Goal: Task Accomplishment & Management: Manage account settings

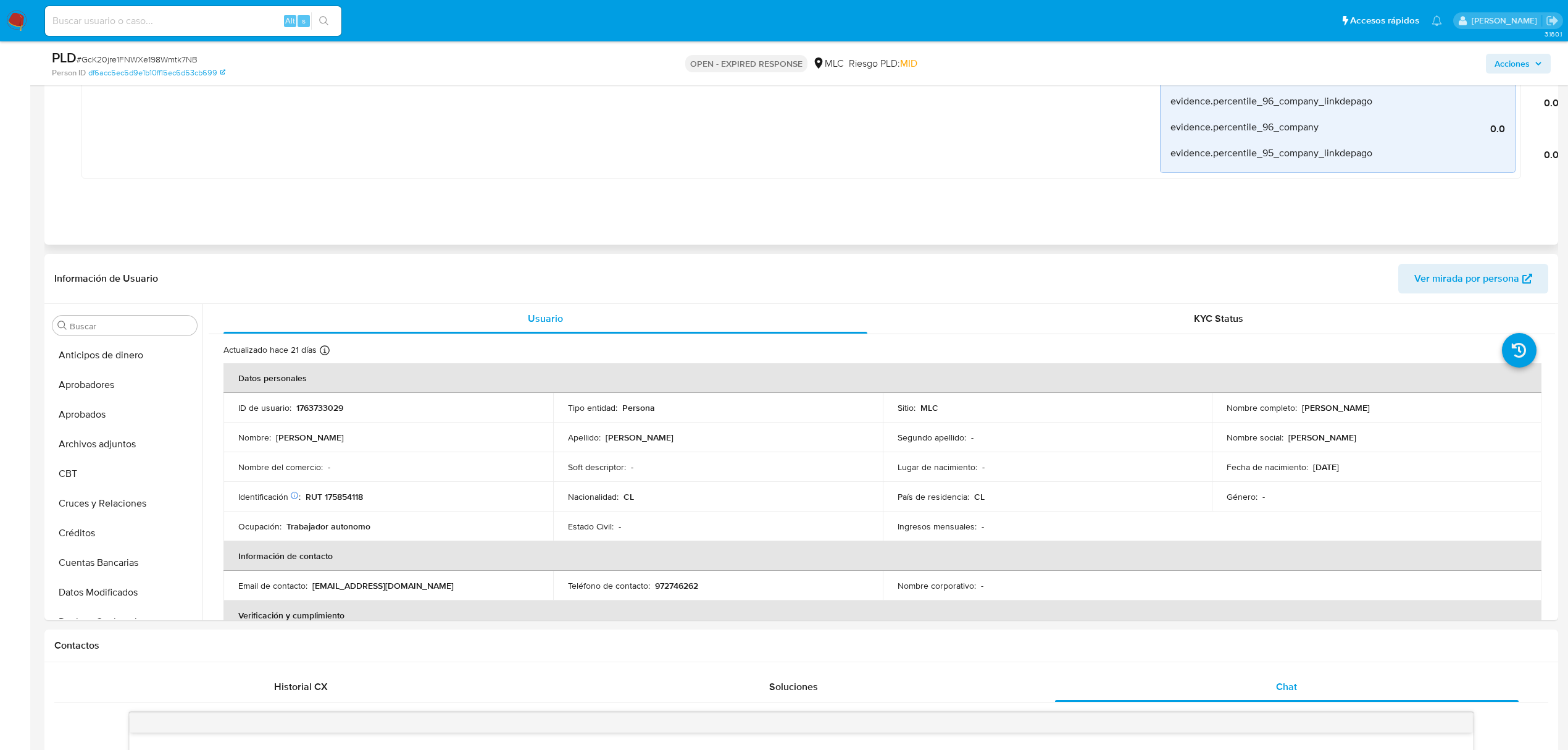
scroll to position [23, 0]
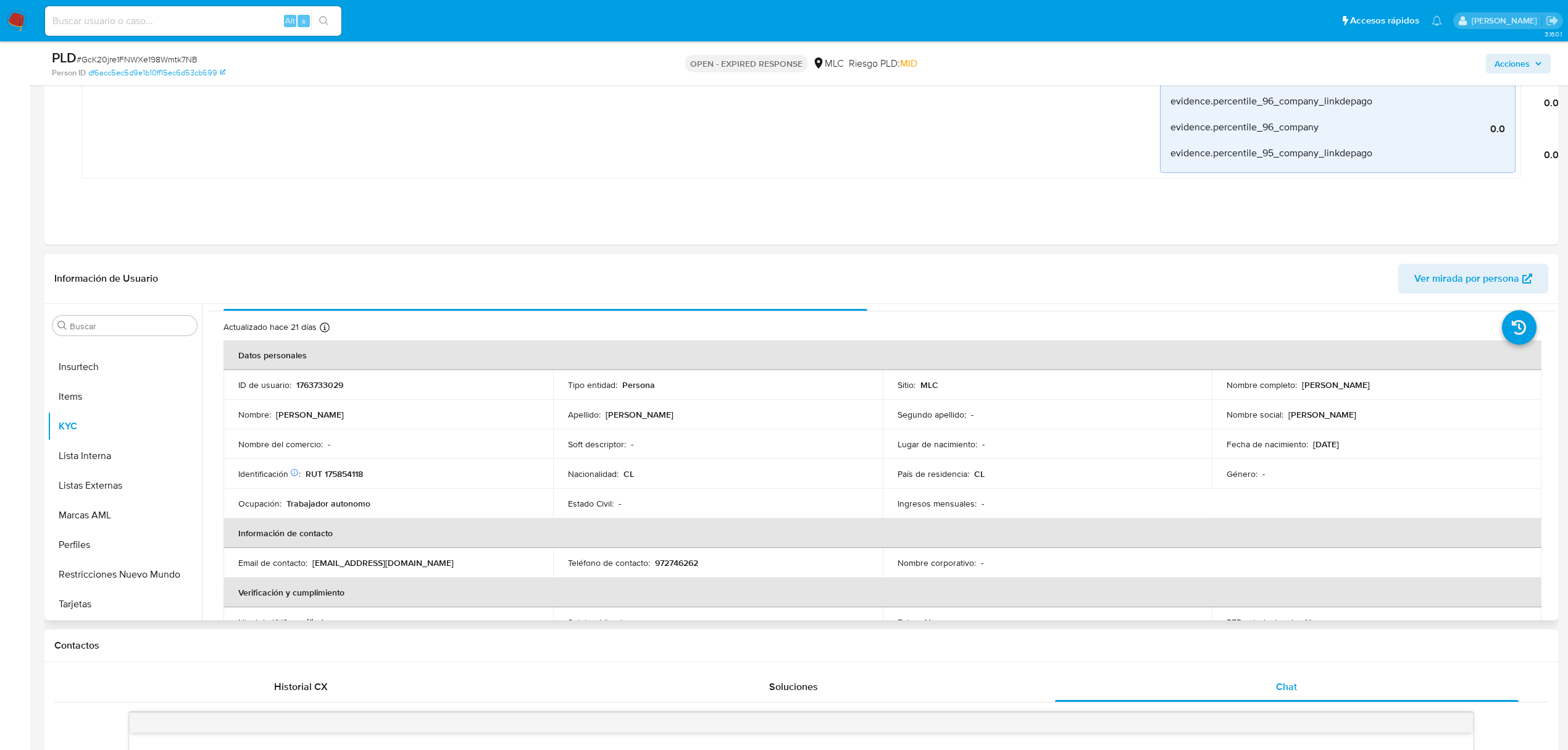
click at [342, 471] on p "RUT 175854118" at bounding box center [334, 474] width 58 height 11
copy p "175854118"
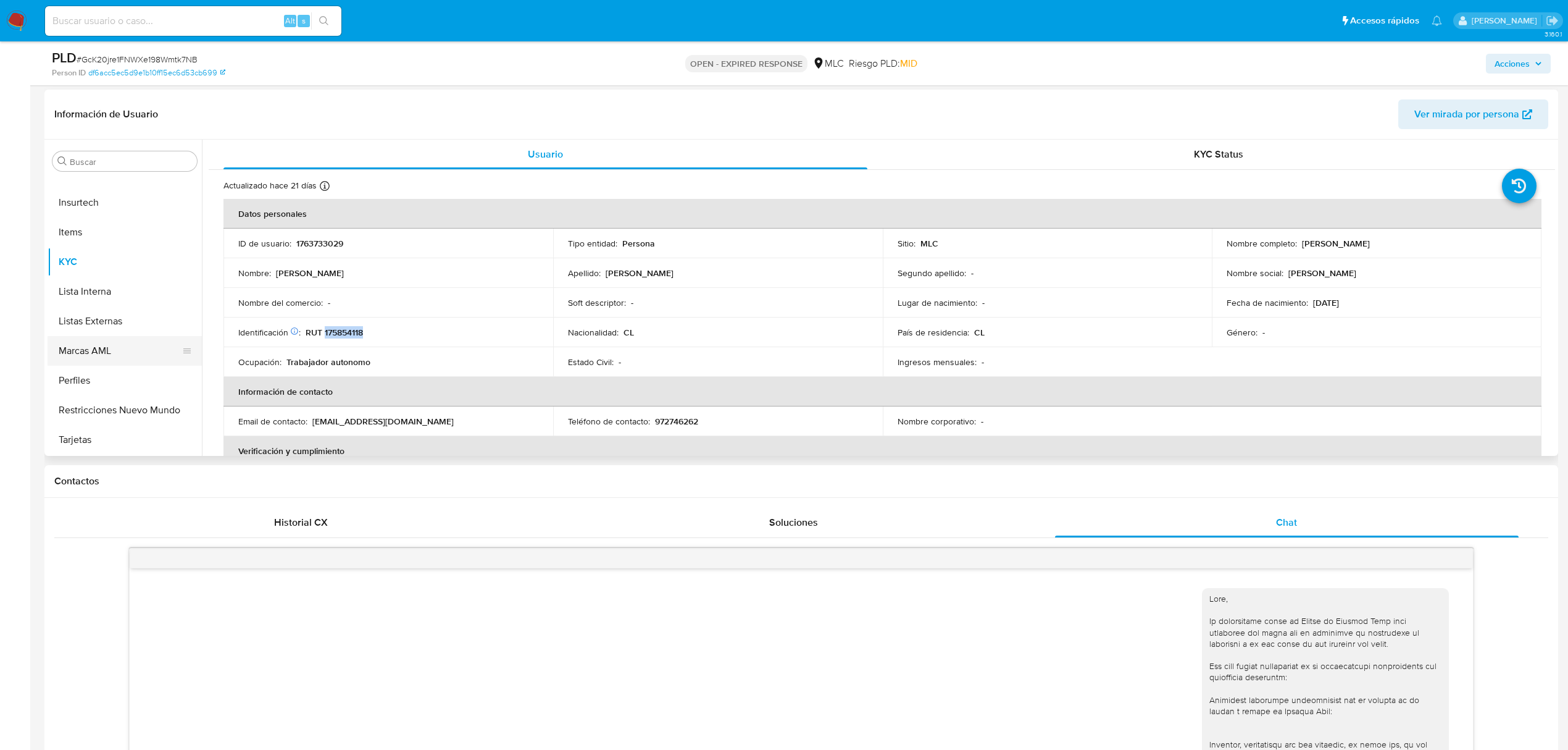
scroll to position [5, 0]
click at [104, 347] on button "Cruces y Relaciones" at bounding box center [120, 334] width 145 height 30
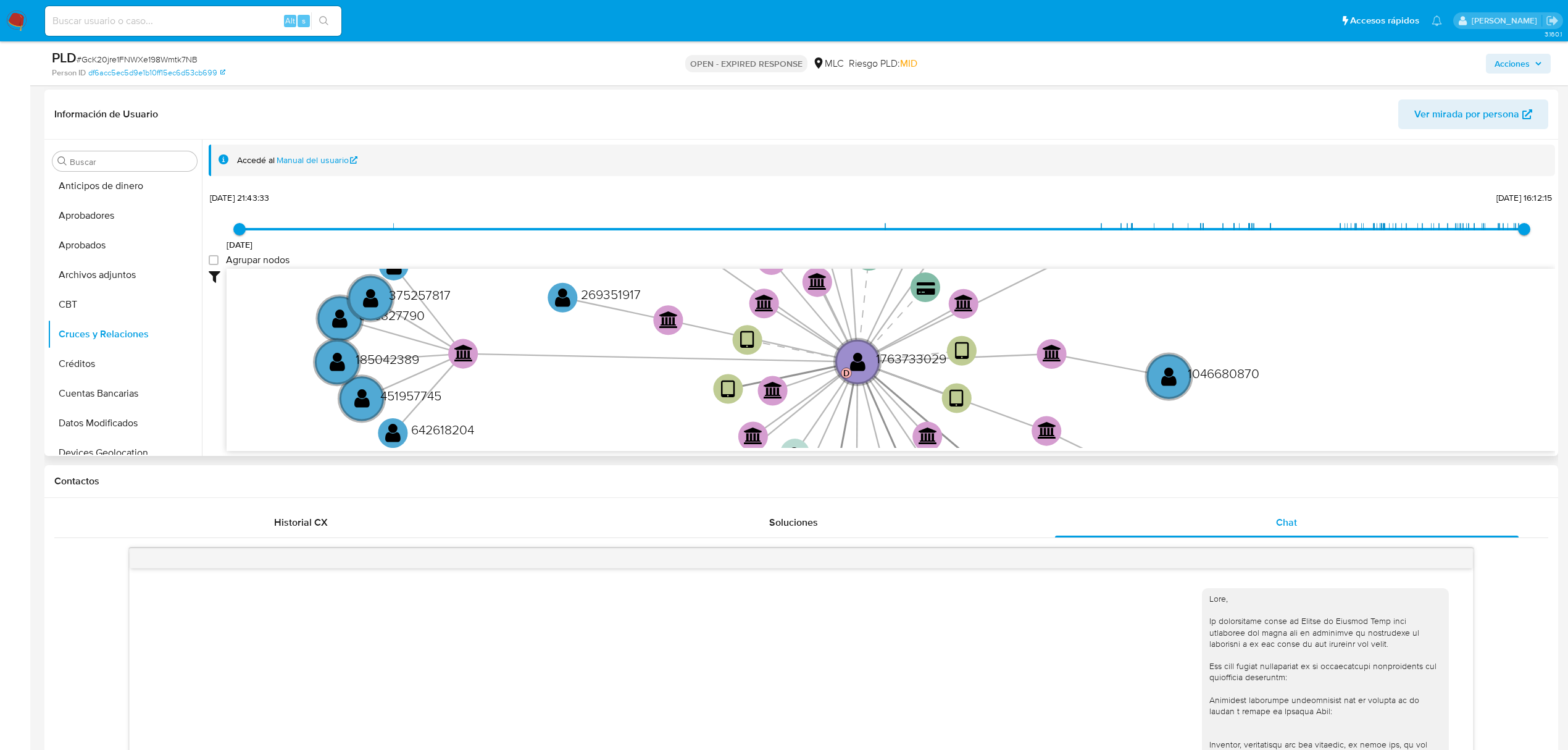
drag, startPoint x: 720, startPoint y: 357, endPoint x: 684, endPoint y: 192, distance: 168.9
click at [684, 192] on div "30/1/2021 30/1/2021, 21:43:33 4/9/2025, 16:12:15 Agrupar nodos Filtros Confianz…" at bounding box center [881, 342] width 1347 height 307
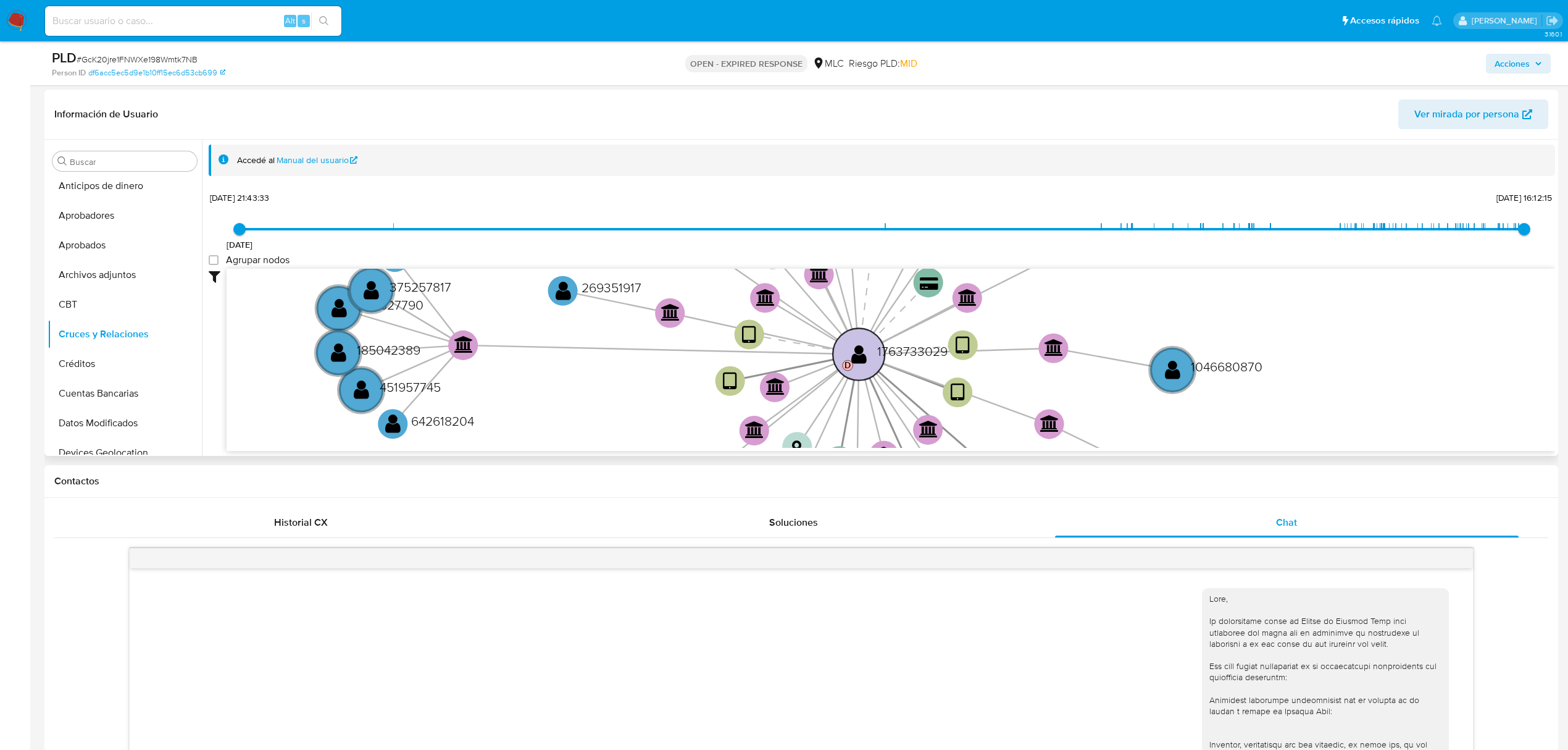
click at [845, 350] on circle at bounding box center [859, 354] width 52 height 52
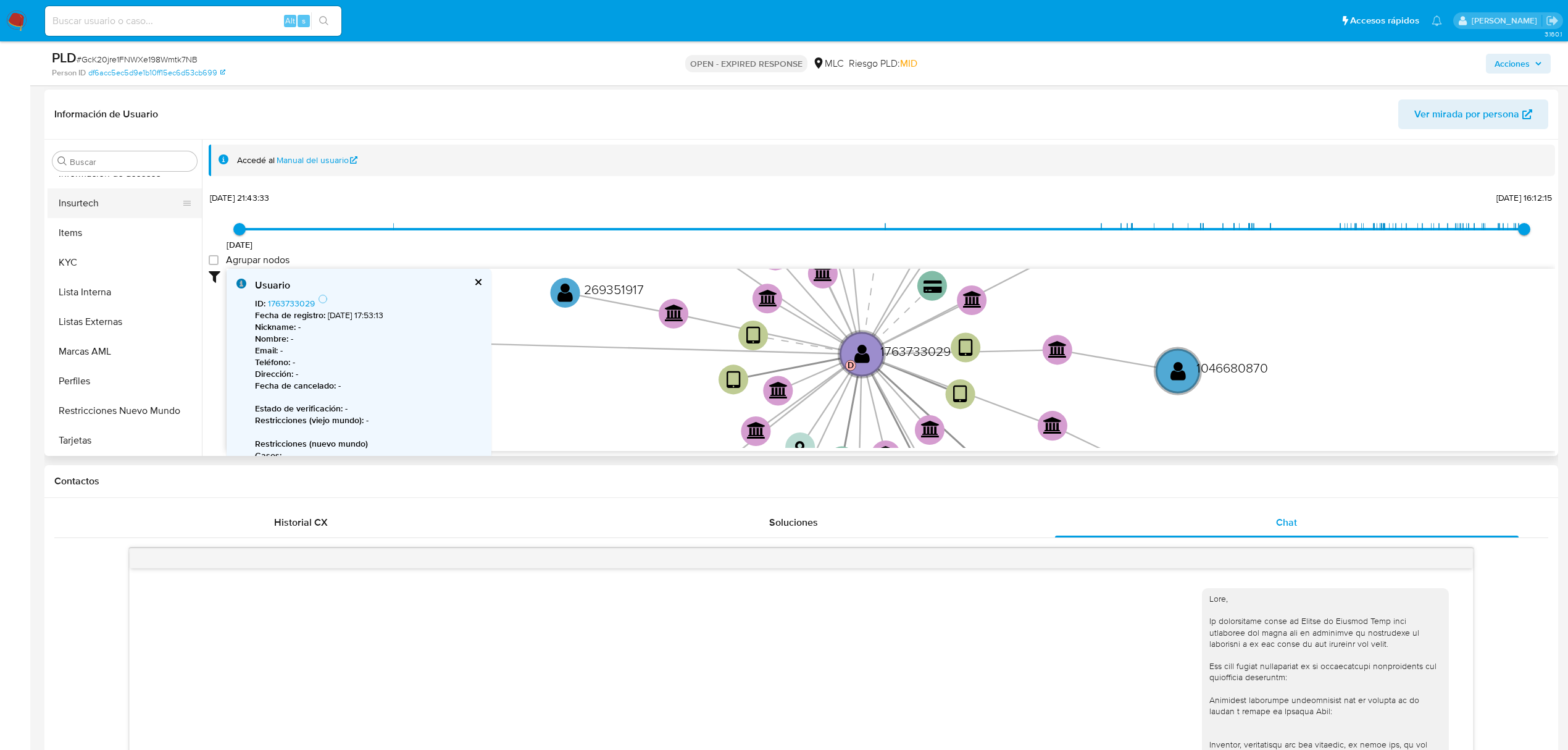
scroll to position [582, 0]
click at [132, 401] on button "Restricciones Nuevo Mundo" at bounding box center [120, 410] width 145 height 30
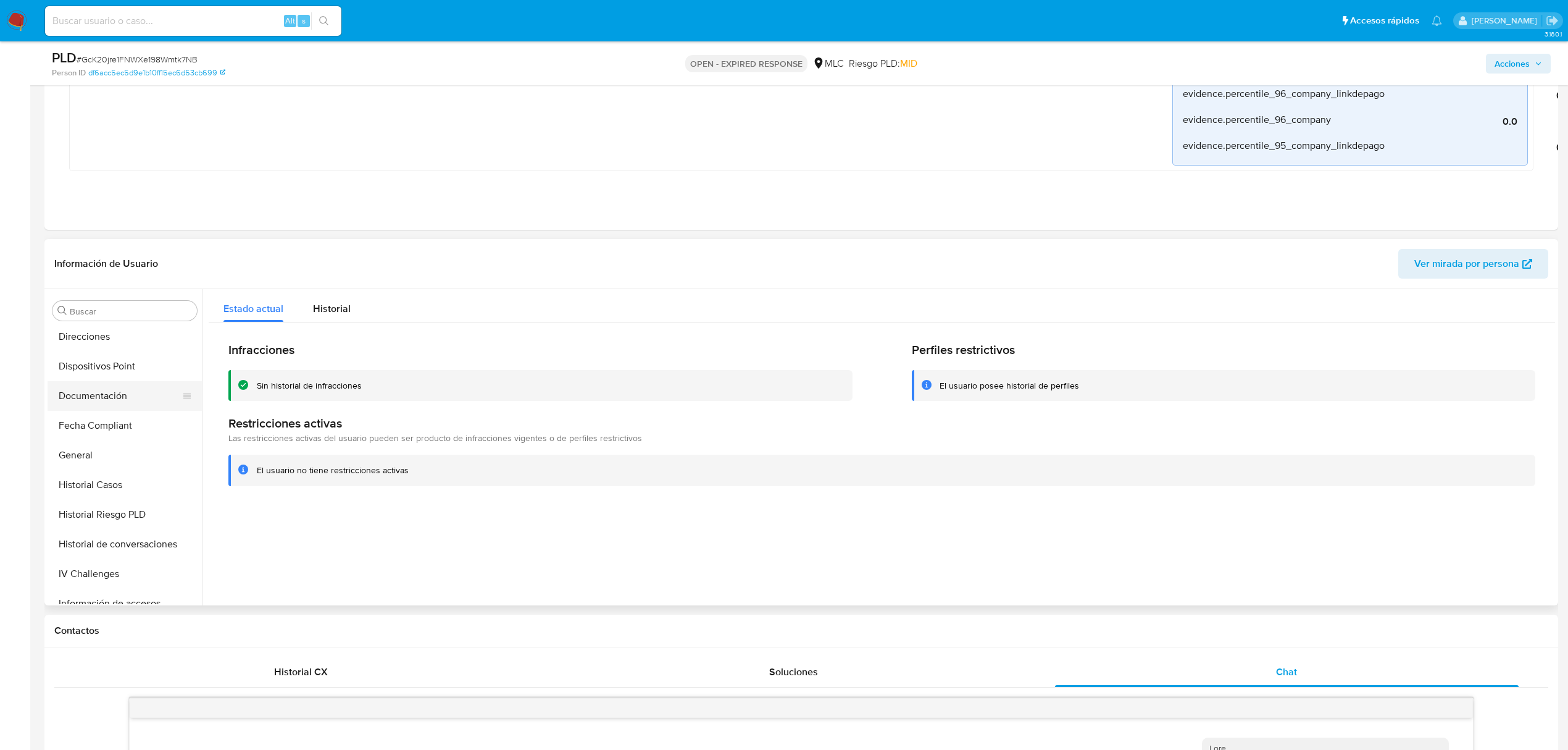
scroll to position [252, 0]
click at [75, 522] on button "Historial Casos" at bounding box center [120, 533] width 145 height 30
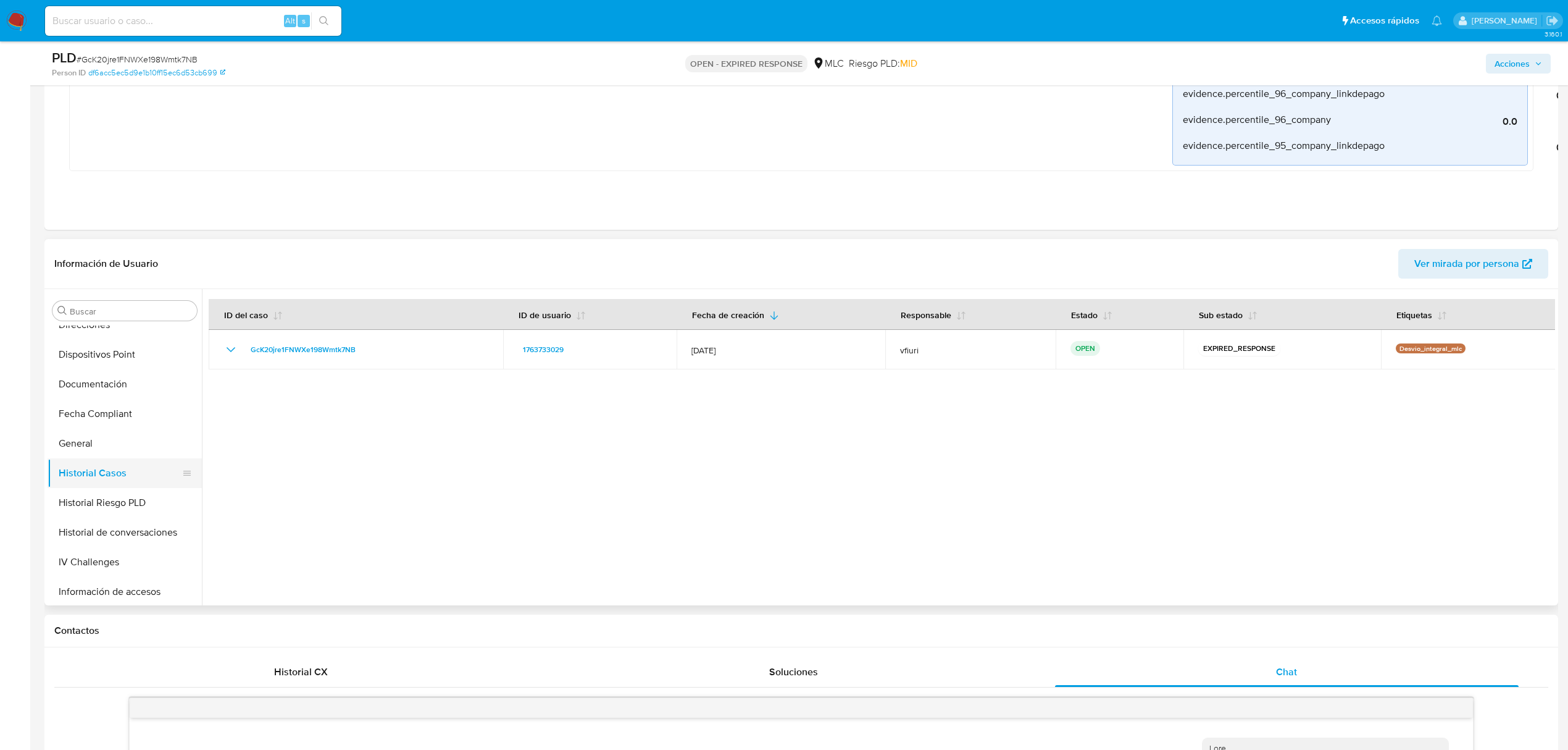
scroll to position [582, 0]
click at [96, 413] on button "KYC" at bounding box center [120, 411] width 145 height 30
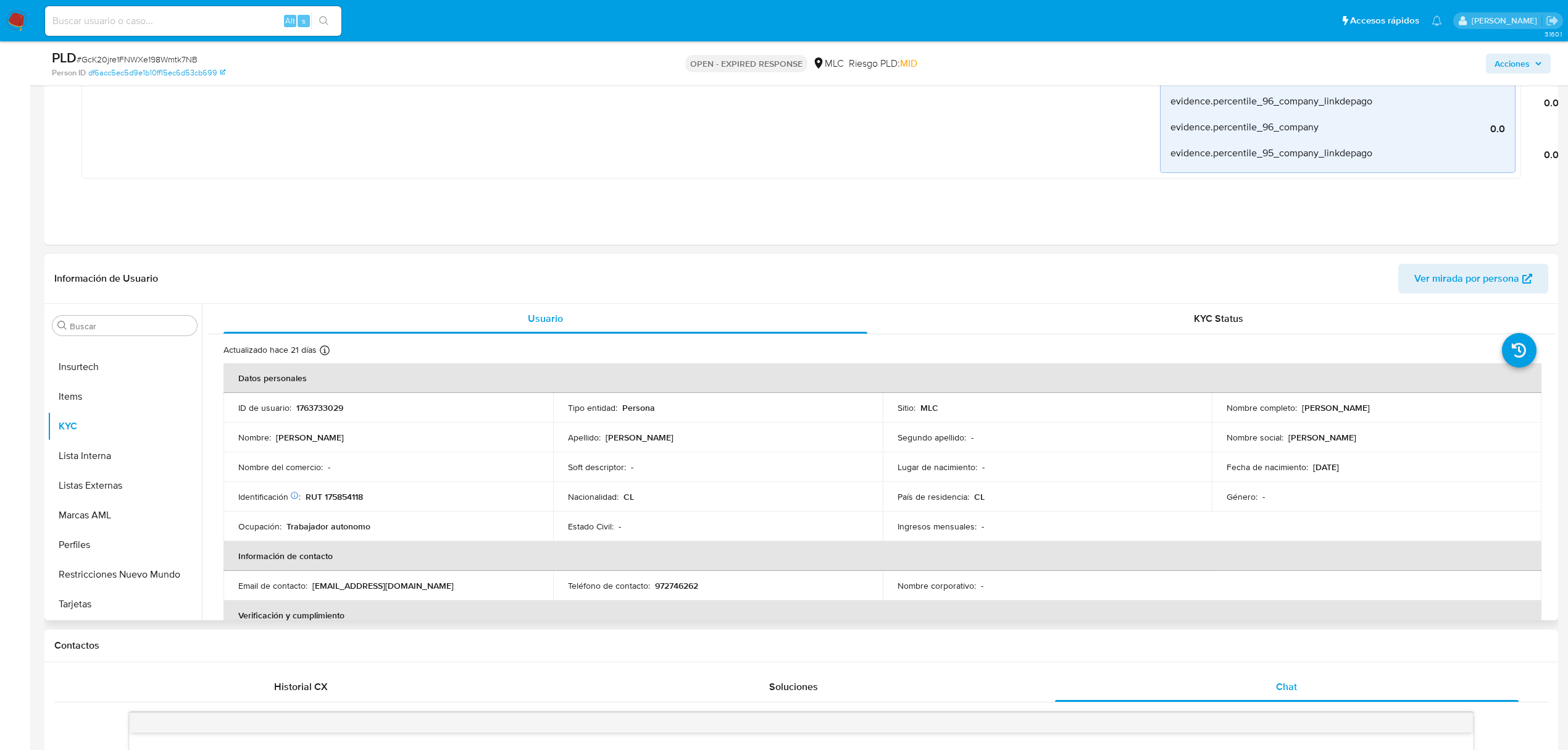
drag, startPoint x: 1302, startPoint y: 409, endPoint x: 1438, endPoint y: 419, distance: 136.4
click at [1438, 419] on td "Nombre completo : Stefania Daniela Mella Salinas" at bounding box center [1376, 407] width 330 height 30
drag, startPoint x: 1421, startPoint y: 411, endPoint x: 1300, endPoint y: 411, distance: 121.0
click at [1300, 411] on div "Nombre completo : Stefania Daniela Mella Salinas" at bounding box center [1377, 407] width 300 height 11
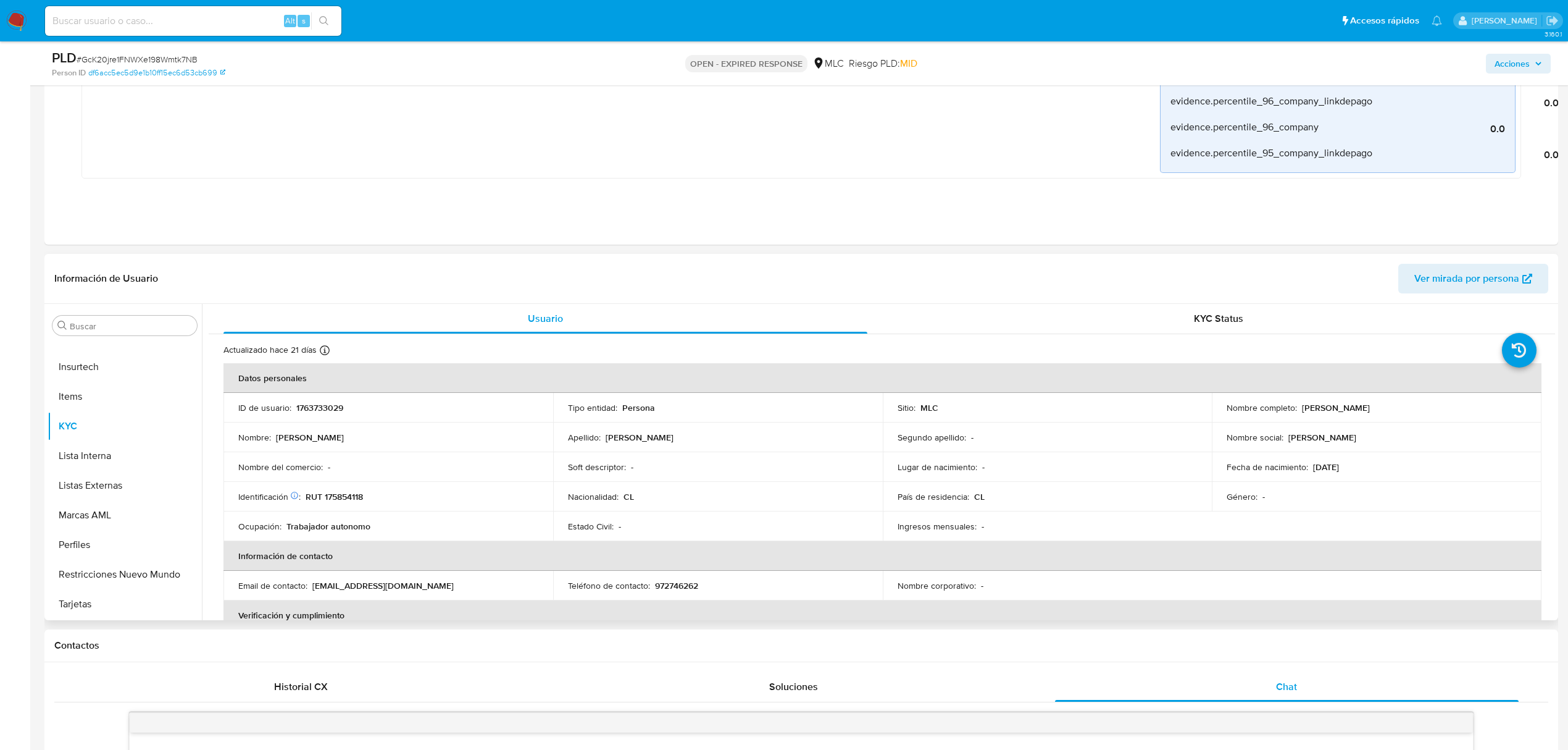
copy p "Stefania Daniela Mella Salinas"
click at [98, 466] on button "Documentación" at bounding box center [120, 459] width 145 height 30
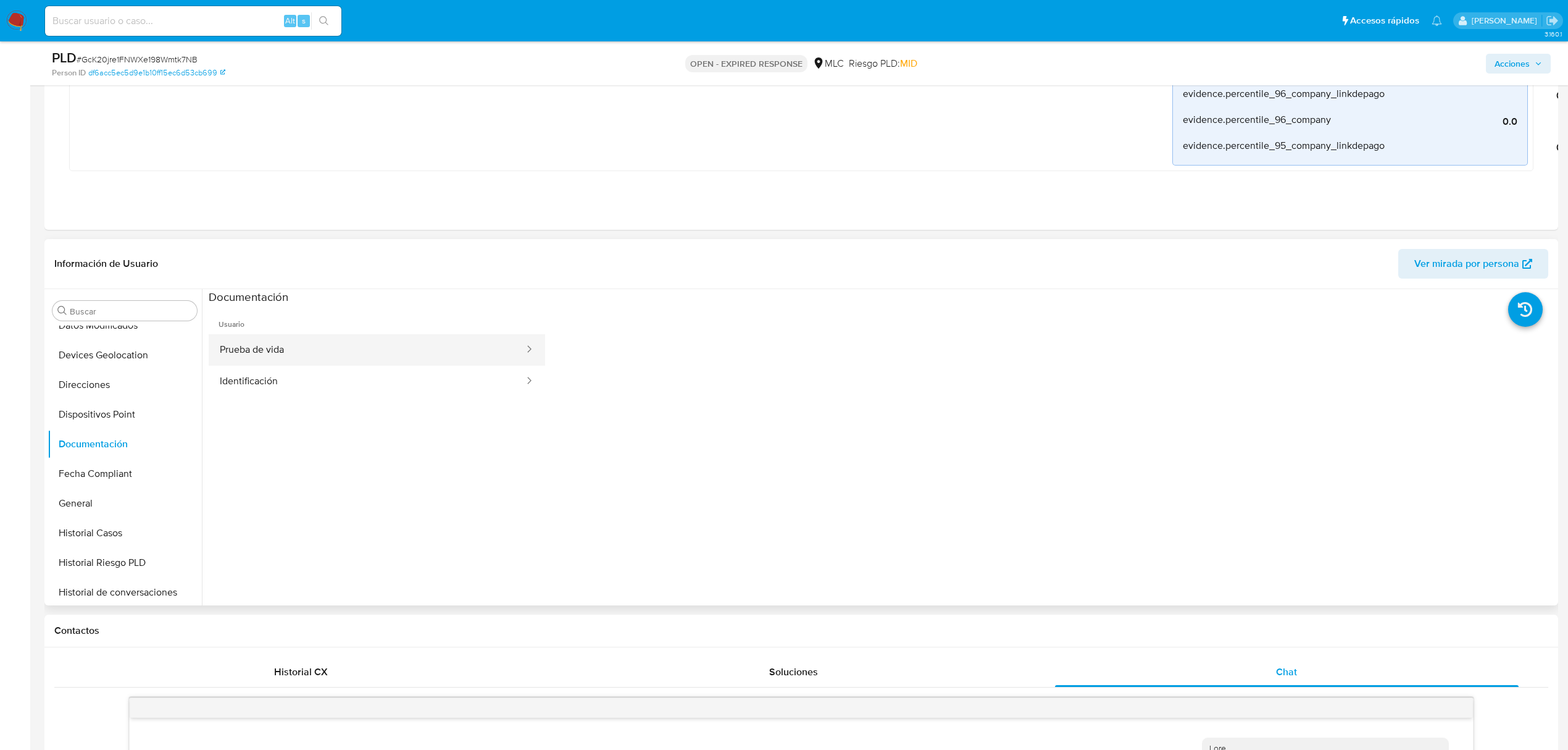
click at [346, 348] on button "Prueba de vida" at bounding box center [367, 350] width 317 height 32
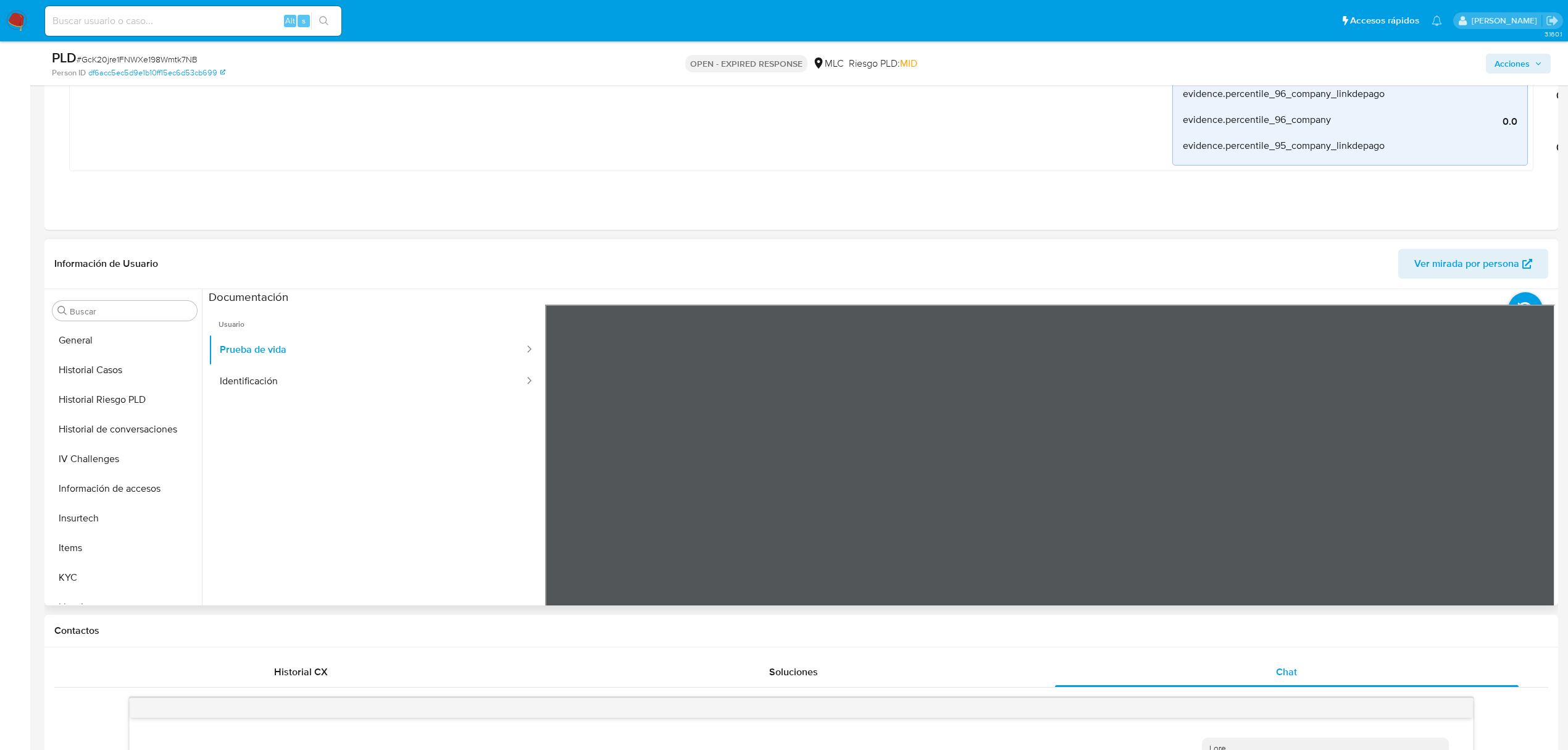
scroll to position [582, 0]
click at [125, 410] on button "KYC" at bounding box center [120, 411] width 145 height 30
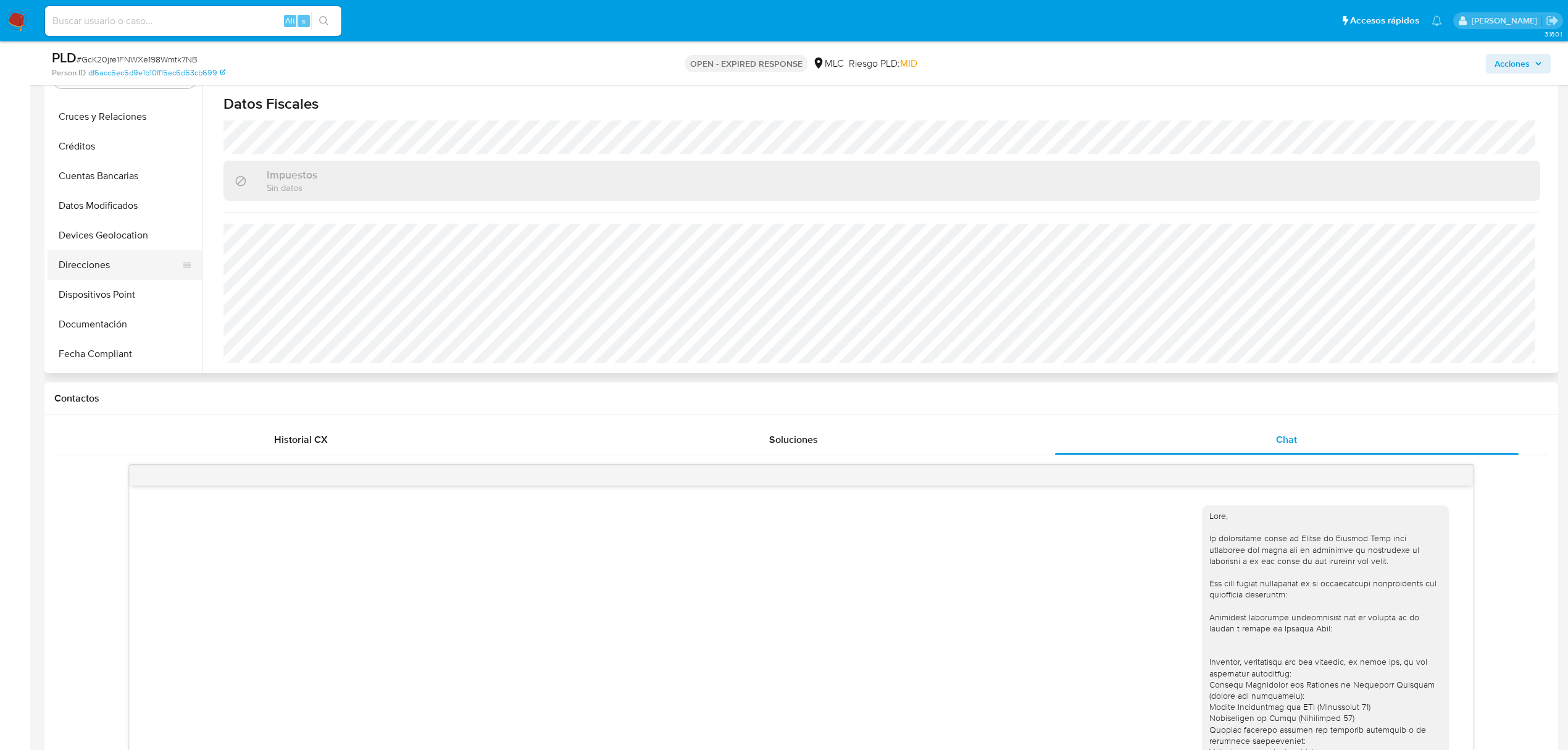
scroll to position [169, 0]
click at [102, 299] on button "Documentación" at bounding box center [120, 294] width 145 height 30
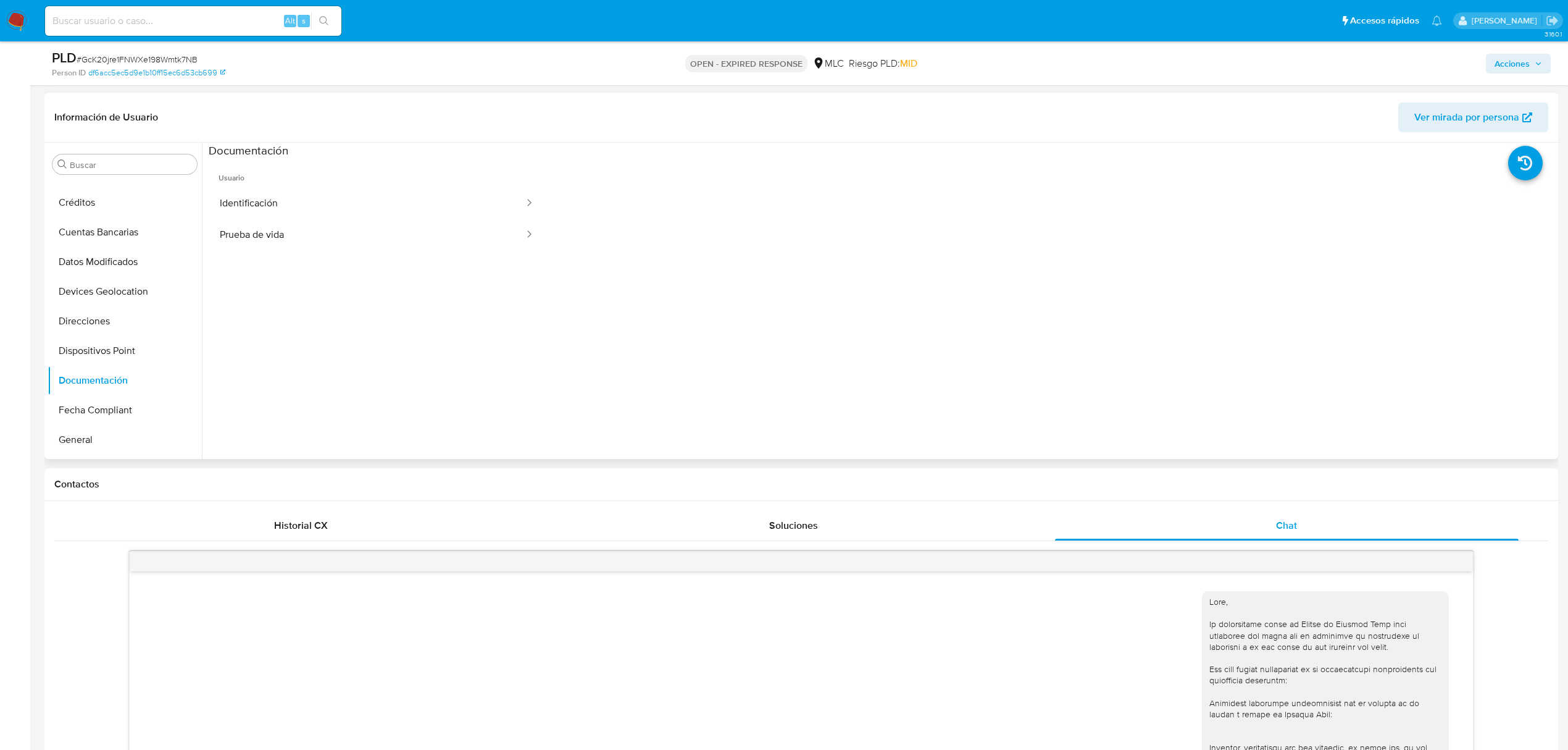
scroll to position [989, 0]
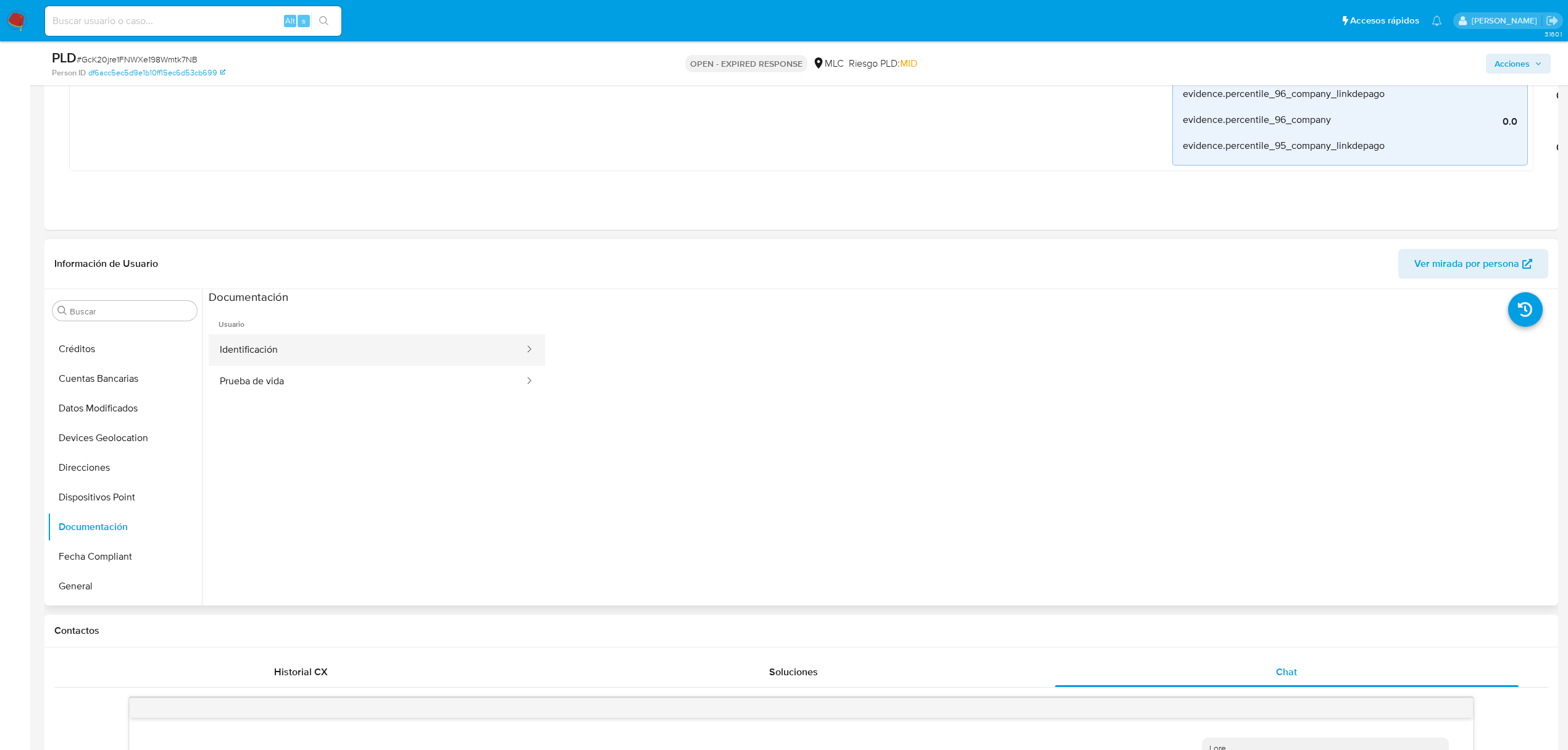
click at [354, 335] on button "Identificación" at bounding box center [367, 350] width 317 height 32
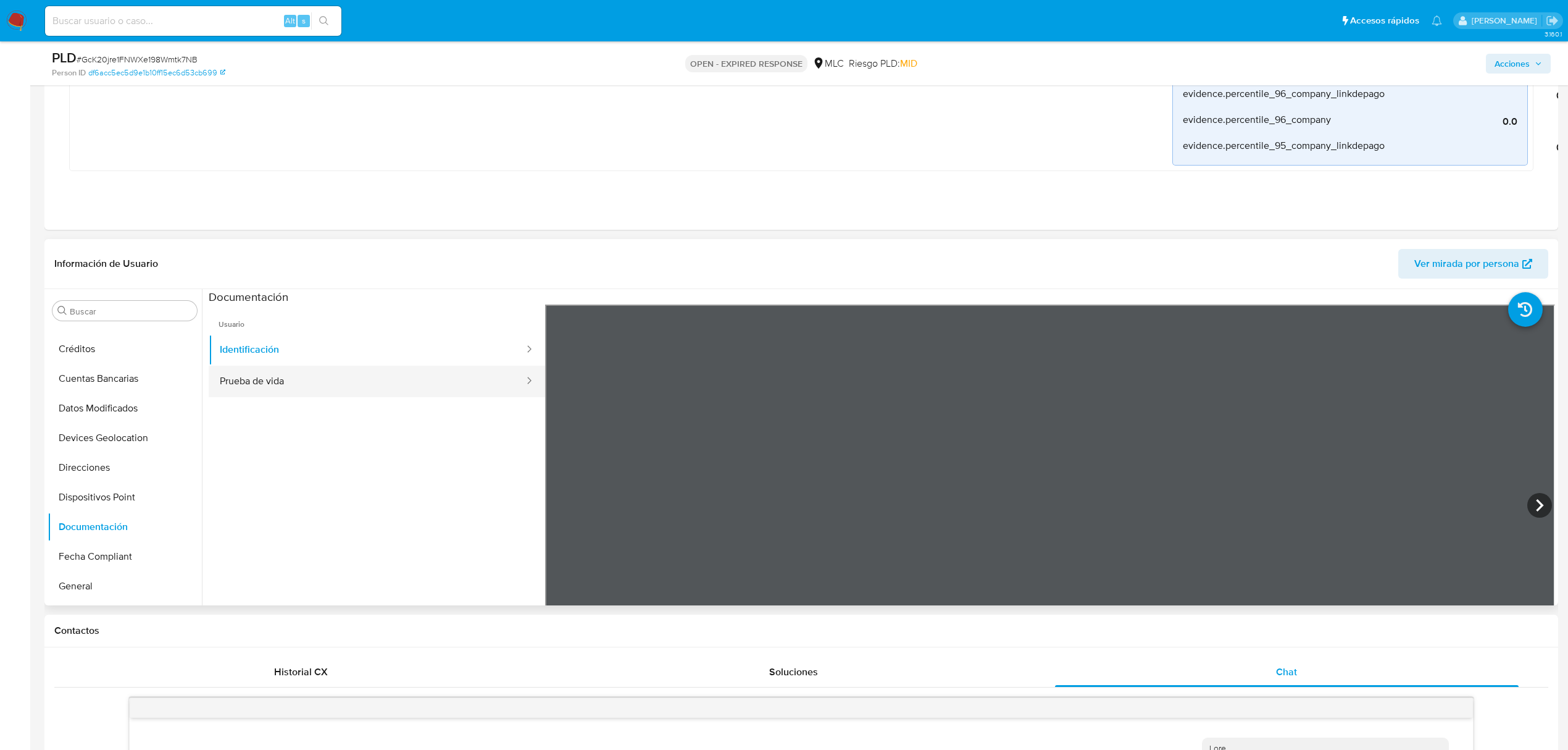
click at [401, 378] on button "Prueba de vida" at bounding box center [367, 381] width 317 height 32
click at [132, 52] on div "PLD # GcK20jre1FNWXe198Wmtk7NB" at bounding box center [299, 58] width 495 height 18
copy span "GcK20jre1FNWXe198Wmtk7NB"
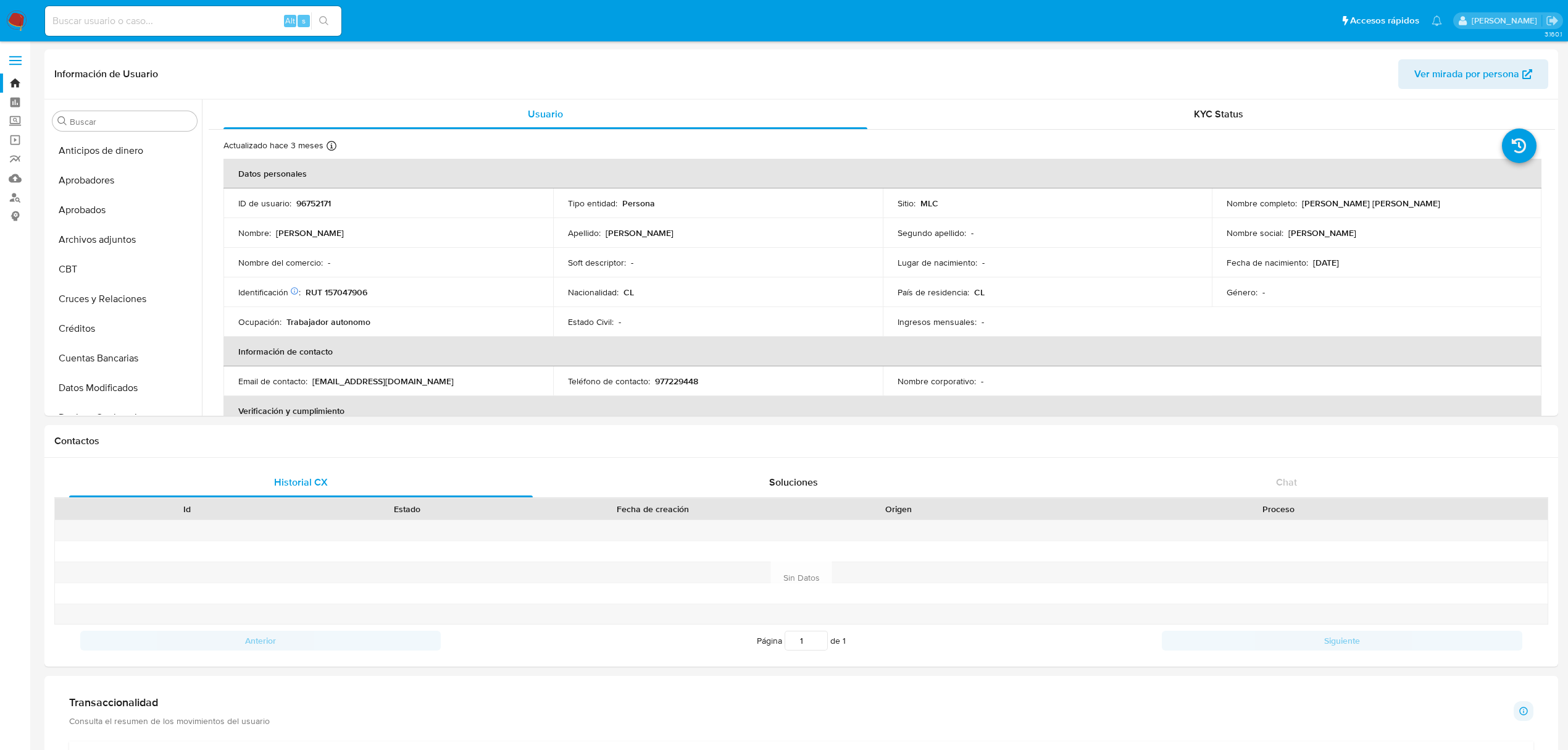
select select "10"
click at [1340, 221] on td "Nombre social : critian rolando" at bounding box center [1376, 233] width 330 height 30
click at [308, 292] on p "RUT 157047906" at bounding box center [336, 292] width 61 height 11
drag, startPoint x: 304, startPoint y: 292, endPoint x: 379, endPoint y: 294, distance: 75.0
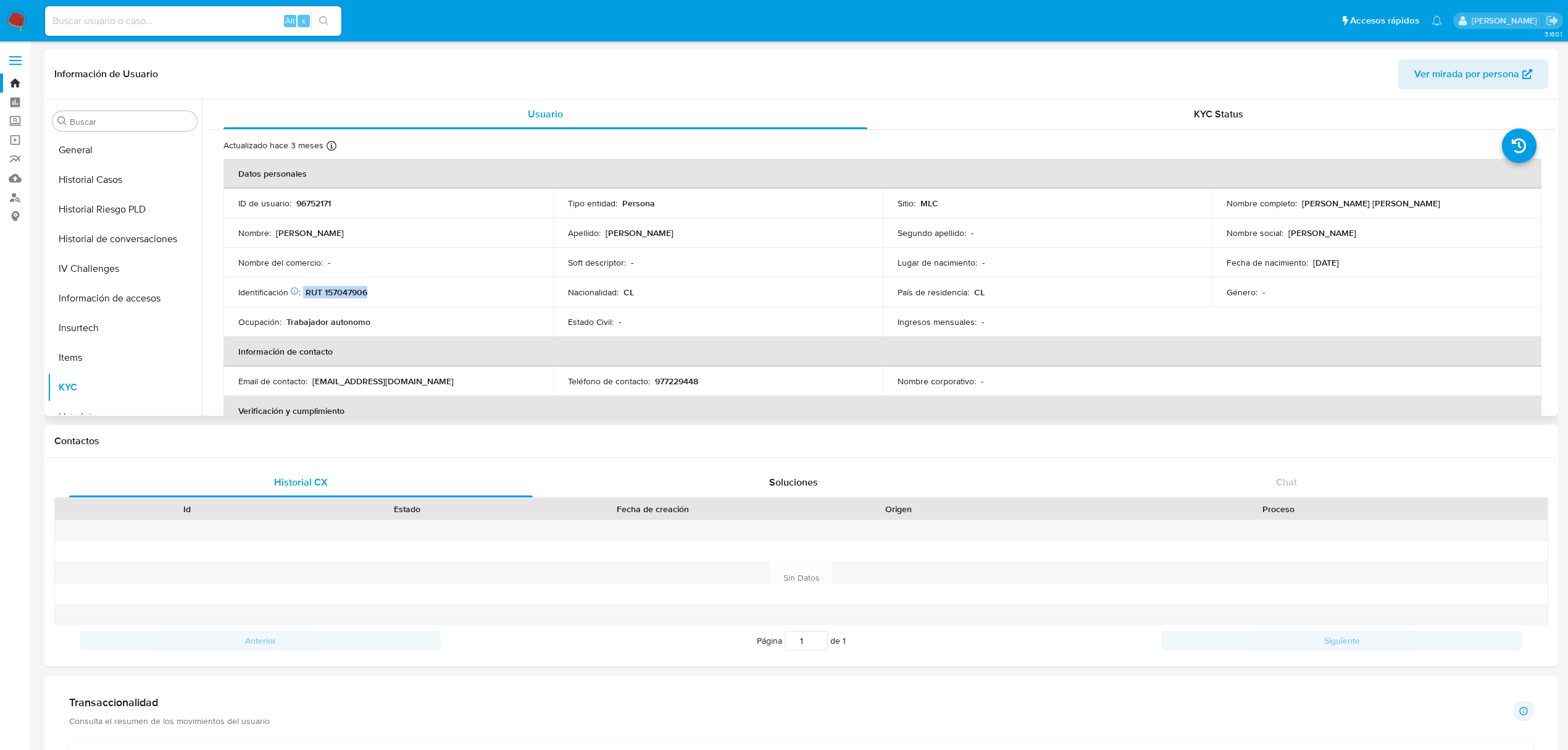
click at [379, 294] on div "Identificación Nº de serie: 103197489 : RUT 157047906" at bounding box center [388, 292] width 300 height 11
copy div "RUT 157047906"
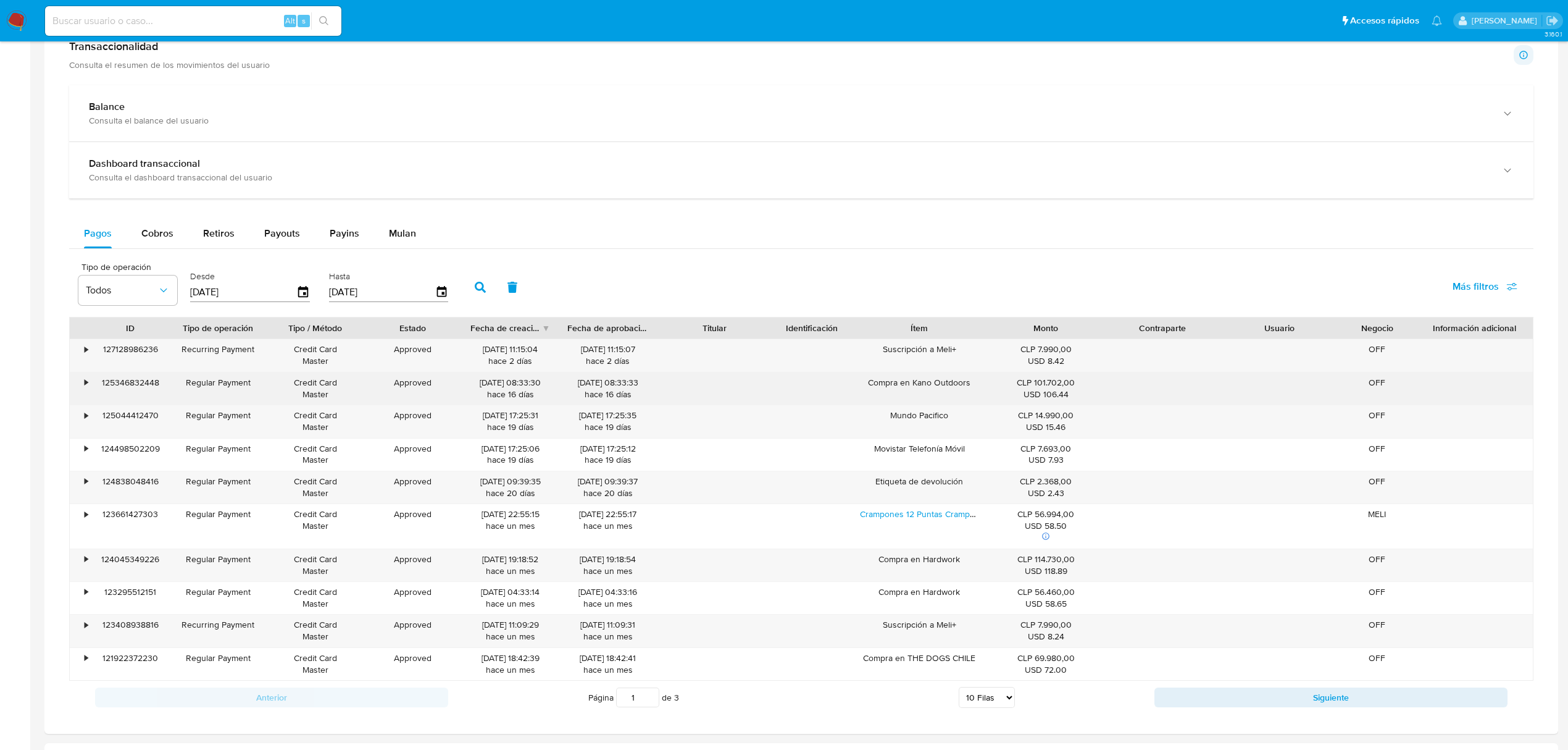
scroll to position [632, 0]
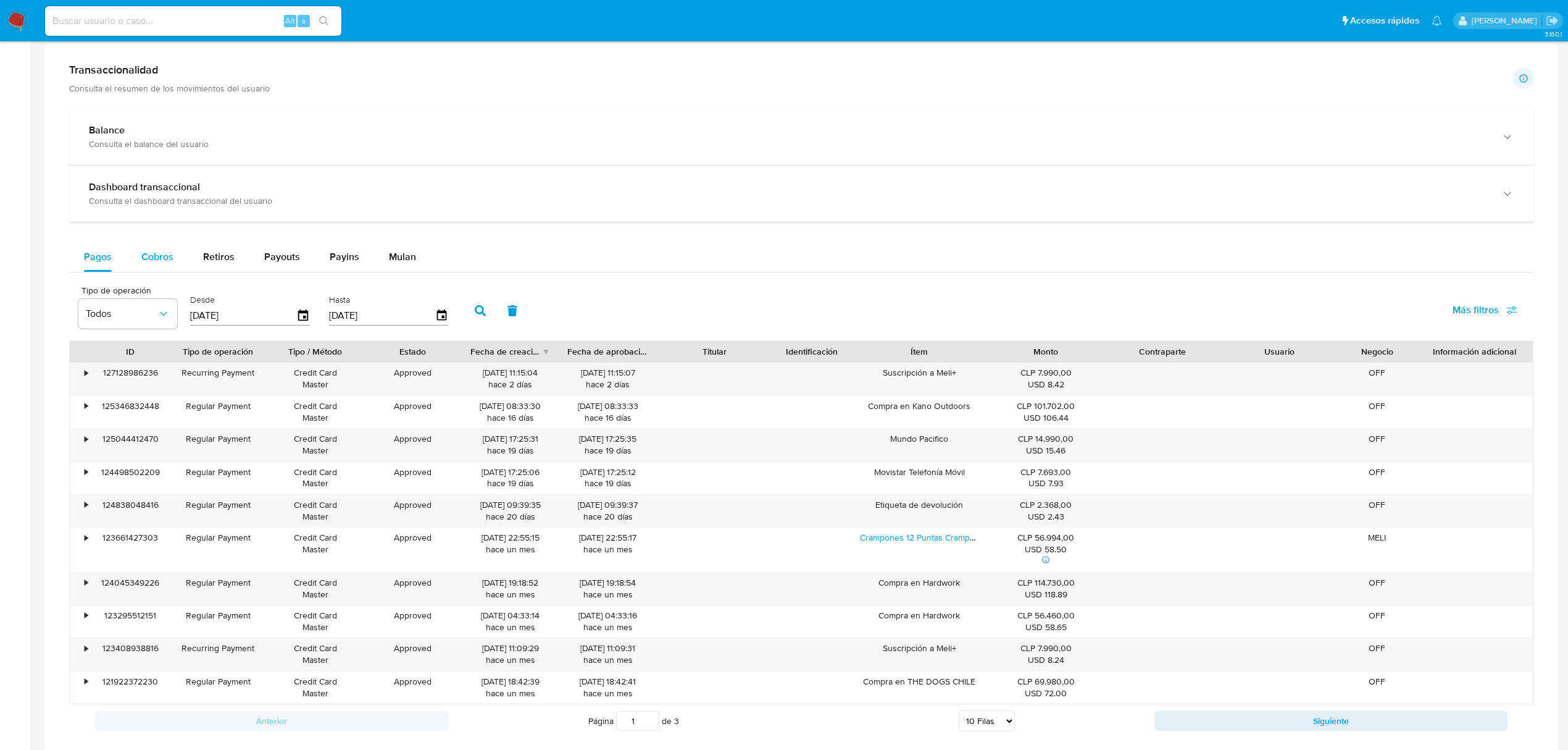
click at [169, 260] on span "Cobros" at bounding box center [158, 256] width 32 height 14
select select "10"
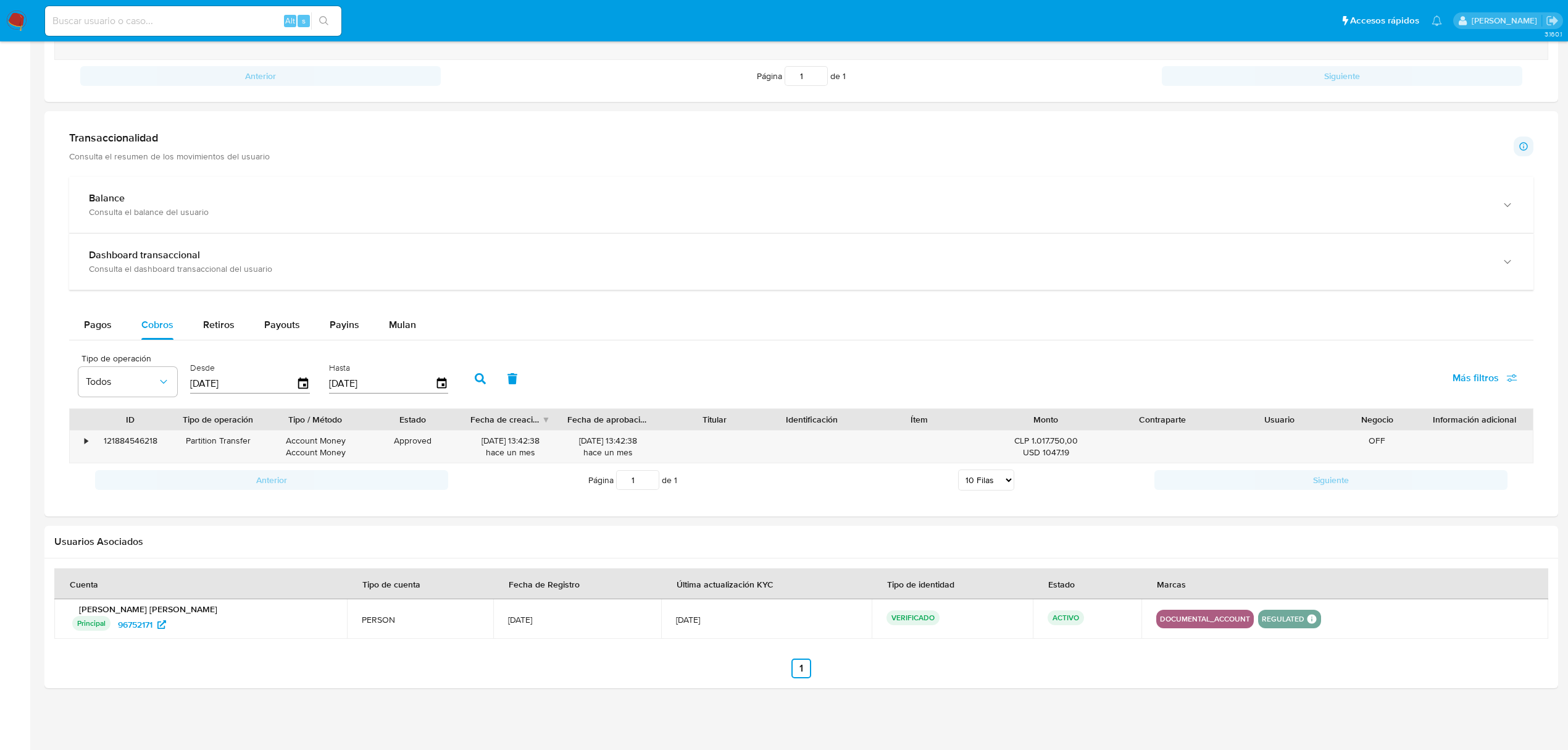
scroll to position [569, 0]
drag, startPoint x: 268, startPoint y: 386, endPoint x: 142, endPoint y: 388, distance: 126.0
click at [142, 388] on div "Tipo de operación Todos Desde 27/06/2025 Hasta 24/09/2025" at bounding box center [266, 377] width 388 height 49
type input "2_/__/____"
type input "5_/__/____"
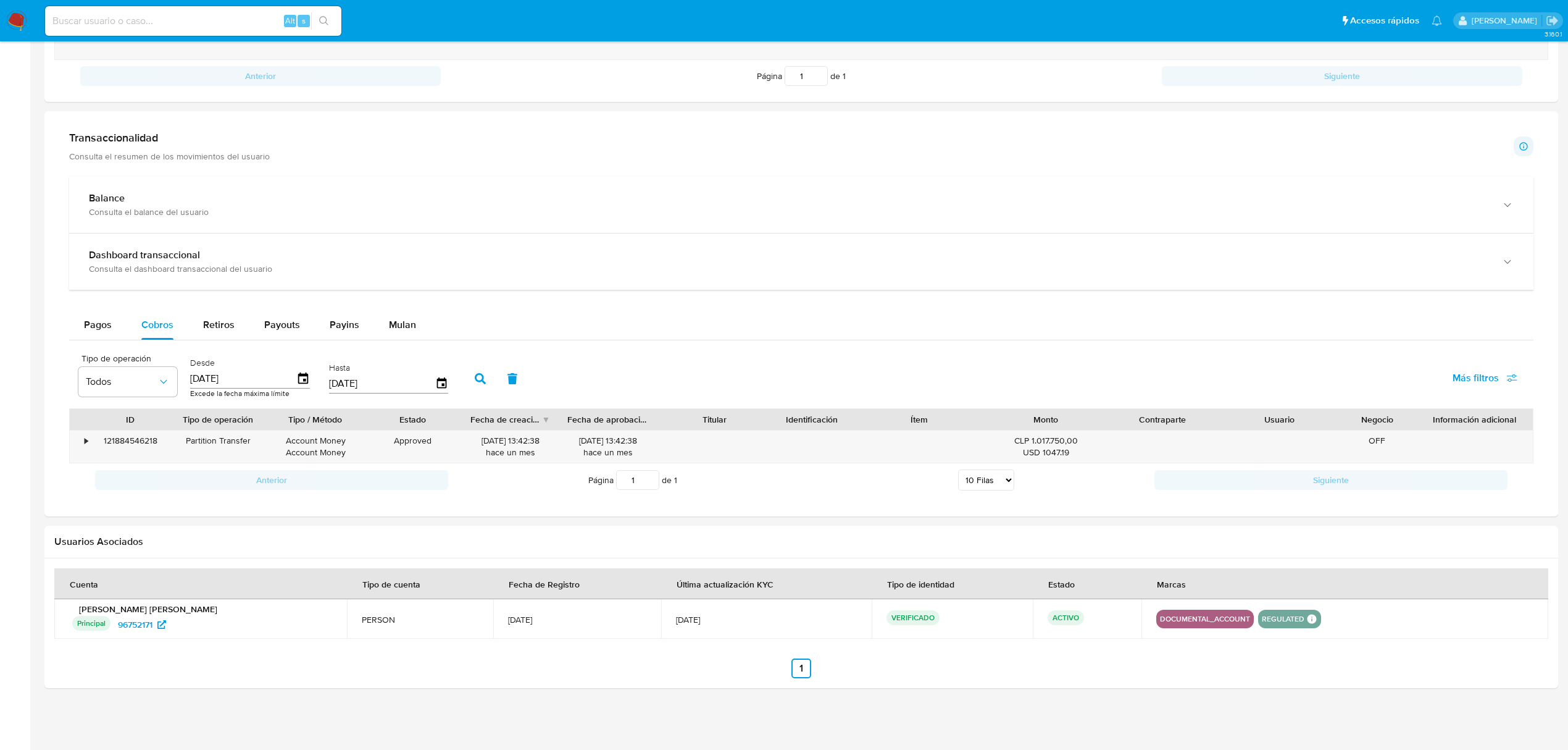
type input "25/09/202_"
type input "25/09/2024"
click at [470, 381] on button "button" at bounding box center [480, 378] width 32 height 30
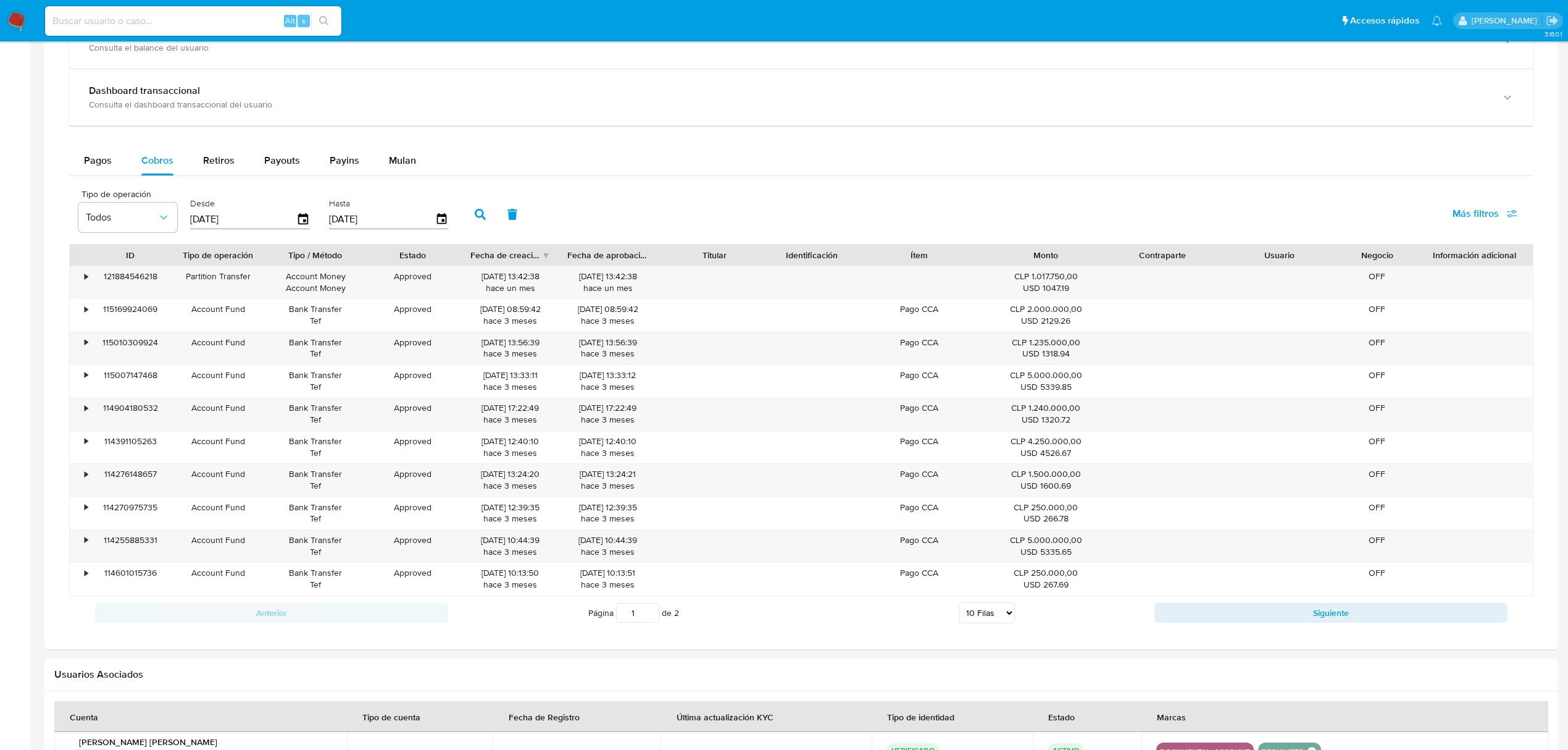
scroll to position [733, 0]
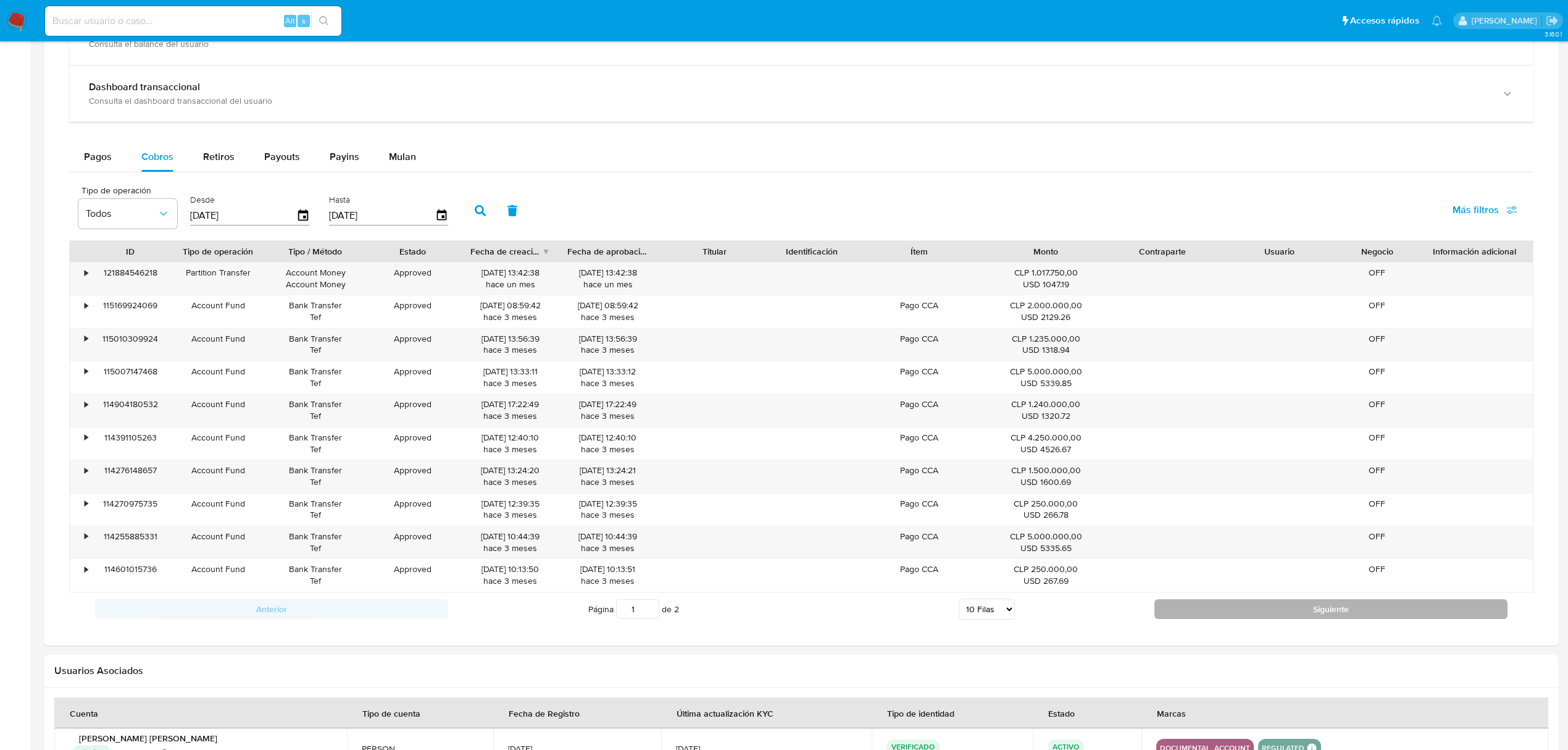
click at [1191, 615] on button "Siguiente" at bounding box center [1332, 609] width 353 height 20
type input "2"
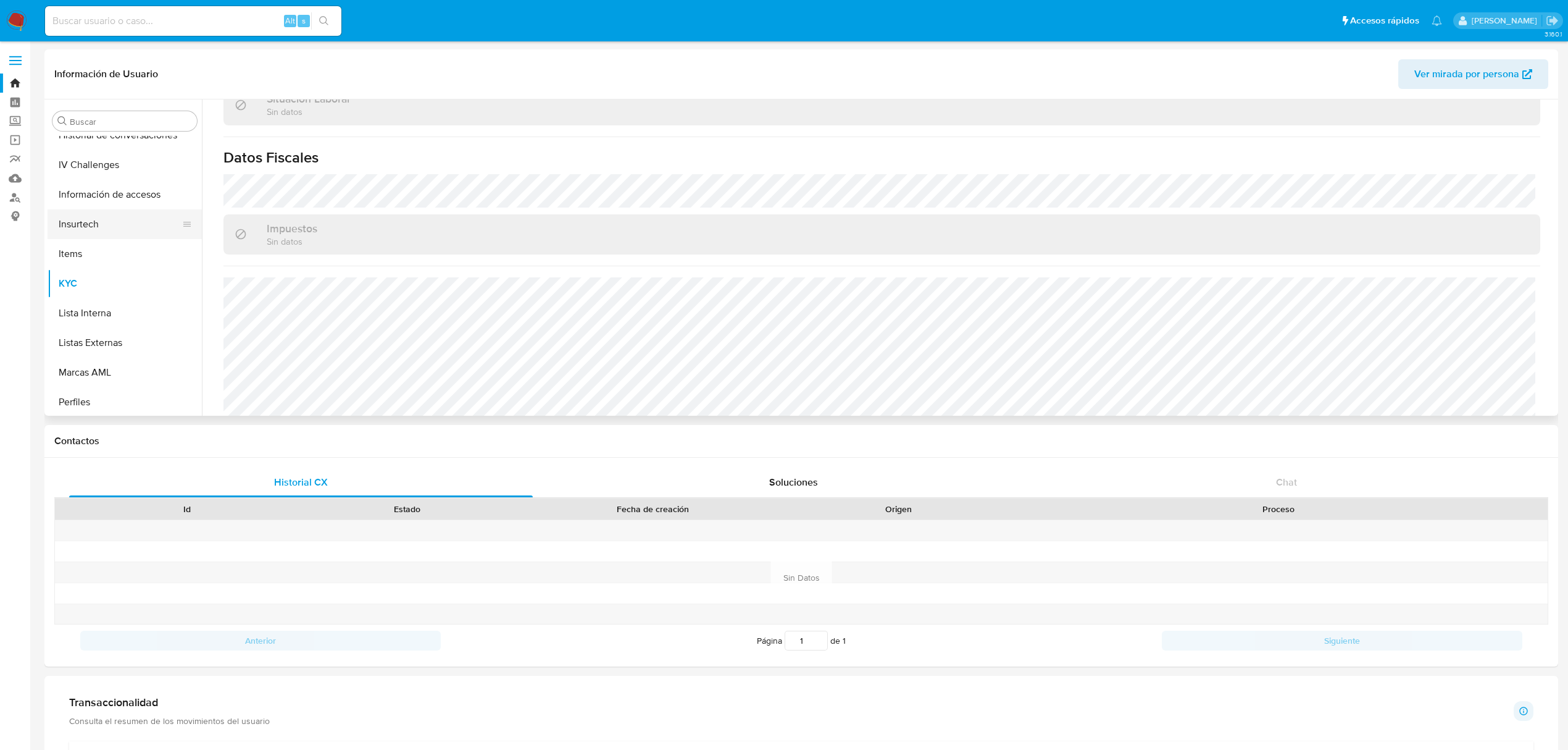
scroll to position [581, 0]
click at [92, 231] on button "KYC" at bounding box center [120, 222] width 145 height 30
click at [119, 307] on button "Cruces y Relaciones" at bounding box center [120, 295] width 145 height 30
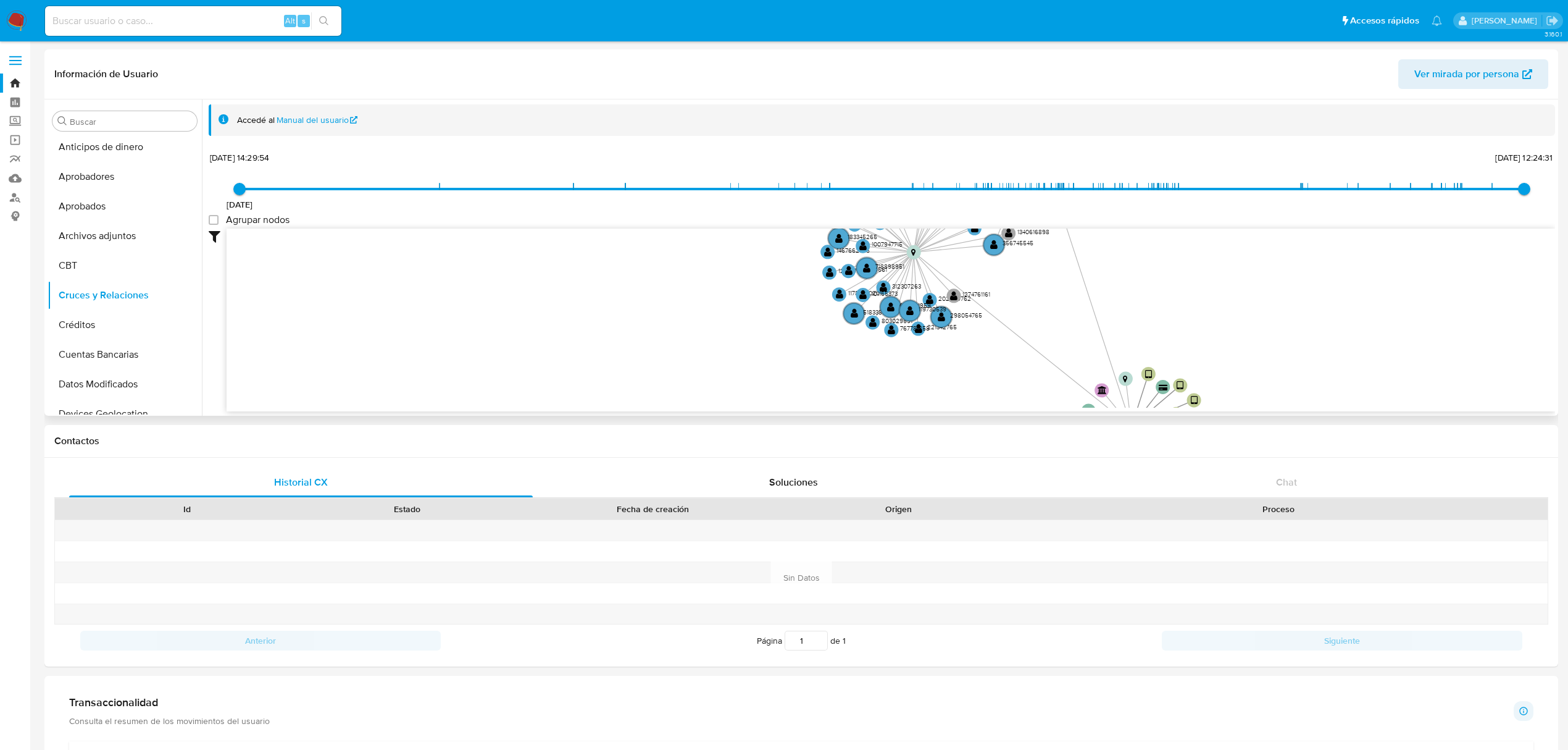
drag, startPoint x: 746, startPoint y: 302, endPoint x: 559, endPoint y: 331, distance: 189.2
click at [564, 332] on icon "device-6730dd10ecd309c0aff3fb1d  user-96752171  96752171 device-63a903aa08813…" at bounding box center [890, 318] width 1329 height 179
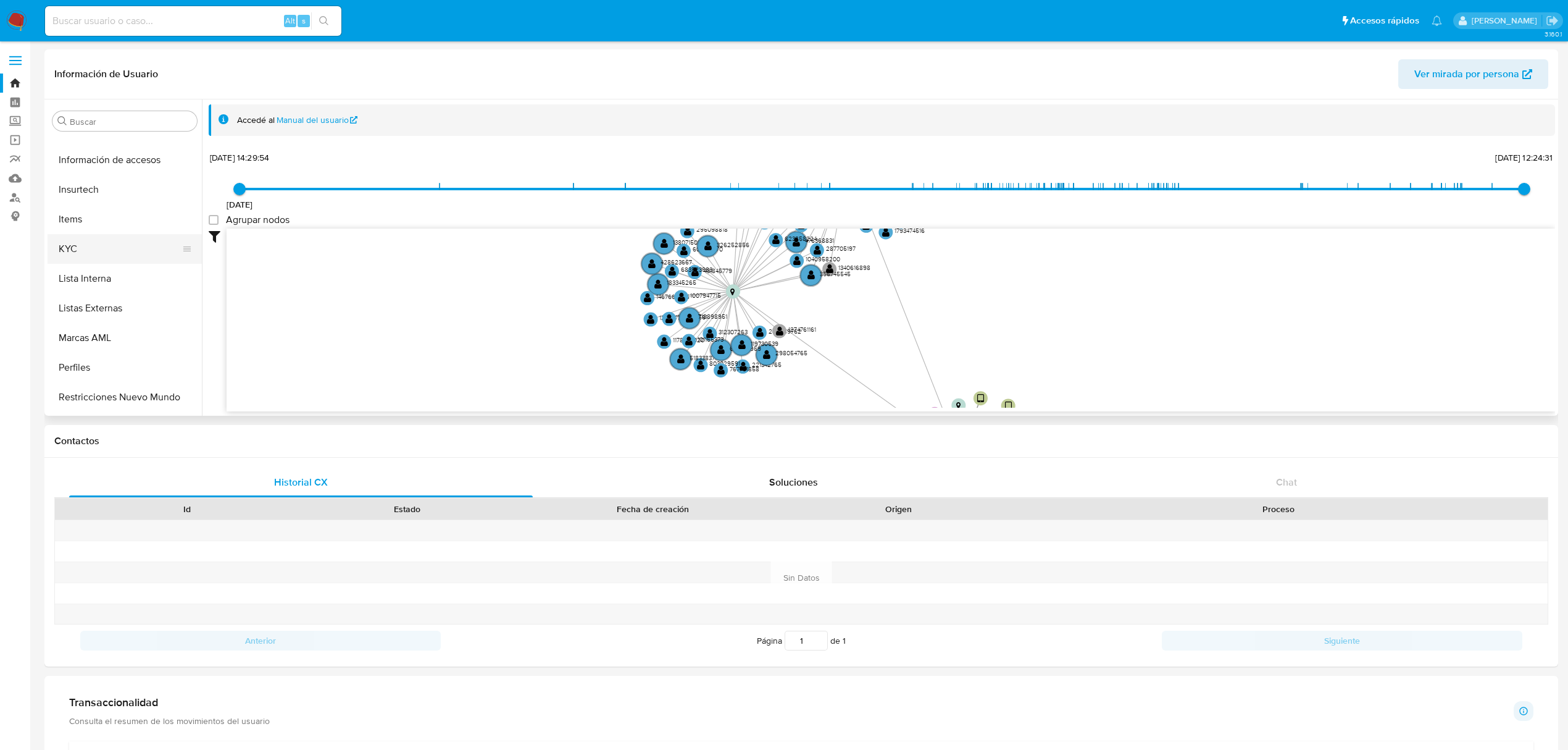
scroll to position [581, 0]
click at [89, 225] on button "KYC" at bounding box center [120, 222] width 145 height 30
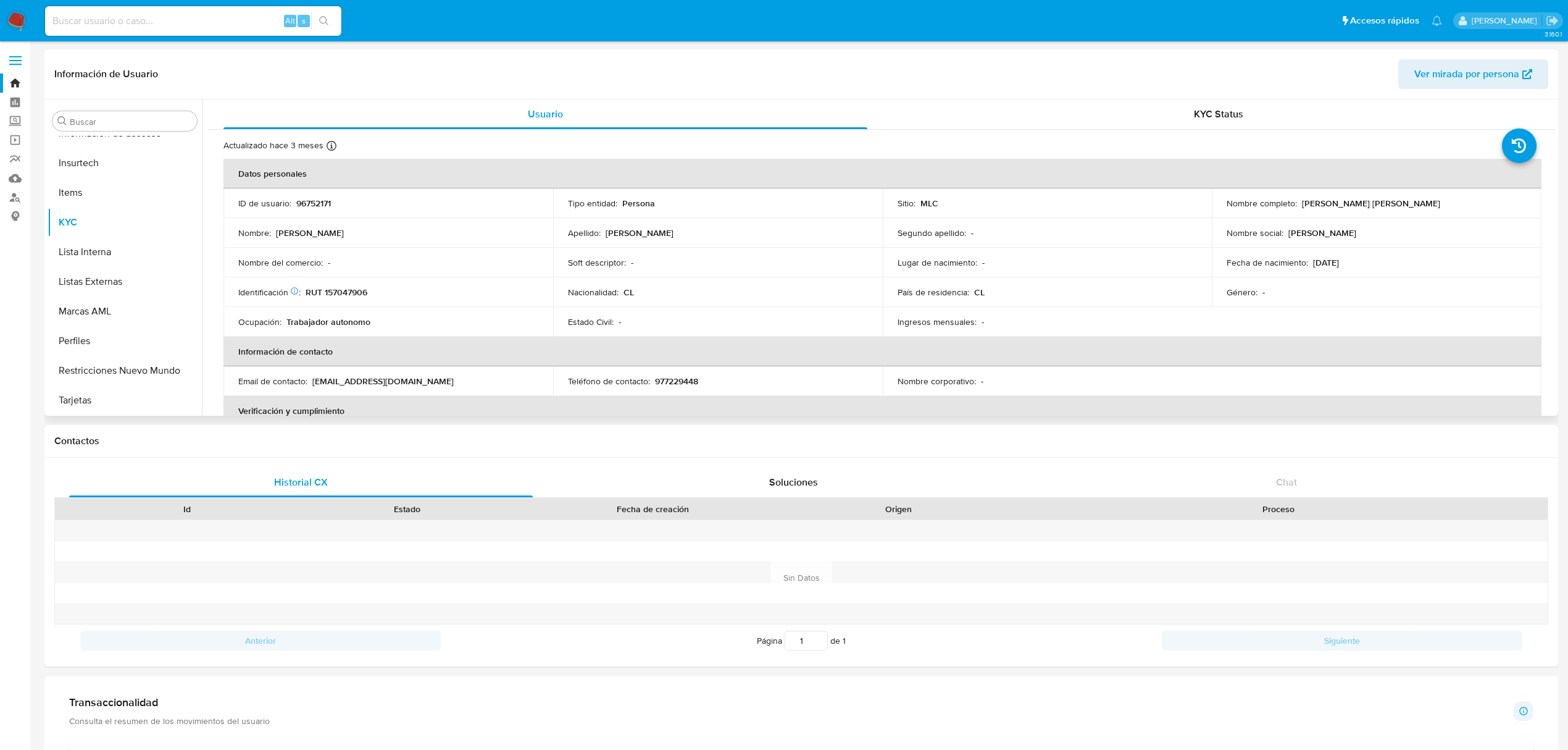
drag, startPoint x: 1297, startPoint y: 210, endPoint x: 1435, endPoint y: 209, distance: 138.0
click at [1435, 209] on td "Nombre completo : Cristian Rolando Mendoza Garrido" at bounding box center [1376, 202] width 330 height 30
drag, startPoint x: 1434, startPoint y: 209, endPoint x: 1396, endPoint y: 199, distance: 39.3
click at [1396, 199] on p "Cristian Rolando Mendoza Garrido" at bounding box center [1371, 203] width 138 height 11
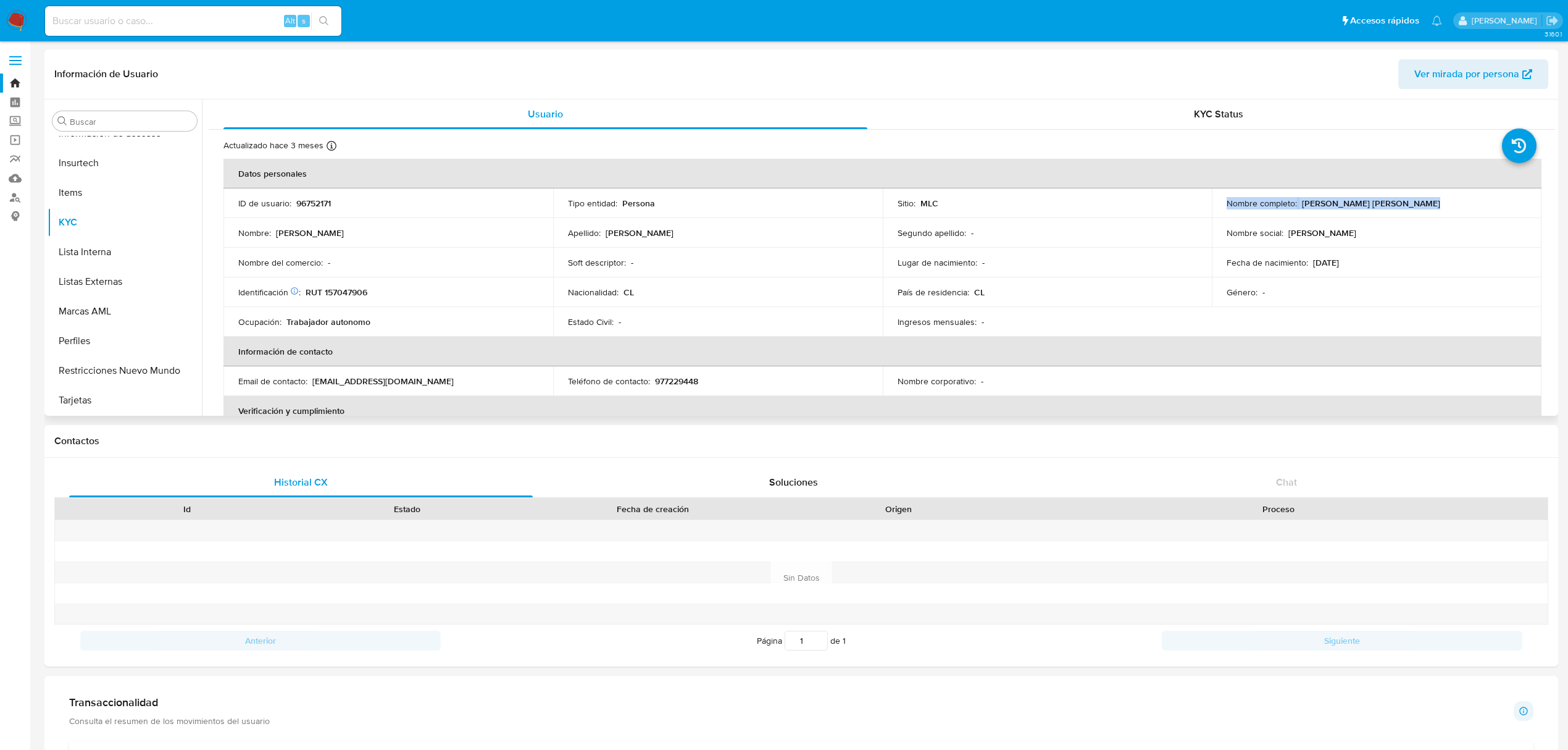
click at [1396, 199] on p "Cristian Rolando Mendoza Garrido" at bounding box center [1371, 203] width 138 height 11
click at [1371, 203] on p "Cristian Rolando Mendoza Garrido" at bounding box center [1371, 203] width 138 height 11
drag, startPoint x: 1301, startPoint y: 203, endPoint x: 1418, endPoint y: 205, distance: 117.0
click at [1418, 205] on p "Cristian Rolando Mendoza Garrido" at bounding box center [1371, 203] width 138 height 11
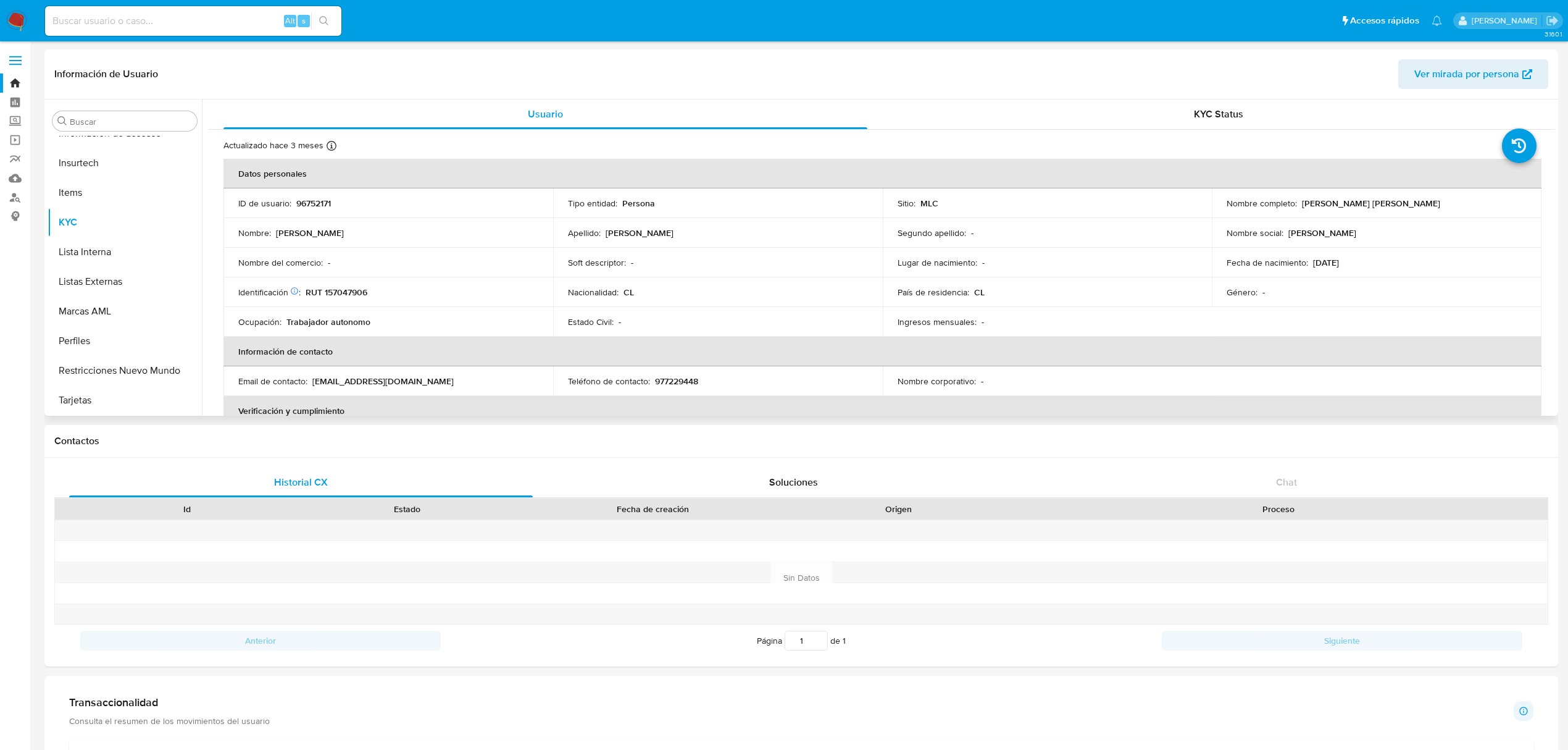
drag, startPoint x: 1429, startPoint y: 206, endPoint x: 1299, endPoint y: 202, distance: 130.1
click at [1302, 202] on p "Cristian Rolando Mendoza Garrido" at bounding box center [1371, 203] width 138 height 11
copy p "Cristian Rolando Mendoza Garrido"
click at [105, 255] on button "Documentación" at bounding box center [120, 256] width 145 height 30
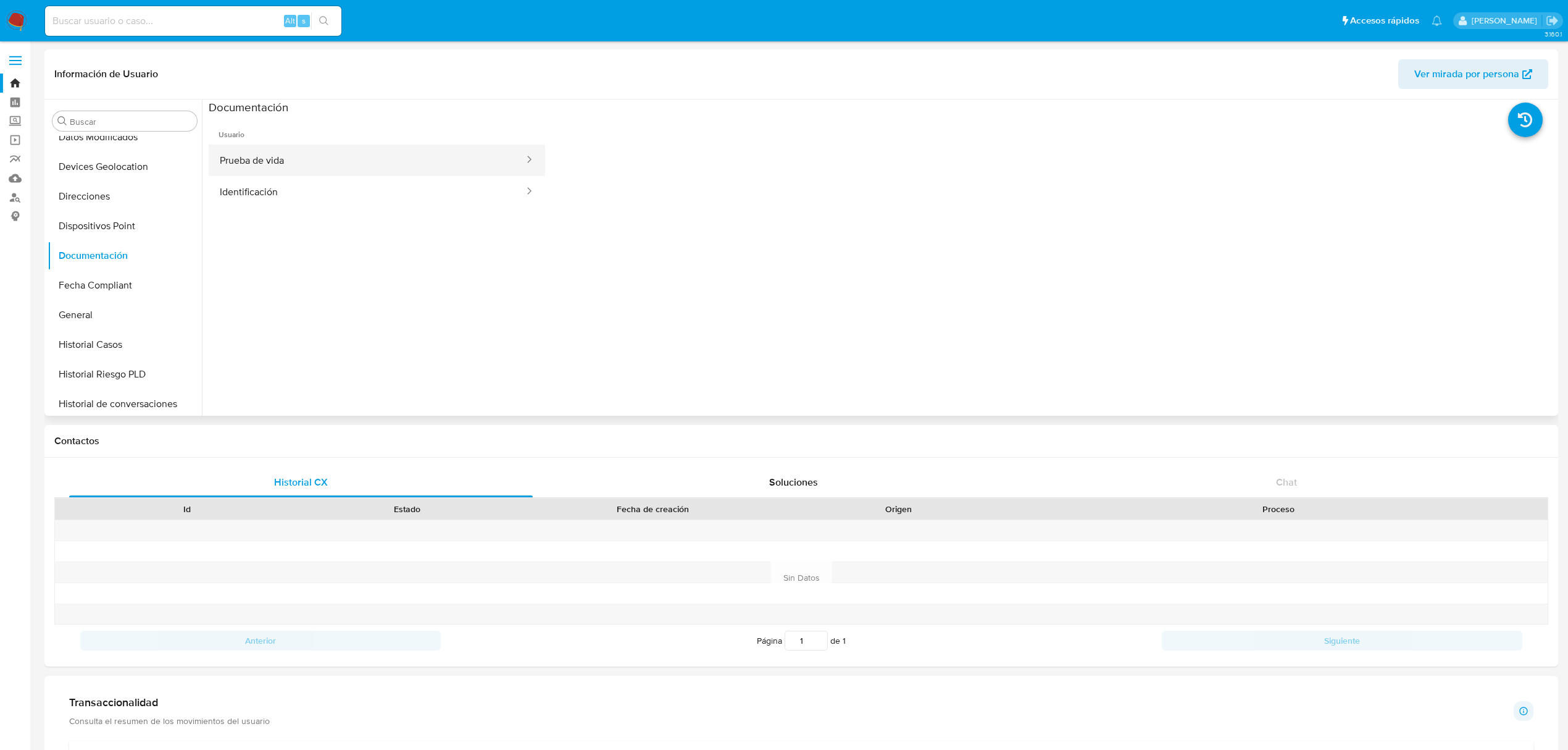
click at [361, 171] on button "Prueba de vida" at bounding box center [367, 161] width 317 height 32
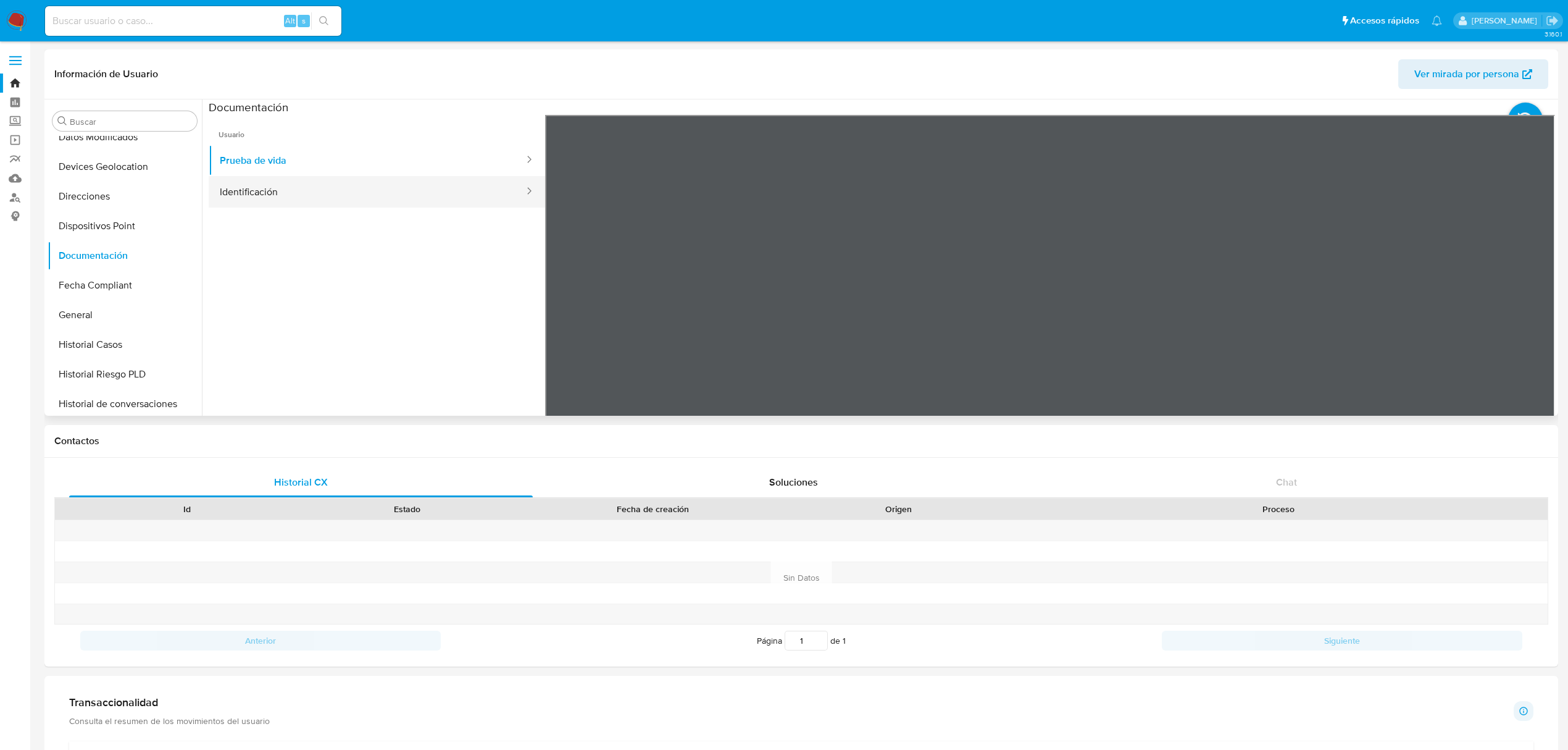
click at [367, 184] on button "Identificación" at bounding box center [367, 192] width 317 height 32
click at [8, 85] on link "Bandeja" at bounding box center [74, 83] width 147 height 19
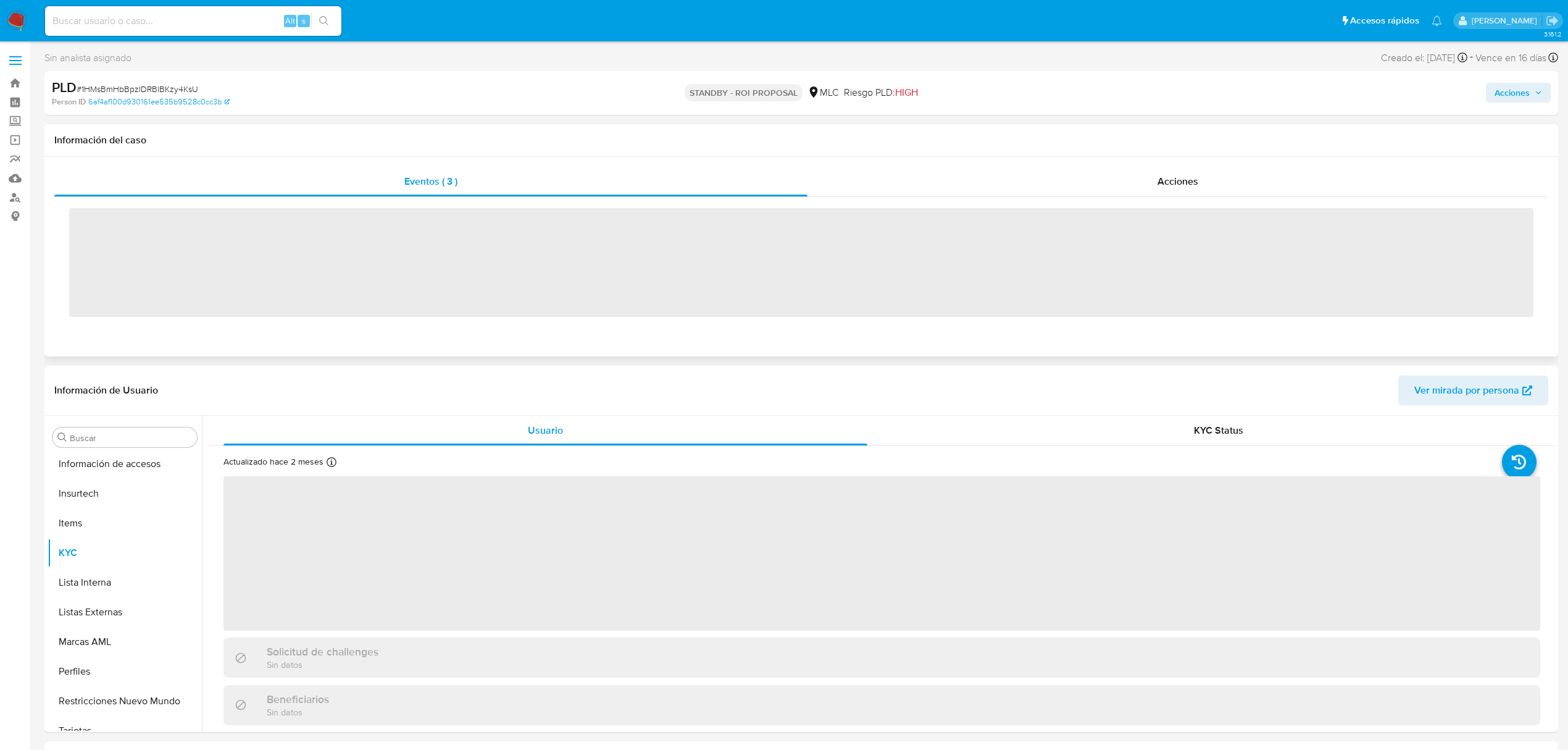
scroll to position [582, 0]
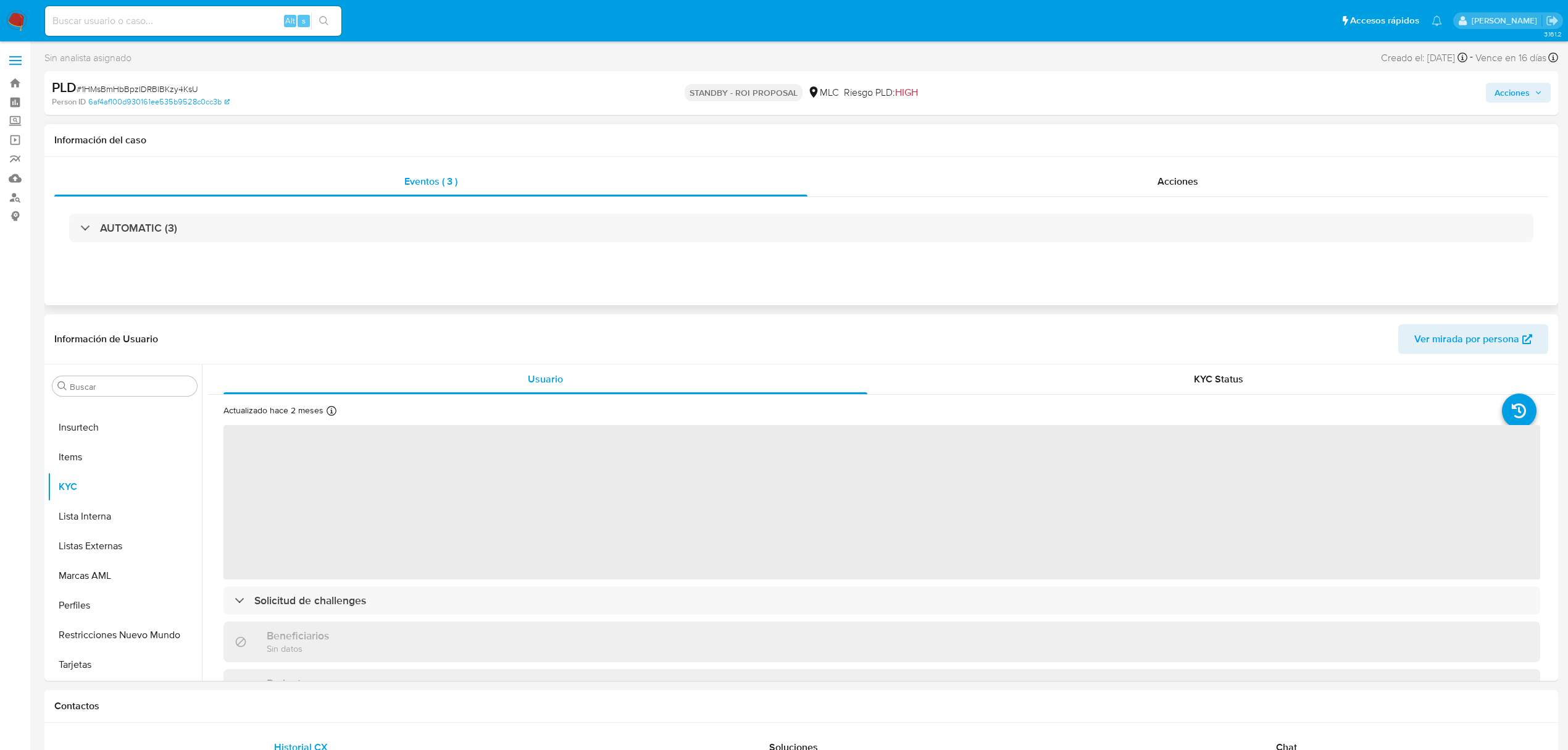
select select "10"
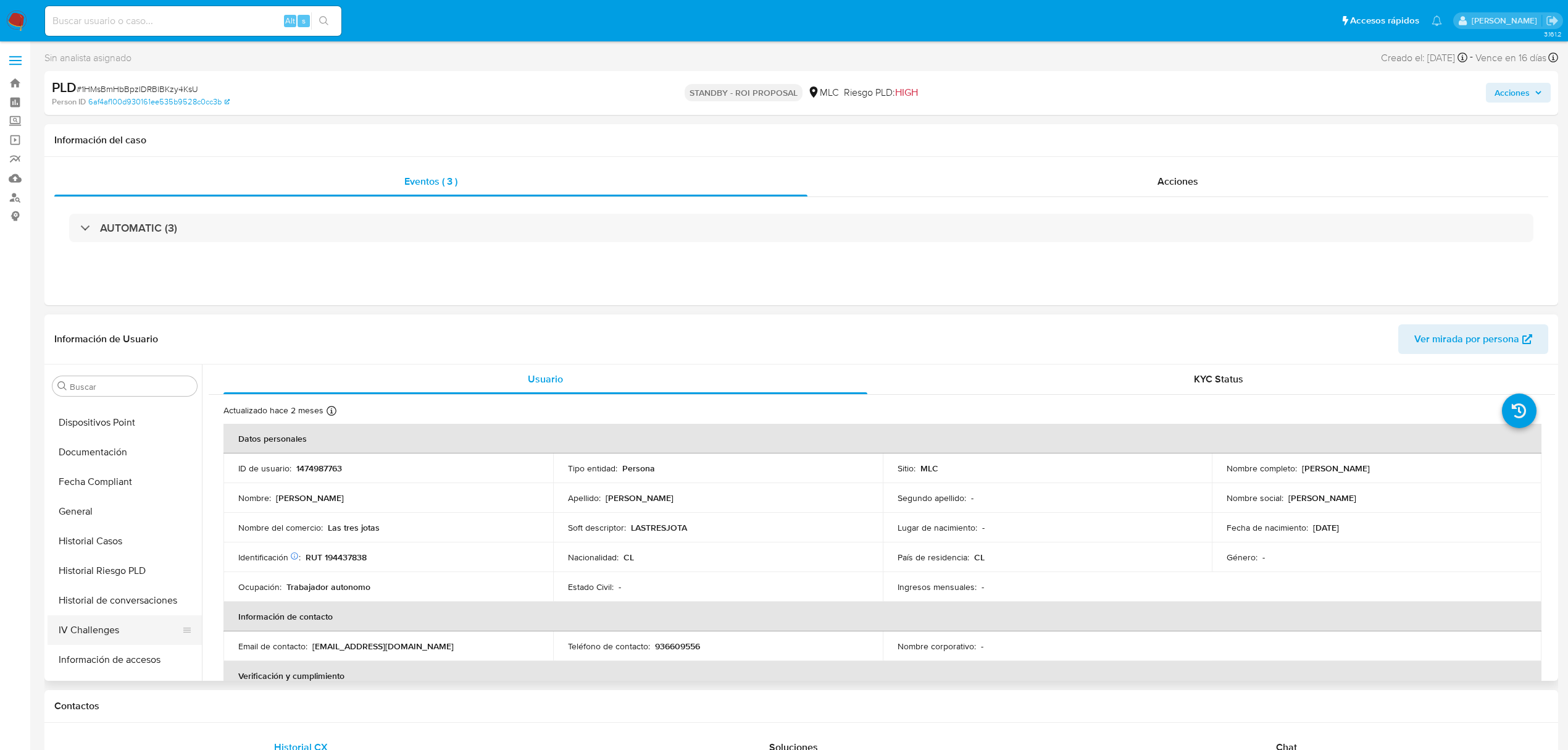
scroll to position [334, 0]
click at [116, 528] on button "Historial Casos" at bounding box center [120, 526] width 145 height 30
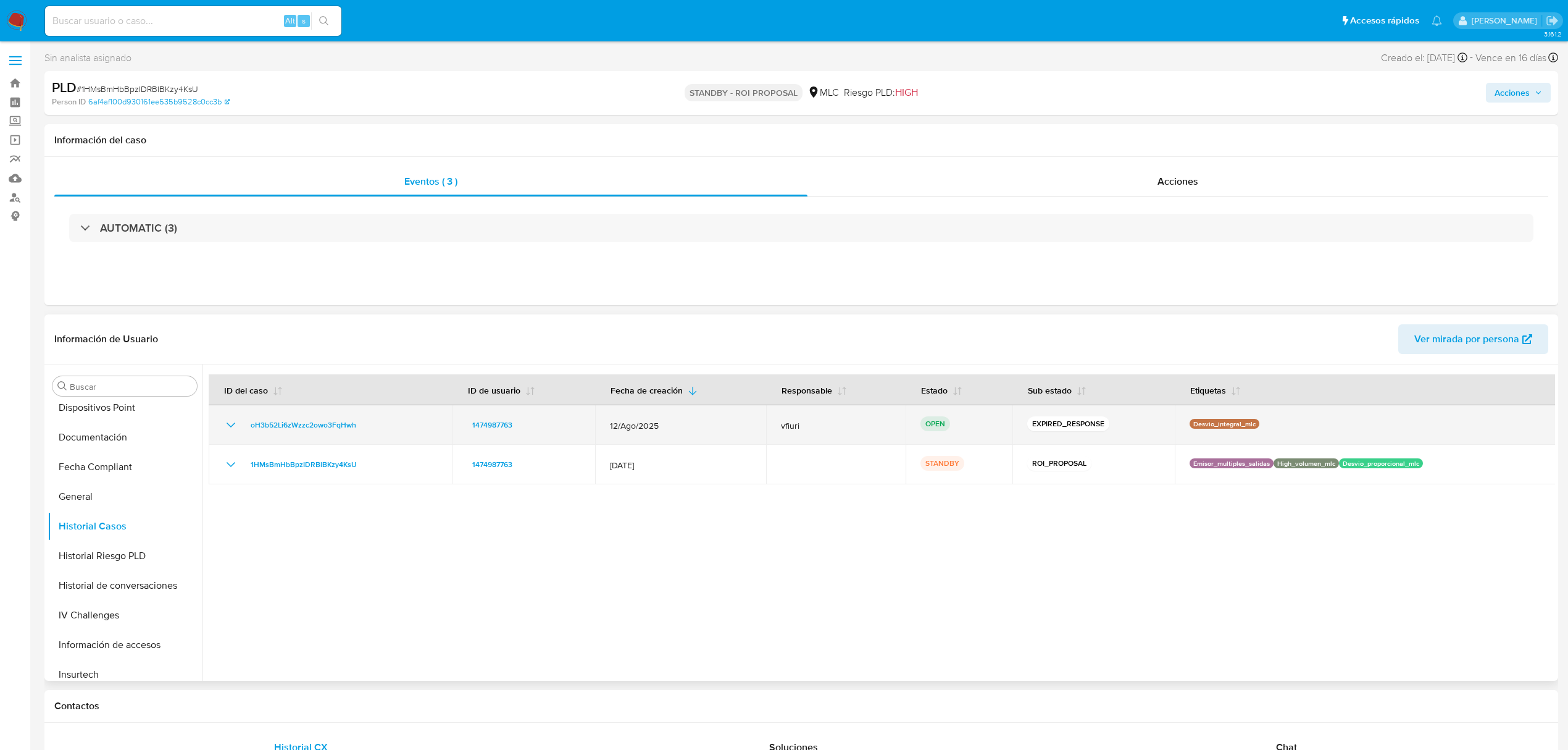
drag, startPoint x: 395, startPoint y: 422, endPoint x: 235, endPoint y: 422, distance: 160.0
click at [235, 422] on div "oH3b52Li6zWzzc2owo3FqHwh" at bounding box center [330, 425] width 214 height 15
drag, startPoint x: 274, startPoint y: 435, endPoint x: 250, endPoint y: 441, distance: 24.7
click at [250, 441] on td "oH3b52Li6zWzzc2owo3FqHwh" at bounding box center [330, 425] width 244 height 39
drag, startPoint x: 361, startPoint y: 425, endPoint x: 233, endPoint y: 428, distance: 128.0
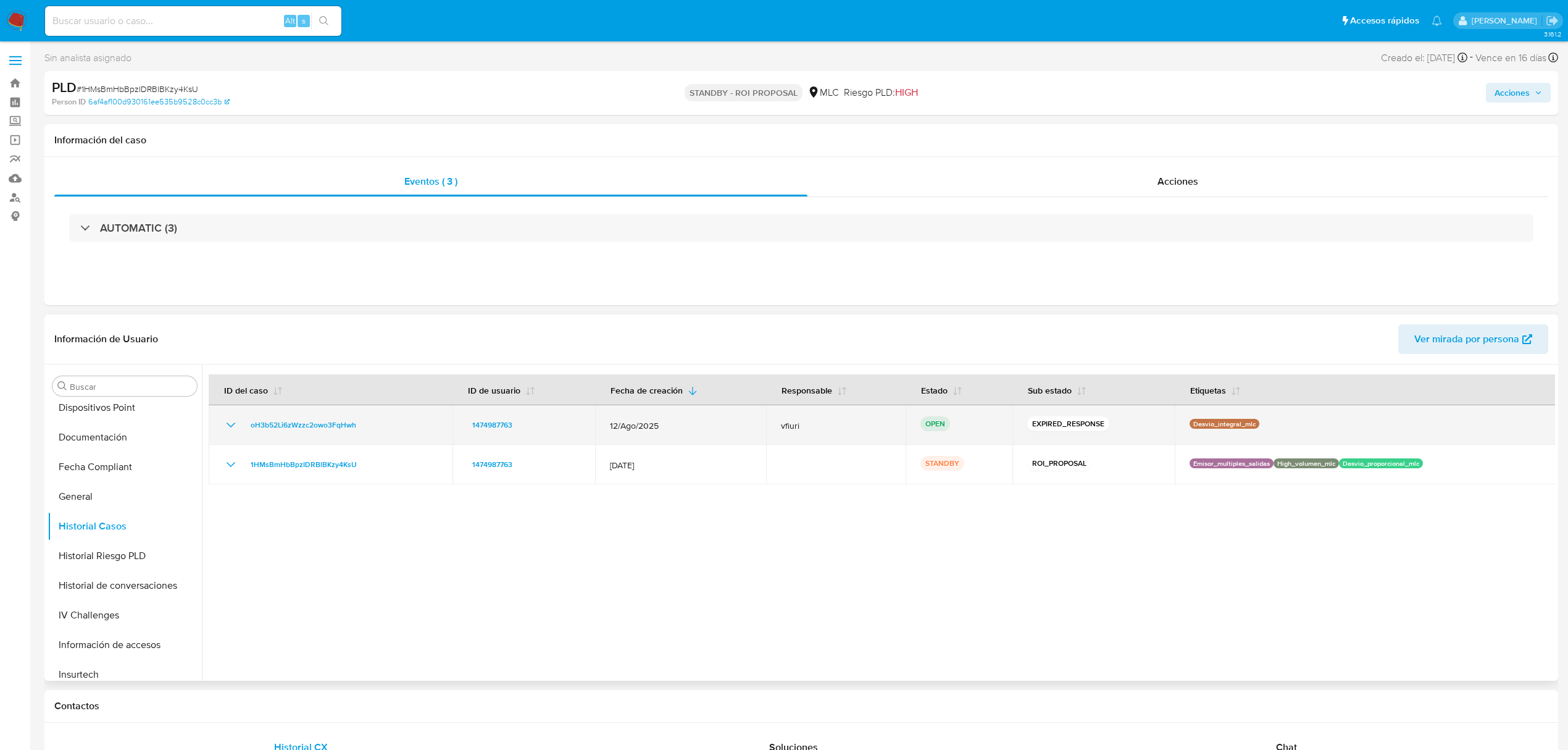
click at [233, 428] on div "oH3b52Li6zWzzc2owo3FqHwh" at bounding box center [330, 425] width 214 height 15
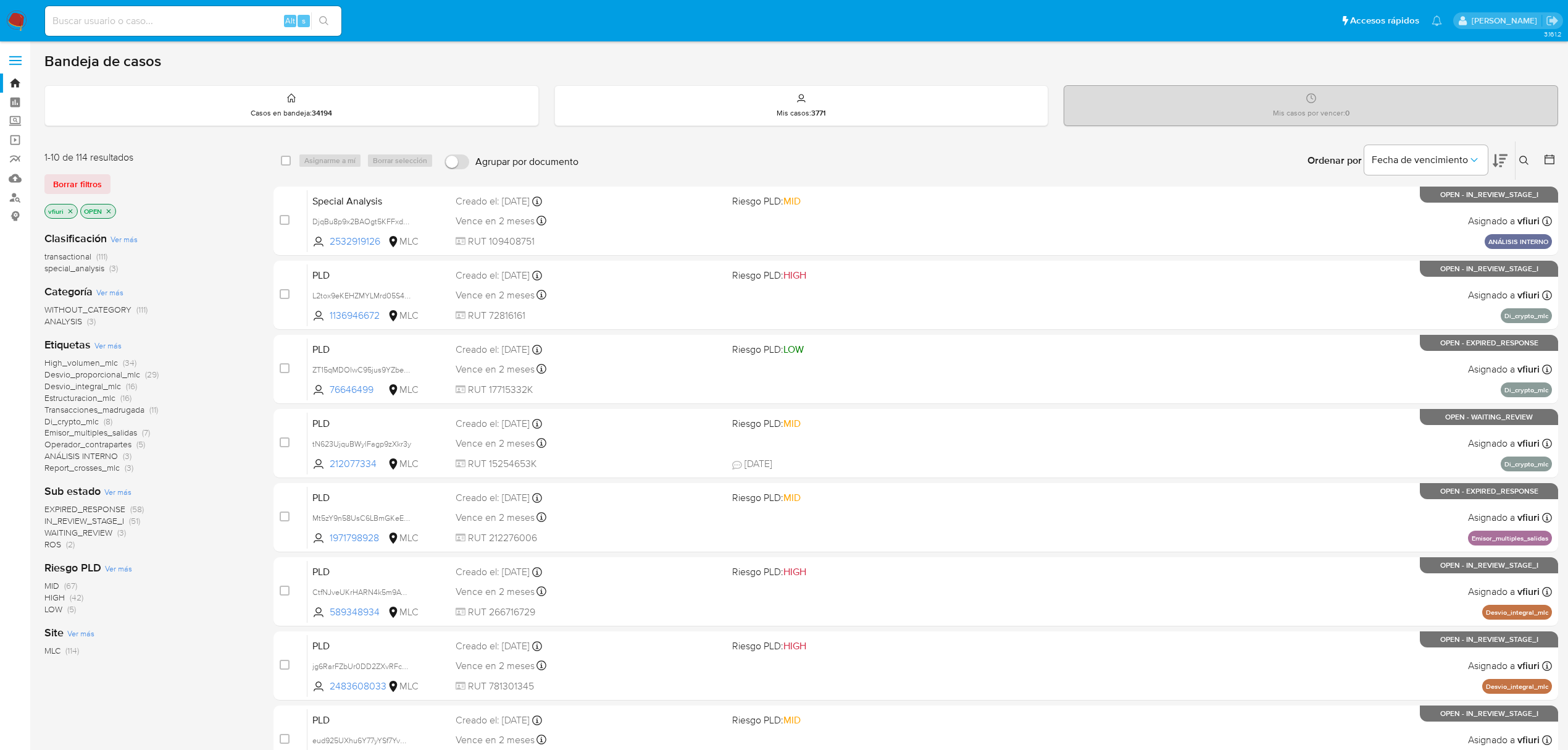
click at [1522, 163] on icon at bounding box center [1524, 160] width 10 height 10
click at [1425, 211] on input at bounding box center [1422, 207] width 208 height 16
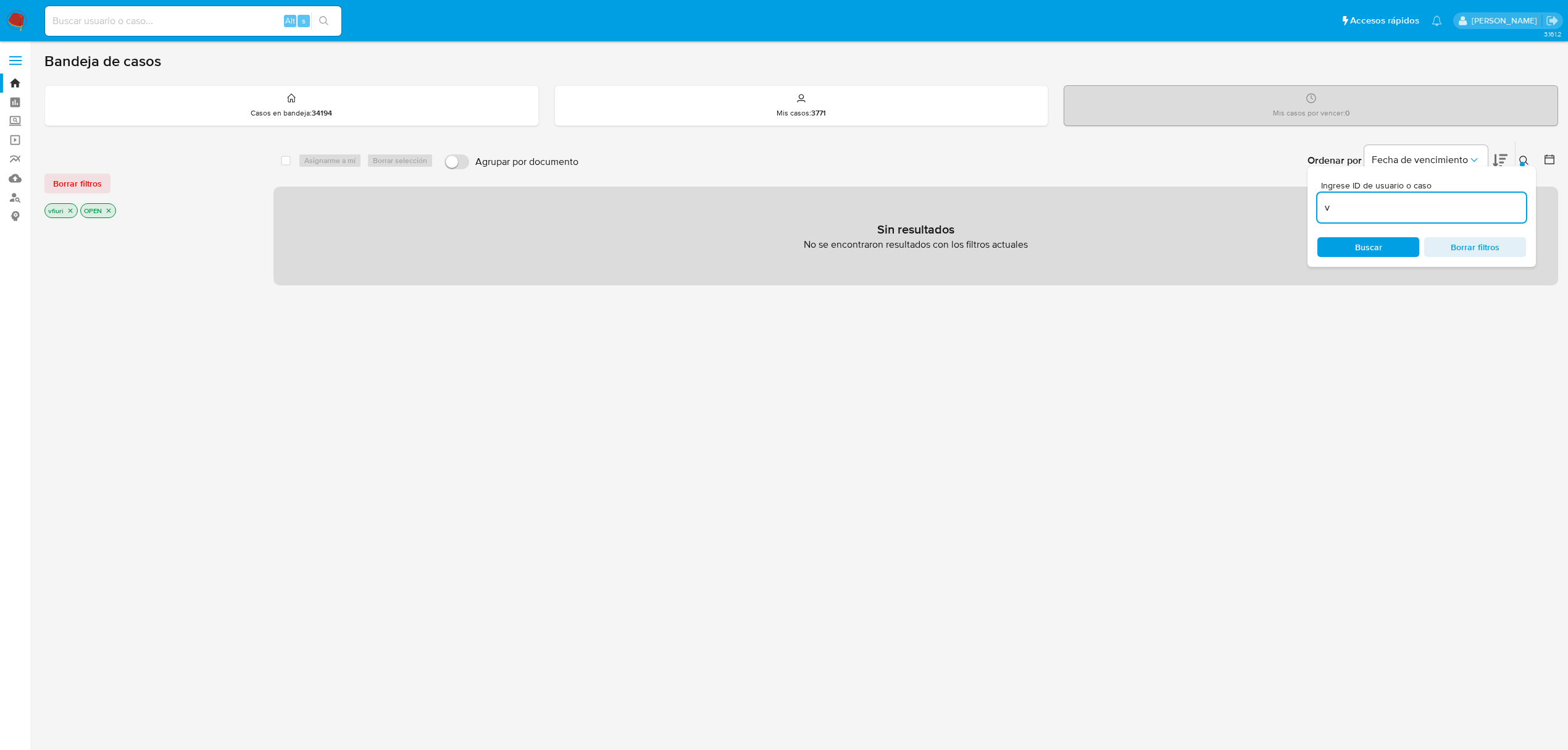
click at [1428, 209] on input "v" at bounding box center [1422, 207] width 208 height 16
type input "v"
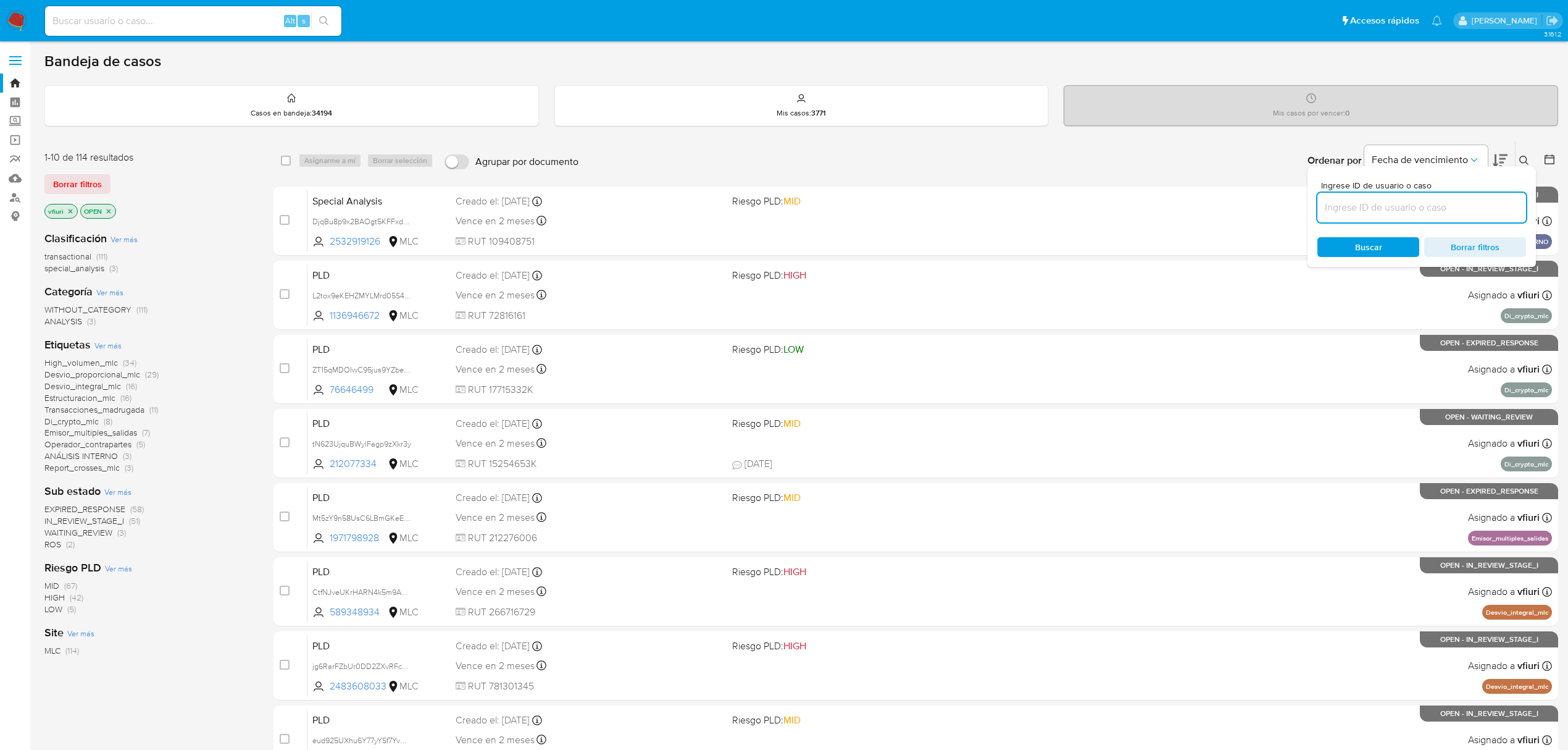
click at [1451, 211] on input at bounding box center [1422, 207] width 208 height 16
paste input "oH3b52Li6zWzzc2owo3FqHwh"
type input "oH3b52Li6zWzzc2owo3FqHwh"
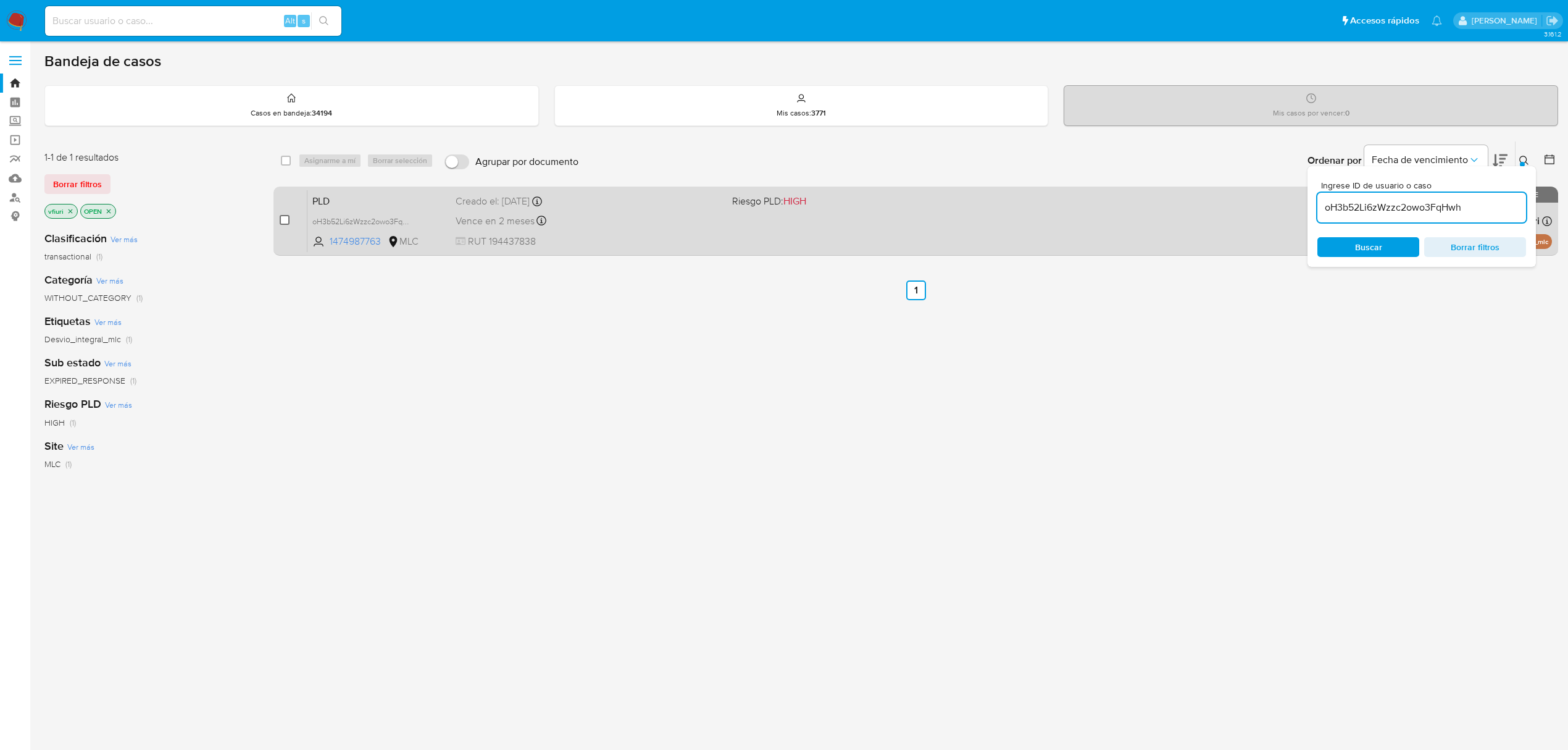
click at [289, 222] on input "checkbox" at bounding box center [284, 220] width 10 height 10
checkbox input "true"
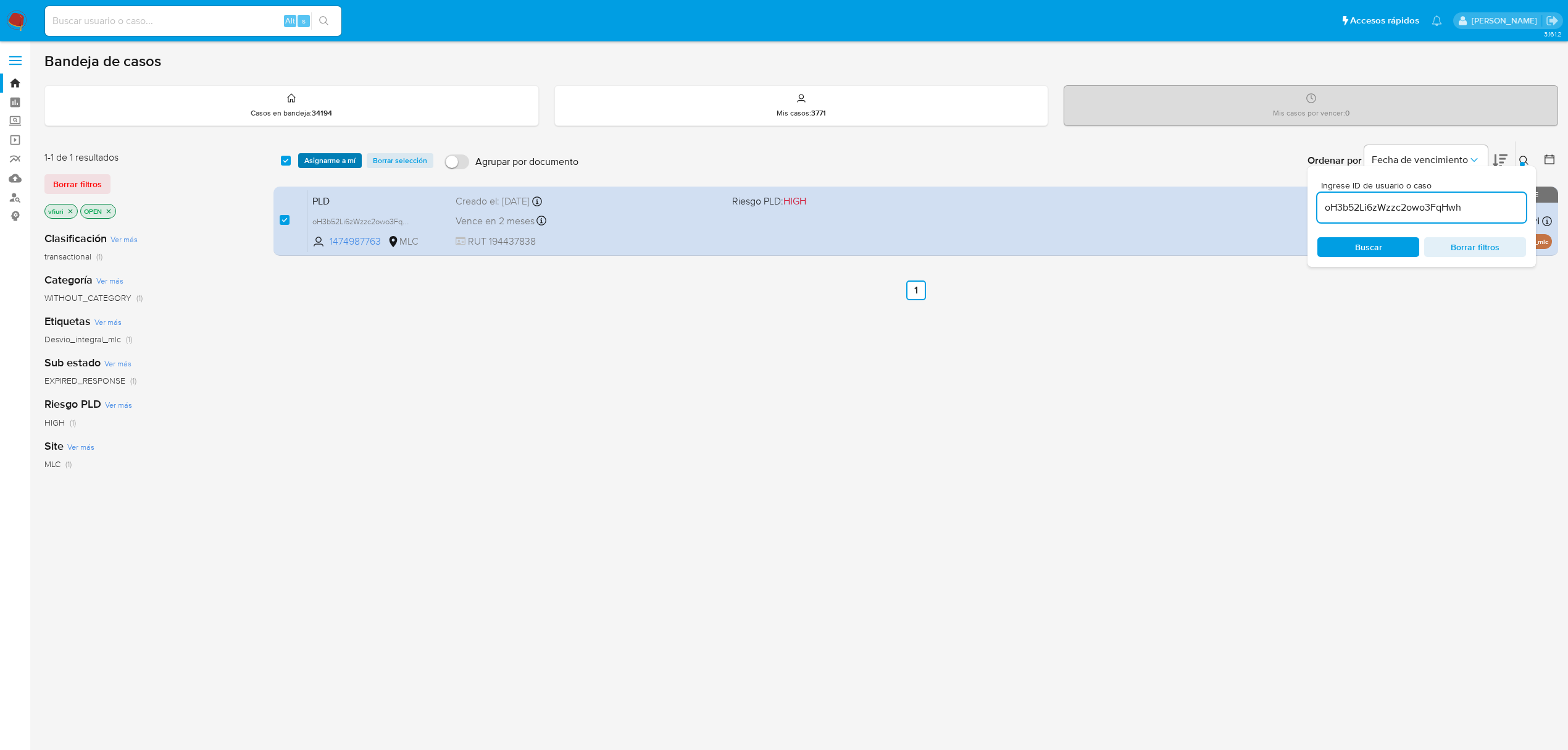
click at [316, 155] on span "Asignarme a mí" at bounding box center [330, 161] width 52 height 12
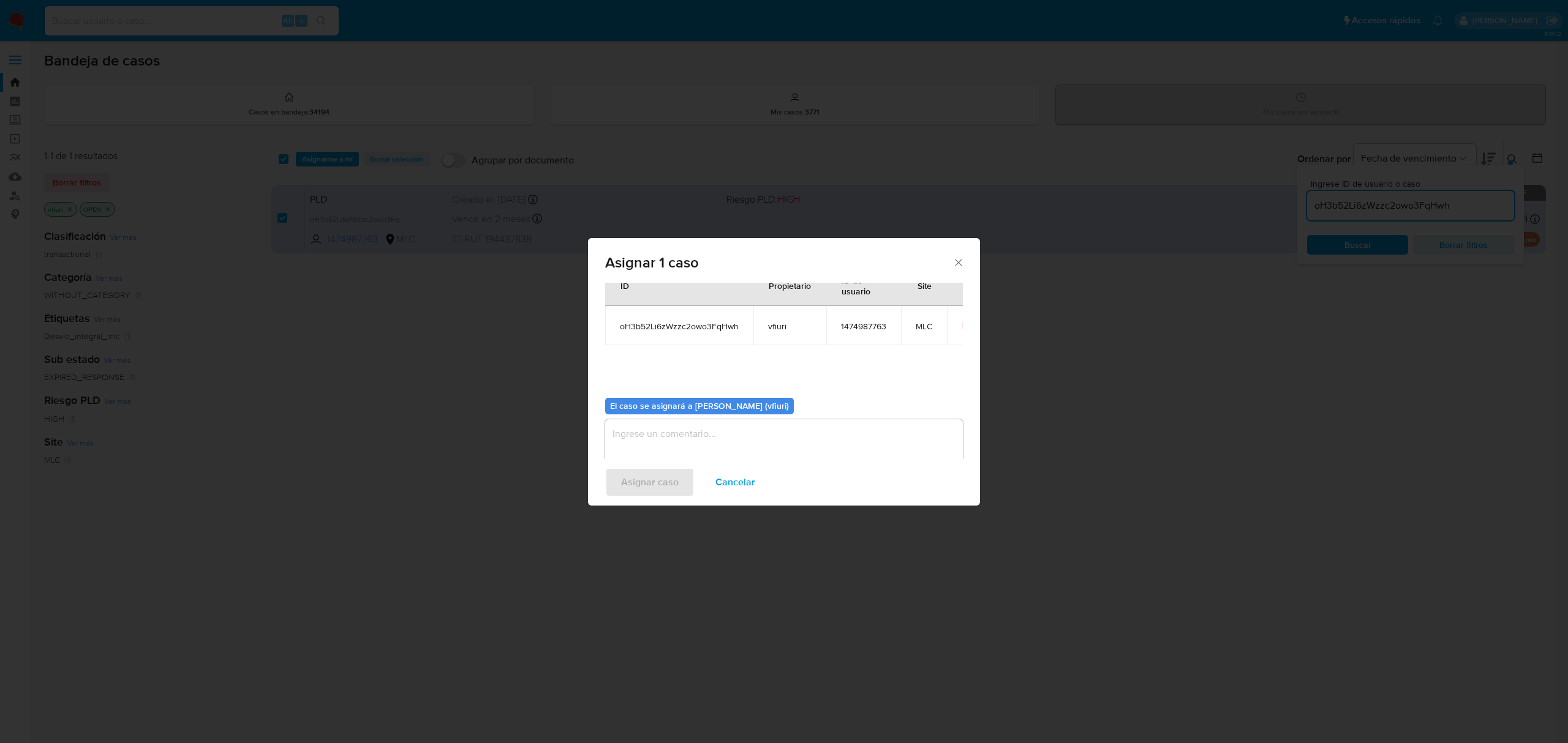
scroll to position [62, 0]
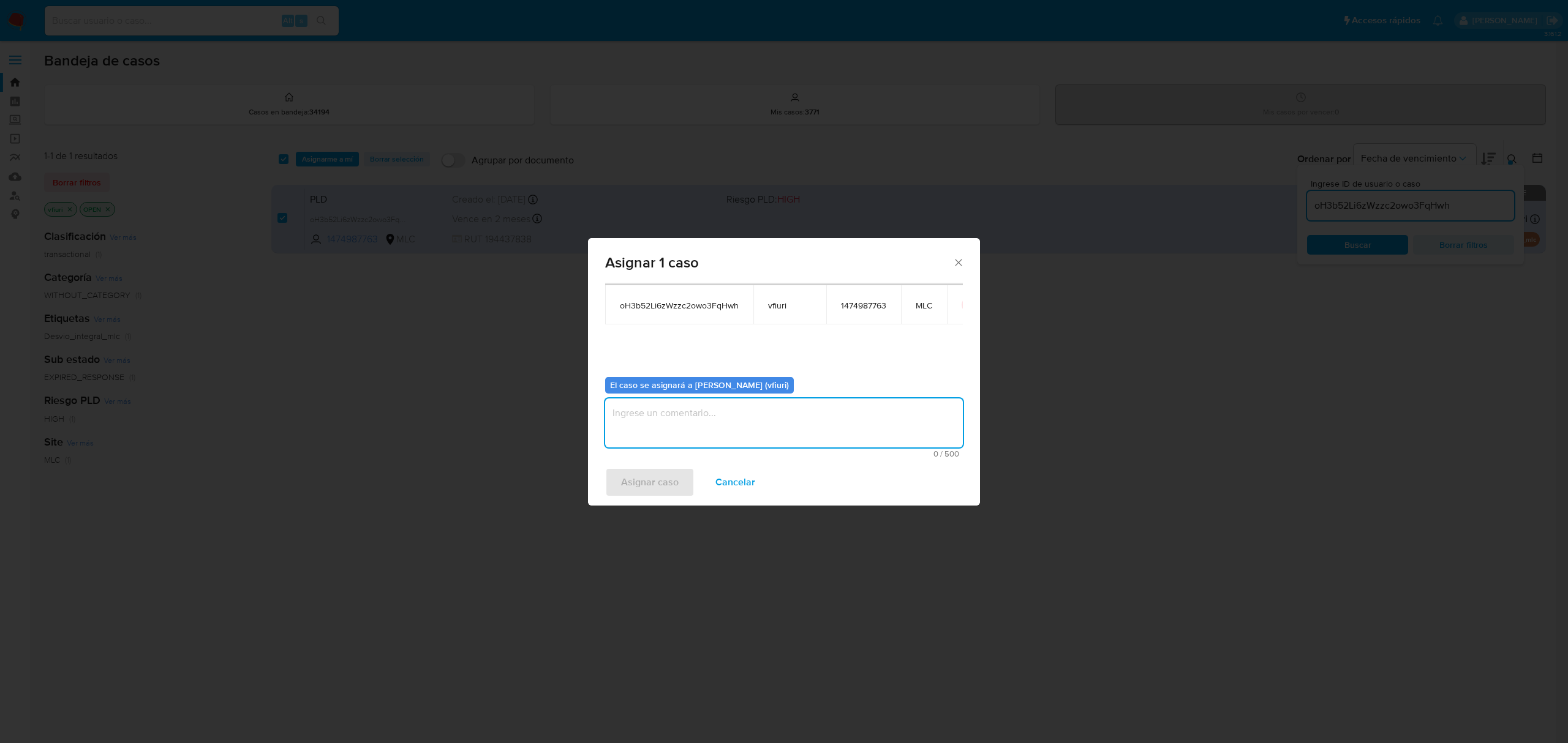
click at [740, 421] on textarea "assign-modal" at bounding box center [784, 422] width 358 height 49
type textarea "-"
click at [652, 480] on span "Asignar caso" at bounding box center [649, 482] width 58 height 27
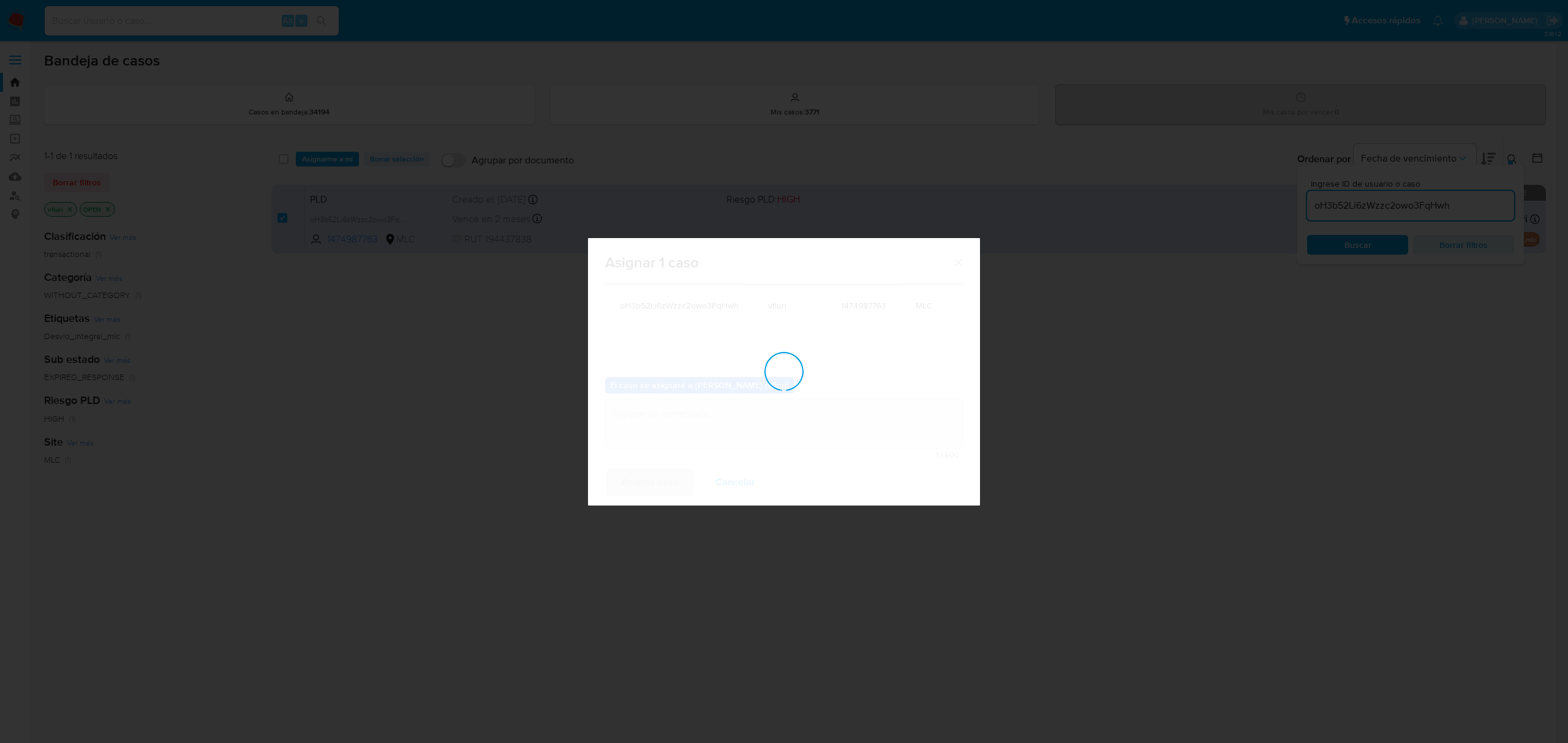
checkbox input "false"
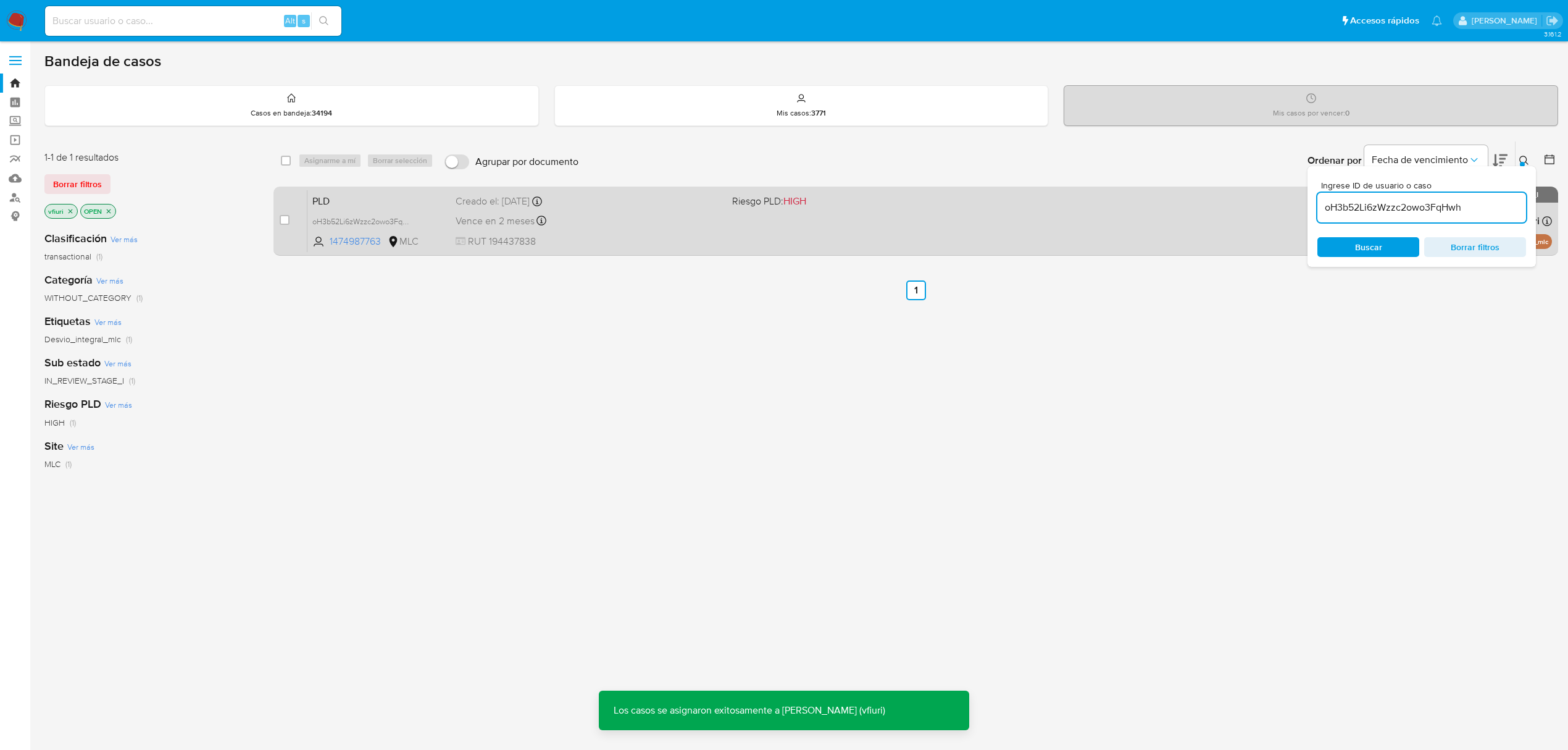
click at [657, 221] on div "Vence en 2 meses Vence el 10/11/2025 06:07:53" at bounding box center [589, 221] width 267 height 17
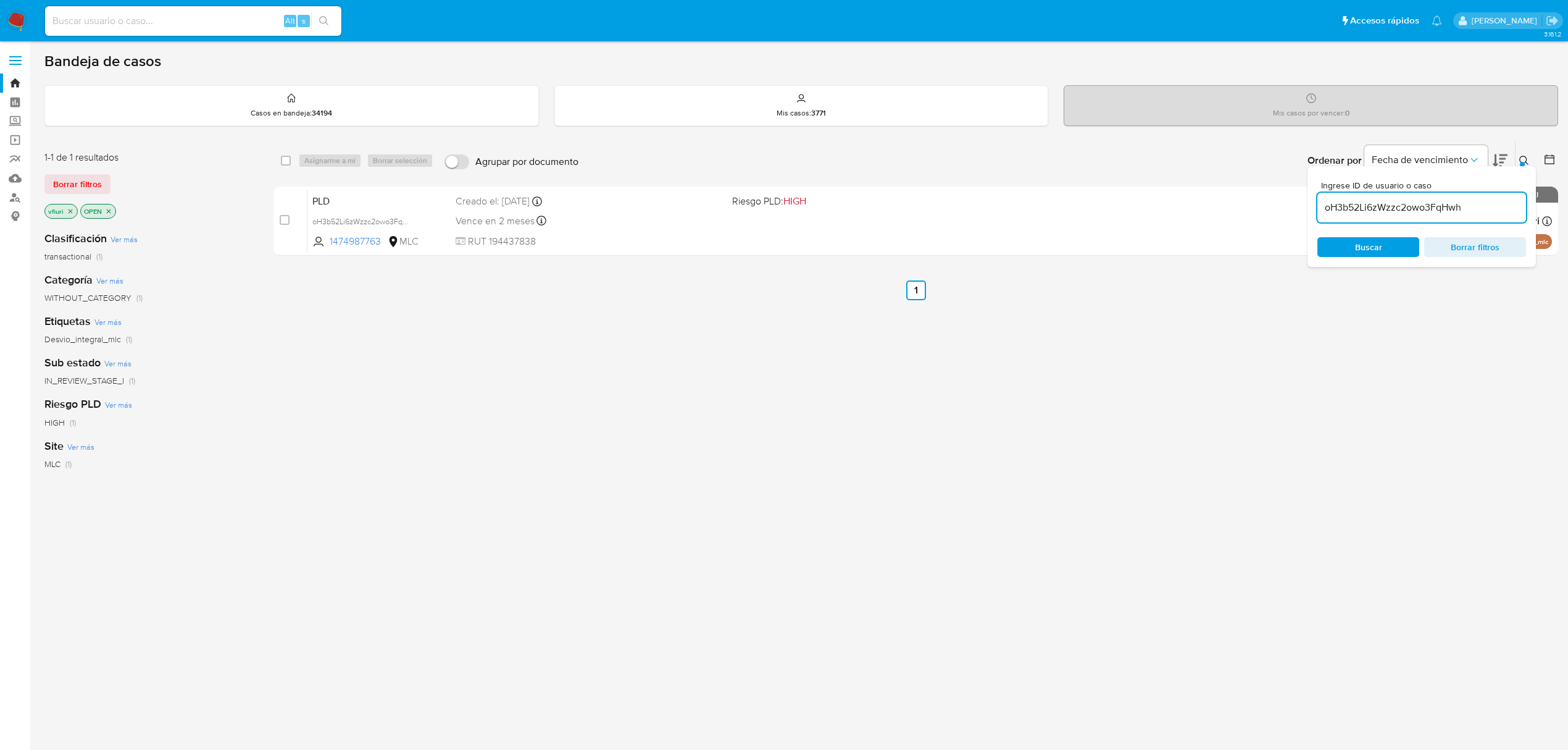
click at [1360, 204] on input "oH3b52Li6zWzzc2owo3FqHwh" at bounding box center [1422, 207] width 208 height 16
paste input "GcK20jre1FNWXe198Wmtk7NB"
type input "GcK20jre1FNWXe198Wmtk7NB"
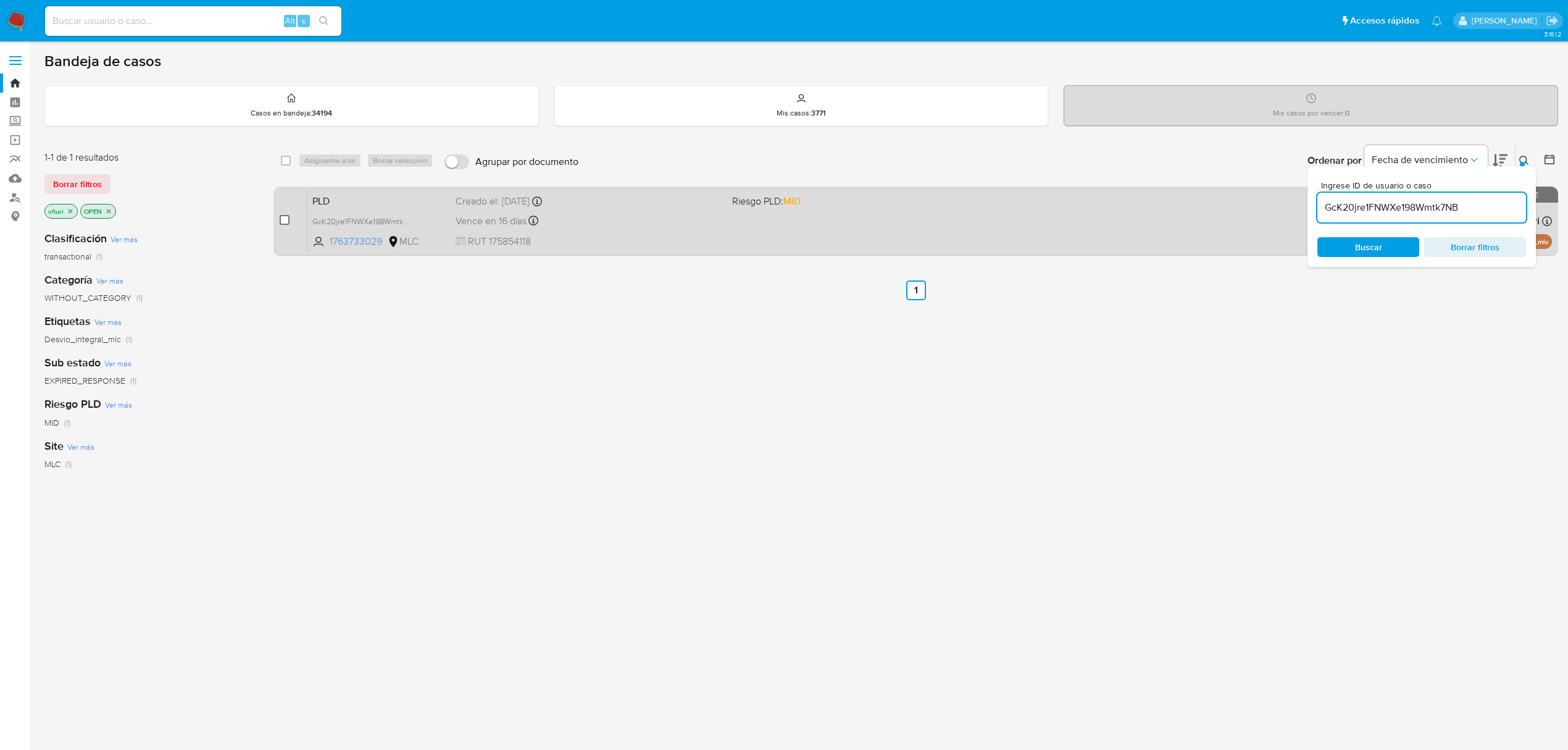
click at [287, 223] on input "checkbox" at bounding box center [284, 220] width 10 height 10
checkbox input "true"
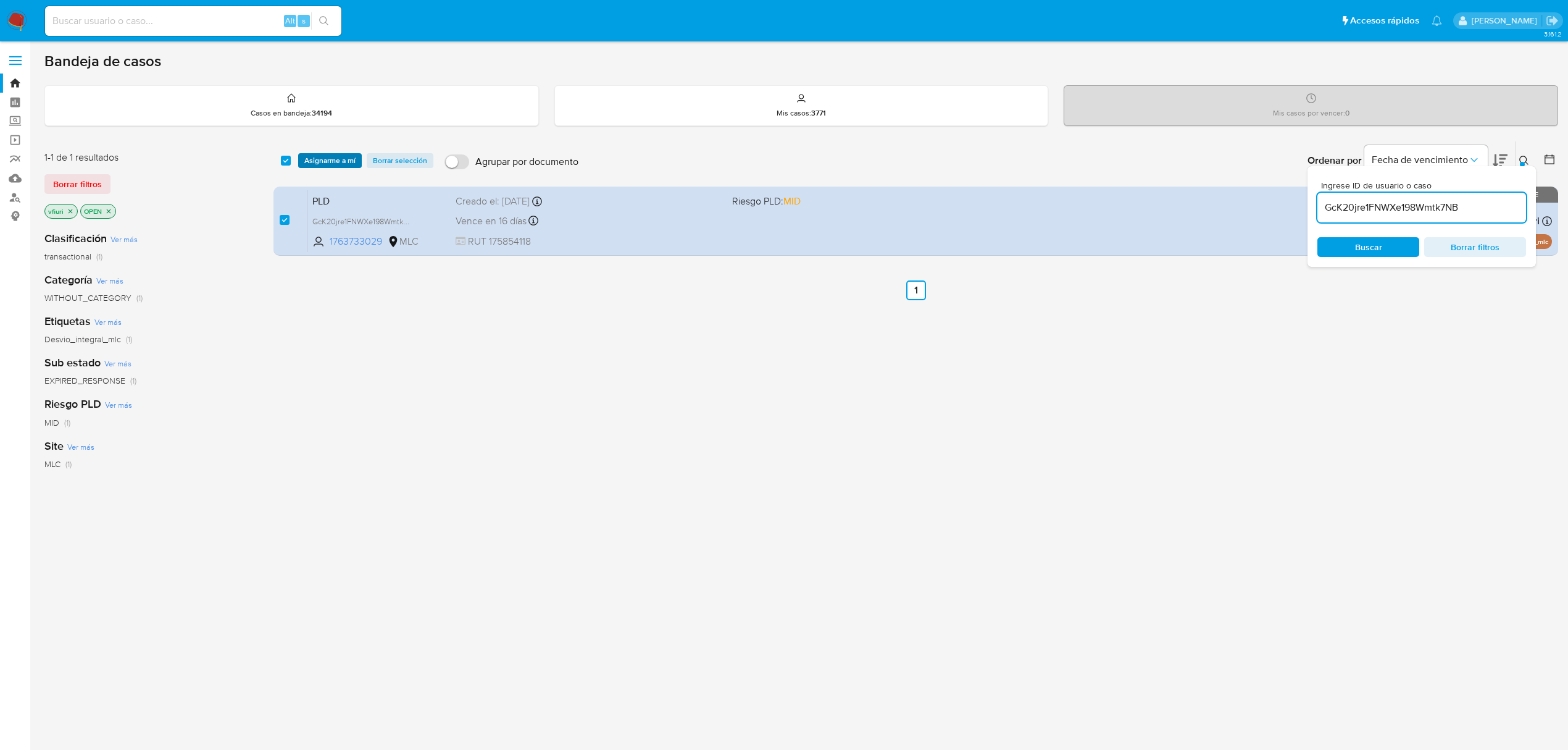
click at [315, 166] on span "Asignarme a mí" at bounding box center [330, 161] width 52 height 12
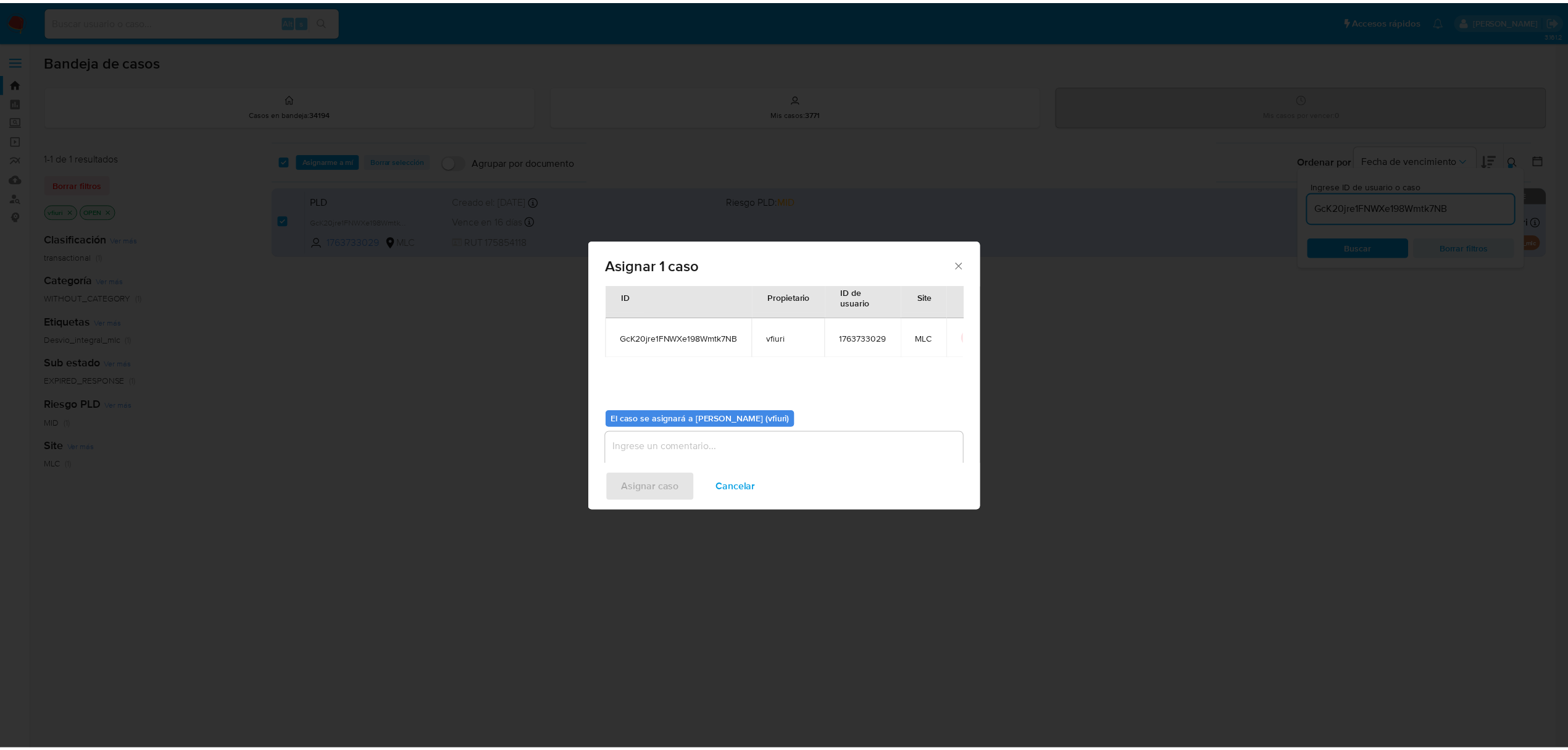
scroll to position [63, 0]
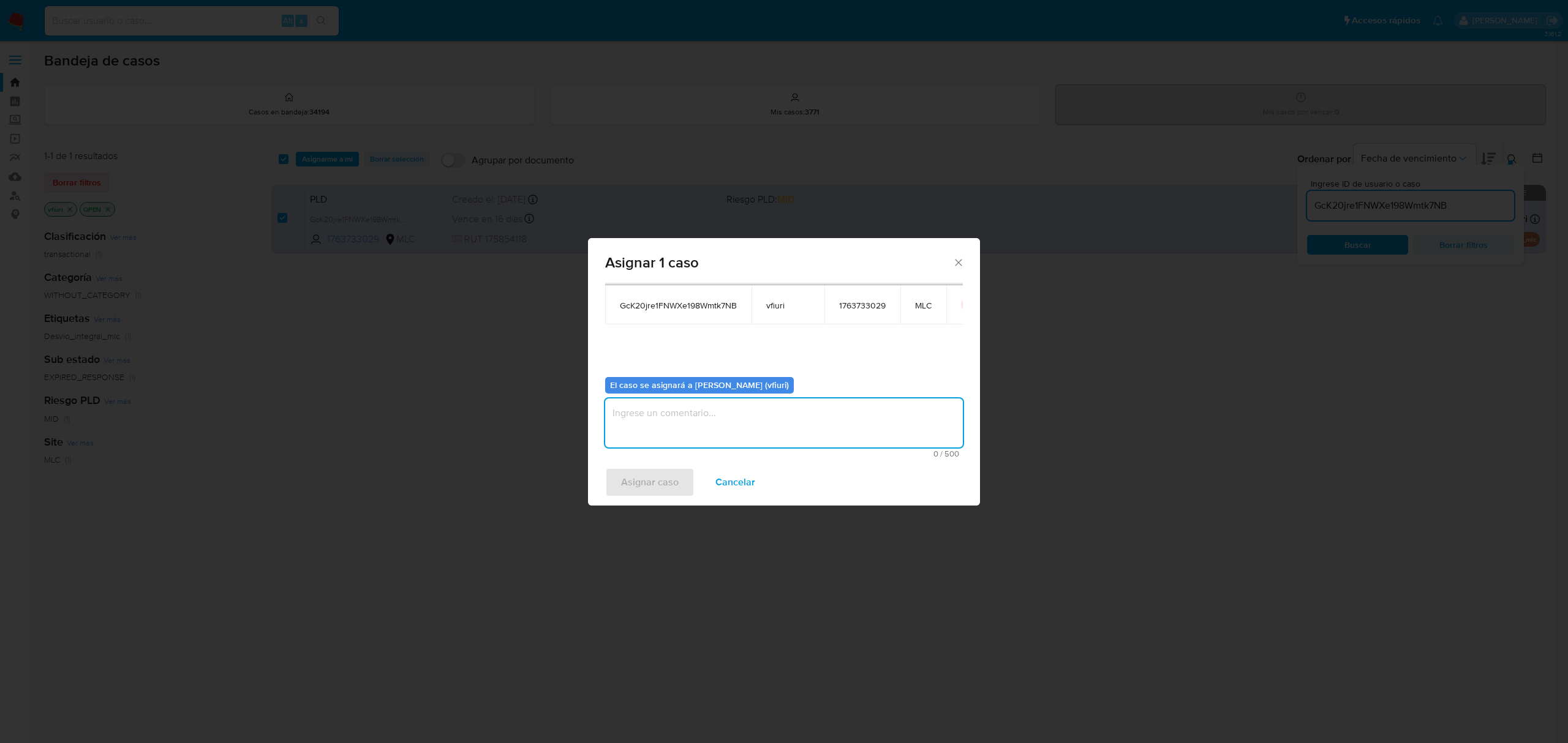
click at [723, 424] on textarea "assign-modal" at bounding box center [784, 422] width 358 height 49
type textarea "-"
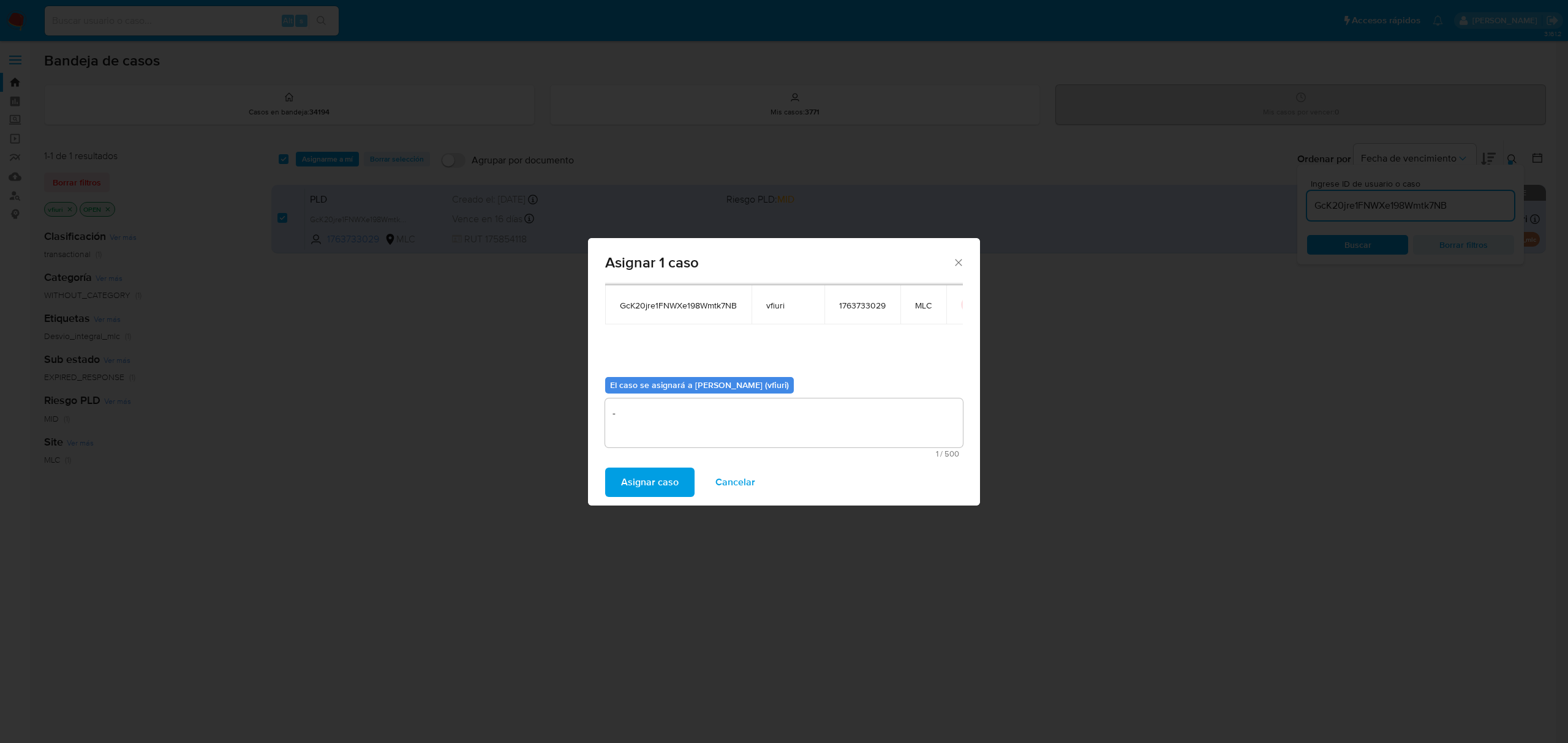
click at [662, 483] on span "Asignar caso" at bounding box center [649, 482] width 58 height 27
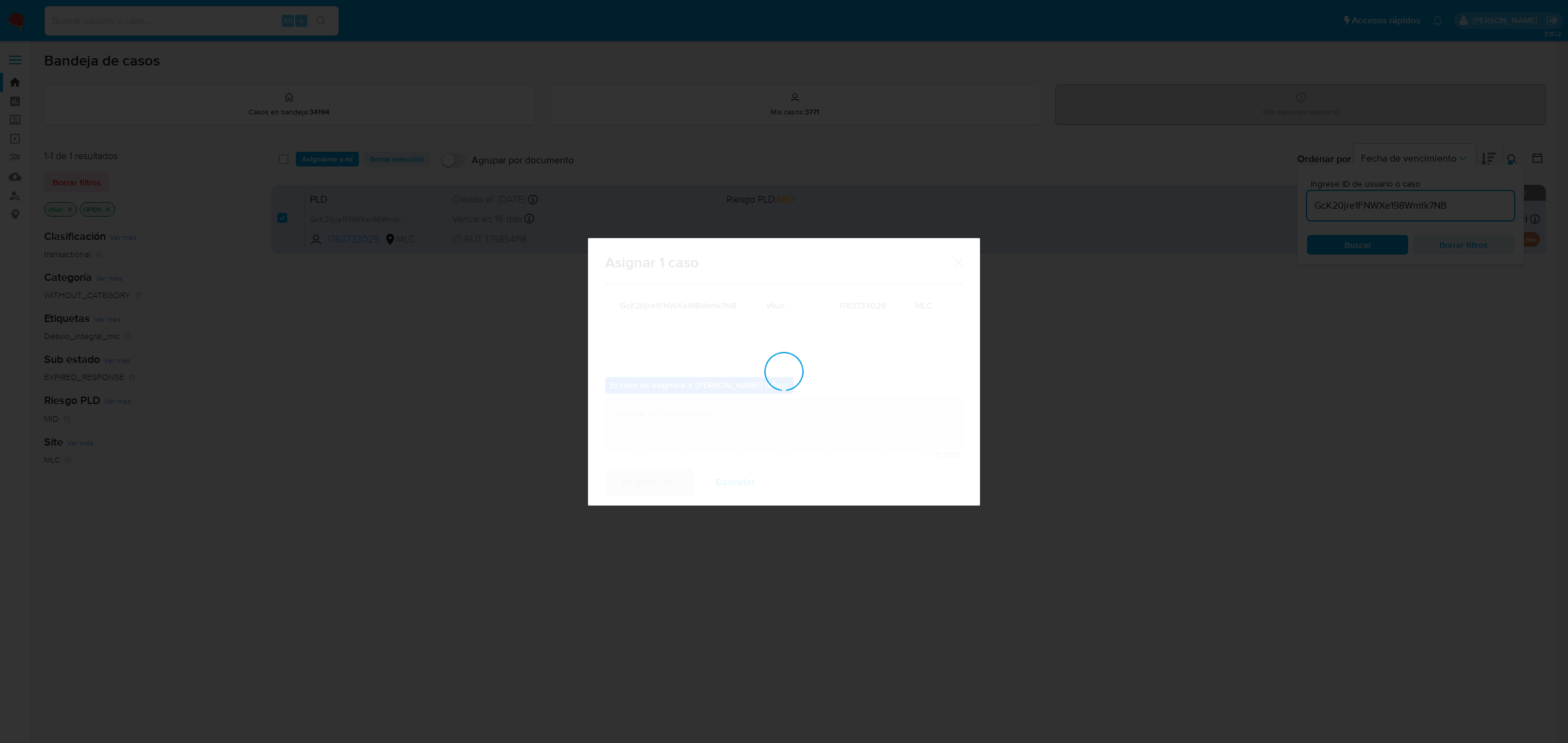
checkbox input "false"
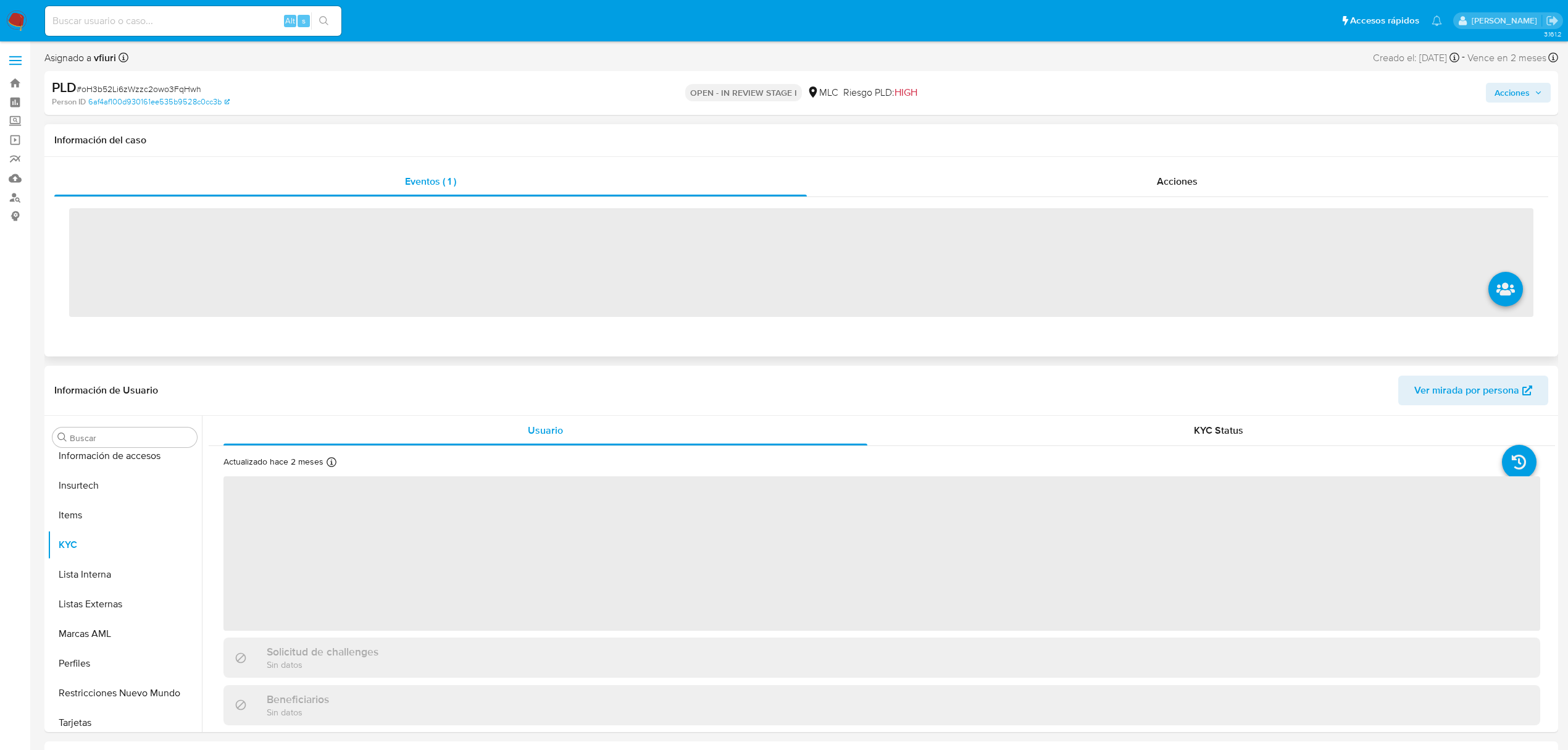
scroll to position [582, 0]
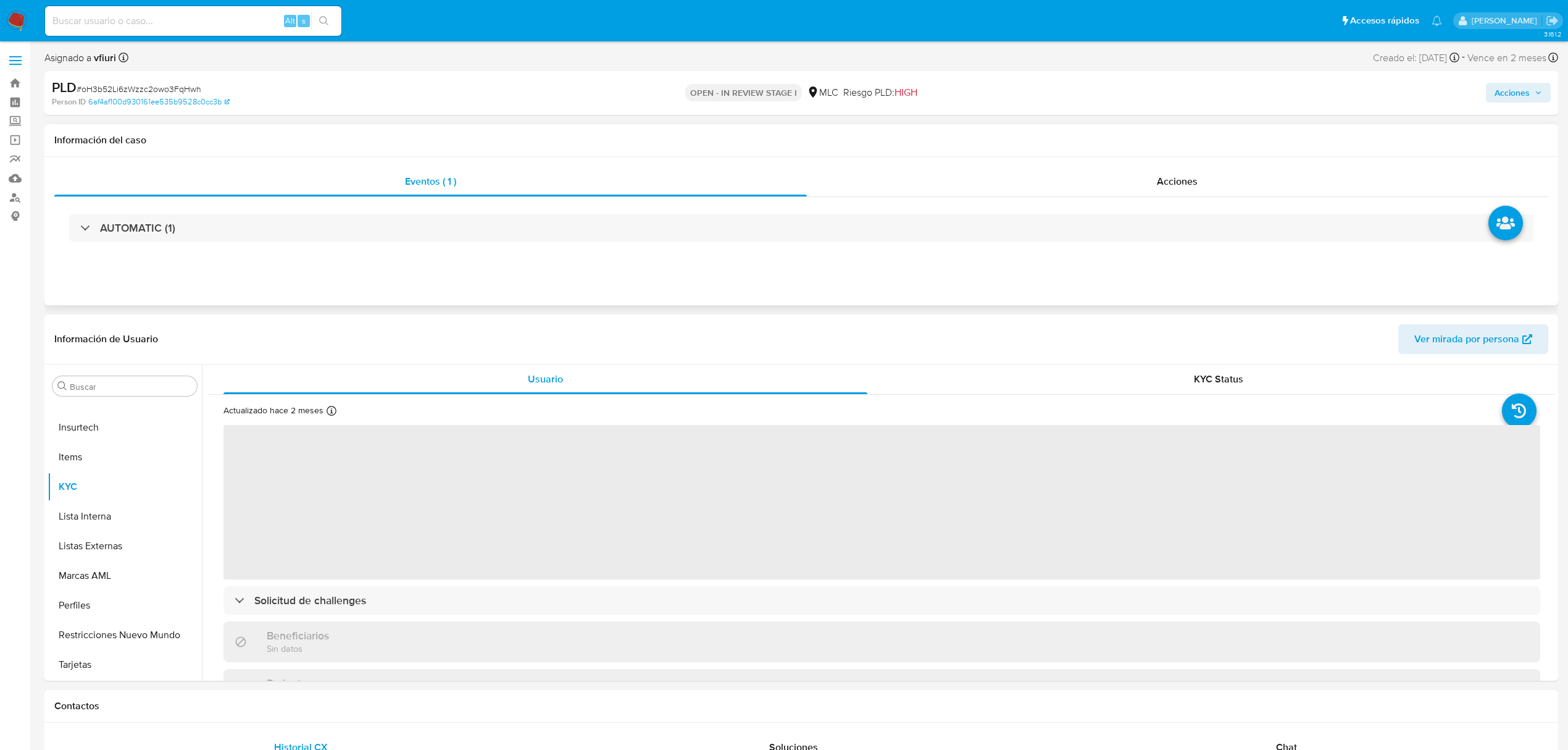
click at [1172, 200] on div "AUTOMATIC (1)" at bounding box center [802, 228] width 1494 height 61
select select "10"
click at [1169, 193] on div "Acciones" at bounding box center [1178, 181] width 742 height 30
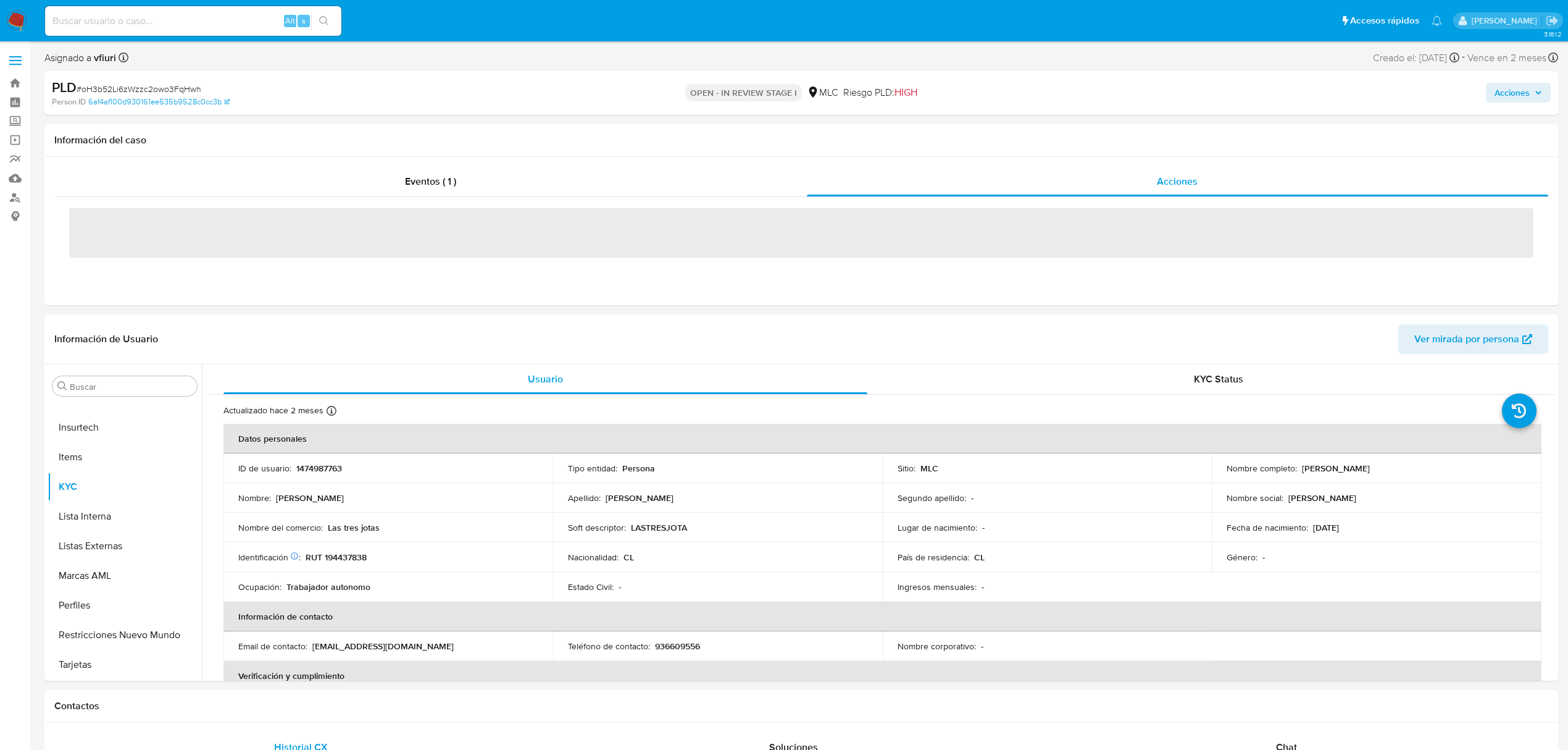
click at [1530, 88] on span "Acciones" at bounding box center [1518, 93] width 48 height 17
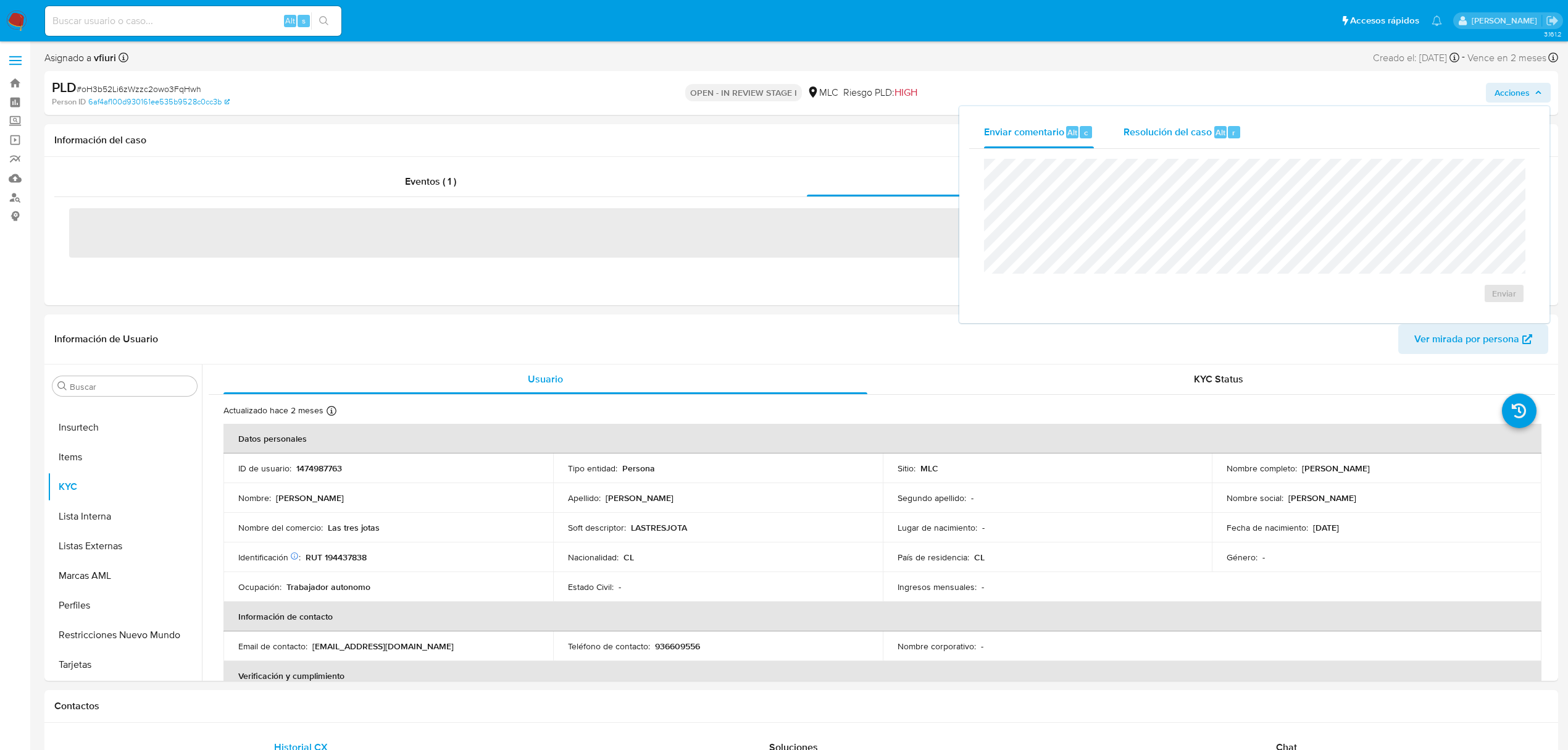
click at [1179, 135] on span "Resolución del caso" at bounding box center [1168, 132] width 89 height 14
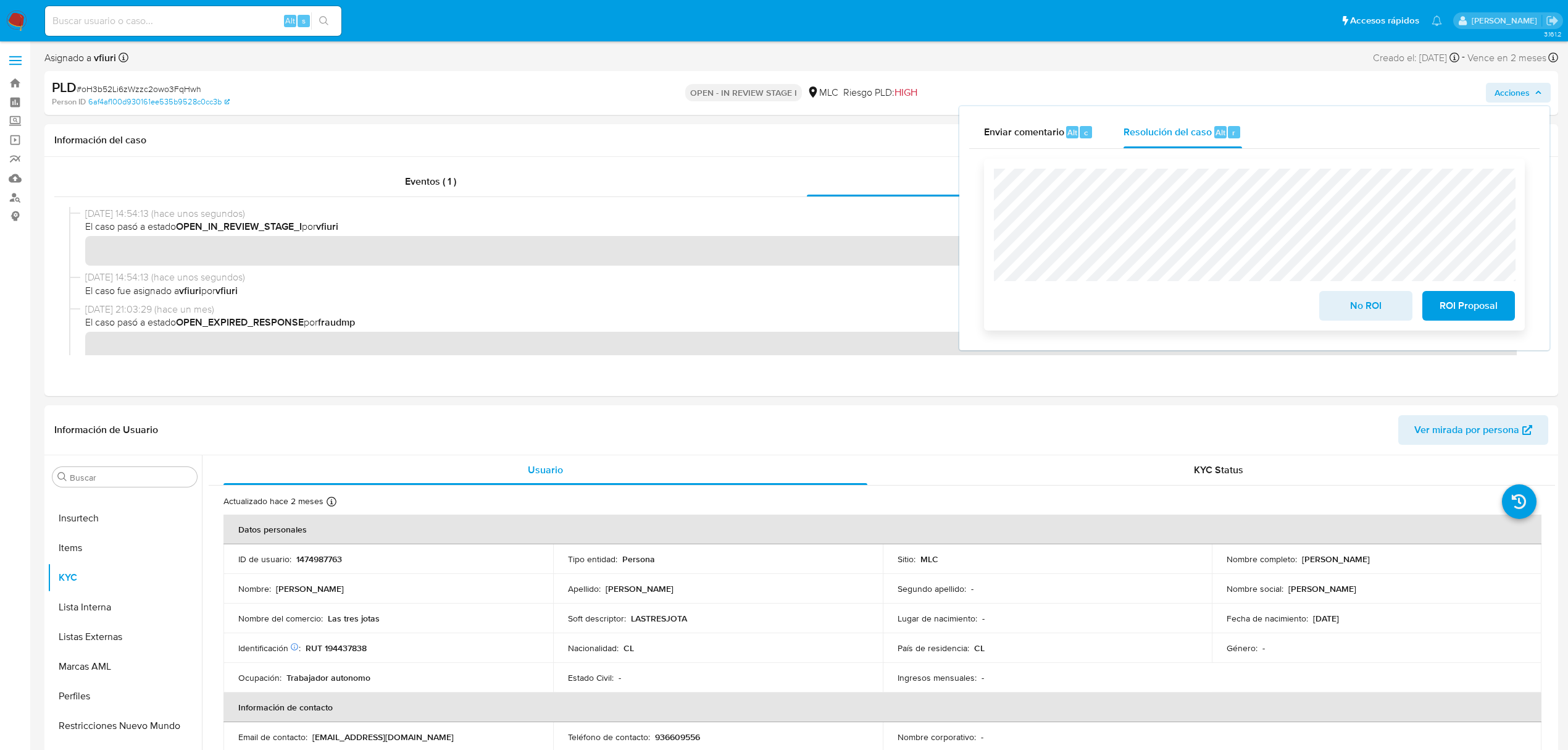
click at [1476, 325] on div "No ROI ROI Proposal" at bounding box center [1255, 244] width 541 height 171
click at [1470, 317] on span "ROI Proposal" at bounding box center [1469, 306] width 61 height 27
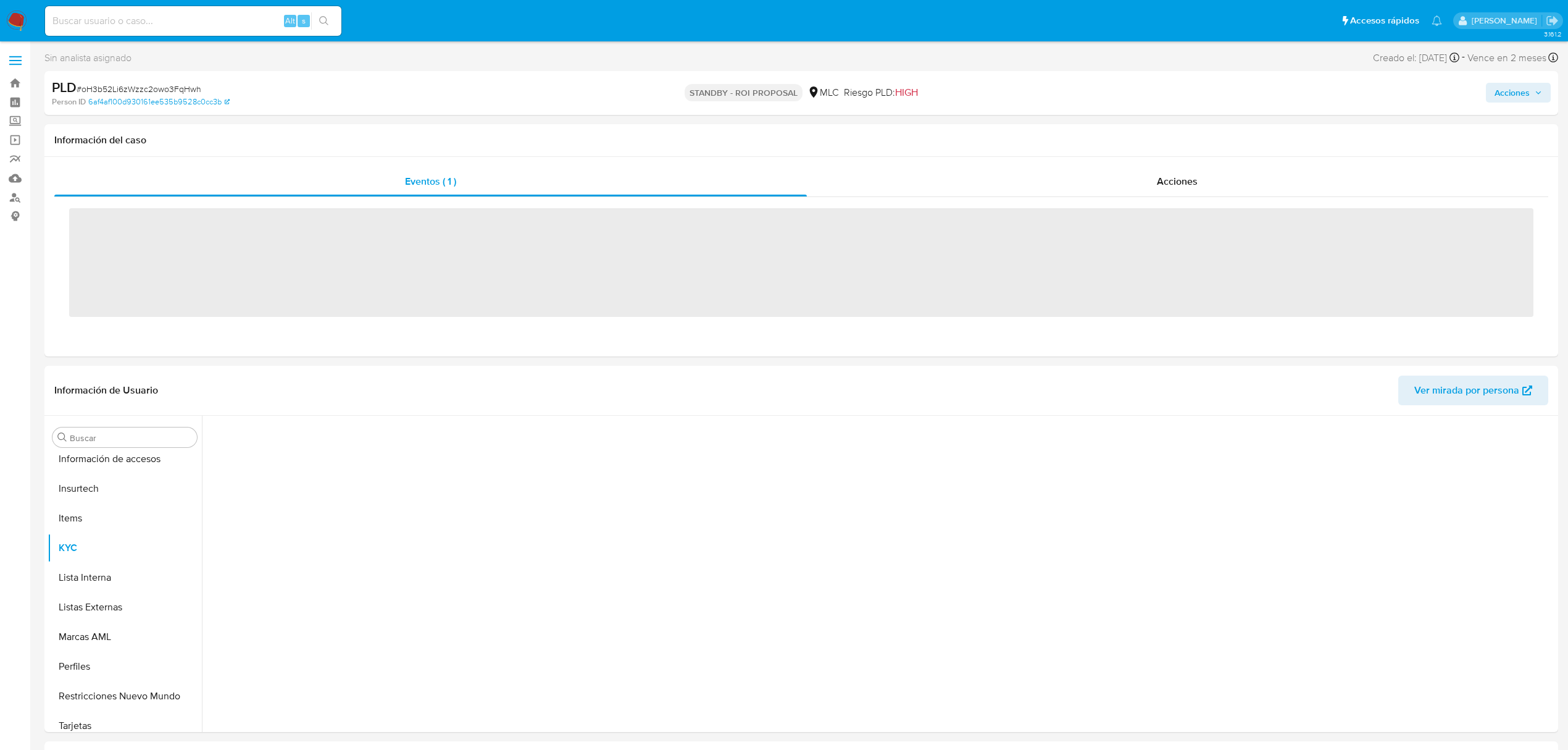
scroll to position [582, 0]
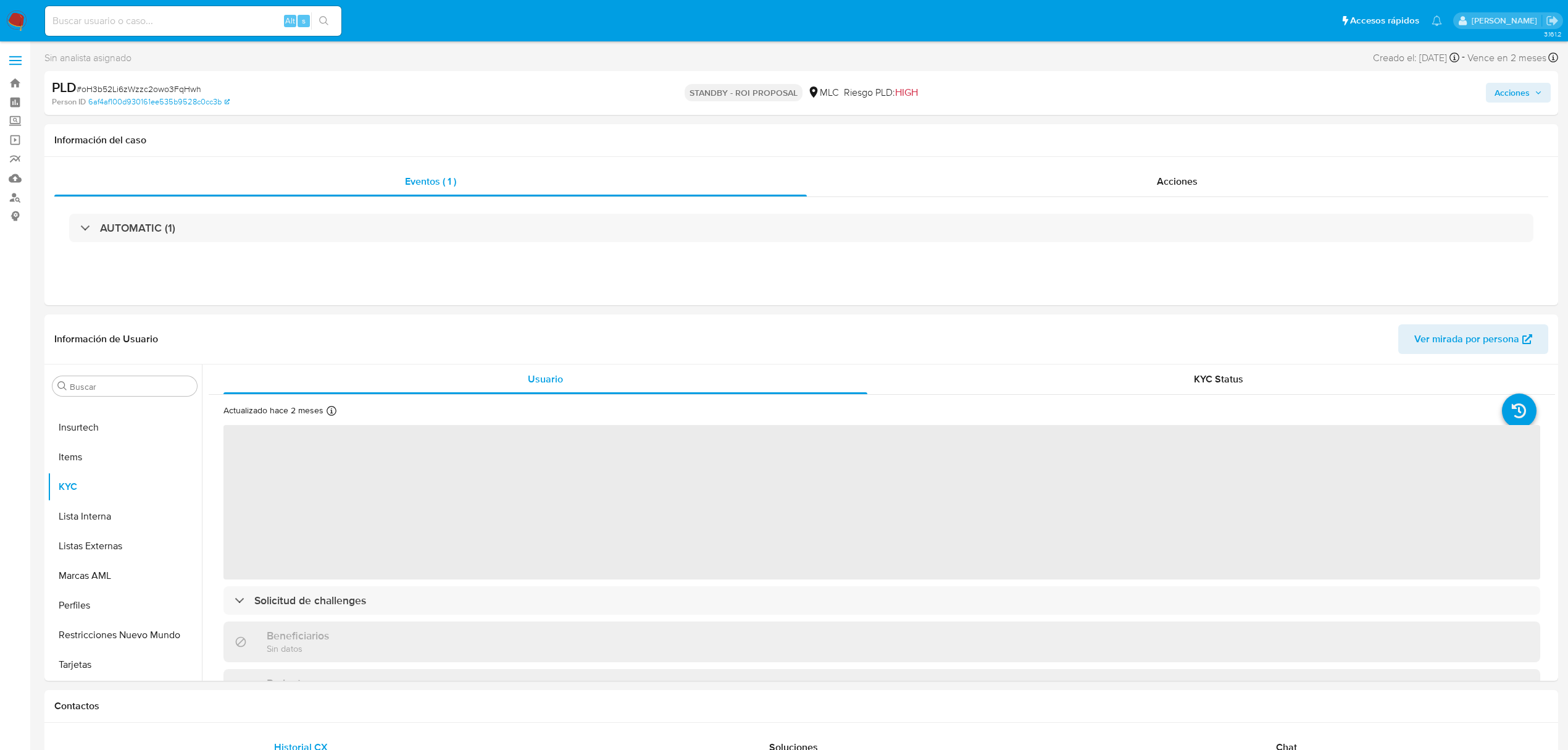
select select "10"
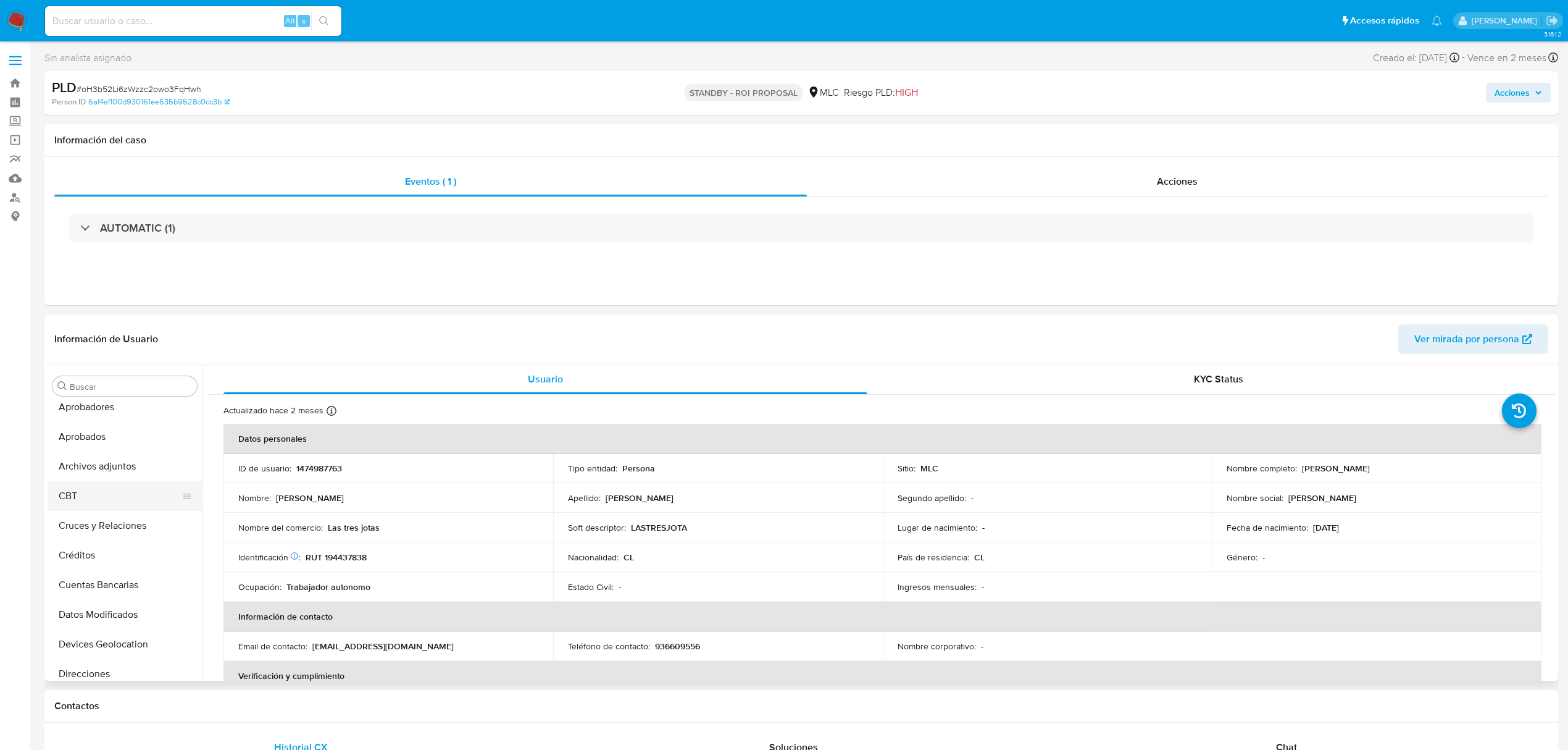
scroll to position [0, 0]
click at [94, 508] on button "Archivos adjuntos" at bounding box center [120, 504] width 145 height 30
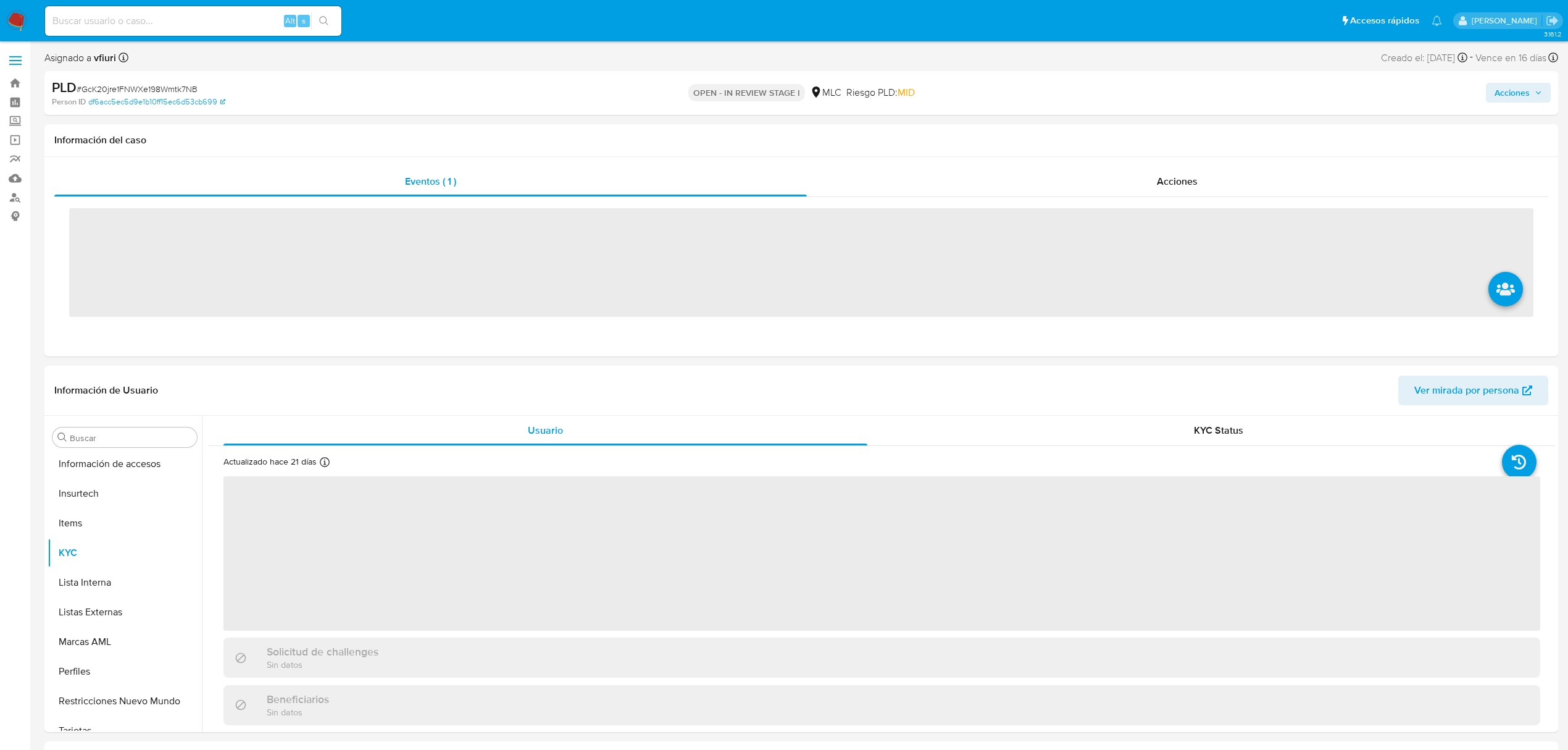
scroll to position [582, 0]
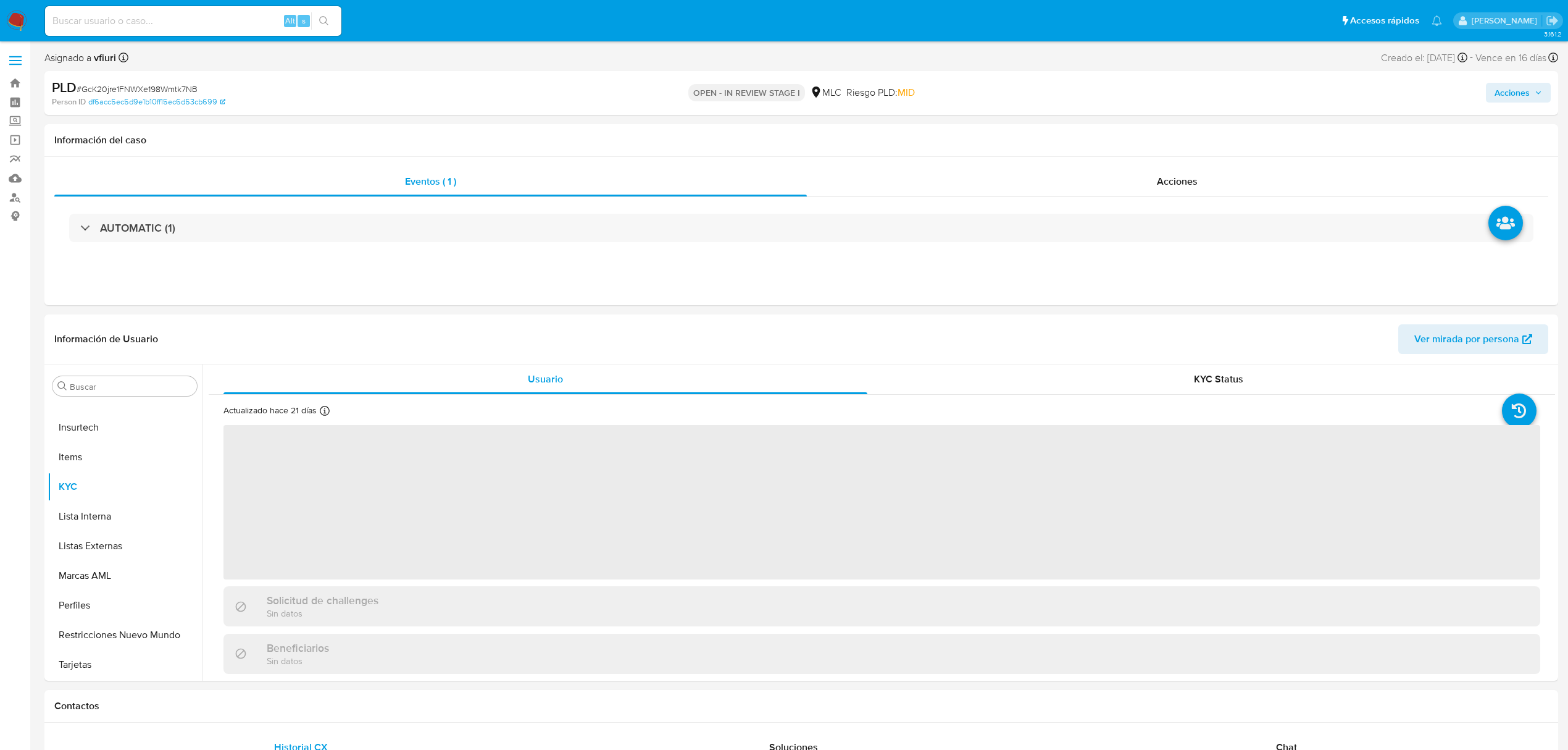
select select "10"
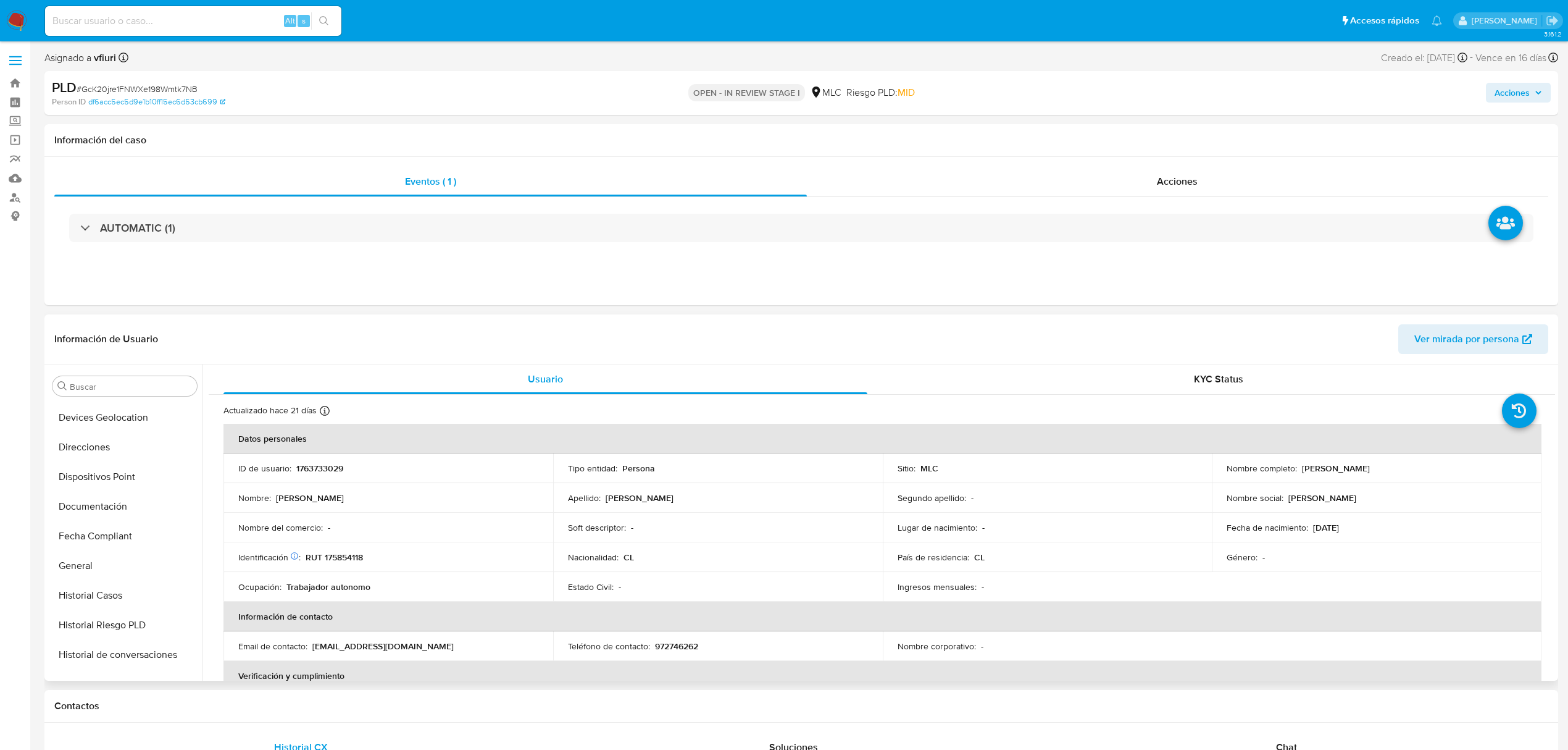
scroll to position [0, 0]
click at [109, 478] on button "Aprobados" at bounding box center [120, 475] width 145 height 30
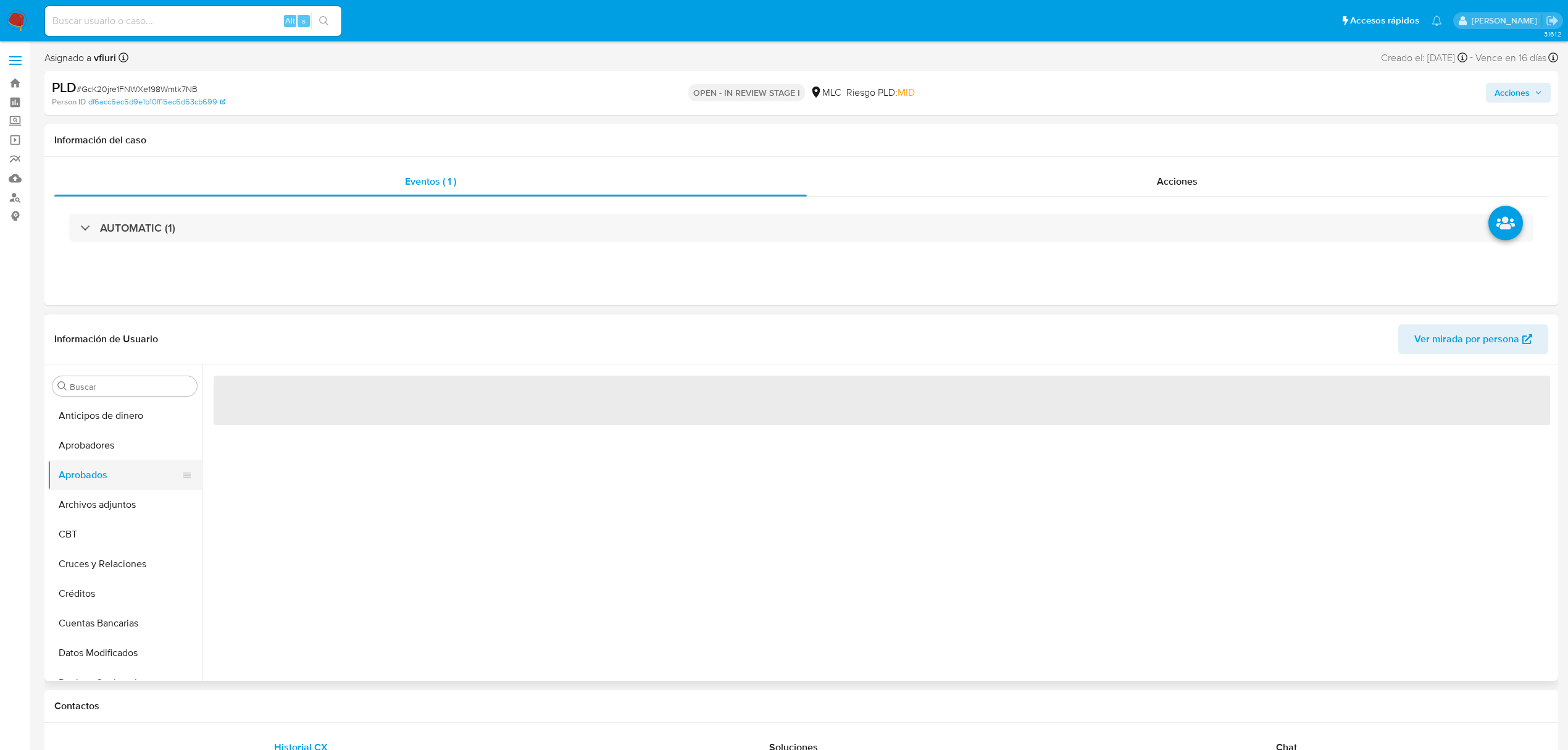
click at [99, 481] on button "Aprobados" at bounding box center [120, 475] width 145 height 30
click at [100, 492] on button "Archivos adjuntos" at bounding box center [120, 504] width 145 height 30
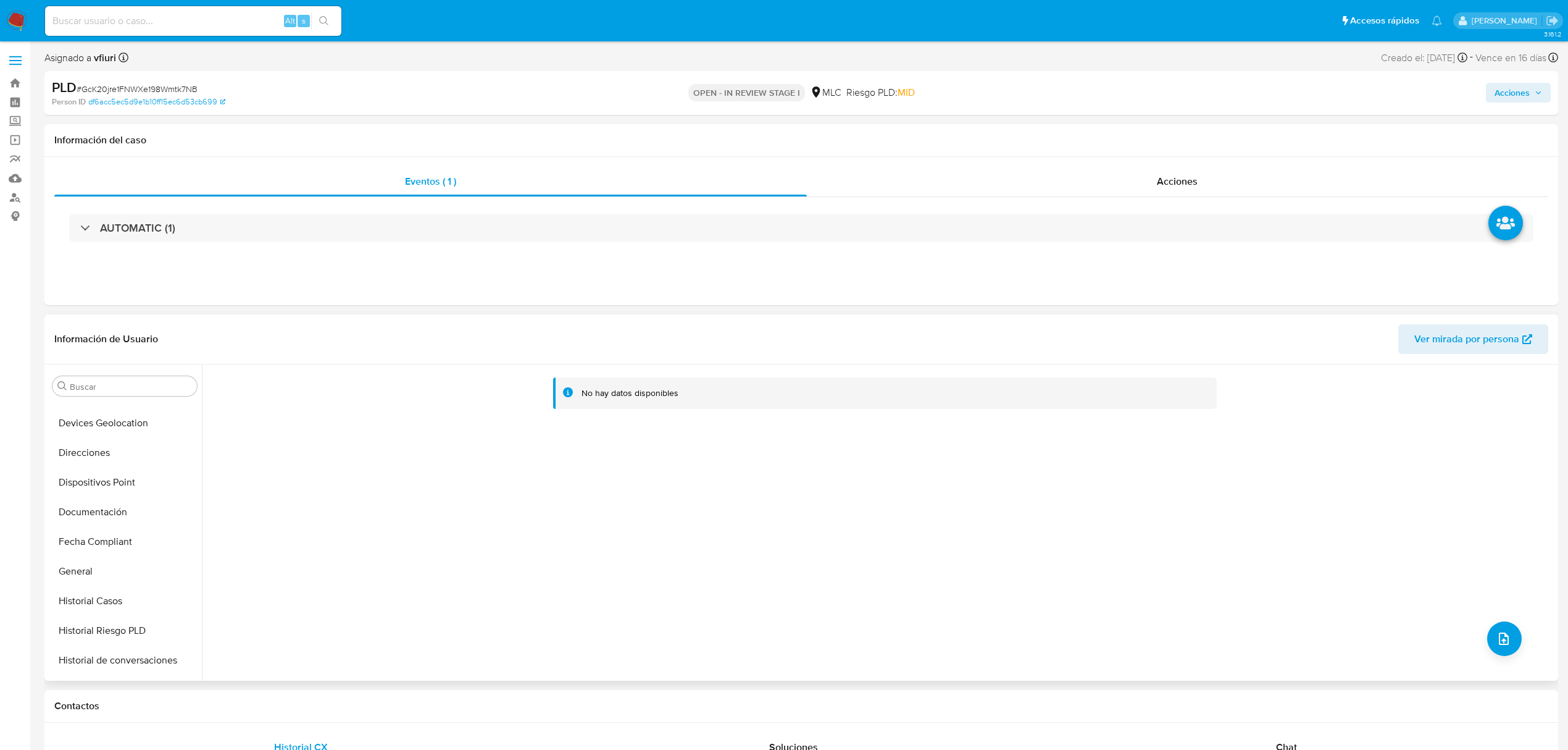
scroll to position [329, 0]
click at [78, 504] on button "General" at bounding box center [120, 501] width 145 height 30
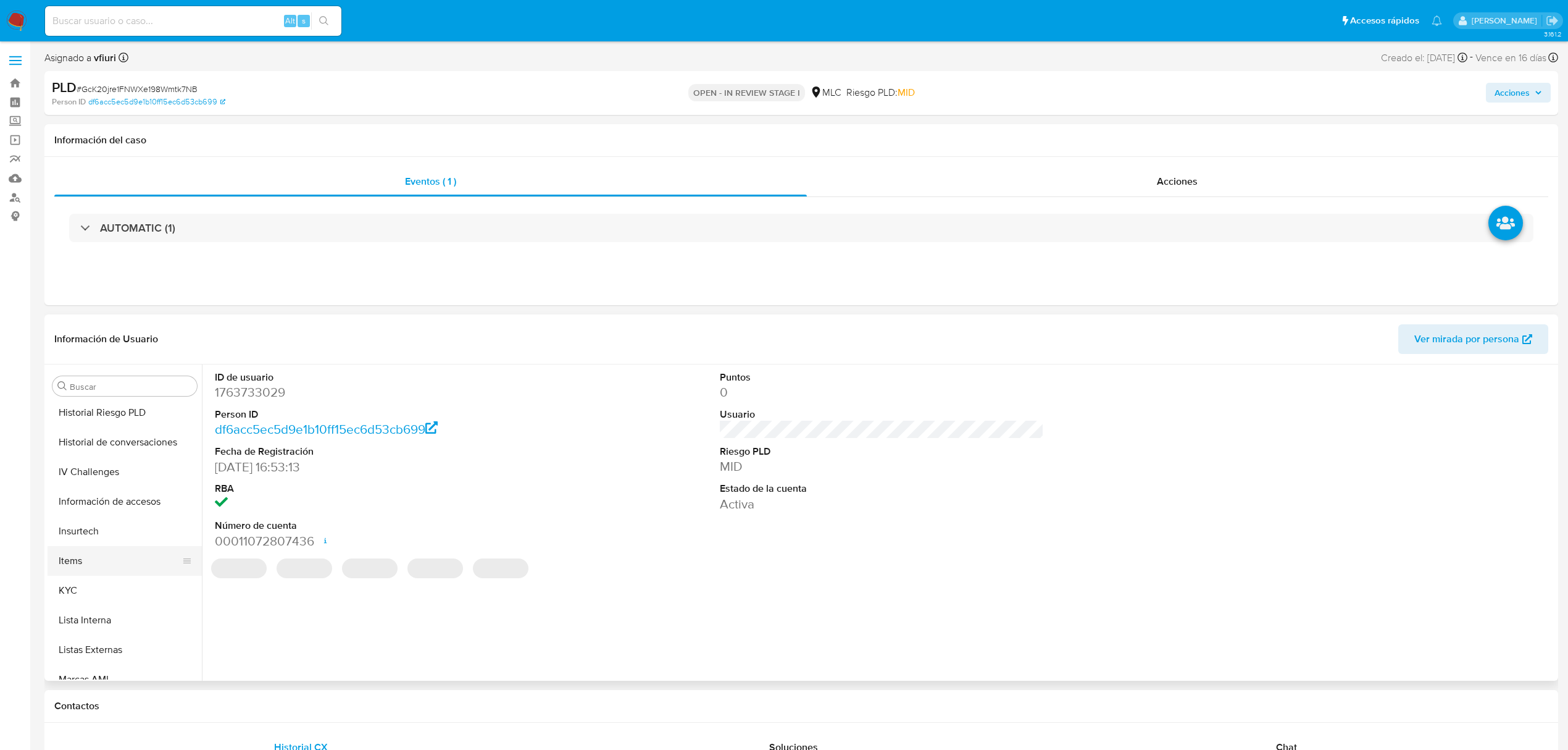
scroll to position [494, 0]
click at [95, 556] on button "Items" at bounding box center [120, 544] width 145 height 30
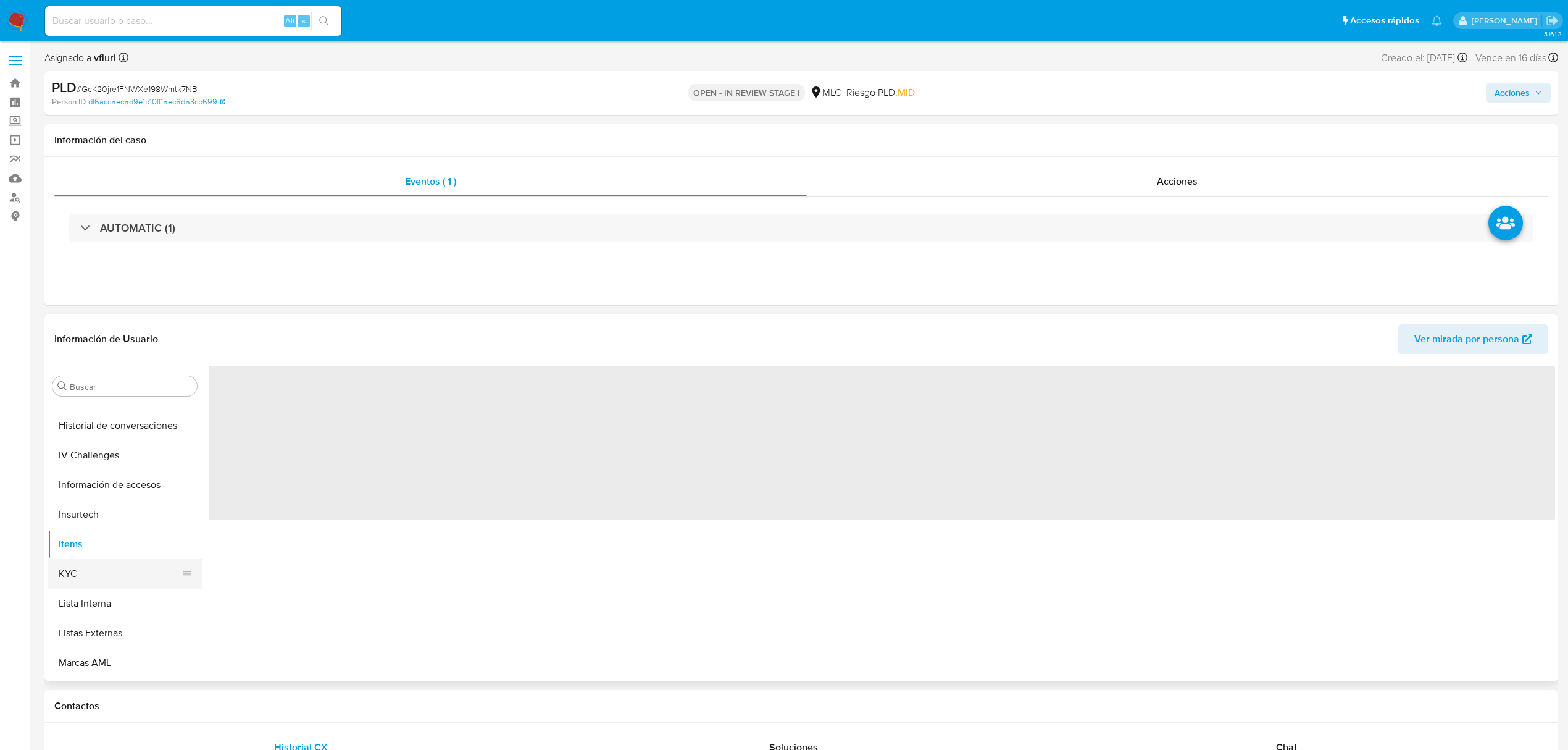
click at [95, 573] on button "KYC" at bounding box center [120, 573] width 145 height 30
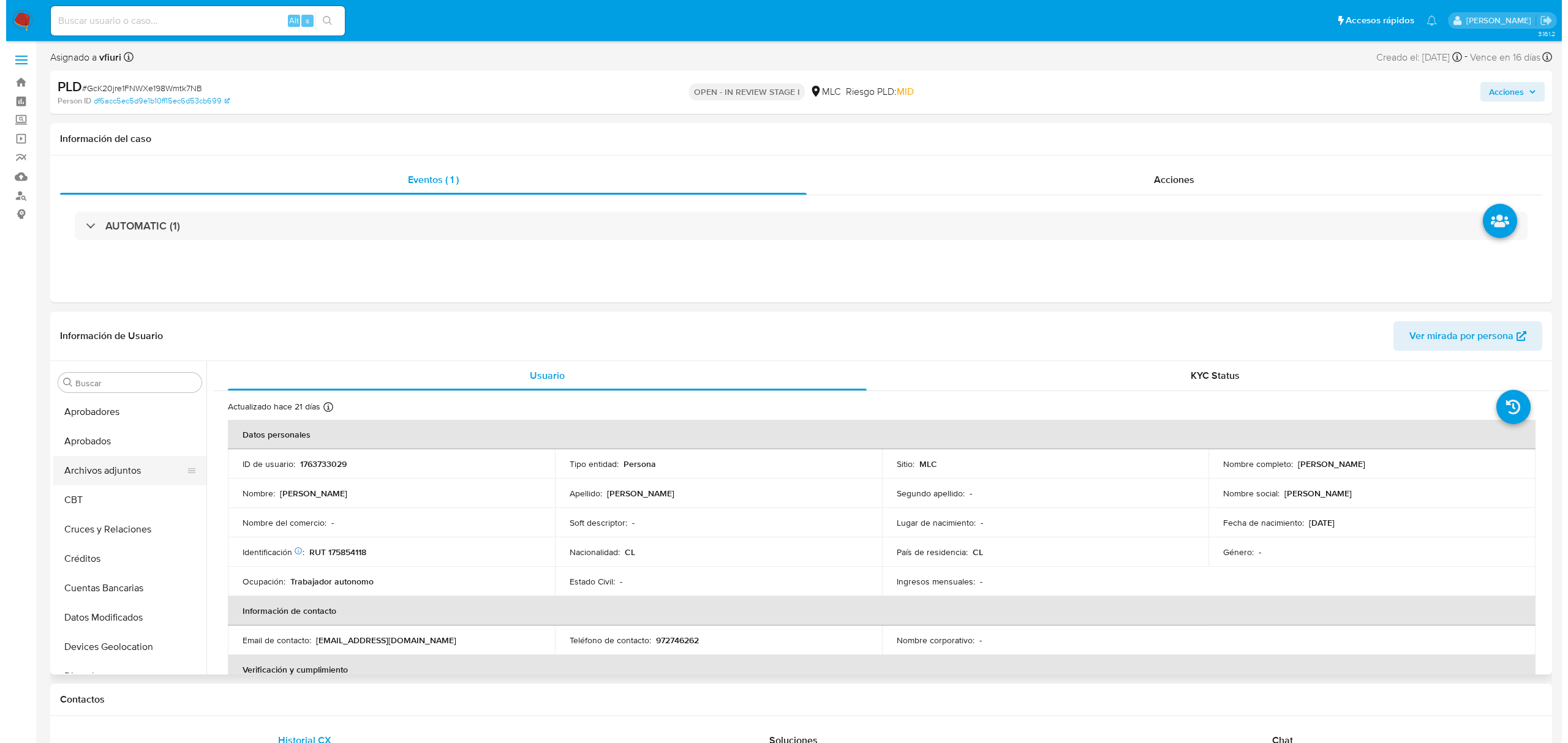
scroll to position [0, 0]
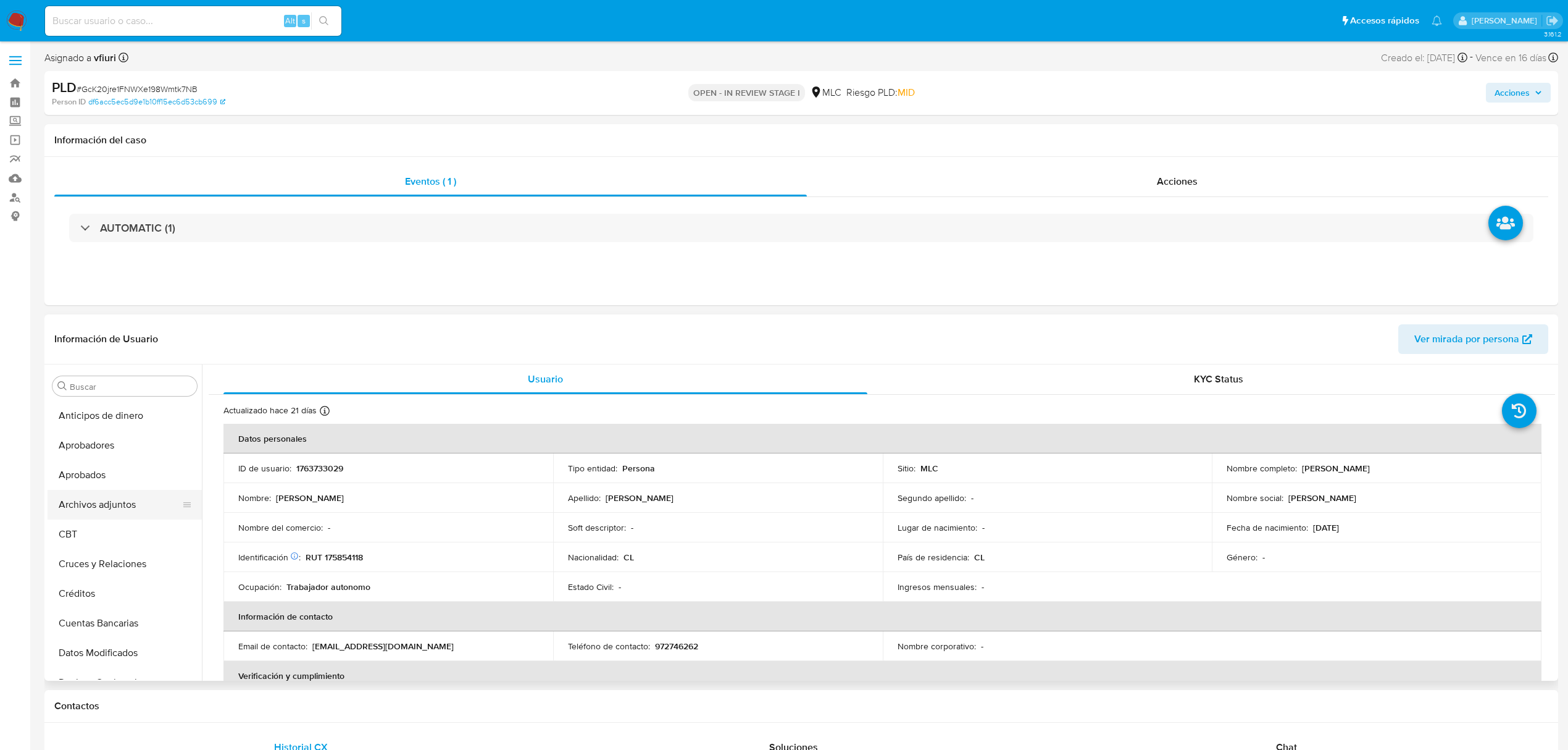
click at [94, 503] on button "Archivos adjuntos" at bounding box center [120, 504] width 145 height 30
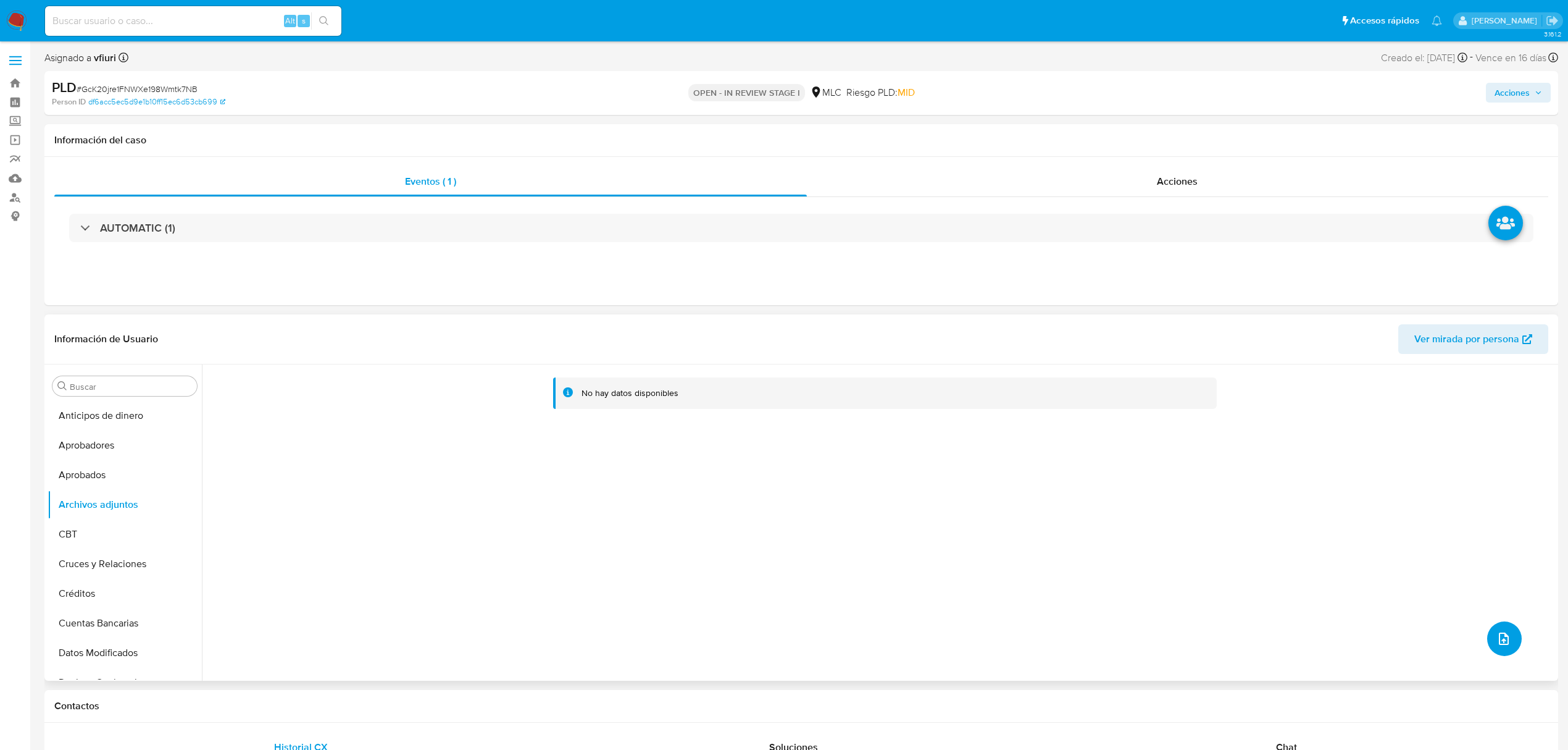
click at [1497, 644] on icon "upload-file" at bounding box center [1504, 639] width 15 height 15
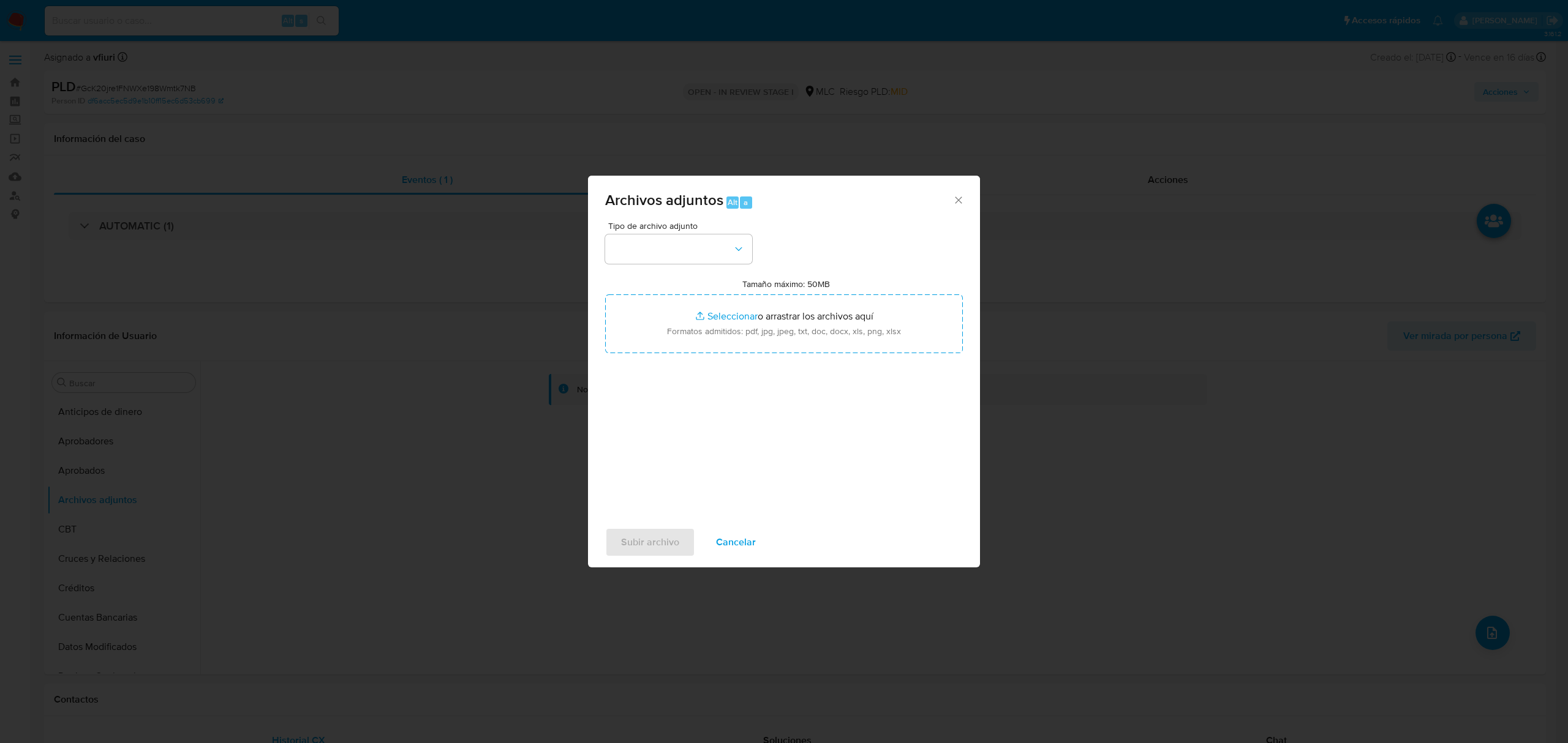
drag, startPoint x: 682, startPoint y: 275, endPoint x: 679, endPoint y: 266, distance: 9.5
click at [681, 270] on div "Tipo de archivo adjunto Tamaño máximo: 50MB Seleccionar archivos Seleccionar o …" at bounding box center [784, 366] width 358 height 289
click at [664, 237] on button "button" at bounding box center [679, 249] width 147 height 29
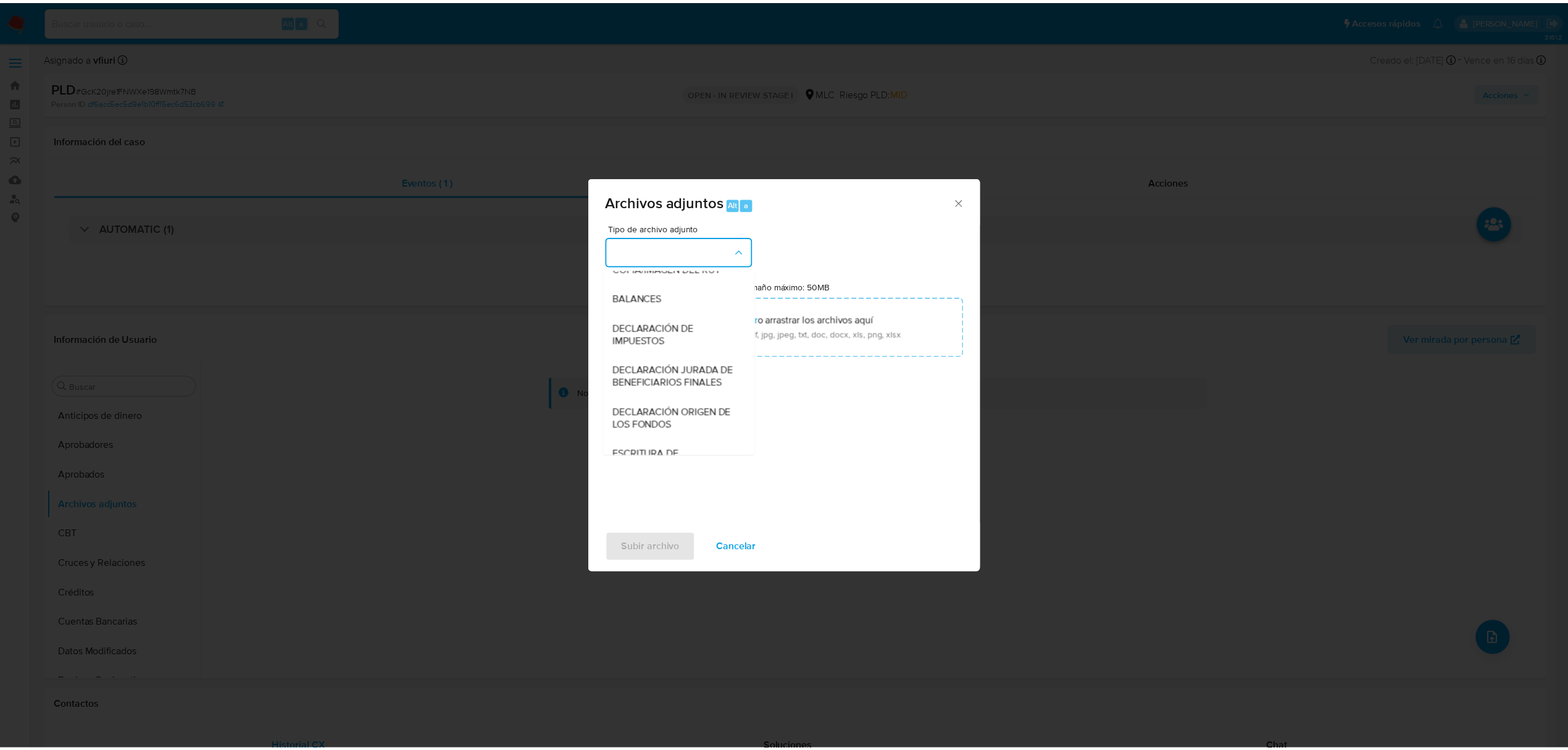
scroll to position [184, 0]
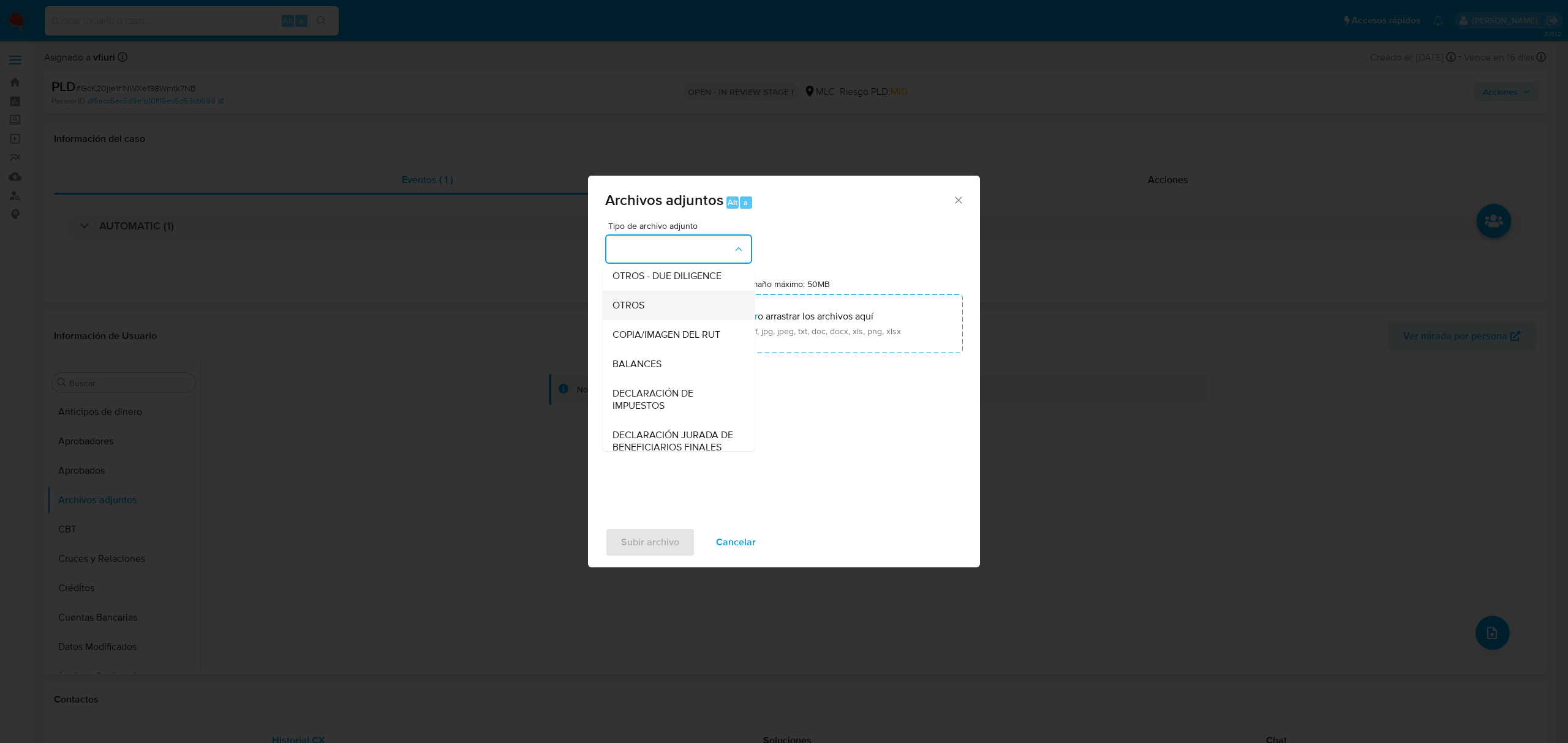
click at [636, 320] on div "OTROS" at bounding box center [675, 305] width 125 height 29
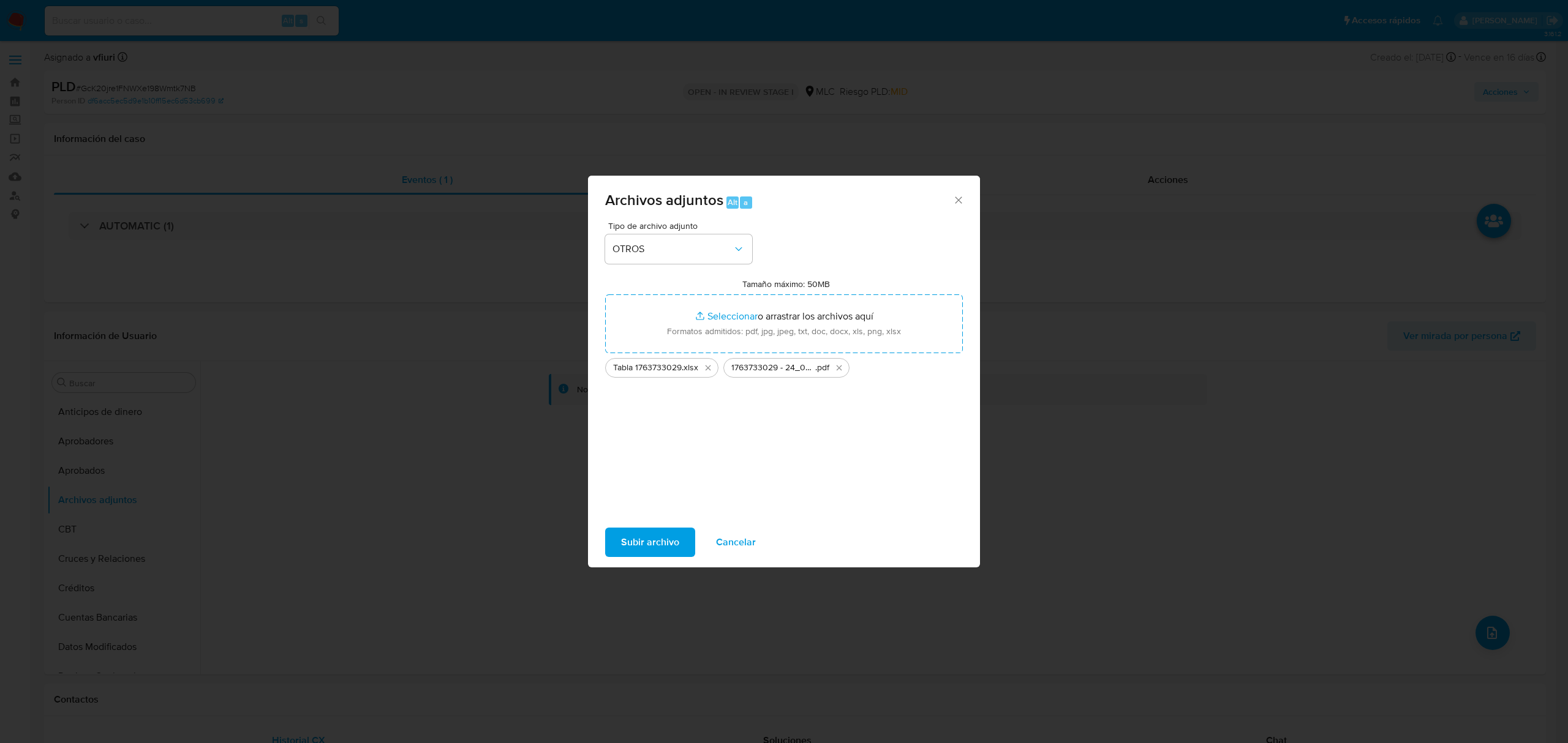
click at [649, 537] on span "Subir archivo" at bounding box center [649, 542] width 58 height 27
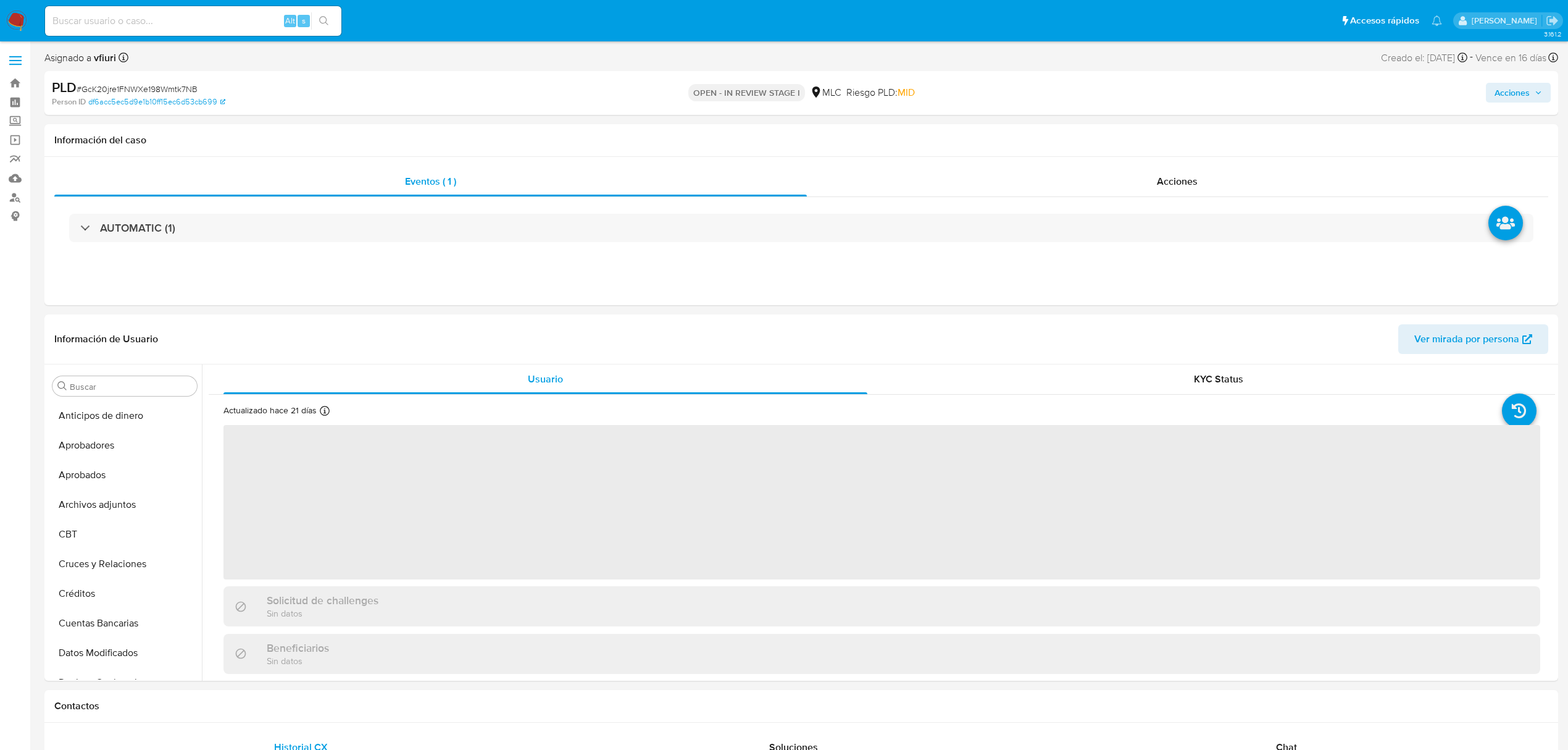
scroll to position [582, 0]
select select "10"
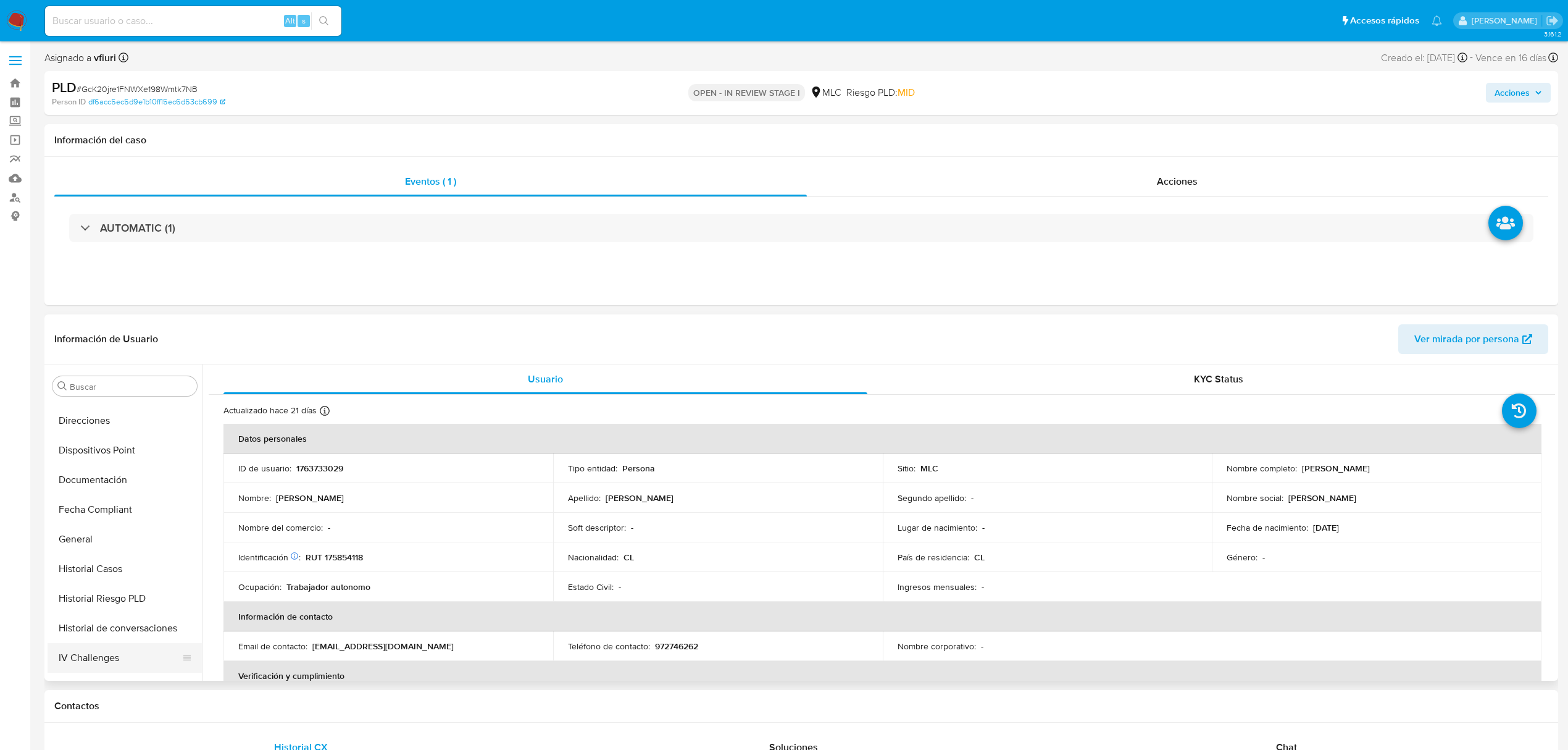
scroll to position [5, 0]
click at [109, 487] on button "Archivos adjuntos" at bounding box center [120, 500] width 145 height 30
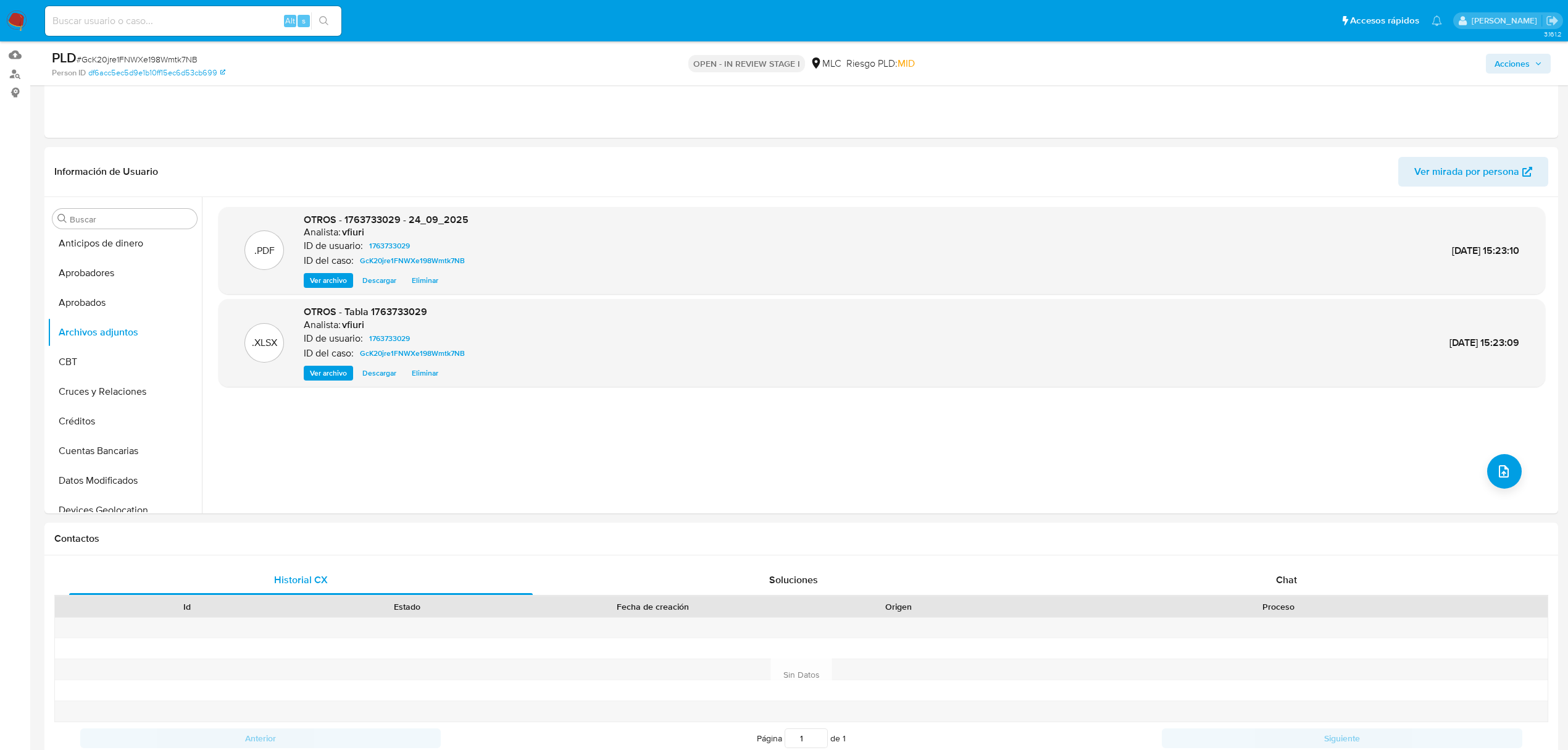
scroll to position [0, 0]
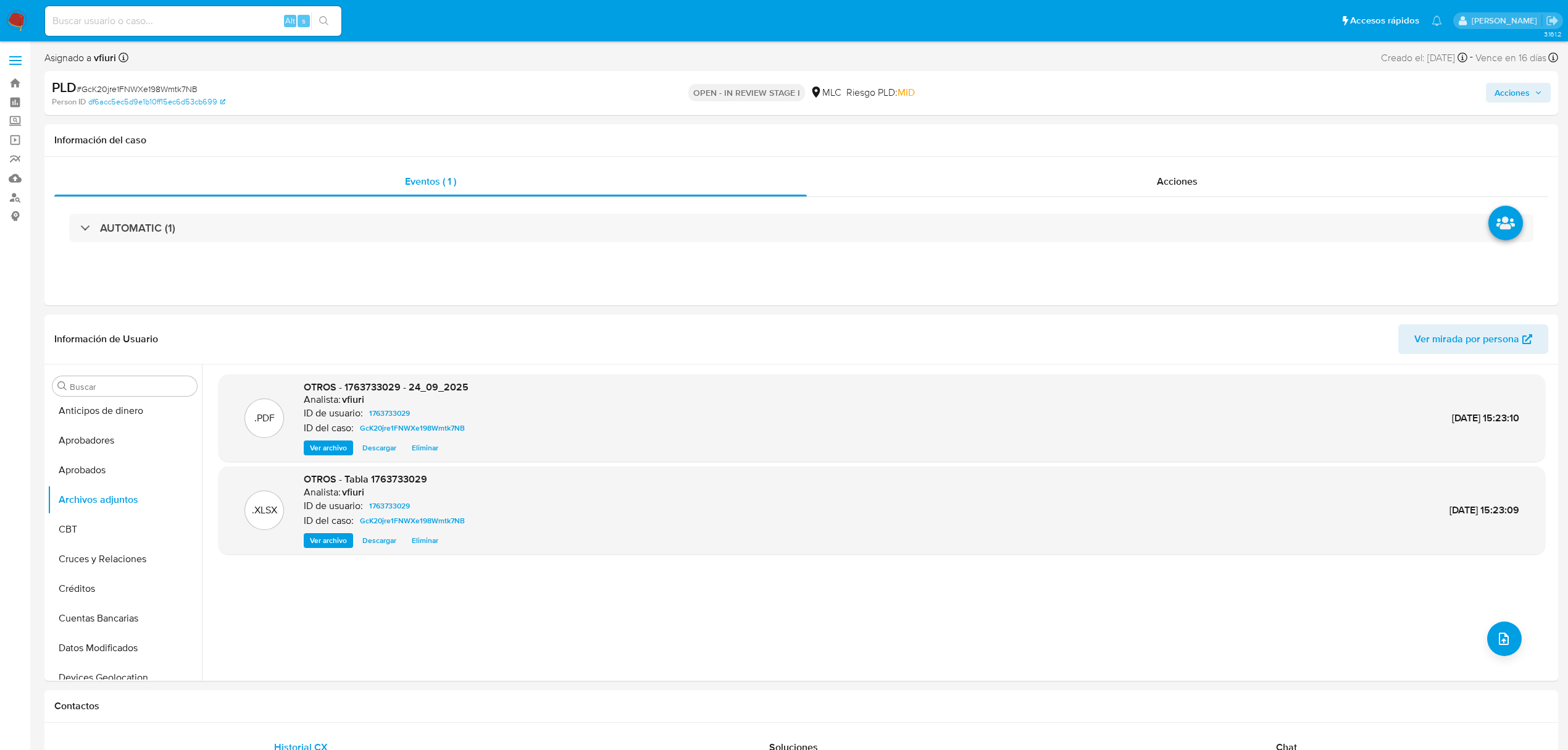
click at [137, 88] on span "# GcK20jre1FNWXe198Wmtk7NB" at bounding box center [137, 89] width 121 height 12
click at [139, 89] on span "# GcK20jre1FNWXe198Wmtk7NB" at bounding box center [137, 89] width 121 height 12
copy span "GcK20jre1FNWXe198Wmtk7NB"
click at [1501, 85] on span "Acciones" at bounding box center [1512, 93] width 35 height 20
click at [1179, 155] on div "Enviar" at bounding box center [1254, 229] width 571 height 162
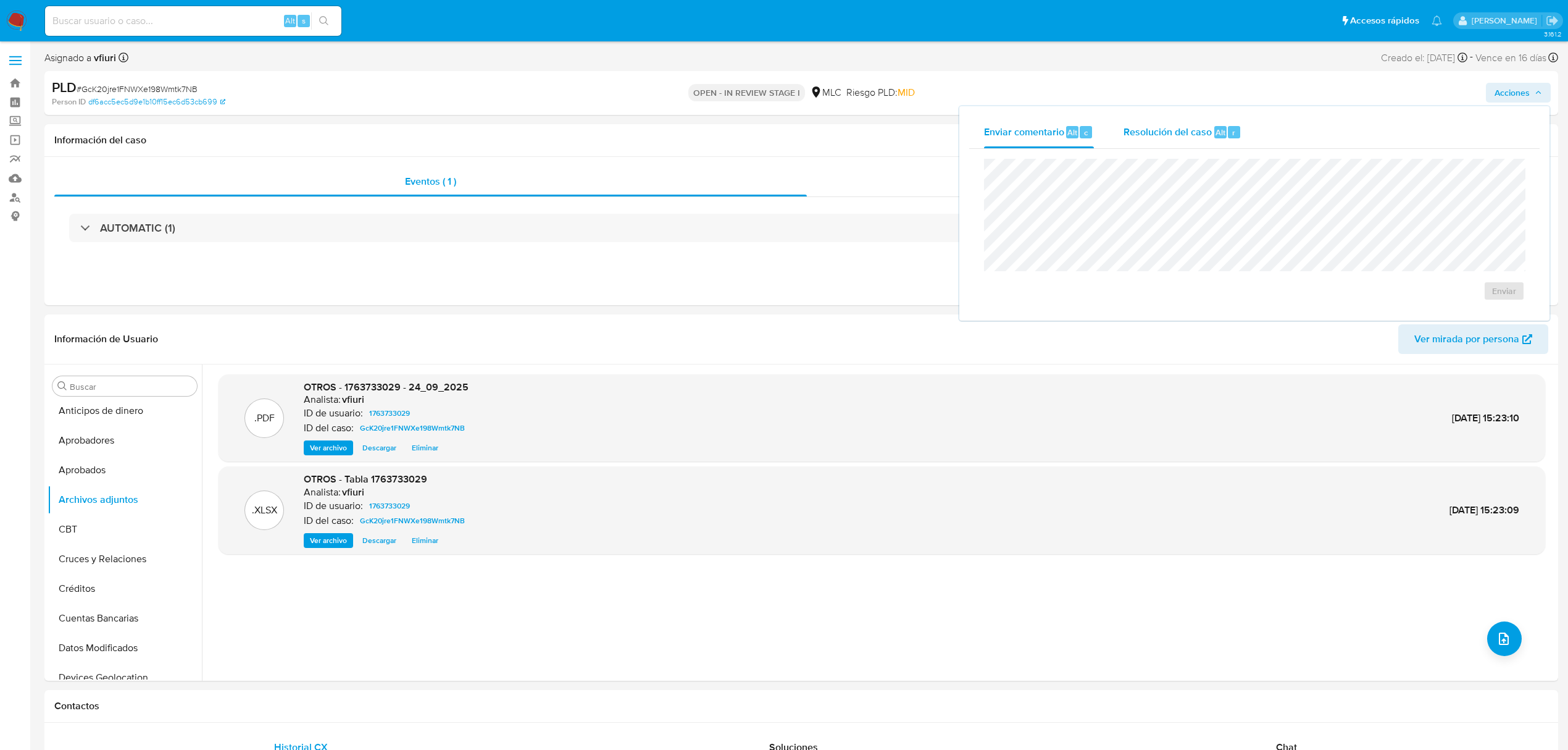
click at [1177, 133] on span "Resolución del caso" at bounding box center [1168, 132] width 89 height 14
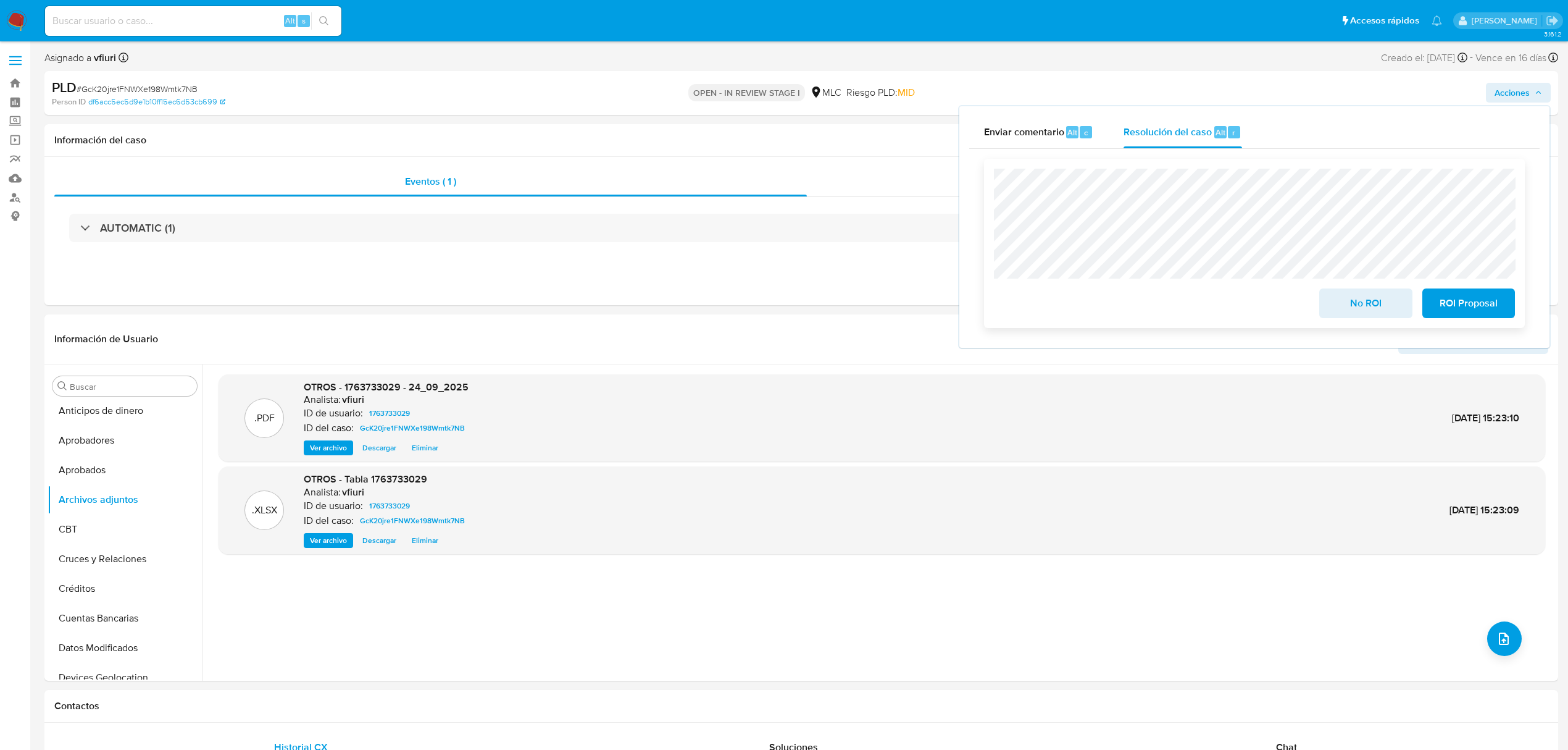
click at [1361, 308] on span "No ROI" at bounding box center [1366, 303] width 61 height 27
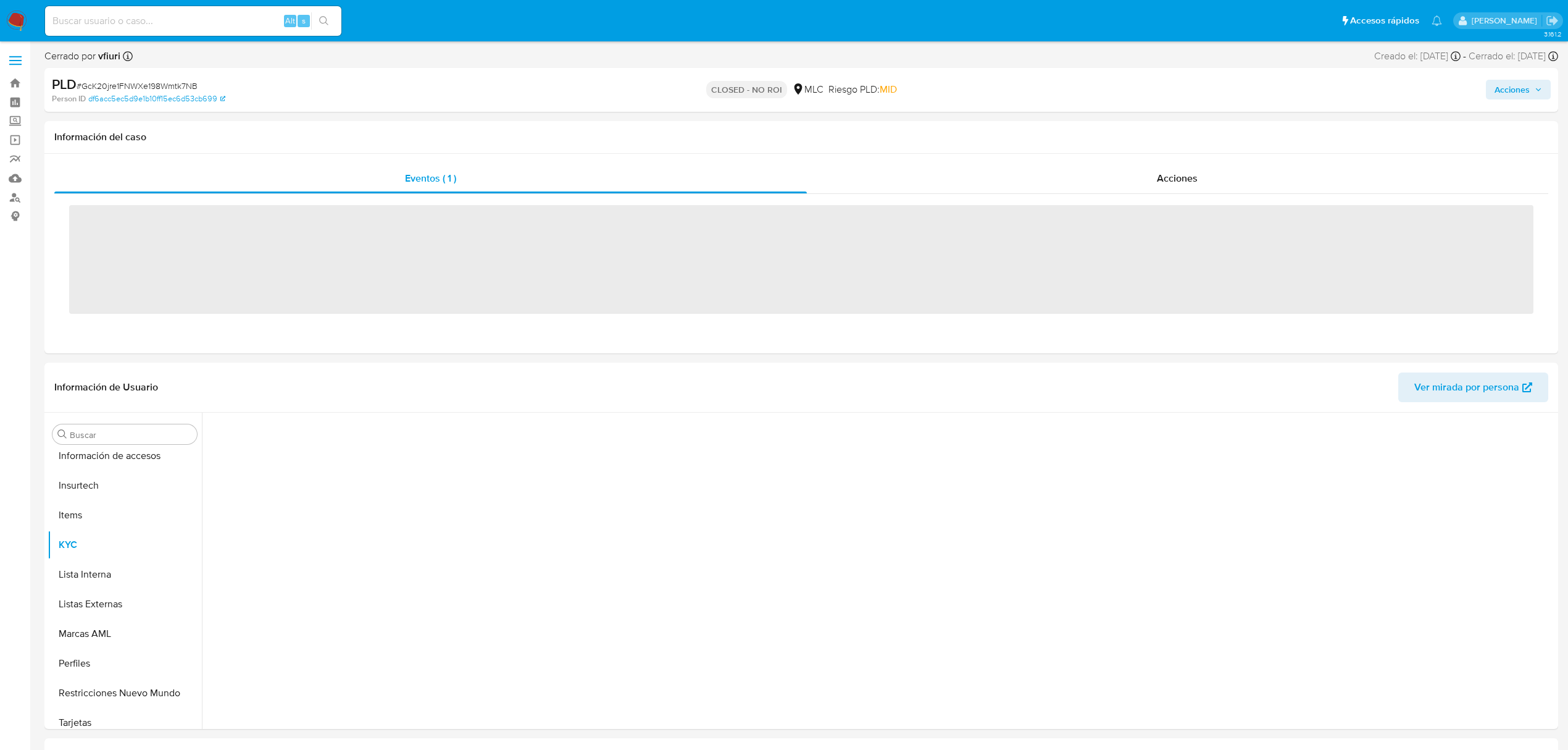
scroll to position [582, 0]
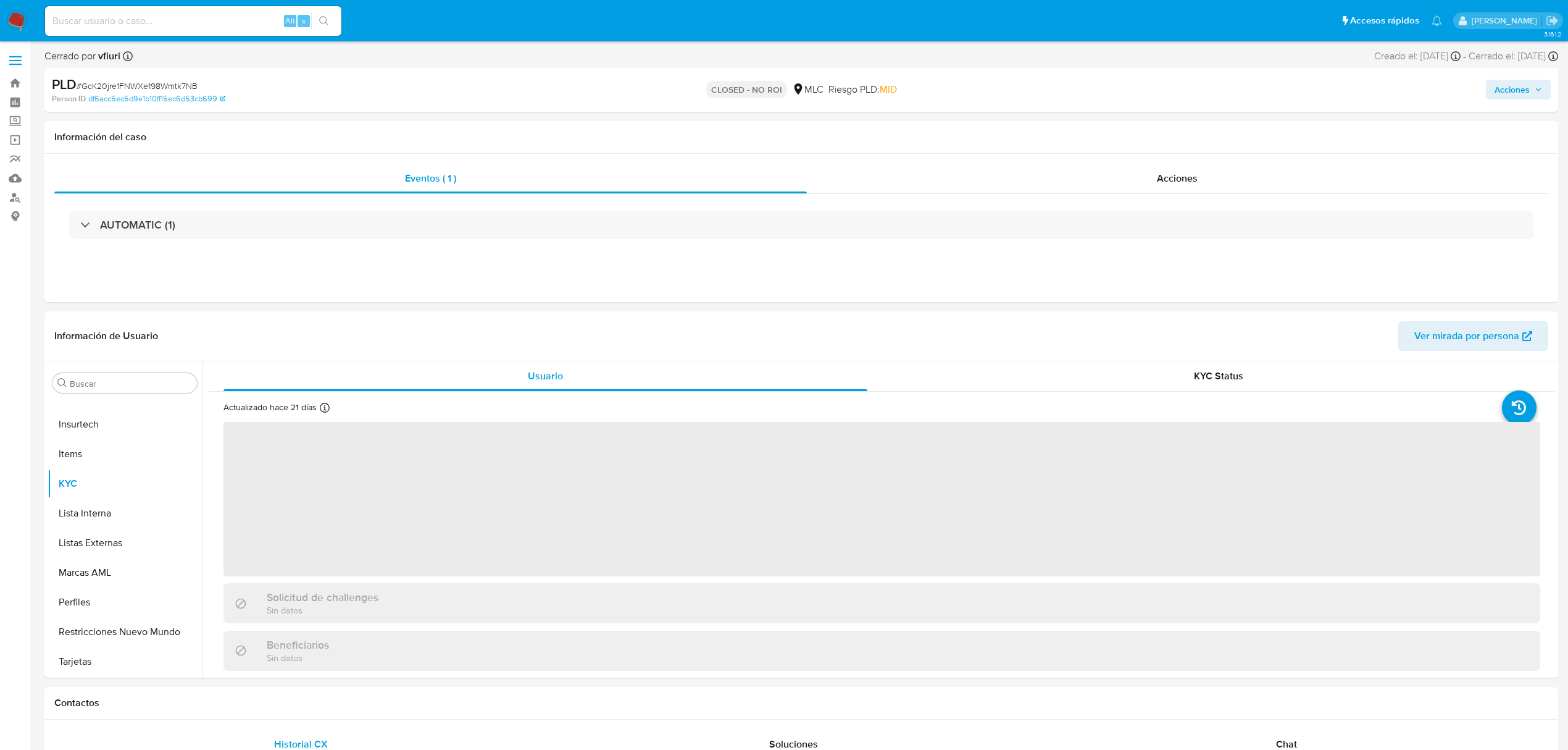
select select "10"
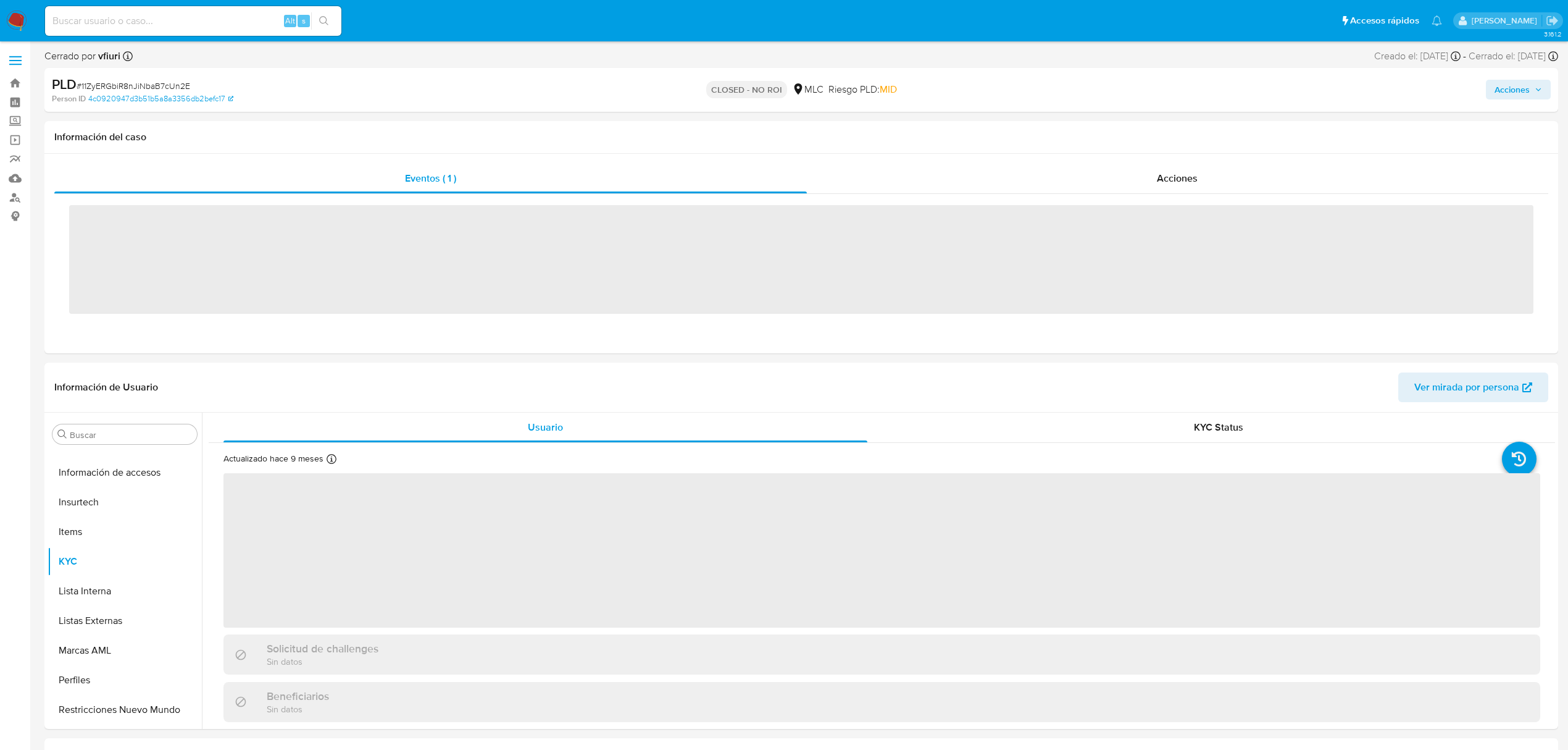
scroll to position [577, 0]
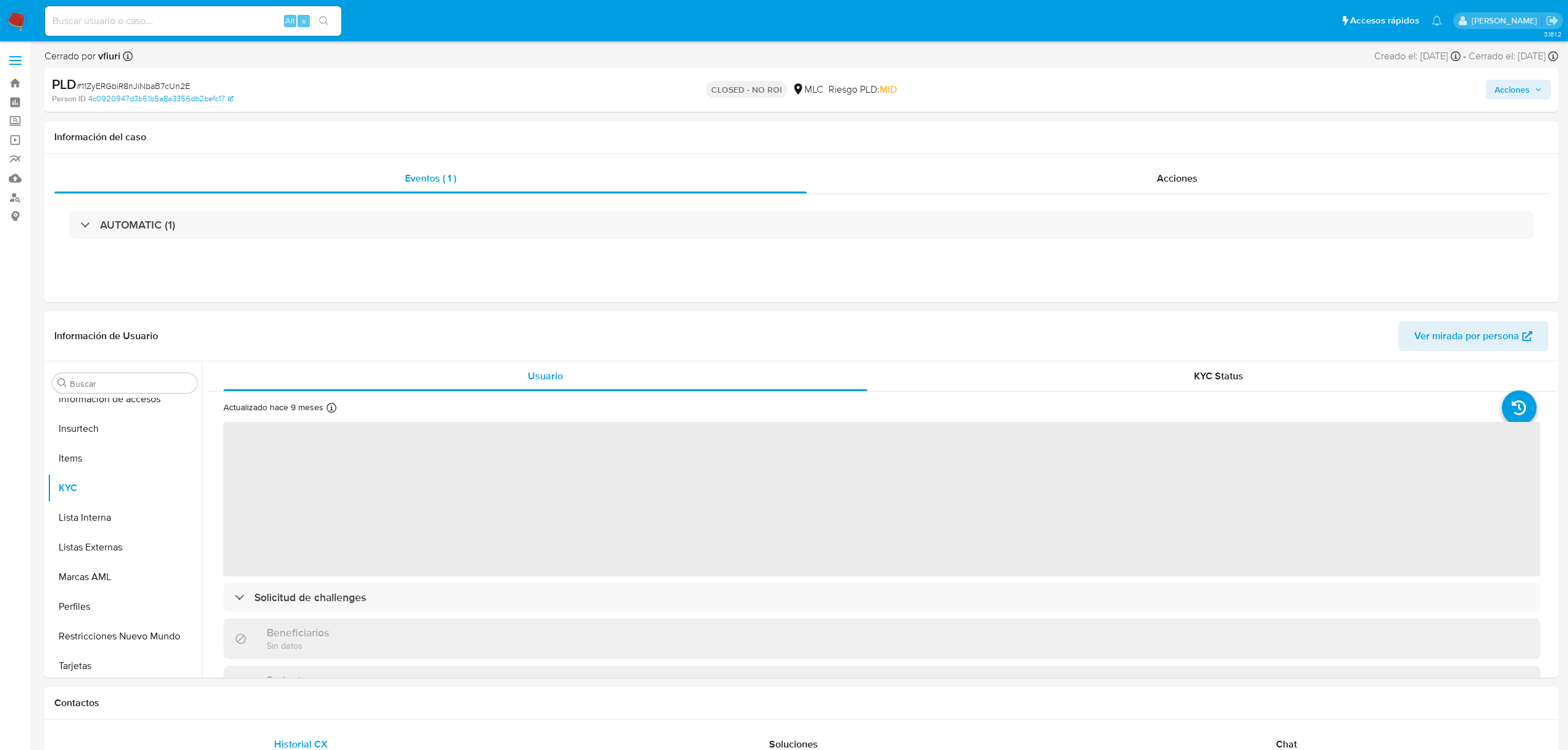
select select "10"
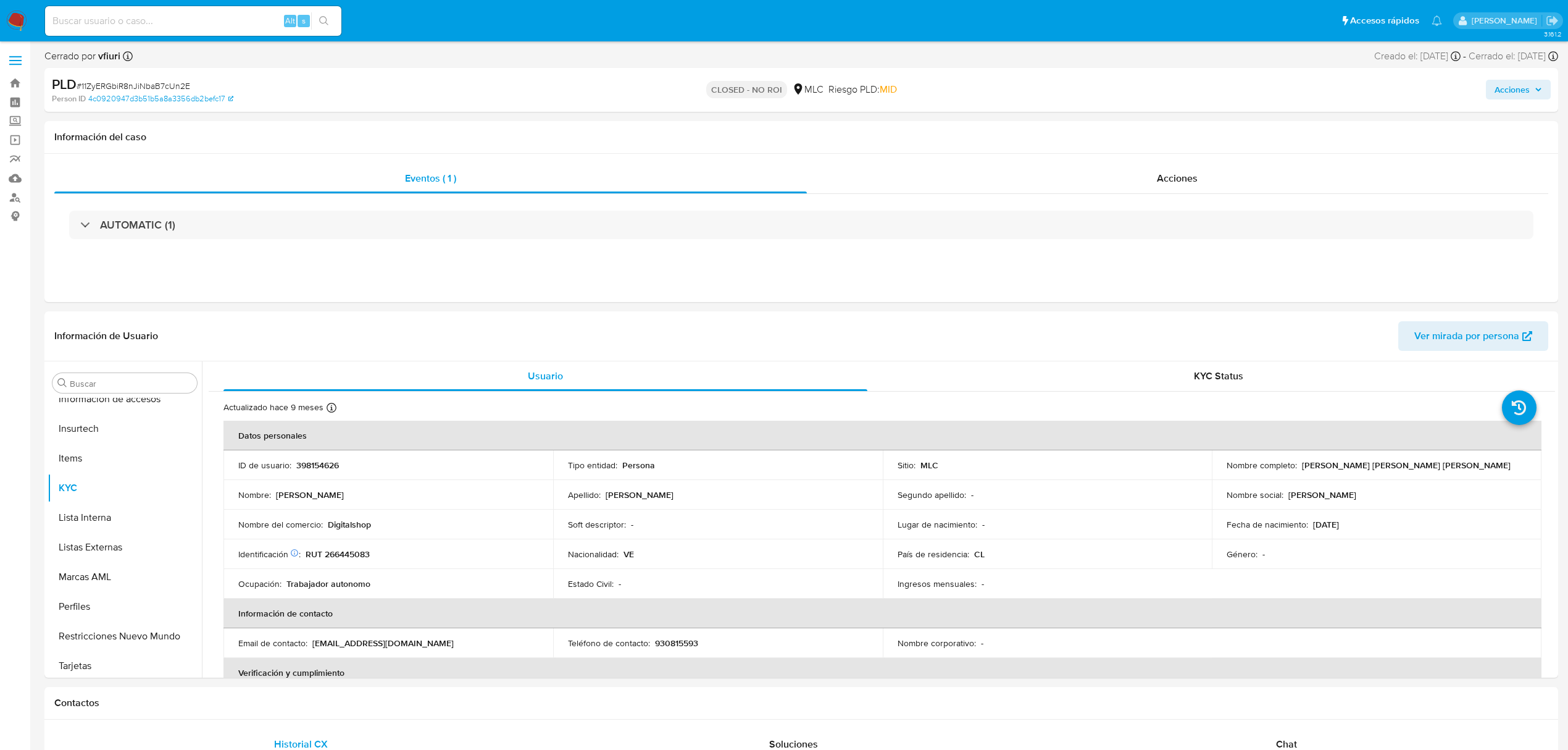
scroll to position [582, 0]
click at [12, 92] on link "Bandeja" at bounding box center [74, 83] width 147 height 19
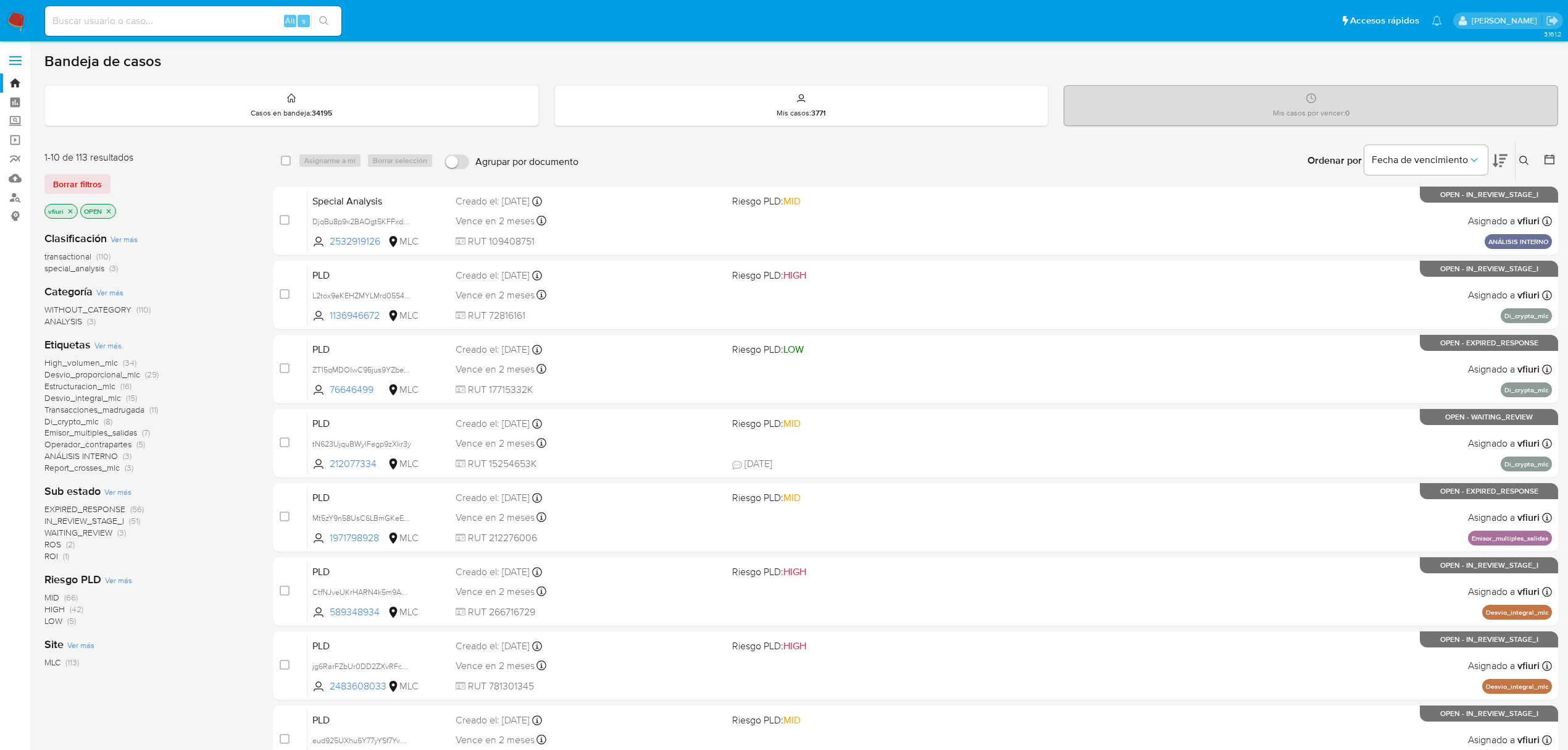
click at [1547, 165] on button at bounding box center [1551, 161] width 15 height 15
click at [1544, 155] on icon at bounding box center [1550, 159] width 12 height 12
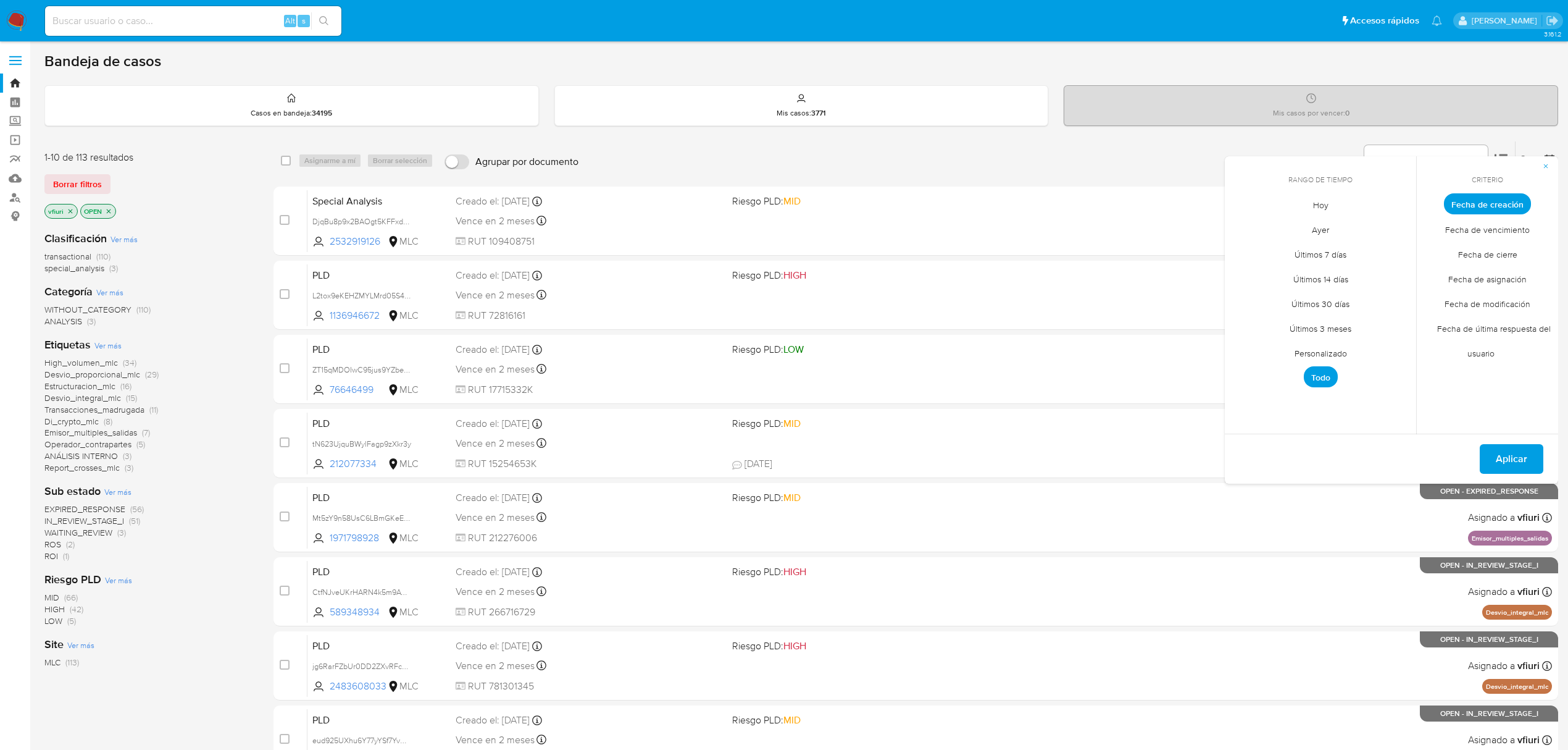
click at [1292, 351] on span "Personalizado" at bounding box center [1320, 353] width 78 height 25
click at [1241, 226] on icon "Mes anterior" at bounding box center [1244, 227] width 15 height 15
click at [1405, 221] on div "junio 2025 junio 2025 lun lunes mar martes mié miércoles jue jueves vie viernes…" at bounding box center [1320, 311] width 198 height 220
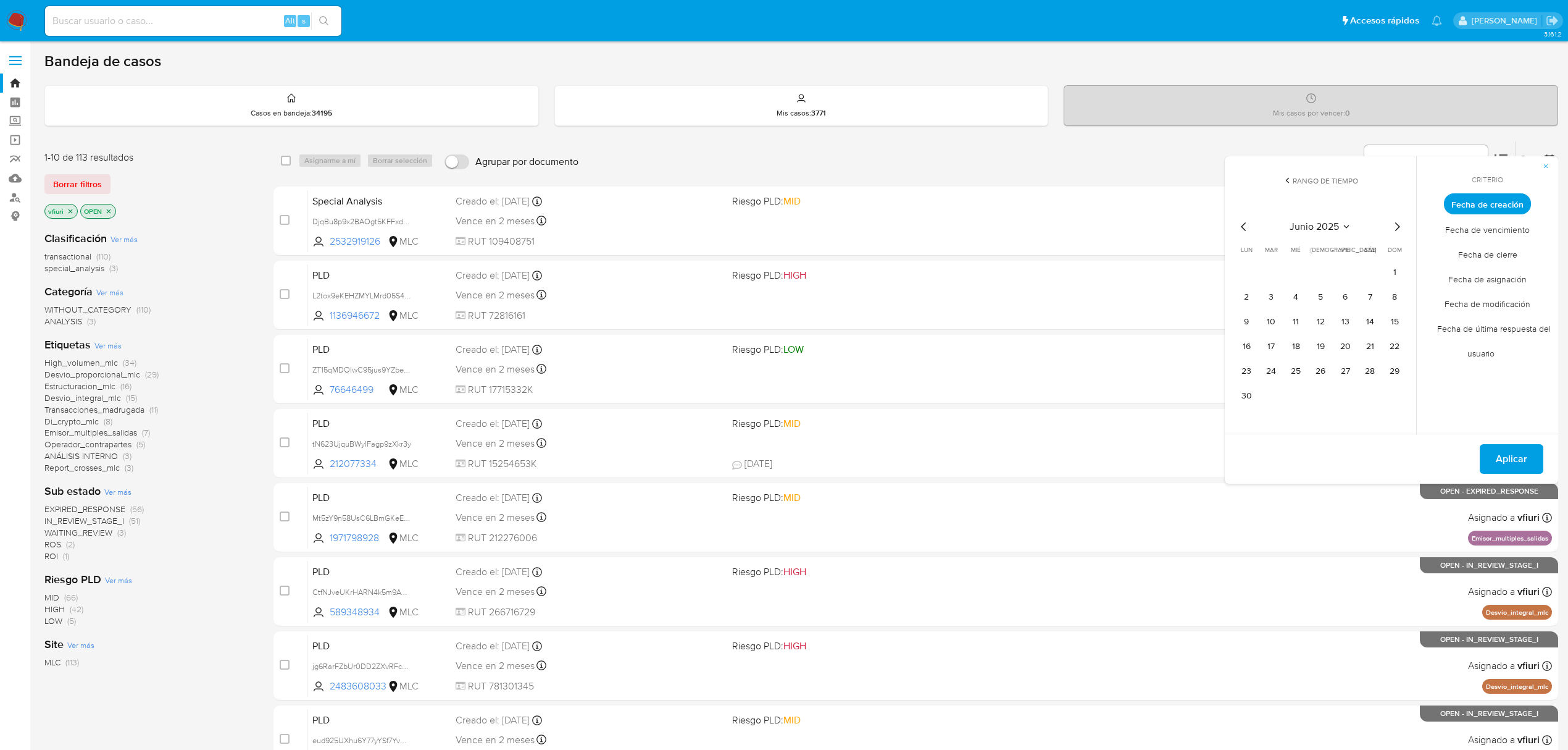
click at [1398, 225] on icon "Mes siguiente" at bounding box center [1397, 227] width 15 height 15
click at [1371, 304] on button "12" at bounding box center [1370, 297] width 20 height 20
click at [1501, 457] on span "Aplicar" at bounding box center [1512, 459] width 32 height 27
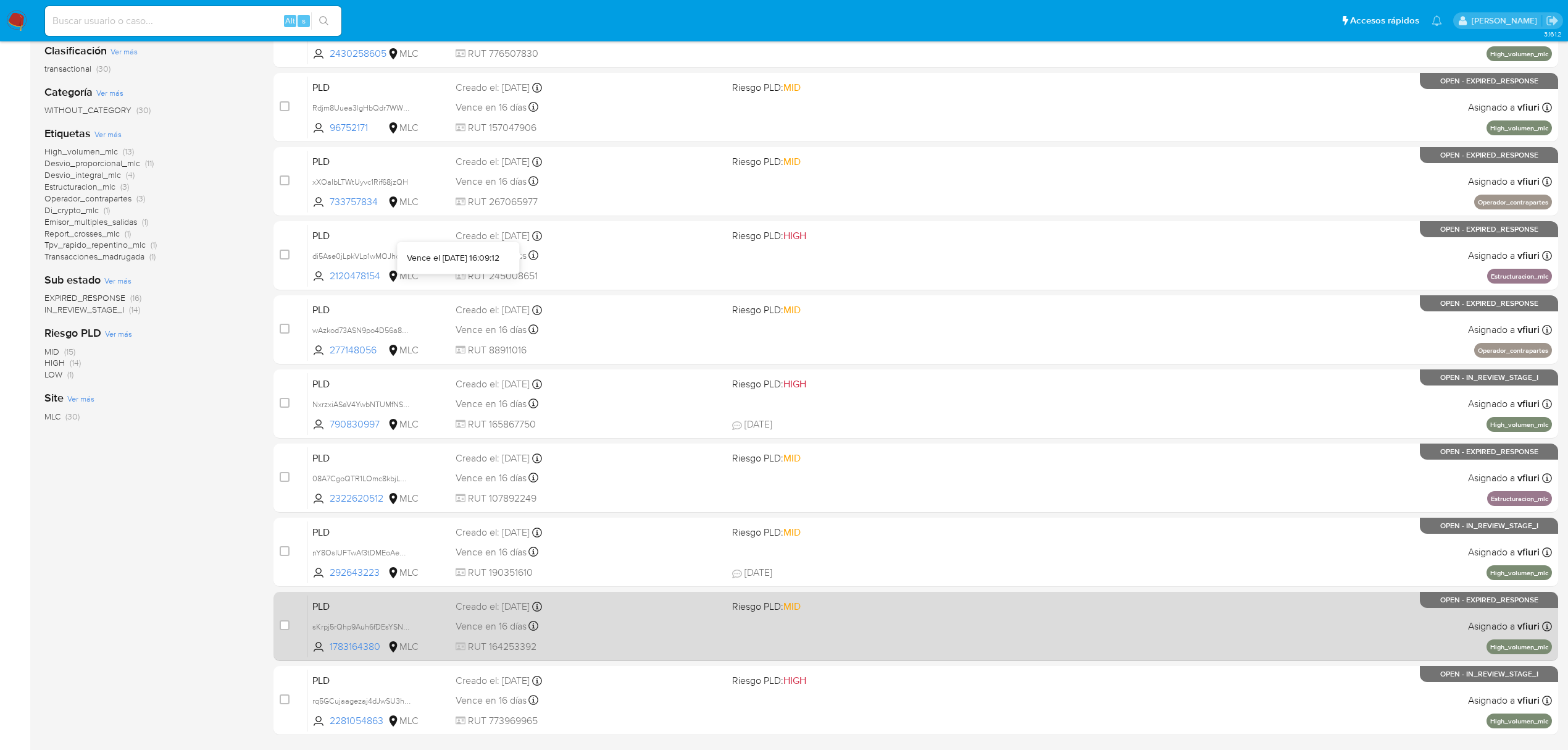
scroll to position [269, 0]
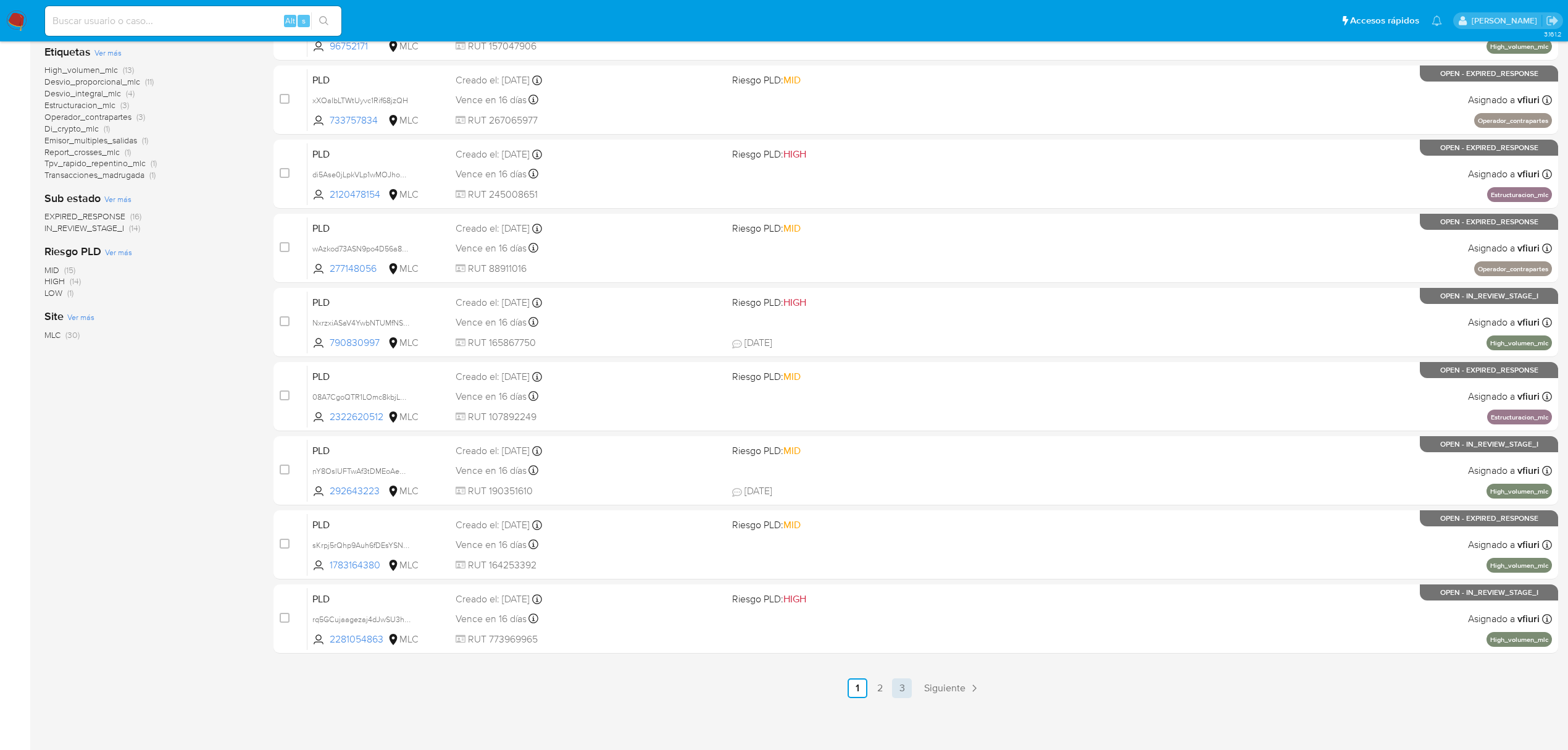
click at [912, 695] on link "3" at bounding box center [902, 689] width 20 height 20
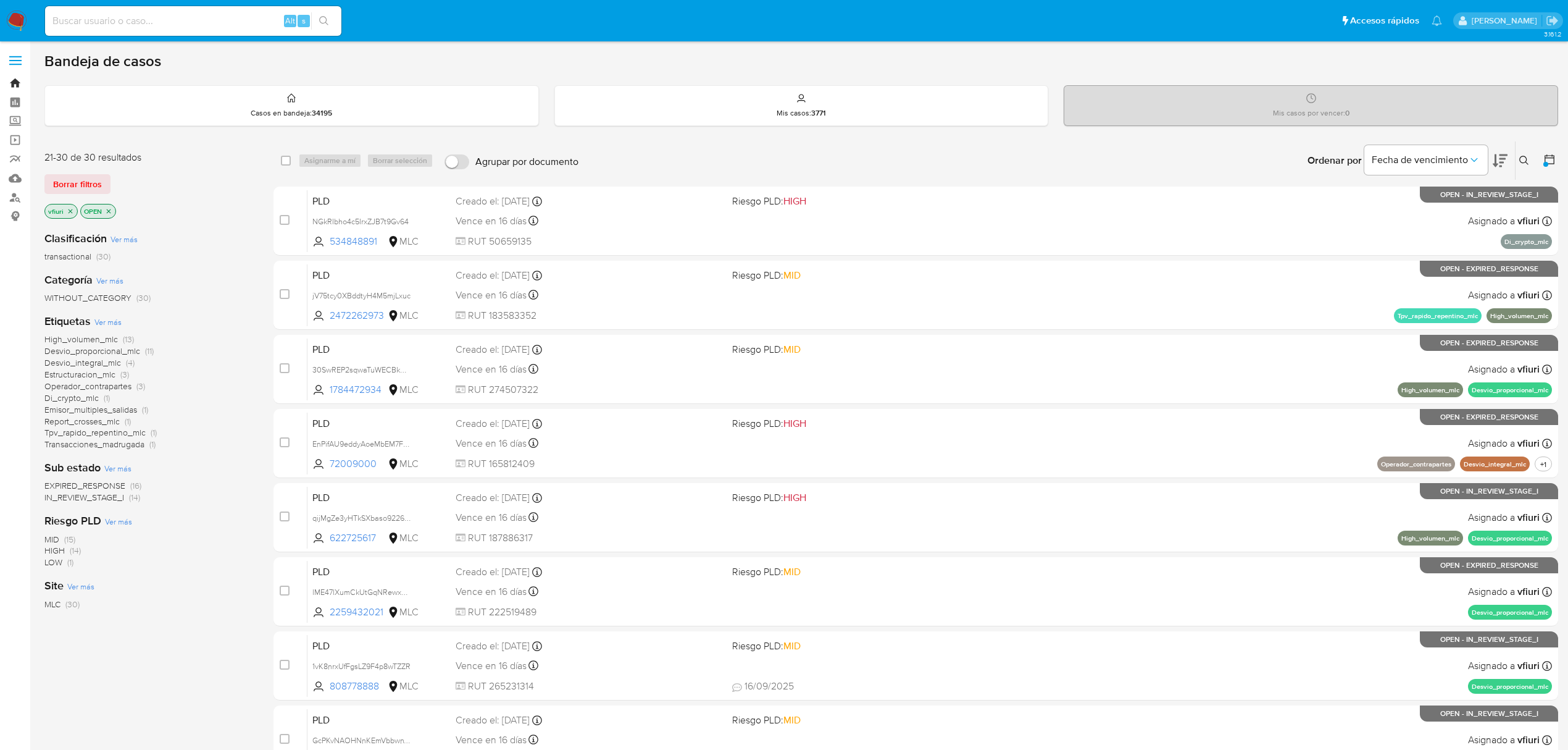
click at [12, 82] on link "Bandeja" at bounding box center [74, 83] width 147 height 19
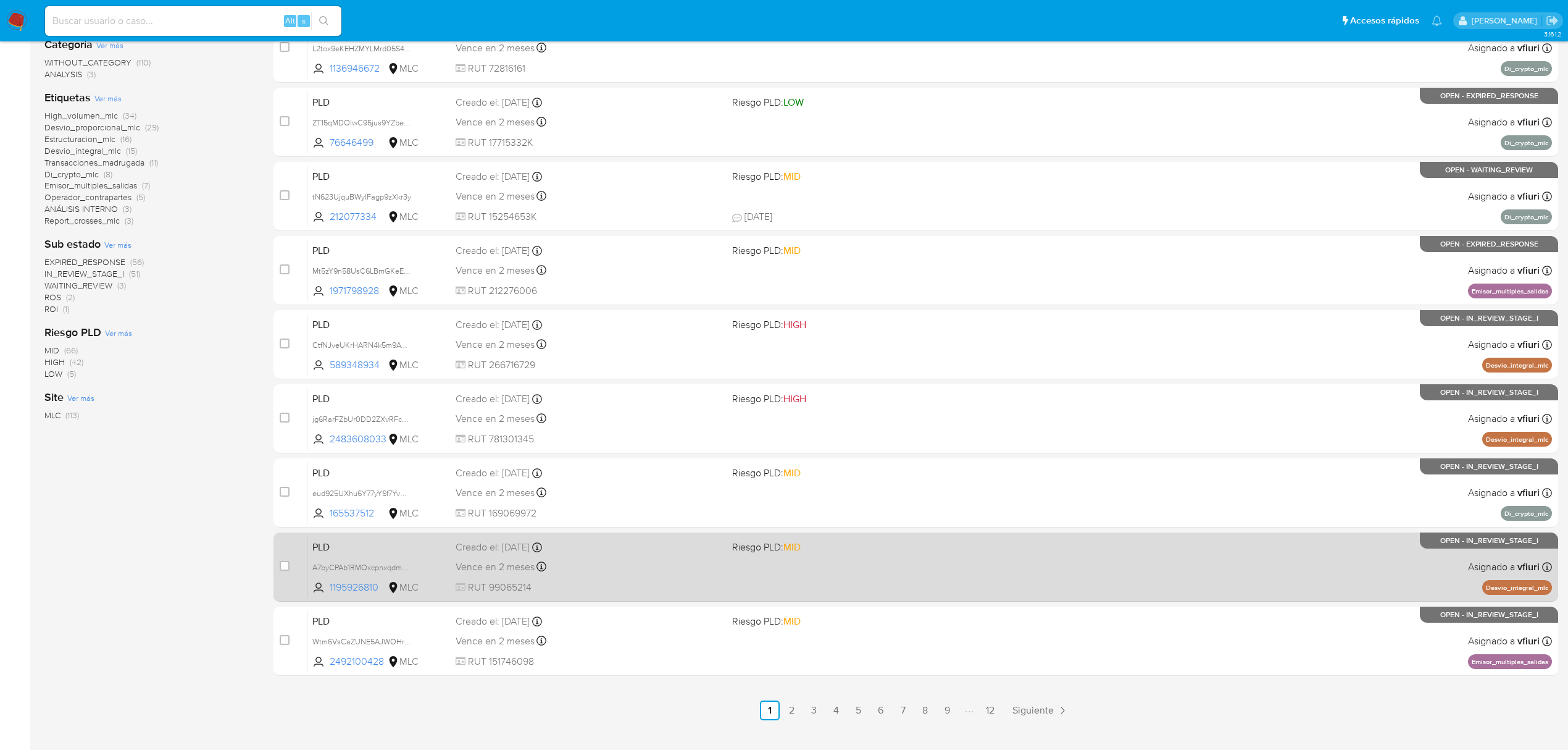
scroll to position [269, 0]
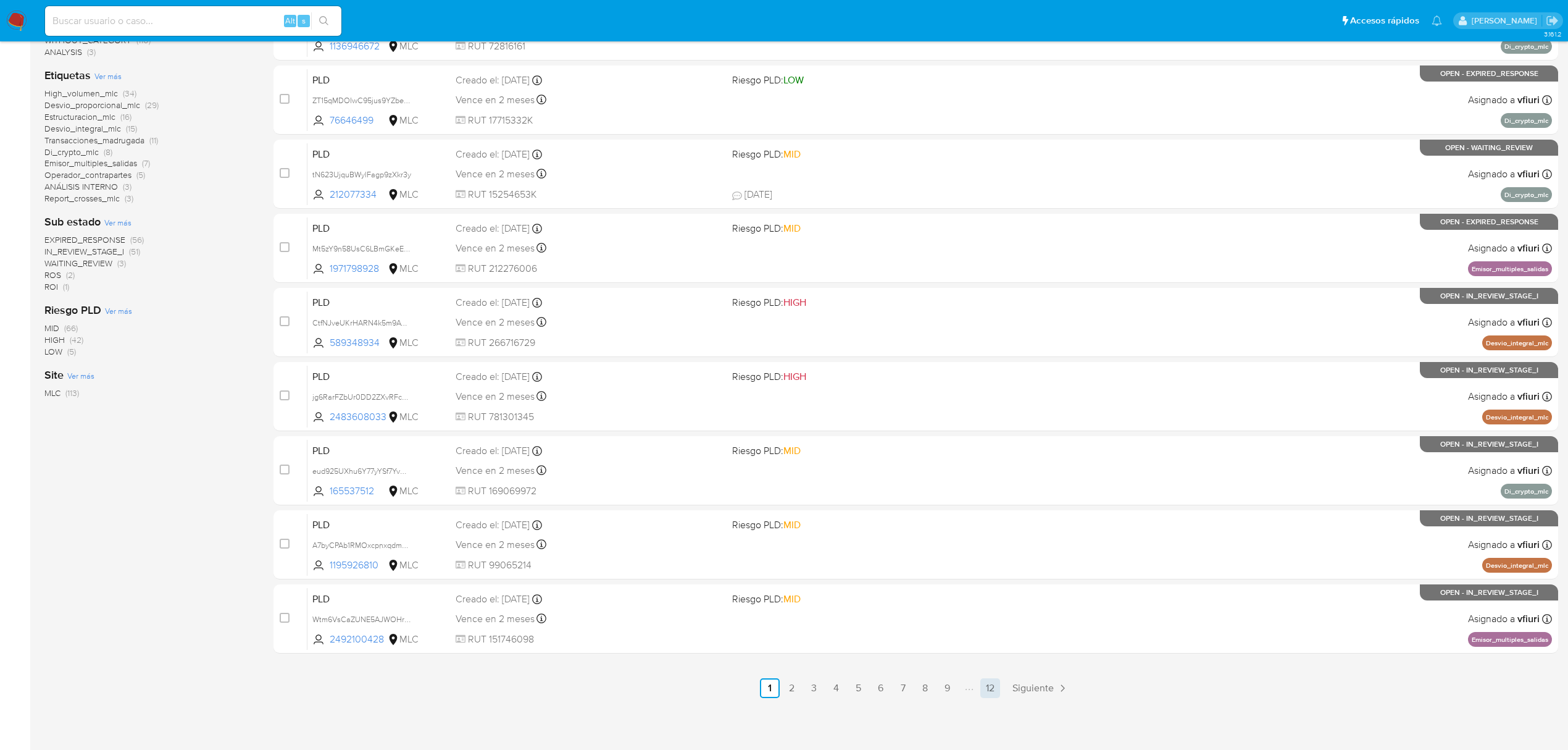
click at [981, 689] on link "12" at bounding box center [991, 689] width 20 height 20
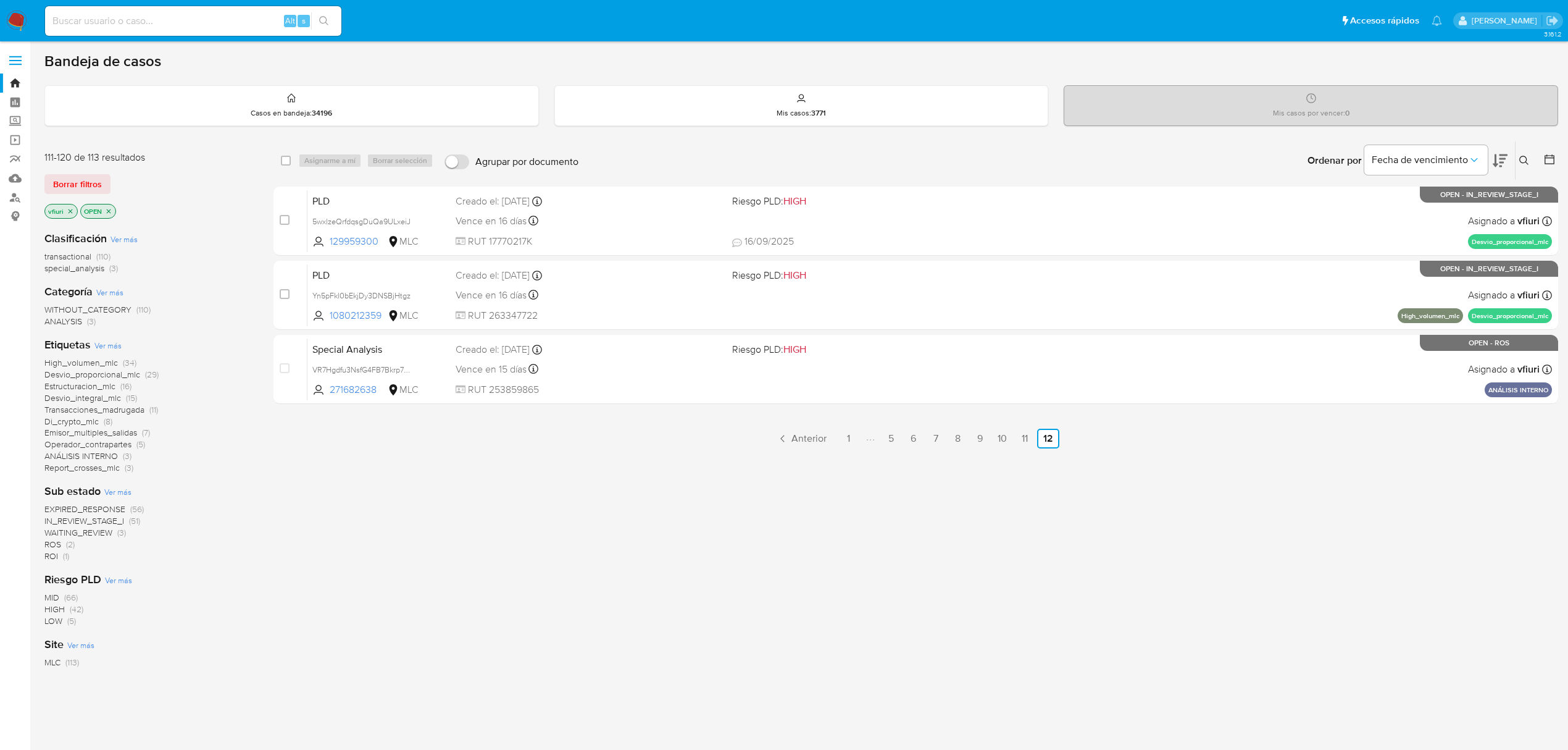
click at [1551, 164] on icon at bounding box center [1549, 159] width 10 height 10
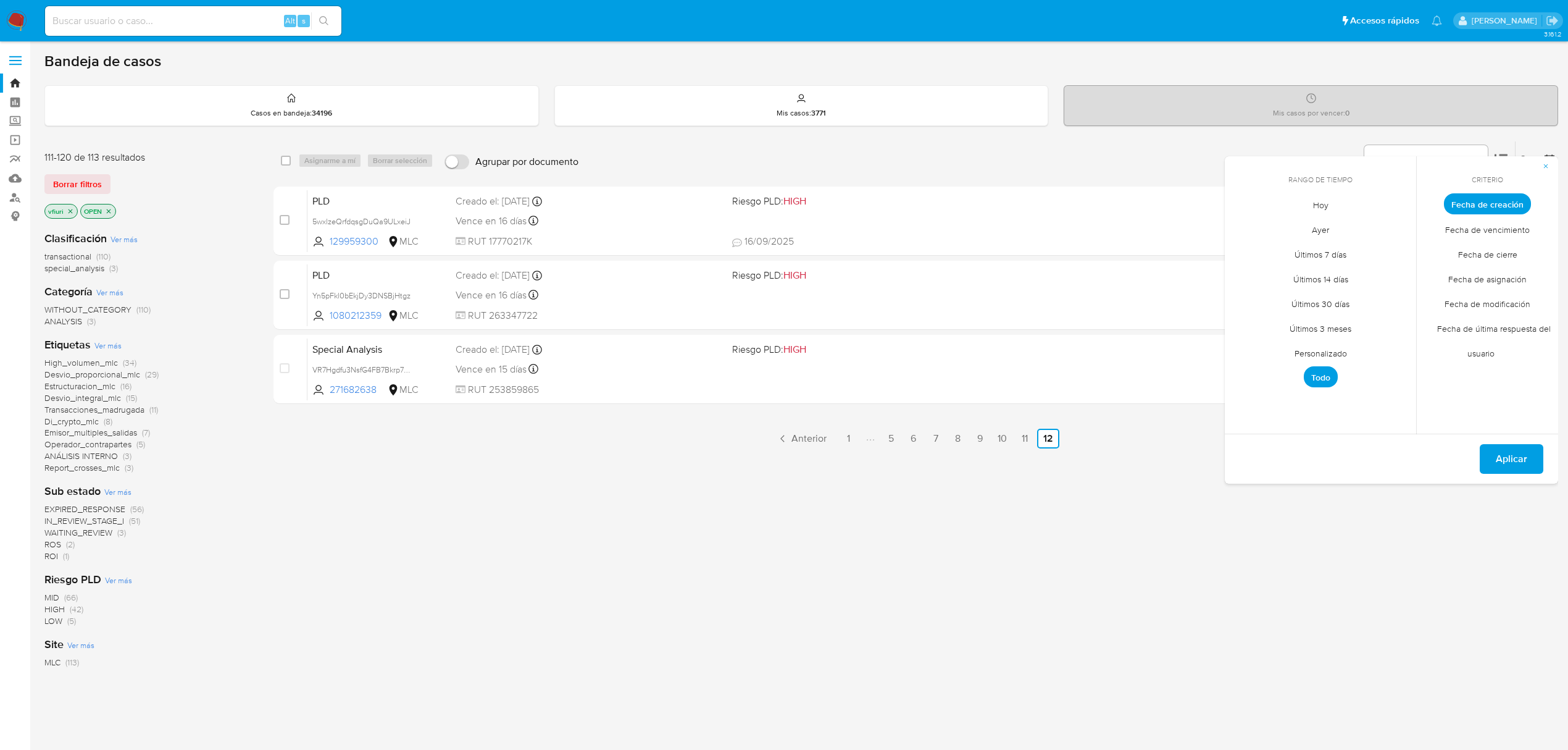
click at [1291, 356] on span "Personalizado" at bounding box center [1320, 353] width 78 height 25
click at [1244, 224] on icon "Mes anterior" at bounding box center [1244, 226] width 5 height 8
click at [1369, 295] on button "12" at bounding box center [1370, 297] width 20 height 20
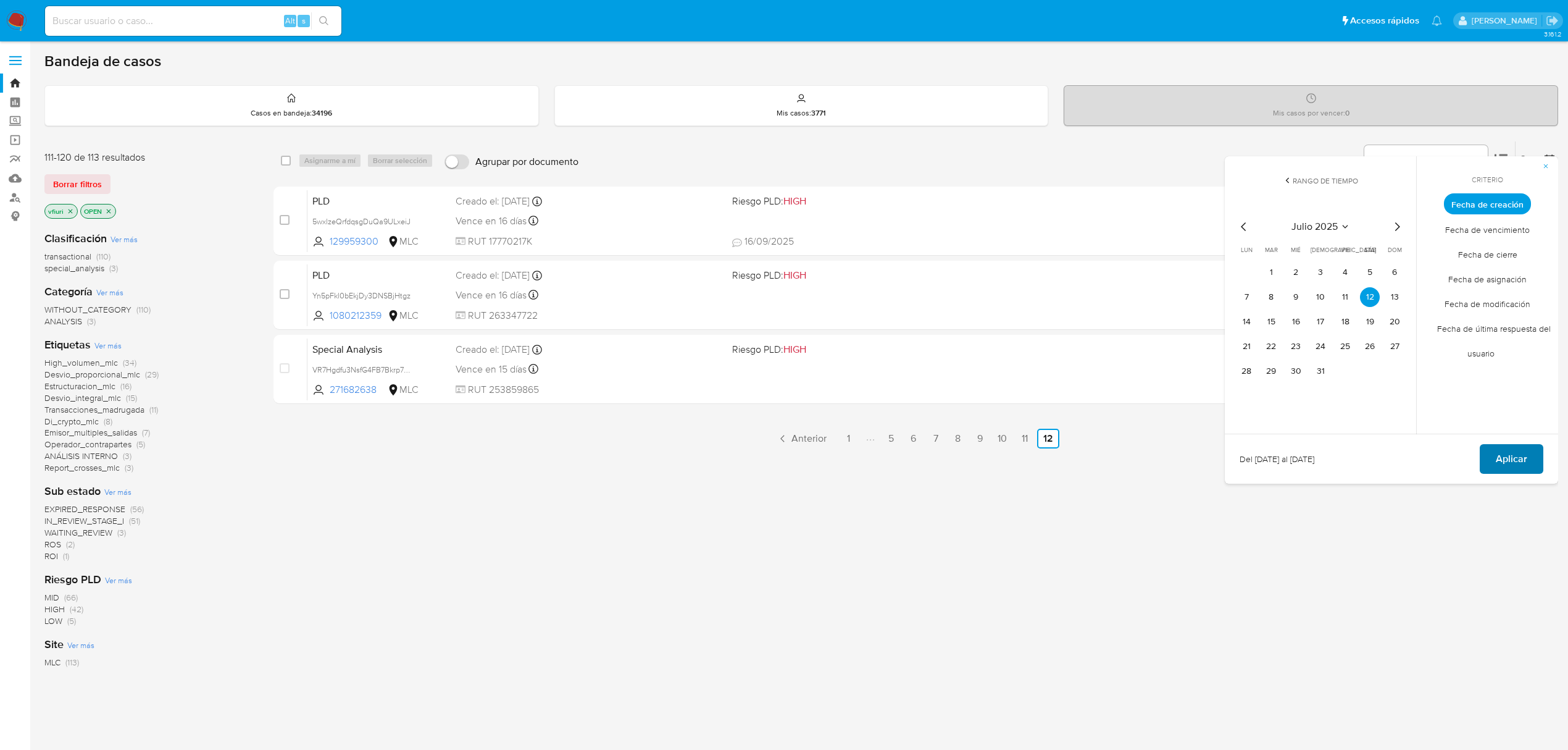
click at [1483, 455] on button "Aplicar" at bounding box center [1512, 459] width 64 height 30
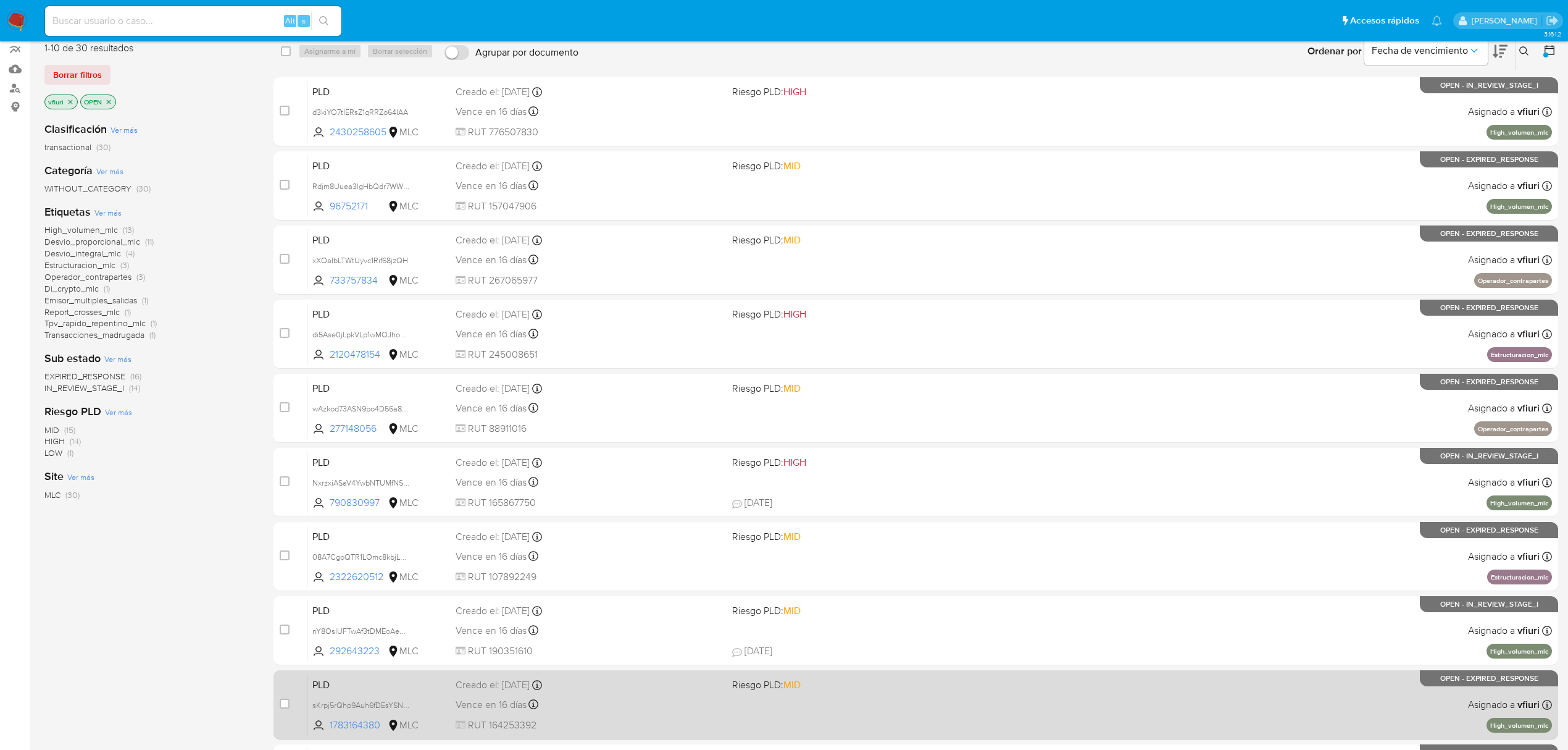
scroll to position [269, 0]
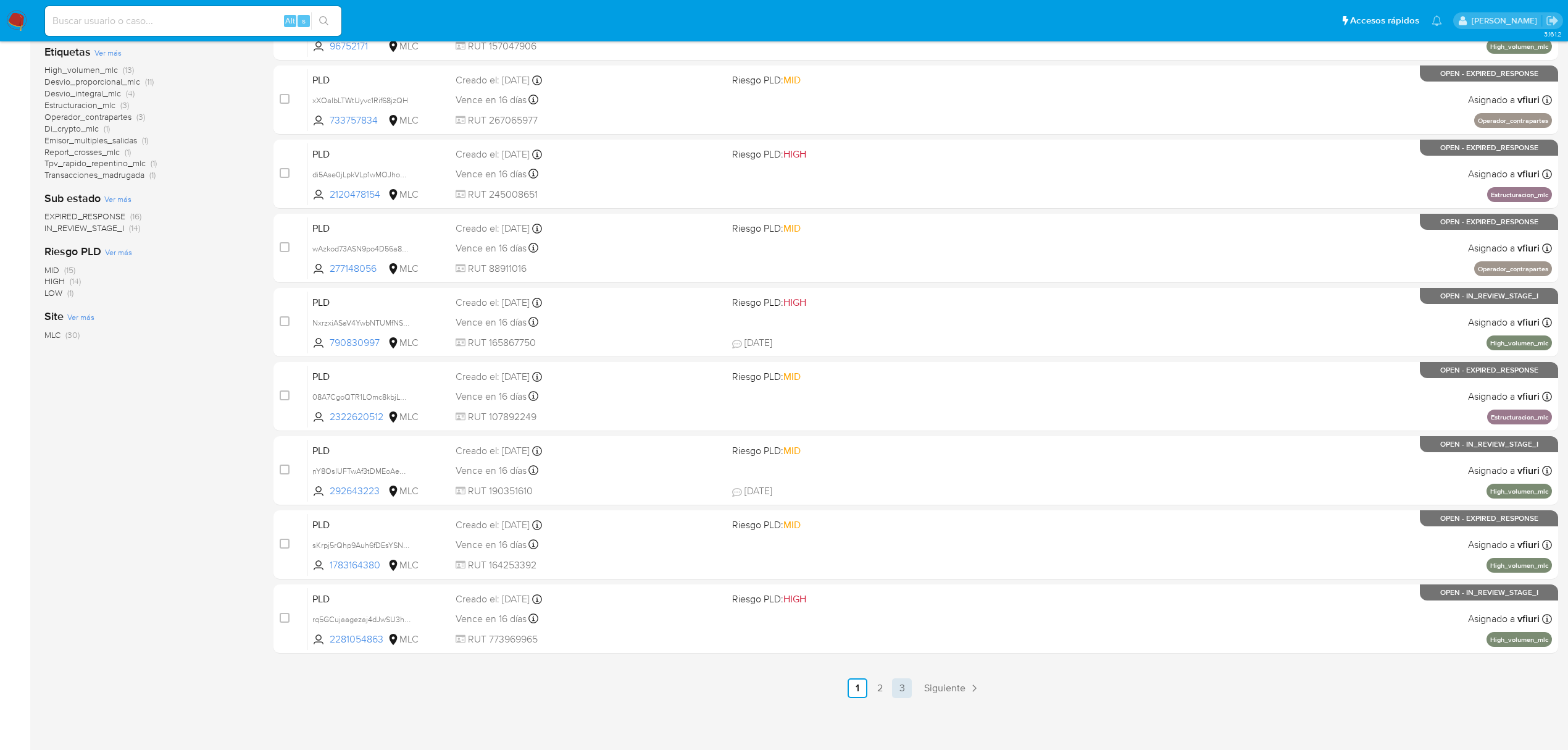
click at [907, 689] on link "3" at bounding box center [902, 689] width 20 height 20
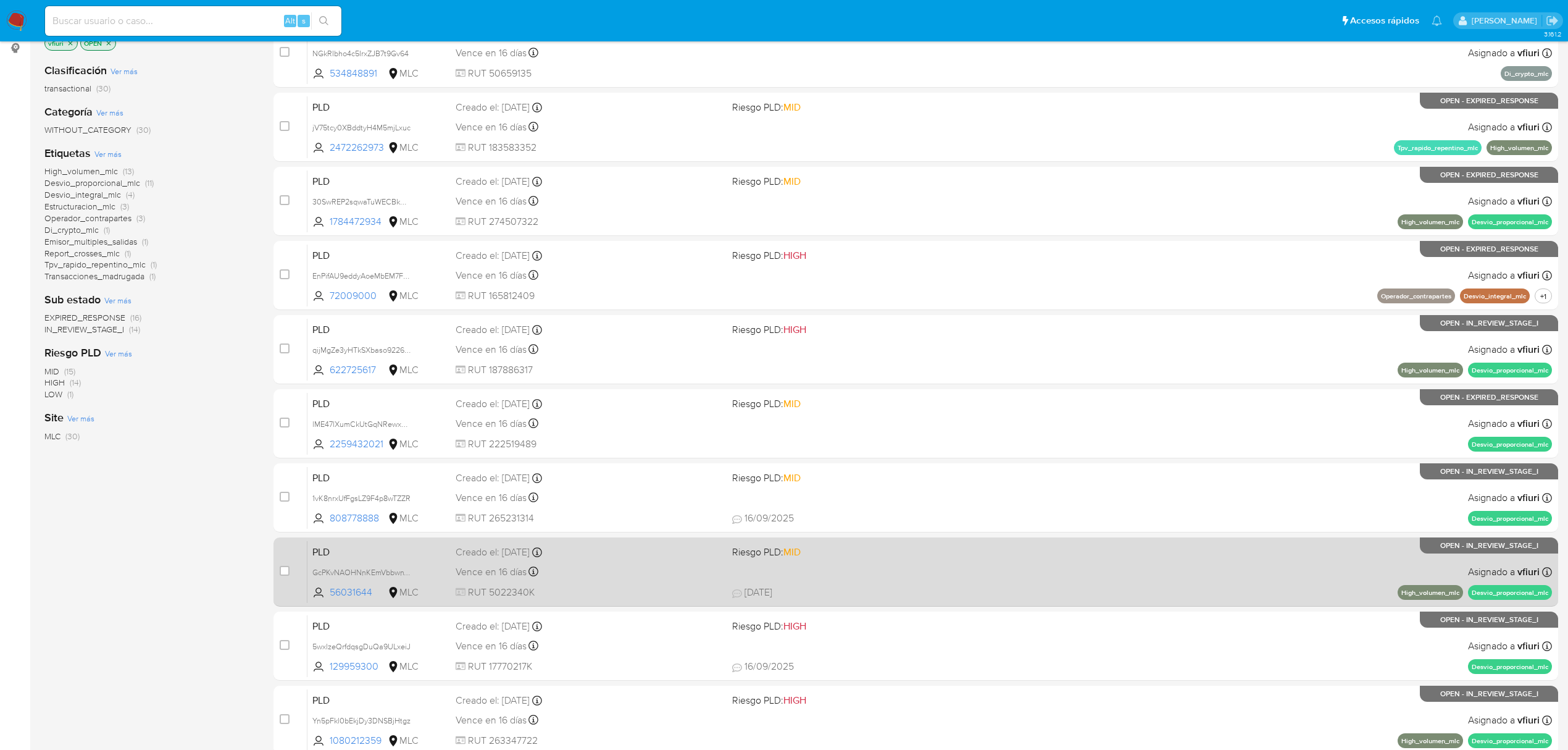
scroll to position [269, 0]
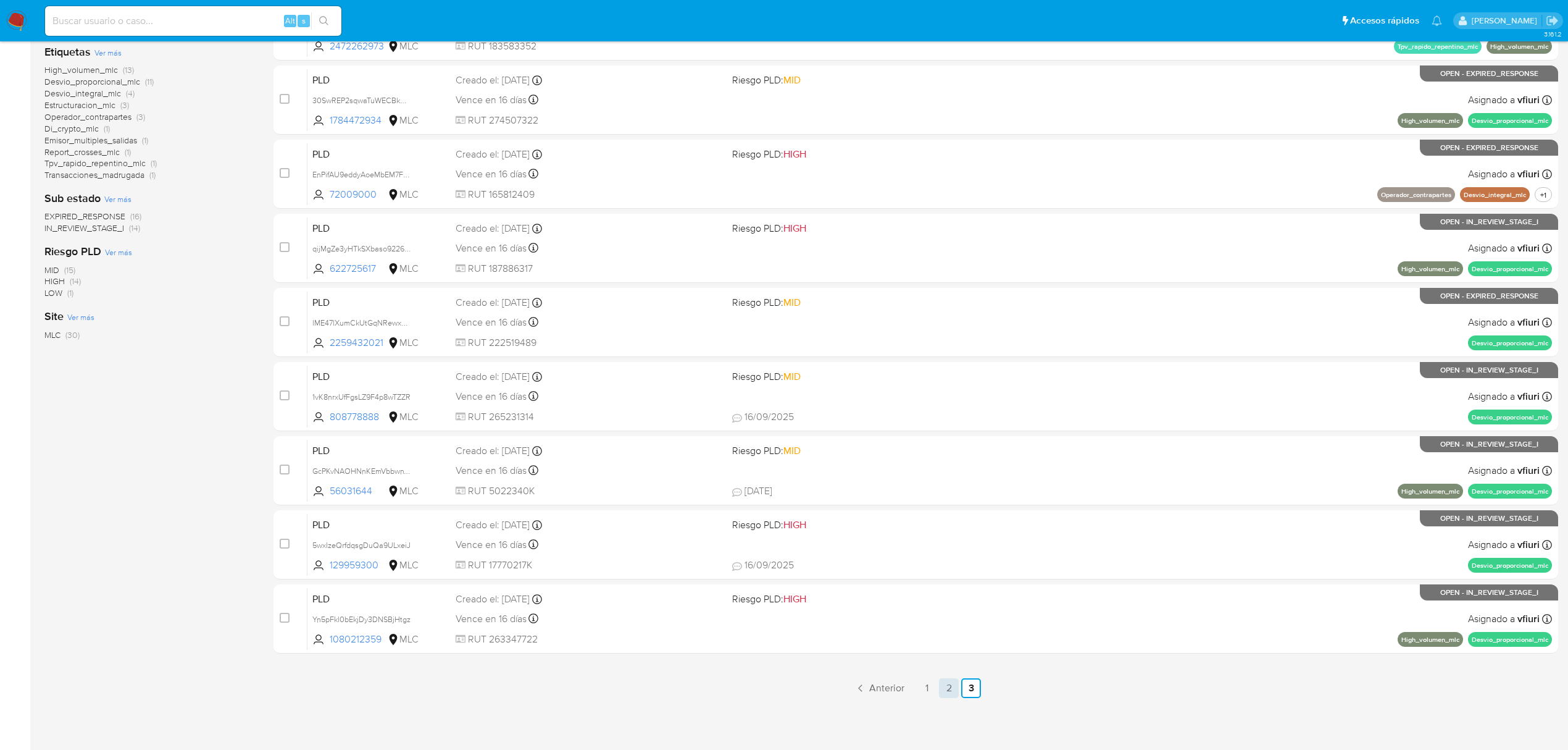
click at [953, 692] on link "2" at bounding box center [949, 689] width 20 height 20
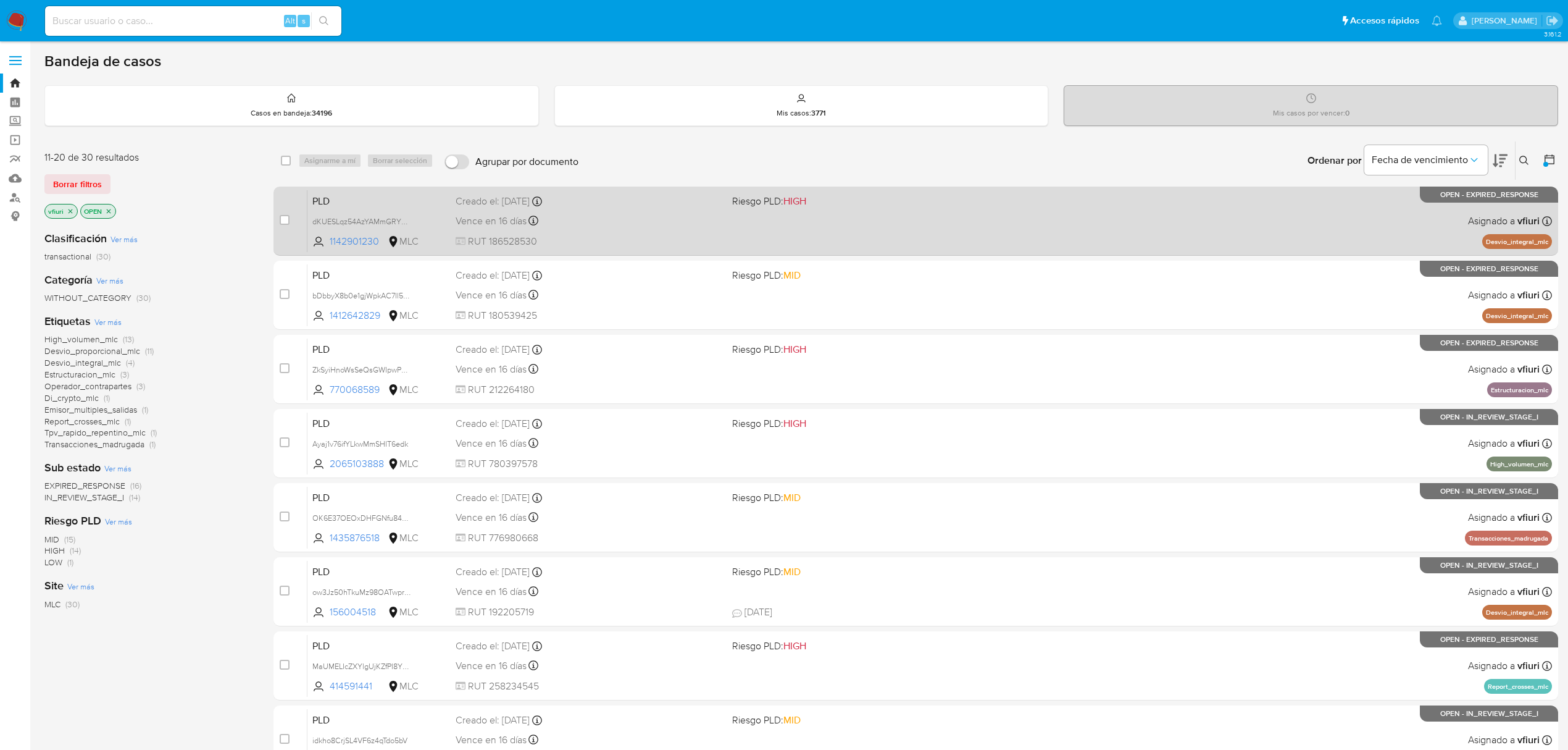
scroll to position [269, 0]
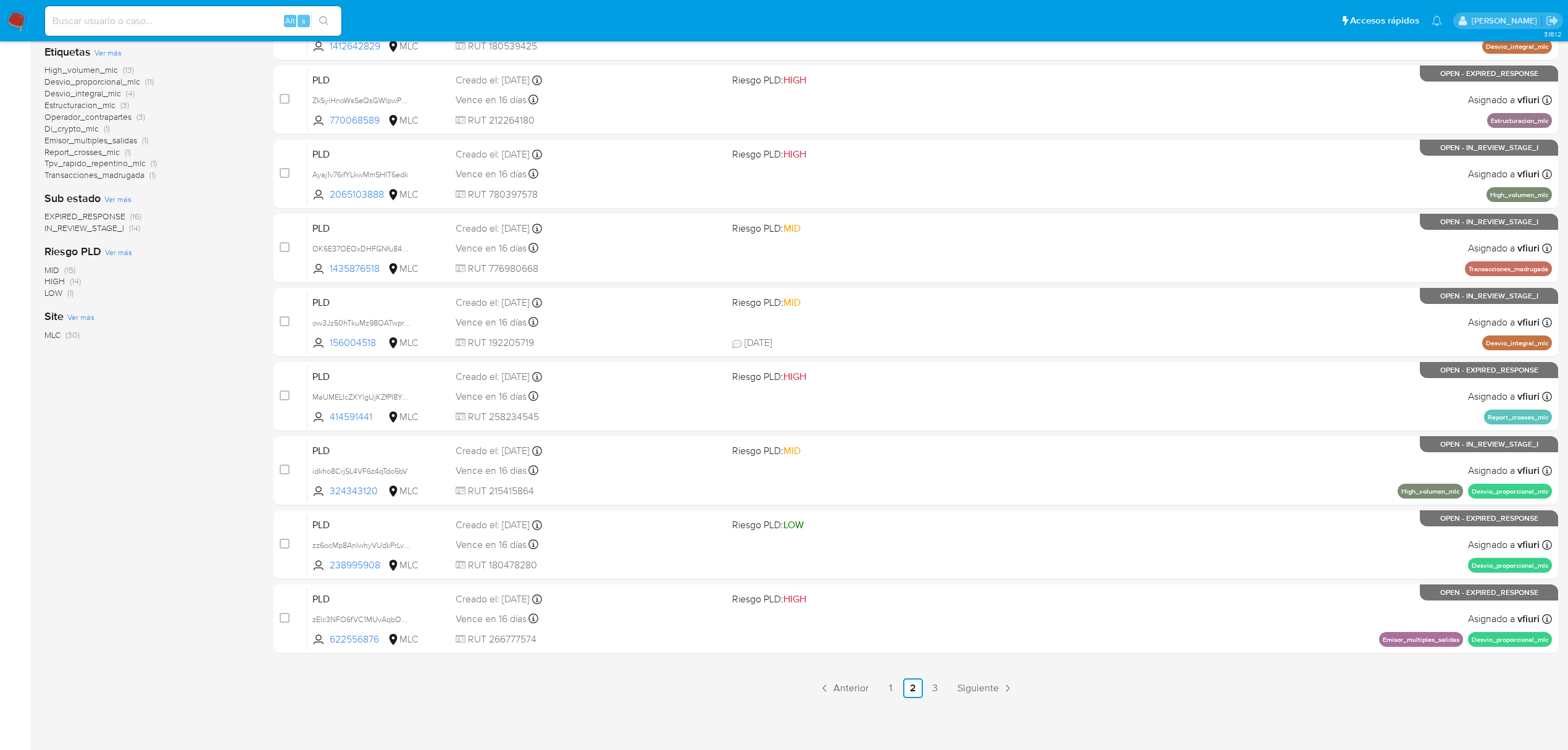
click at [888, 699] on div "3.161.2" at bounding box center [802, 261] width 1514 height 962
click at [888, 695] on link "1" at bounding box center [891, 689] width 20 height 20
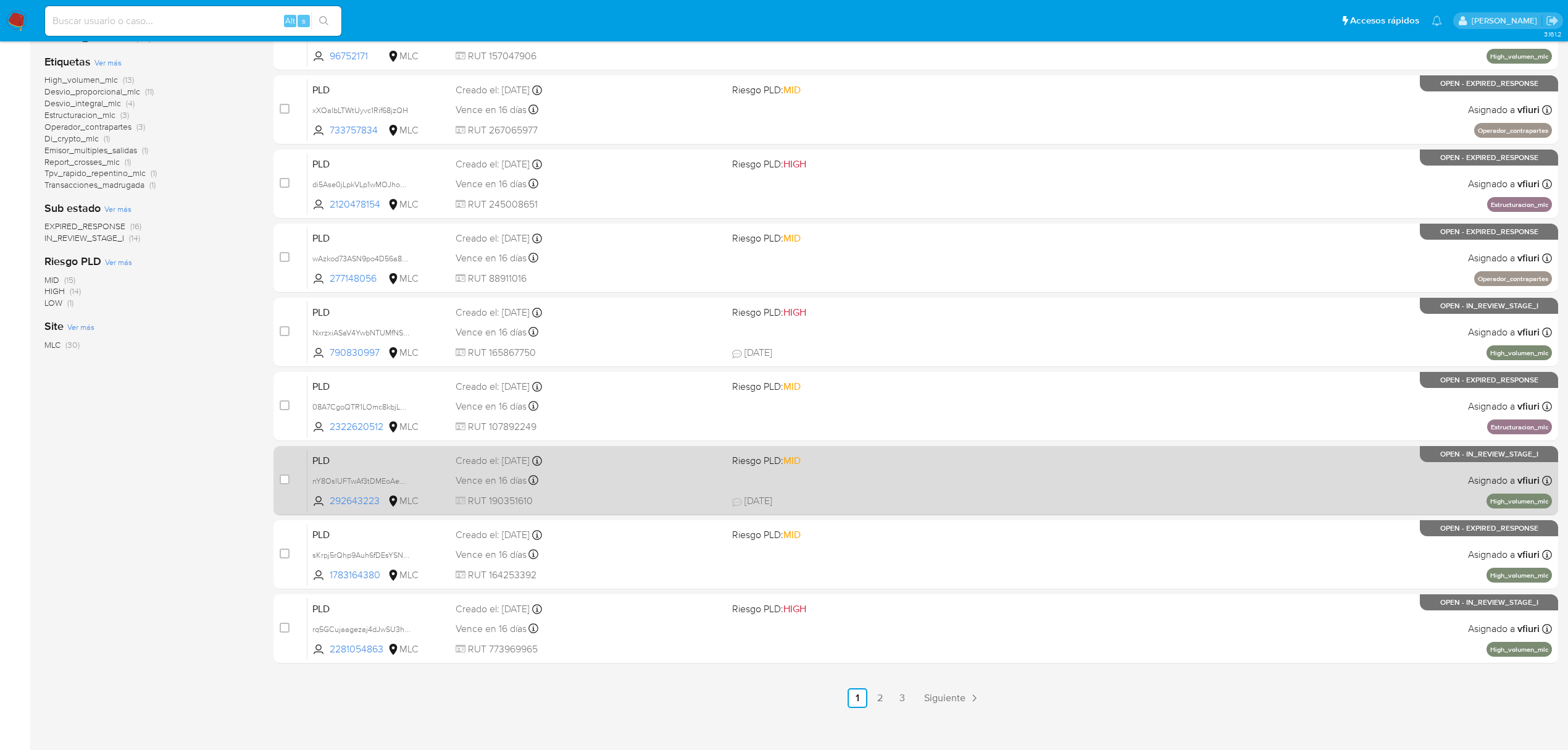
scroll to position [269, 0]
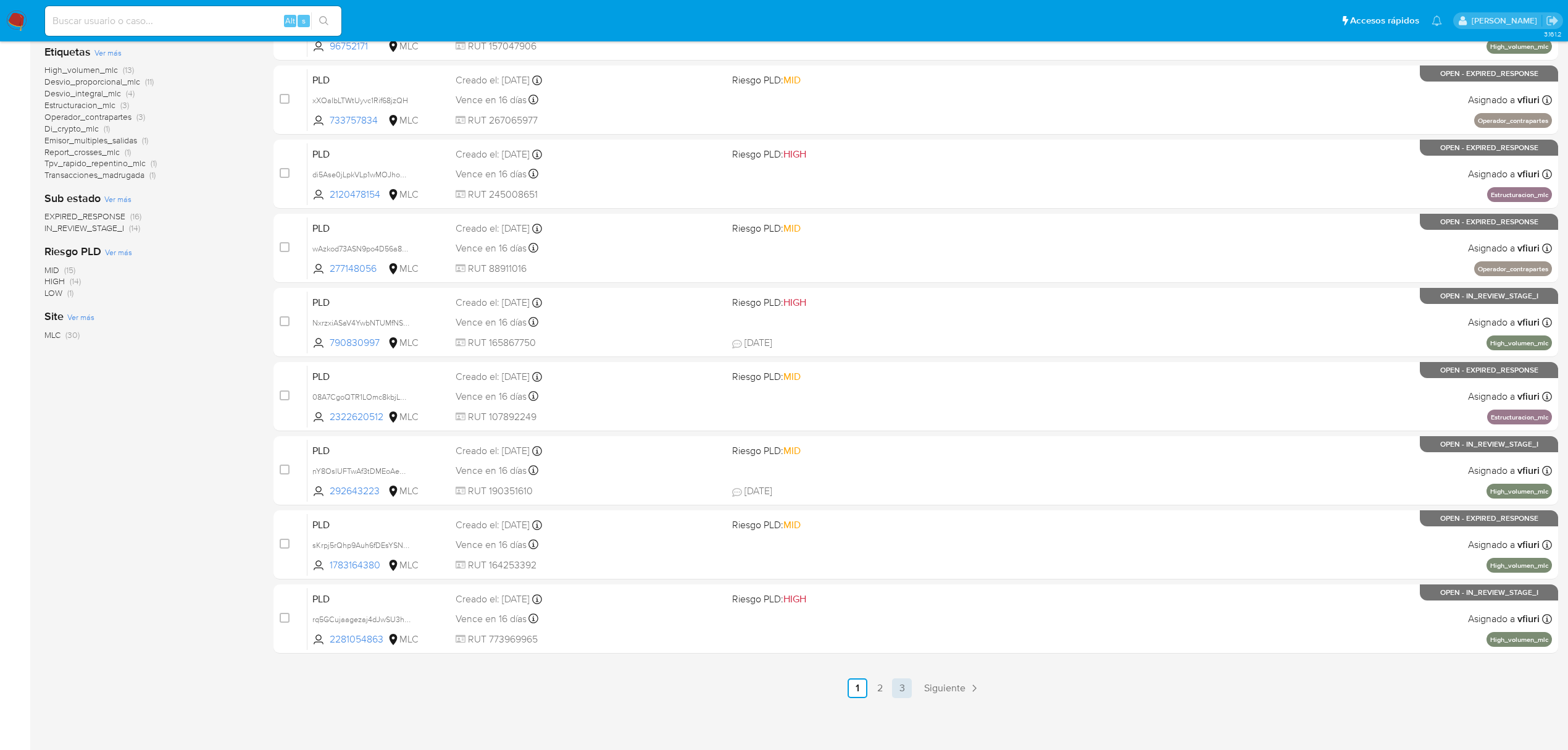
click at [907, 691] on link "3" at bounding box center [902, 689] width 20 height 20
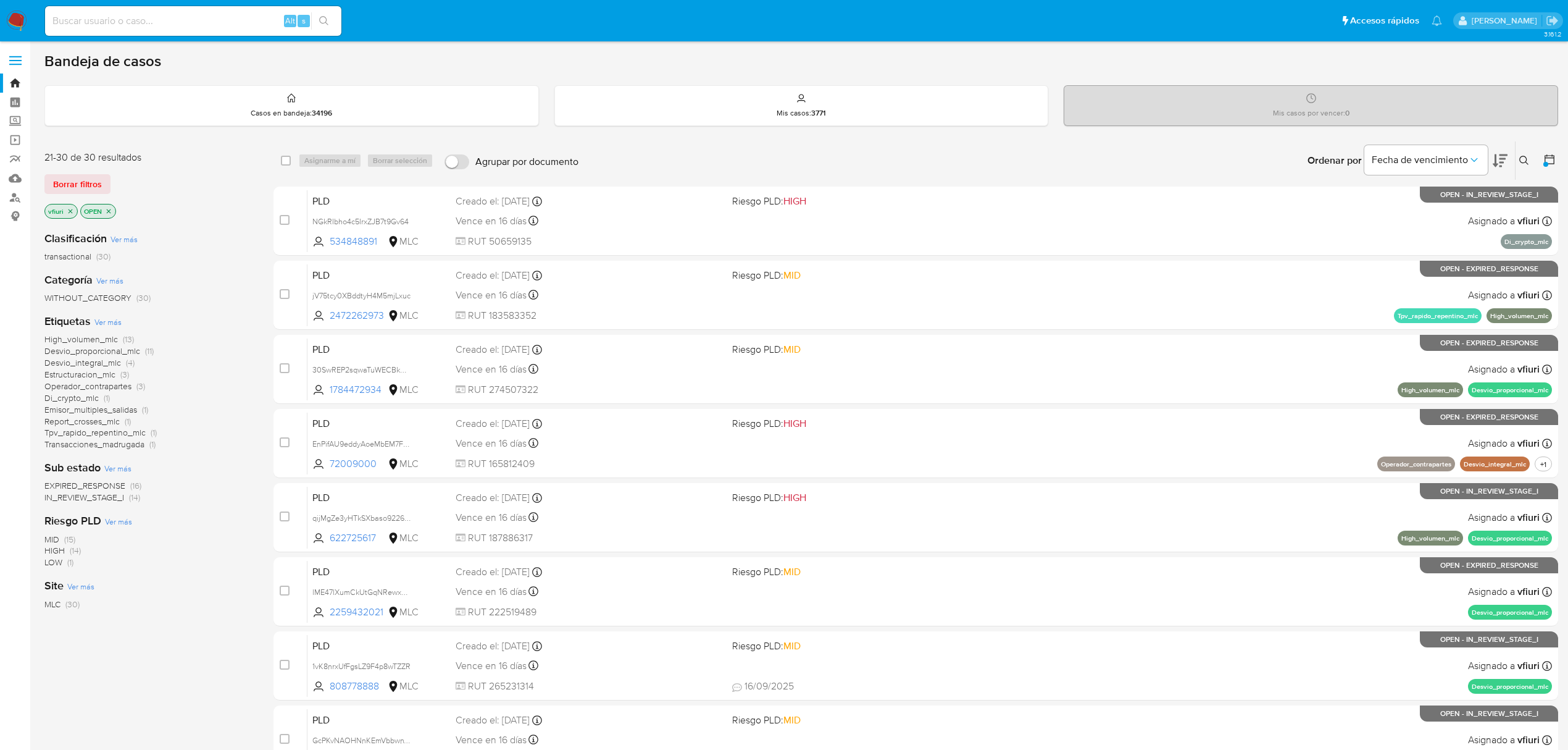
click at [104, 374] on span "Estructuracion_mlc" at bounding box center [80, 375] width 71 height 12
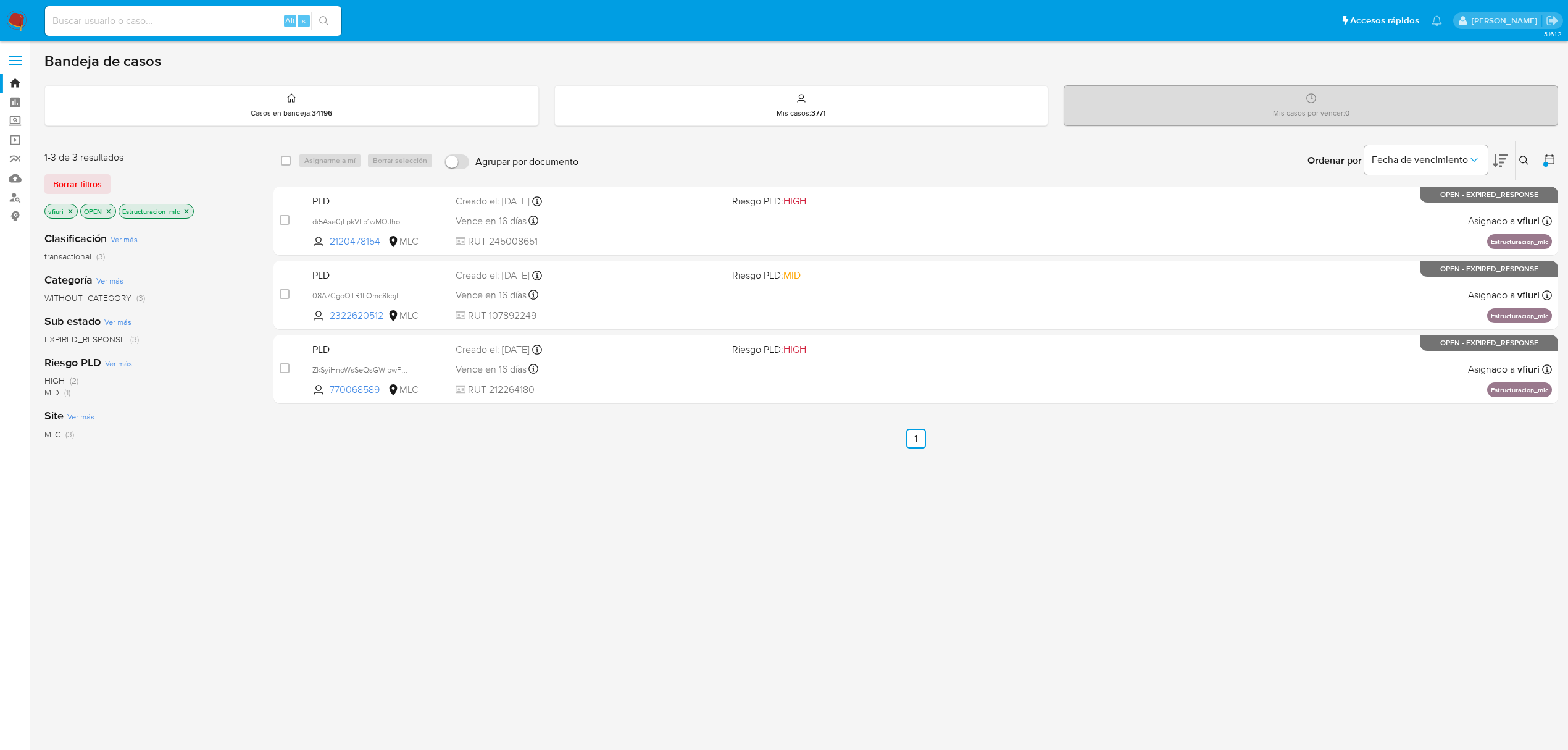
click at [185, 214] on icon "close-filter" at bounding box center [186, 212] width 8 height 8
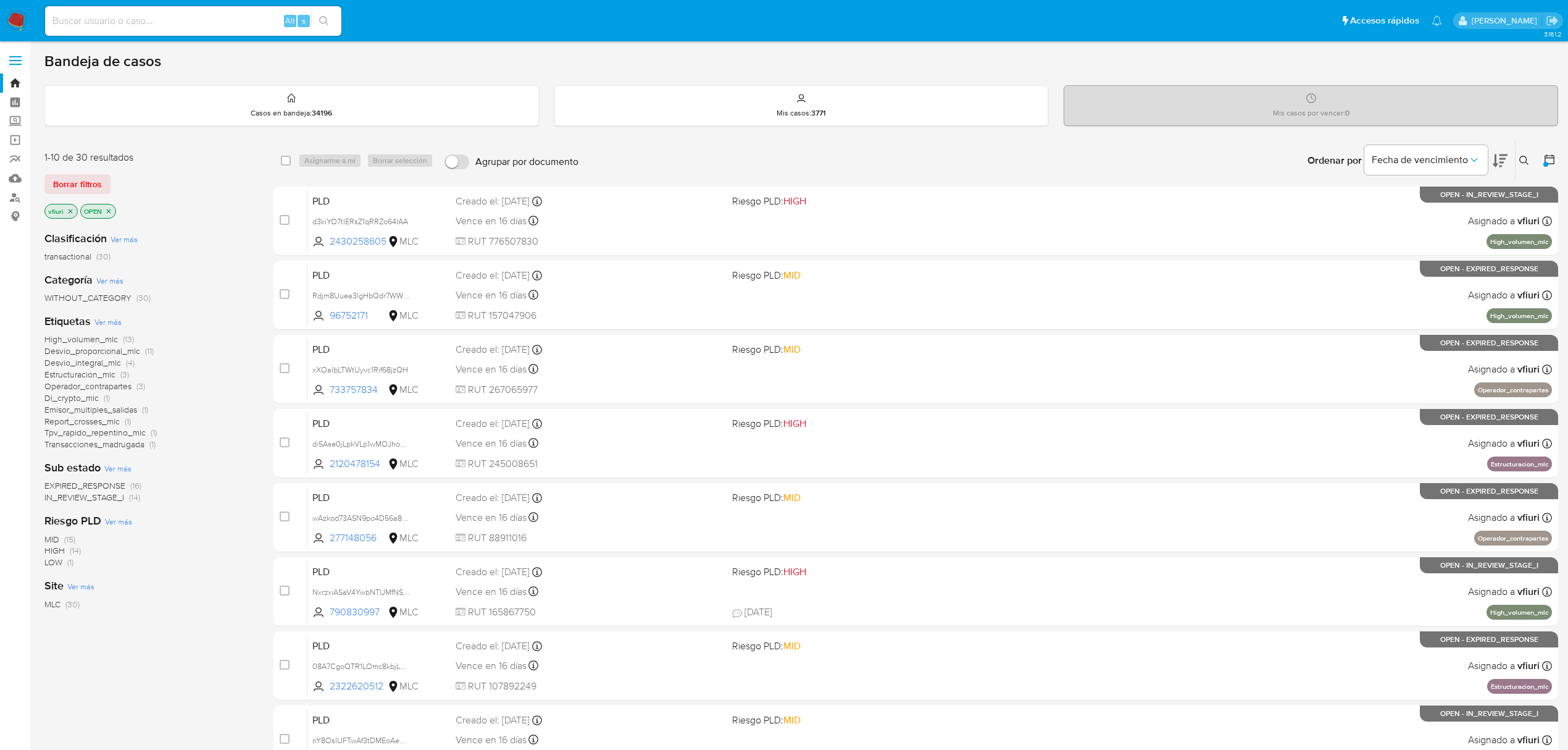
click at [117, 351] on span "Desvio_proporcional_mlc" at bounding box center [92, 351] width 95 height 12
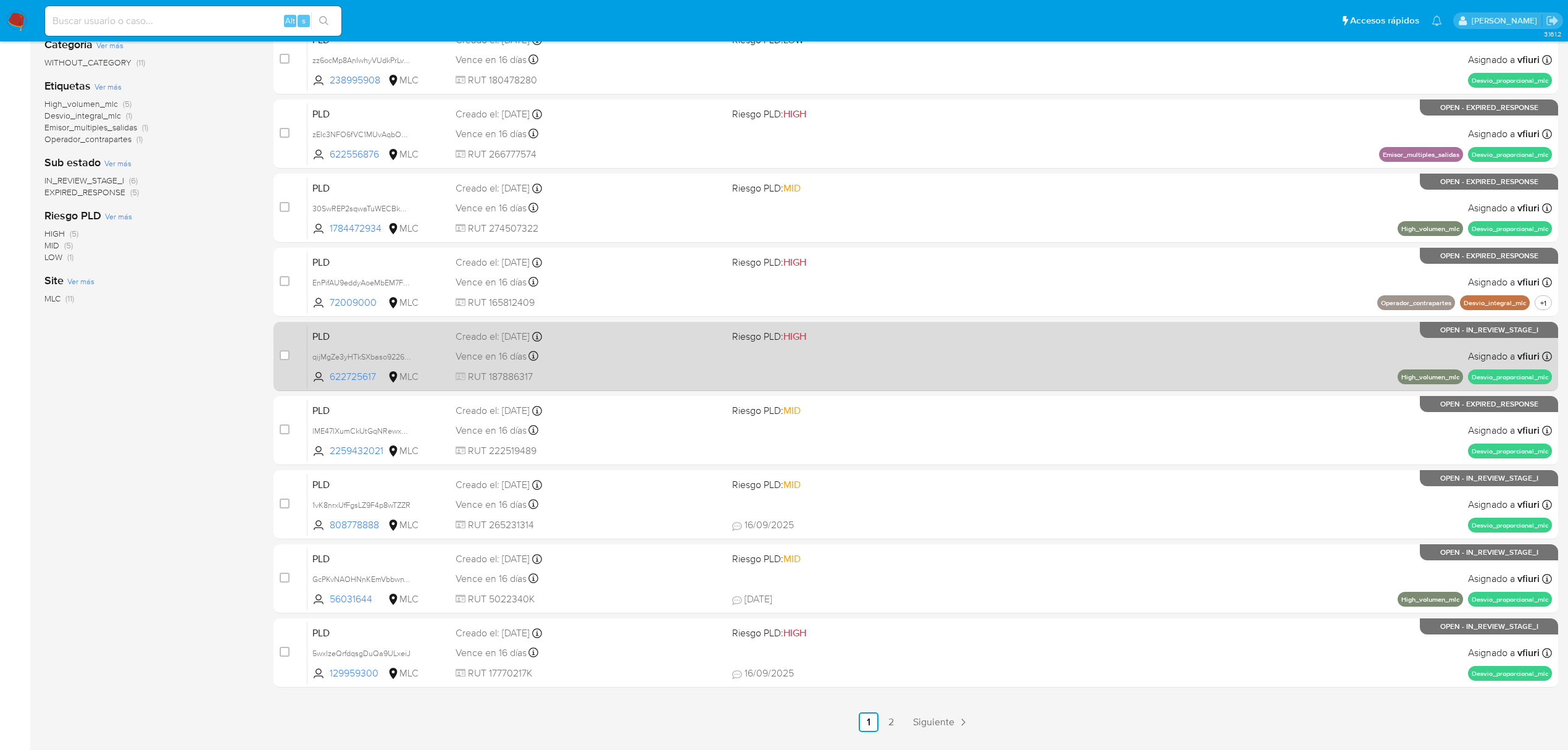
scroll to position [269, 0]
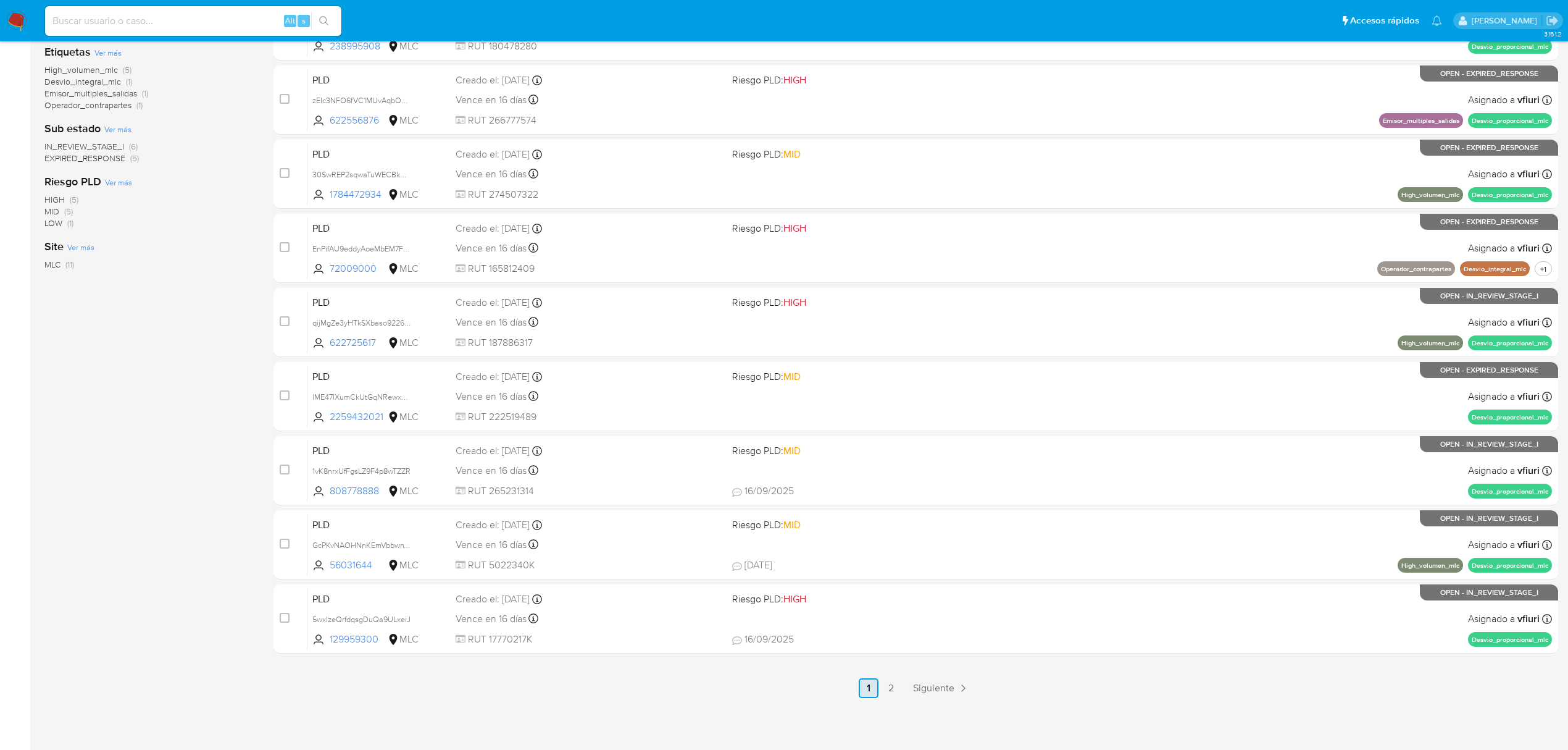
click at [865, 689] on link "1" at bounding box center [869, 689] width 20 height 20
click at [889, 683] on link "2" at bounding box center [891, 689] width 20 height 20
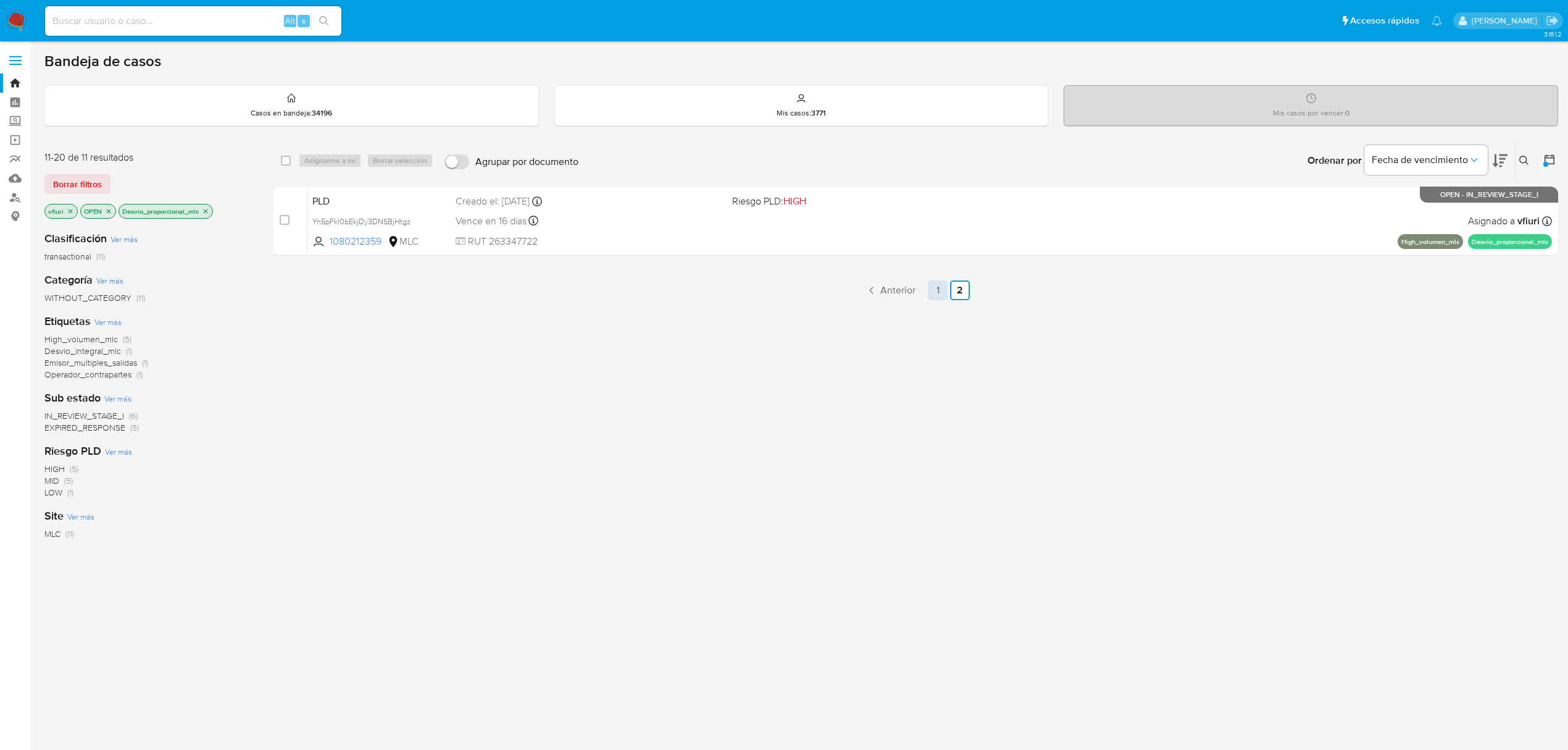
click at [941, 297] on link "1" at bounding box center [938, 290] width 20 height 20
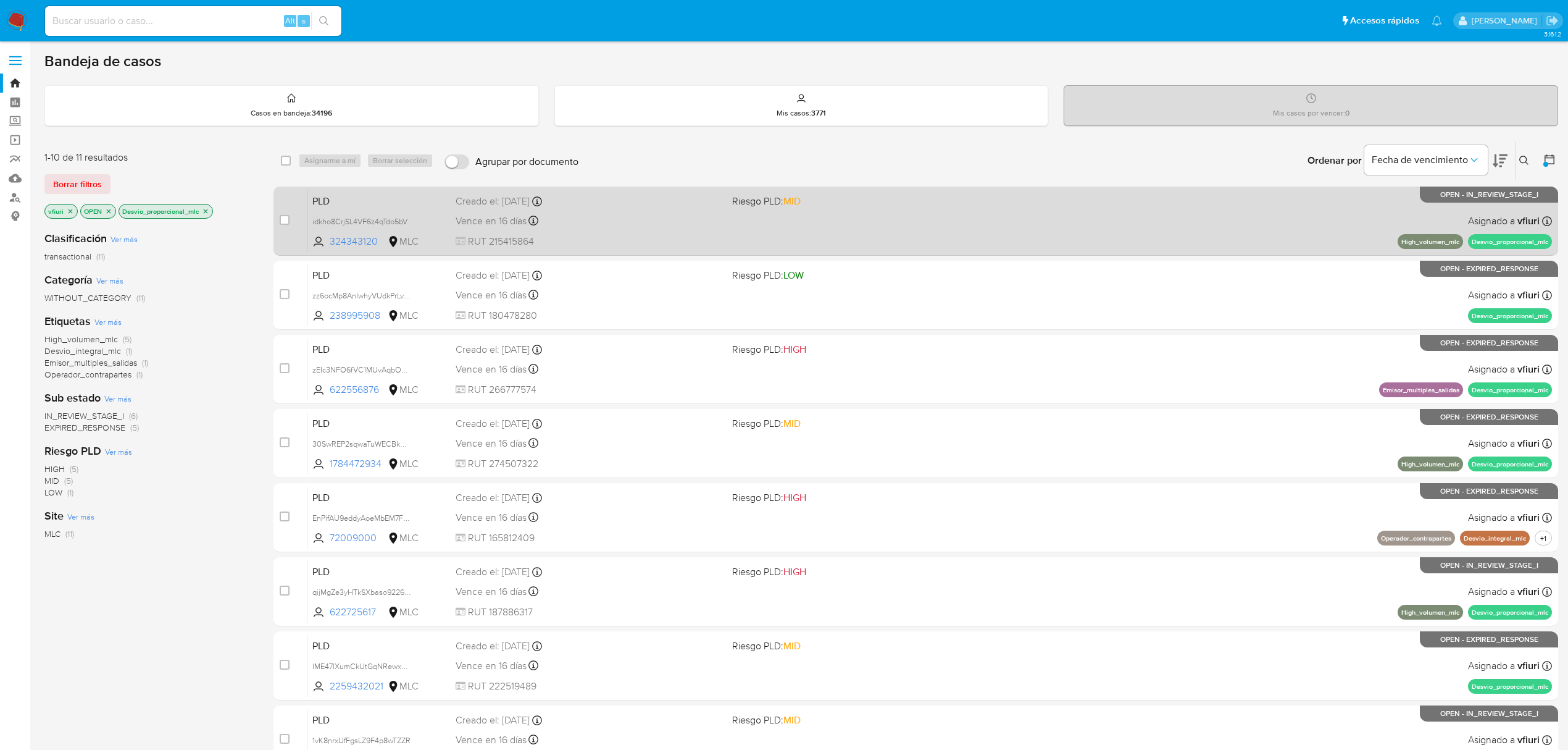
click at [645, 225] on div "Vence en 16 días Vence el 10/10/2025 16:06:56" at bounding box center [589, 221] width 267 height 17
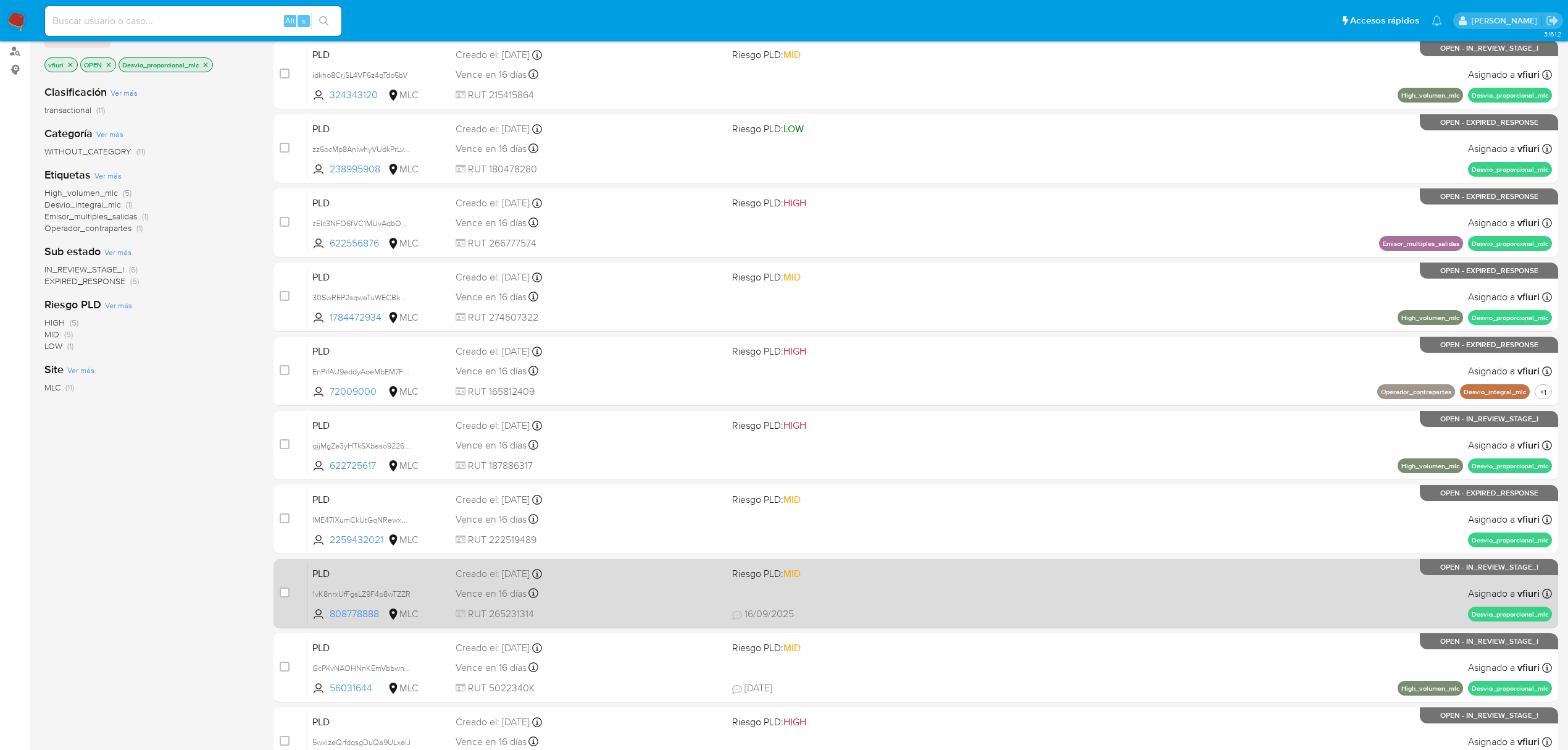
scroll to position [269, 0]
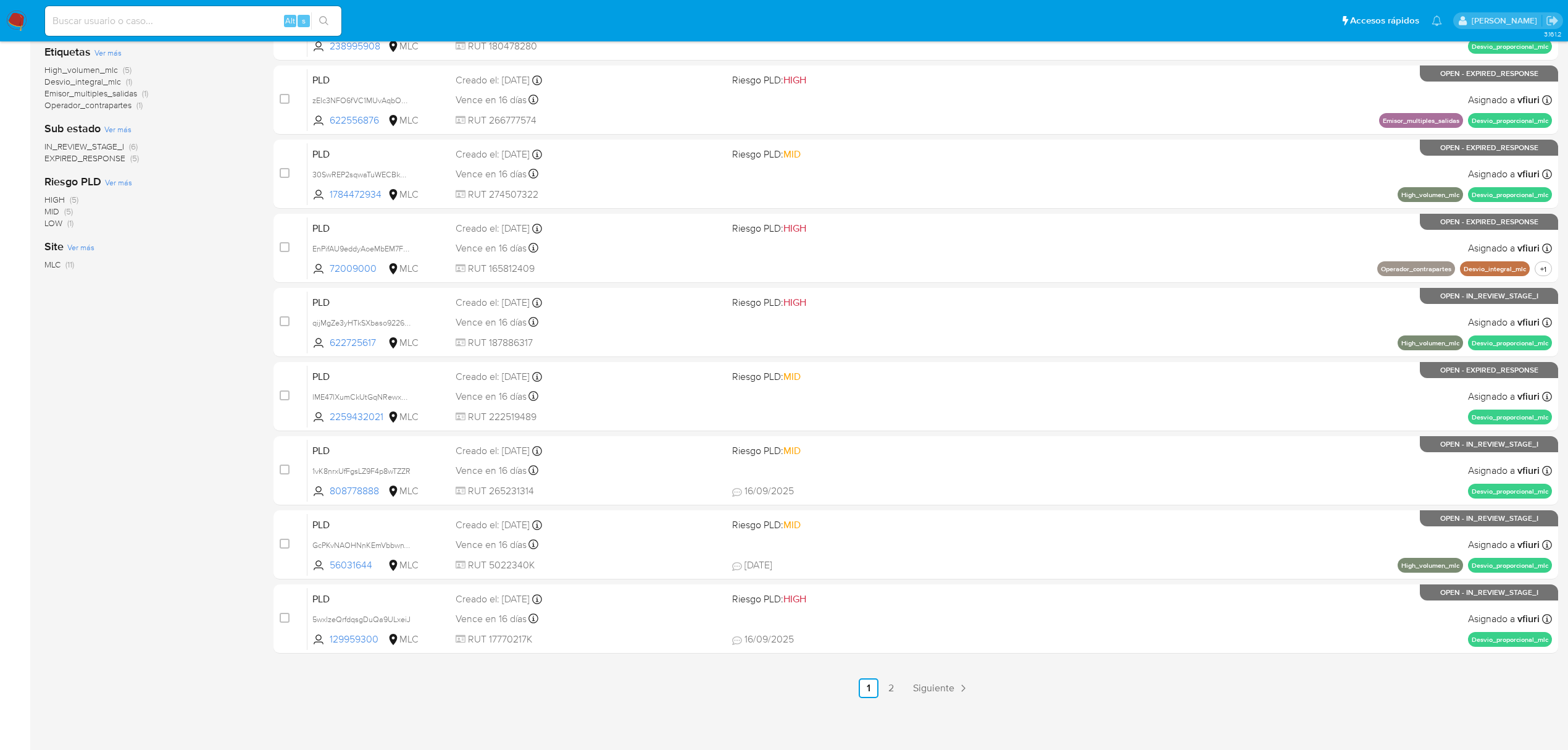
click at [887, 698] on div "3.161.2" at bounding box center [802, 261] width 1514 height 962
click at [887, 690] on link "2" at bounding box center [891, 689] width 20 height 20
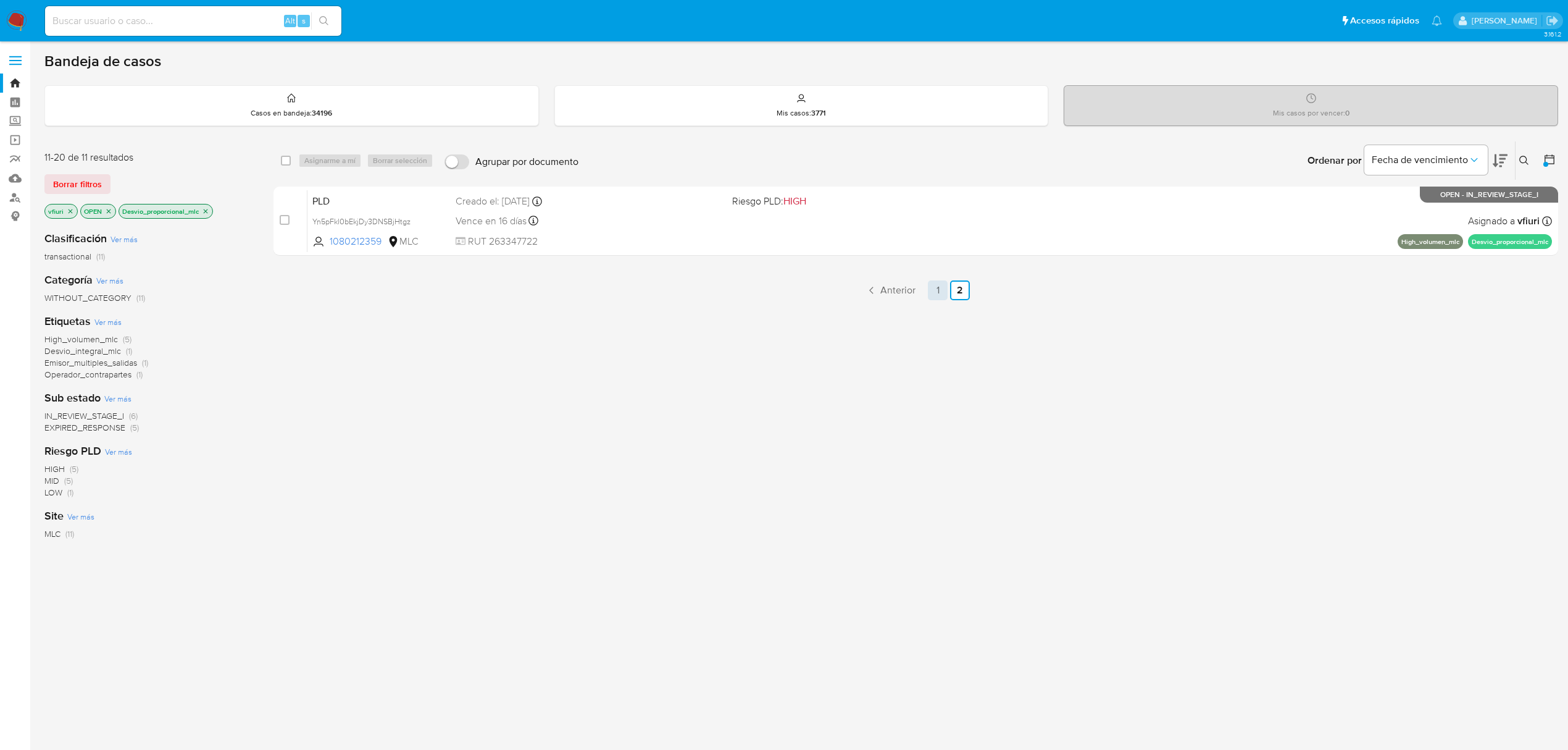
click at [942, 294] on link "1" at bounding box center [938, 290] width 20 height 20
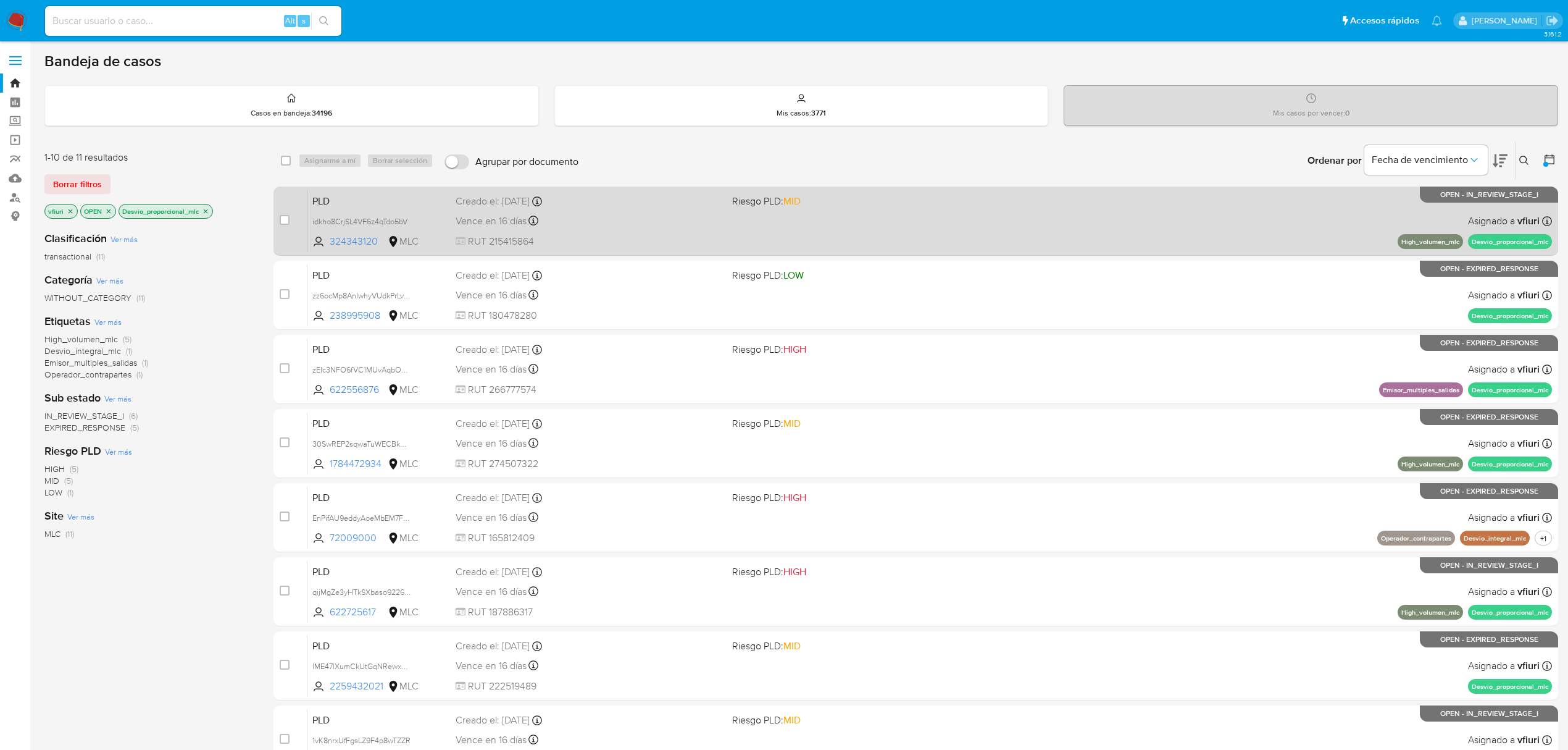
click at [638, 228] on div "Vence en 16 días Vence el 10/10/2025 16:06:56" at bounding box center [589, 221] width 267 height 17
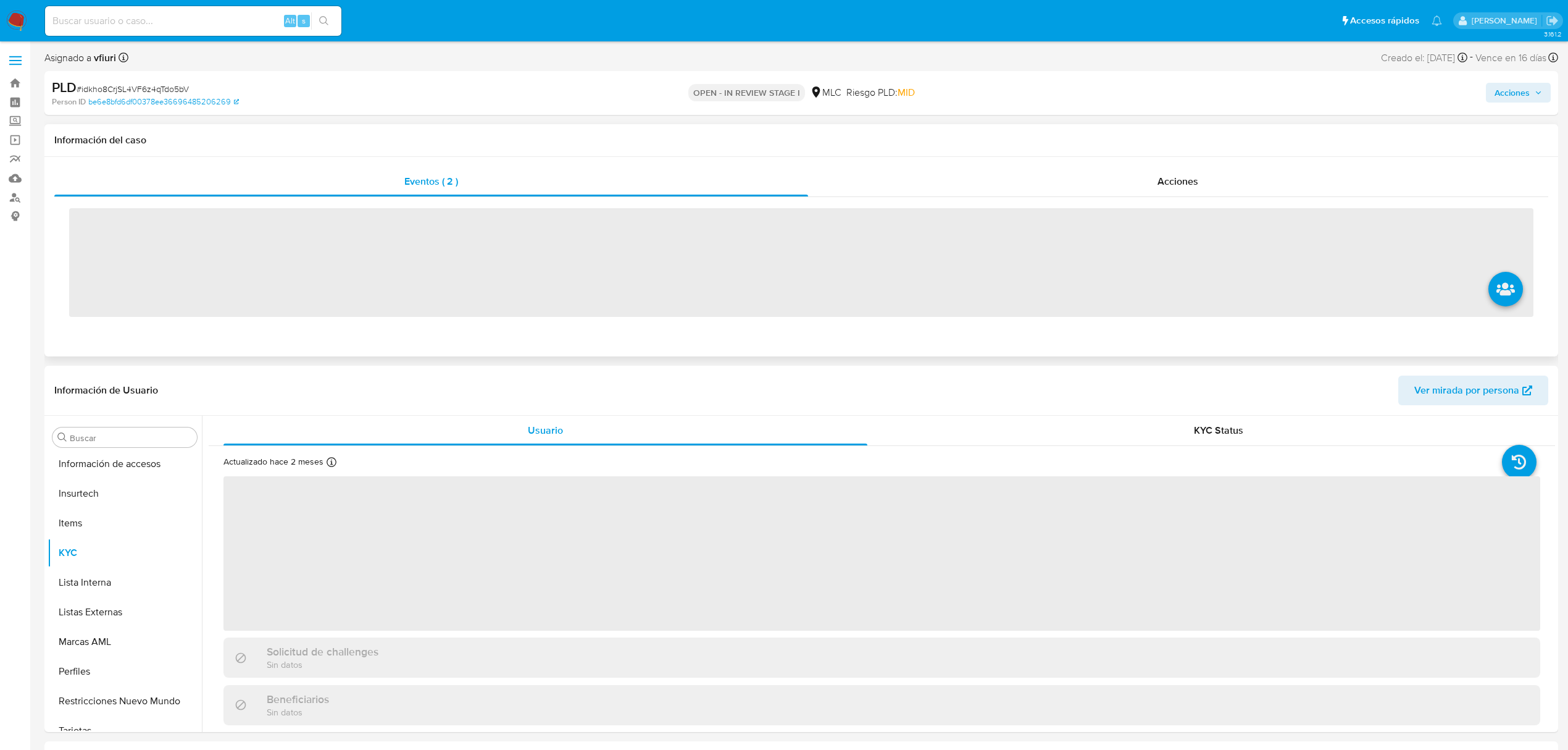
scroll to position [582, 0]
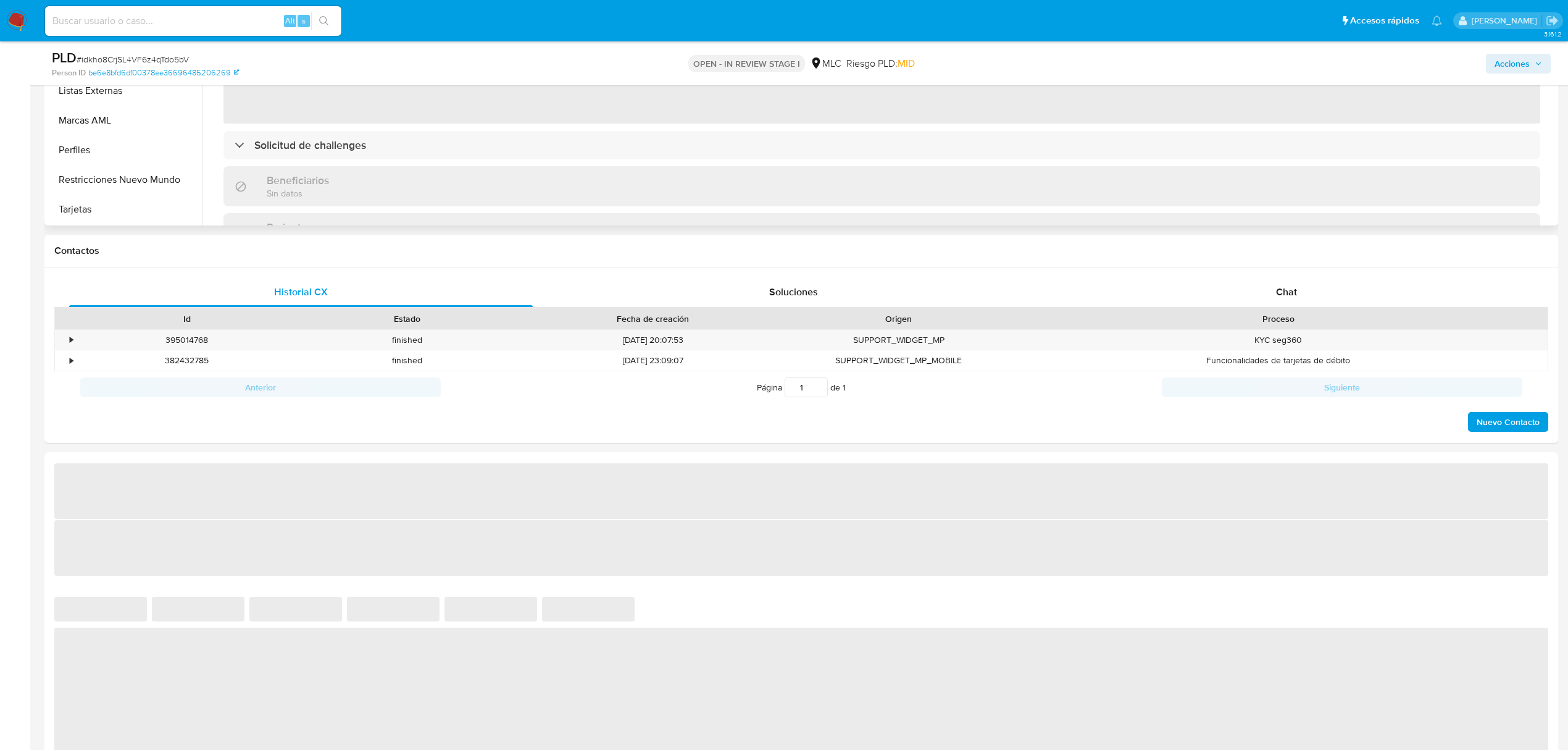
select select "10"
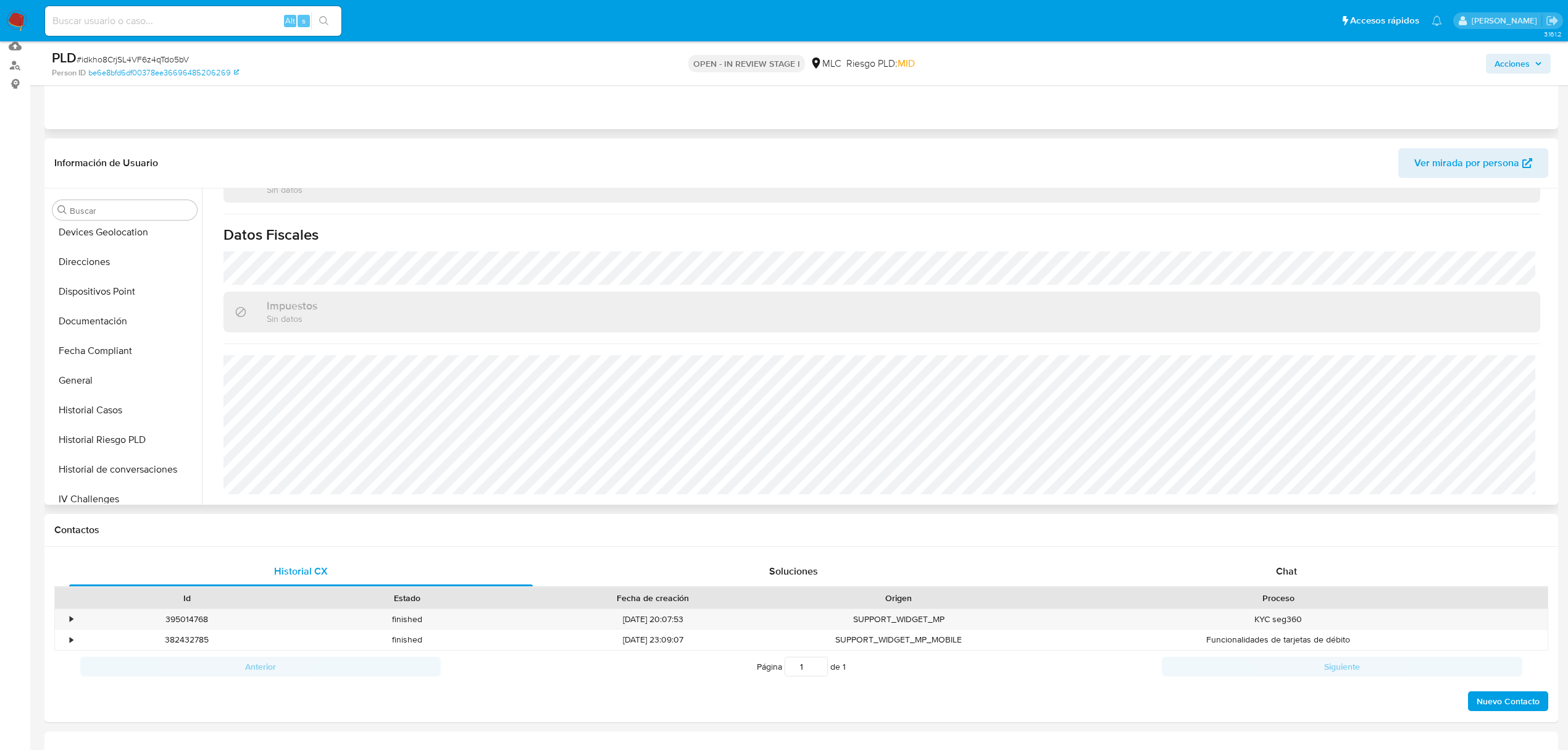
scroll to position [252, 0]
click at [95, 388] on button "General" at bounding box center [120, 403] width 145 height 30
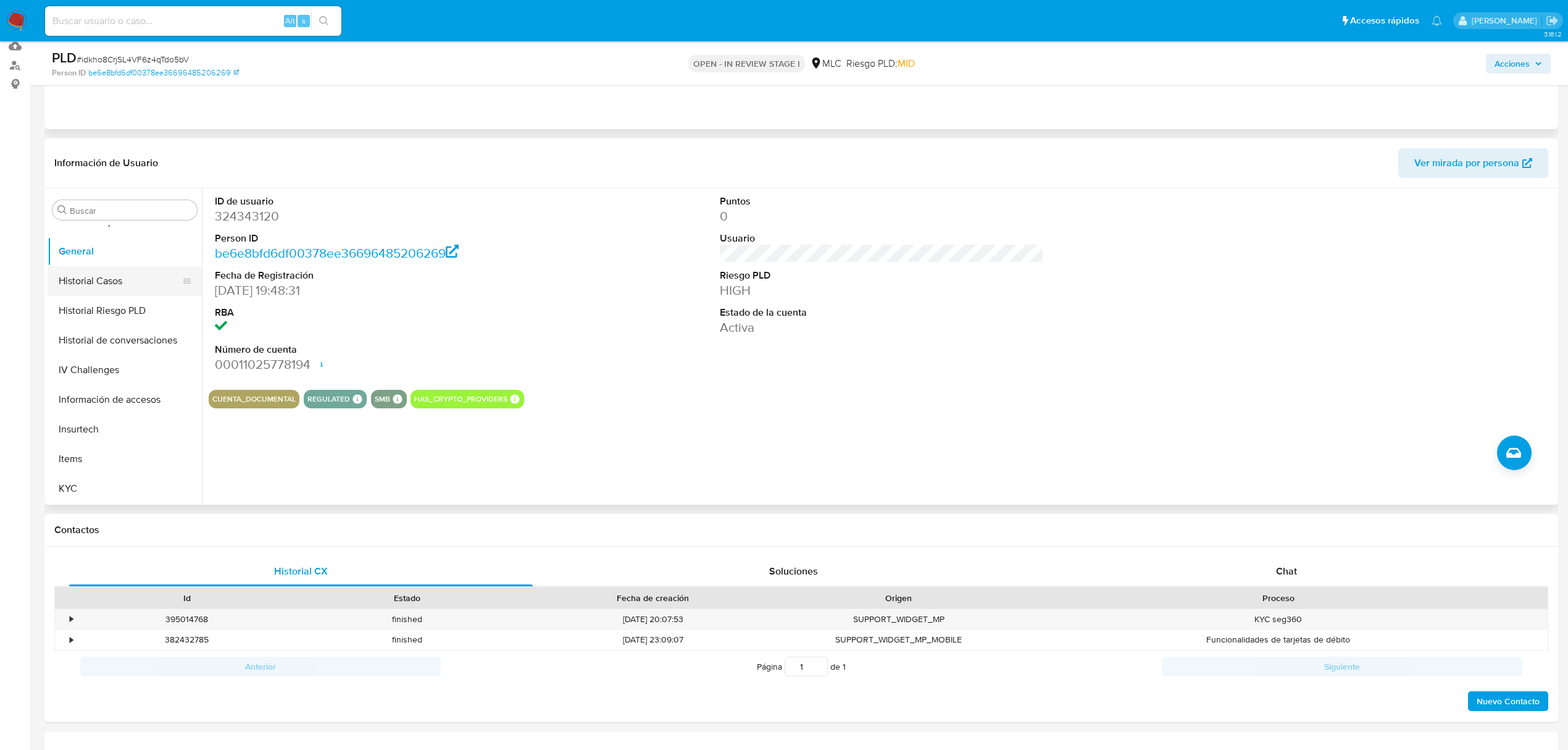
scroll to position [499, 0]
click at [90, 388] on button "KYC" at bounding box center [120, 393] width 145 height 30
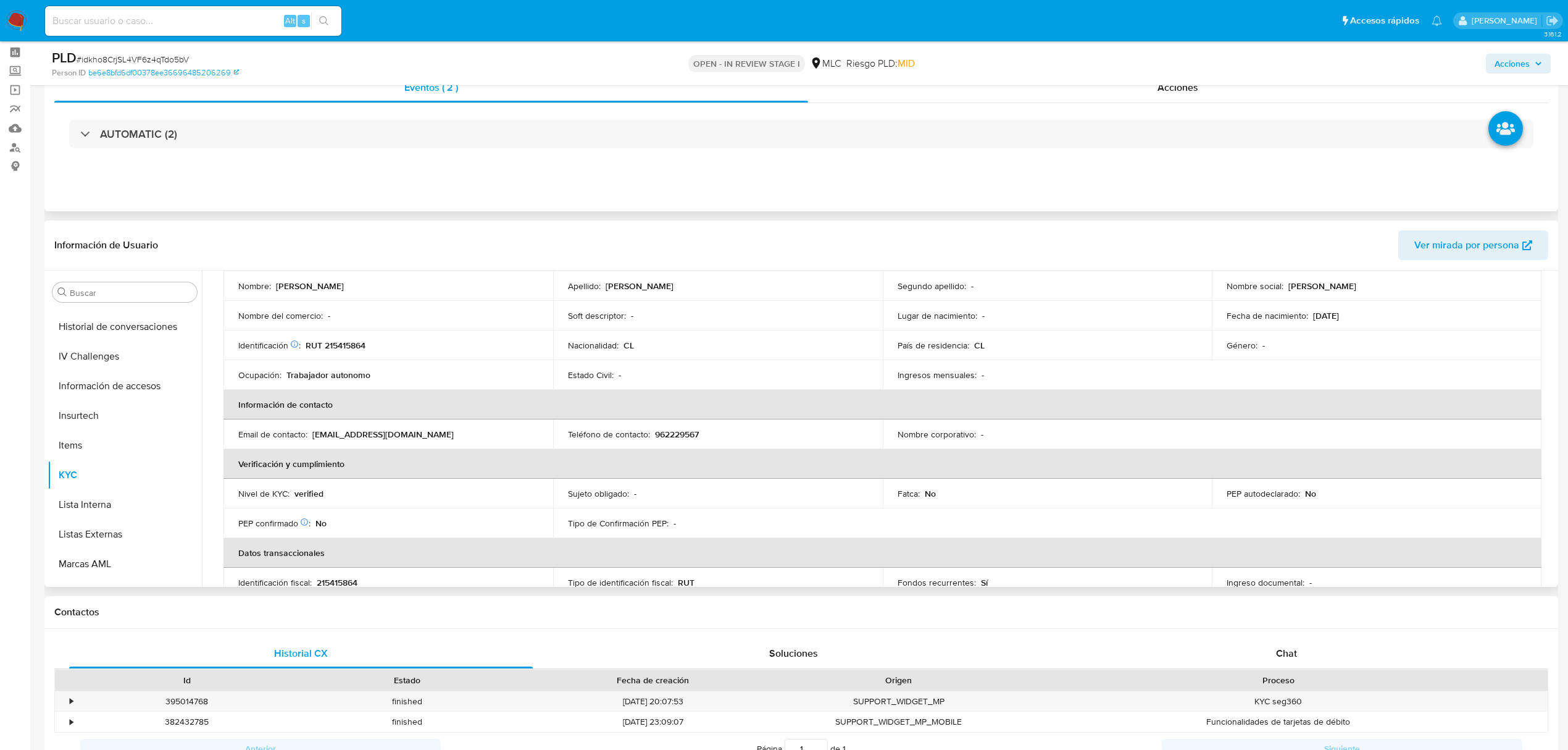
scroll to position [0, 0]
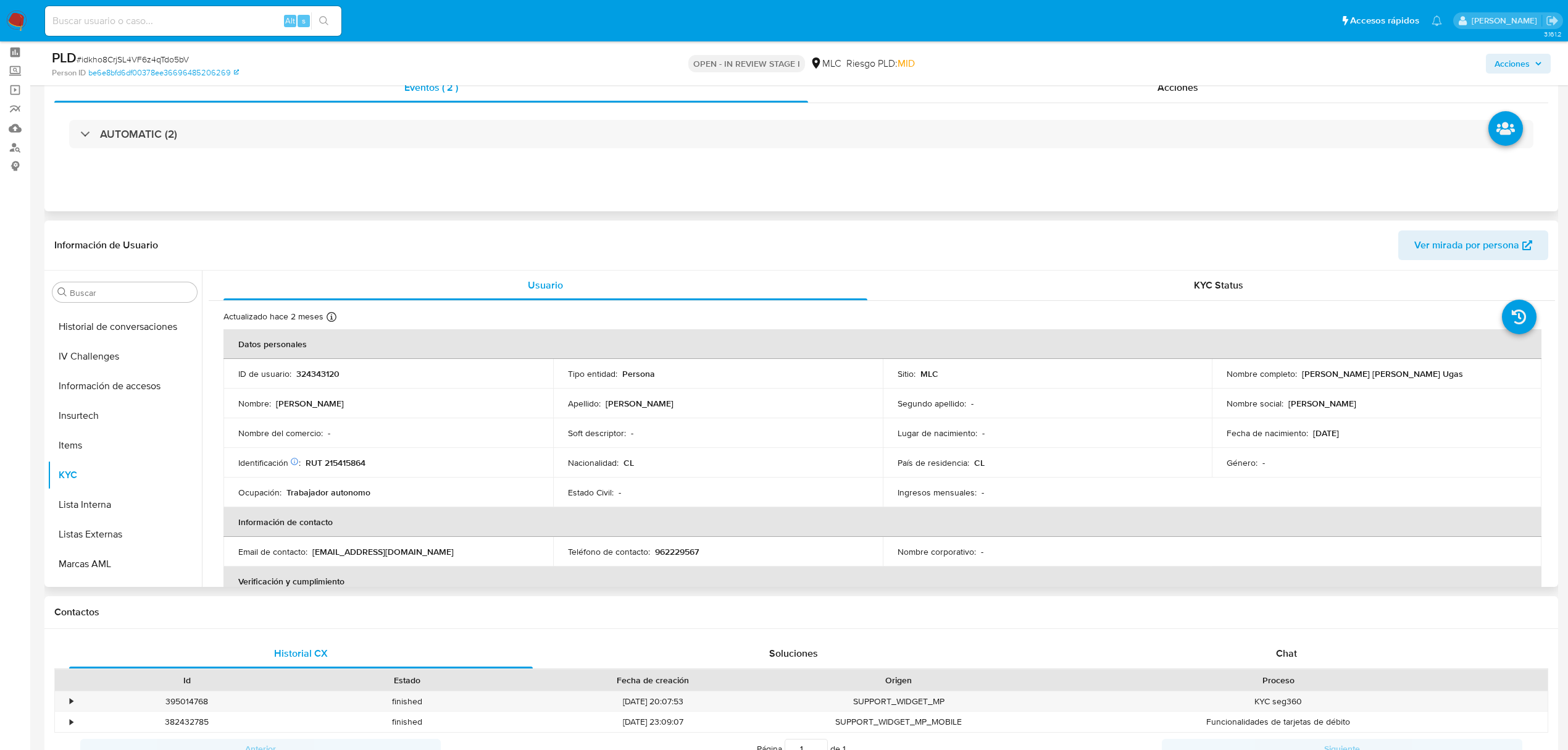
click at [315, 378] on p "324343120" at bounding box center [318, 374] width 43 height 11
copy p "324343120"
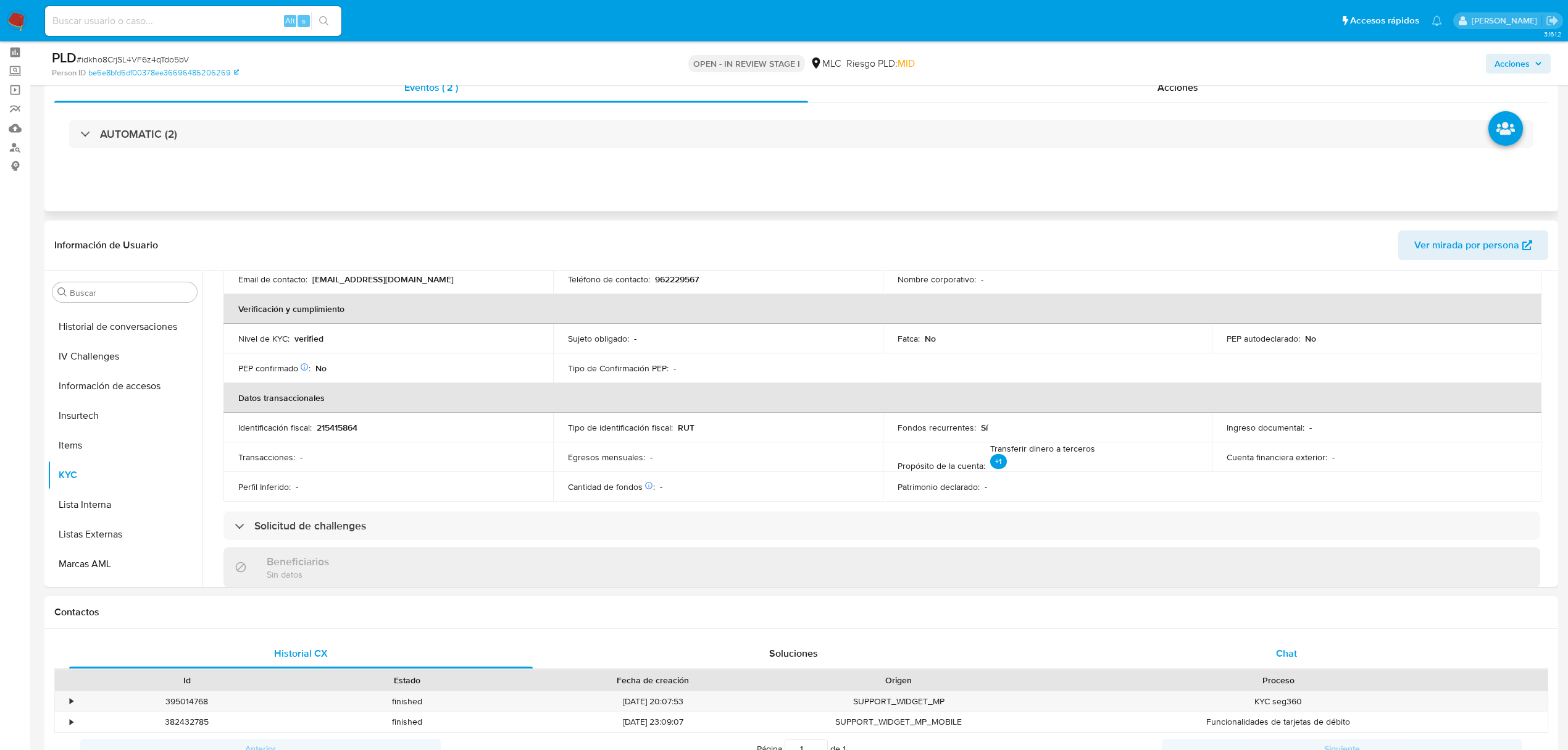
scroll to position [329, 0]
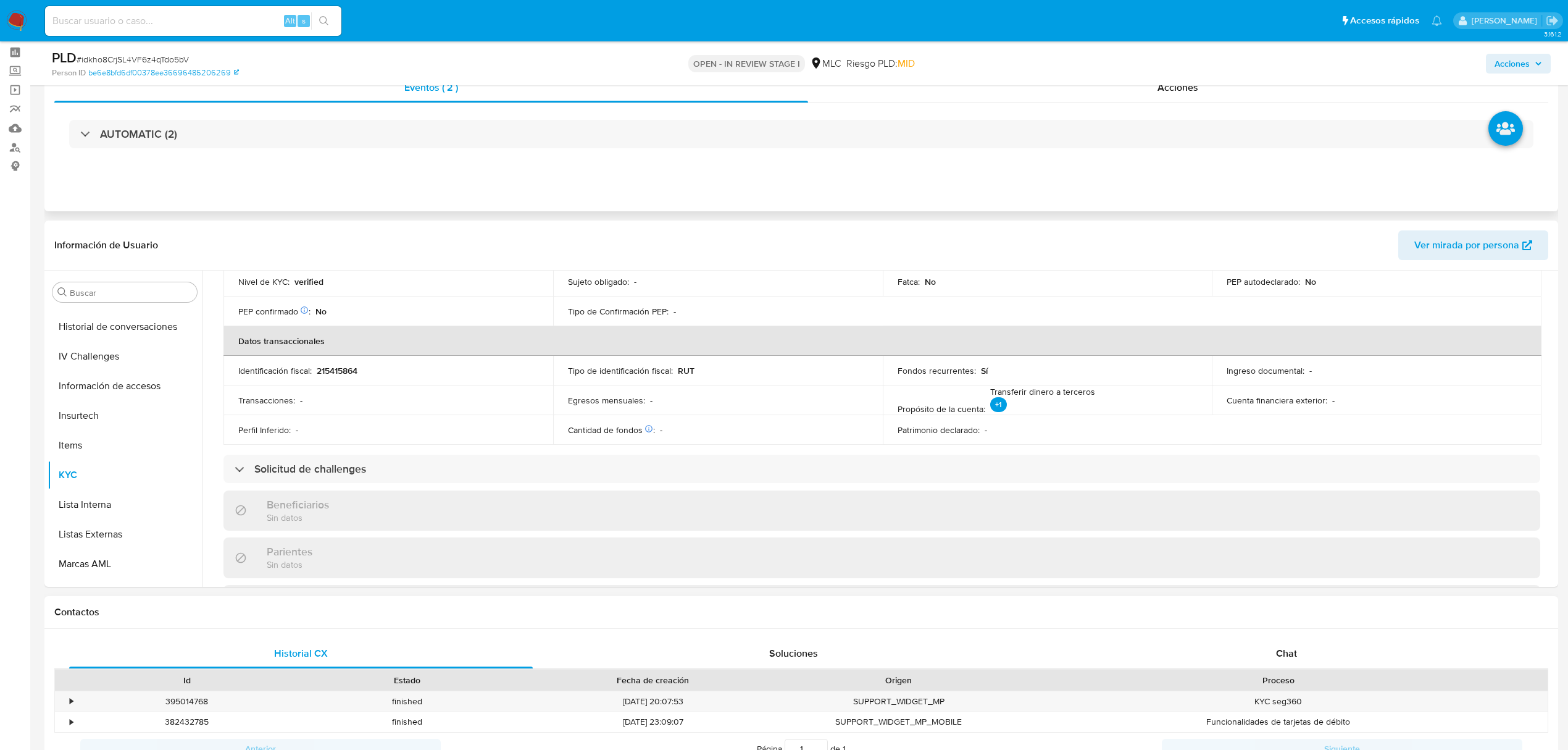
click at [1269, 670] on div "Proceso" at bounding box center [1278, 680] width 539 height 21
click at [1266, 648] on div "Chat" at bounding box center [1287, 653] width 464 height 30
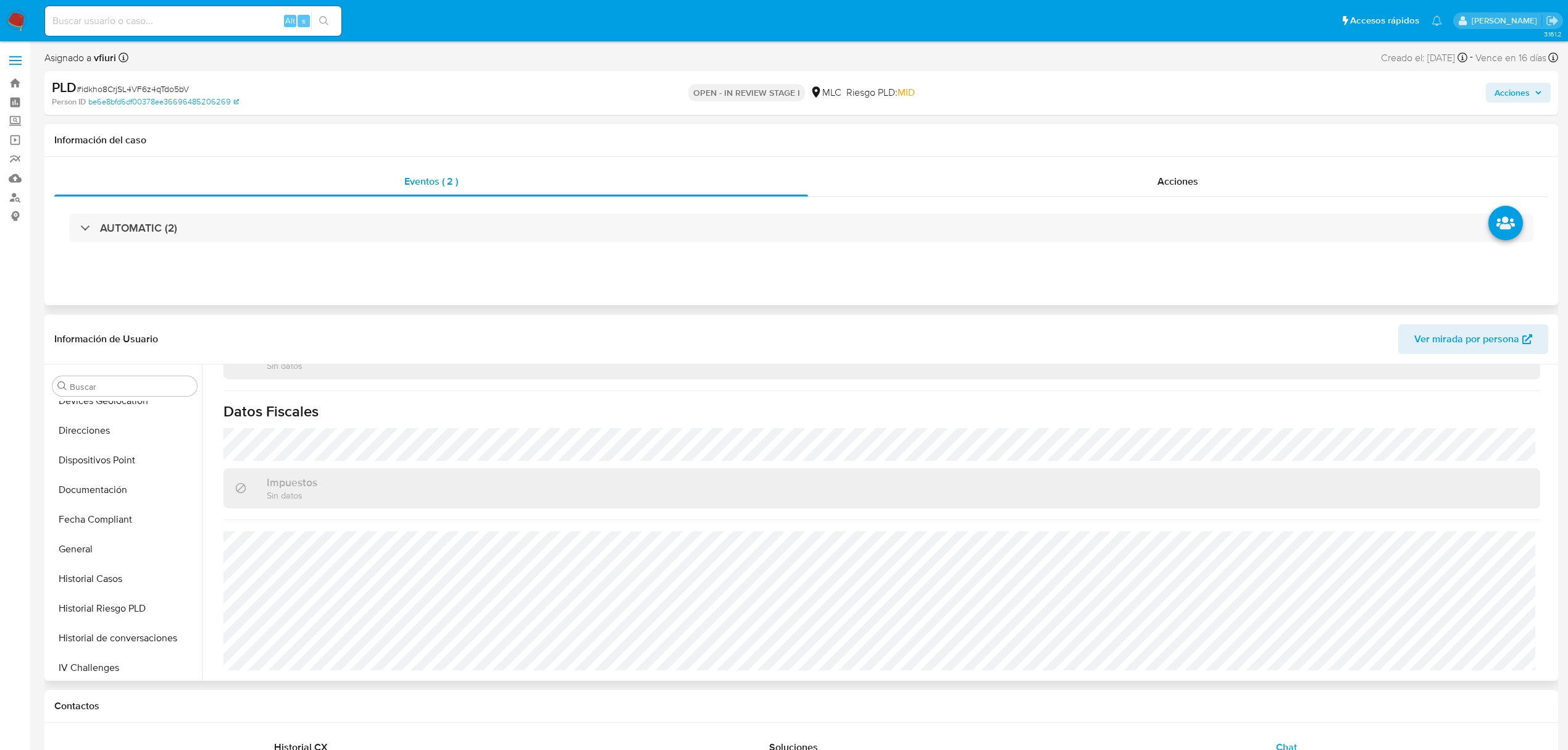
scroll to position [0, 0]
click at [85, 544] on button "CBT" at bounding box center [120, 534] width 145 height 30
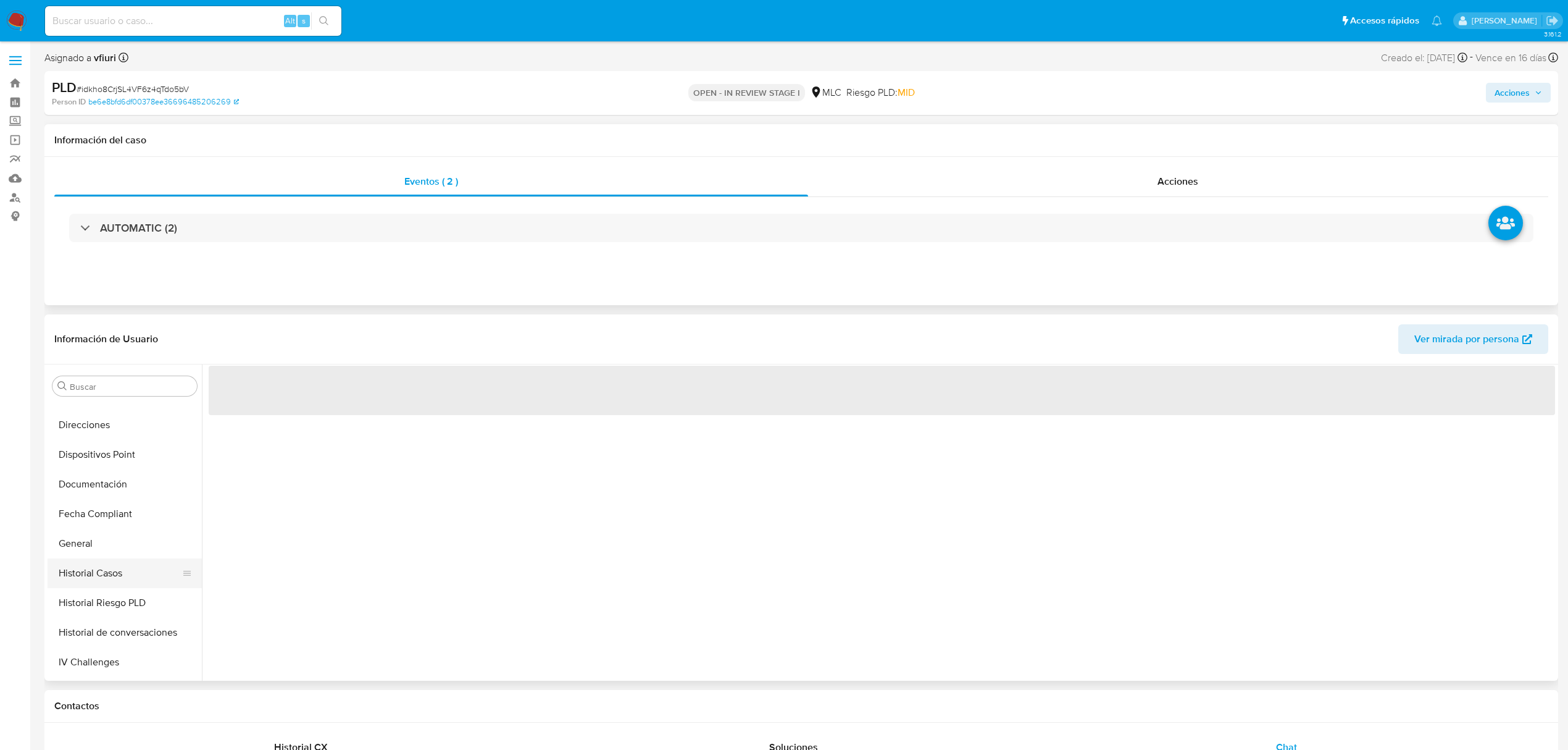
scroll to position [329, 0]
click at [77, 485] on button "Fecha Compliant" at bounding box center [120, 472] width 145 height 30
click at [88, 497] on button "General" at bounding box center [120, 501] width 145 height 30
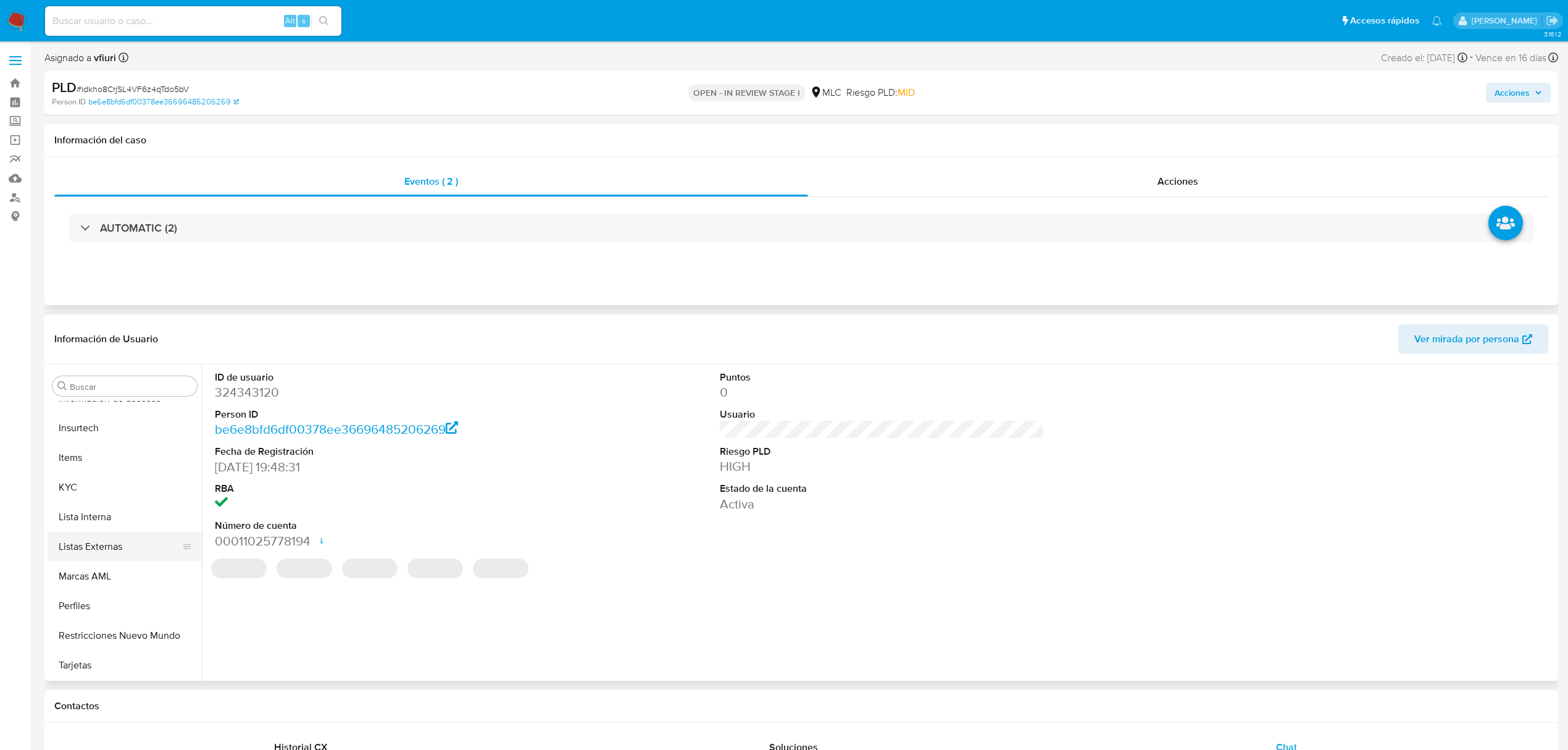
scroll to position [582, 0]
click at [69, 489] on button "KYC" at bounding box center [120, 486] width 145 height 30
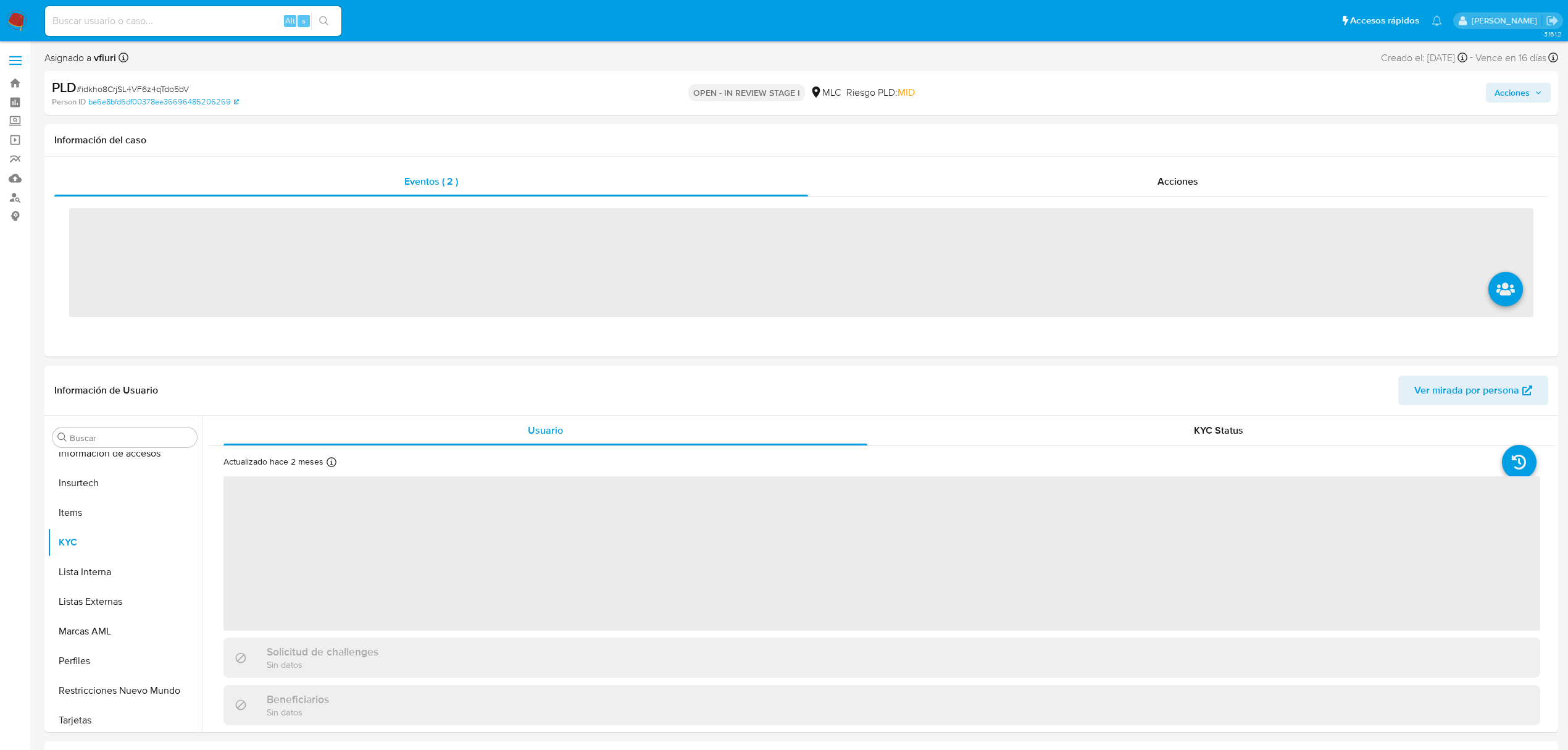
scroll to position [582, 0]
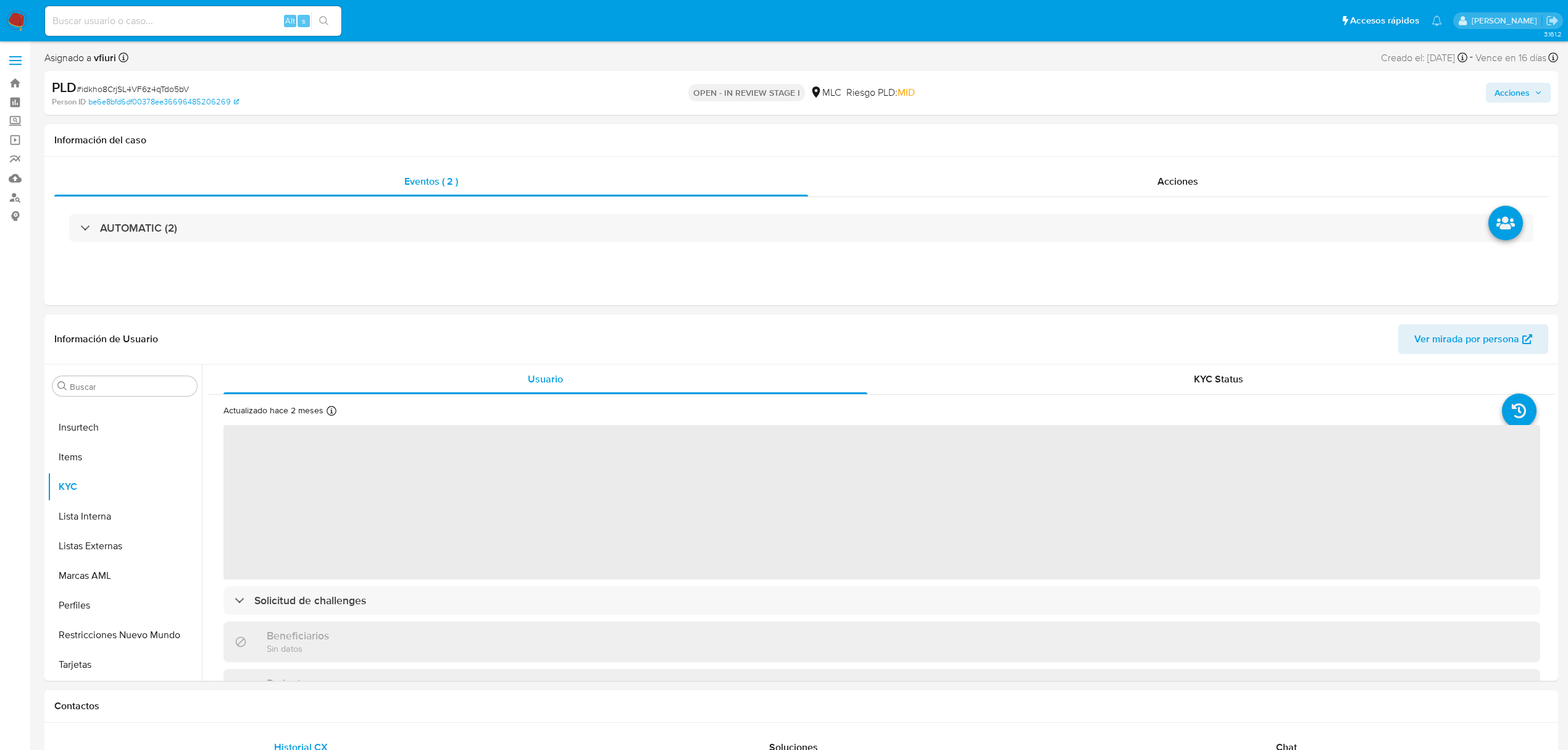
select select "10"
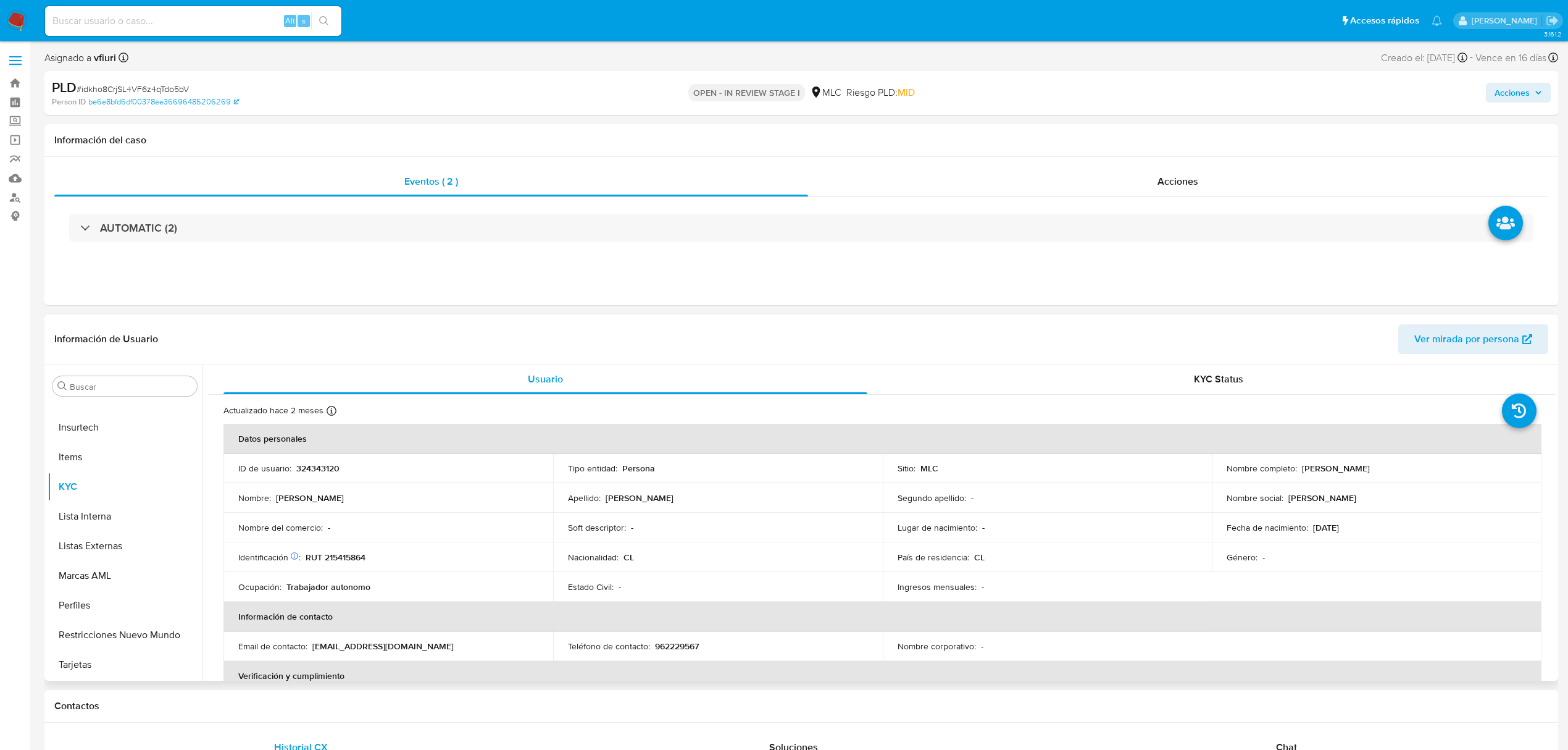
click at [320, 466] on p "324343120" at bounding box center [318, 468] width 43 height 11
copy p "324343120"
click at [349, 556] on p "RUT 215415864" at bounding box center [335, 557] width 60 height 11
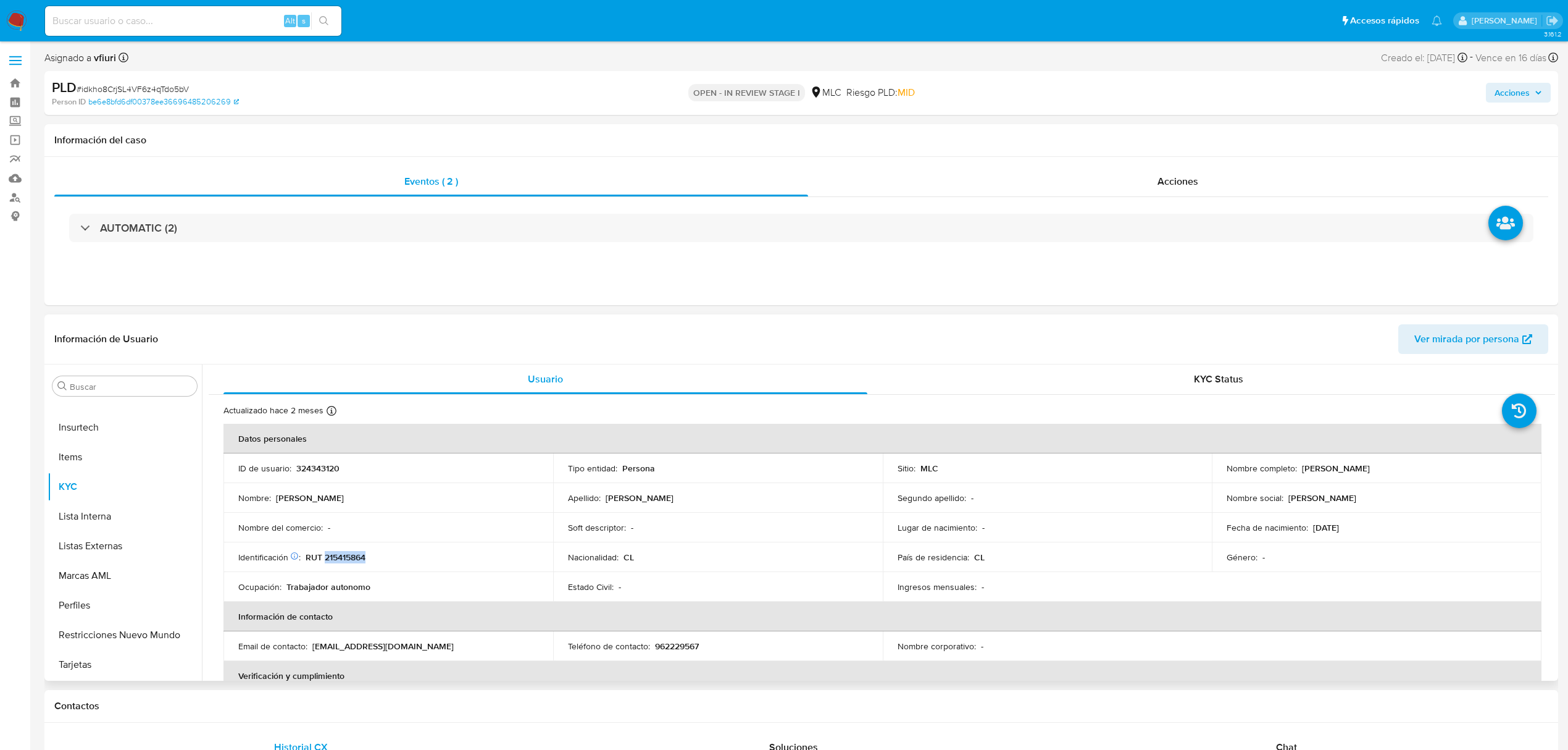
click at [349, 556] on p "RUT 215415864" at bounding box center [335, 557] width 60 height 11
copy p "215415864"
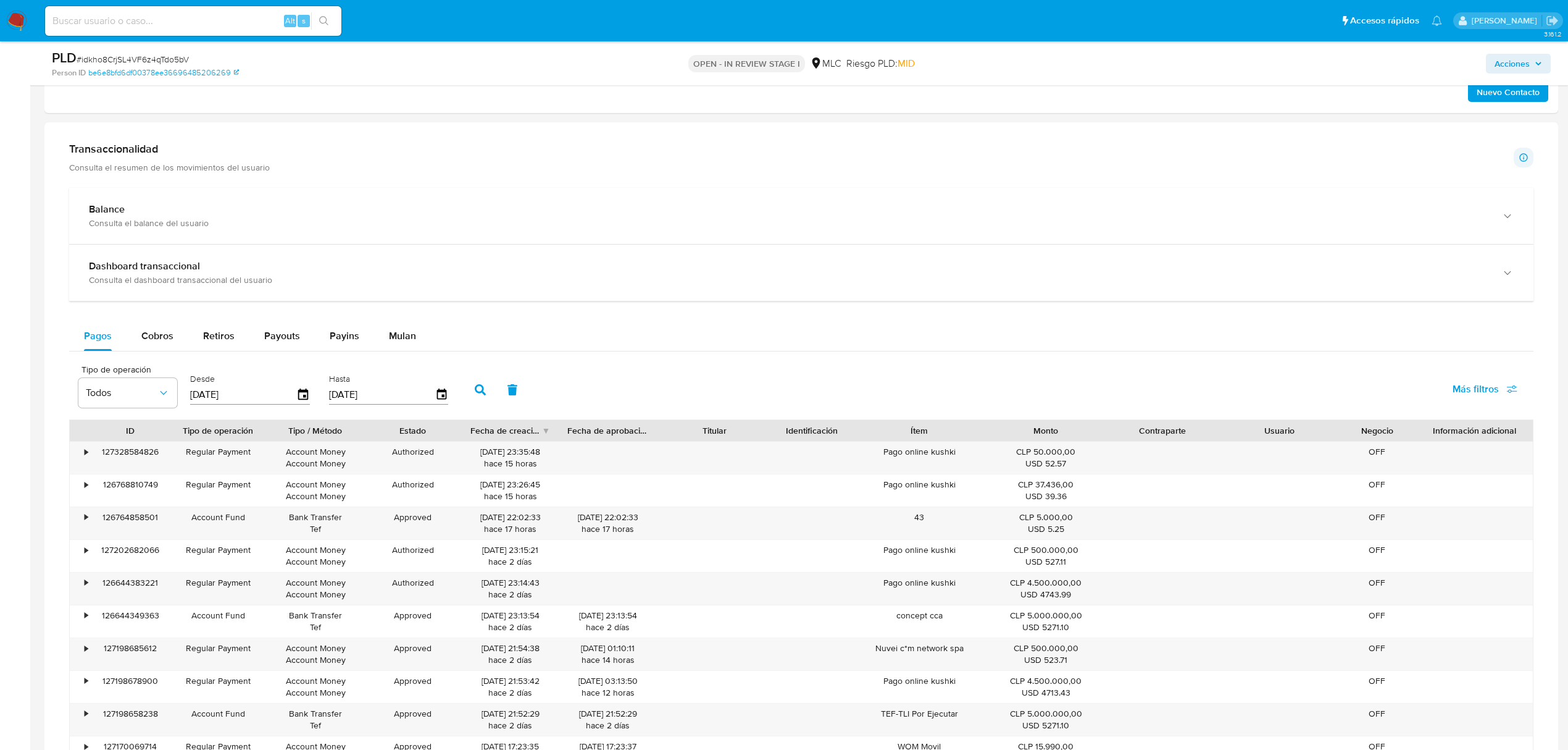
scroll to position [247, 0]
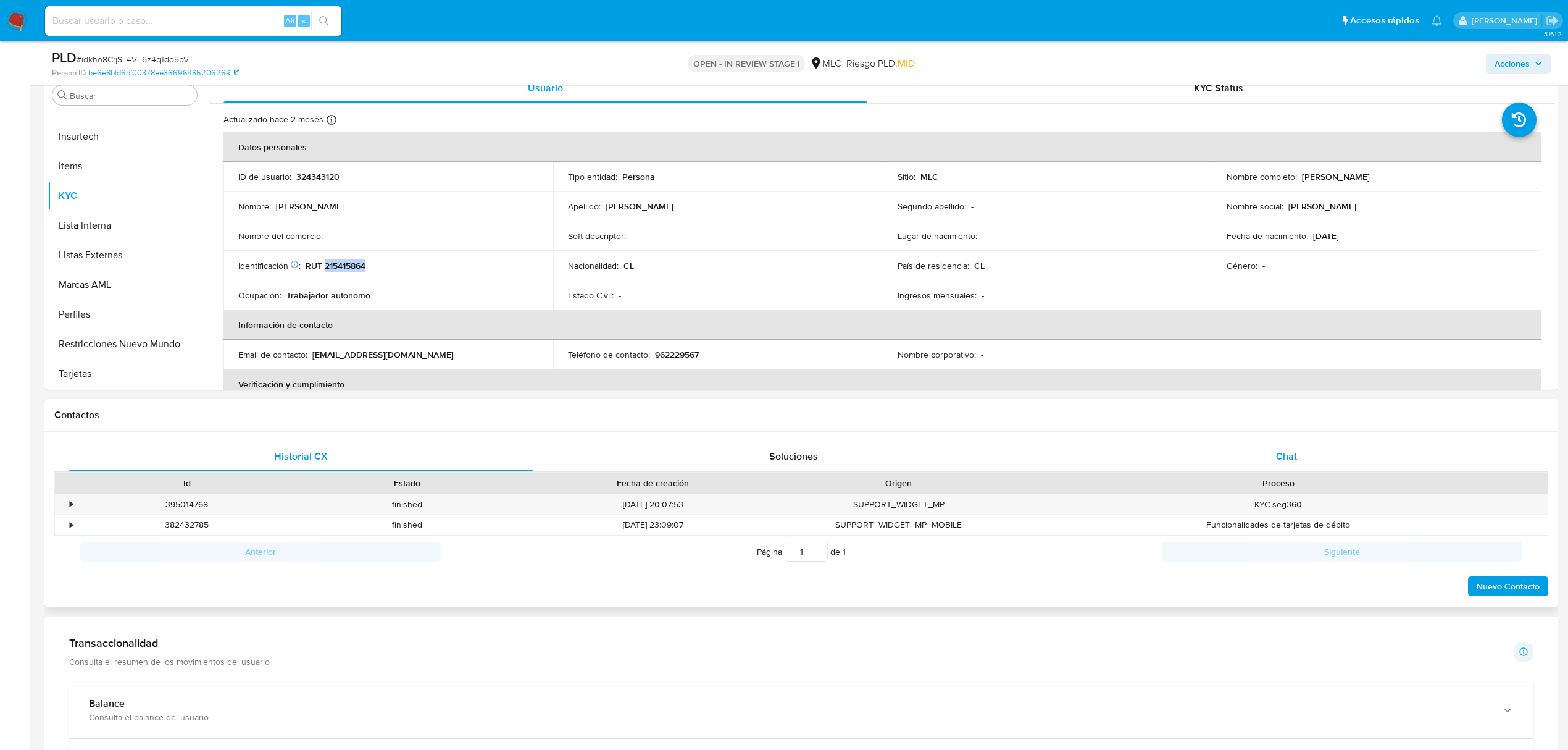
click at [1315, 451] on div "Chat" at bounding box center [1287, 457] width 464 height 30
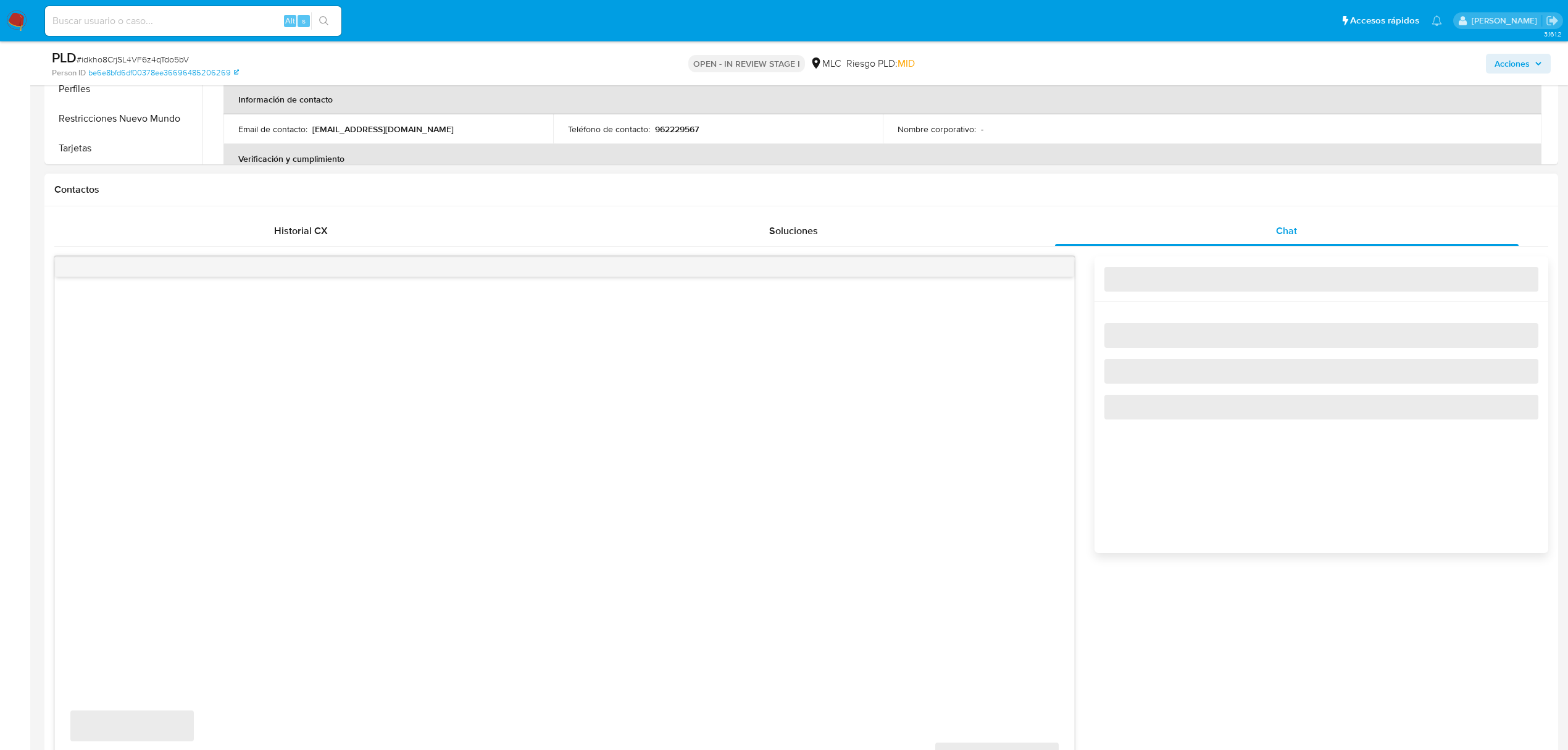
scroll to position [576, 0]
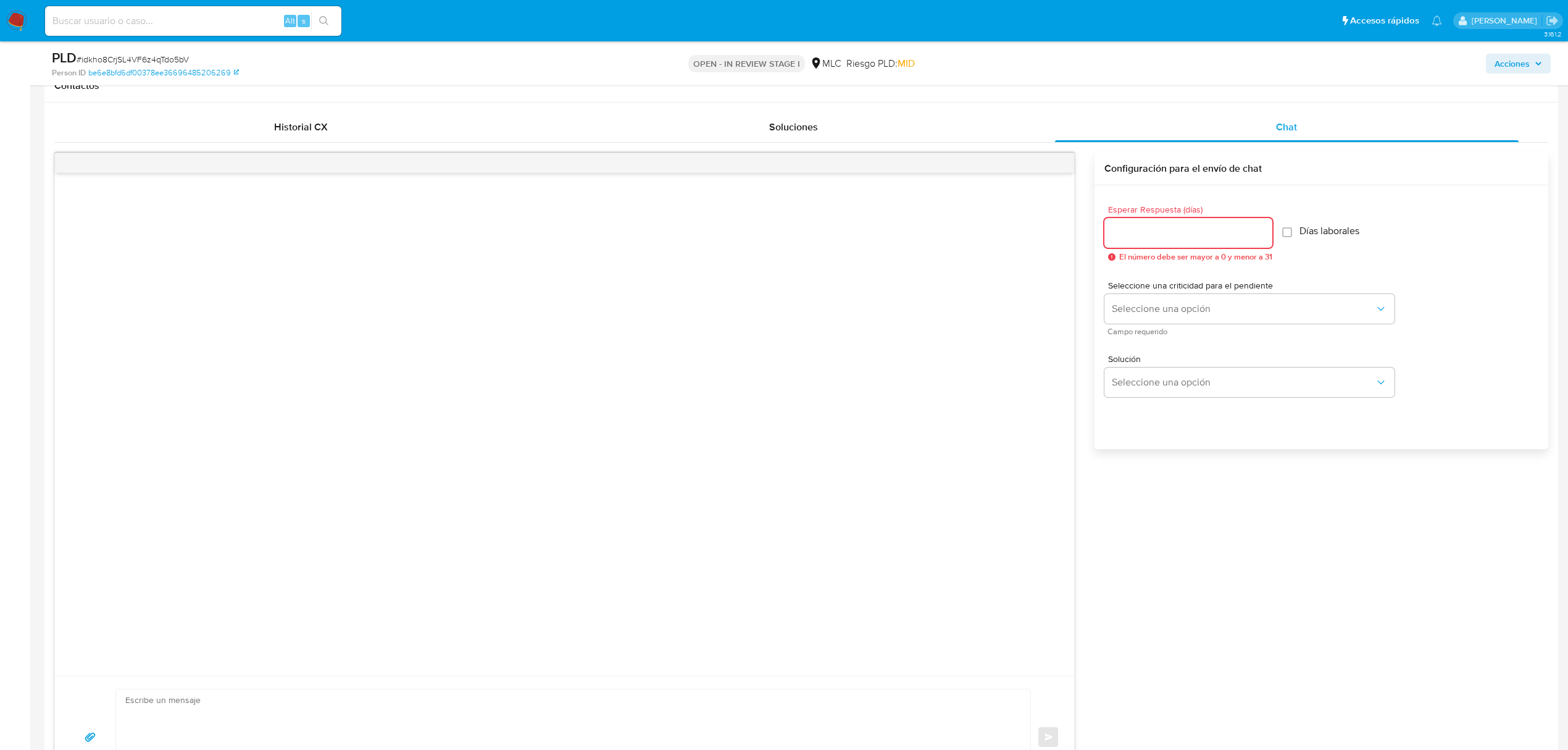
click at [1148, 228] on input "Esperar Respuesta (días)" at bounding box center [1189, 233] width 168 height 16
type input "2"
type input "3"
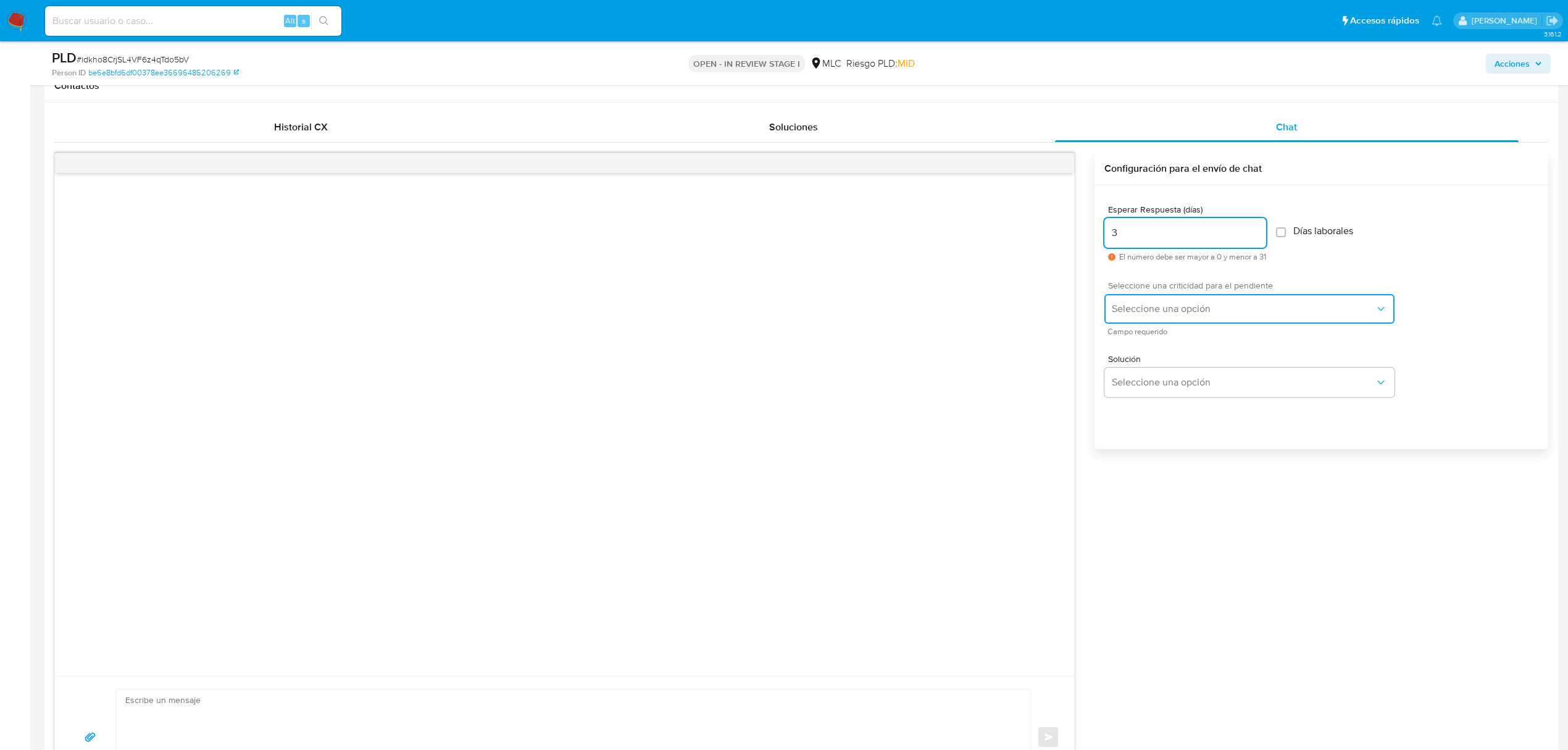
click at [1186, 316] on button "Seleccione una opción" at bounding box center [1250, 309] width 290 height 30
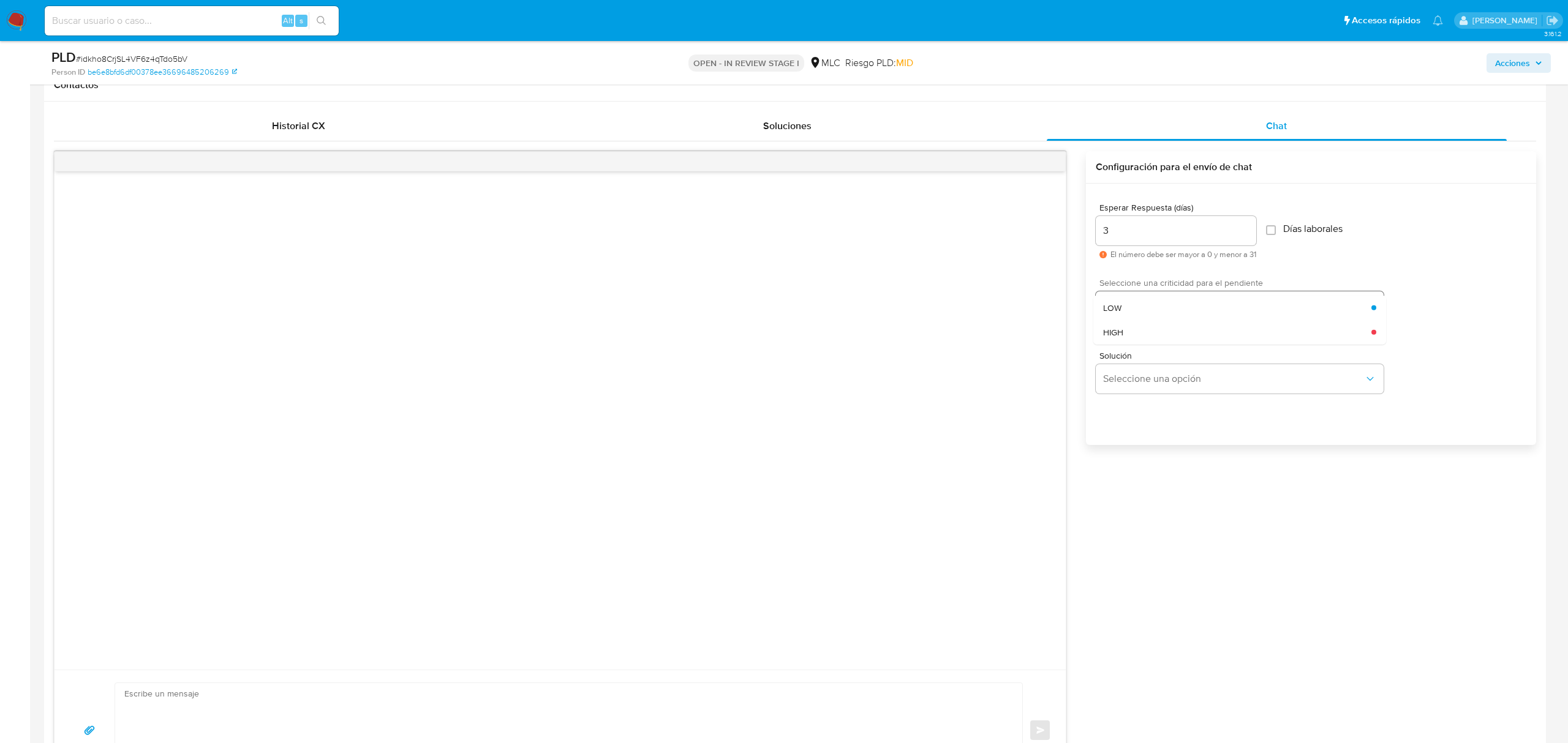
click at [1177, 314] on div "LOW" at bounding box center [1237, 307] width 268 height 25
click at [1175, 381] on span "Seleccione una opción" at bounding box center [1233, 379] width 261 height 12
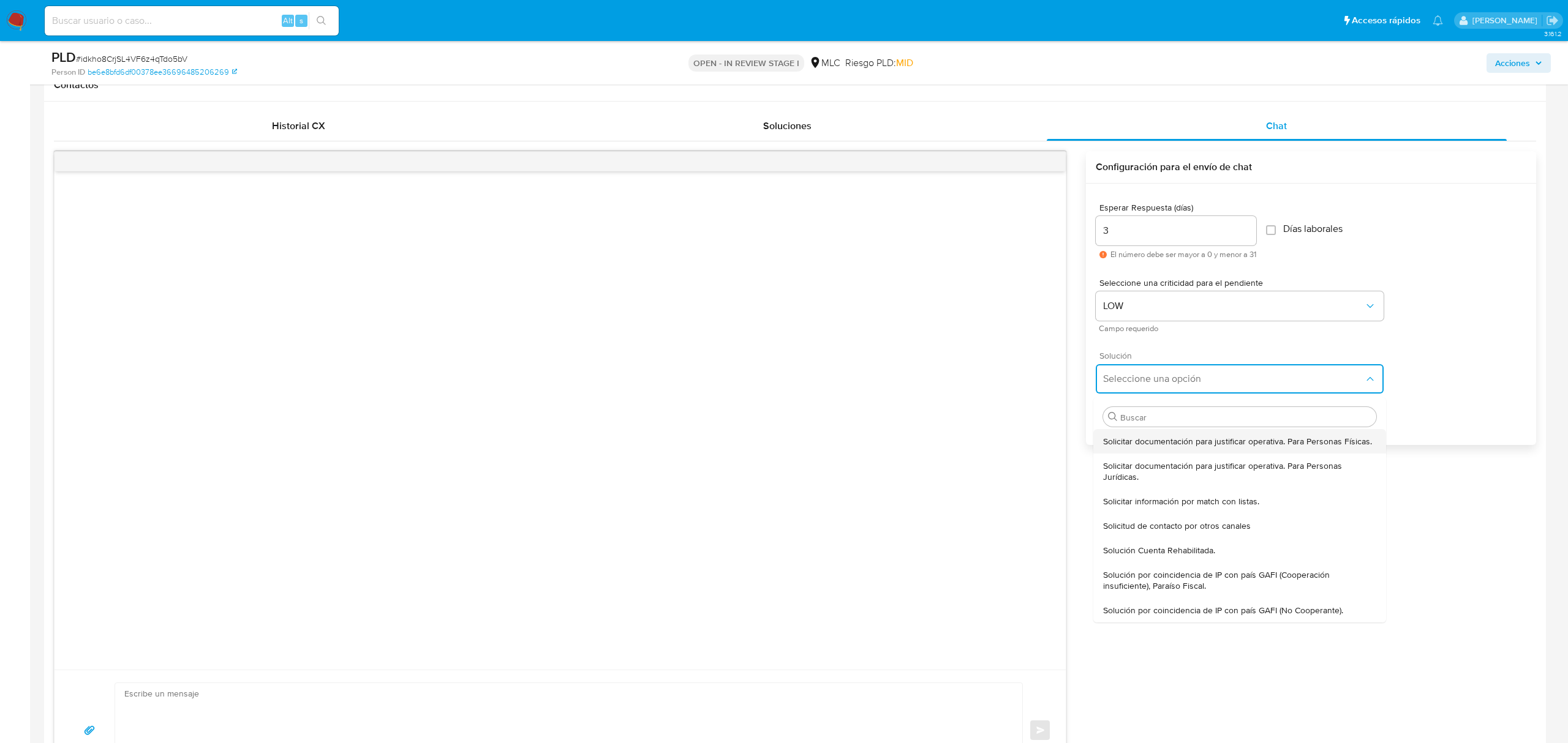
click at [1176, 436] on span "Solicitar documentación para justificar operativa. Para Personas Físicas." at bounding box center [1237, 441] width 269 height 11
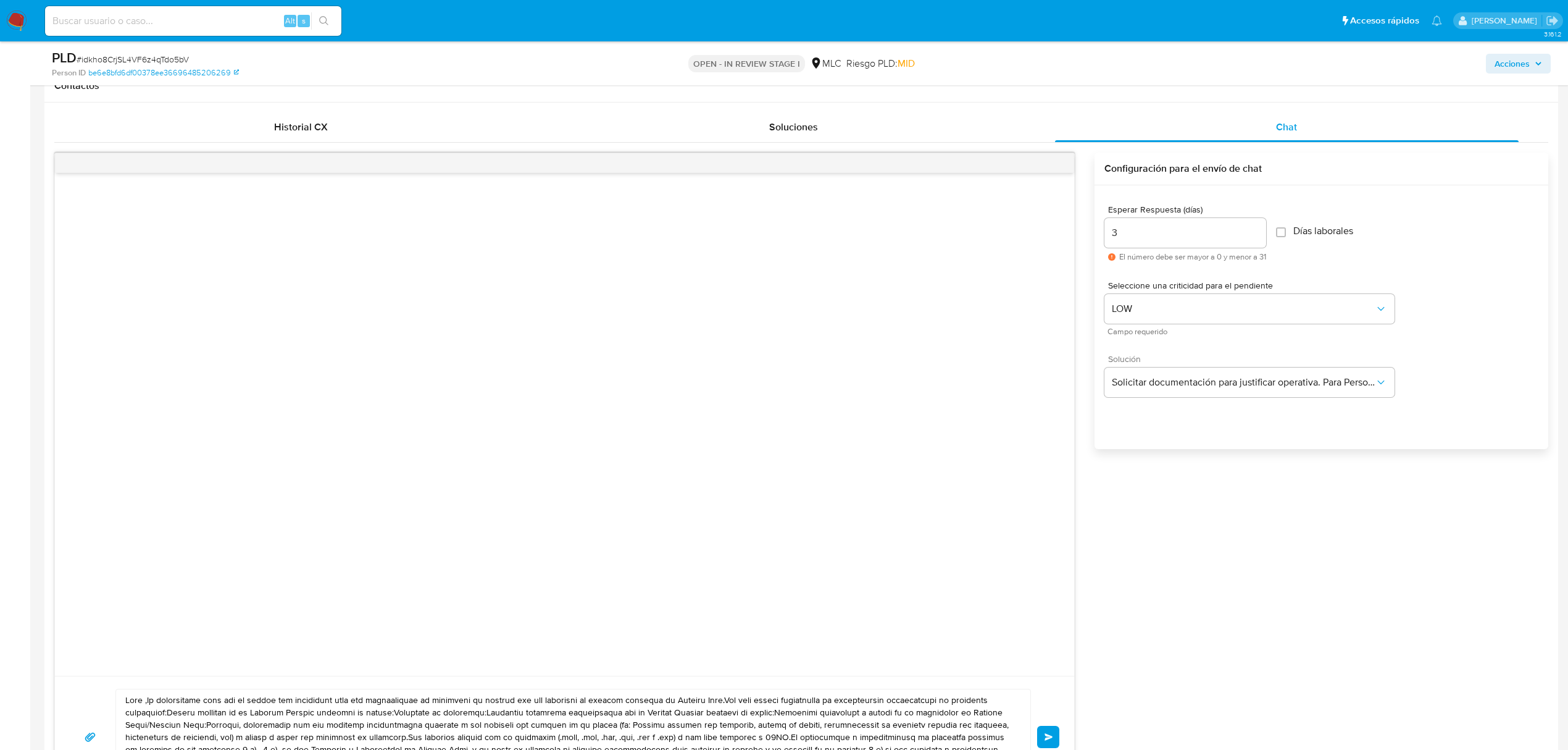
click at [737, 337] on div at bounding box center [565, 424] width 1019 height 503
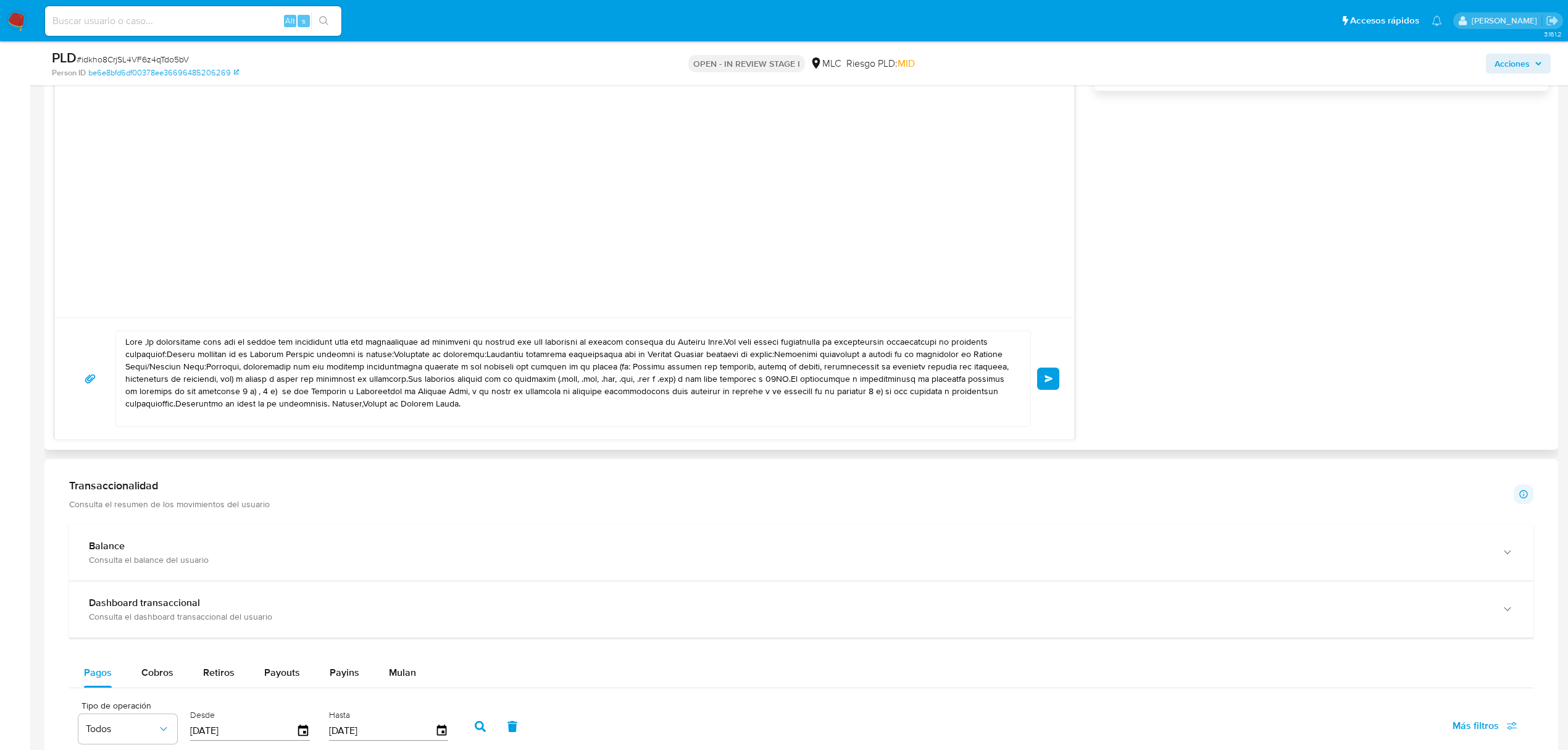
scroll to position [905, 0]
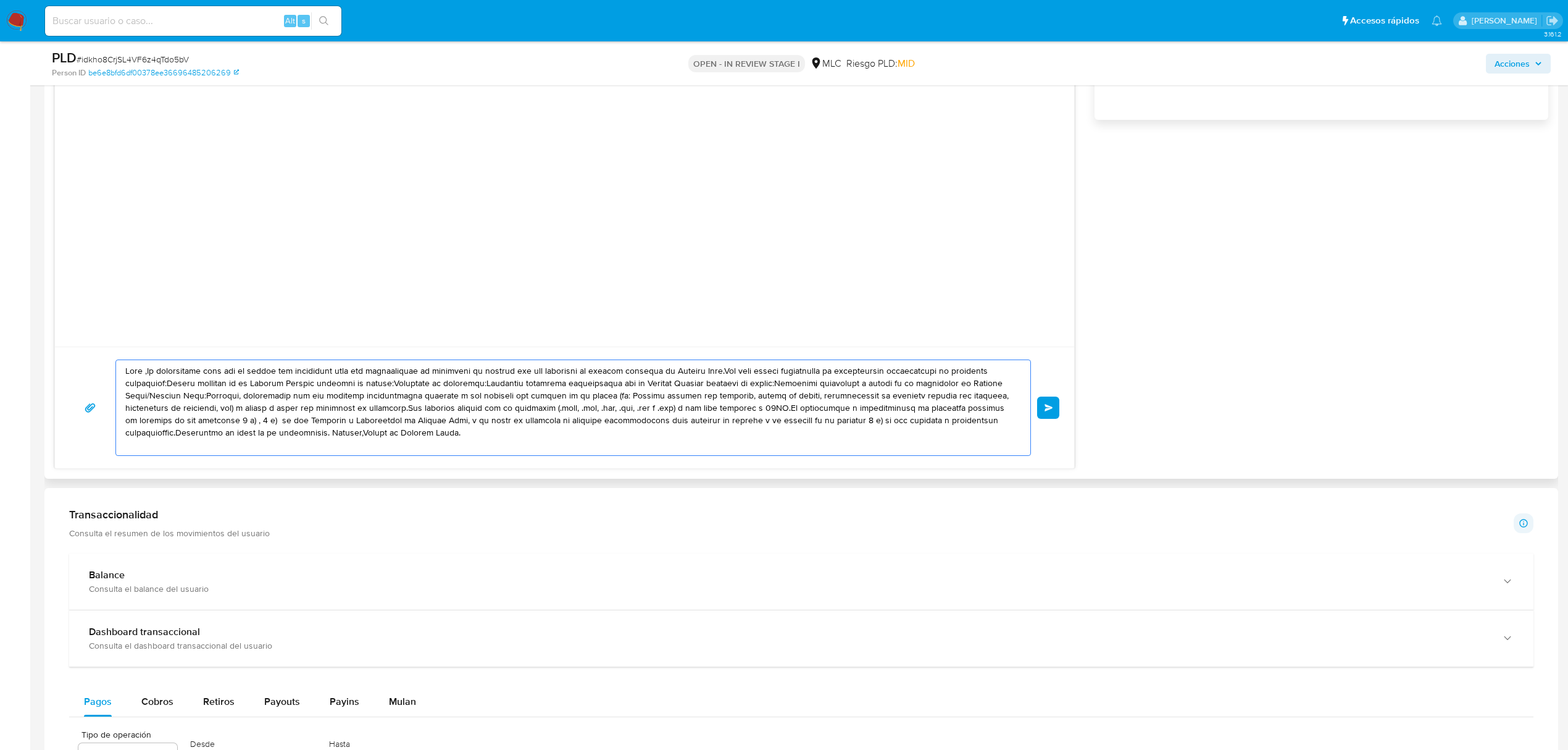
click at [555, 411] on textarea at bounding box center [570, 407] width 890 height 95
drag, startPoint x: 505, startPoint y: 428, endPoint x: 111, endPoint y: 375, distance: 397.5
click at [111, 375] on div "Enviar" at bounding box center [565, 407] width 990 height 96
click at [264, 420] on textarea at bounding box center [570, 407] width 890 height 95
drag, startPoint x: 500, startPoint y: 431, endPoint x: 100, endPoint y: 366, distance: 405.2
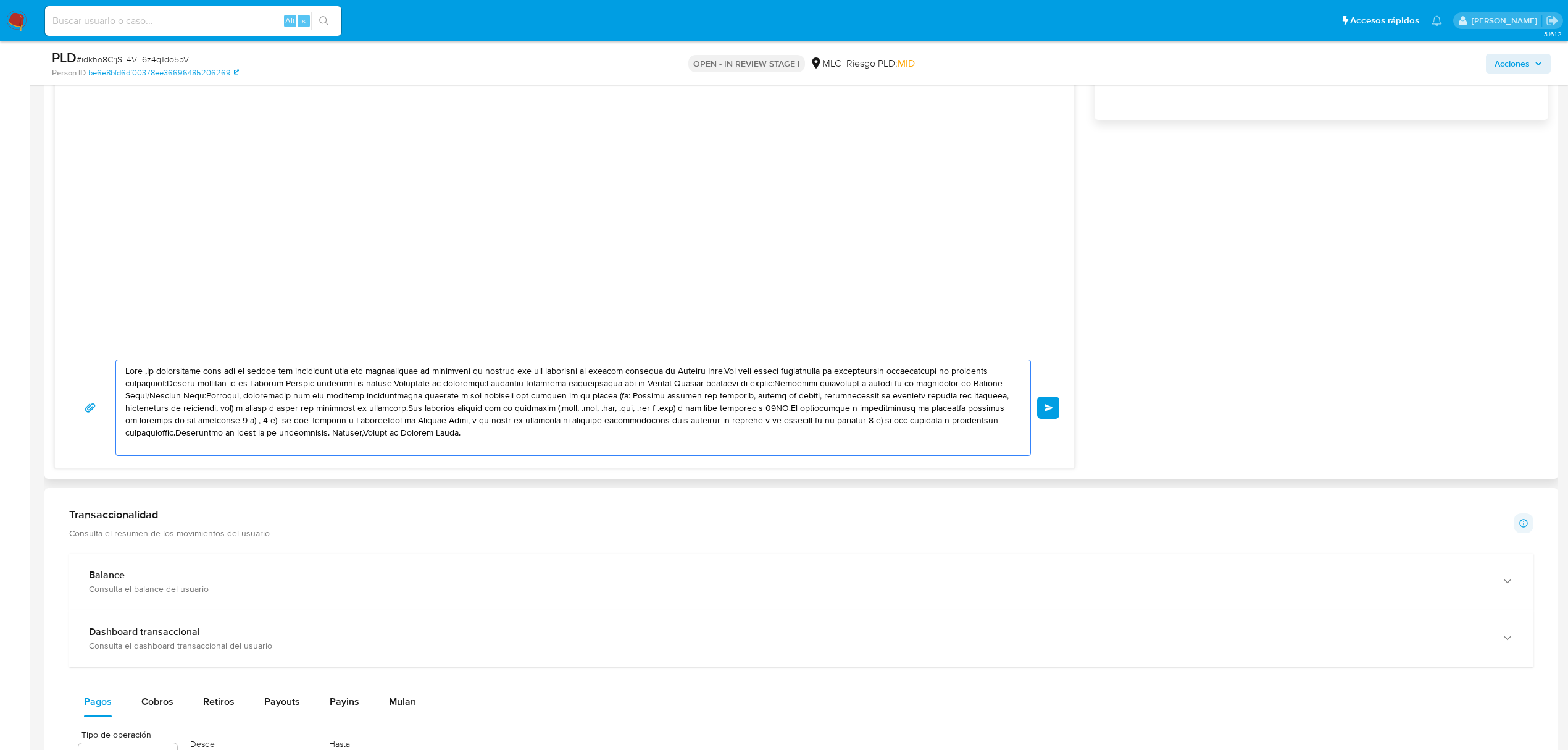
click at [100, 366] on div "Enviar" at bounding box center [565, 407] width 990 height 96
paste textarea "XXX, Te contactamos desde el Equipo de Mercado Pago para verificar tus datos co…"
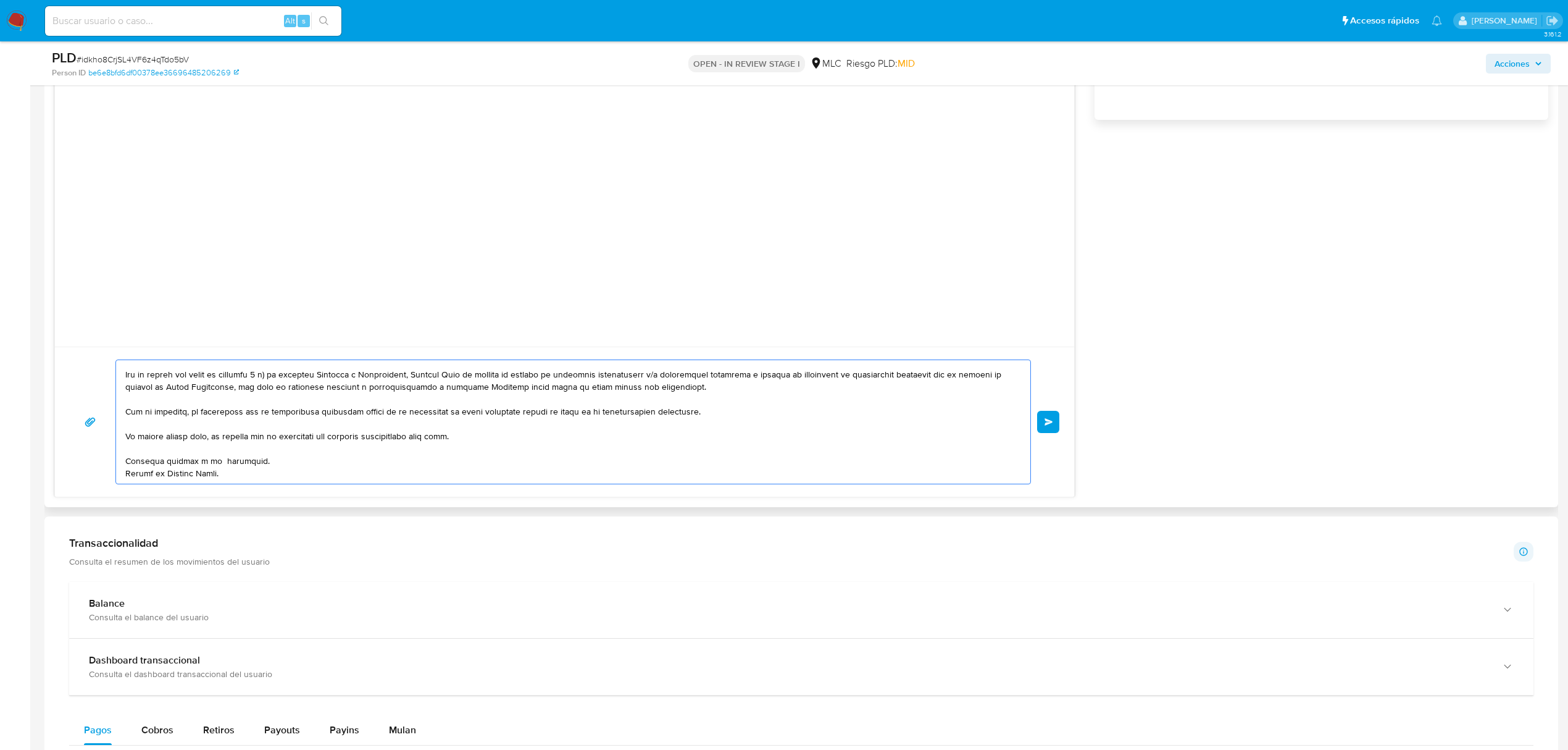
scroll to position [0, 0]
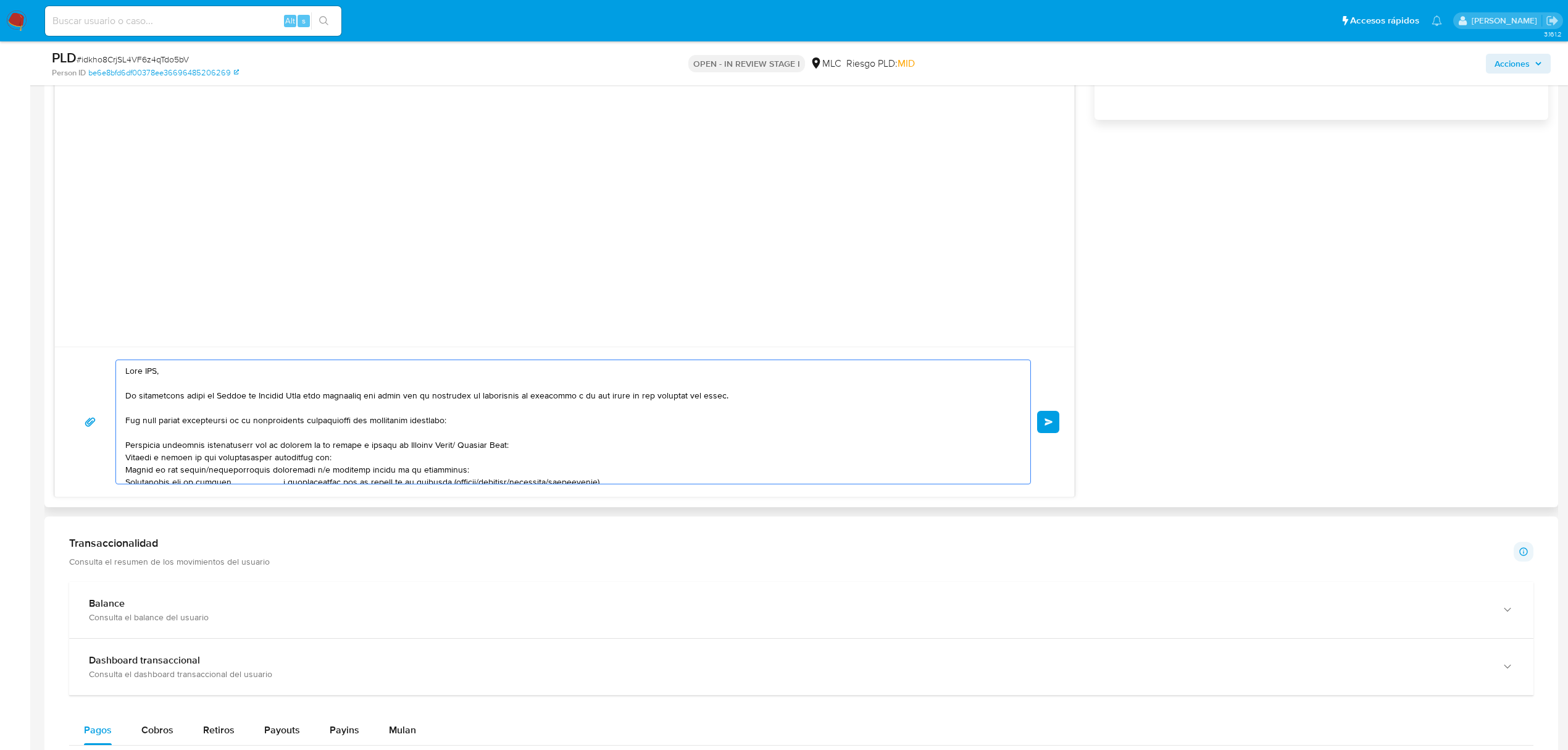
click at [157, 374] on textarea at bounding box center [570, 422] width 890 height 124
drag, startPoint x: 455, startPoint y: 448, endPoint x: 398, endPoint y: 444, distance: 57.1
click at [398, 444] on textarea at bounding box center [570, 422] width 890 height 124
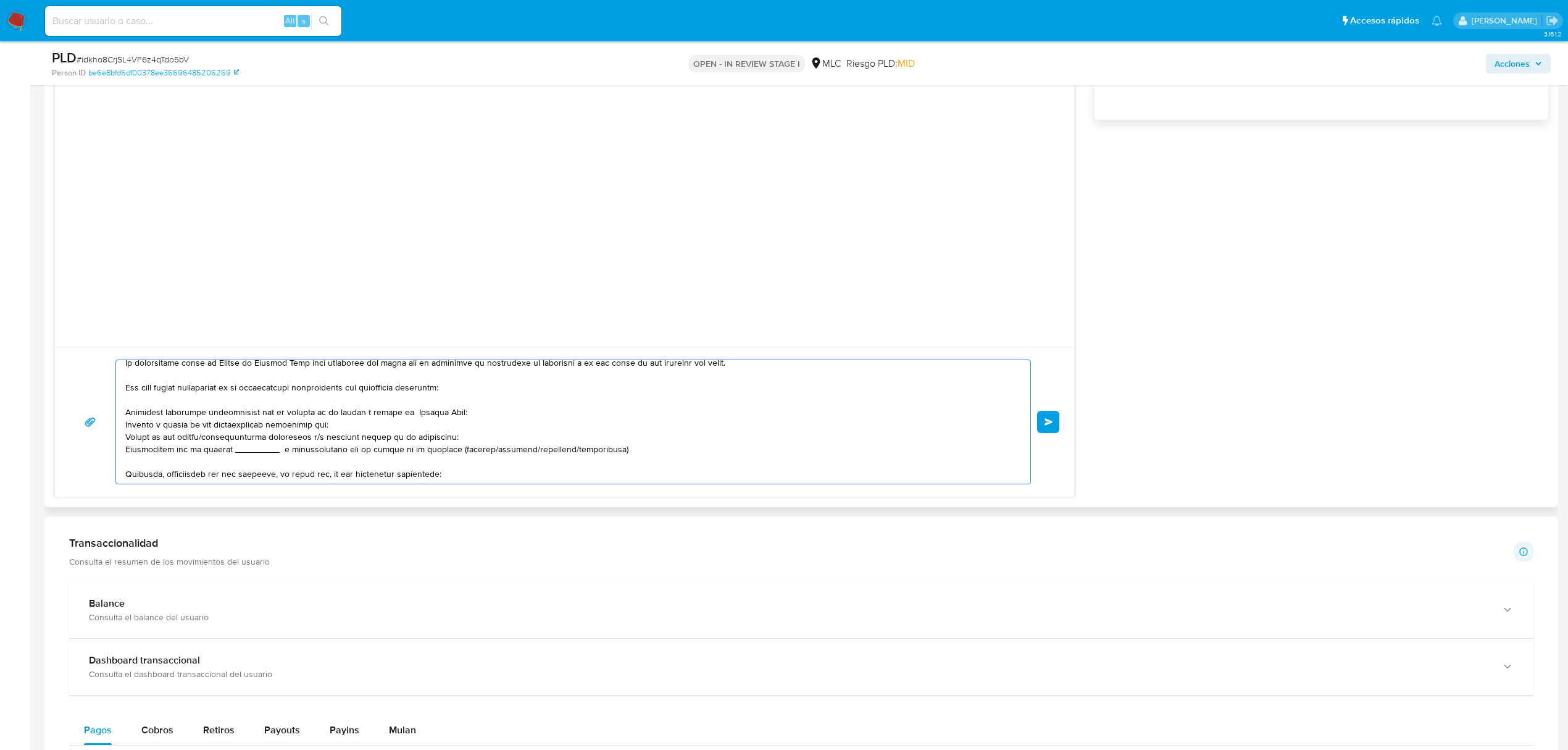
click at [210, 435] on textarea at bounding box center [570, 422] width 890 height 124
click at [318, 438] on textarea at bounding box center [570, 422] width 890 height 124
drag, startPoint x: 610, startPoint y: 450, endPoint x: 122, endPoint y: 451, distance: 488.0
click at [122, 451] on div at bounding box center [570, 422] width 908 height 124
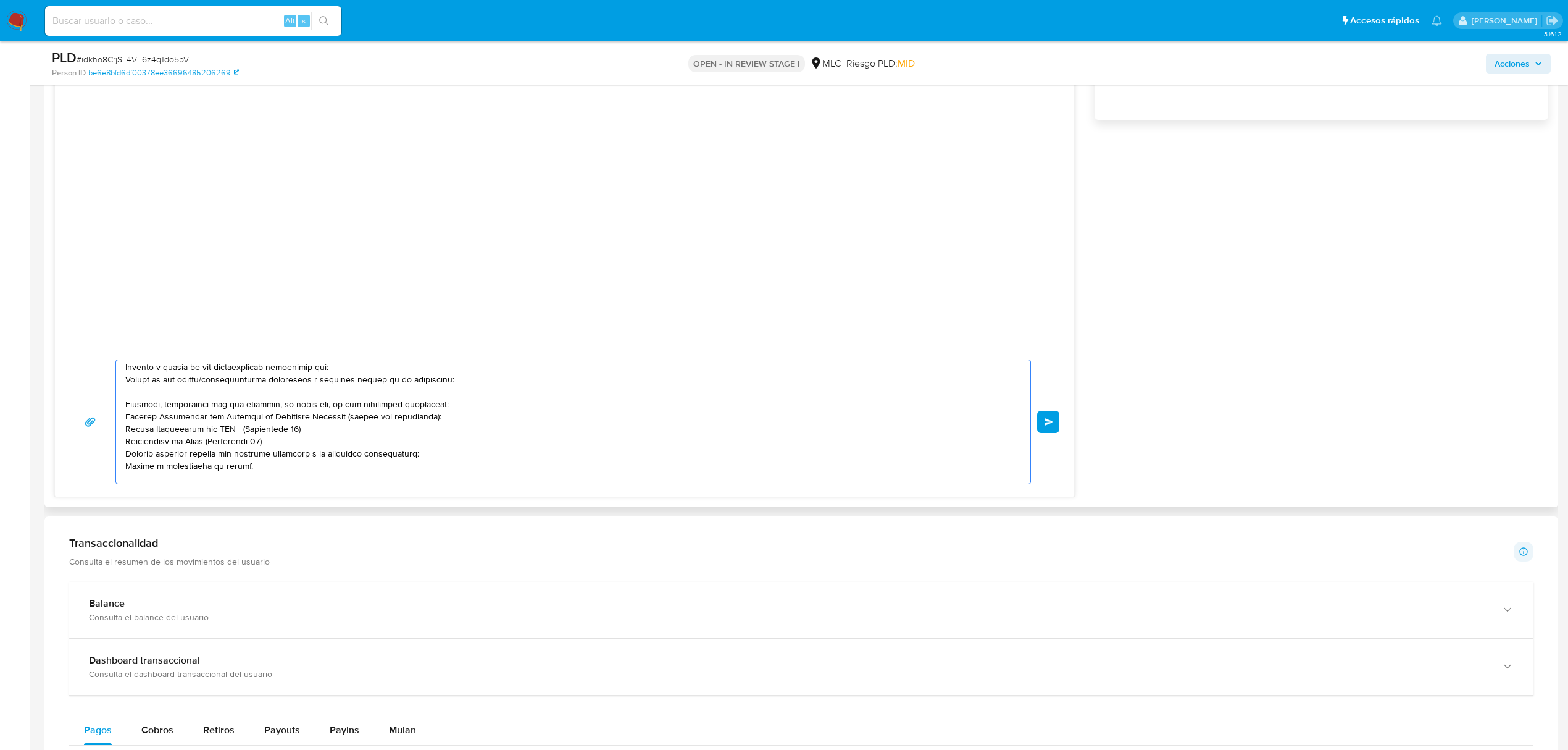
scroll to position [0, 0]
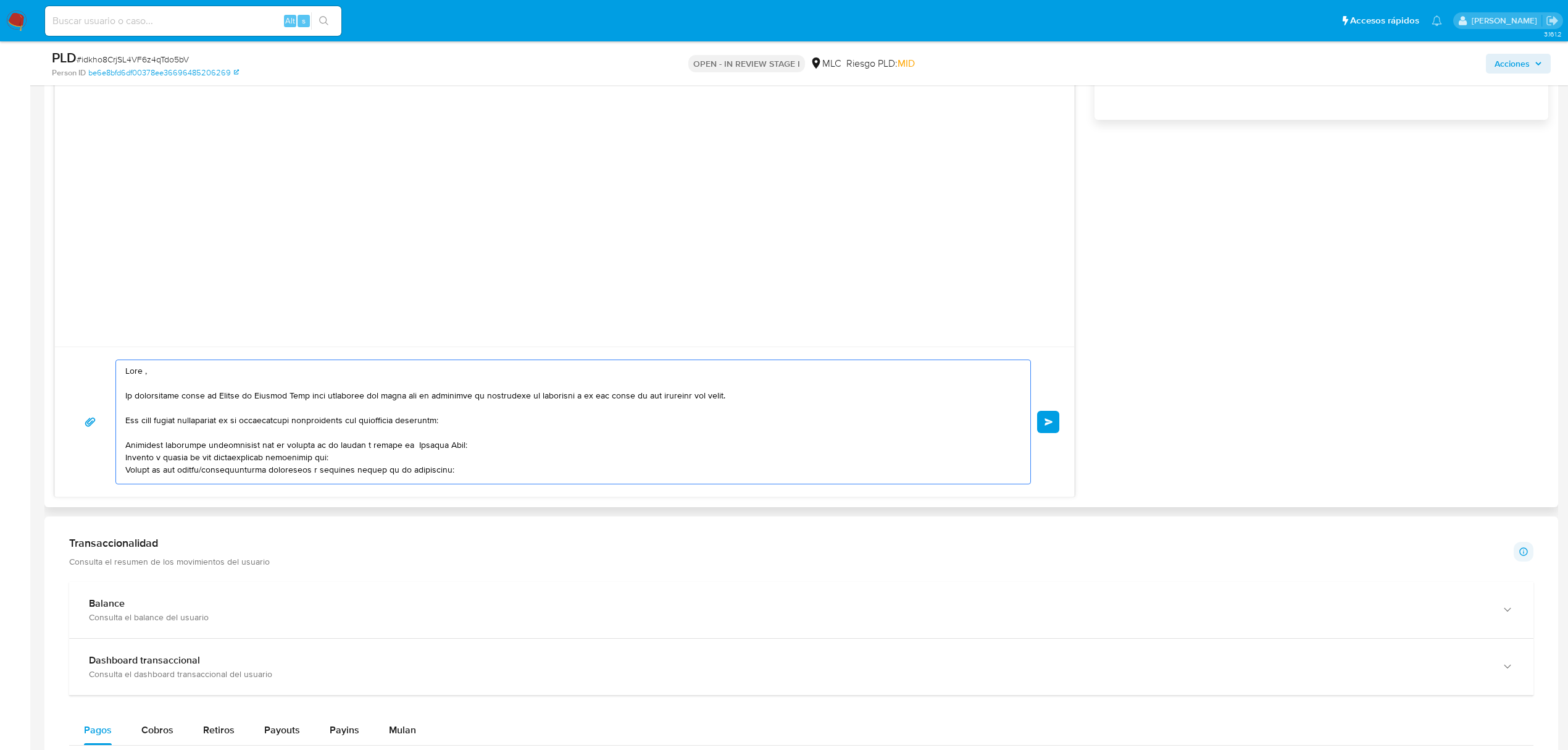
click at [147, 372] on textarea at bounding box center [570, 422] width 890 height 124
click at [0, 0] on lt-span "," at bounding box center [0, 0] width 0 height 0
click at [495, 438] on textarea at bounding box center [570, 422] width 890 height 124
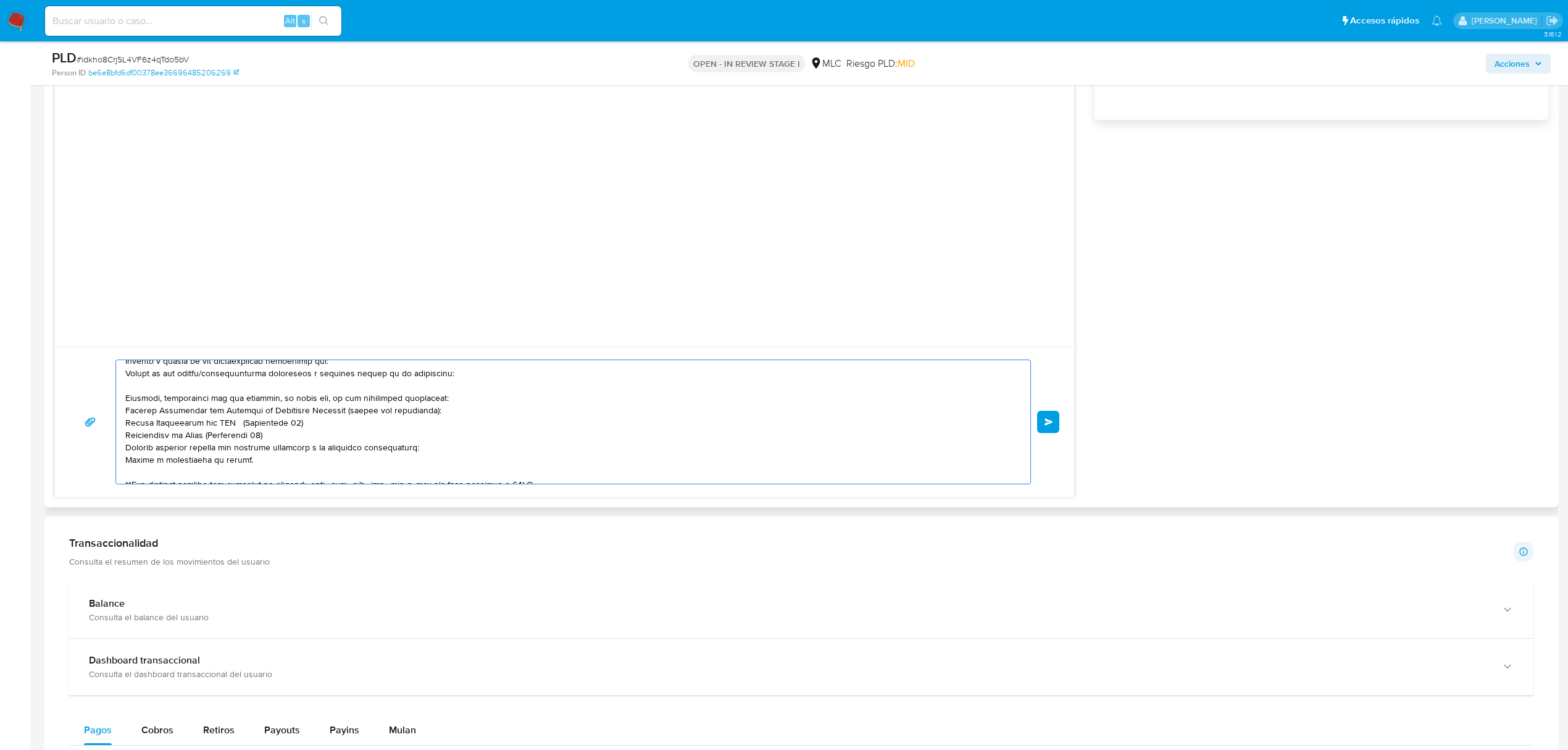
drag, startPoint x: 335, startPoint y: 466, endPoint x: 156, endPoint y: 438, distance: 181.2
click at [156, 438] on textarea at bounding box center [570, 422] width 890 height 124
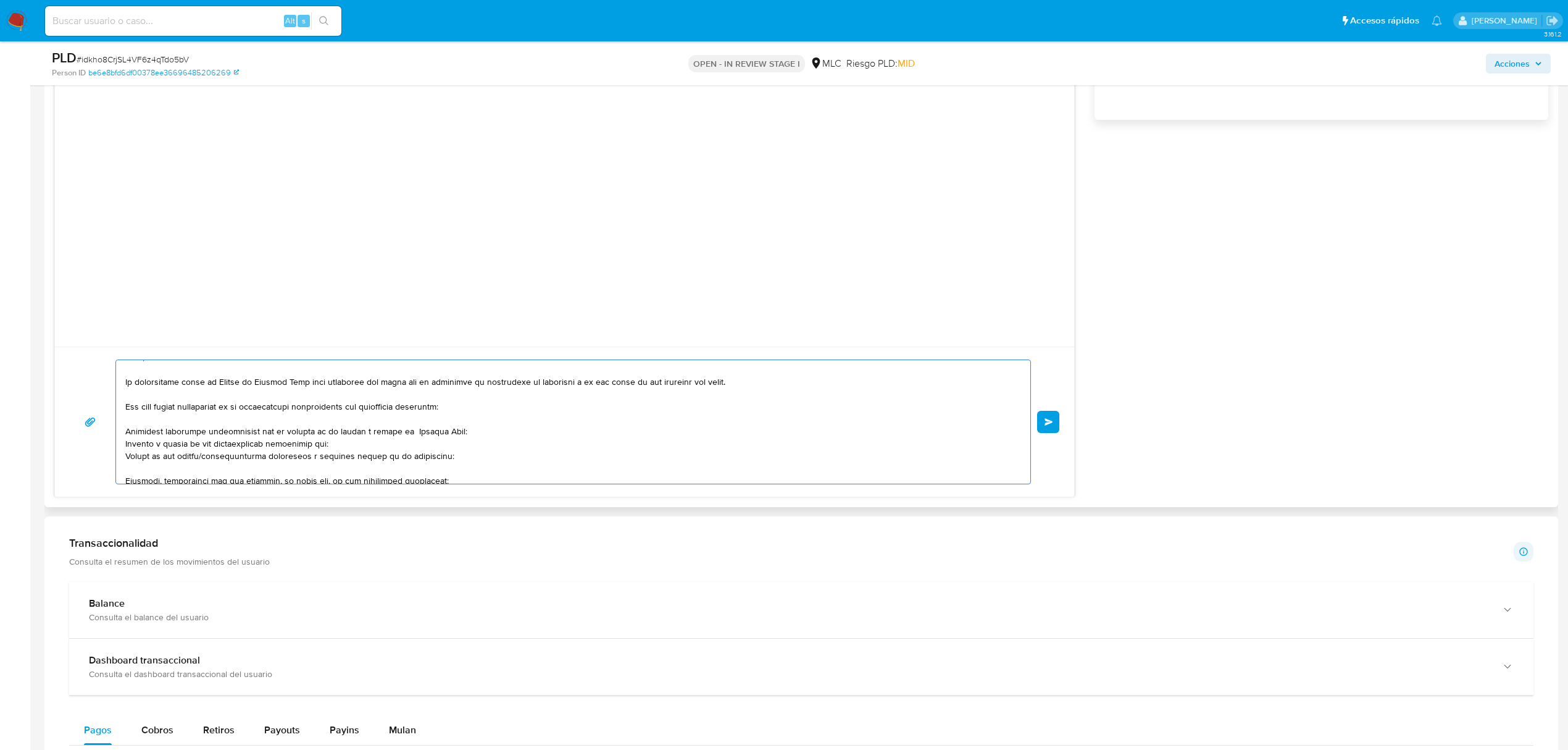
click at [271, 453] on textarea at bounding box center [570, 422] width 890 height 124
drag, startPoint x: 336, startPoint y: 445, endPoint x: 125, endPoint y: 440, distance: 211.1
click at [125, 440] on textarea at bounding box center [570, 422] width 890 height 124
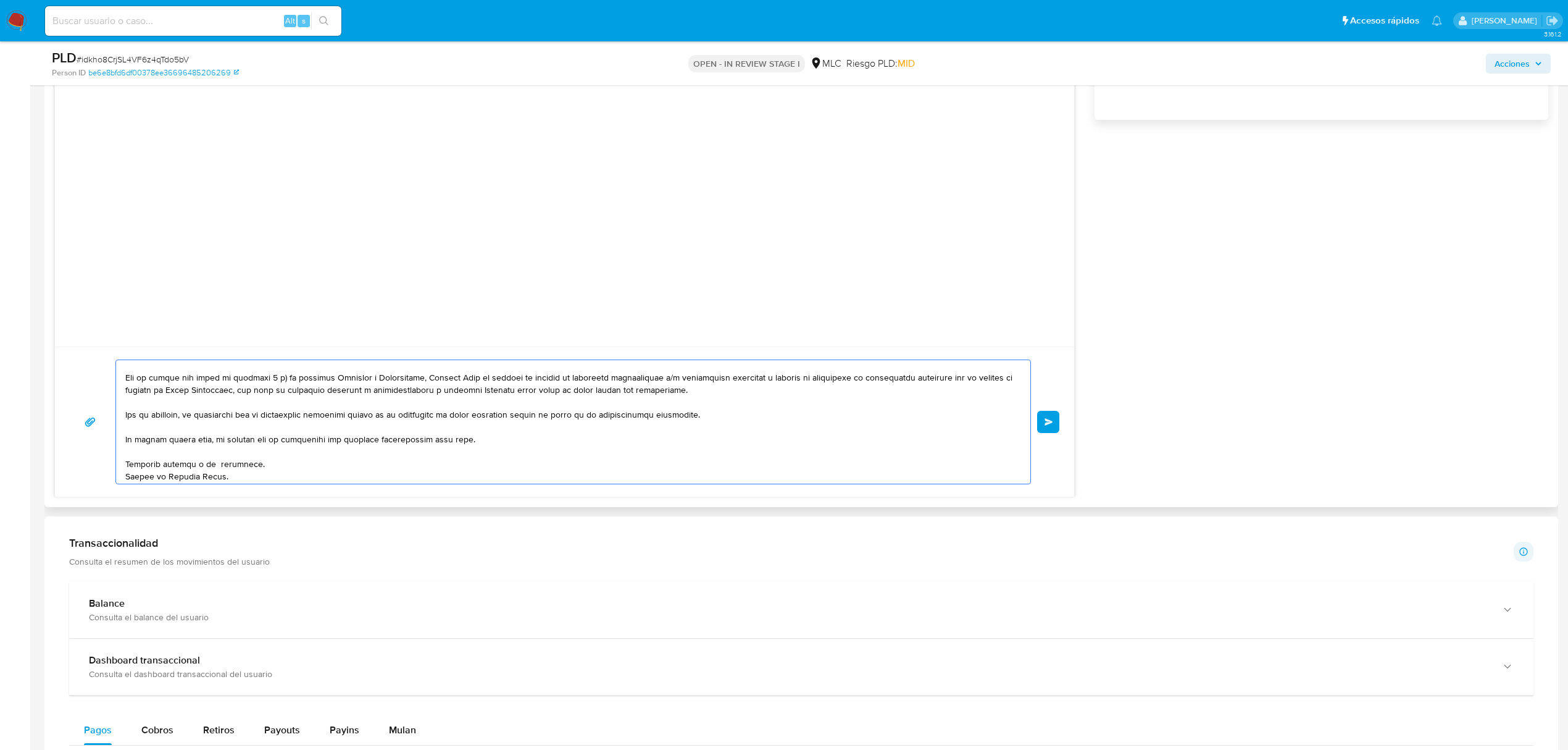
scroll to position [243, 0]
type textarea "Hola, Te contactamos desde el Equipo de Mercado Pago para verificar tus datos c…"
click at [1038, 418] on button "Enviar" at bounding box center [1048, 422] width 22 height 22
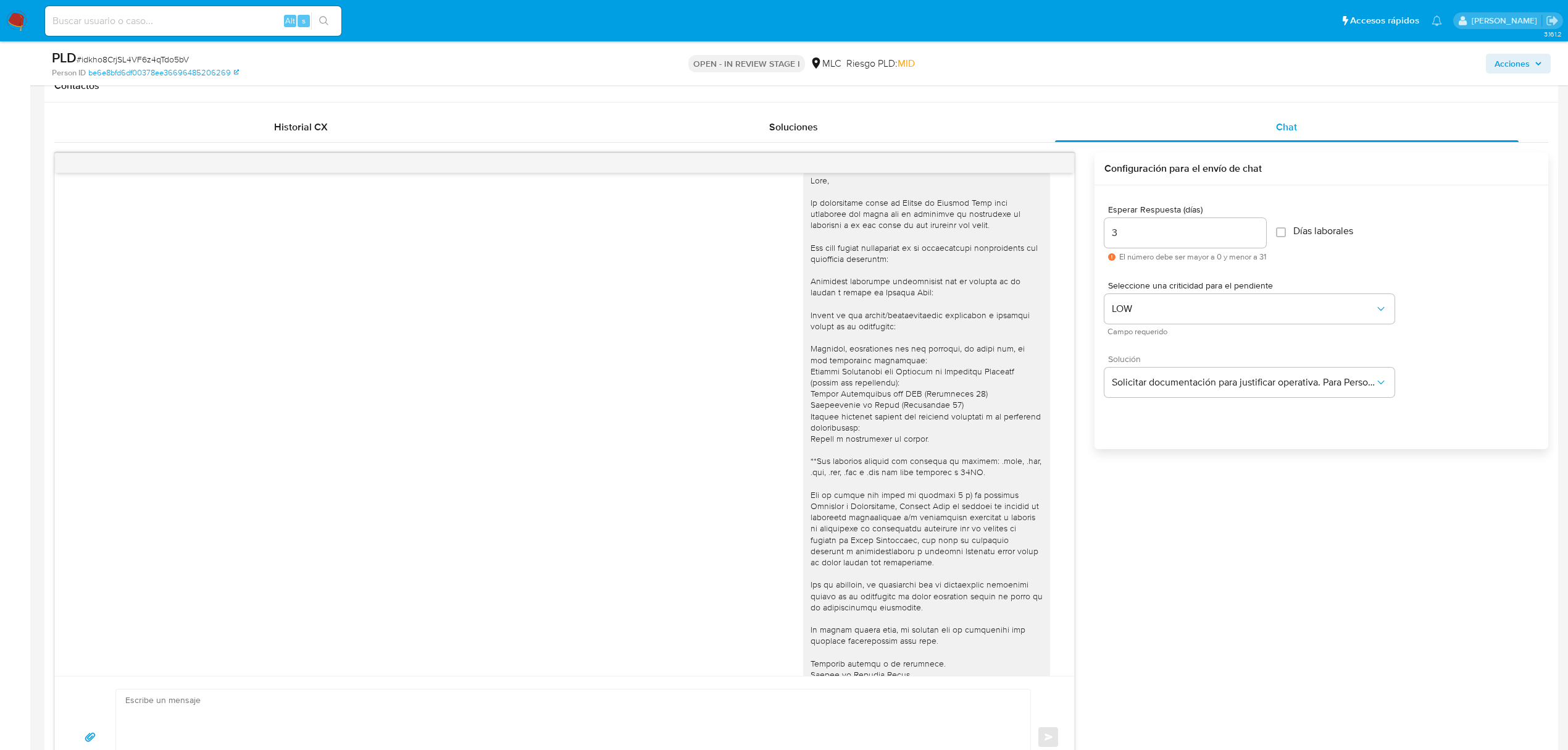
scroll to position [0, 0]
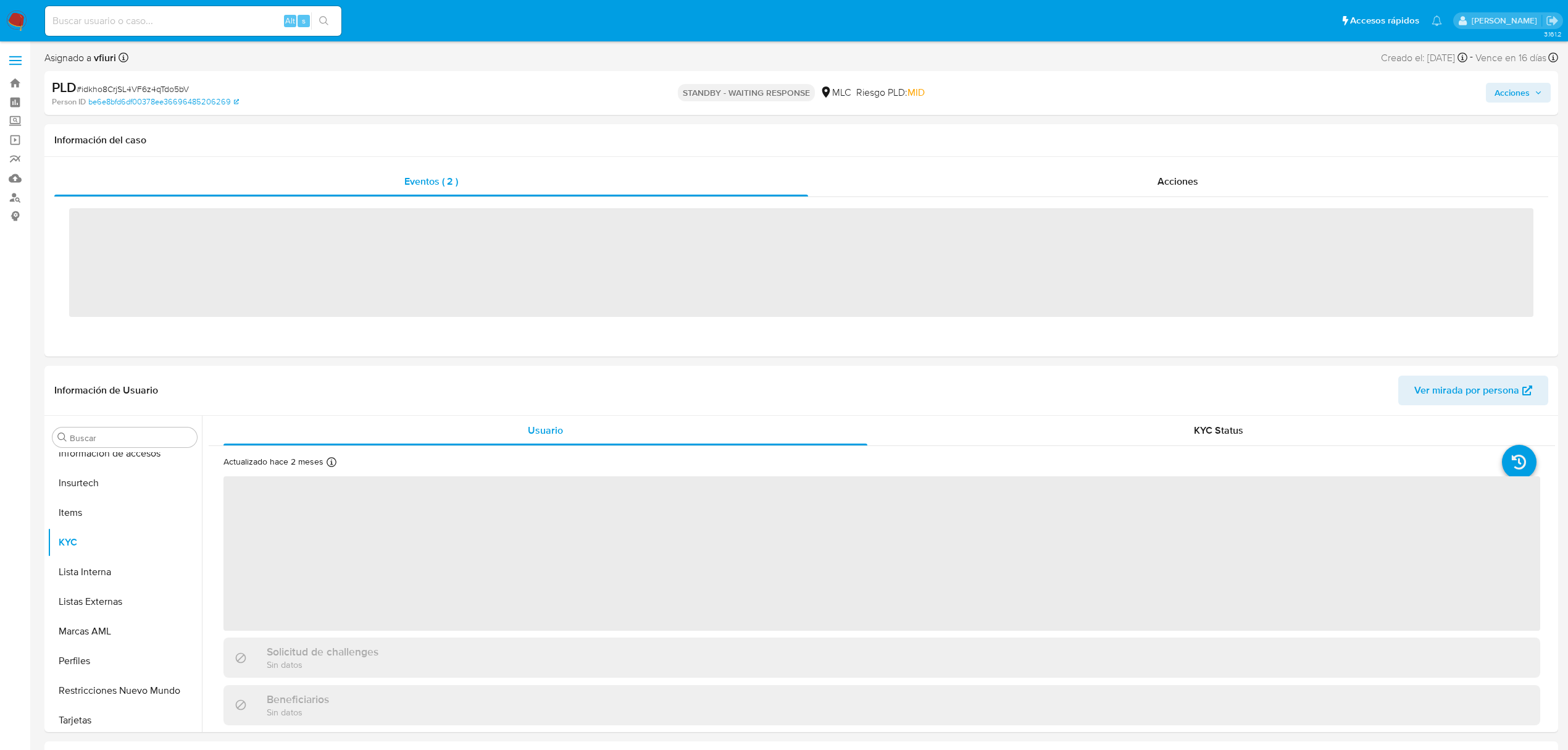
scroll to position [582, 0]
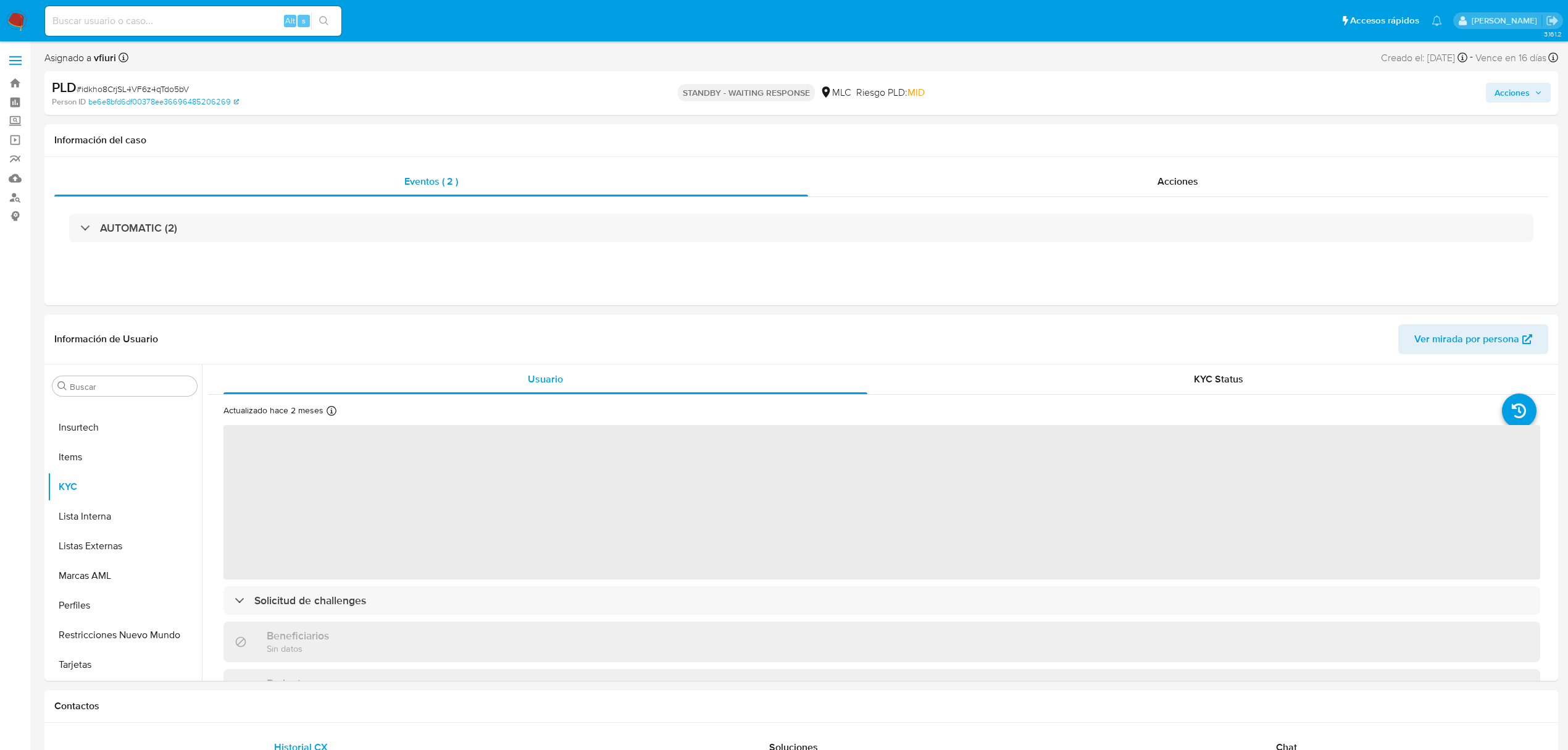
select select "10"
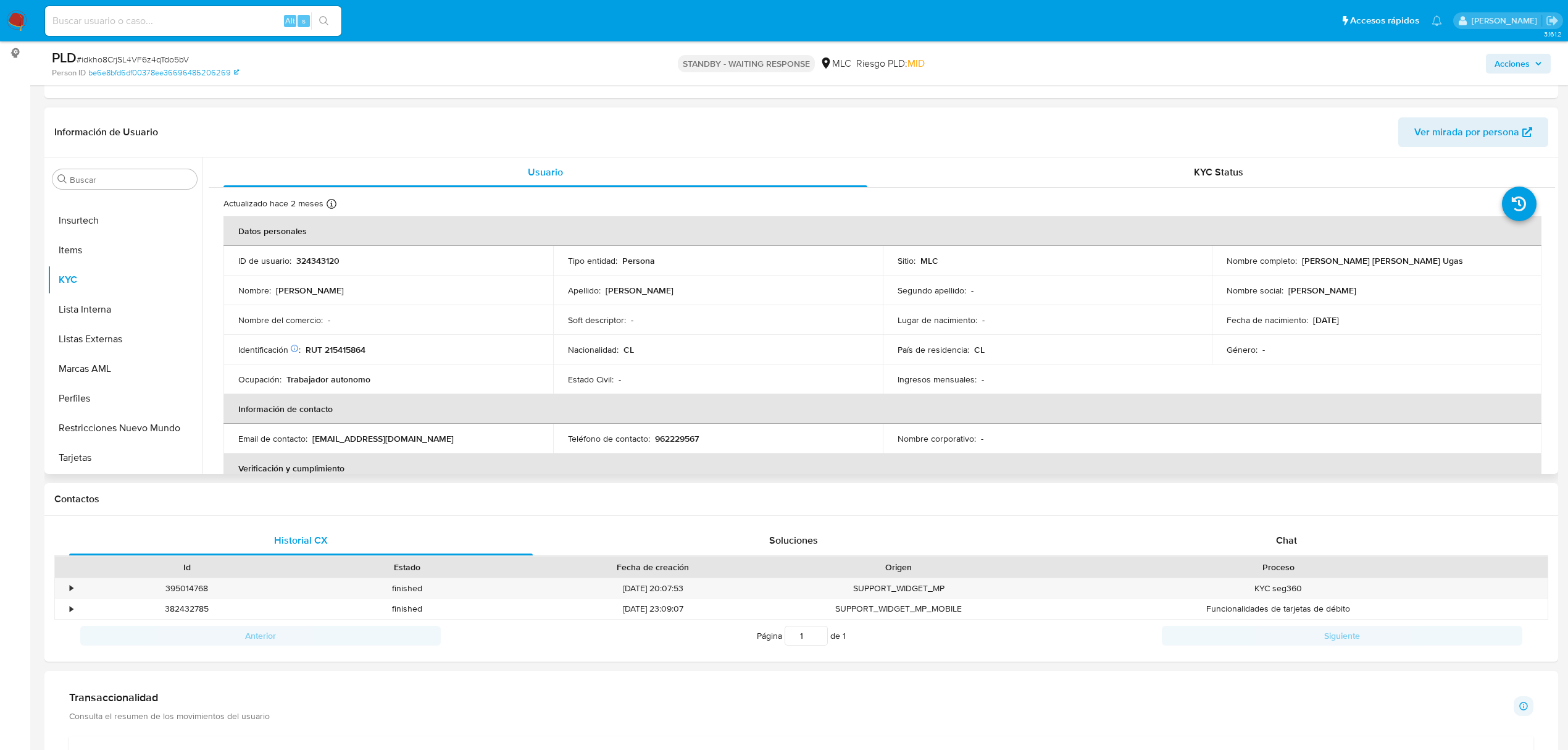
scroll to position [165, 0]
click at [1295, 532] on span "Chat" at bounding box center [1287, 538] width 21 height 14
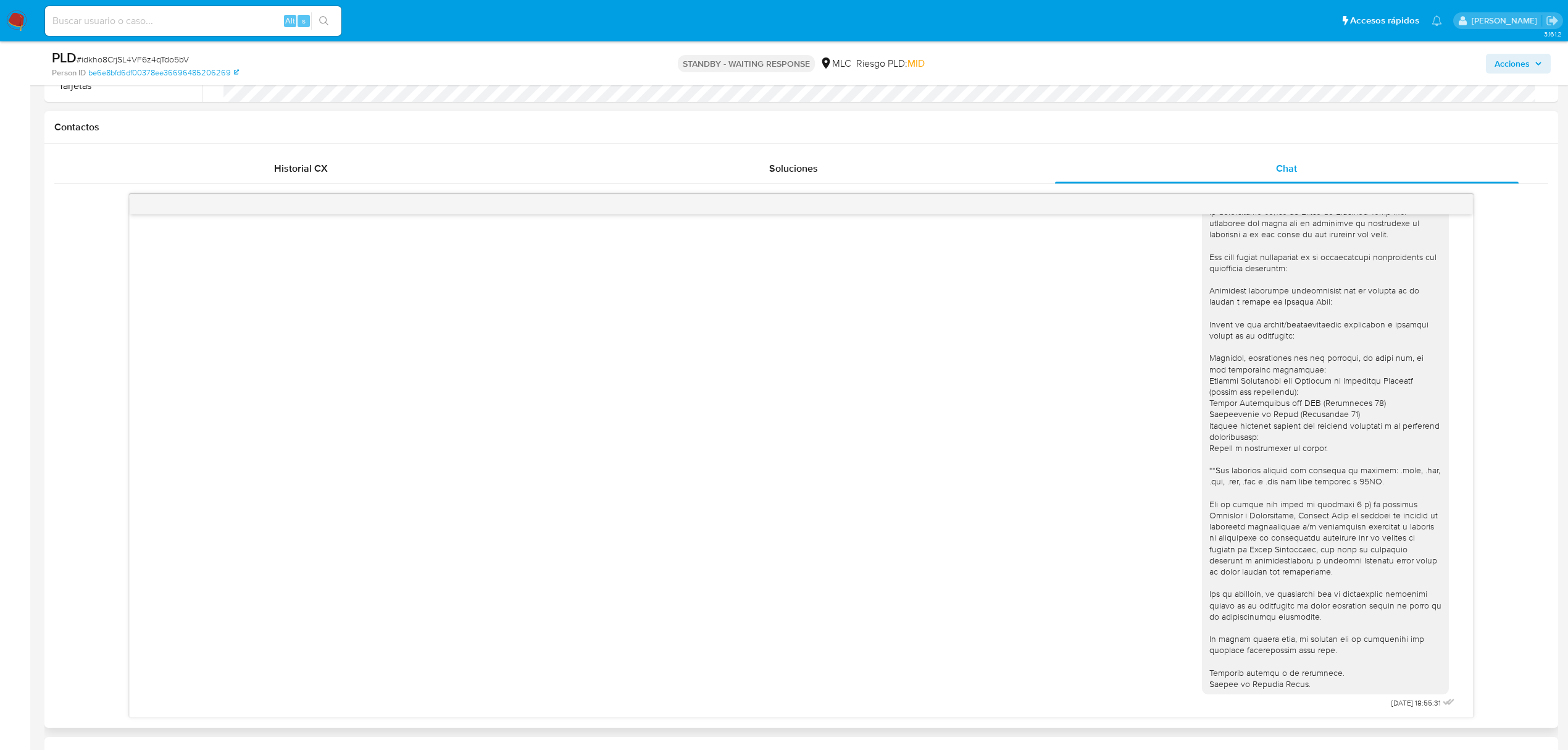
scroll to position [576, 0]
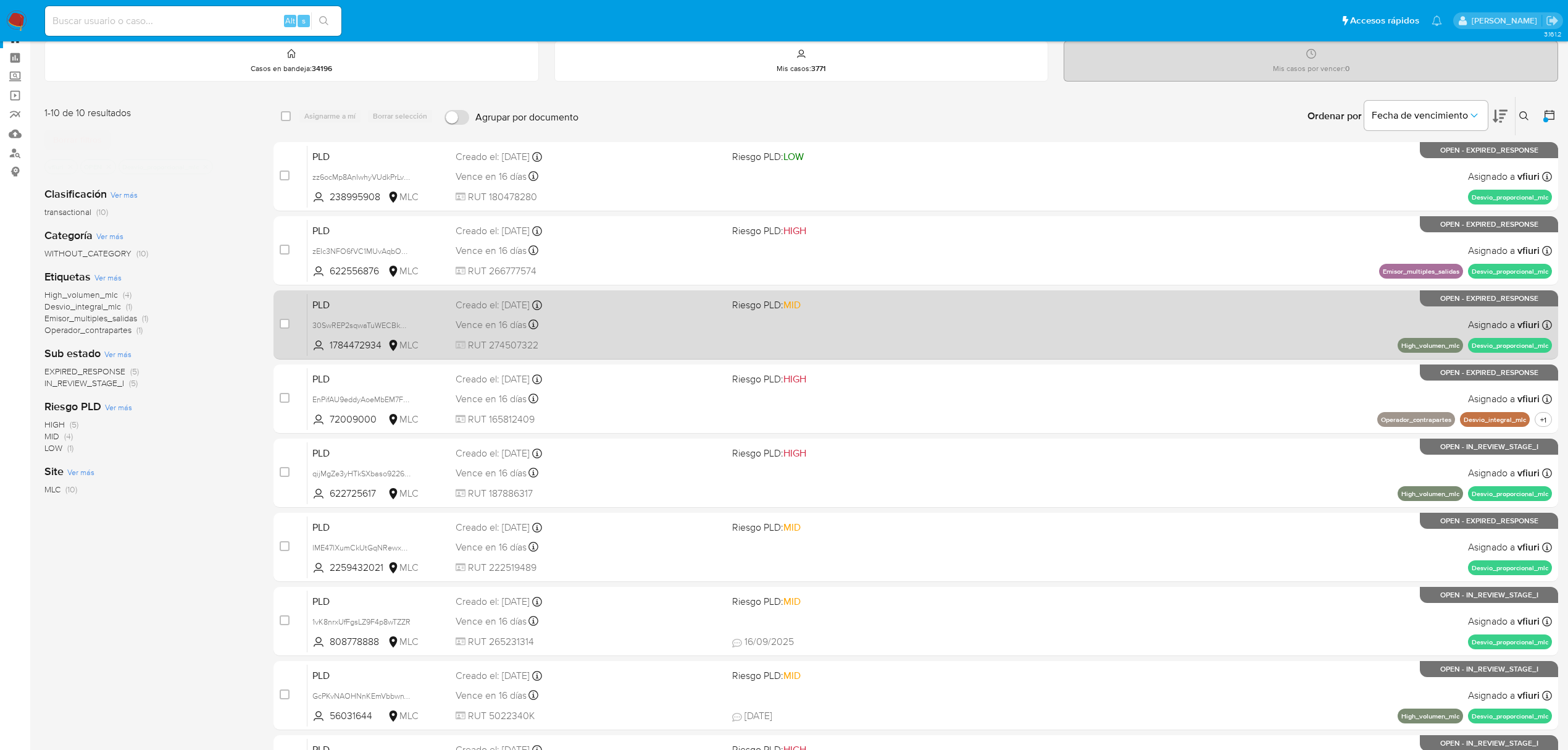
scroll to position [82, 0]
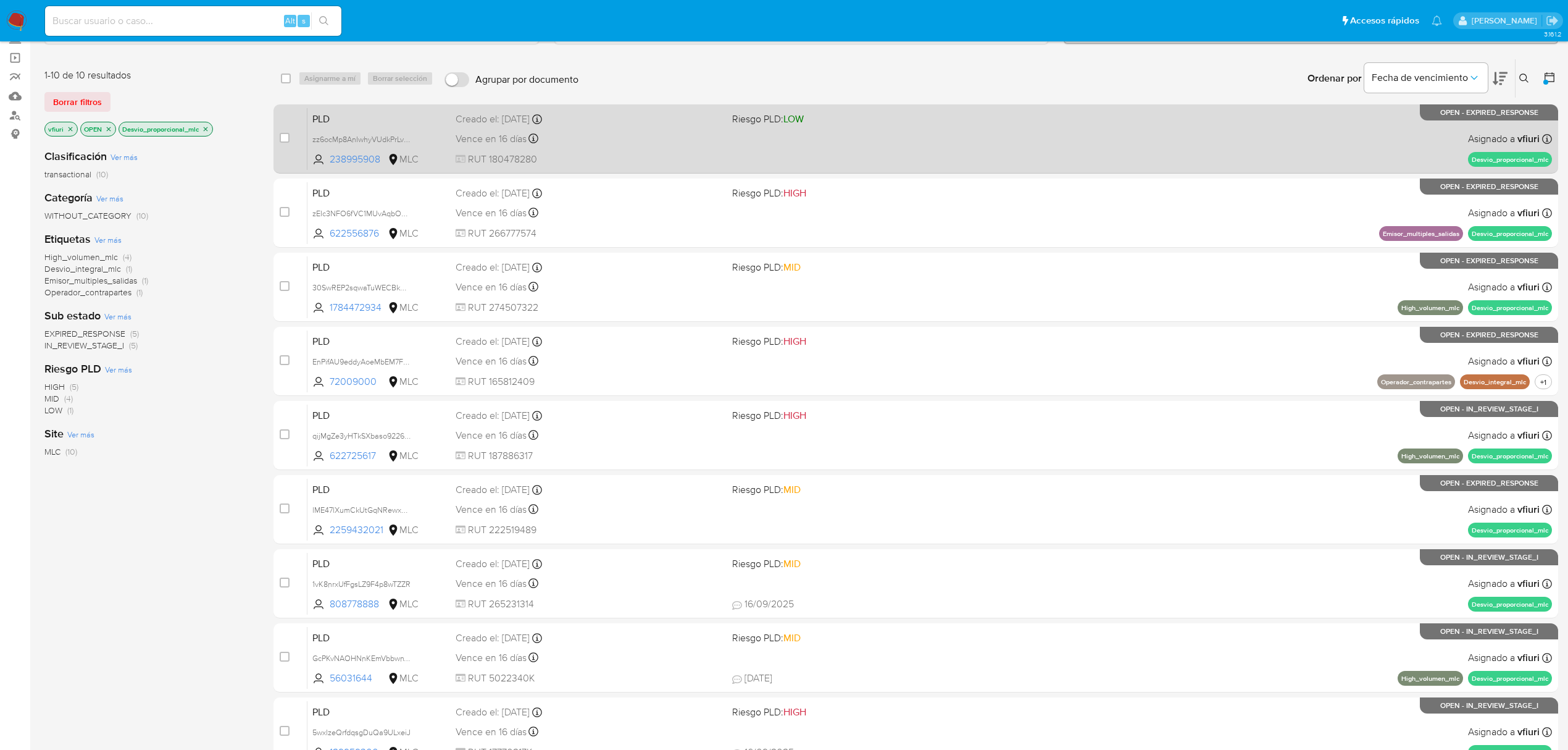
click at [687, 122] on div "Creado el: [DATE] Creado el: [DATE] 16:06:41" at bounding box center [589, 119] width 267 height 14
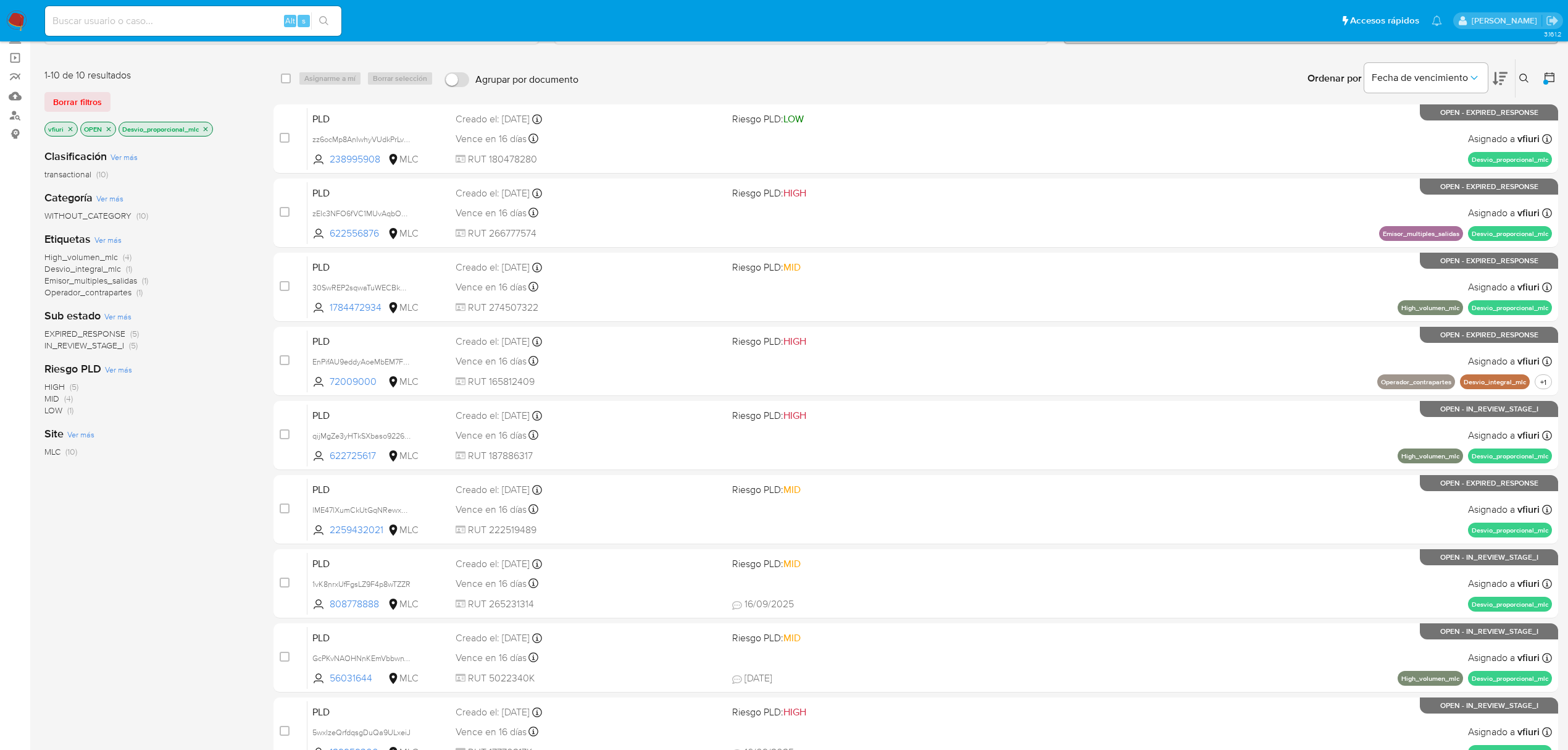
click at [211, 130] on p "Desvio_proporcional_mlc" at bounding box center [165, 129] width 93 height 14
click at [208, 130] on icon "close-filter" at bounding box center [206, 129] width 5 height 5
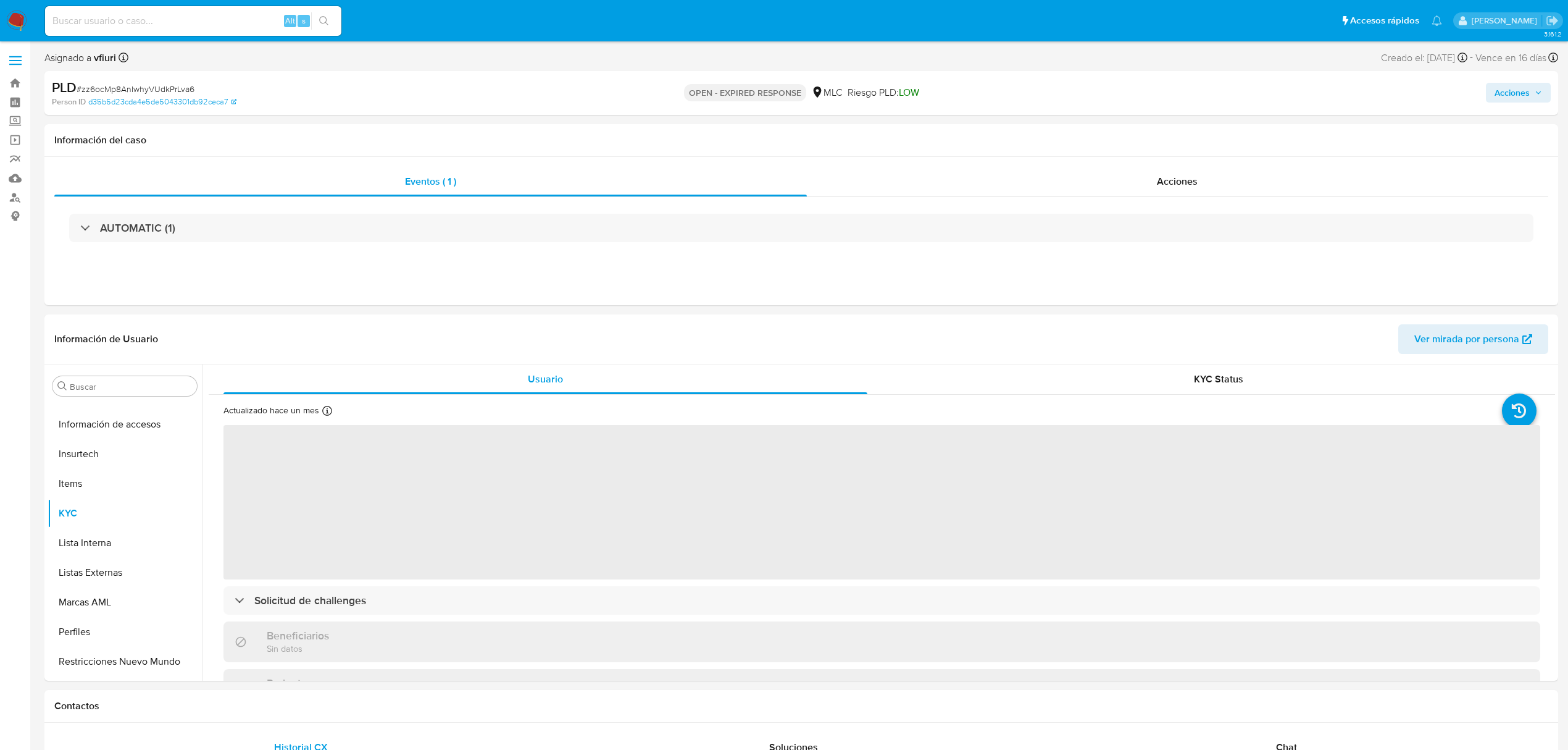
scroll to position [582, 0]
select select "10"
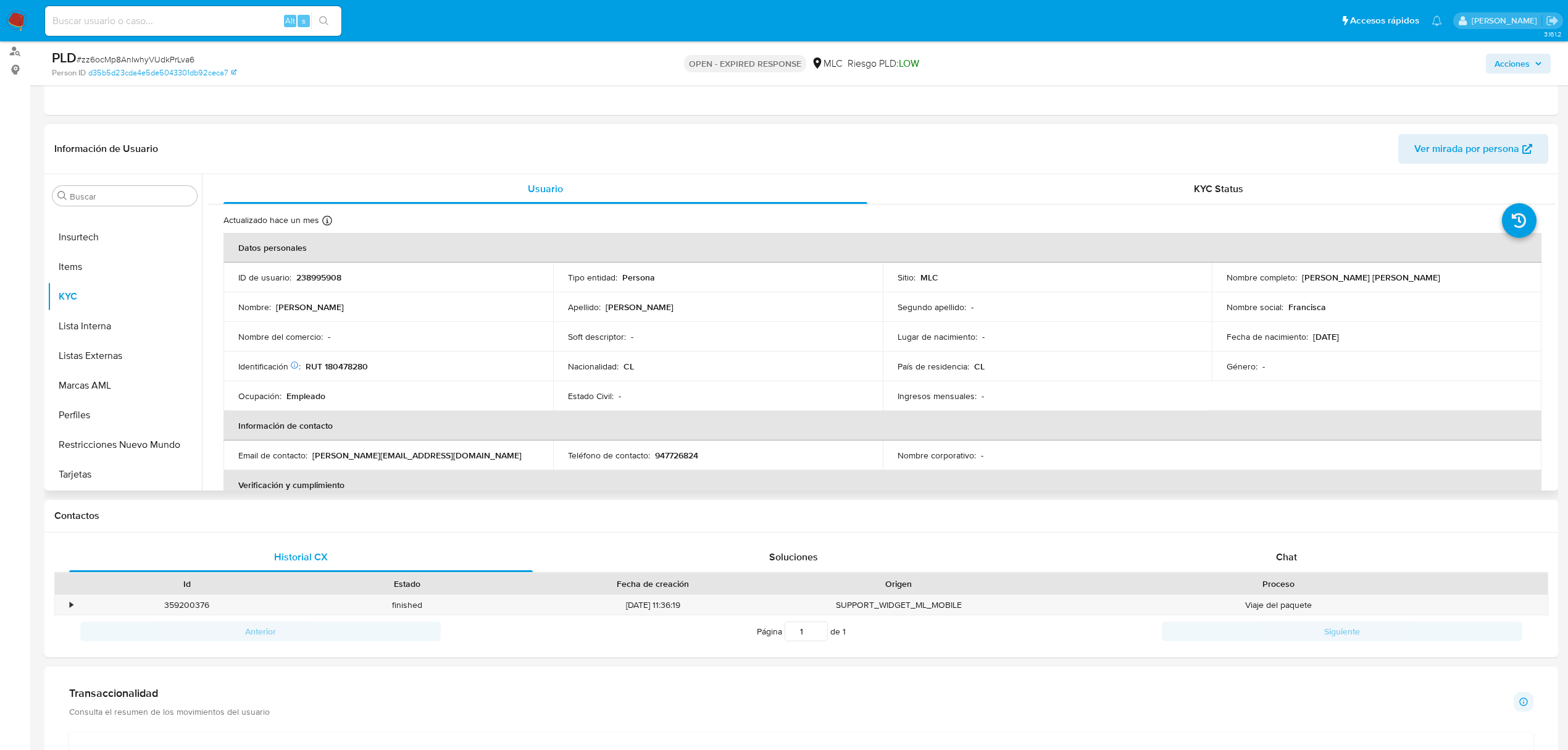
scroll to position [165, 0]
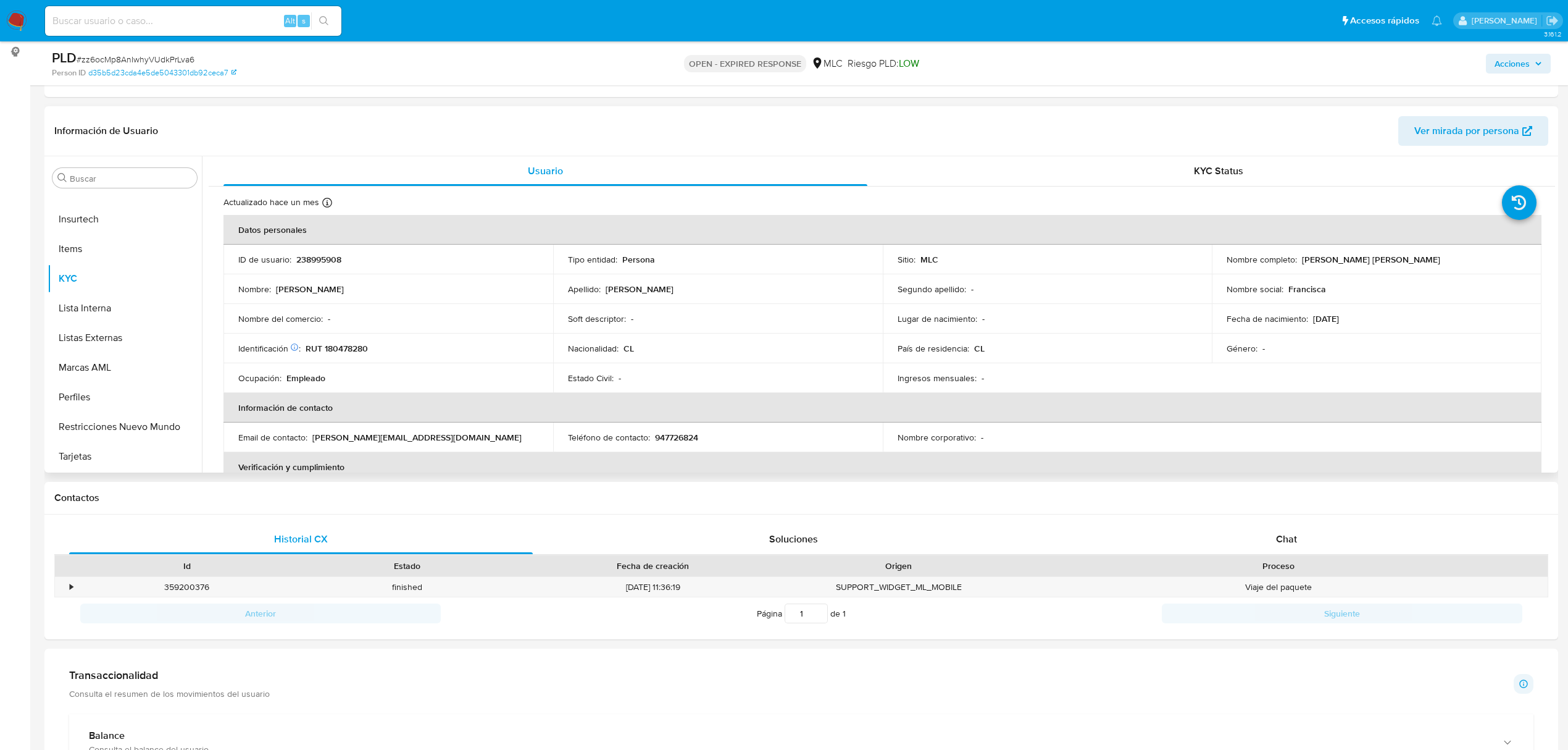
click at [309, 256] on p "238995908" at bounding box center [318, 259] width 45 height 11
copy p "238995908"
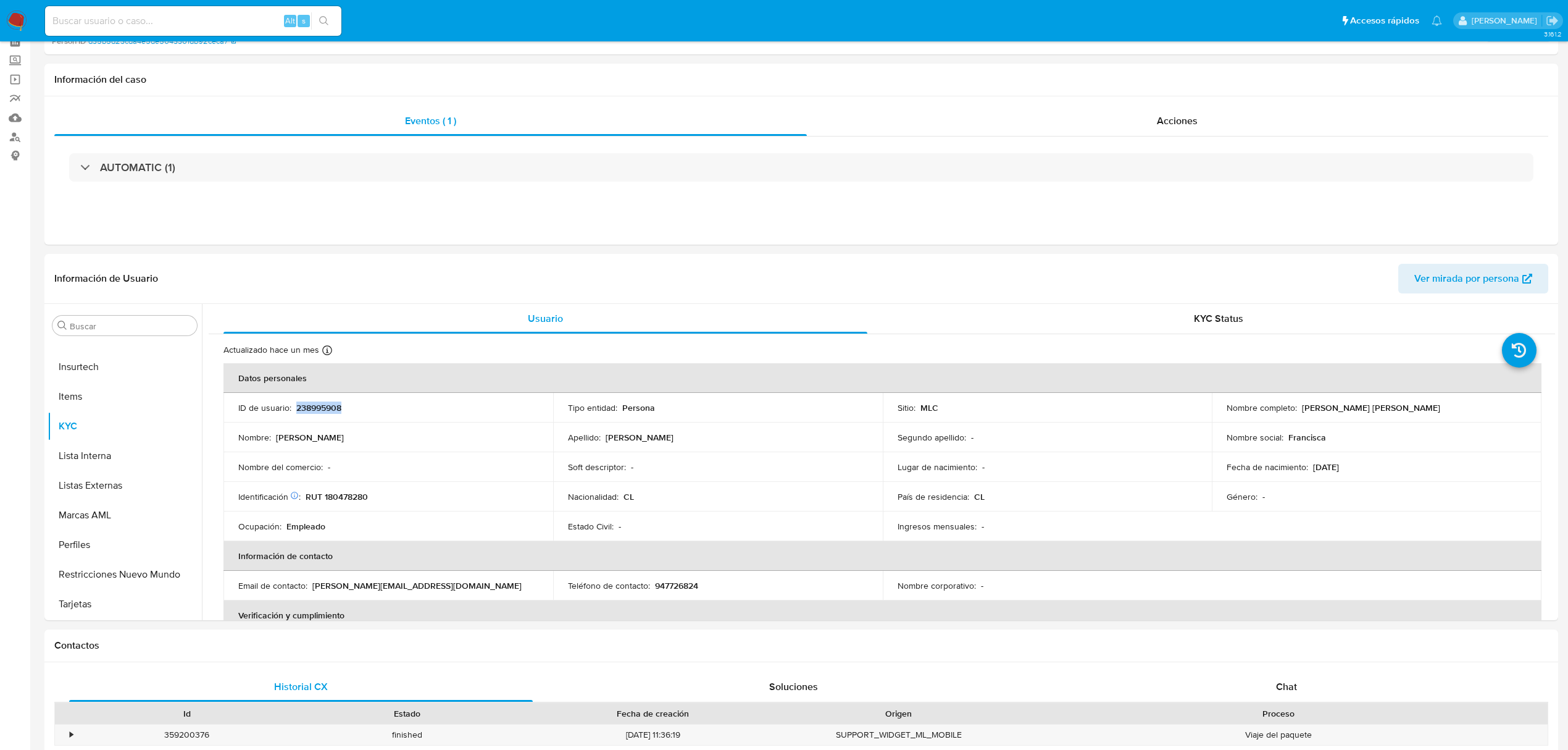
scroll to position [0, 0]
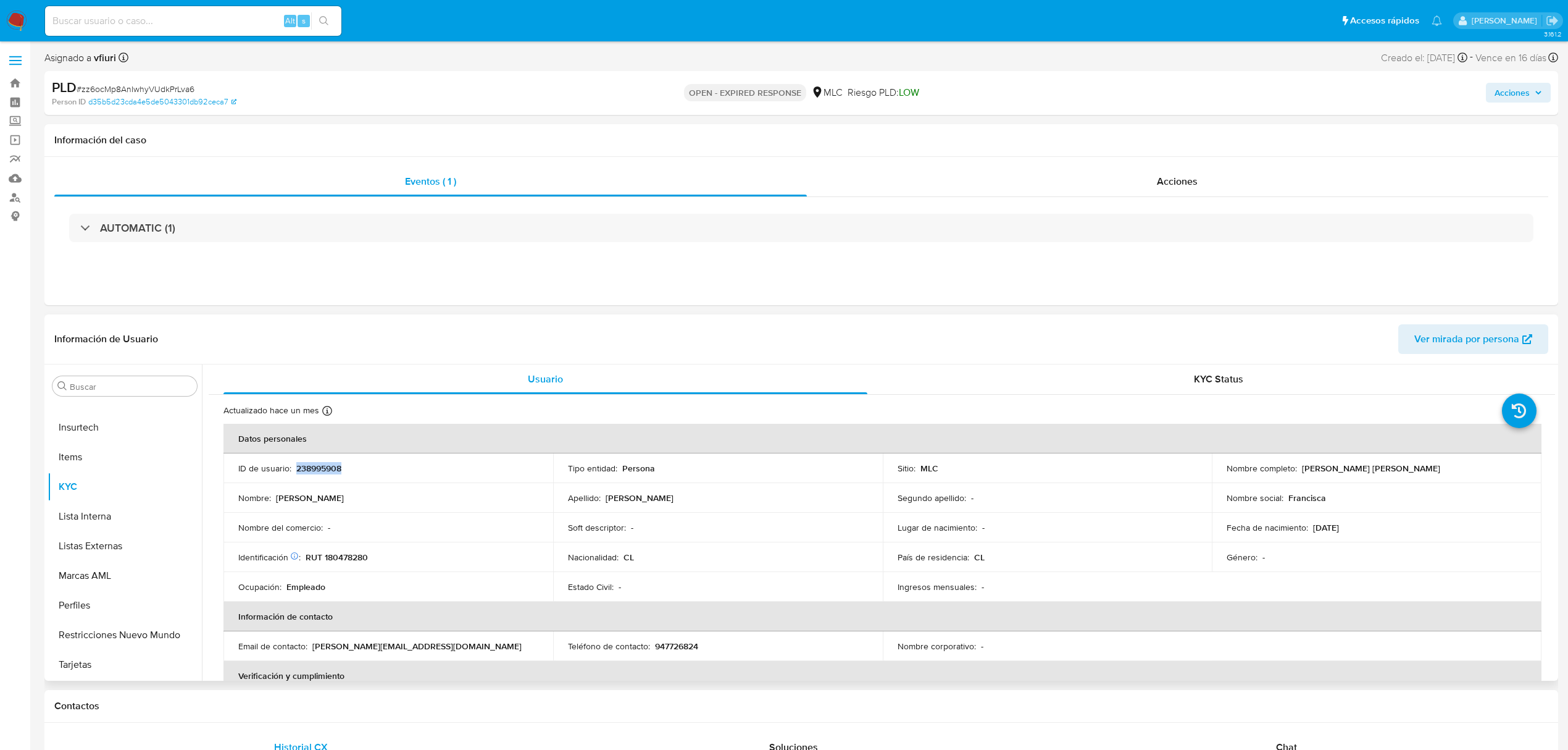
copy p "238995908"
click at [327, 466] on p "238995908" at bounding box center [318, 468] width 45 height 11
click at [328, 466] on p "238995908" at bounding box center [318, 468] width 45 height 11
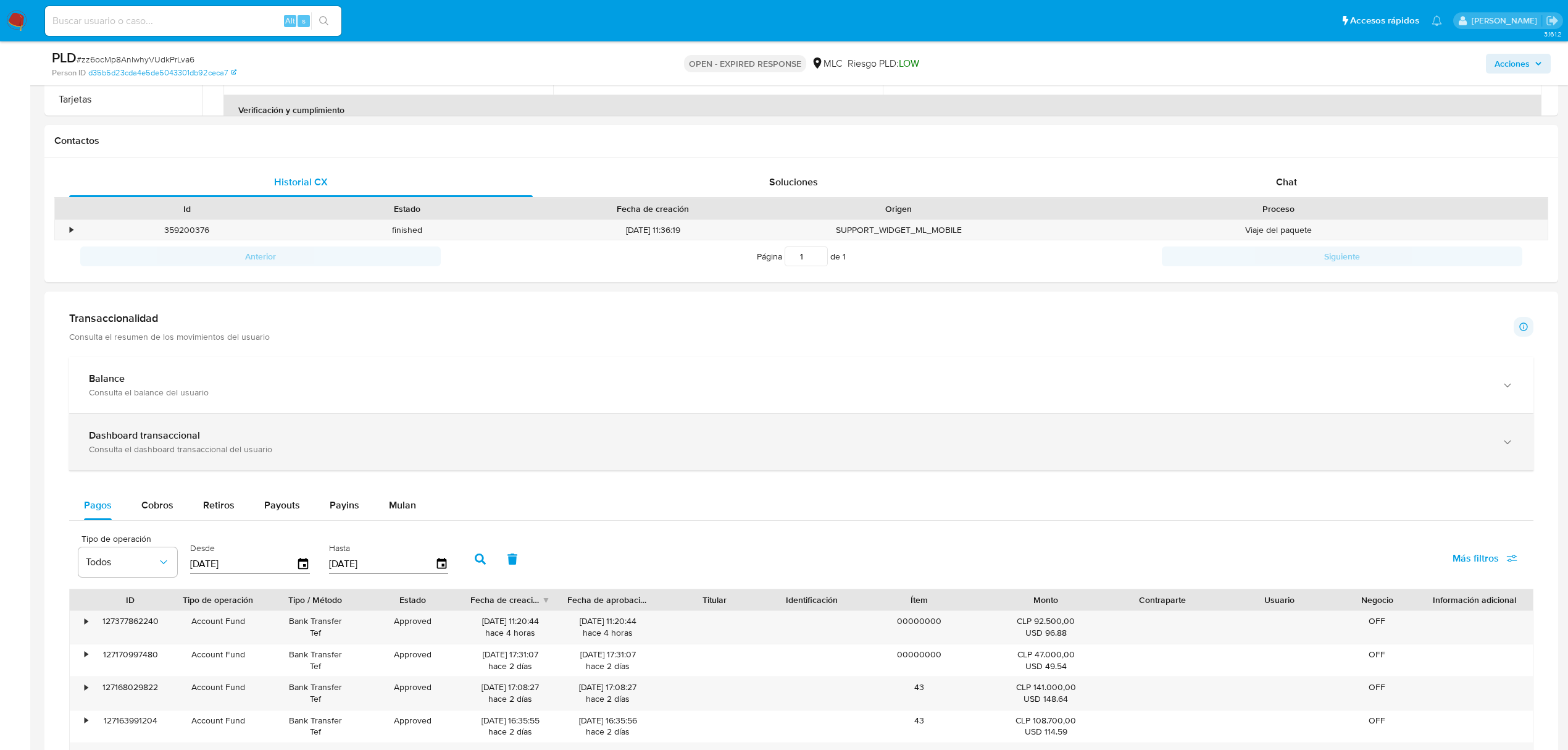
scroll to position [550, 0]
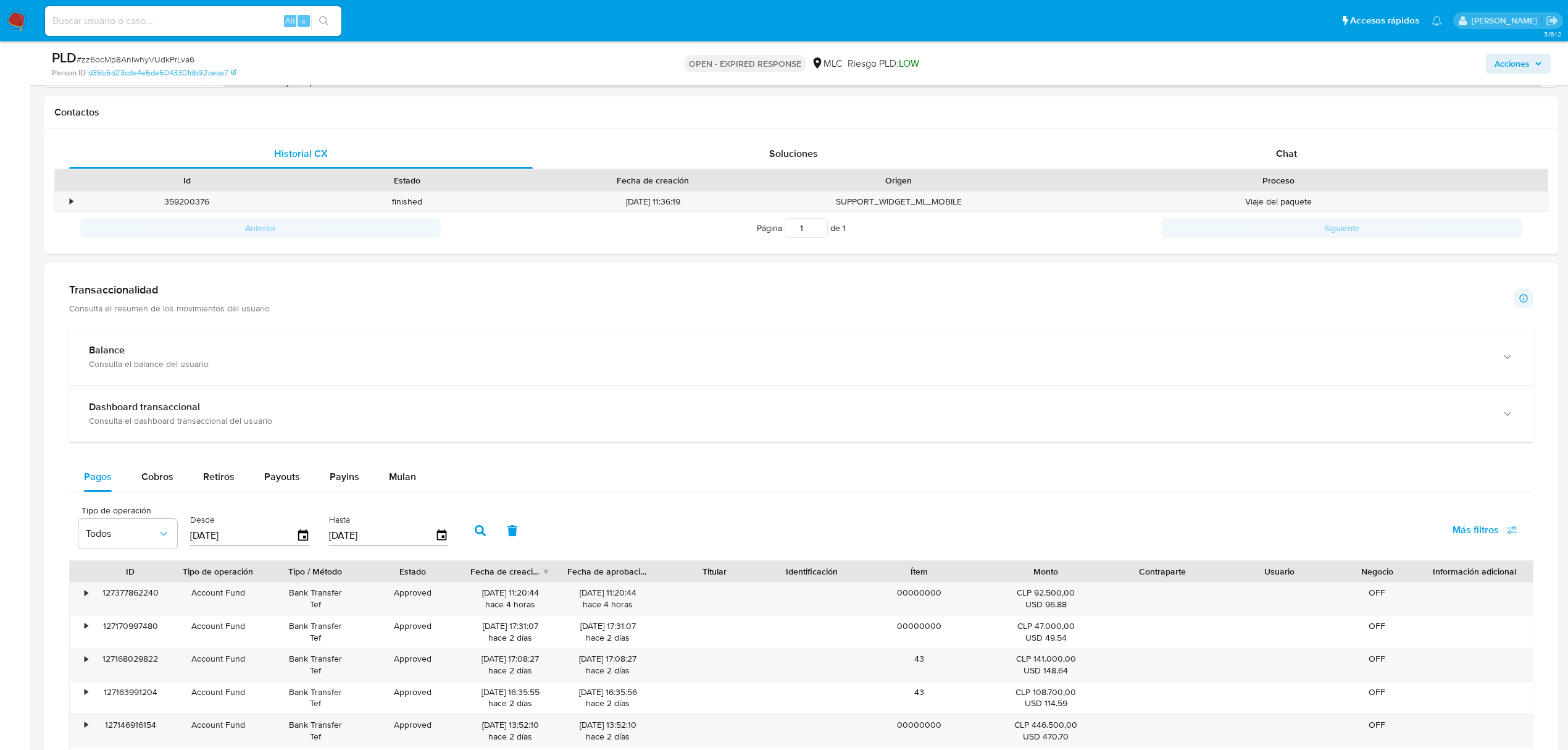
drag, startPoint x: 394, startPoint y: 459, endPoint x: 398, endPoint y: 469, distance: 10.8
click at [395, 461] on div "Balance Consulta el balance del usuario Dashboard transaccional Consulta el das…" at bounding box center [801, 637] width 1465 height 617
click at [398, 470] on div "Mulan" at bounding box center [402, 476] width 27 height 30
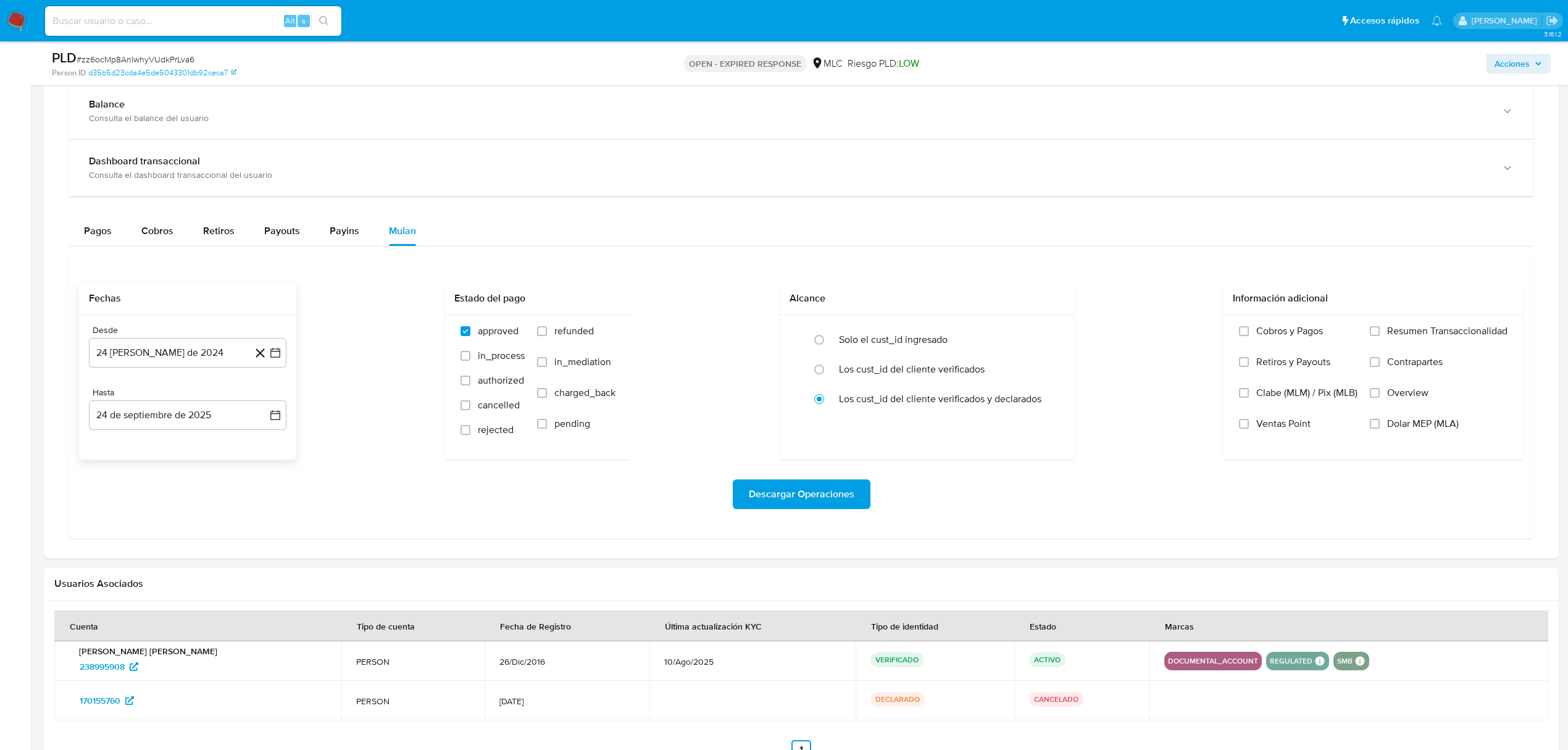
scroll to position [797, 0]
click at [285, 352] on button "24 de agosto de 2024" at bounding box center [187, 351] width 198 height 30
click at [257, 398] on icon "Mes siguiente" at bounding box center [264, 397] width 15 height 15
click at [134, 497] on button "10" at bounding box center [138, 491] width 20 height 20
click at [277, 420] on icon "button" at bounding box center [275, 414] width 12 height 12
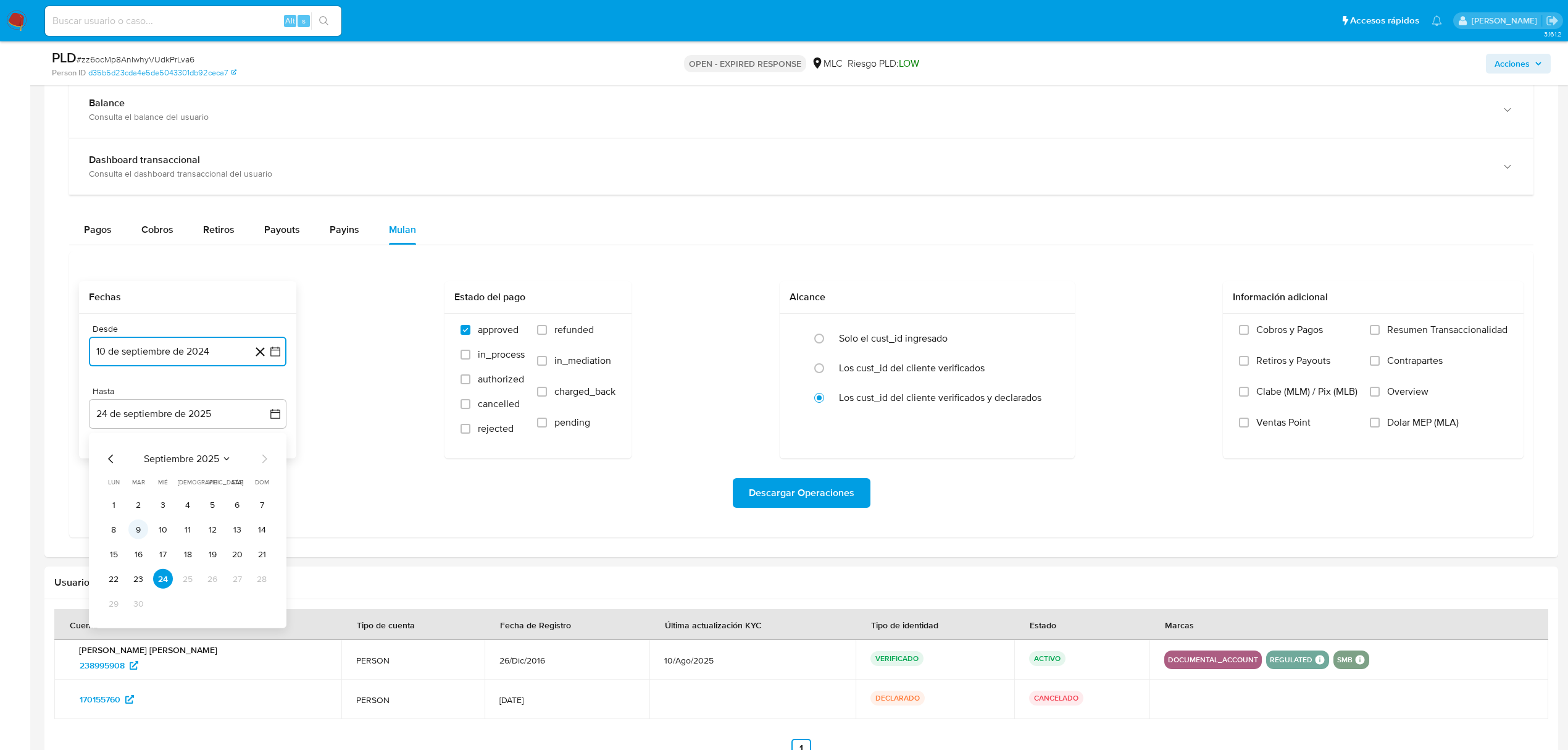
click at [132, 532] on button "9" at bounding box center [138, 529] width 20 height 20
click at [791, 513] on div "Descargar Operaciones" at bounding box center [801, 493] width 1444 height 69
click at [781, 499] on span "Descargar Operaciones" at bounding box center [801, 493] width 105 height 27
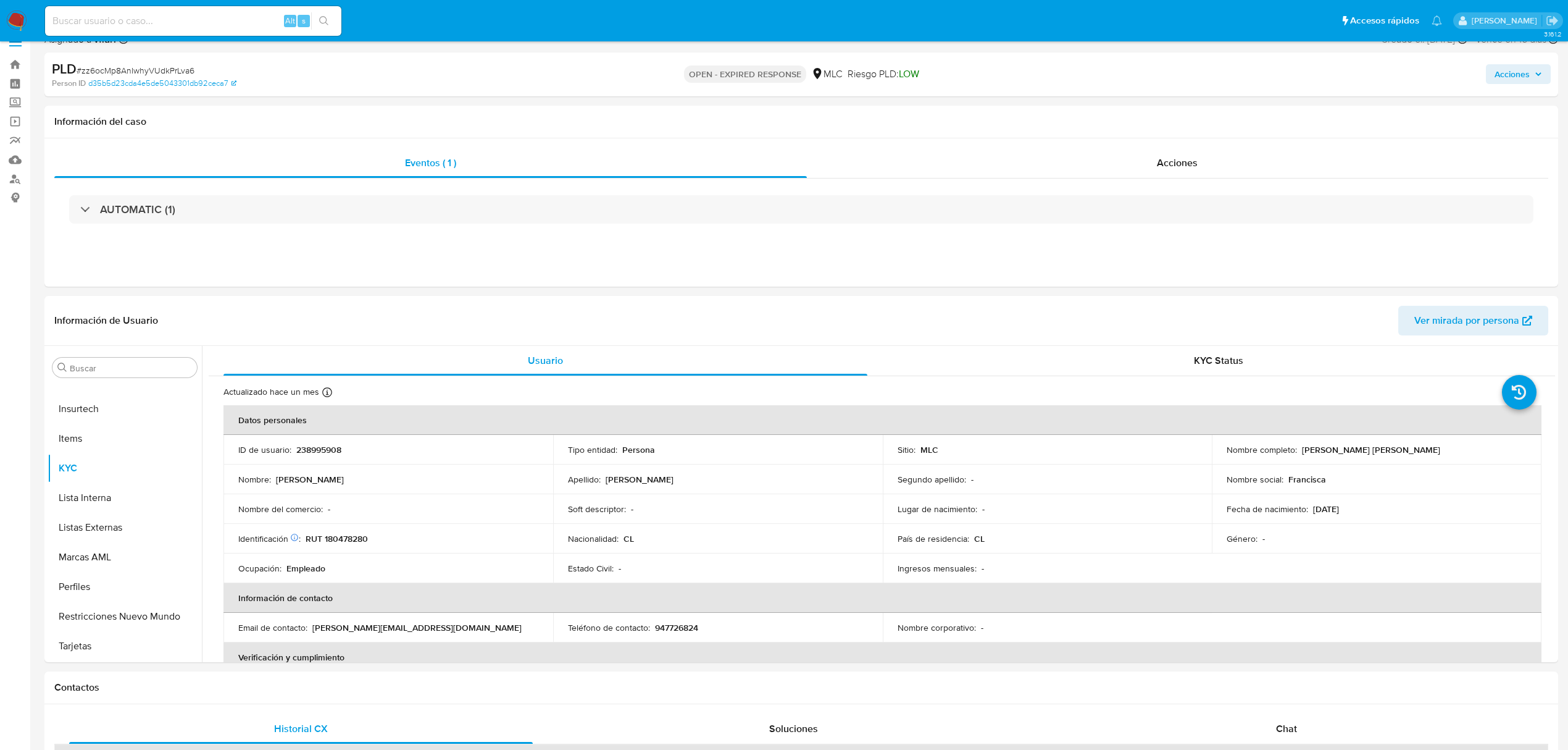
scroll to position [0, 0]
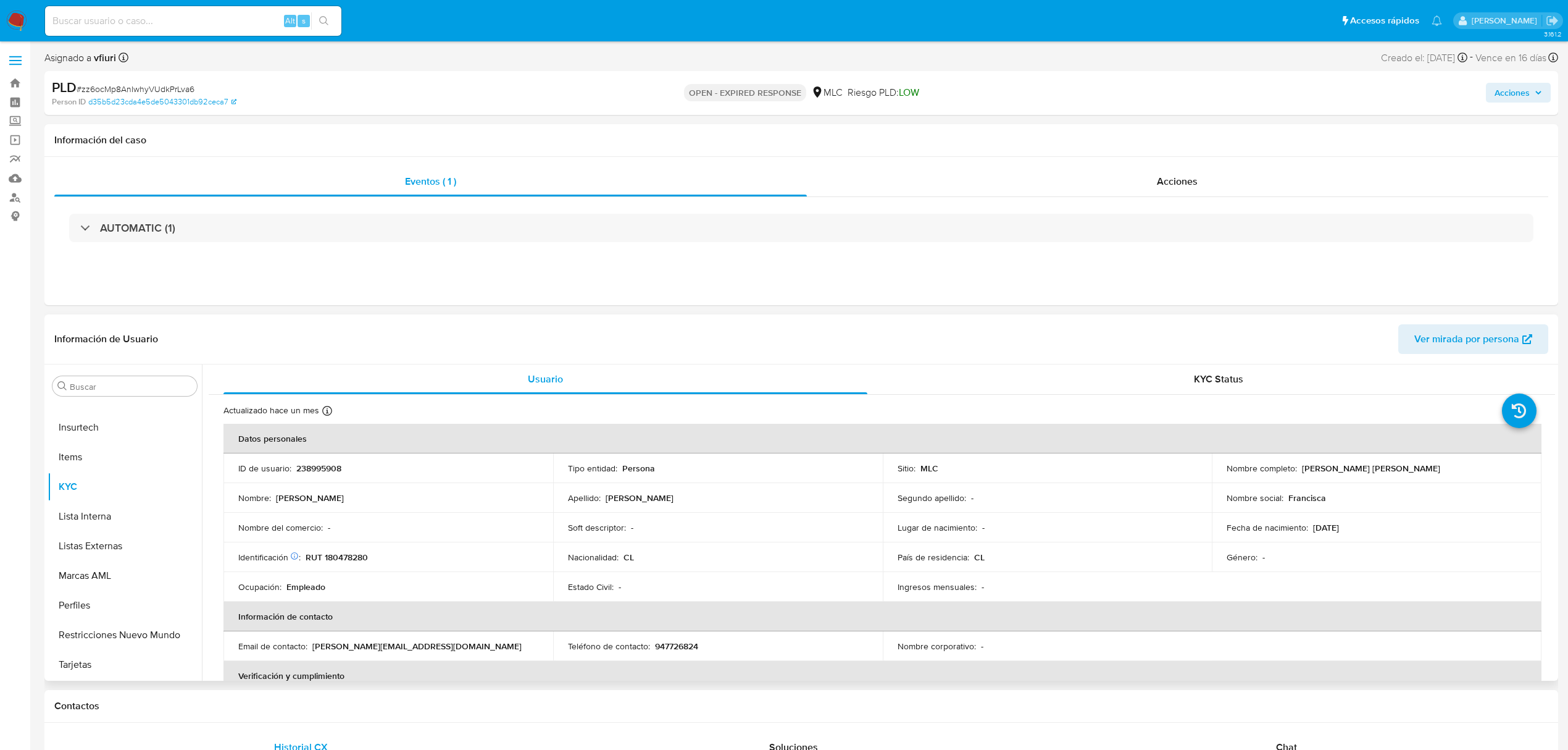
click at [335, 460] on td "ID de usuario : 238995908" at bounding box center [388, 468] width 330 height 30
copy p "238995908"
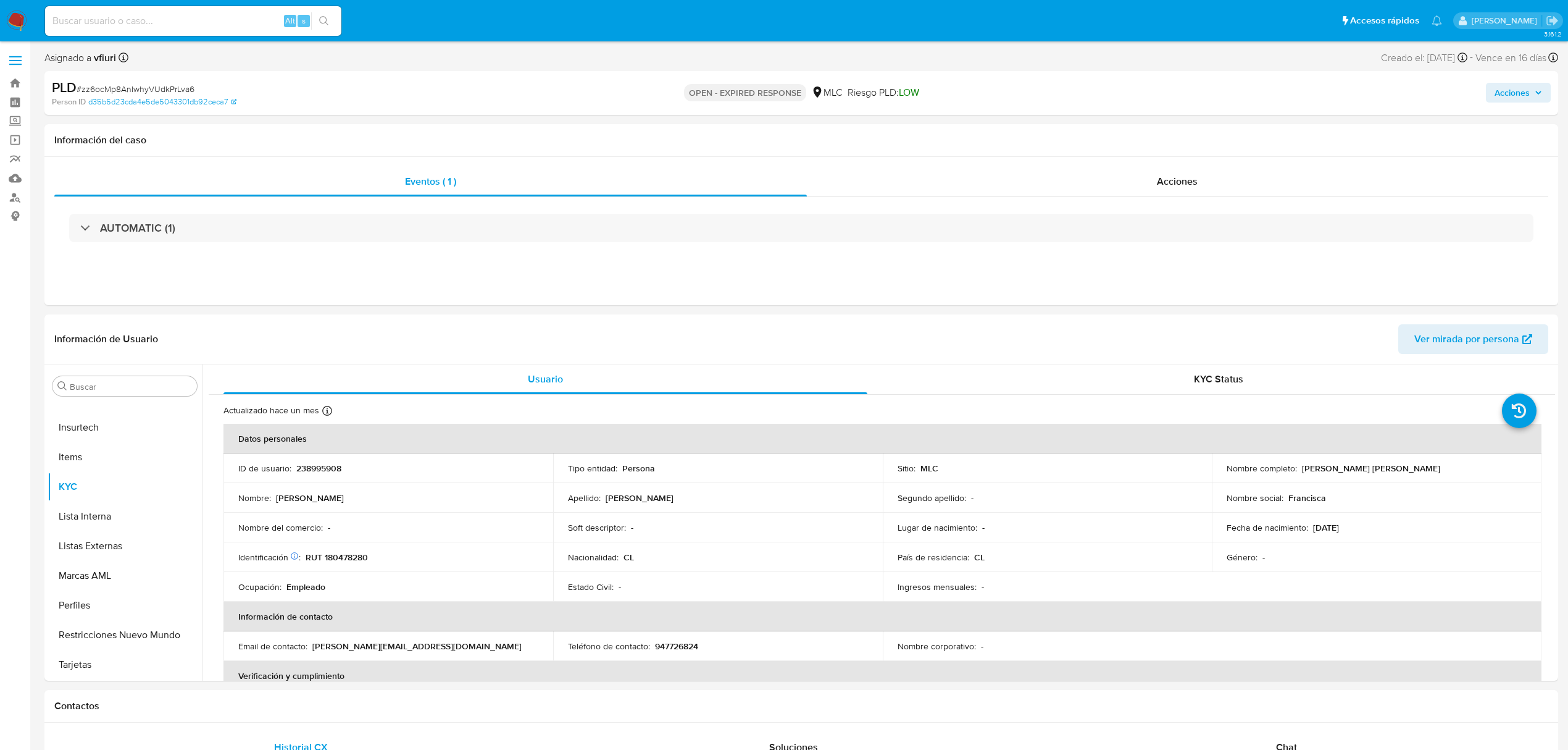
click at [126, 85] on span "# zz6ocMp8AnIwhyVUdkPrLva6" at bounding box center [136, 89] width 118 height 12
copy span "zz6ocMp8AnIwhyVUdkPrLva6"
click at [328, 463] on p "238995908" at bounding box center [318, 468] width 45 height 11
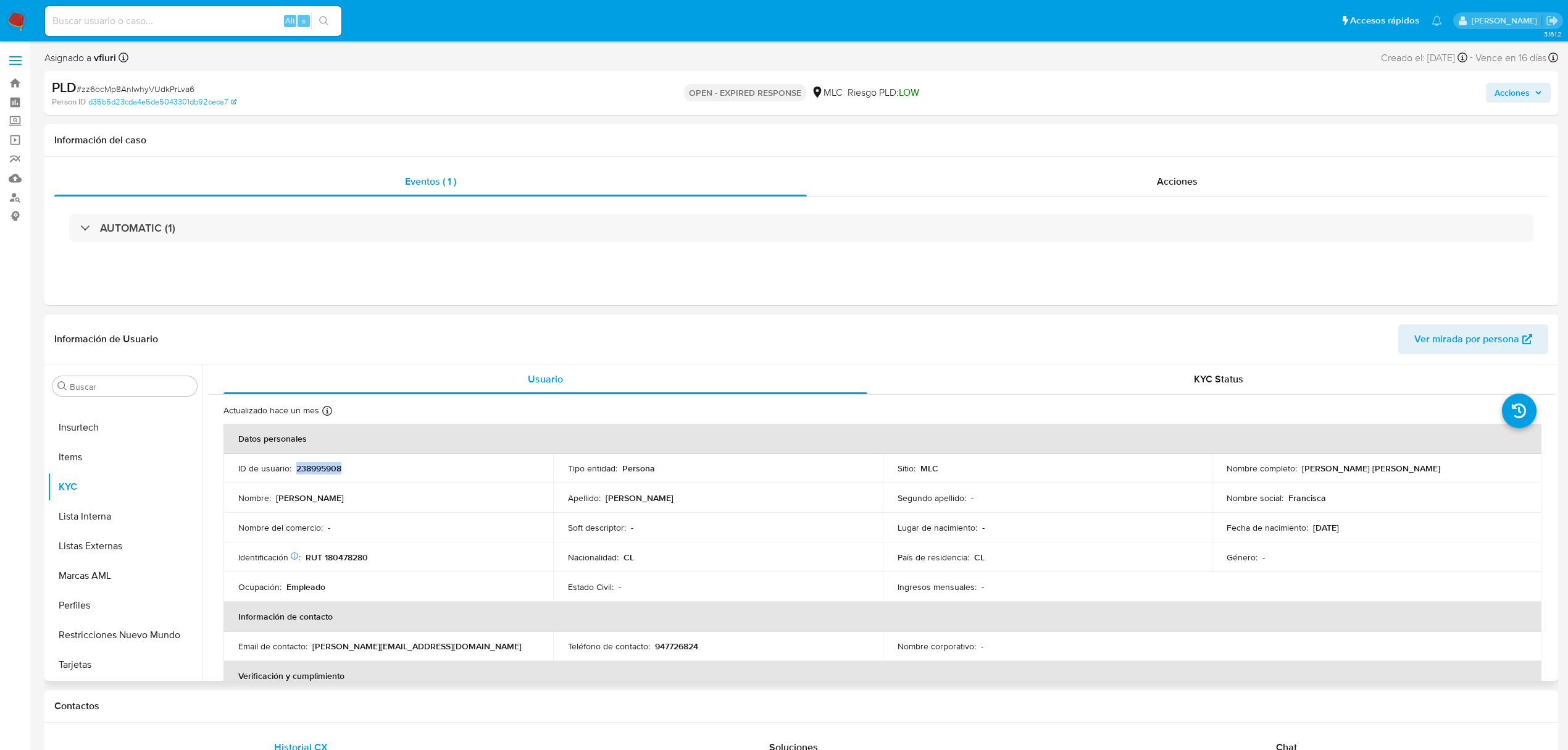
copy p "238995908"
drag, startPoint x: 505, startPoint y: 501, endPoint x: 955, endPoint y: 325, distance: 483.2
click at [506, 501] on div "Nombre : Francisca Camila" at bounding box center [388, 497] width 300 height 11
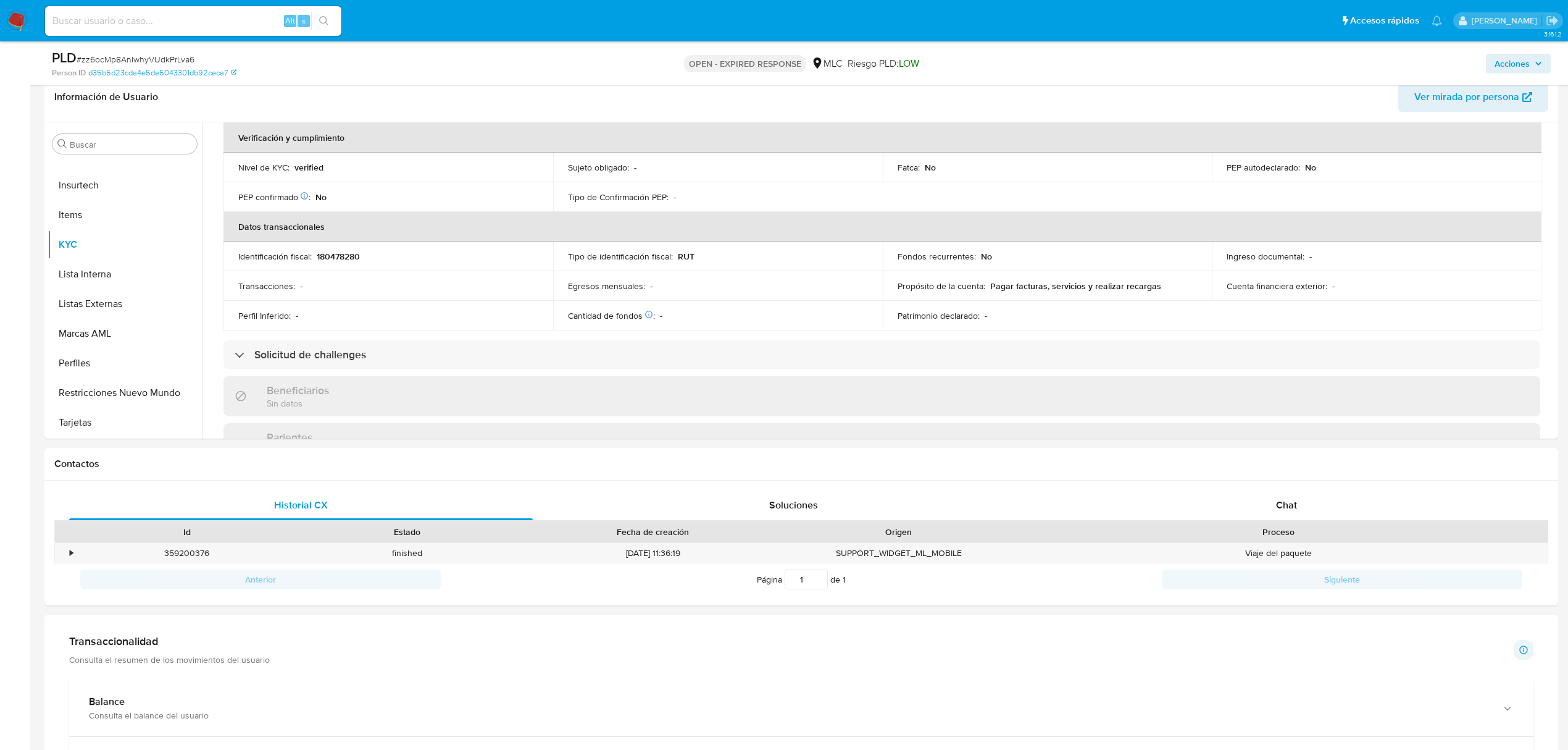
scroll to position [11, 0]
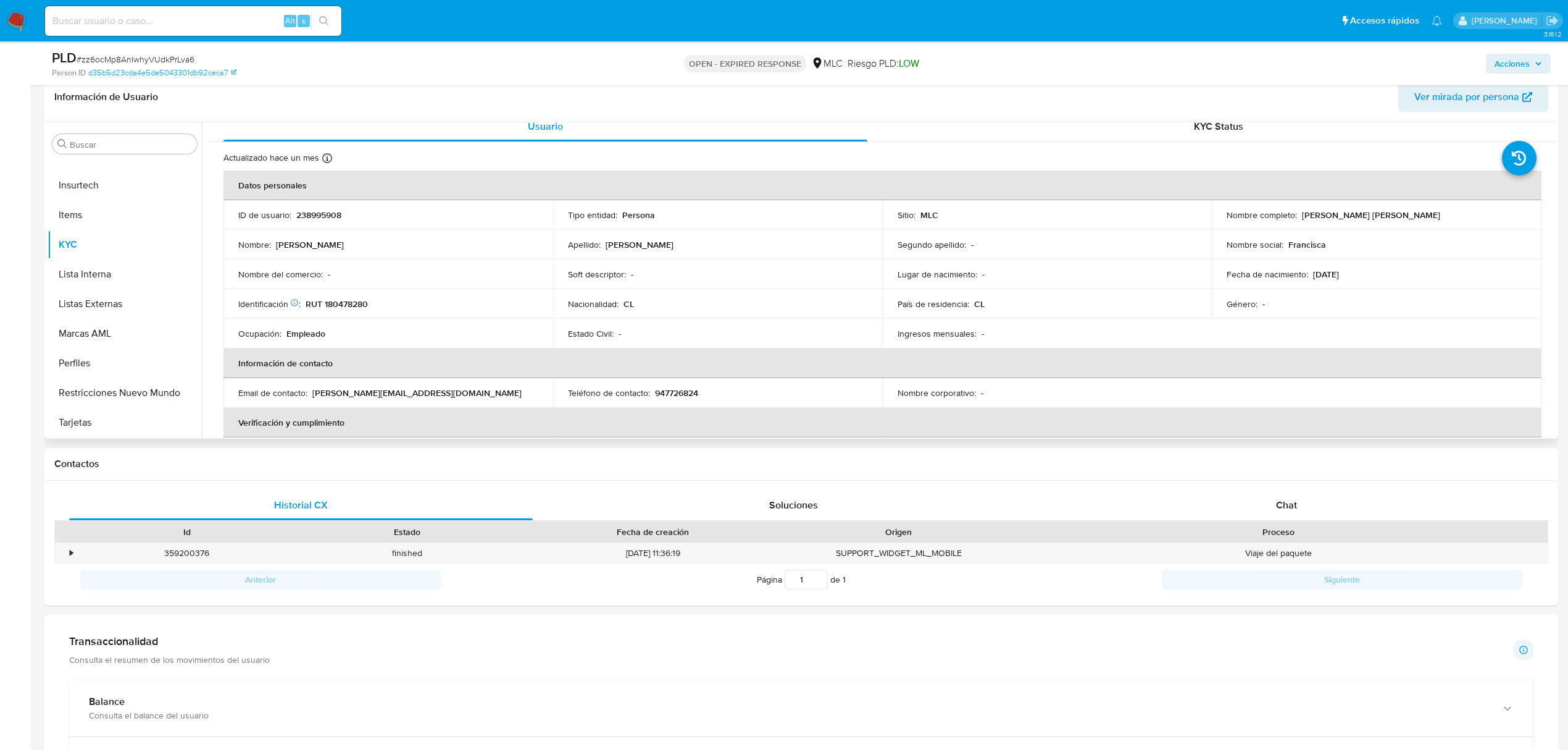
click at [347, 307] on p "RUT 180478280" at bounding box center [336, 304] width 62 height 11
copy p "180478280"
click at [105, 319] on button "Cruces y Relaciones" at bounding box center [120, 322] width 145 height 30
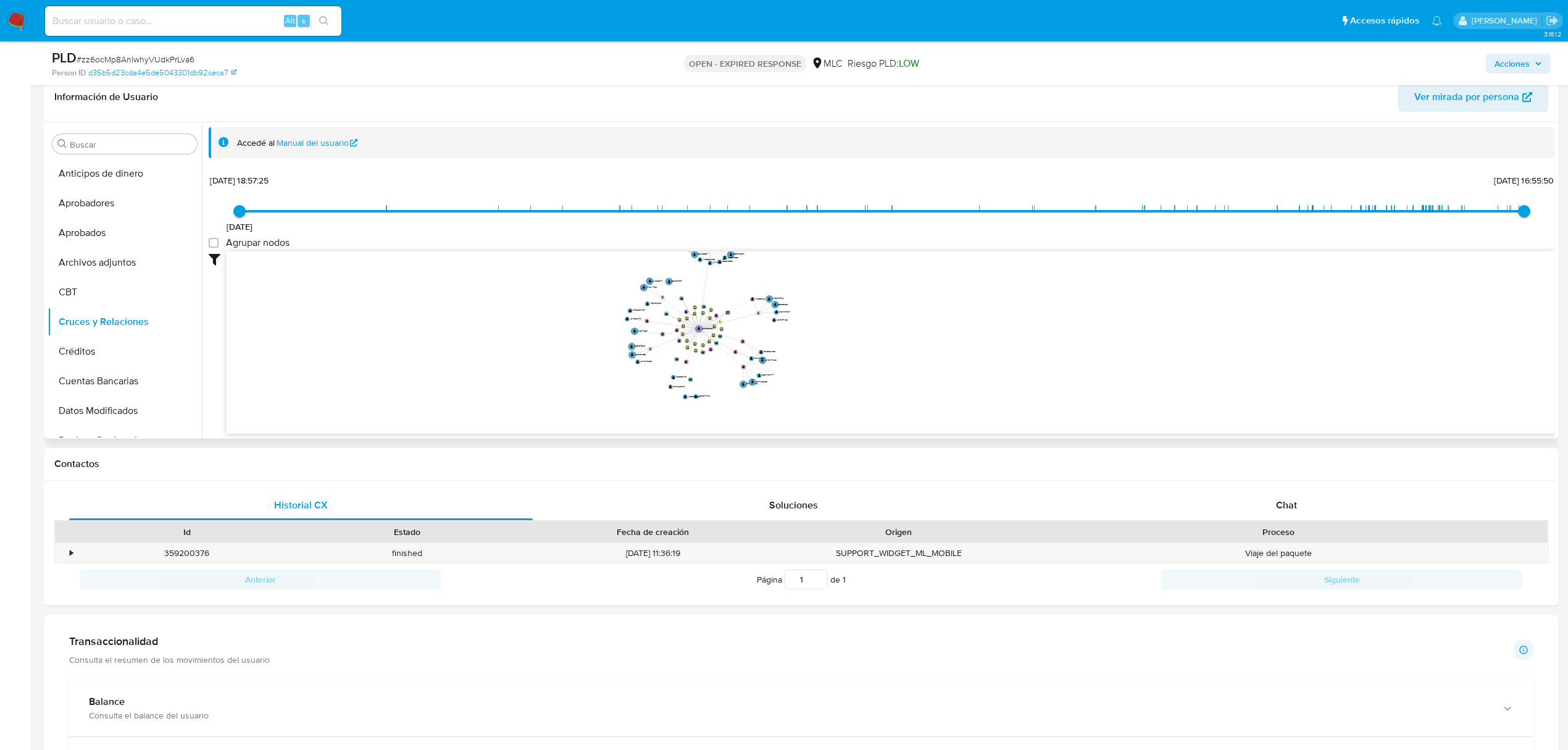
drag, startPoint x: 750, startPoint y: 315, endPoint x: 469, endPoint y: 359, distance: 284.4
click at [469, 359] on icon "user-238995908  238995908 device-663d5f6e05f0545097f6630a  device-665dd34843f…" at bounding box center [890, 341] width 1329 height 179
click at [845, 297] on icon "user-238995908  238995908 device-663d5f6e05f0545097f6630a  device-665dd34843f…" at bounding box center [890, 341] width 1329 height 179
drag, startPoint x: 838, startPoint y: 292, endPoint x: 838, endPoint y: 304, distance: 12.0
click at [838, 304] on icon "user-238995908  238995908 device-663d5f6e05f0545097f6630a  device-665dd34843f…" at bounding box center [890, 341] width 1329 height 179
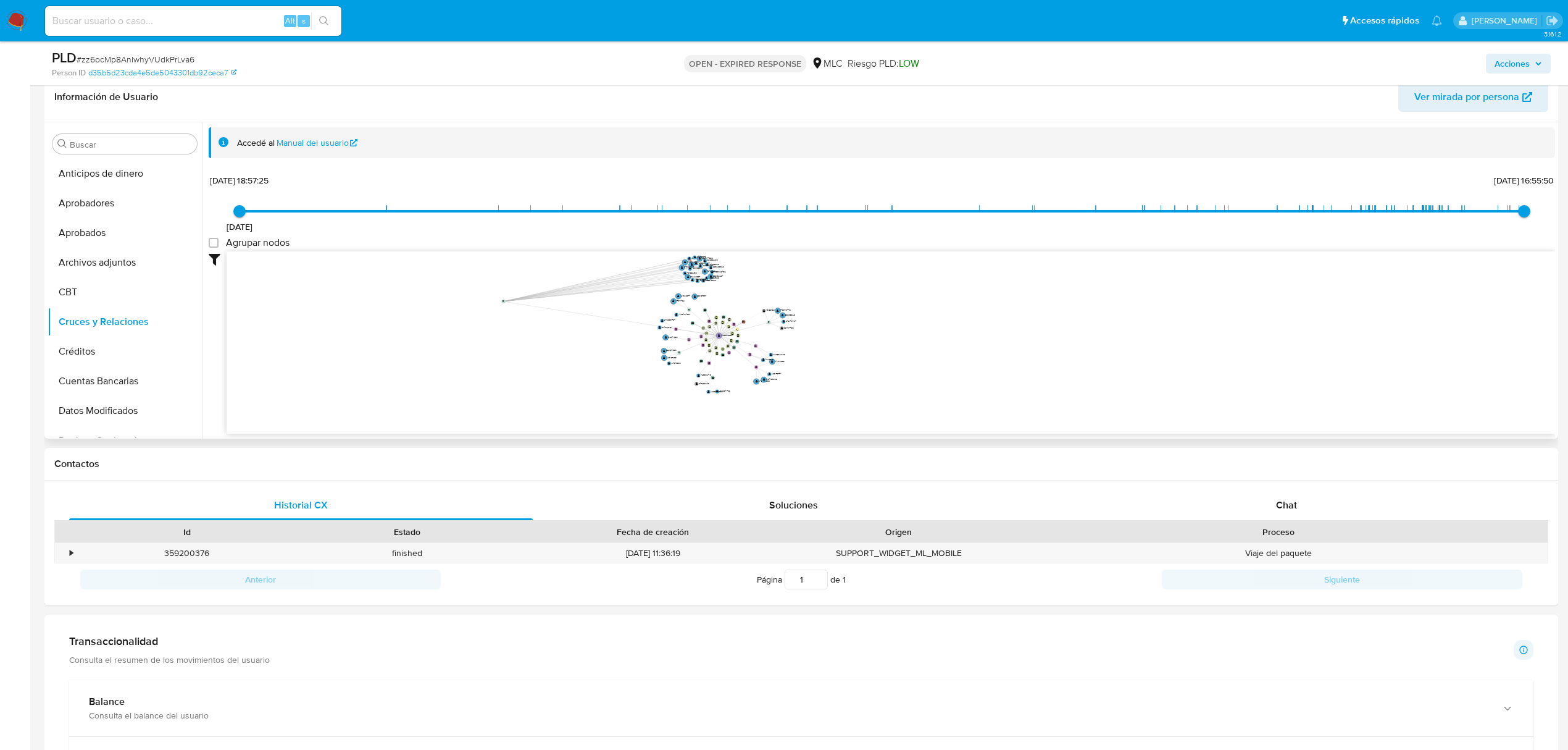
drag, startPoint x: 728, startPoint y: 268, endPoint x: 355, endPoint y: 324, distance: 377.2
click at [502, 303] on circle at bounding box center [503, 300] width 4 height 4
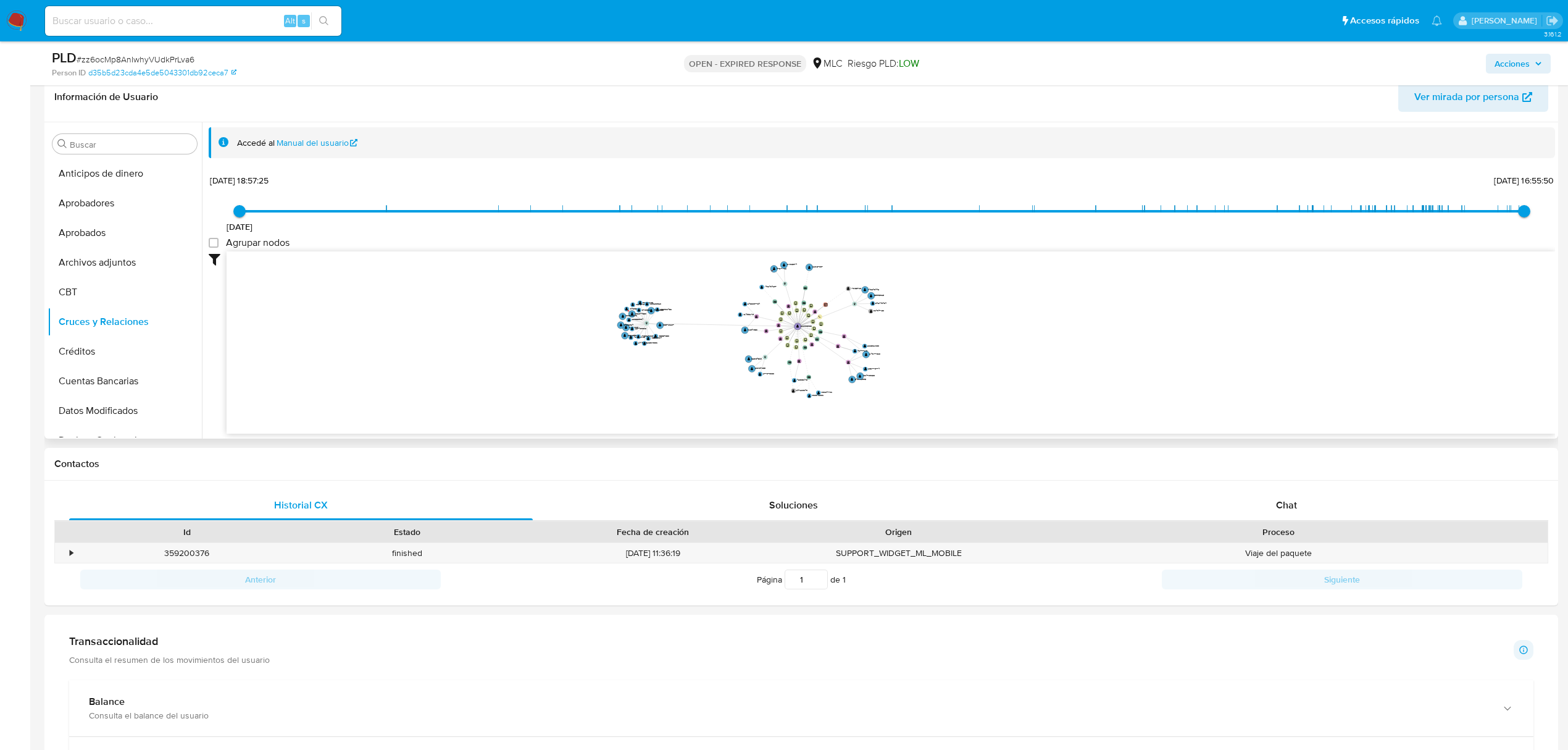
drag, startPoint x: 1034, startPoint y: 363, endPoint x: 1127, endPoint y: 353, distance: 93.5
click at [1127, 353] on icon "user-238995908  238995908 device-663d5f6e05f0545097f6630a  device-665dd34843f…" at bounding box center [890, 341] width 1329 height 179
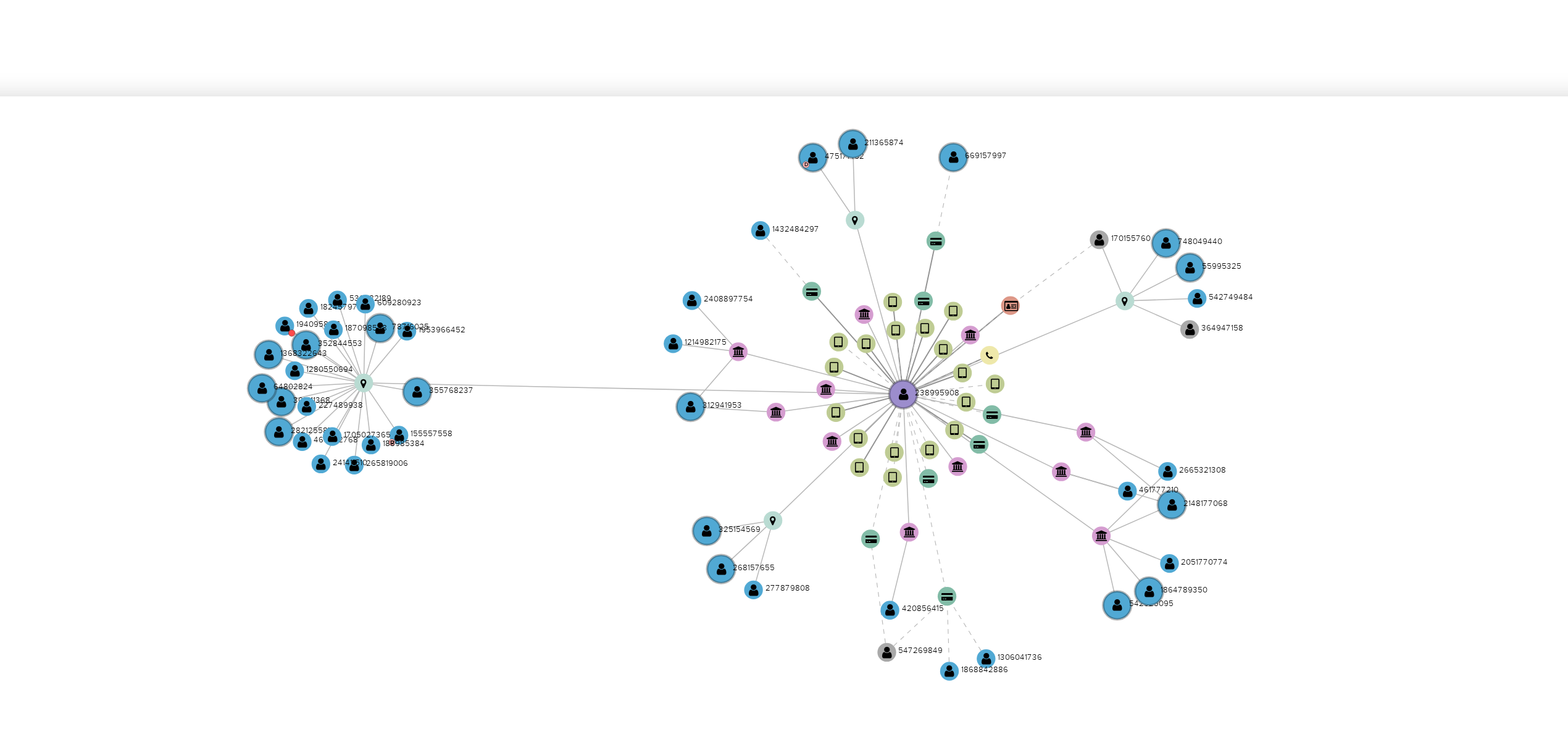
scroll to position [199, 0]
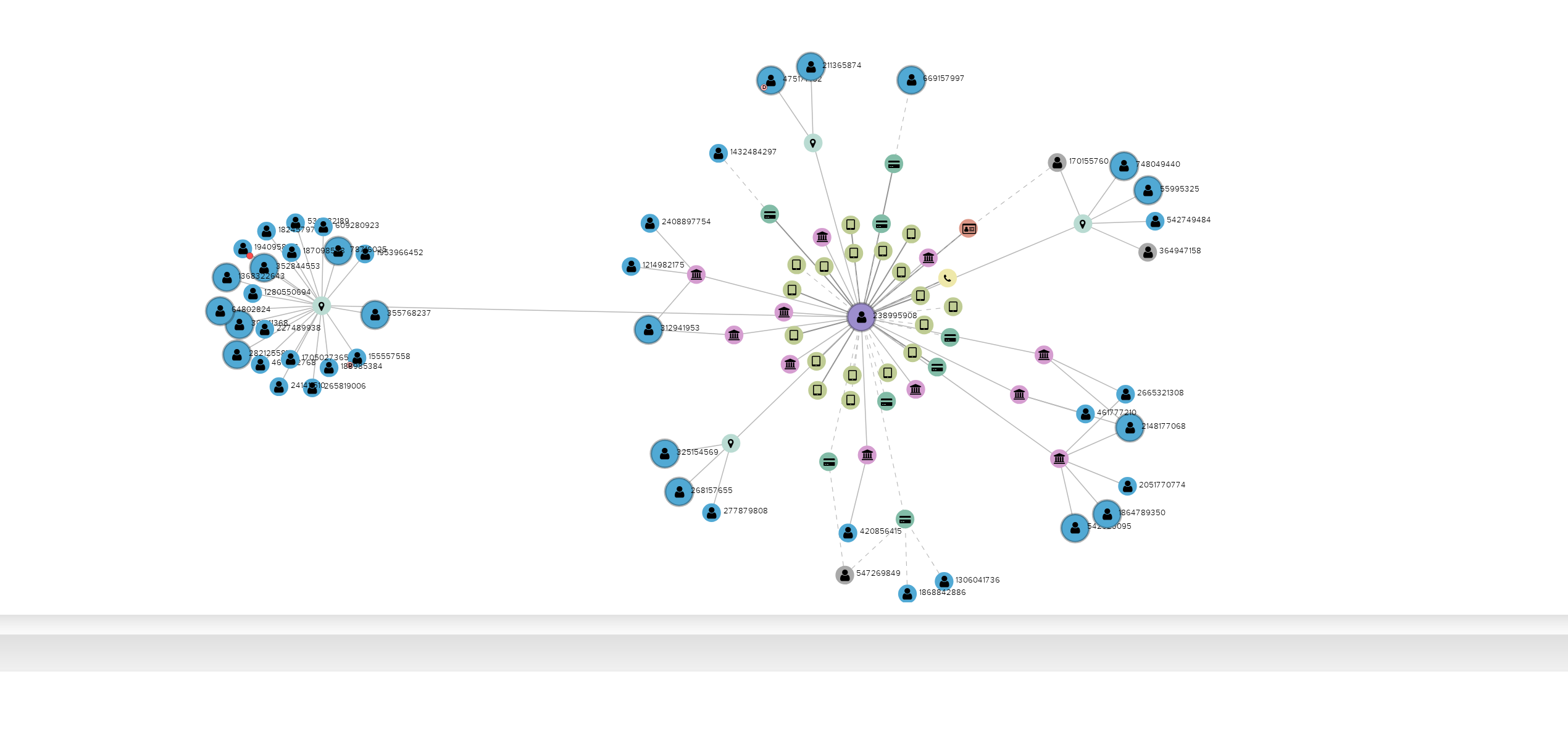
drag, startPoint x: 718, startPoint y: 378, endPoint x: 708, endPoint y: 396, distance: 20.6
click at [709, 400] on icon "user-238995908  238995908 device-663d5f6e05f0545097f6630a  device-665dd34843f…" at bounding box center [890, 341] width 1329 height 179
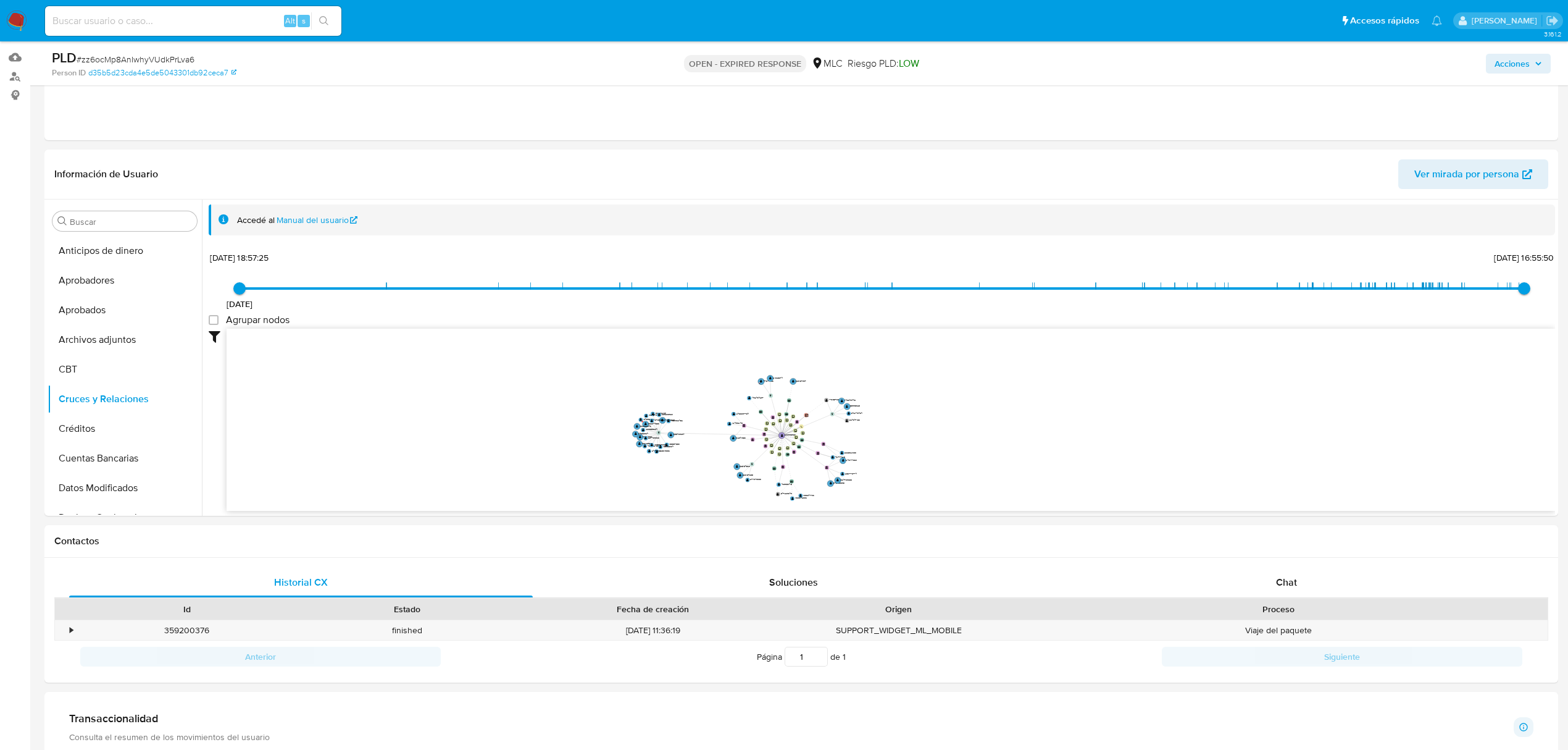
scroll to position [329, 0]
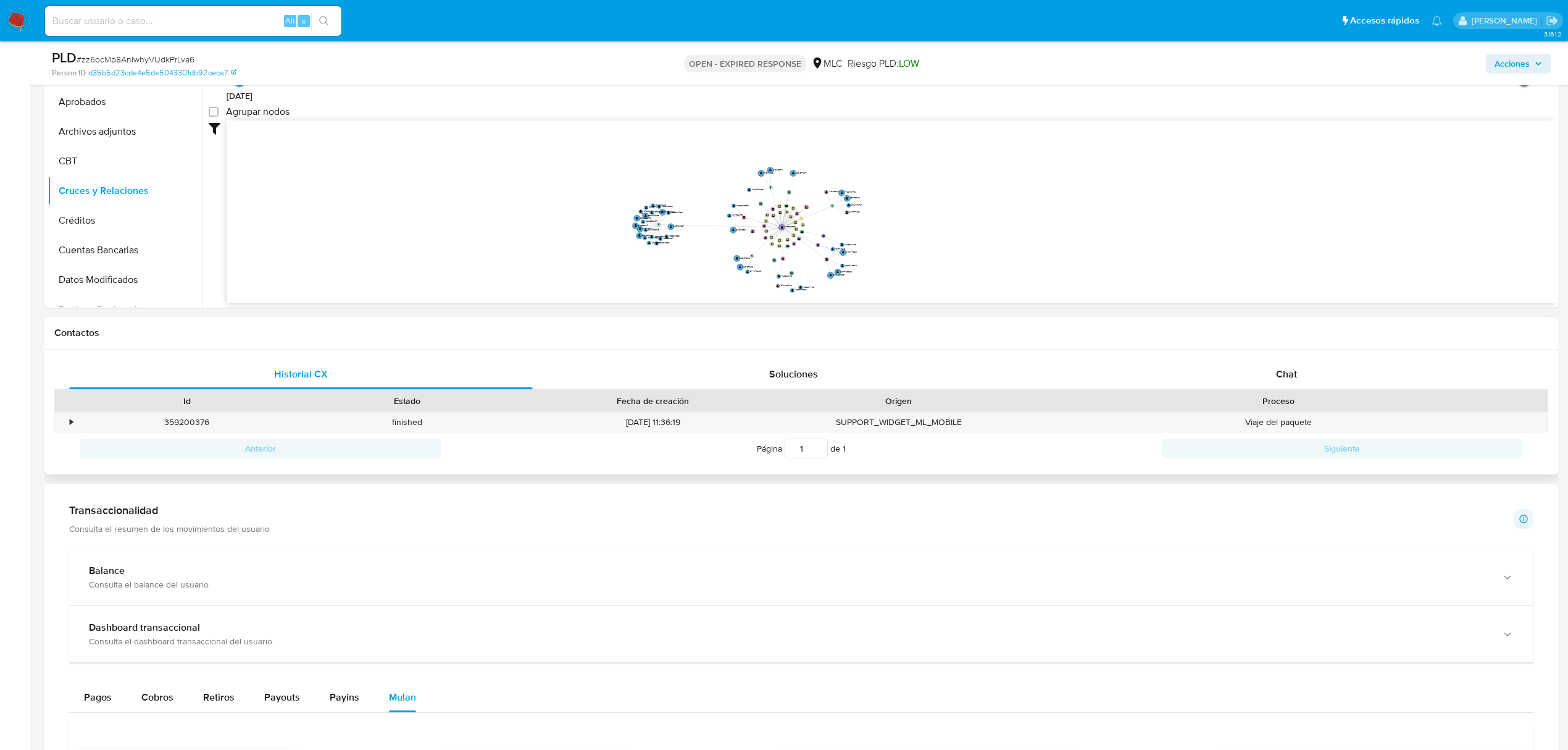
click at [1301, 350] on div "Historial CX Soluciones Chat Id Estado Fecha de creación Origen Proceso • 35920…" at bounding box center [802, 412] width 1514 height 125
click at [1299, 359] on div "Chat" at bounding box center [1287, 374] width 464 height 30
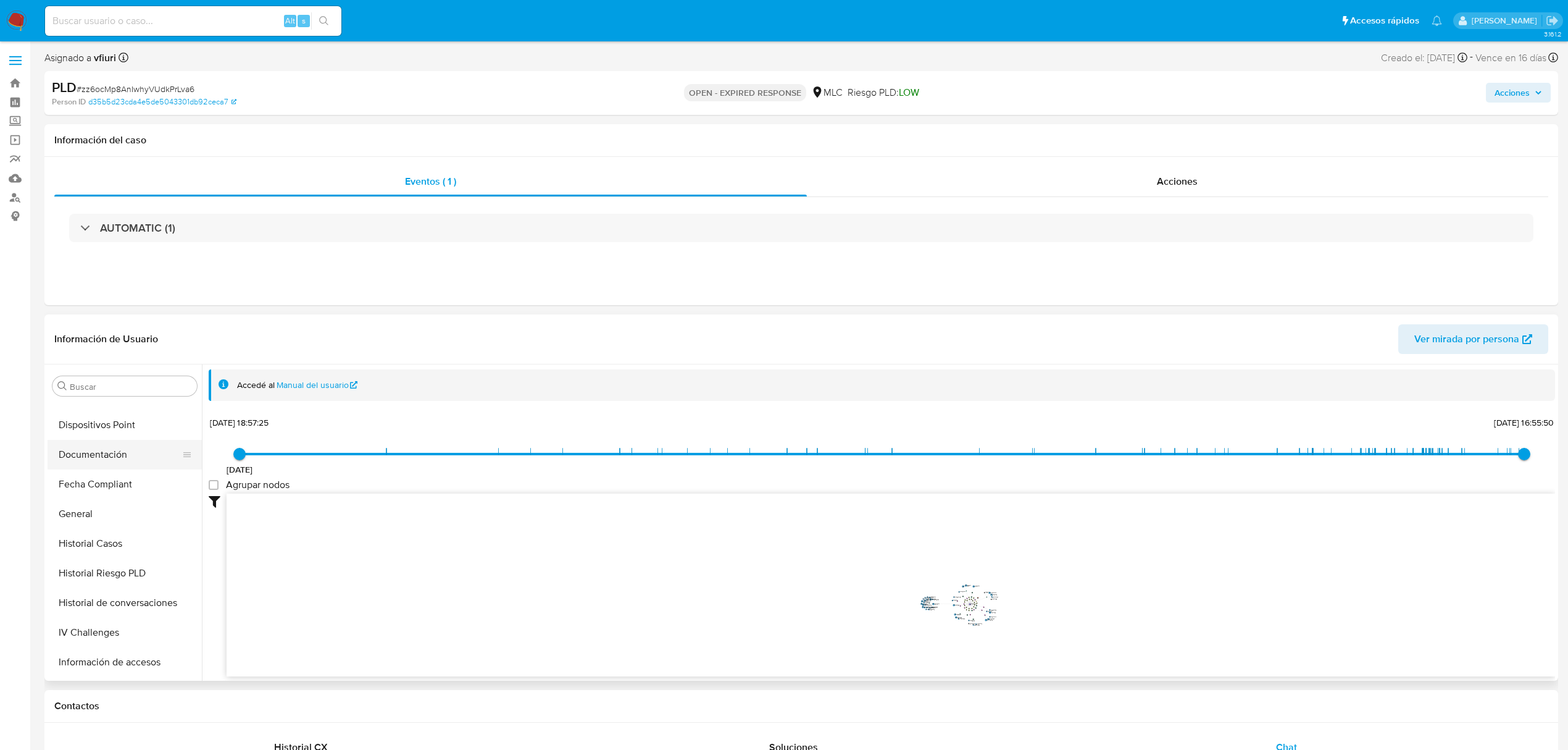
scroll to position [412, 0]
click at [90, 441] on button "Historial Casos" at bounding box center [120, 449] width 145 height 30
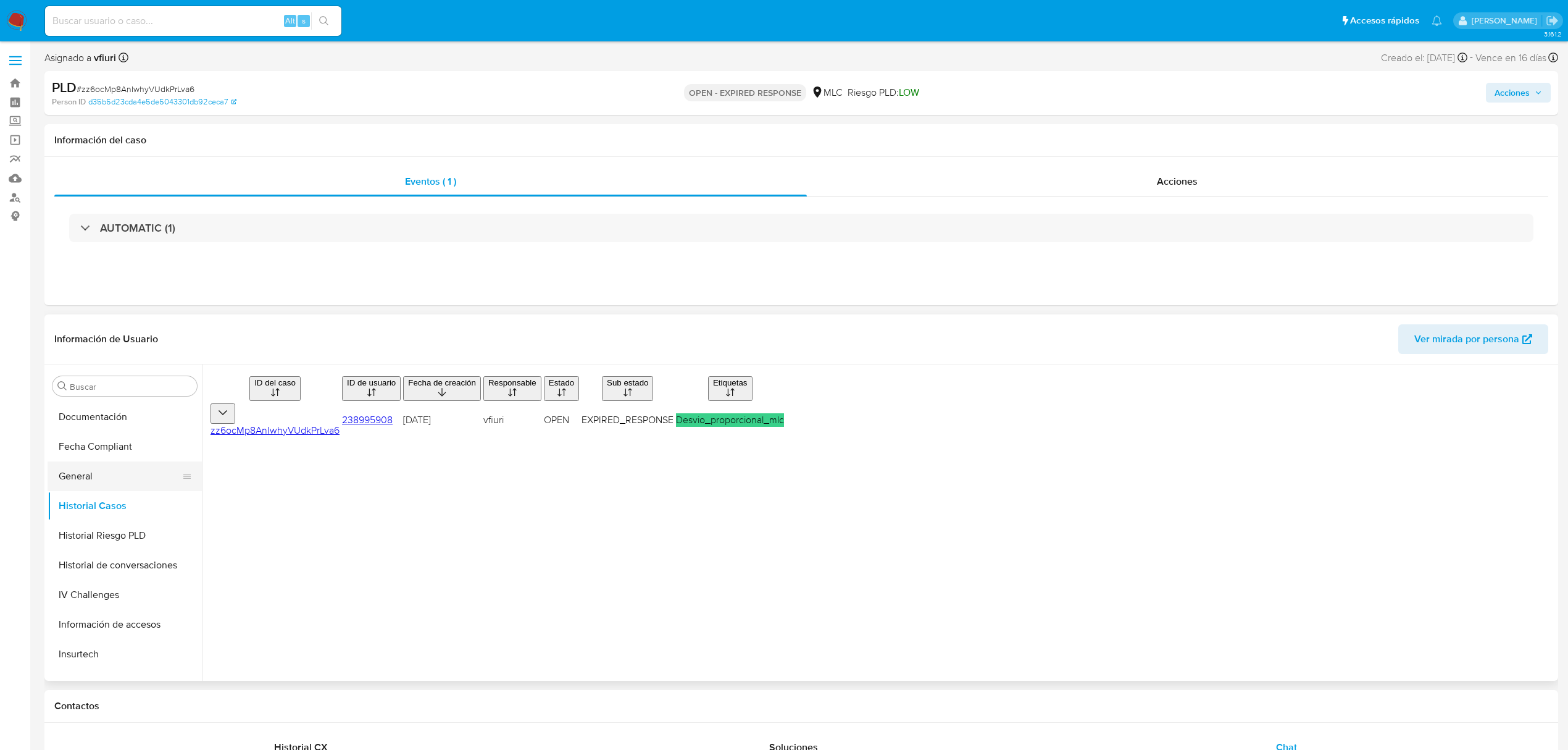
scroll to position [329, 0]
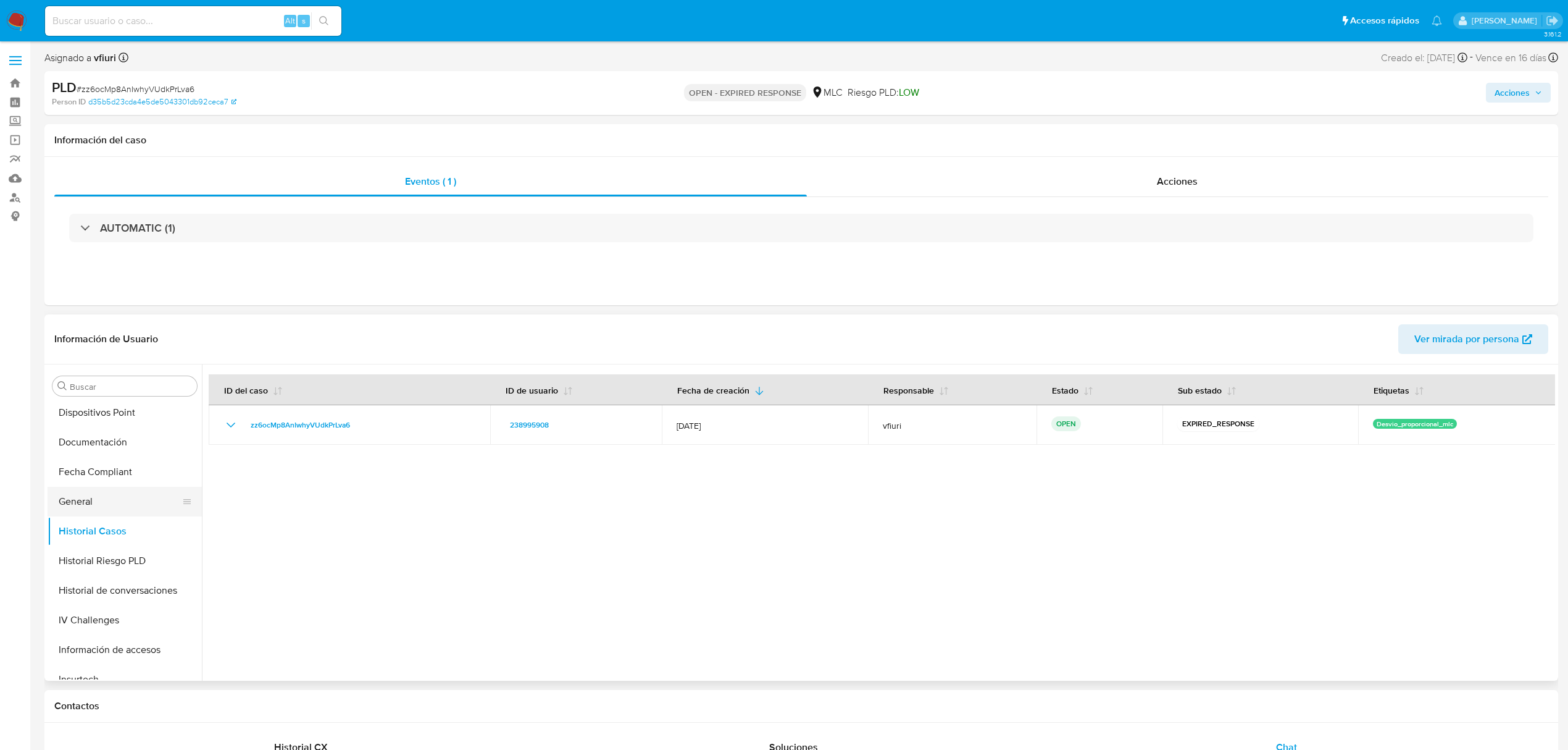
click at [116, 497] on button "General" at bounding box center [120, 501] width 145 height 30
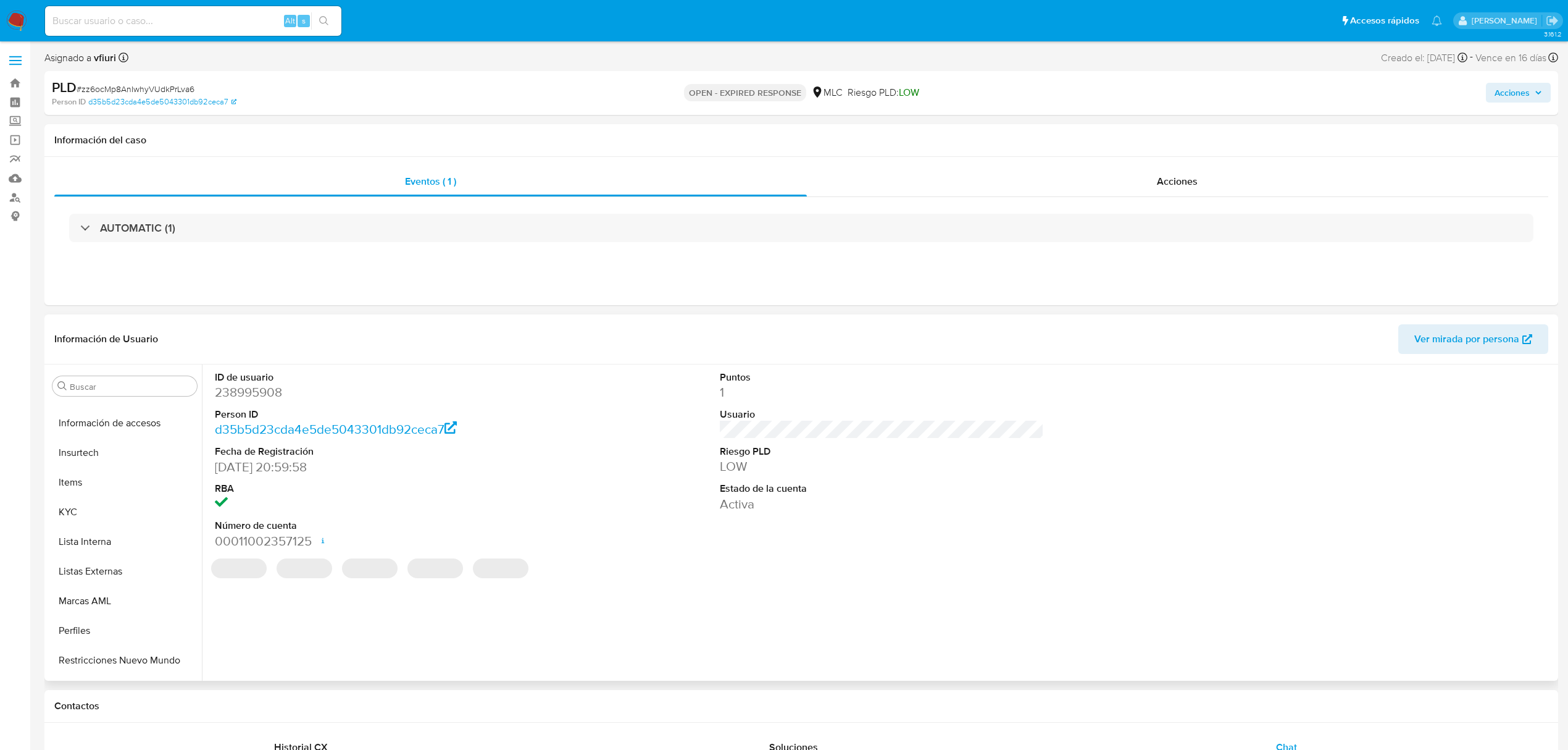
scroll to position [582, 0]
click at [119, 495] on button "KYC" at bounding box center [125, 486] width 155 height 30
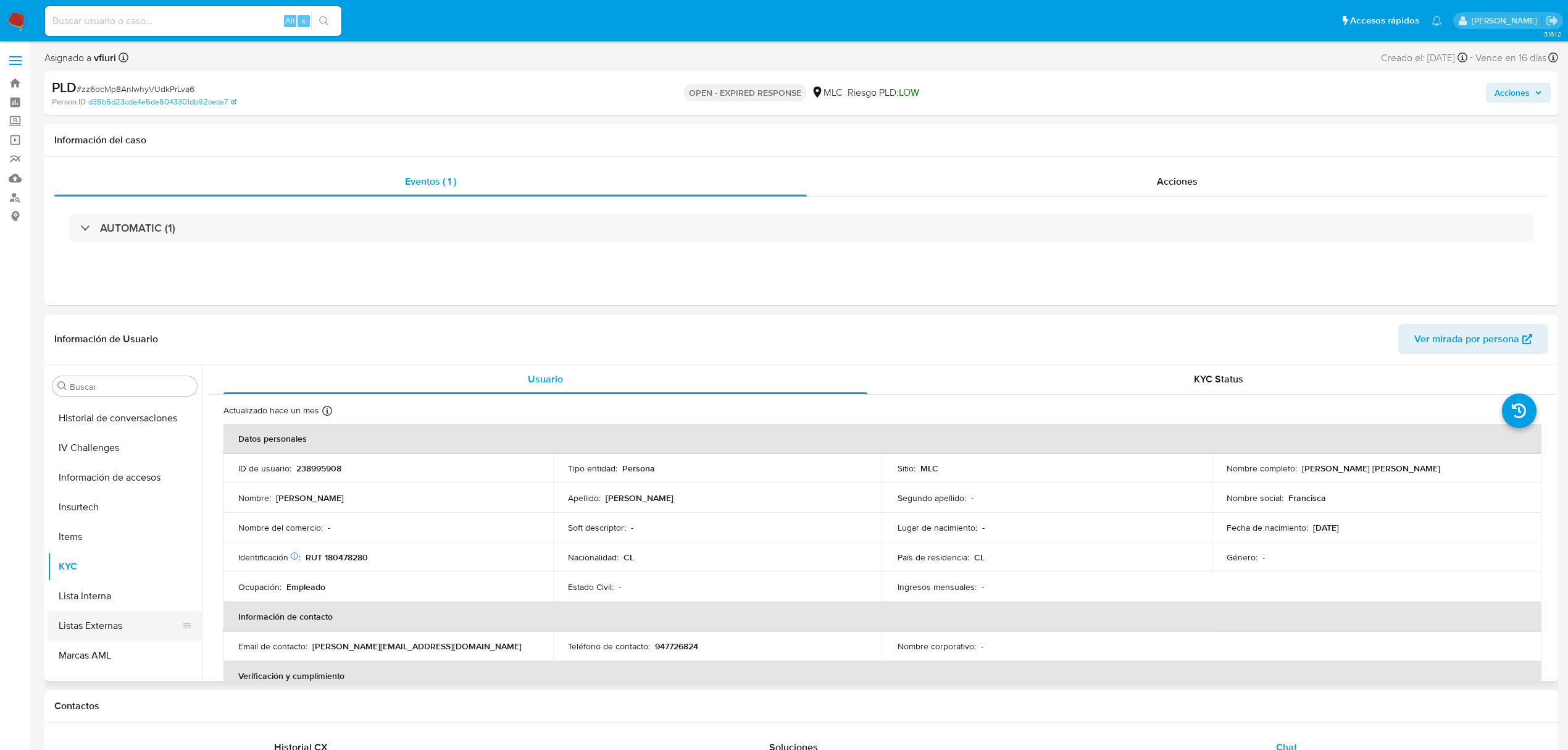
scroll to position [252, 0]
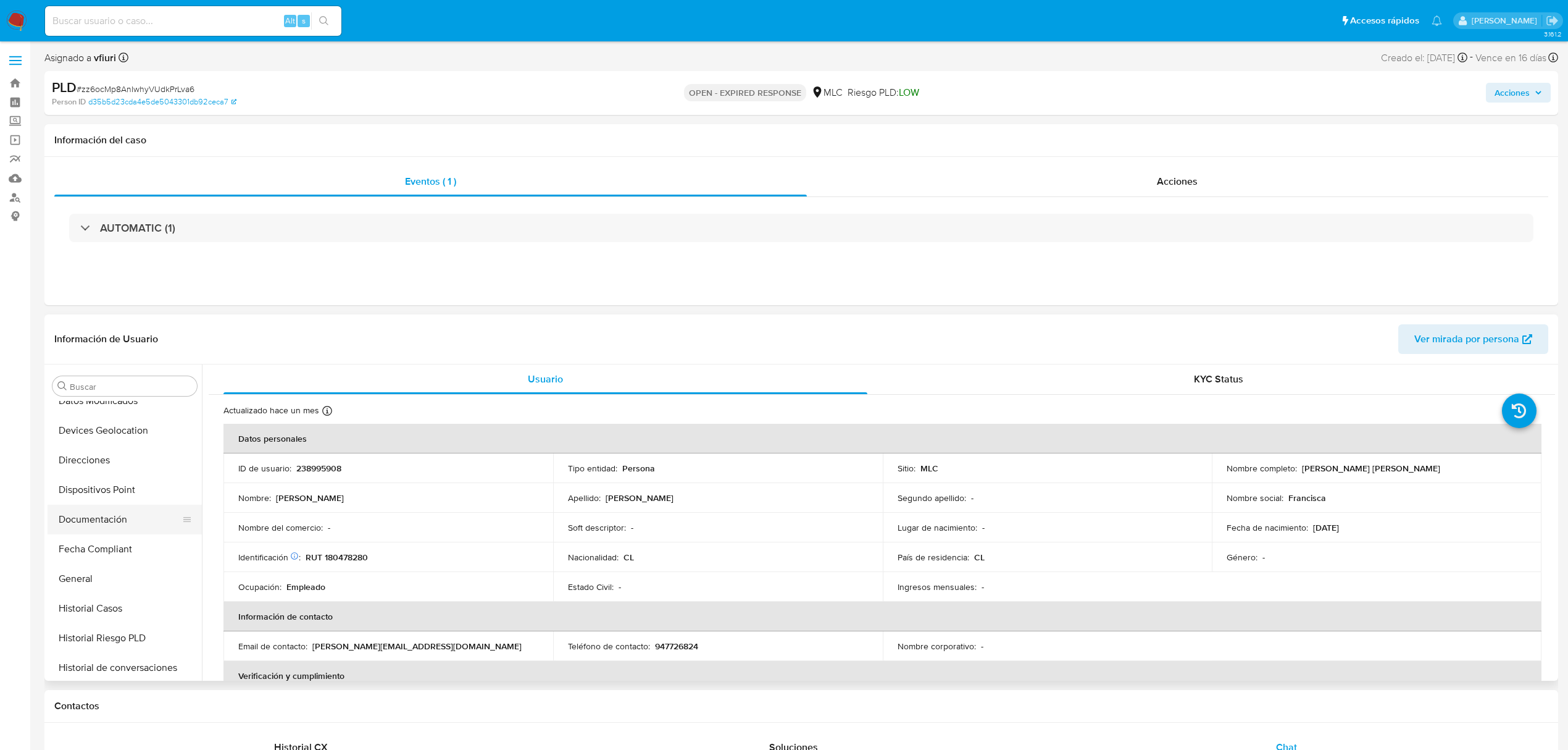
click at [114, 507] on button "Documentación" at bounding box center [120, 519] width 145 height 30
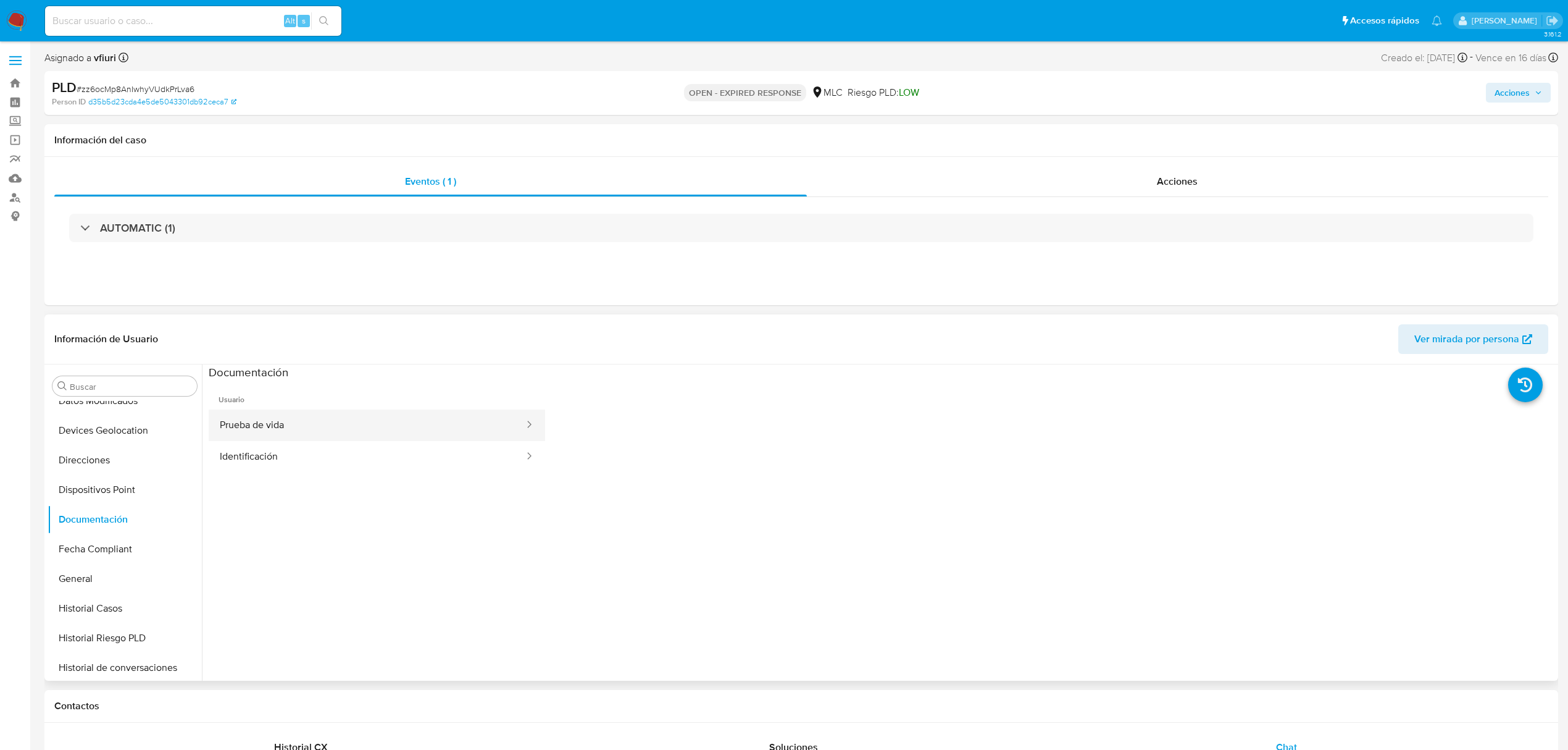
click at [280, 431] on button "Prueba de vida" at bounding box center [367, 425] width 317 height 32
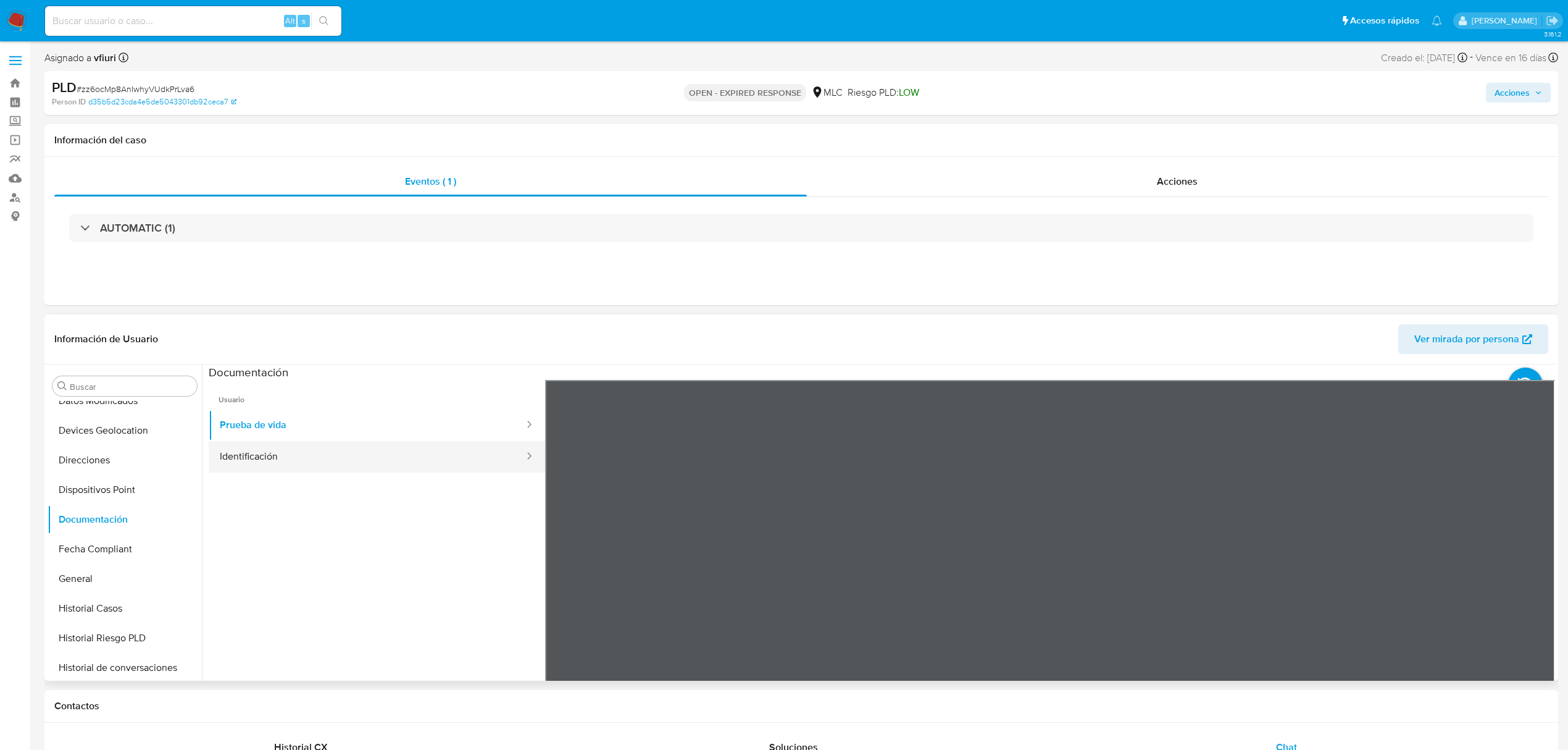
click at [425, 471] on button "Identificación" at bounding box center [367, 457] width 317 height 32
click at [435, 403] on span "Usuario" at bounding box center [377, 394] width 336 height 30
click at [435, 413] on button "Prueba de vida" at bounding box center [367, 425] width 317 height 32
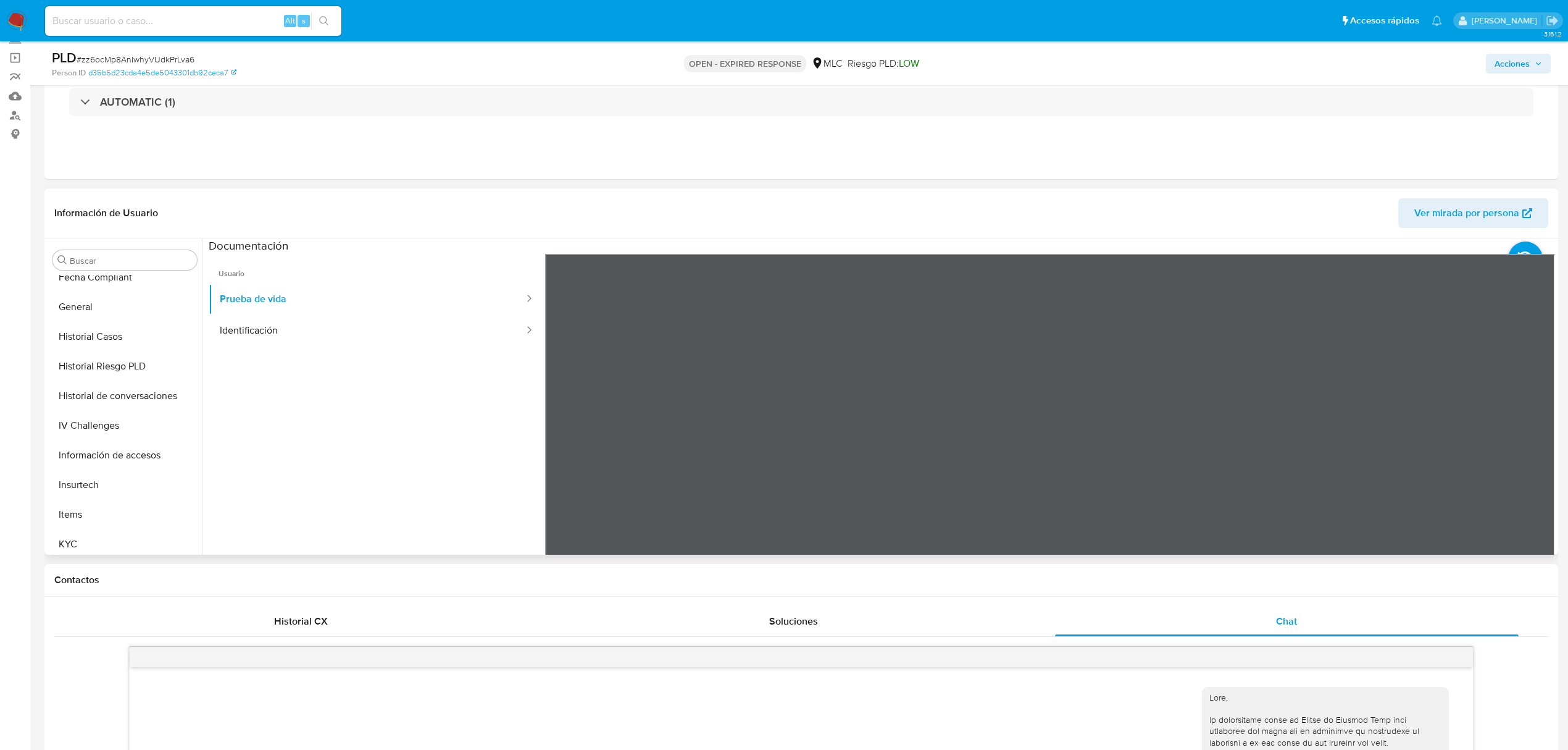
scroll to position [582, 0]
click at [92, 365] on button "KYC" at bounding box center [120, 360] width 145 height 30
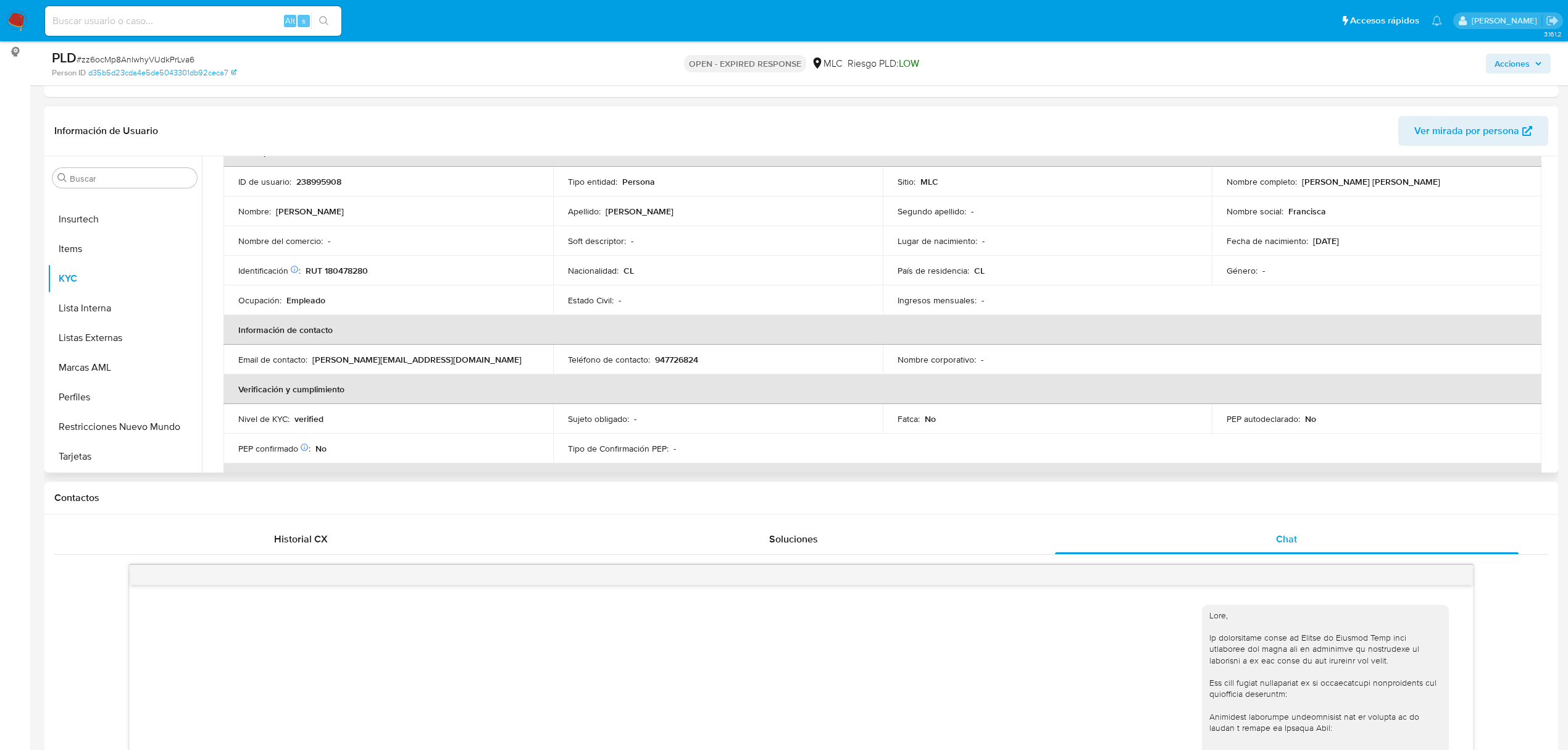
scroll to position [0, 0]
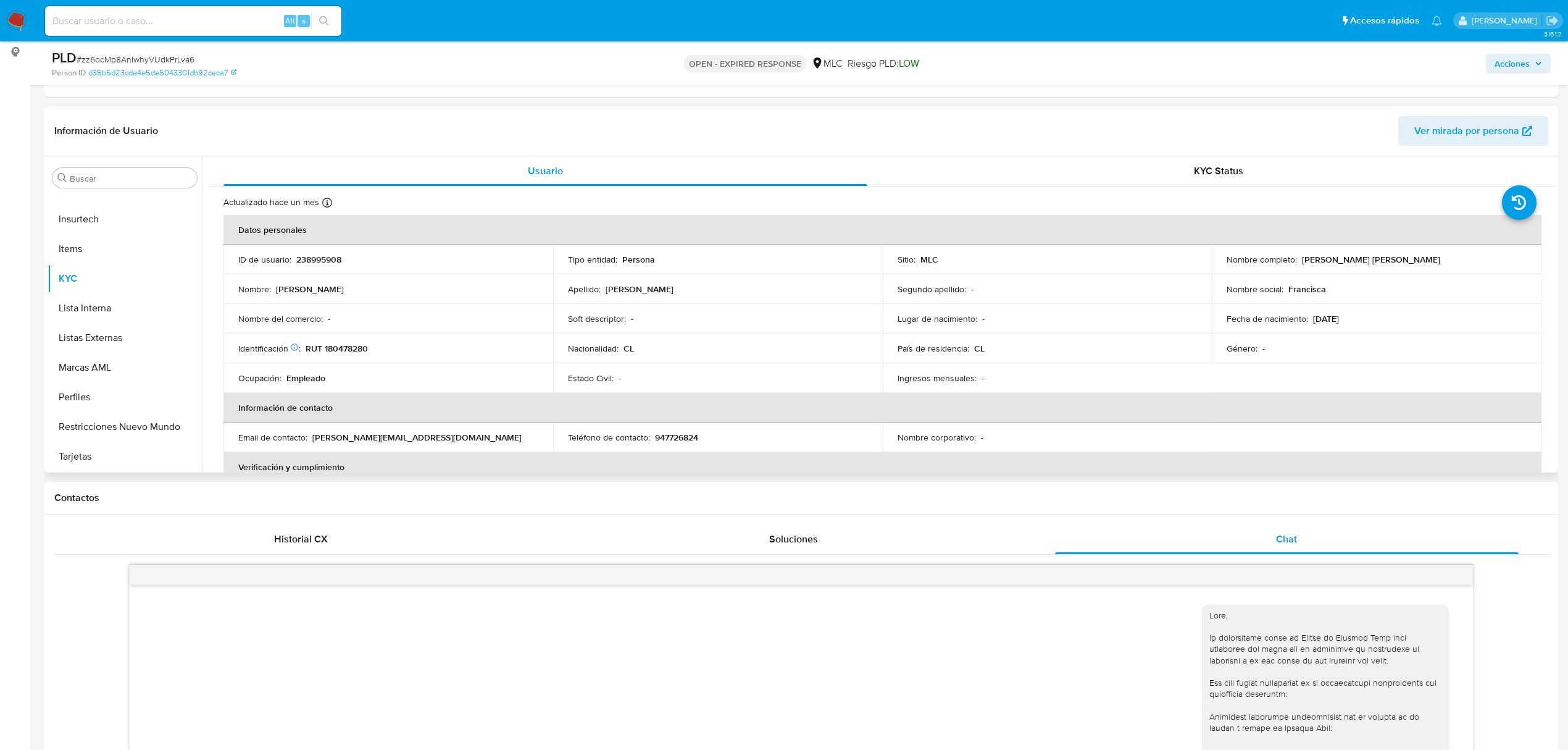
click at [332, 259] on p "238995908" at bounding box center [318, 259] width 45 height 11
drag, startPoint x: 1311, startPoint y: 260, endPoint x: 1452, endPoint y: 260, distance: 141.0
click at [1451, 260] on div "Nombre completo : Francisca Camila Escalona Lainez" at bounding box center [1377, 259] width 300 height 11
drag, startPoint x: 387, startPoint y: 435, endPoint x: 317, endPoint y: 435, distance: 70.0
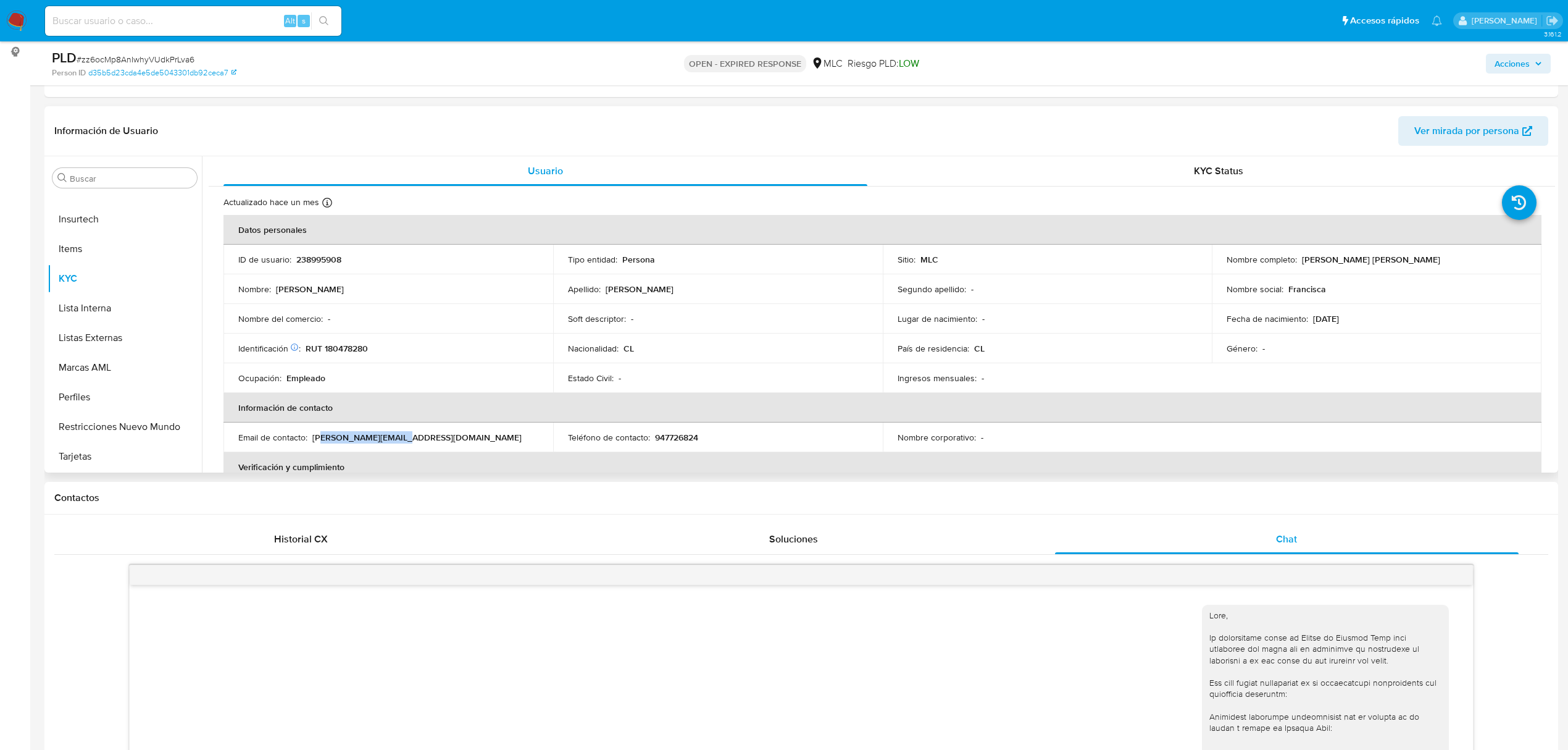
click at [317, 435] on p "f.e.lainez.c@gmail.com" at bounding box center [417, 437] width 209 height 11
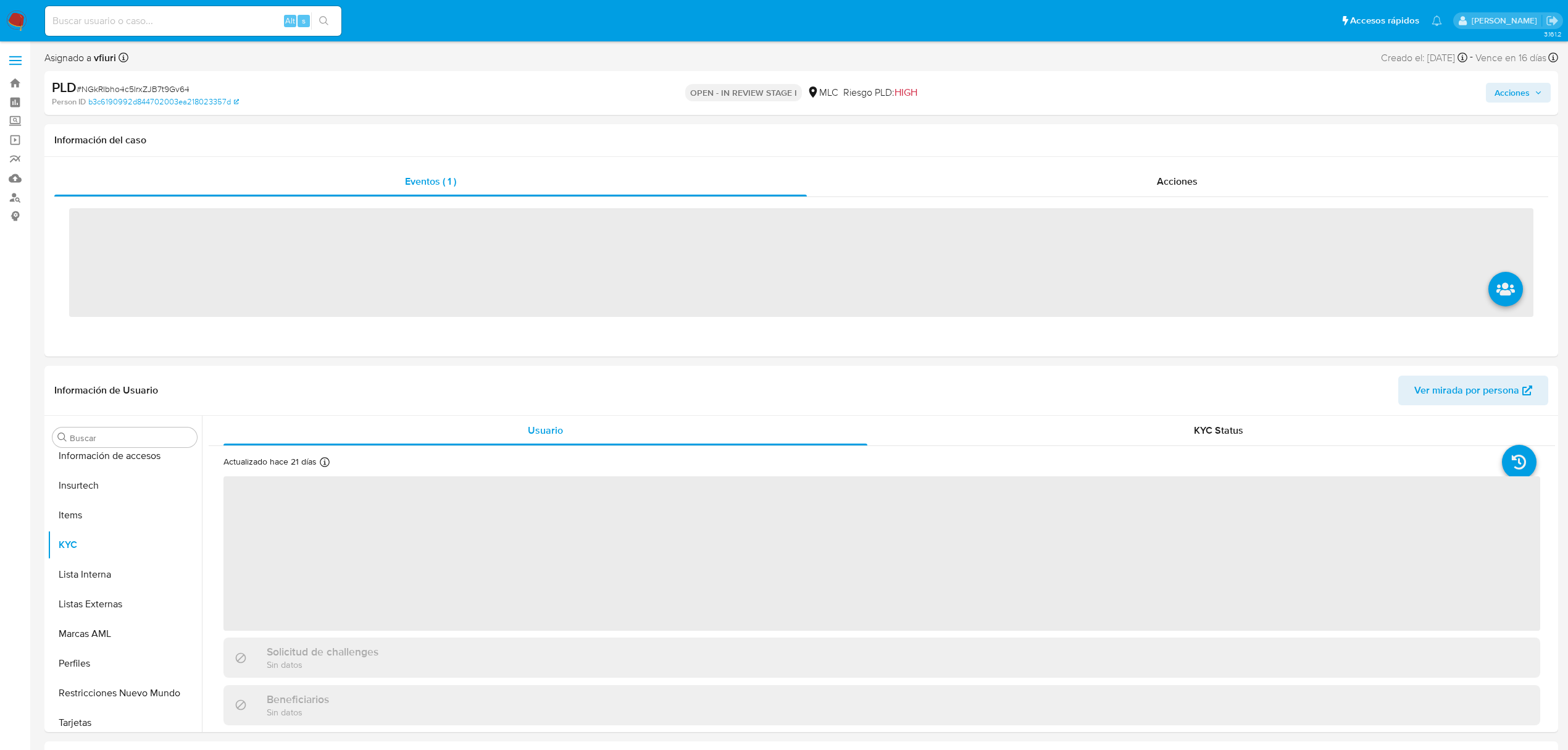
scroll to position [582, 0]
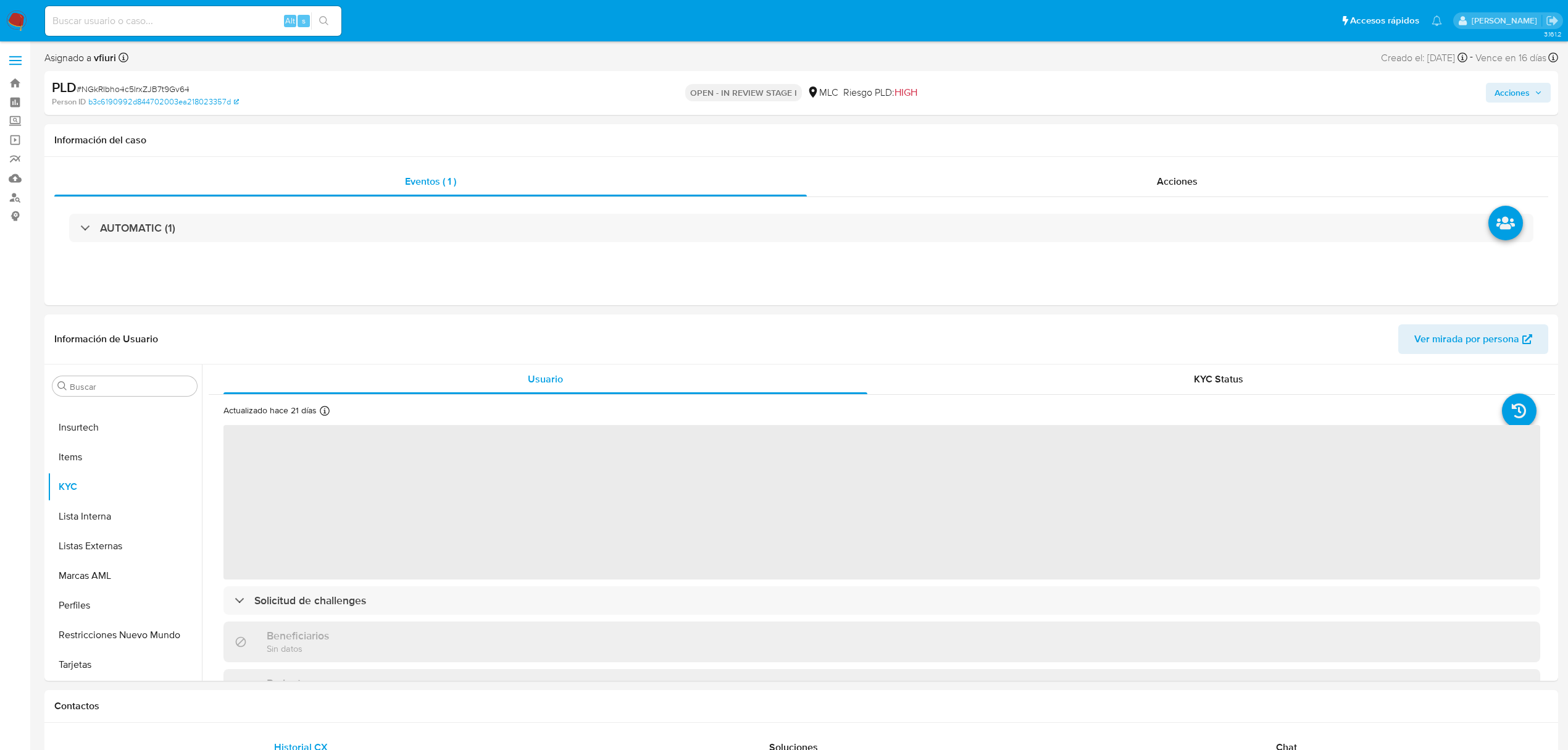
select select "10"
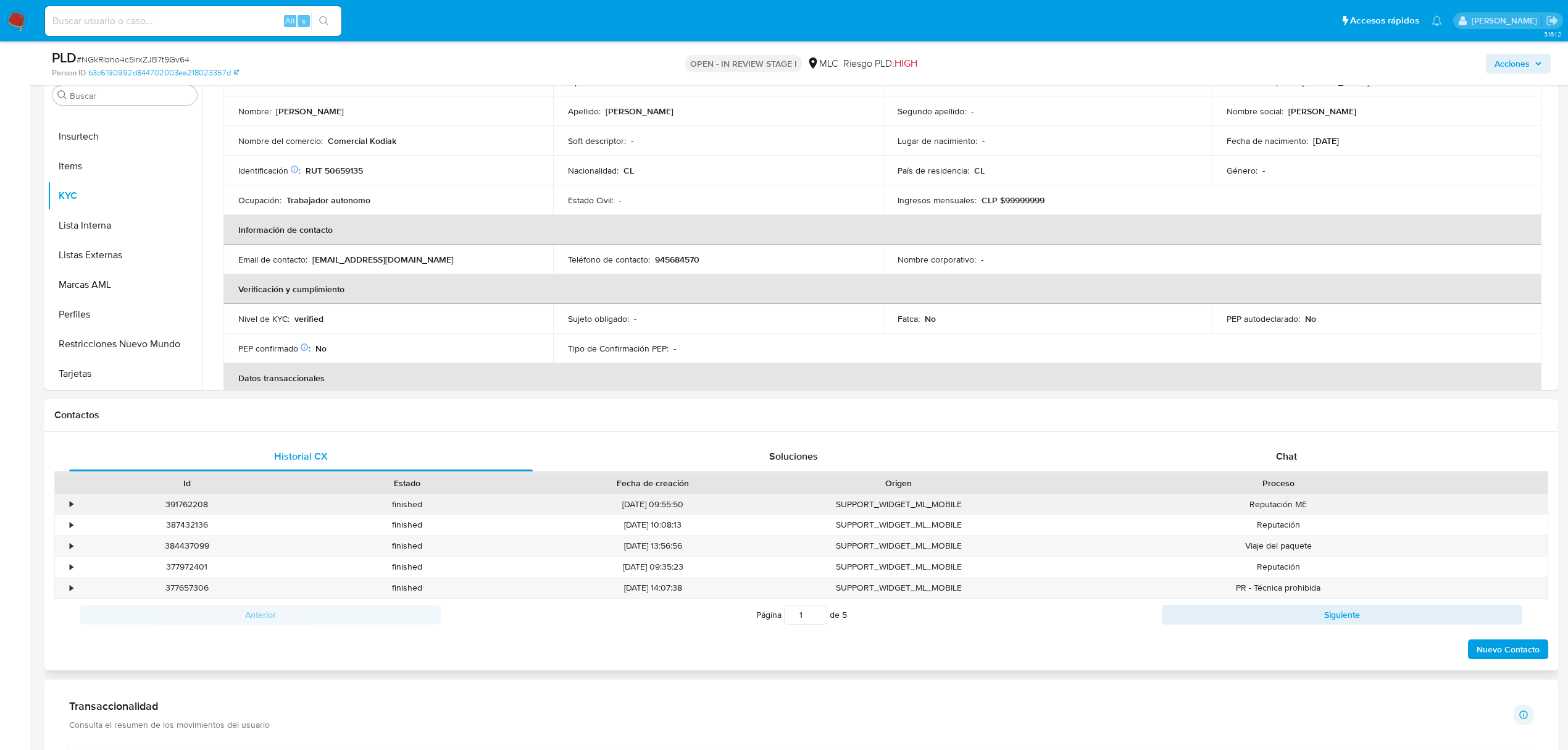
scroll to position [247, 0]
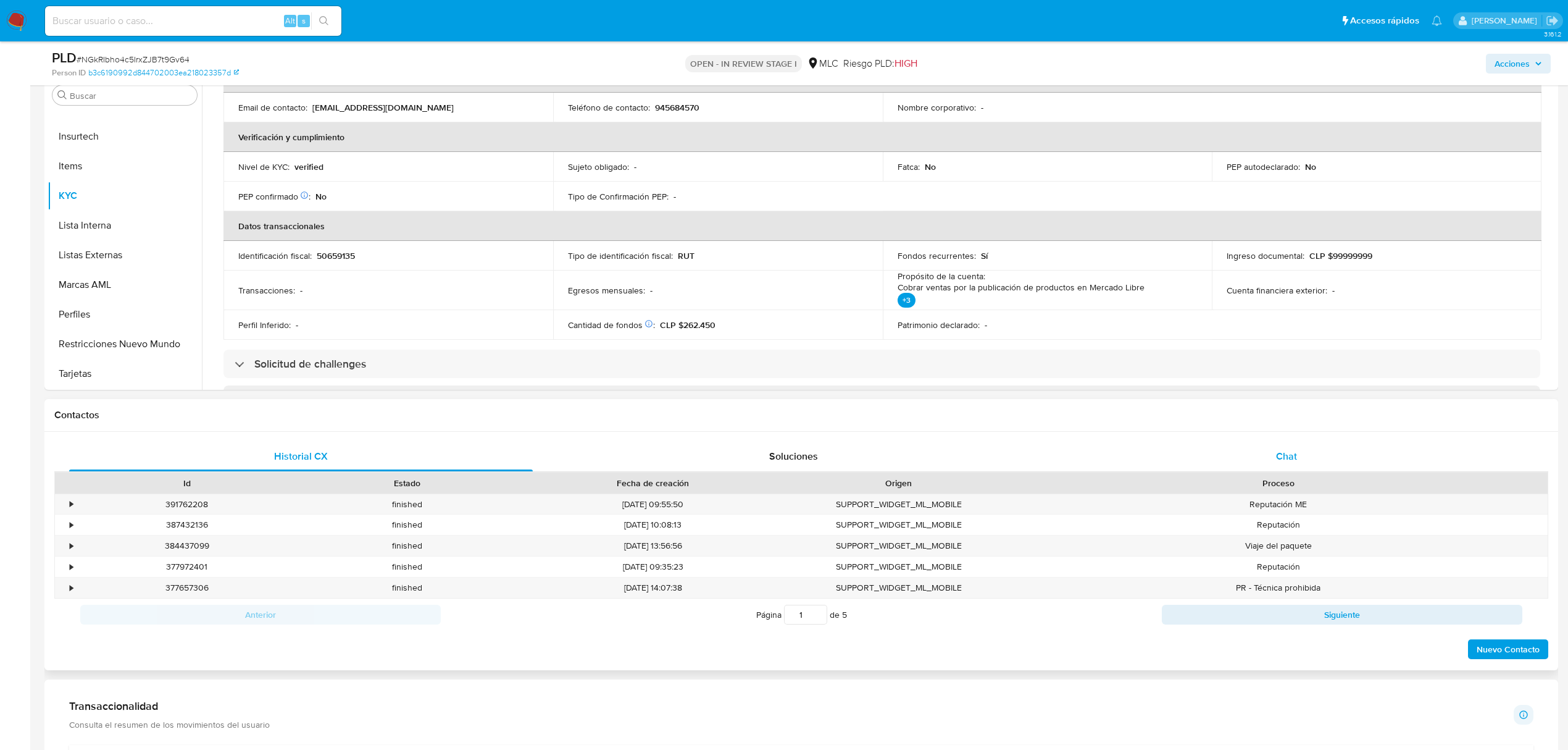
click at [1301, 455] on div "Chat" at bounding box center [1287, 457] width 464 height 30
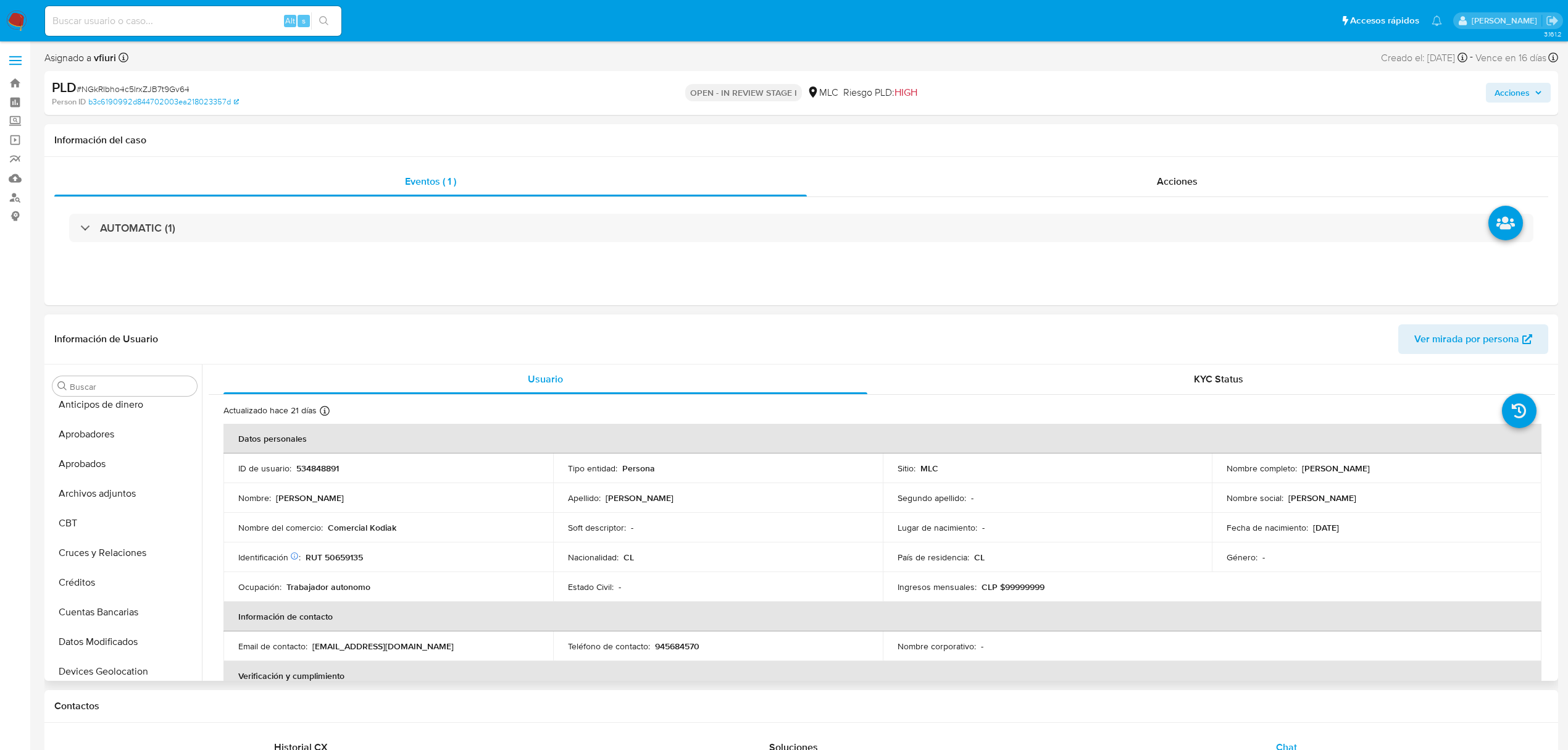
scroll to position [0, 0]
drag, startPoint x: 334, startPoint y: 529, endPoint x: 436, endPoint y: 524, distance: 102.1
click at [436, 524] on div "Nombre del comercio : Comercial Kodiak" at bounding box center [388, 527] width 300 height 11
drag, startPoint x: 440, startPoint y: 524, endPoint x: 737, endPoint y: 468, distance: 302.2
click at [442, 525] on div "Nombre del comercio : Comercial Kodiak" at bounding box center [388, 527] width 300 height 11
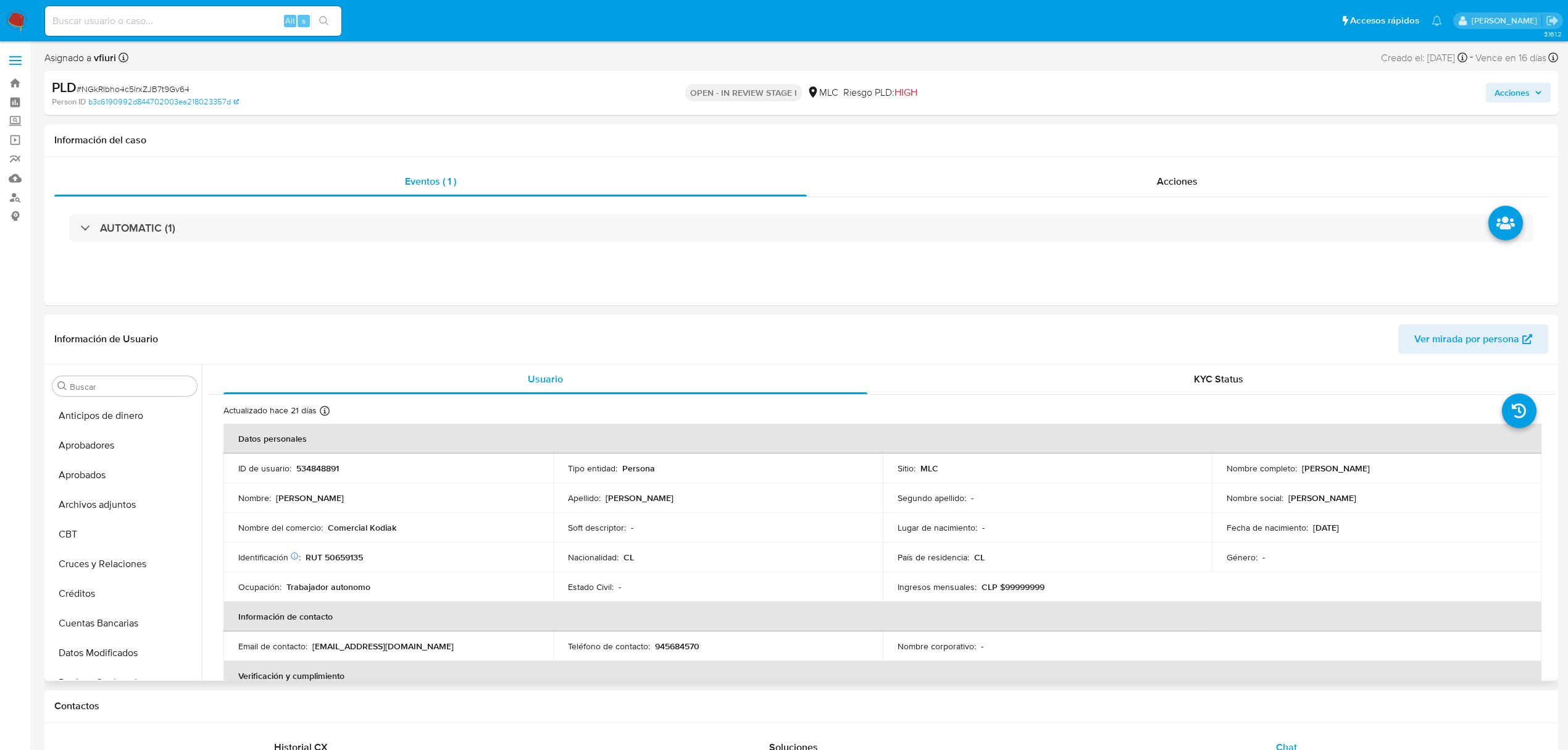
click at [332, 468] on p "534848891" at bounding box center [318, 468] width 42 height 11
copy p "534848891"
click at [327, 466] on p "534848891" at bounding box center [318, 468] width 42 height 11
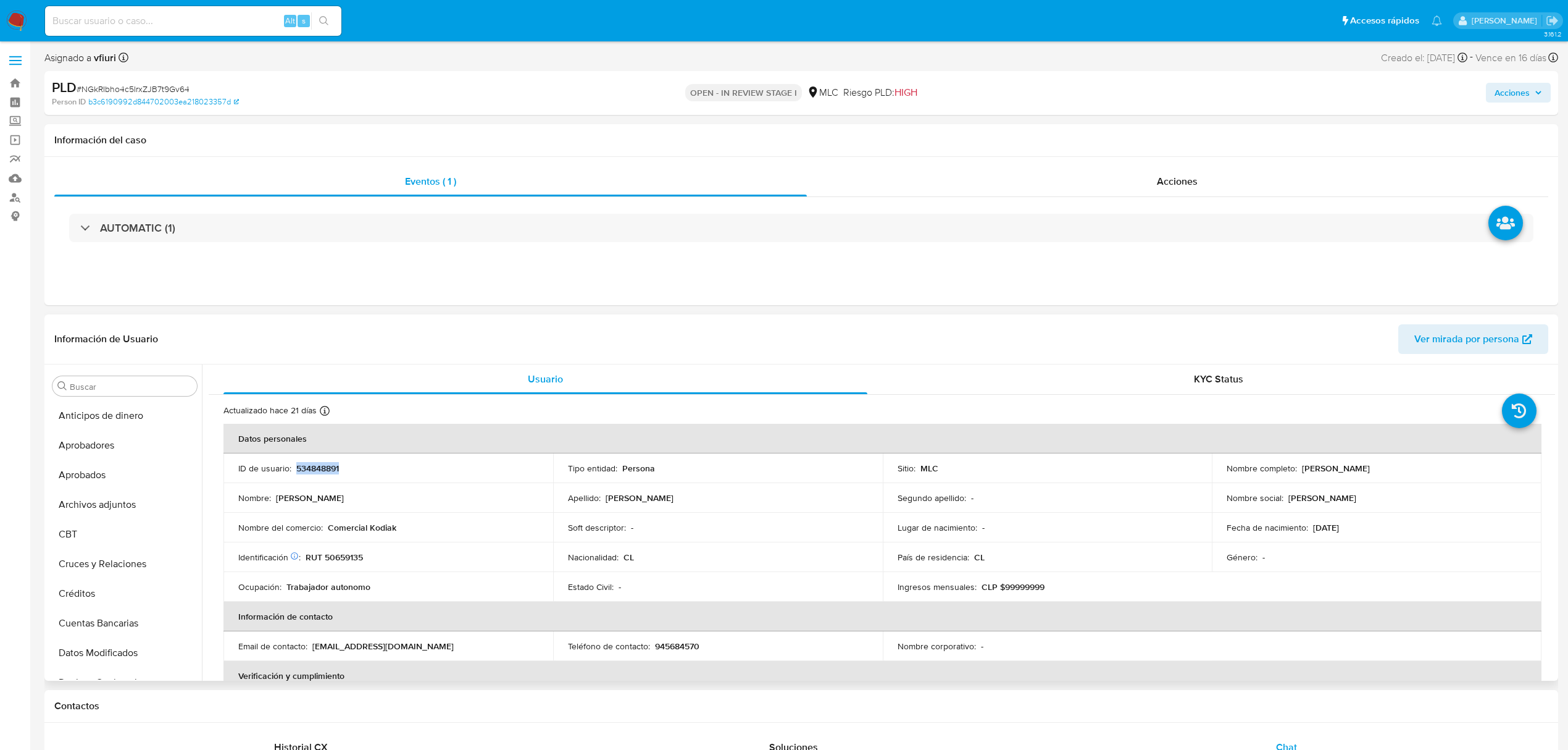
click at [318, 463] on p "534848891" at bounding box center [318, 468] width 42 height 11
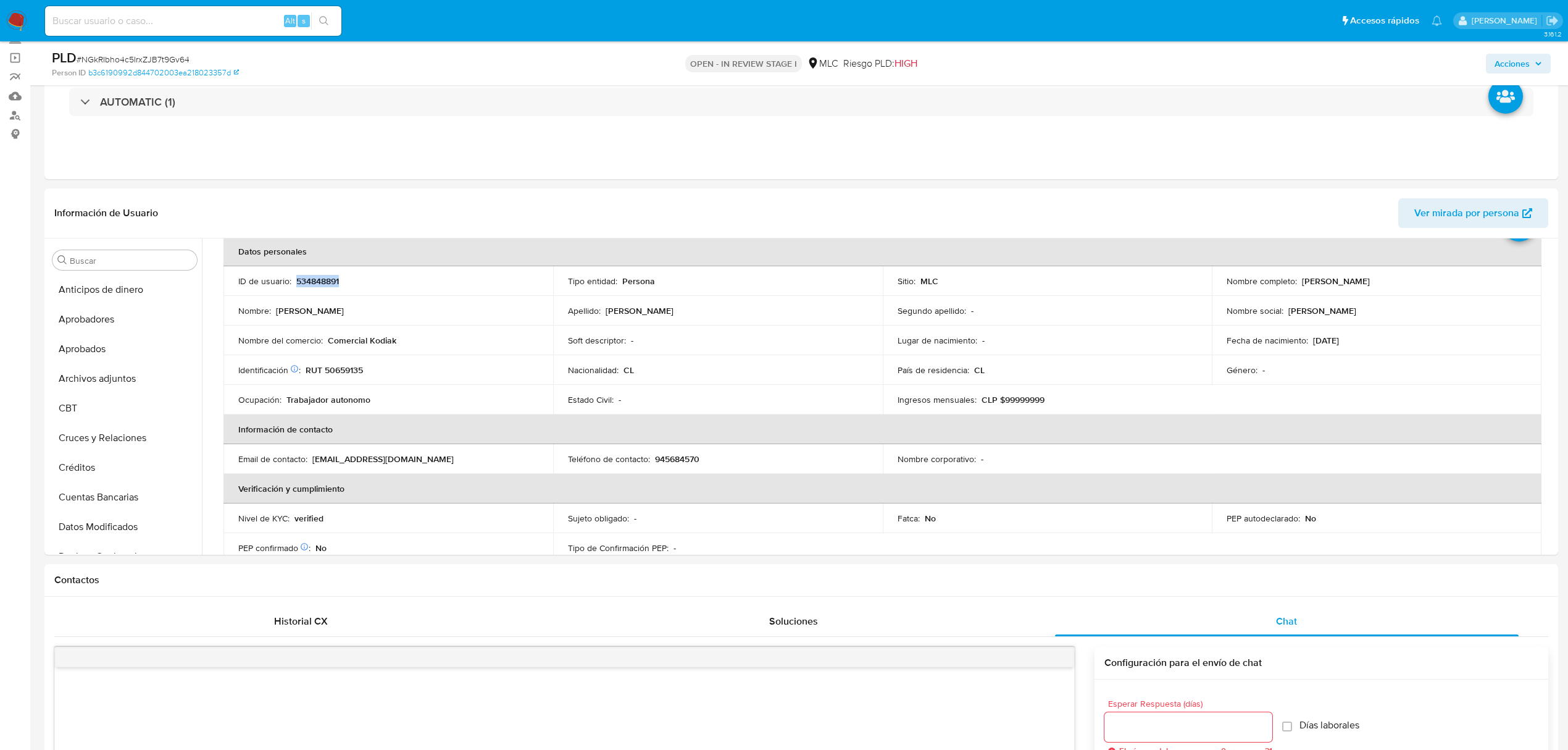
scroll to position [165, 0]
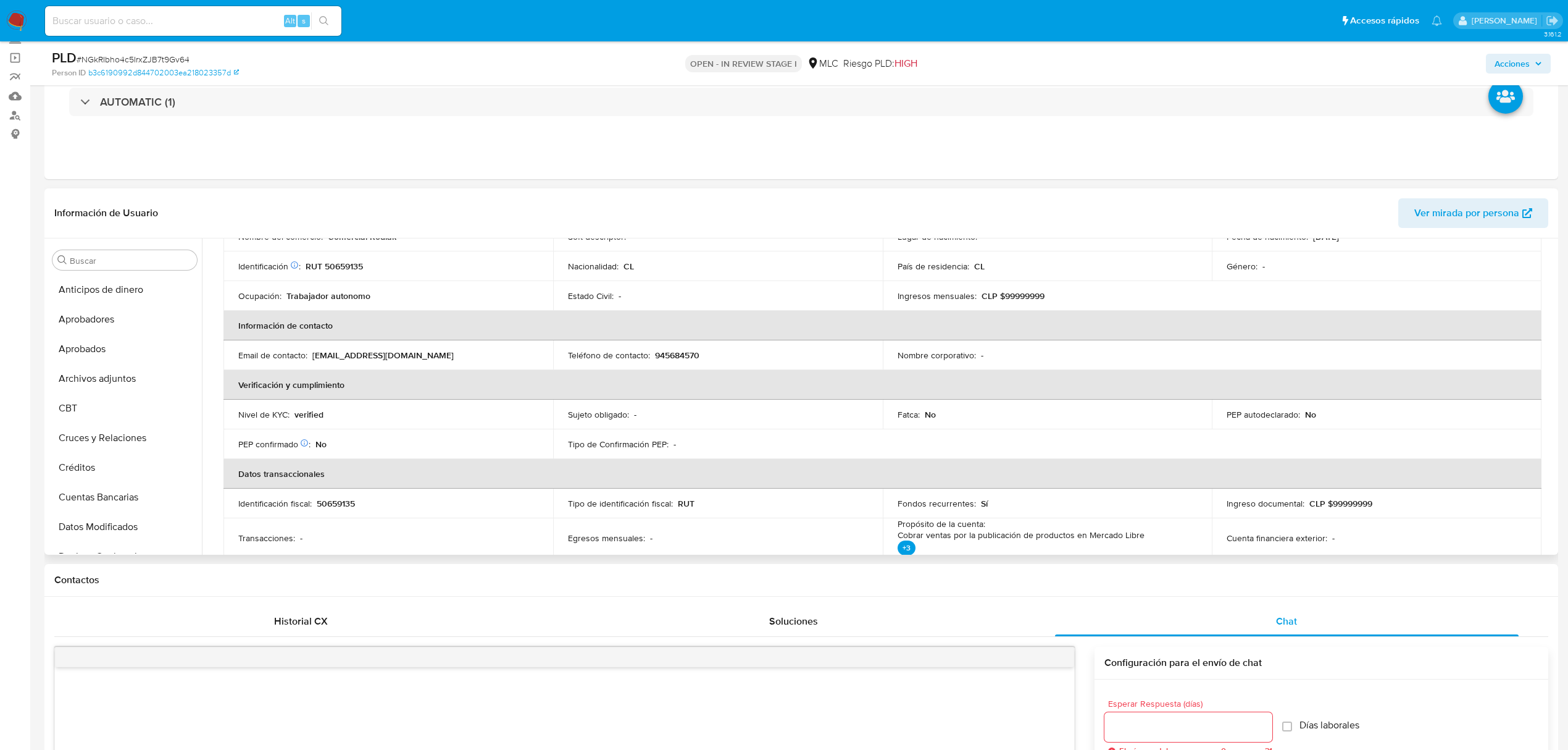
drag, startPoint x: 308, startPoint y: 626, endPoint x: 545, endPoint y: 410, distance: 320.7
click at [308, 626] on span "Historial CX" at bounding box center [301, 621] width 54 height 14
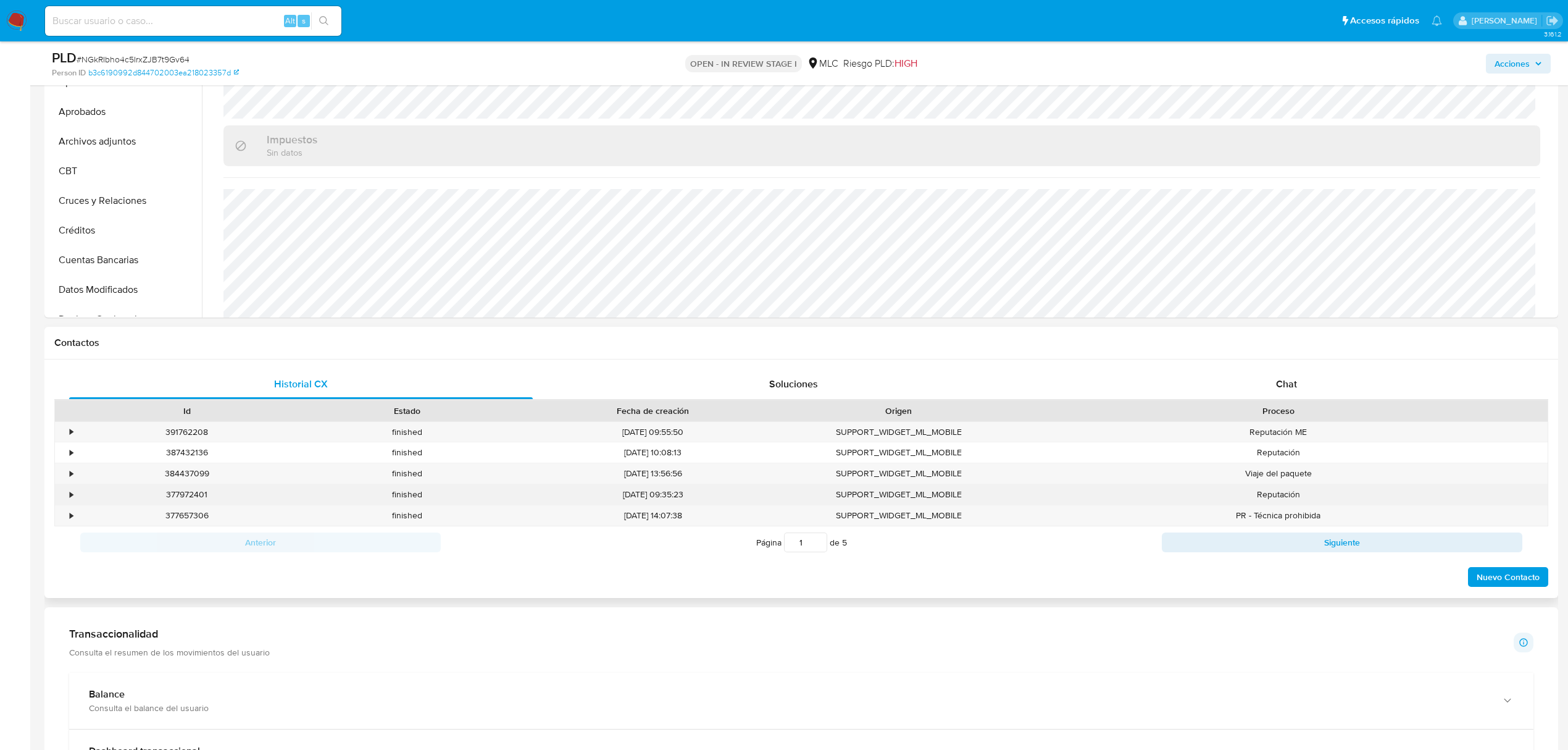
scroll to position [329, 0]
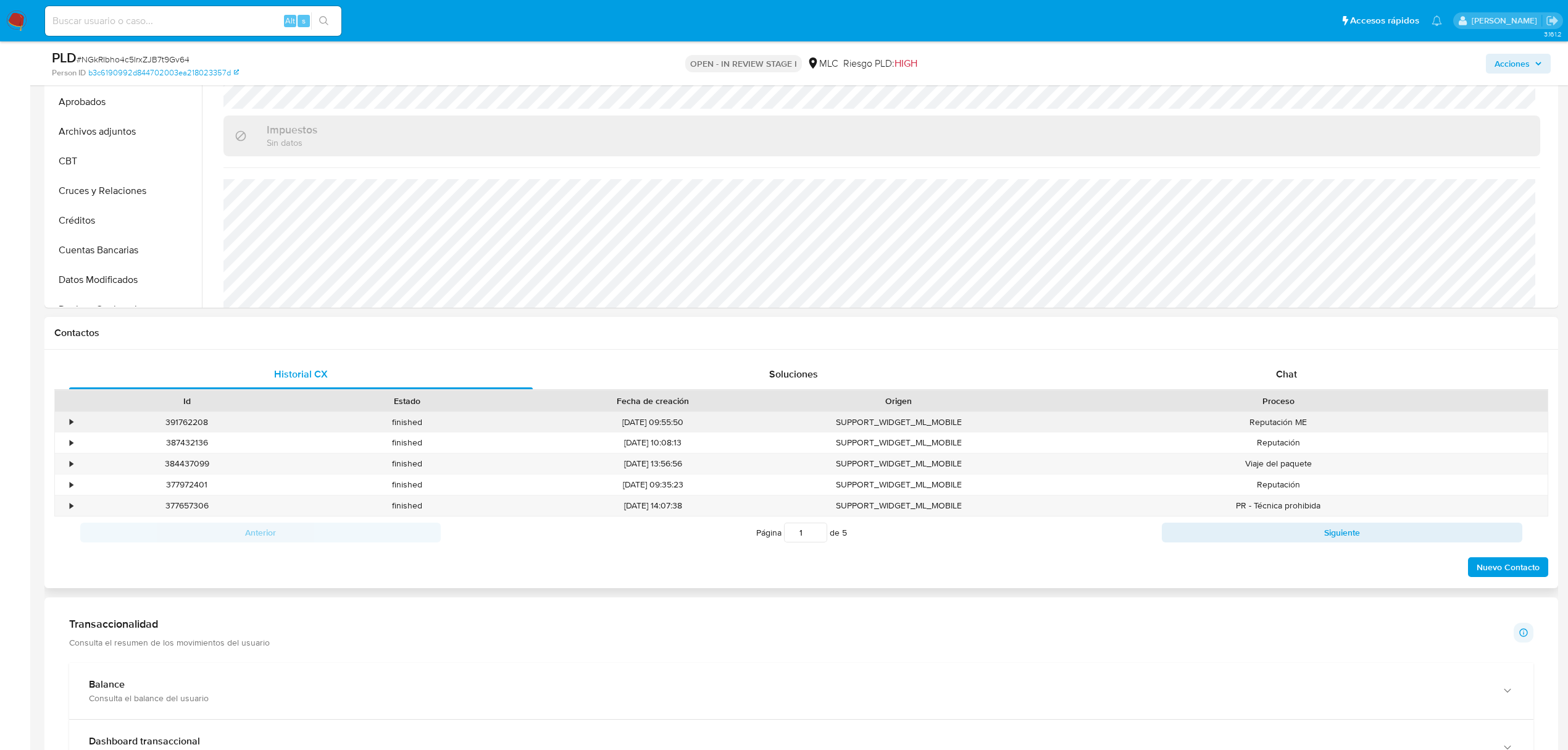
click at [67, 423] on div "•" at bounding box center [66, 422] width 22 height 20
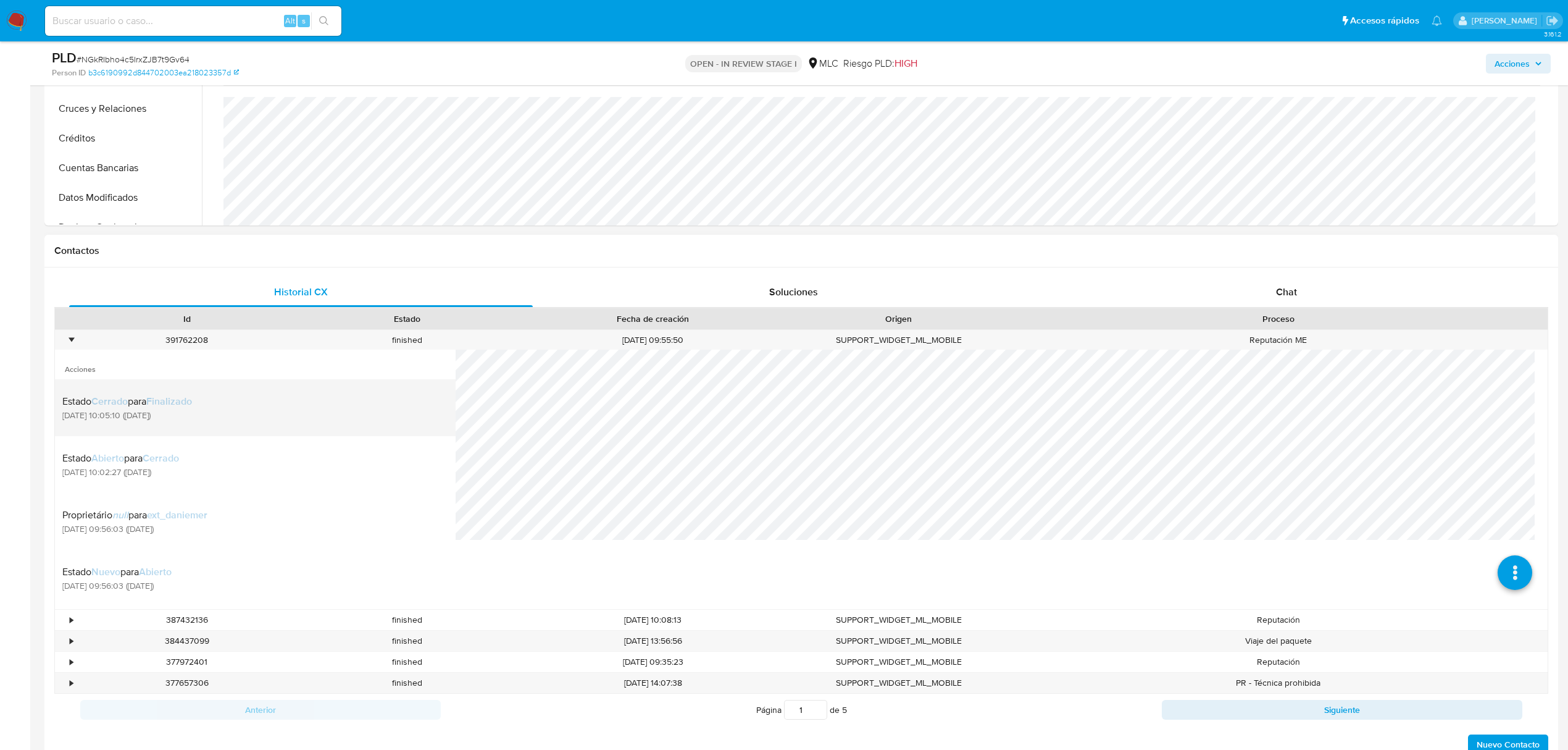
scroll to position [494, 0]
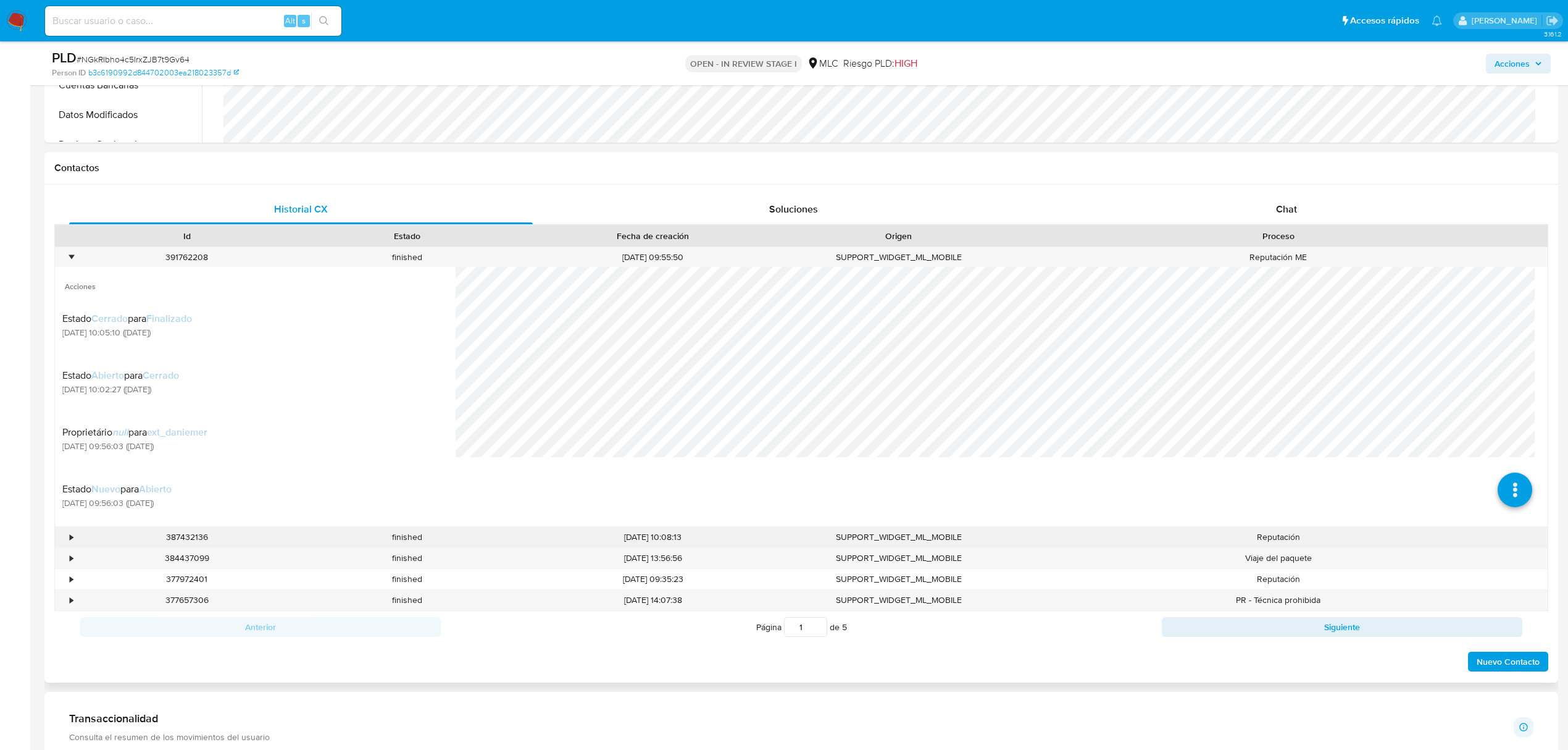
click at [70, 537] on div "•" at bounding box center [71, 537] width 3 height 11
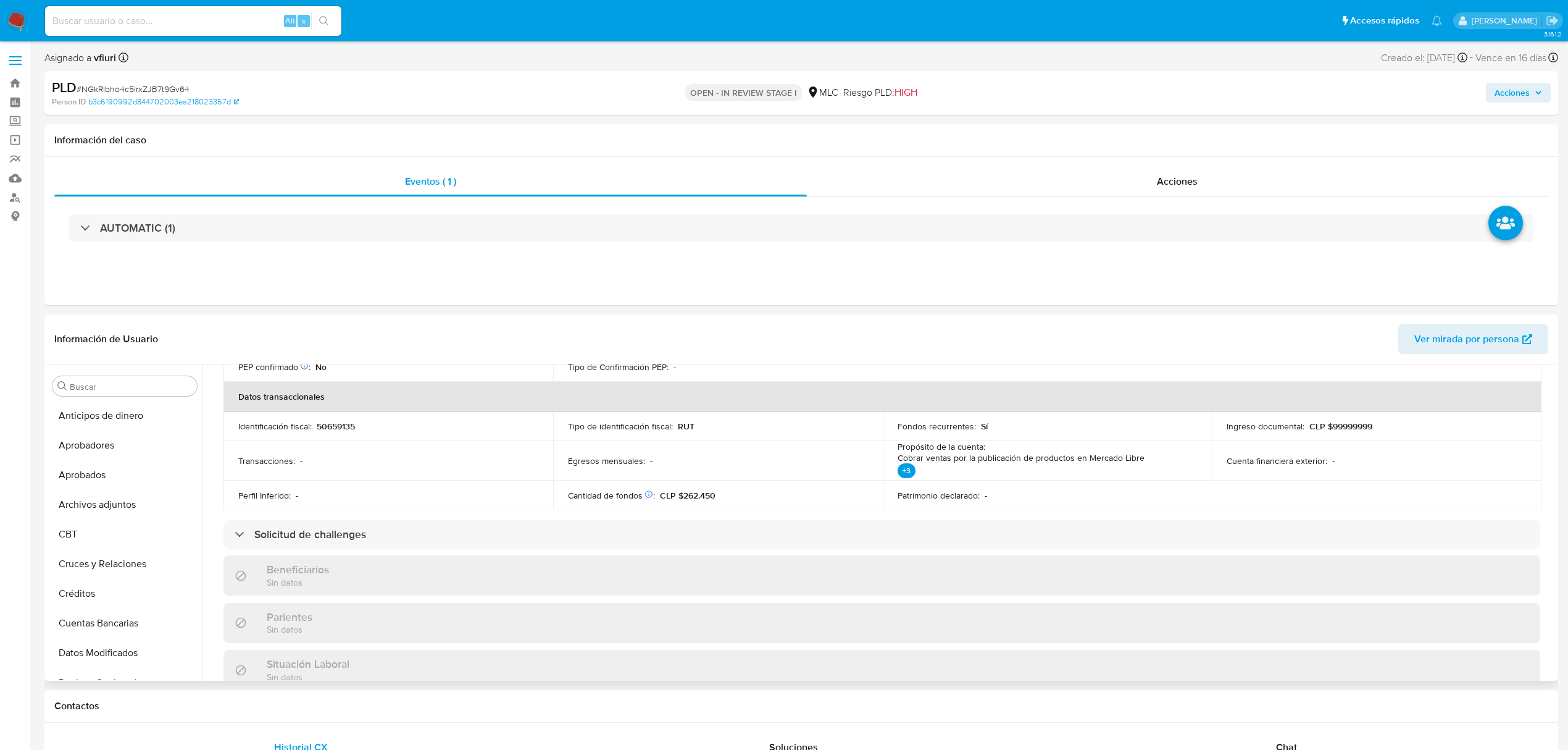
scroll to position [0, 0]
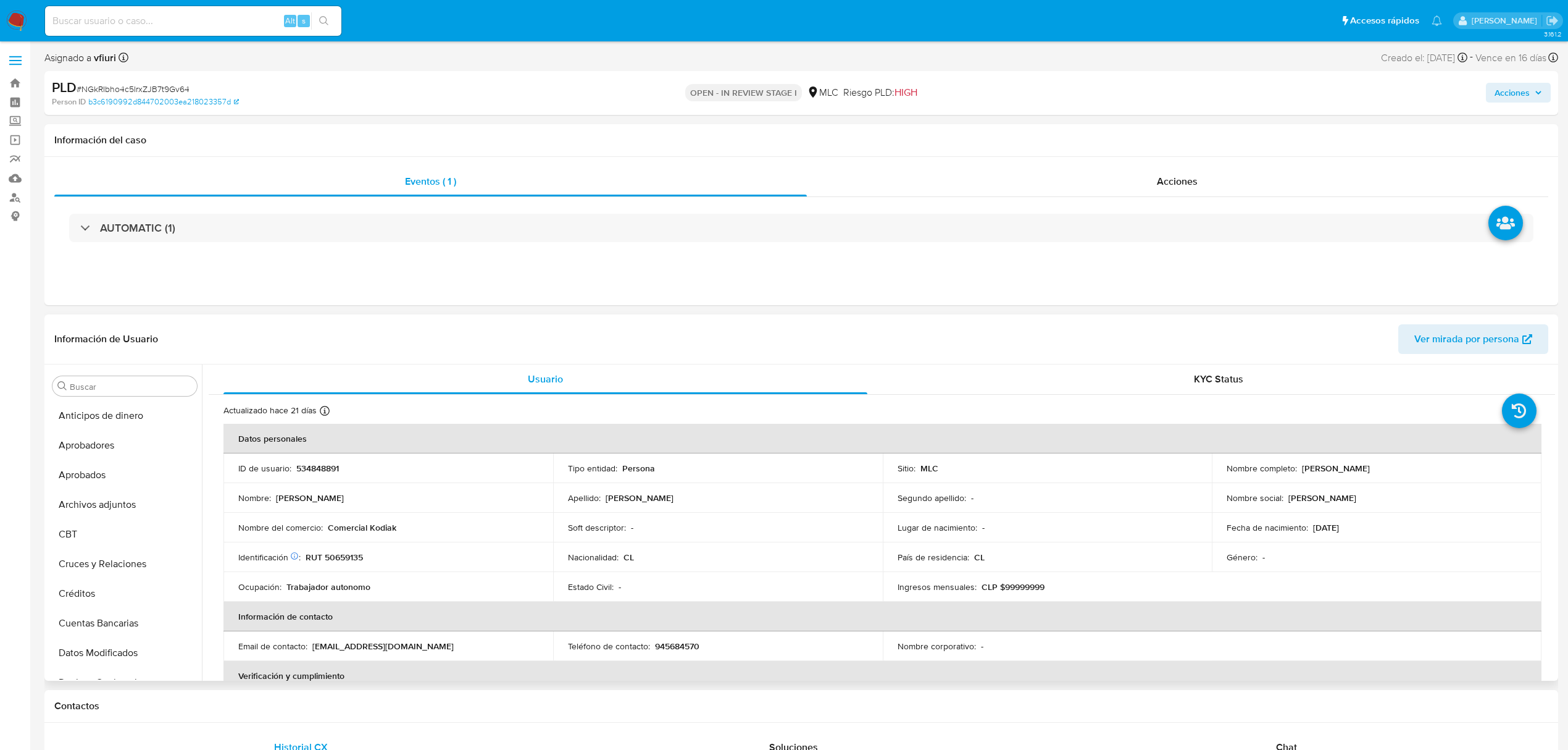
click at [305, 463] on p "534848891" at bounding box center [318, 468] width 42 height 11
copy p "534848891"
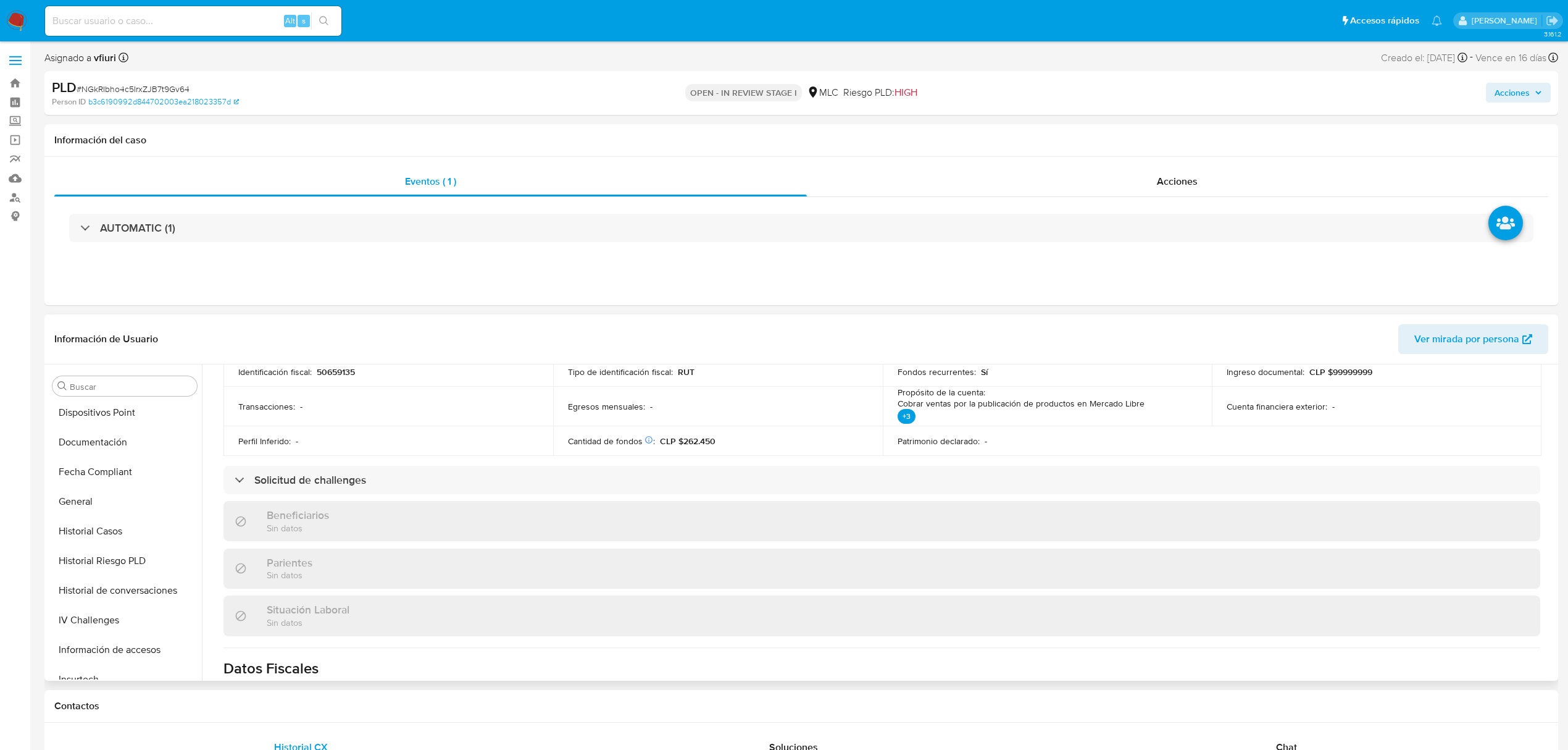
scroll to position [412, 0]
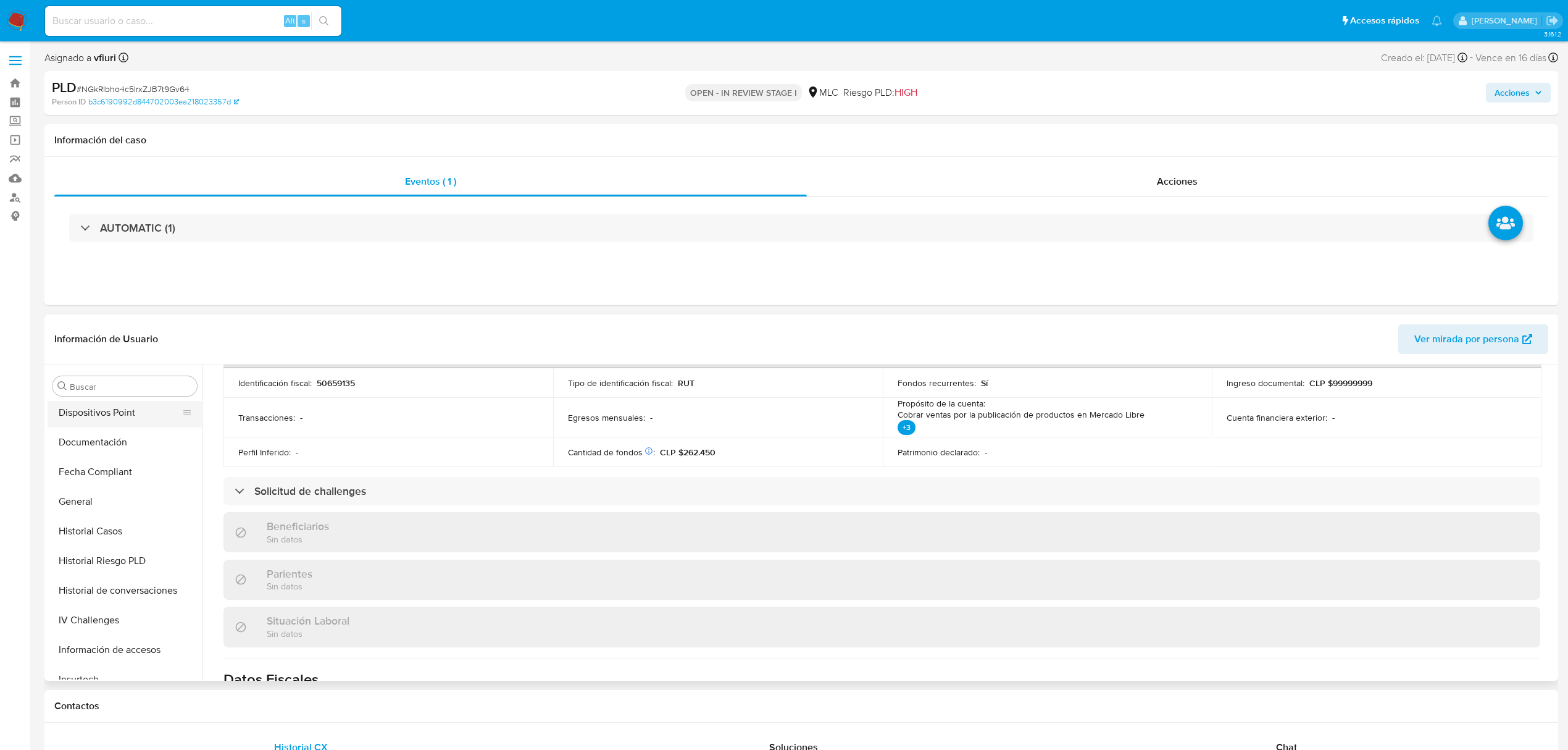
click at [89, 422] on button "Dispositivos Point" at bounding box center [120, 413] width 145 height 30
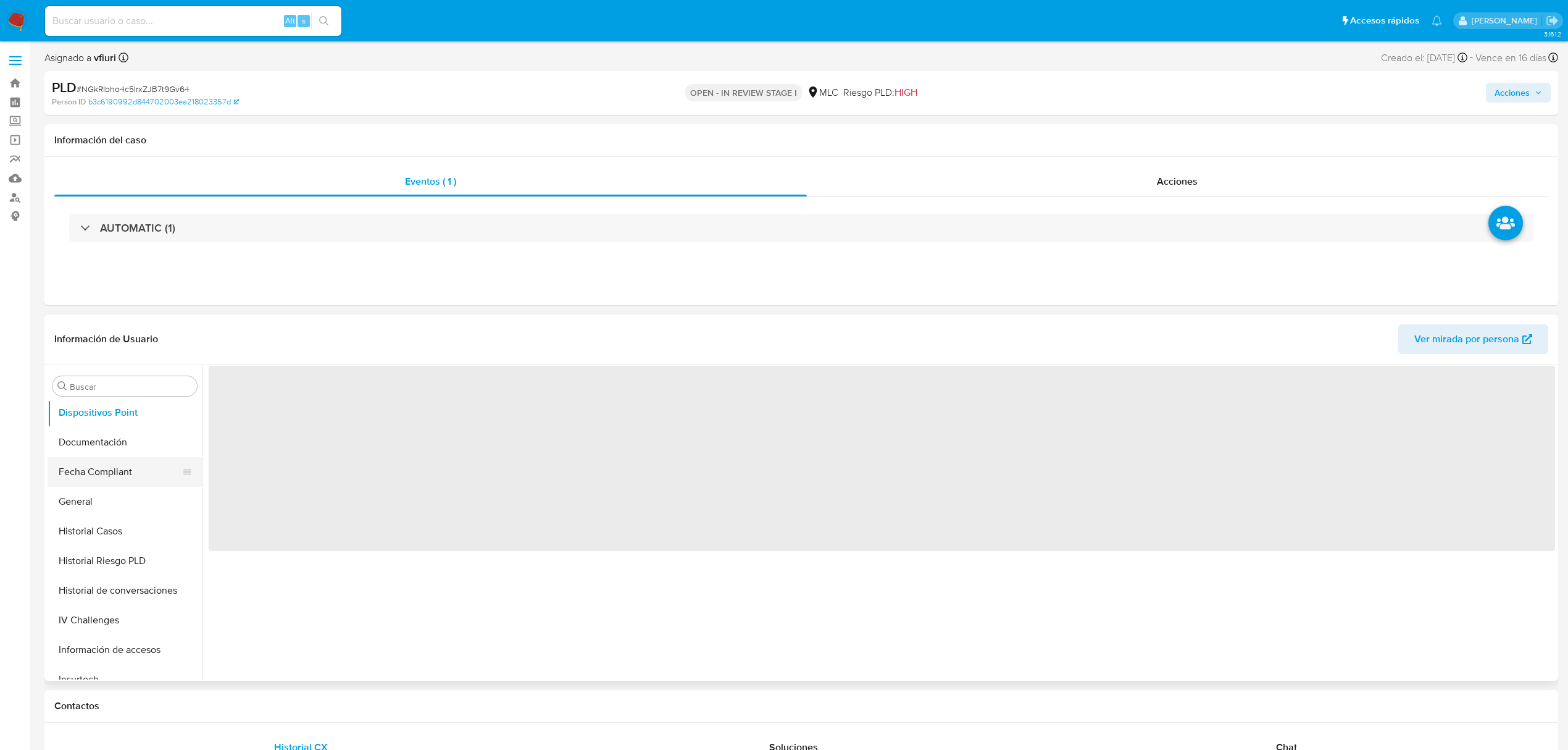
click at [98, 460] on button "Fecha Compliant" at bounding box center [120, 472] width 145 height 30
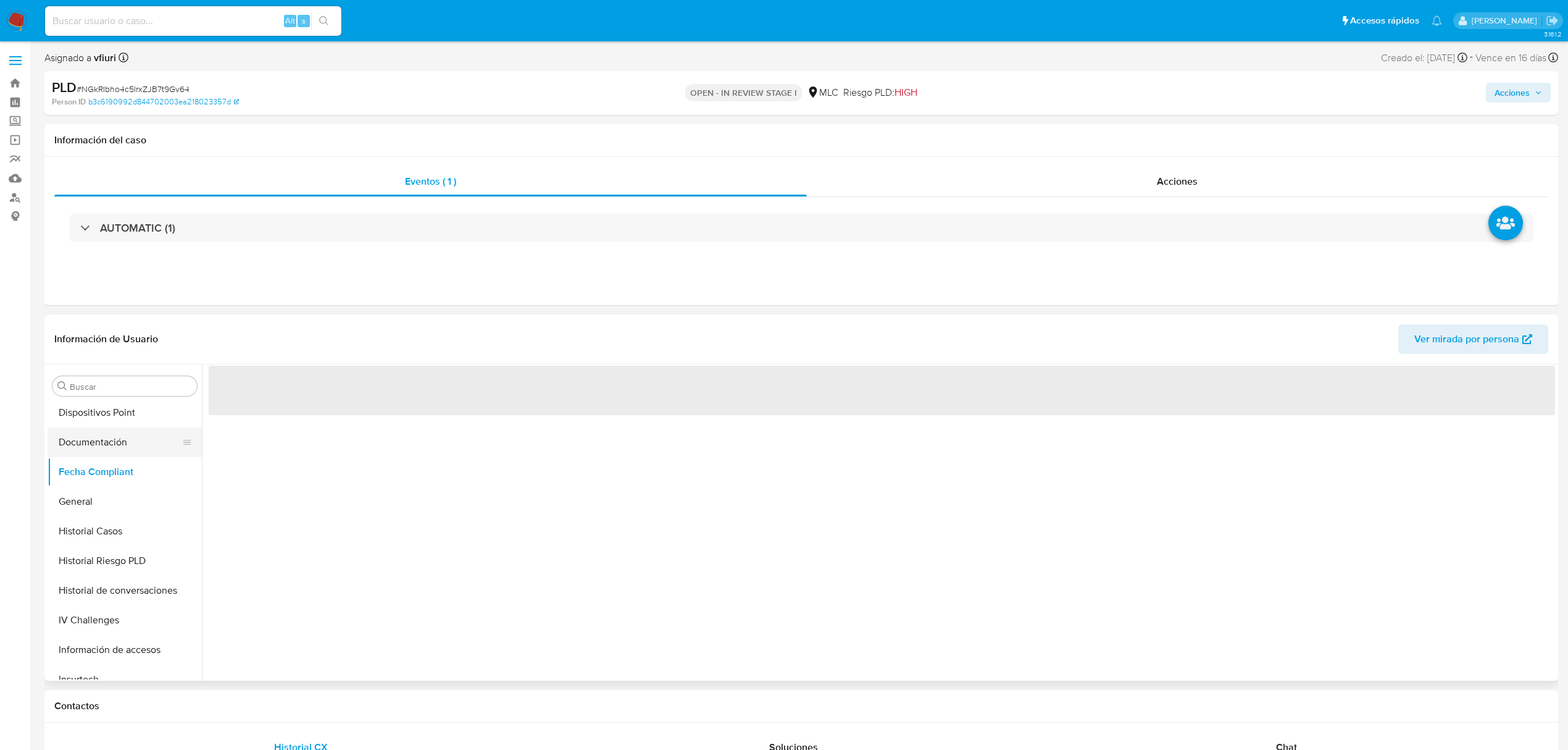
click at [97, 438] on button "Documentación" at bounding box center [120, 442] width 145 height 30
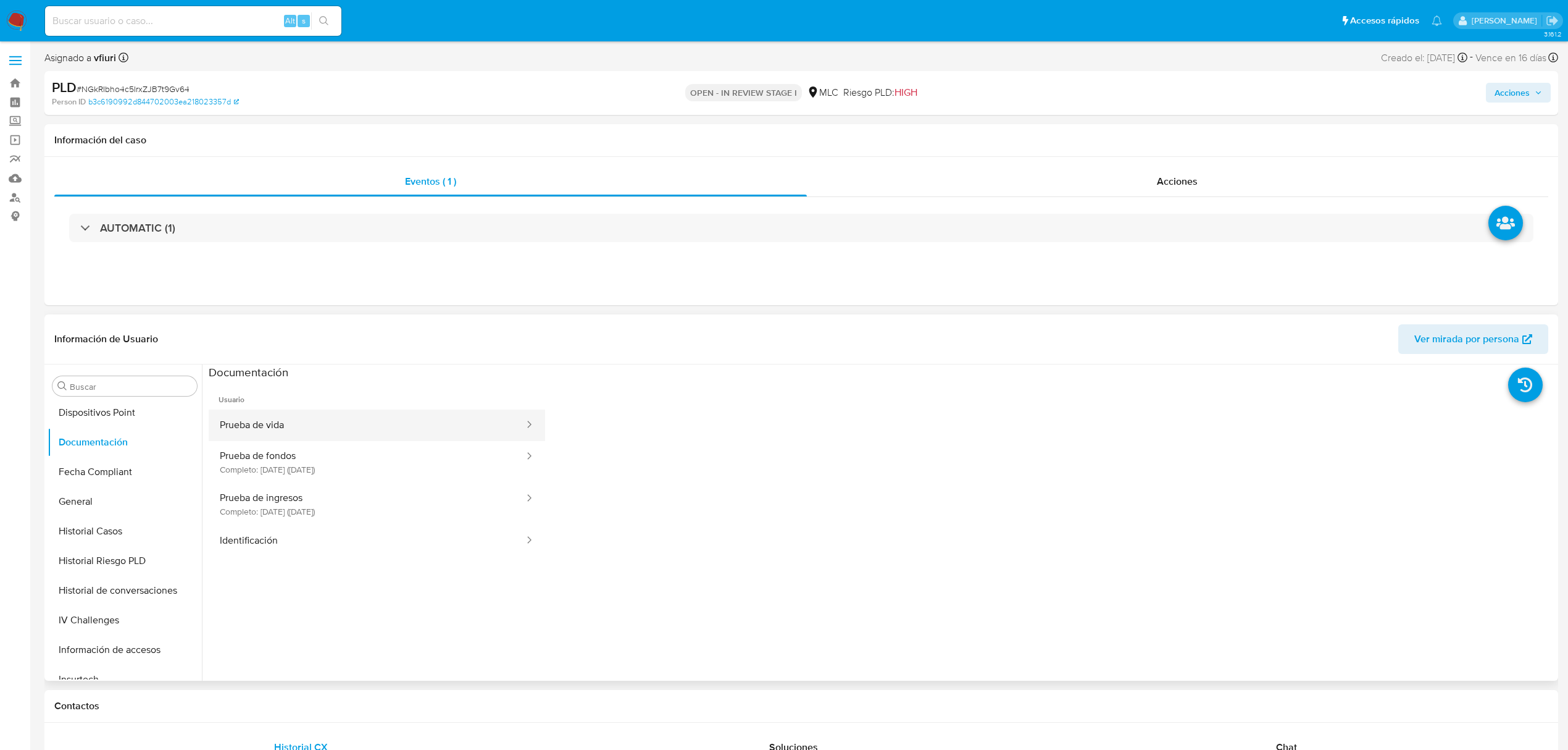
click at [272, 425] on button "Prueba de vida" at bounding box center [367, 425] width 317 height 32
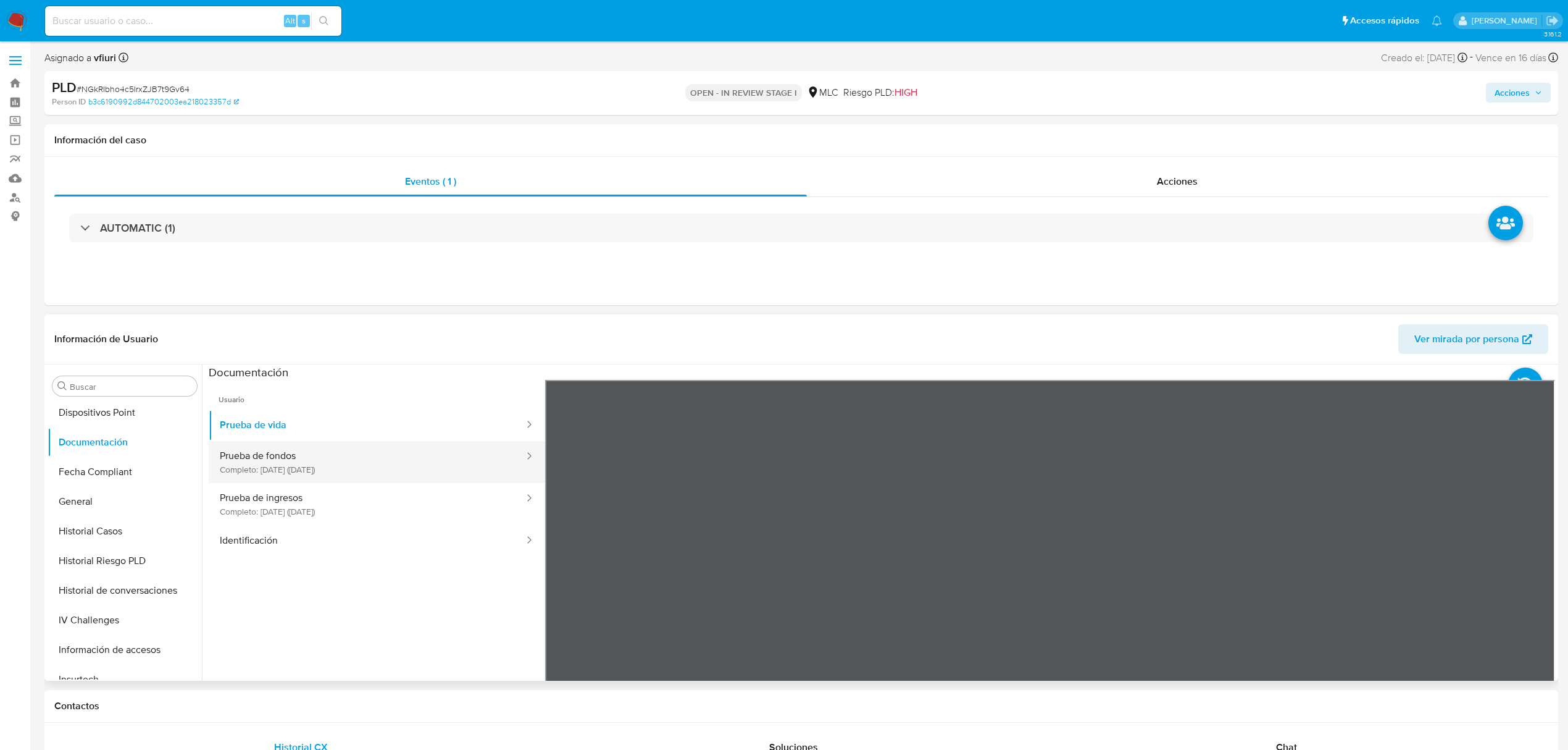
click at [282, 479] on button "Prueba de fondos Completo: [DATE] ([DATE])" at bounding box center [367, 462] width 317 height 42
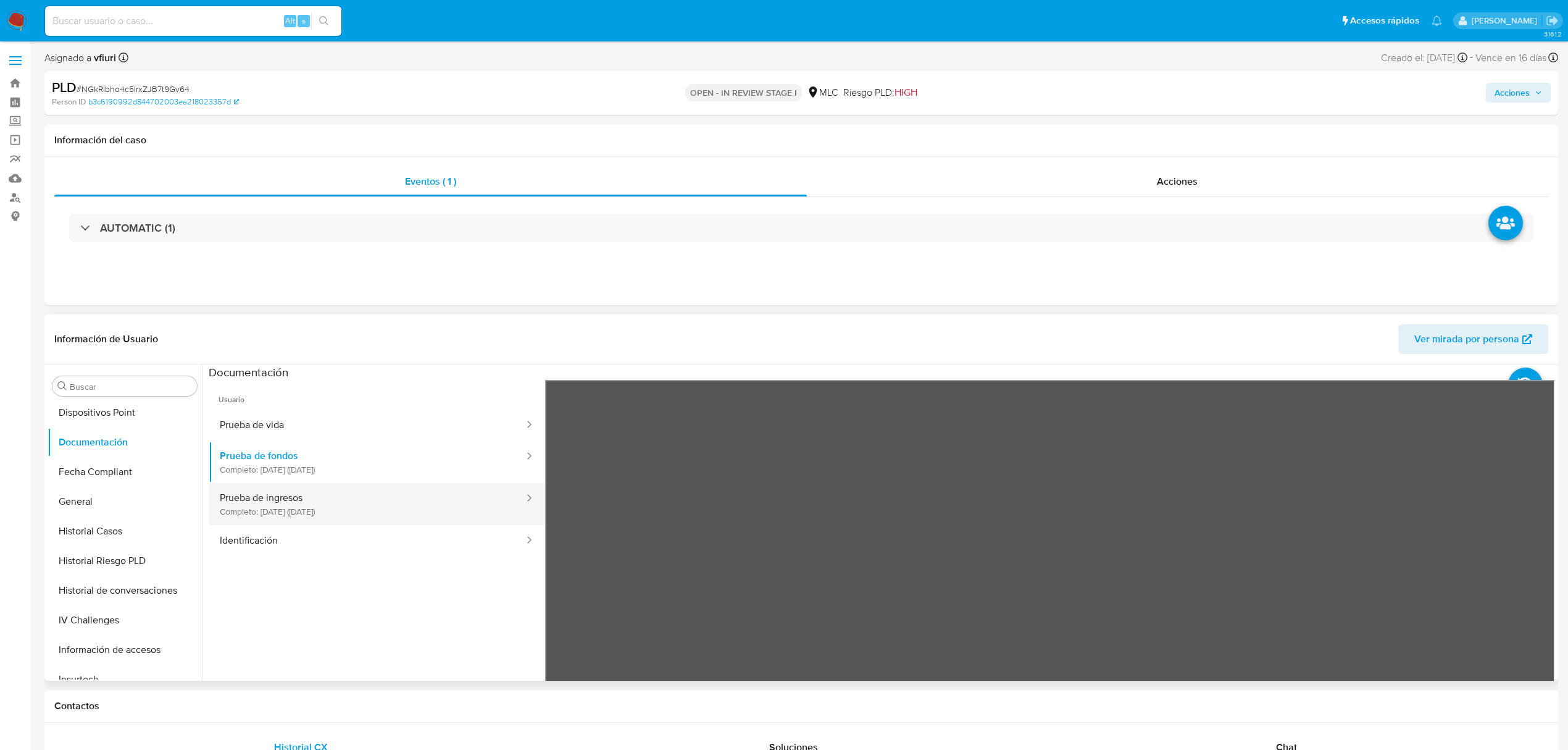
click at [361, 493] on button "Prueba de ingresos Completo: [DATE] ([DATE])" at bounding box center [367, 504] width 317 height 42
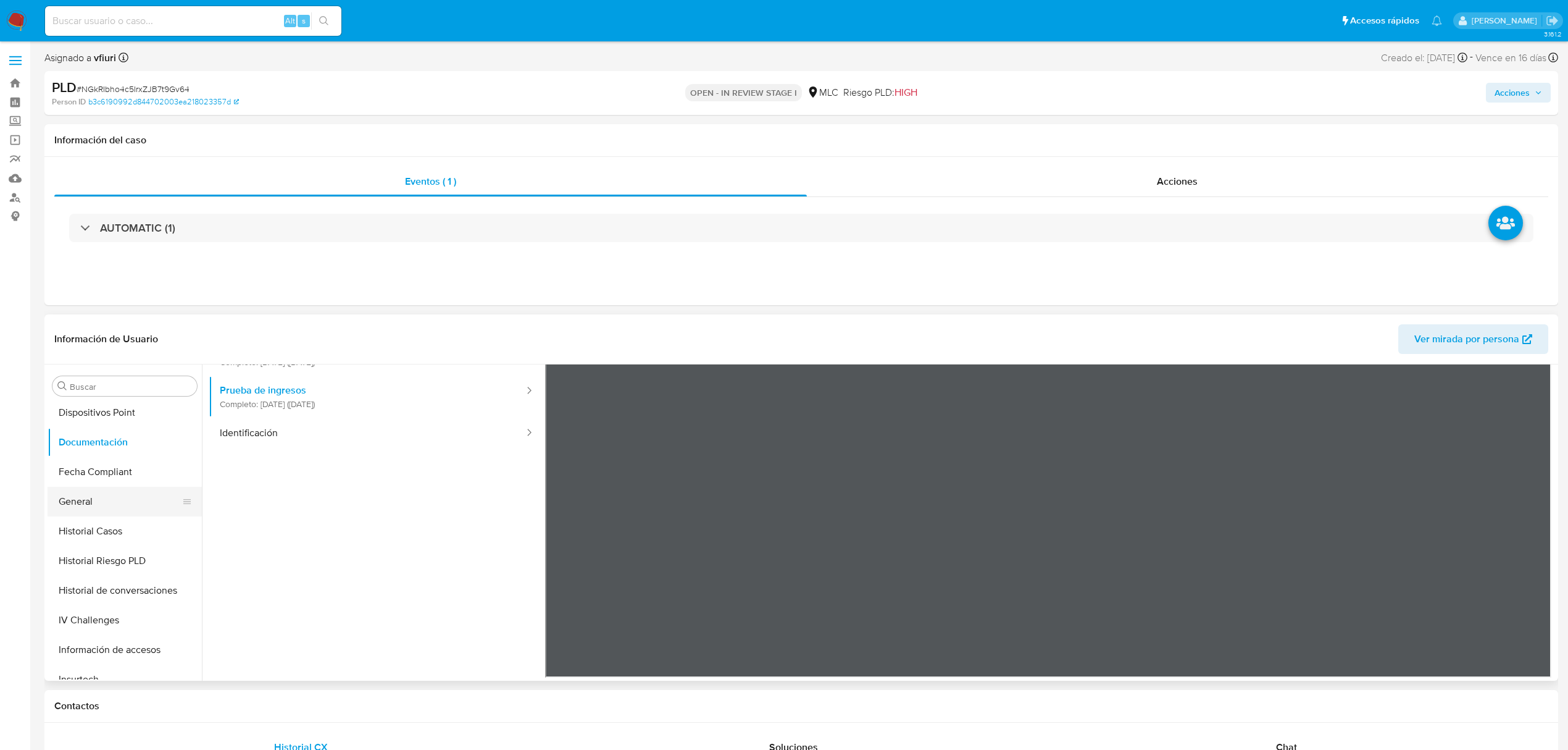
scroll to position [582, 0]
click at [86, 490] on button "KYC" at bounding box center [120, 486] width 145 height 30
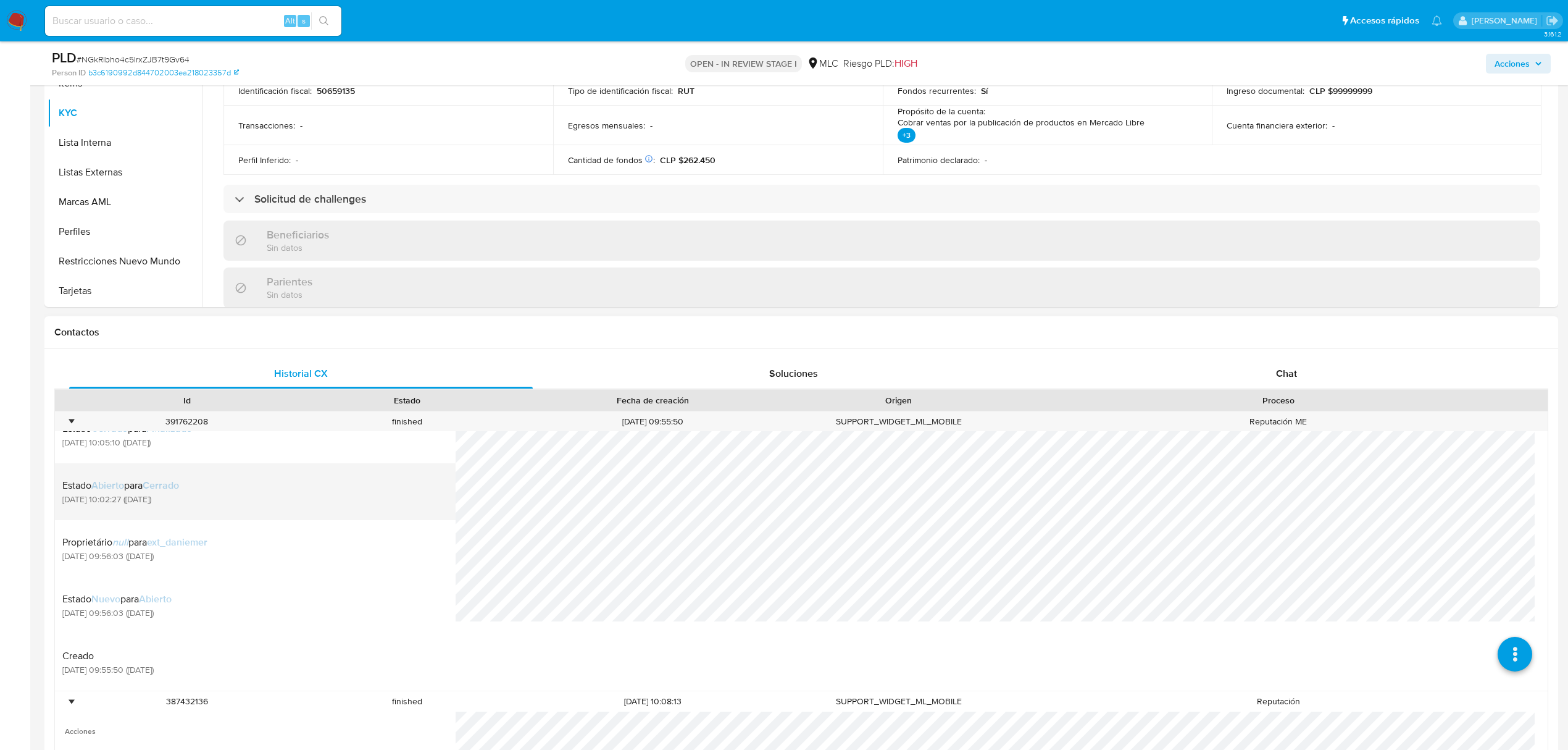
scroll to position [329, 0]
click at [79, 418] on div "391762208" at bounding box center [186, 422] width 221 height 20
click at [72, 422] on div "•" at bounding box center [71, 422] width 3 height 11
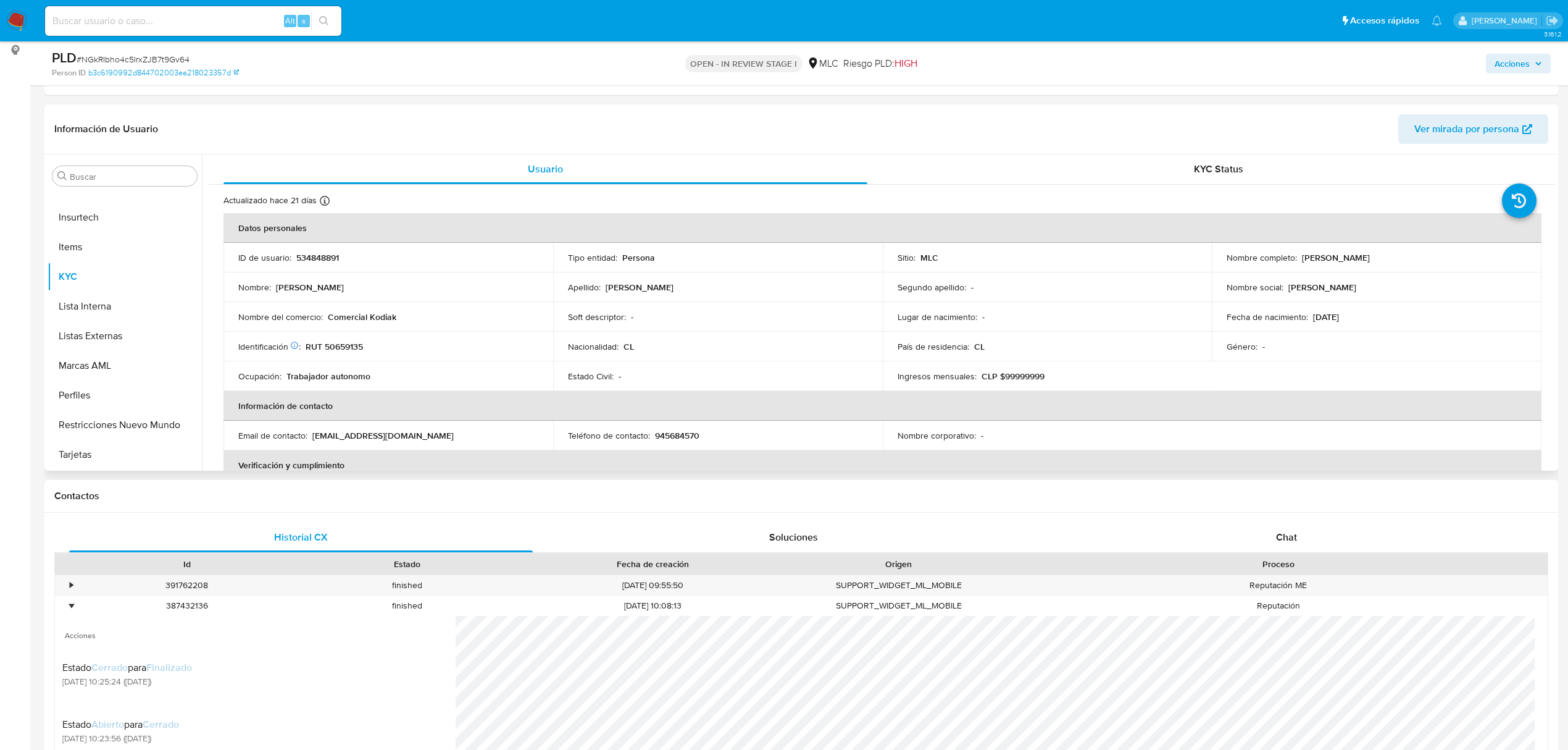
scroll to position [165, 0]
click at [332, 348] on p "RUT 50659135" at bounding box center [334, 348] width 58 height 11
copy p "50659135"
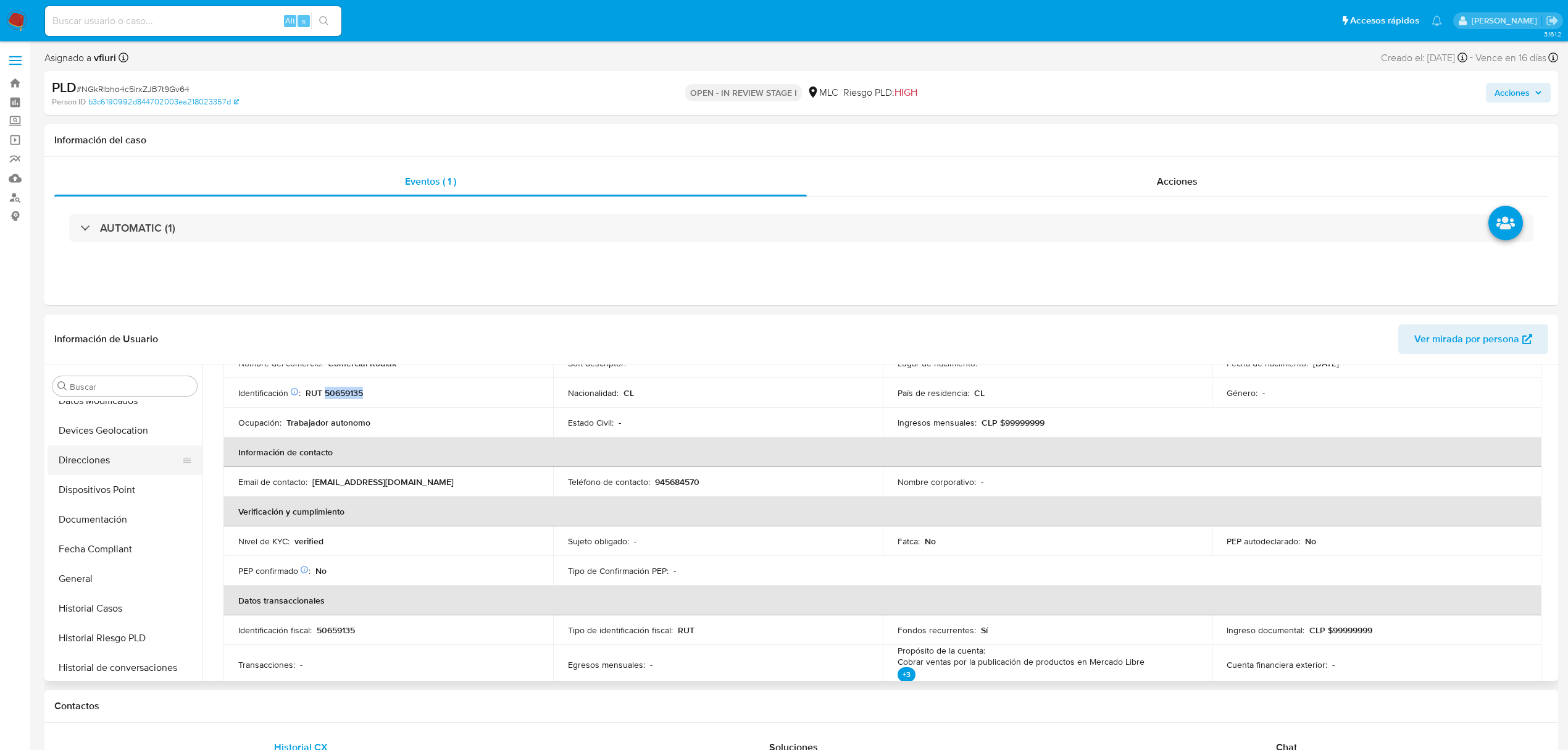
scroll to position [334, 0]
click at [124, 442] on button "Documentación" at bounding box center [120, 437] width 145 height 30
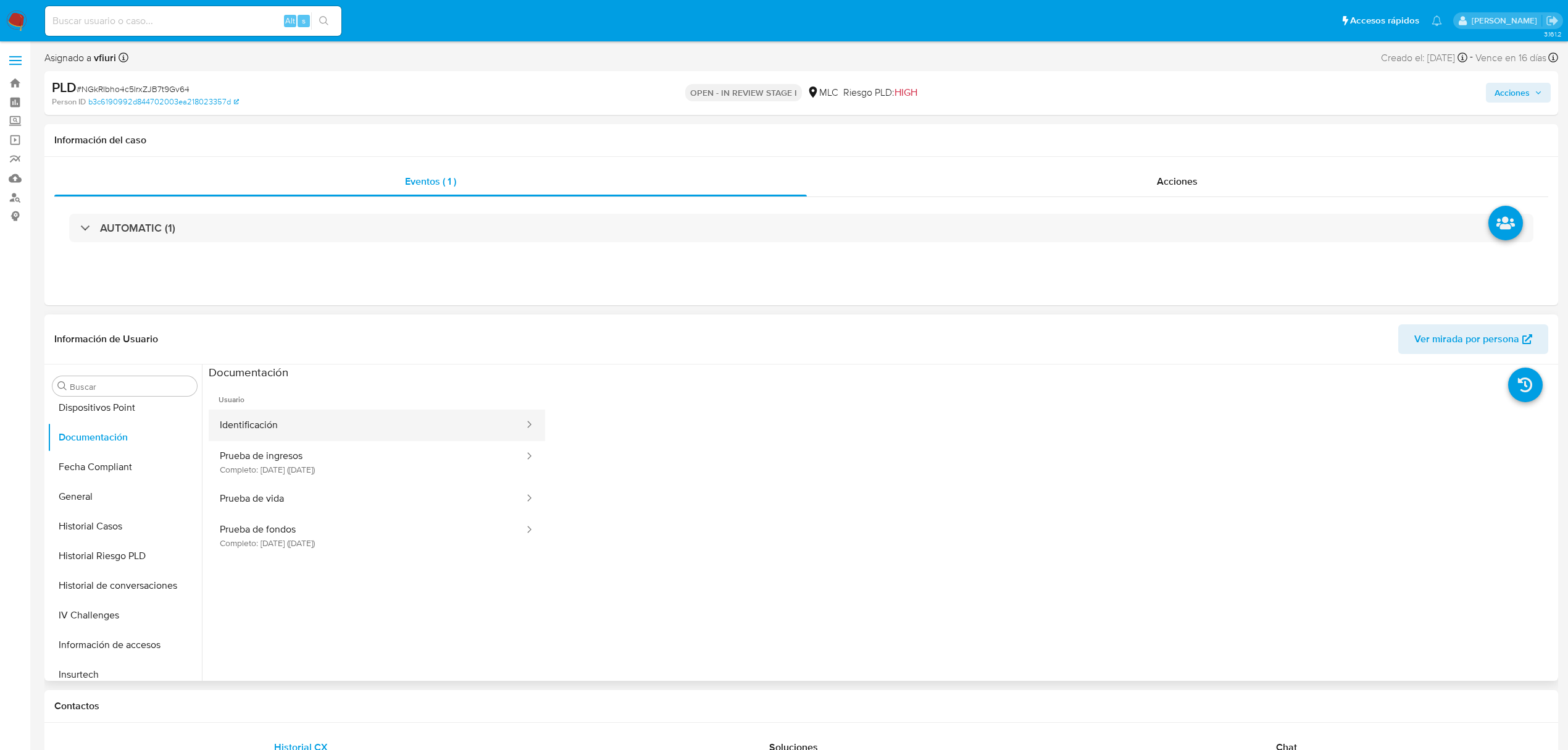
click at [272, 441] on button "Identificación" at bounding box center [367, 425] width 317 height 32
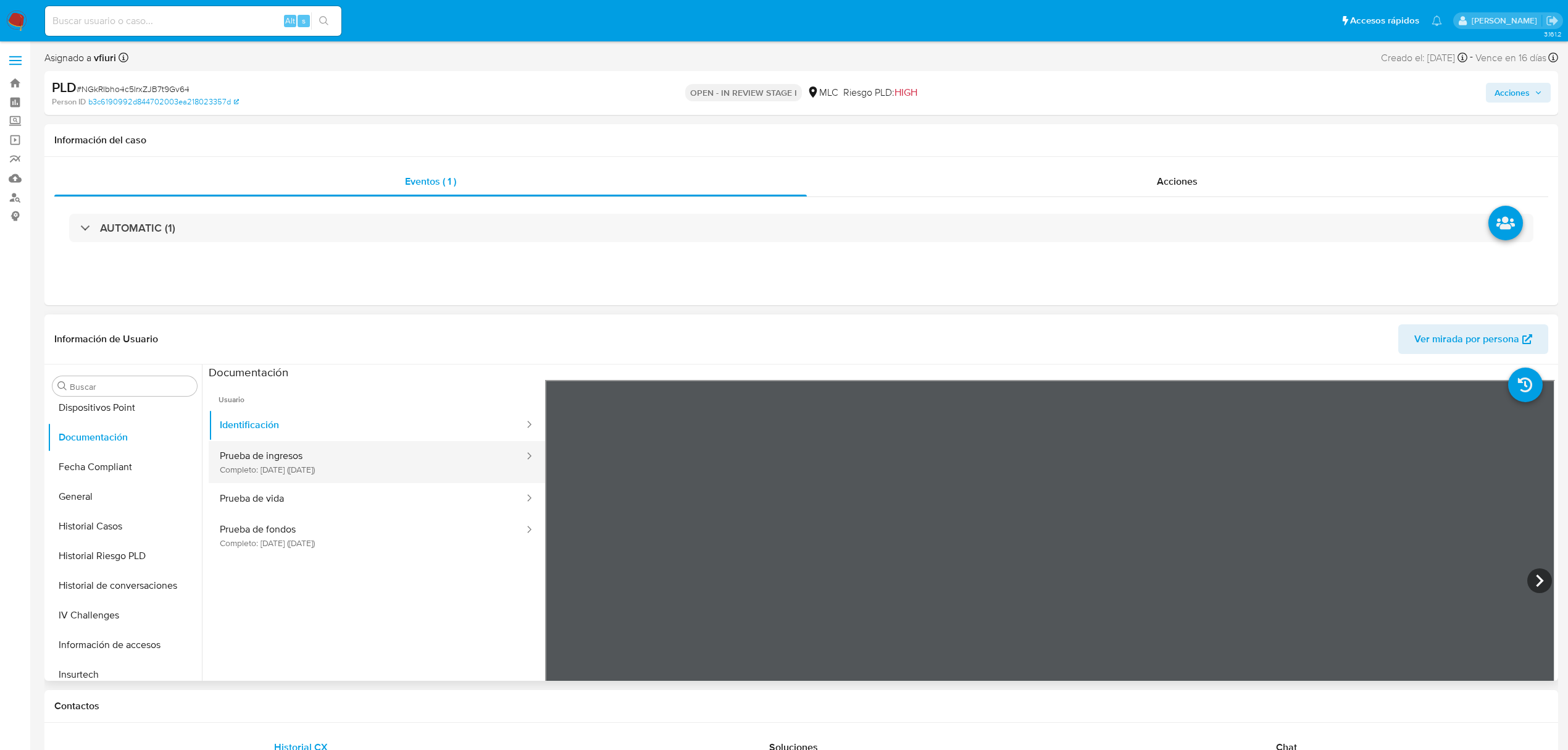
click at [315, 466] on button "Prueba de ingresos Completo: 01/02/2022 (hace 4 años)" at bounding box center [367, 462] width 317 height 42
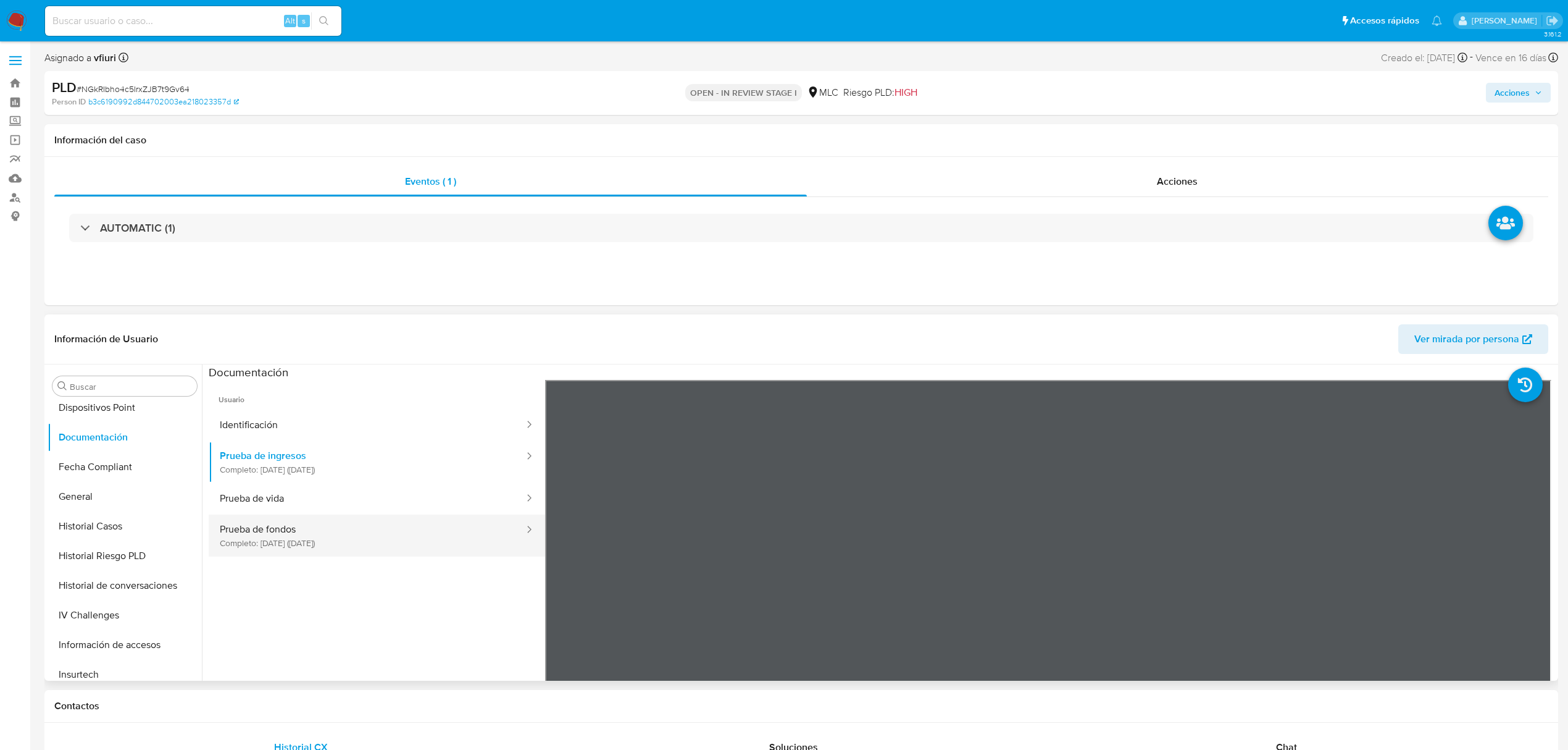
click at [317, 535] on button "Prueba de fondos Completo: 17/04/2023 (hace 2 años)" at bounding box center [367, 535] width 317 height 42
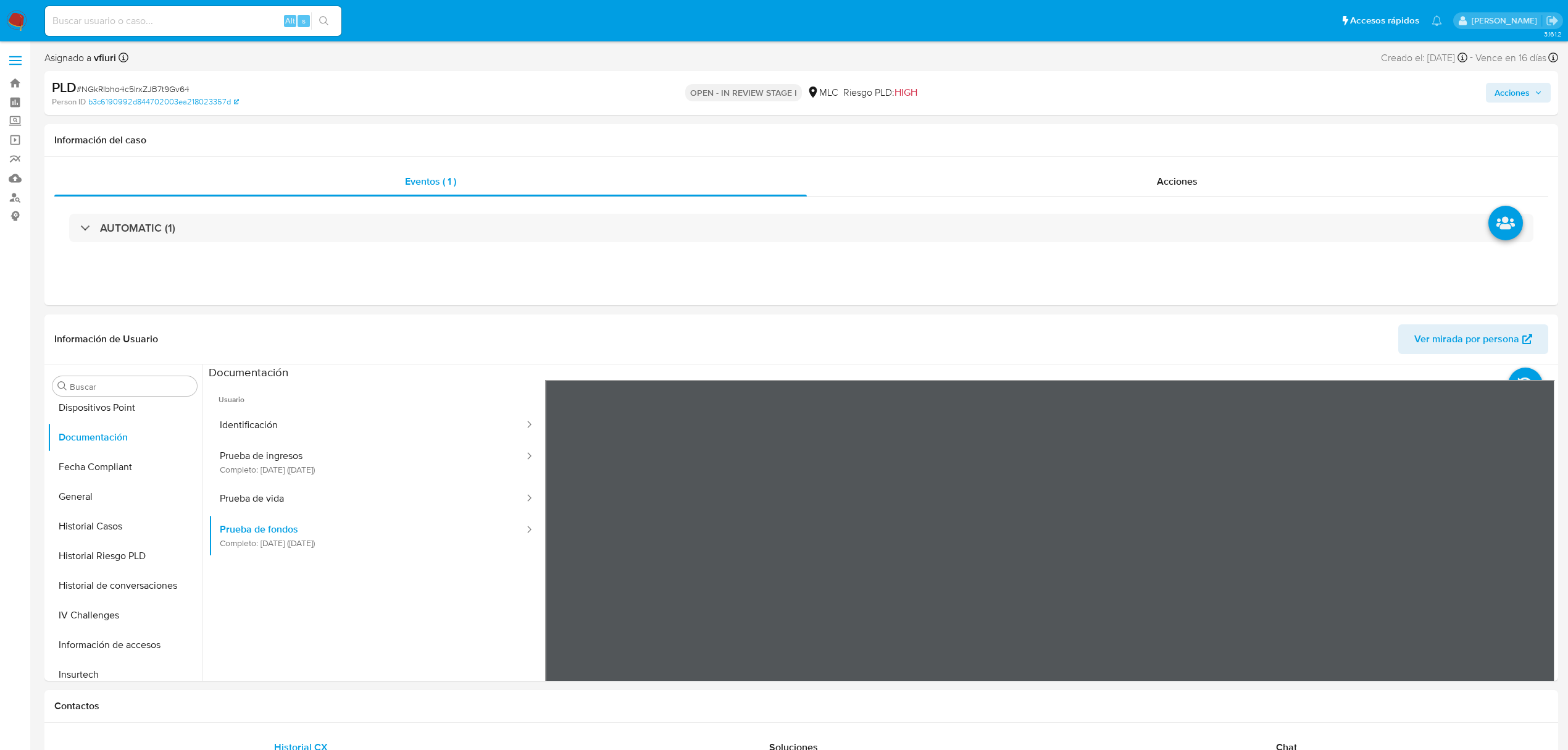
click at [248, 477] on button "Prueba de ingresos Completo: 01/02/2022 (hace 4 años)" at bounding box center [367, 462] width 317 height 42
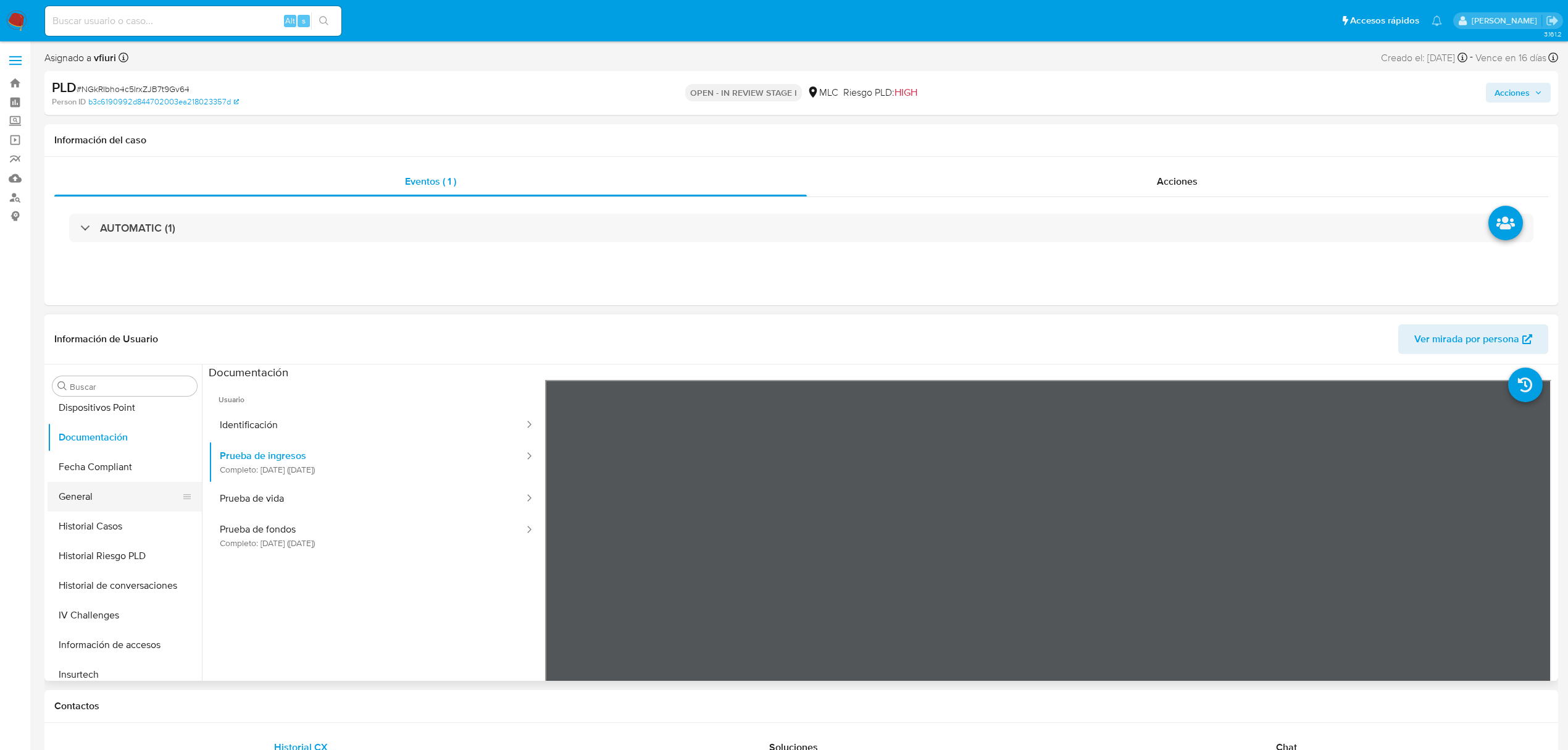
click at [114, 495] on button "General" at bounding box center [120, 496] width 145 height 30
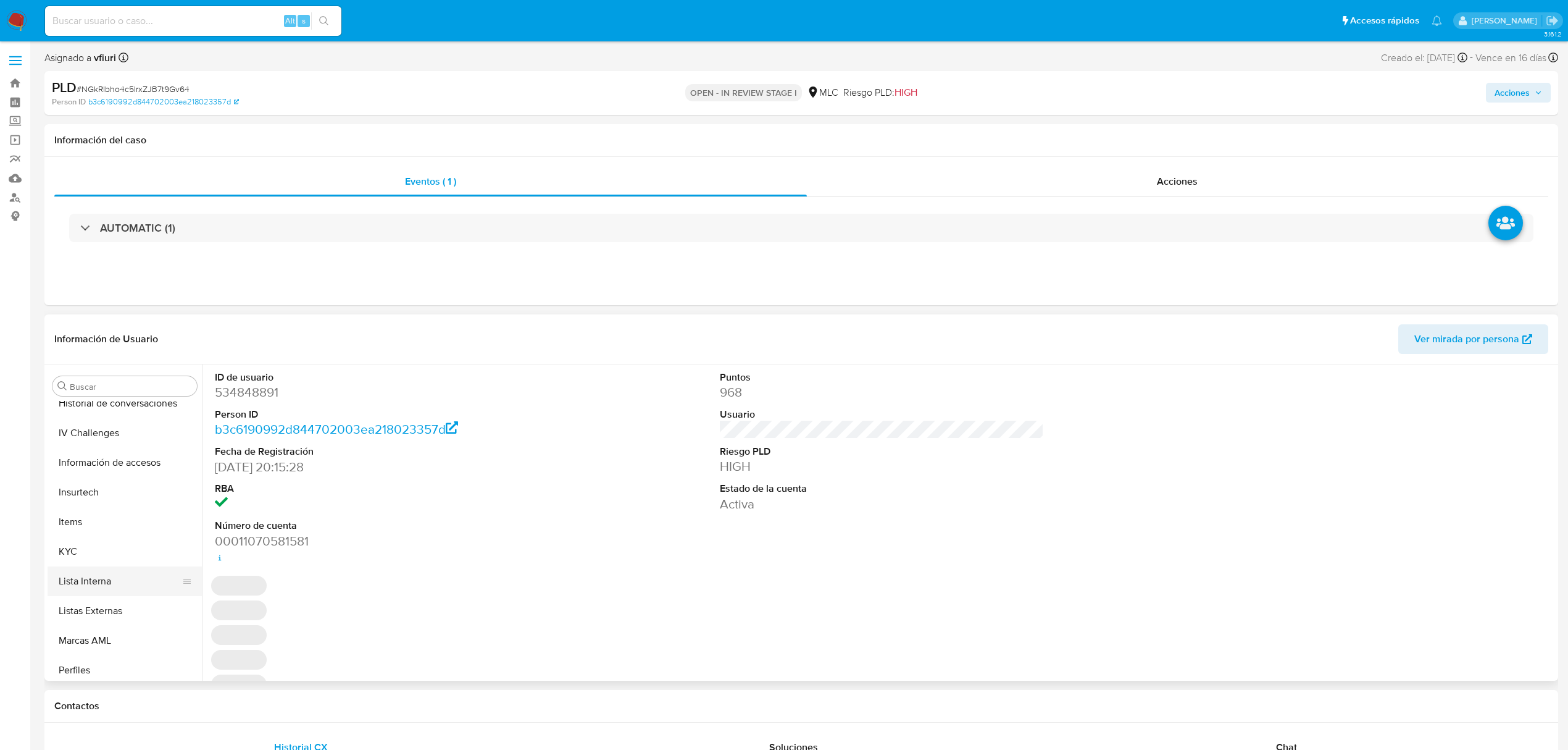
scroll to position [582, 0]
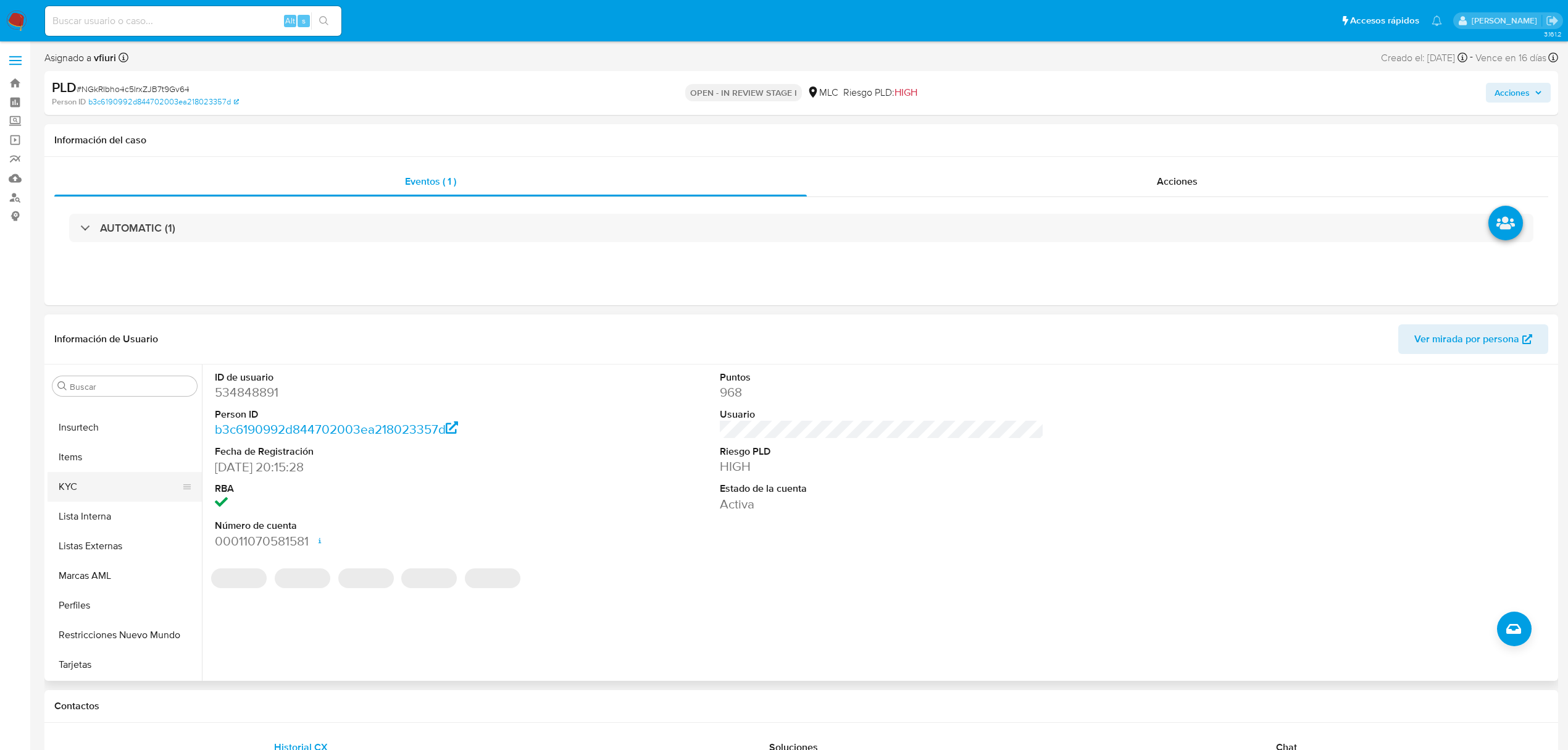
click at [105, 501] on button "KYC" at bounding box center [120, 486] width 145 height 30
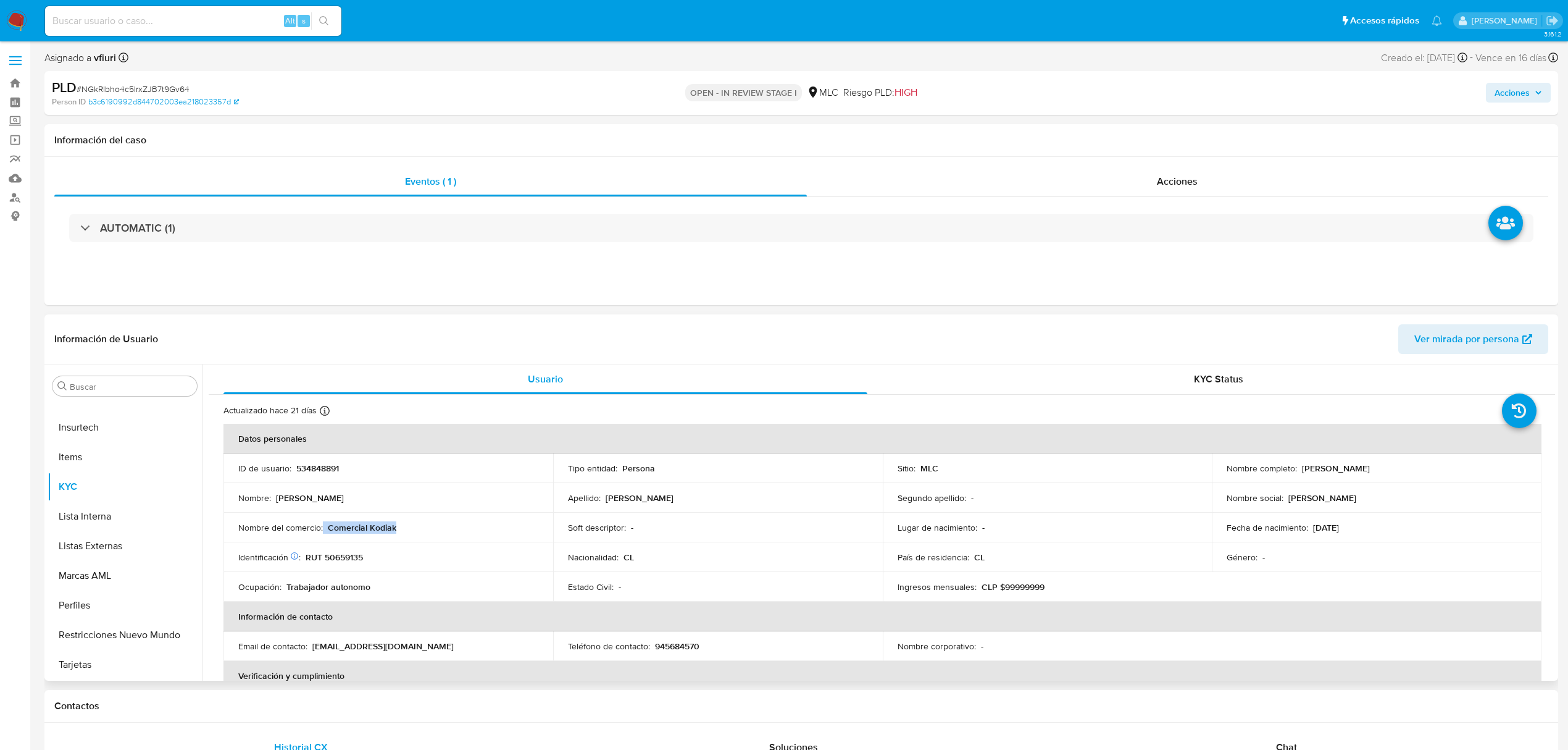
drag, startPoint x: 324, startPoint y: 529, endPoint x: 421, endPoint y: 526, distance: 97.0
click at [421, 526] on div "Nombre del comercio : Comercial Kodiak" at bounding box center [388, 527] width 300 height 11
copy div "Comercial Kodiak"
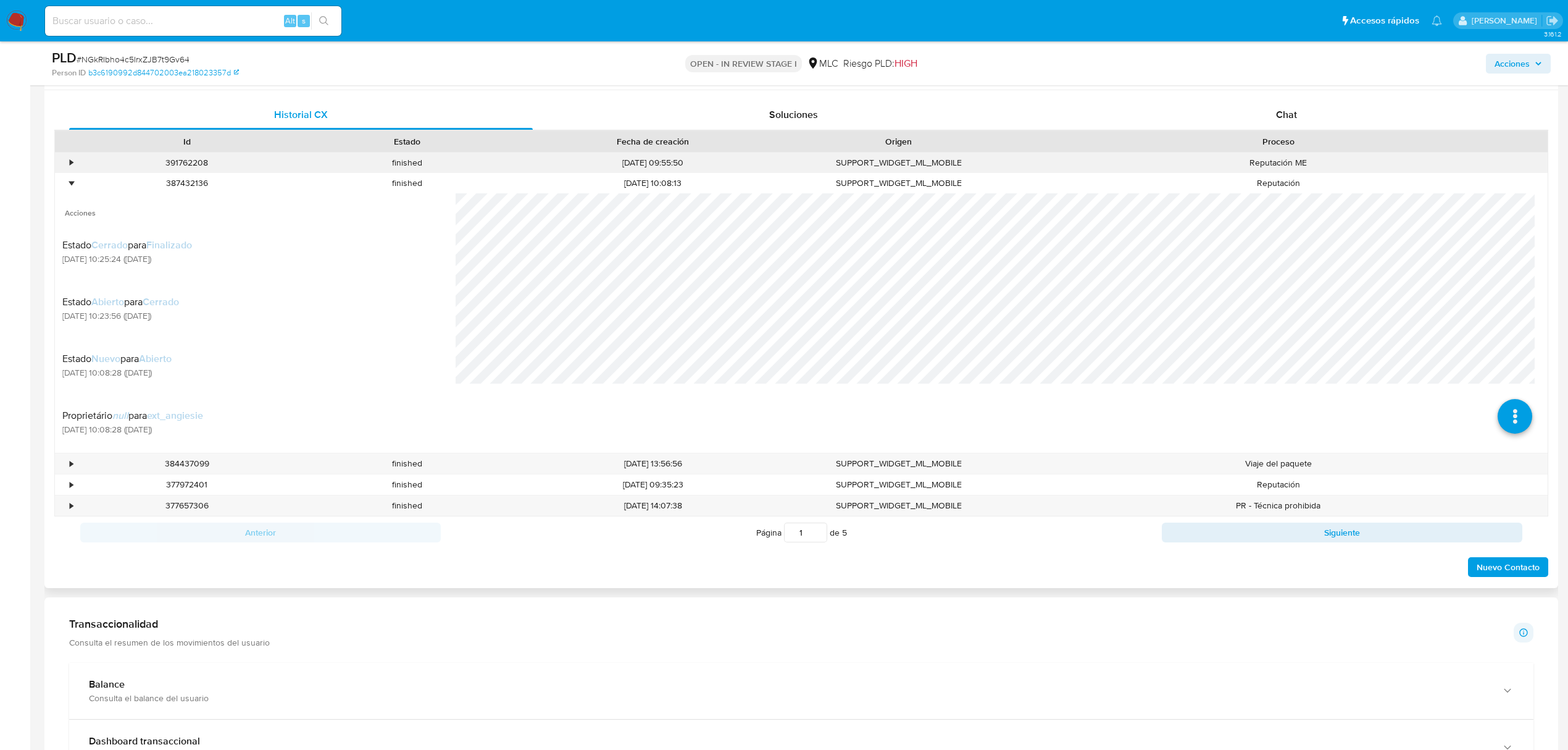
scroll to position [494, 0]
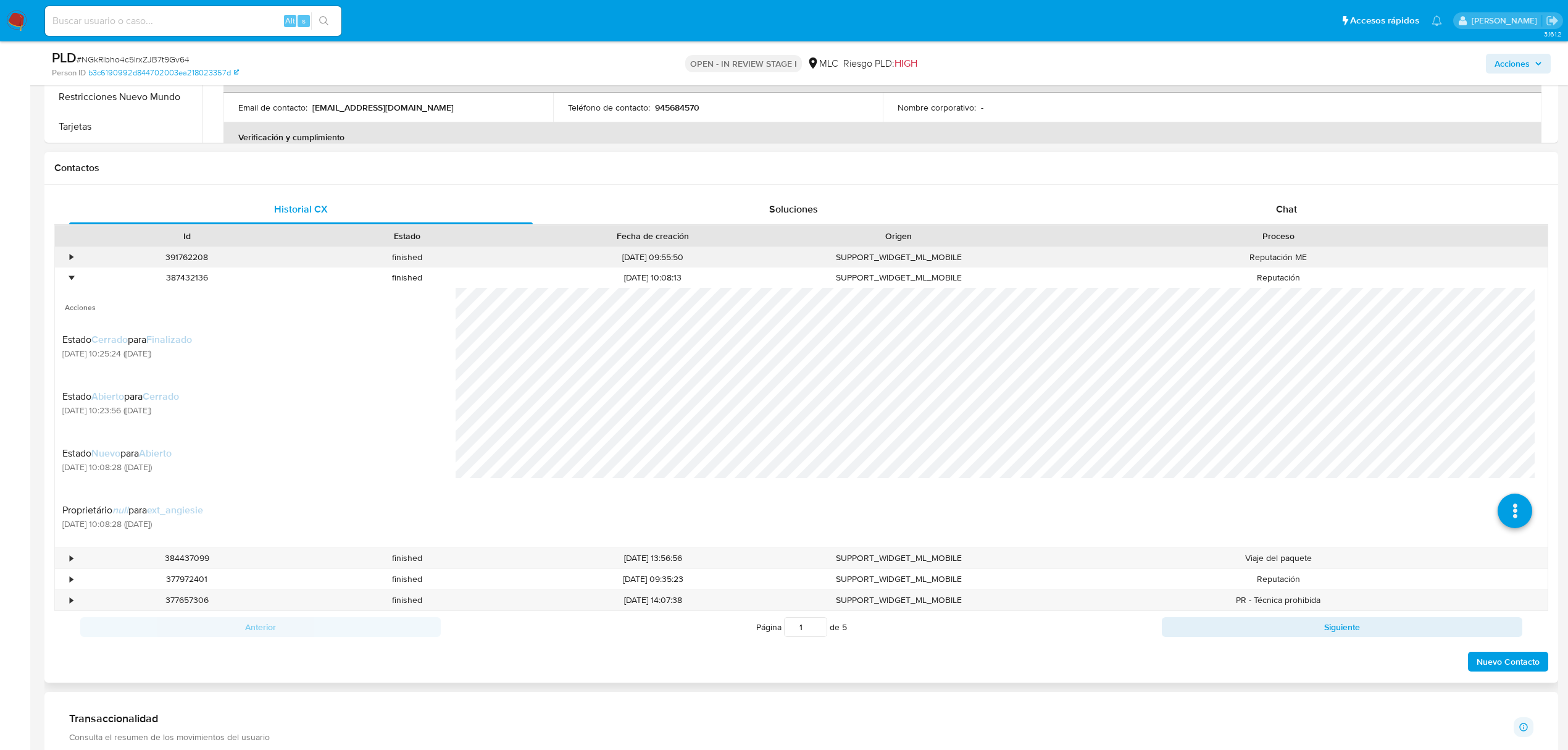
click at [59, 262] on div "•" at bounding box center [66, 257] width 22 height 20
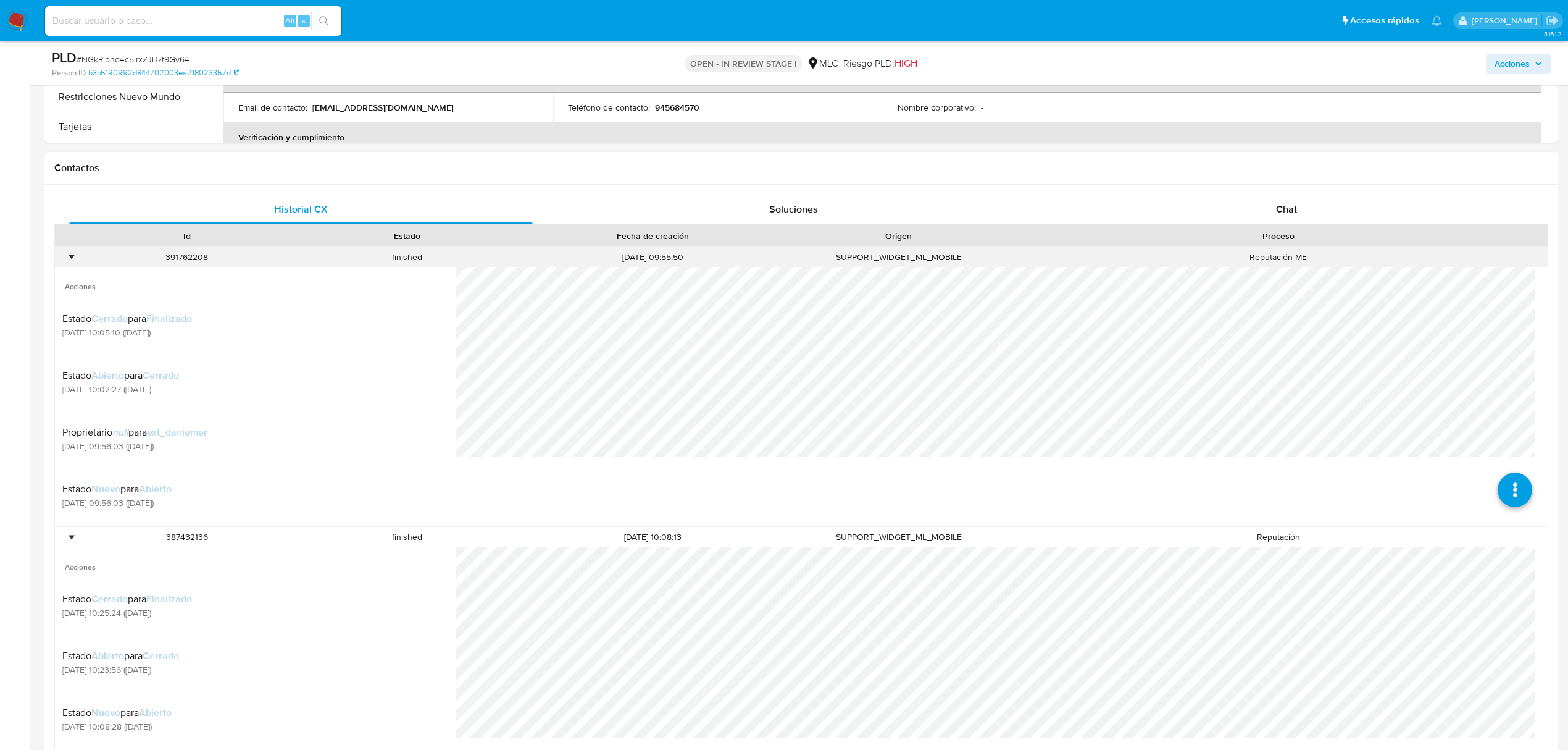
click at [75, 261] on div "•" at bounding box center [66, 257] width 22 height 20
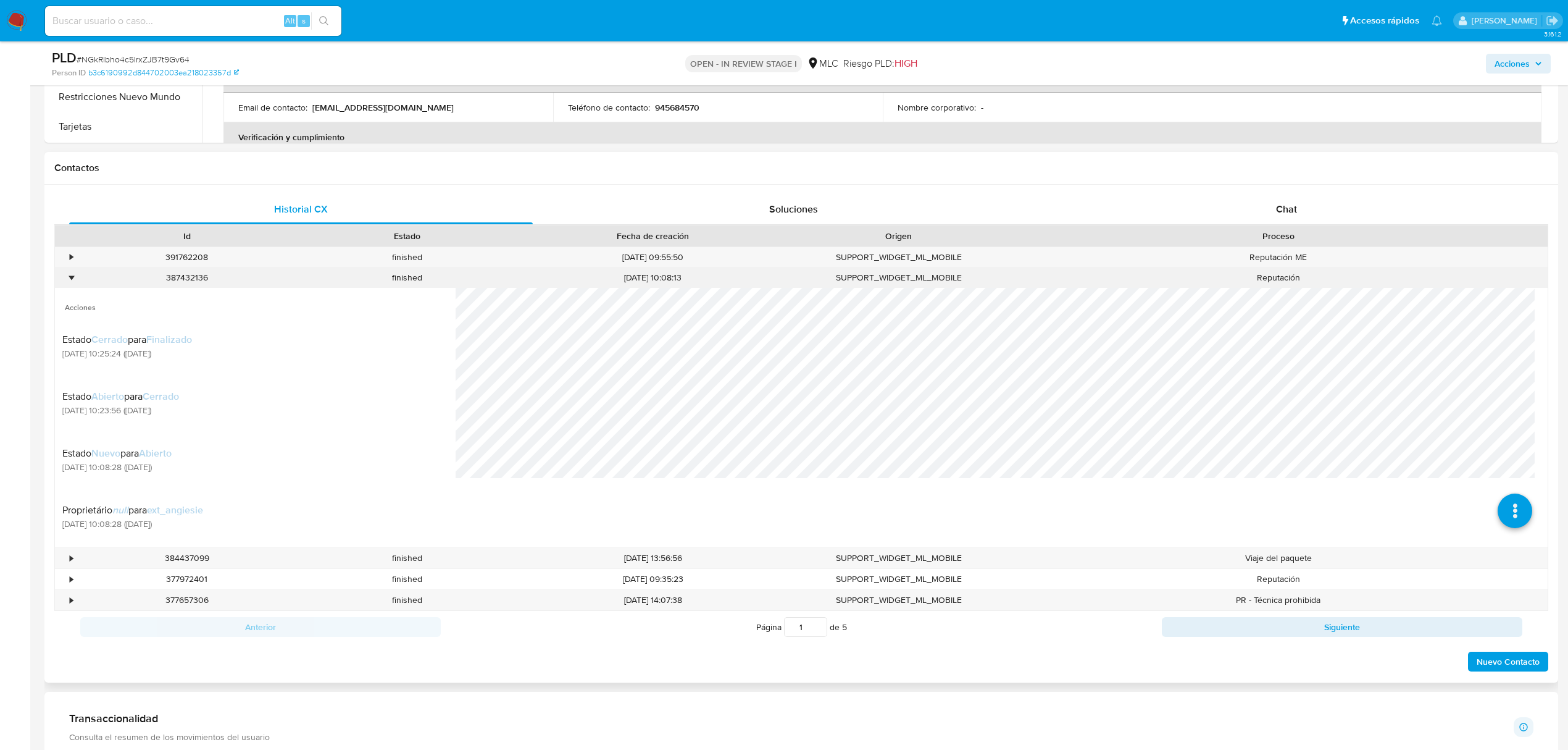
click at [67, 284] on div "•" at bounding box center [66, 278] width 22 height 20
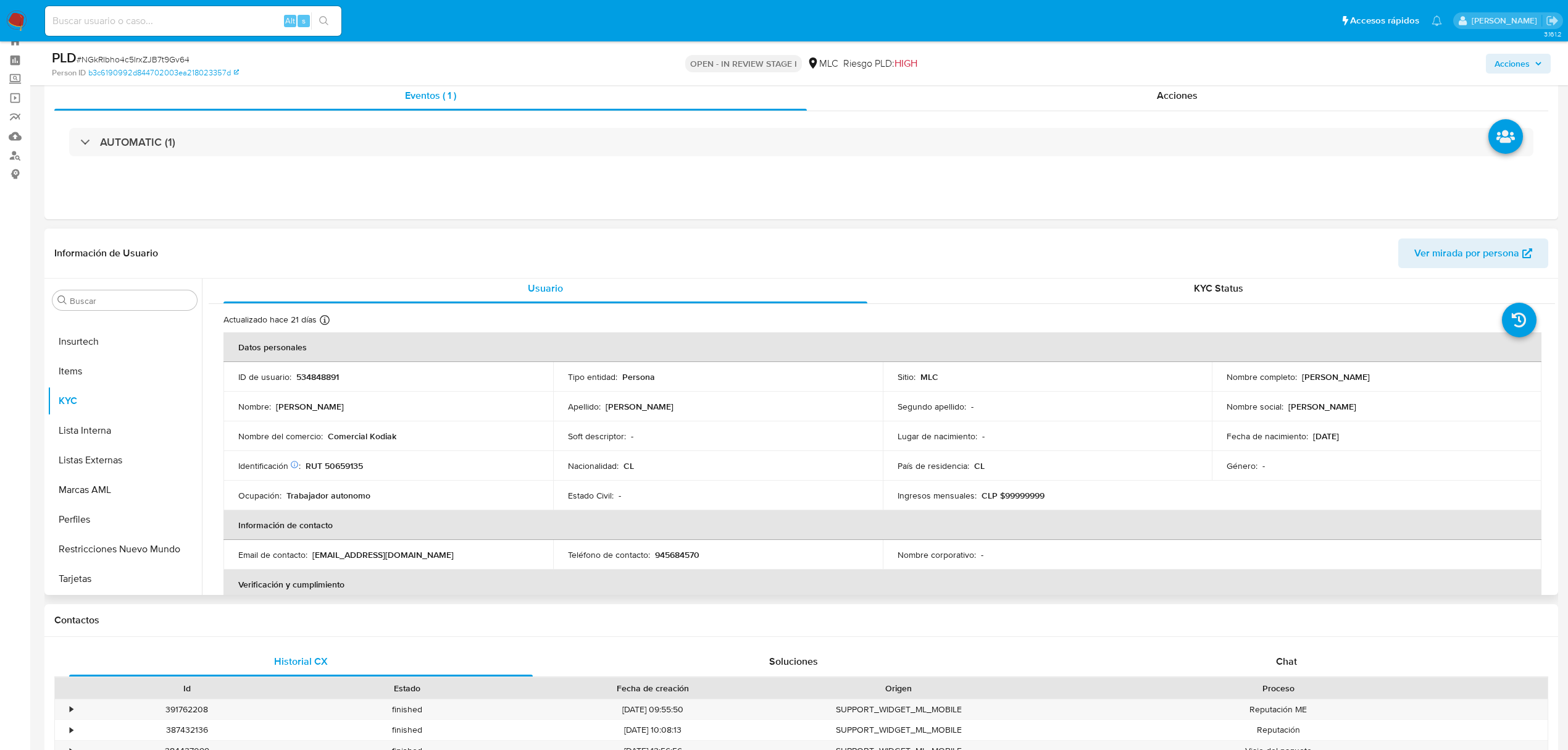
scroll to position [0, 0]
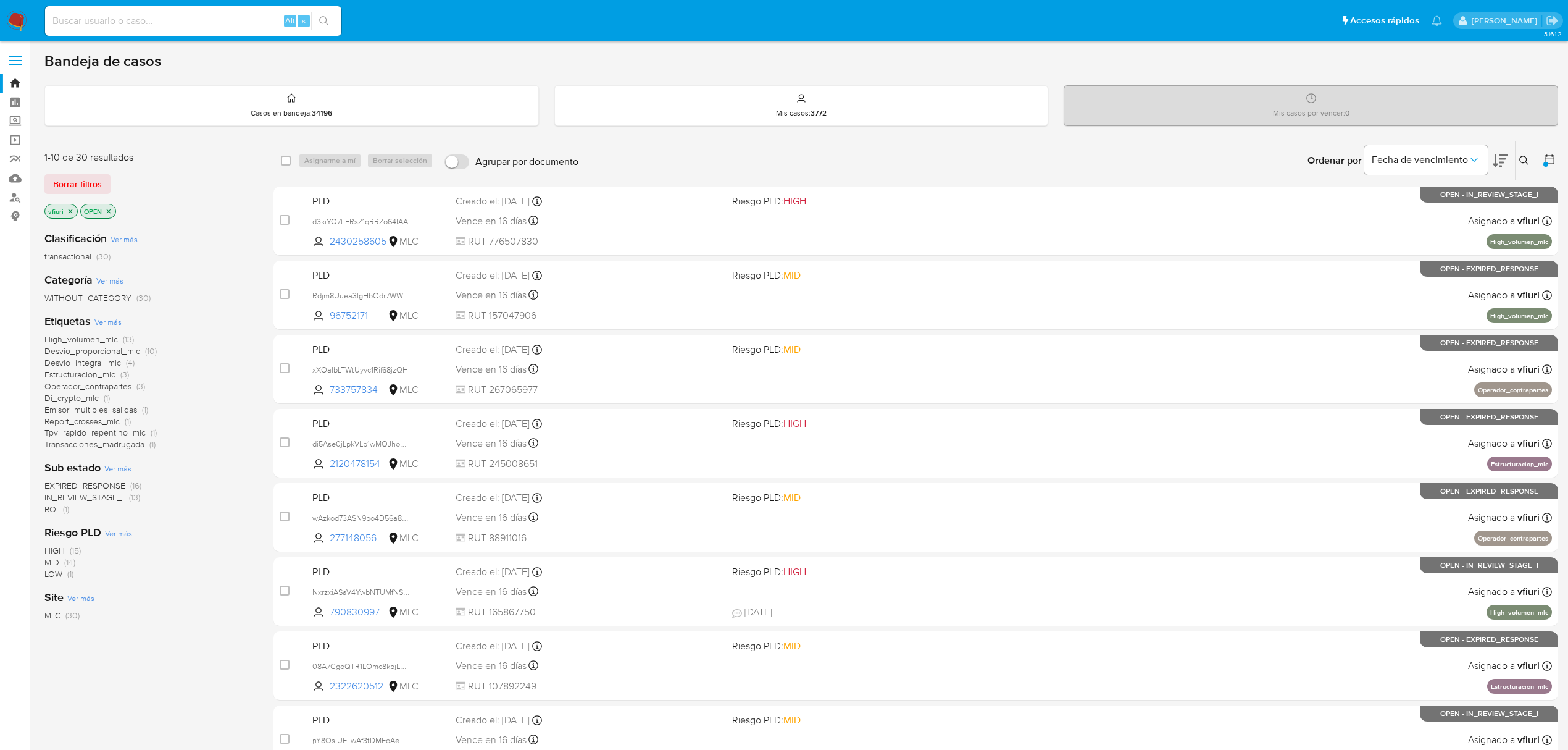
click at [50, 507] on span "ROI" at bounding box center [52, 509] width 14 height 12
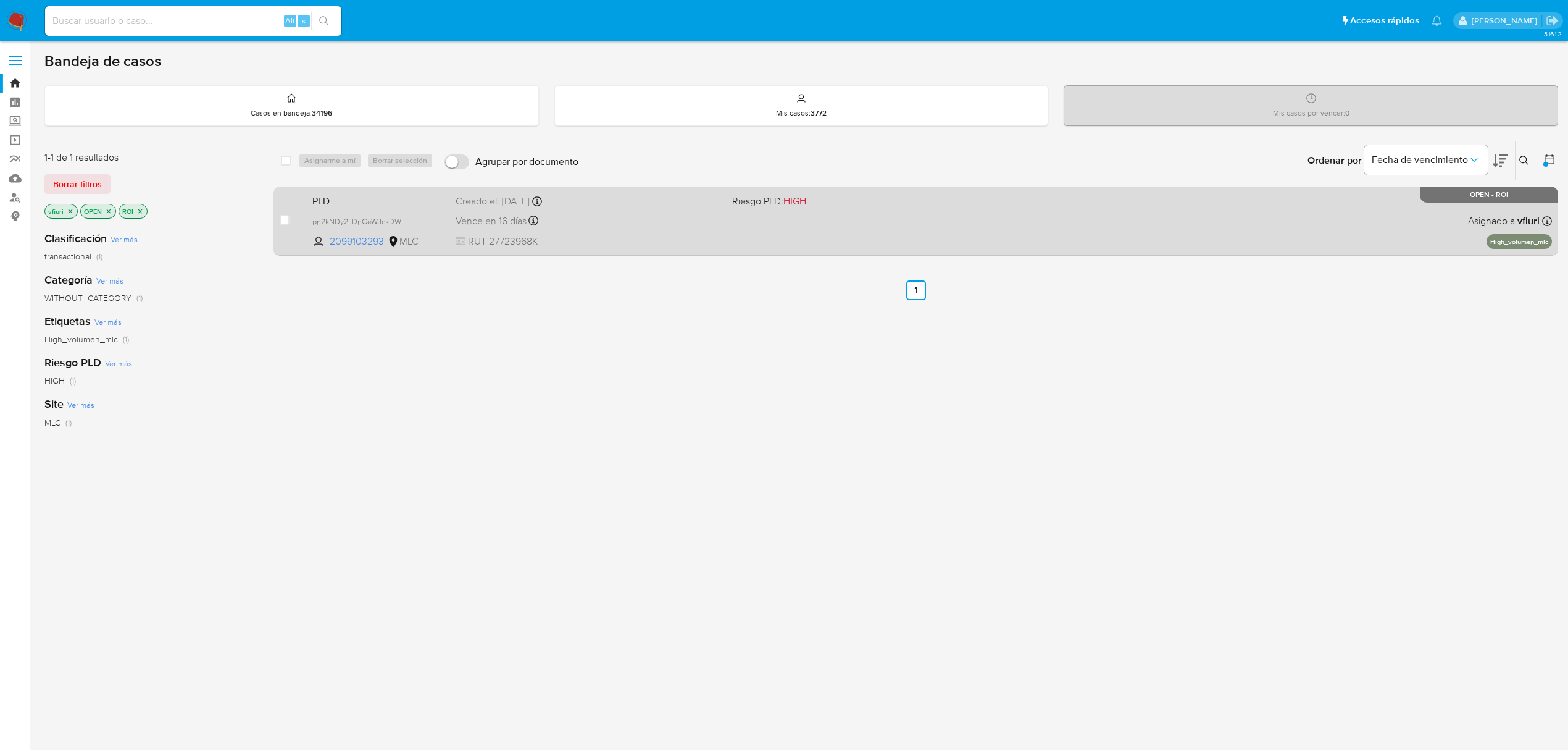
click at [628, 236] on span "RUT 27723968K" at bounding box center [589, 242] width 267 height 14
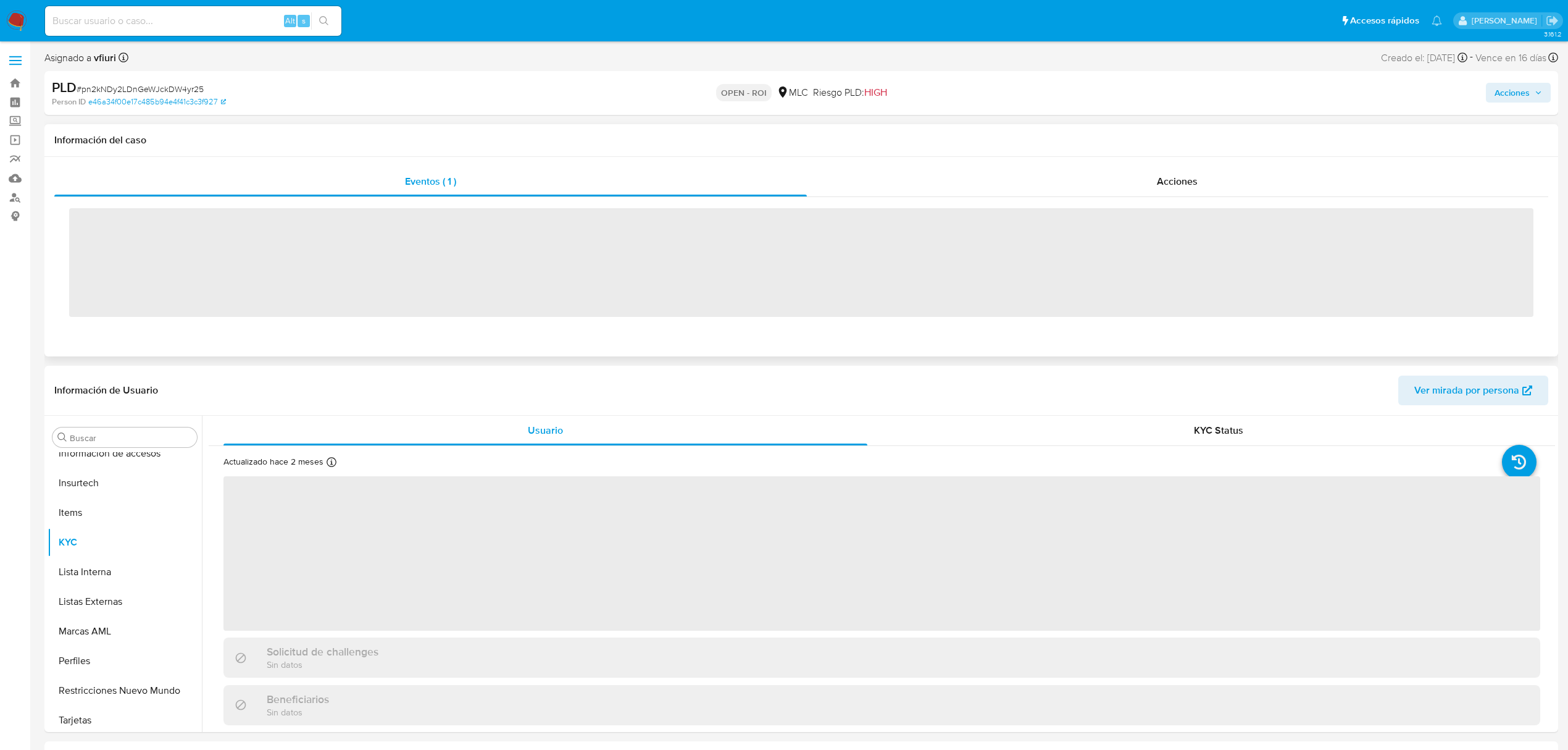
scroll to position [582, 0]
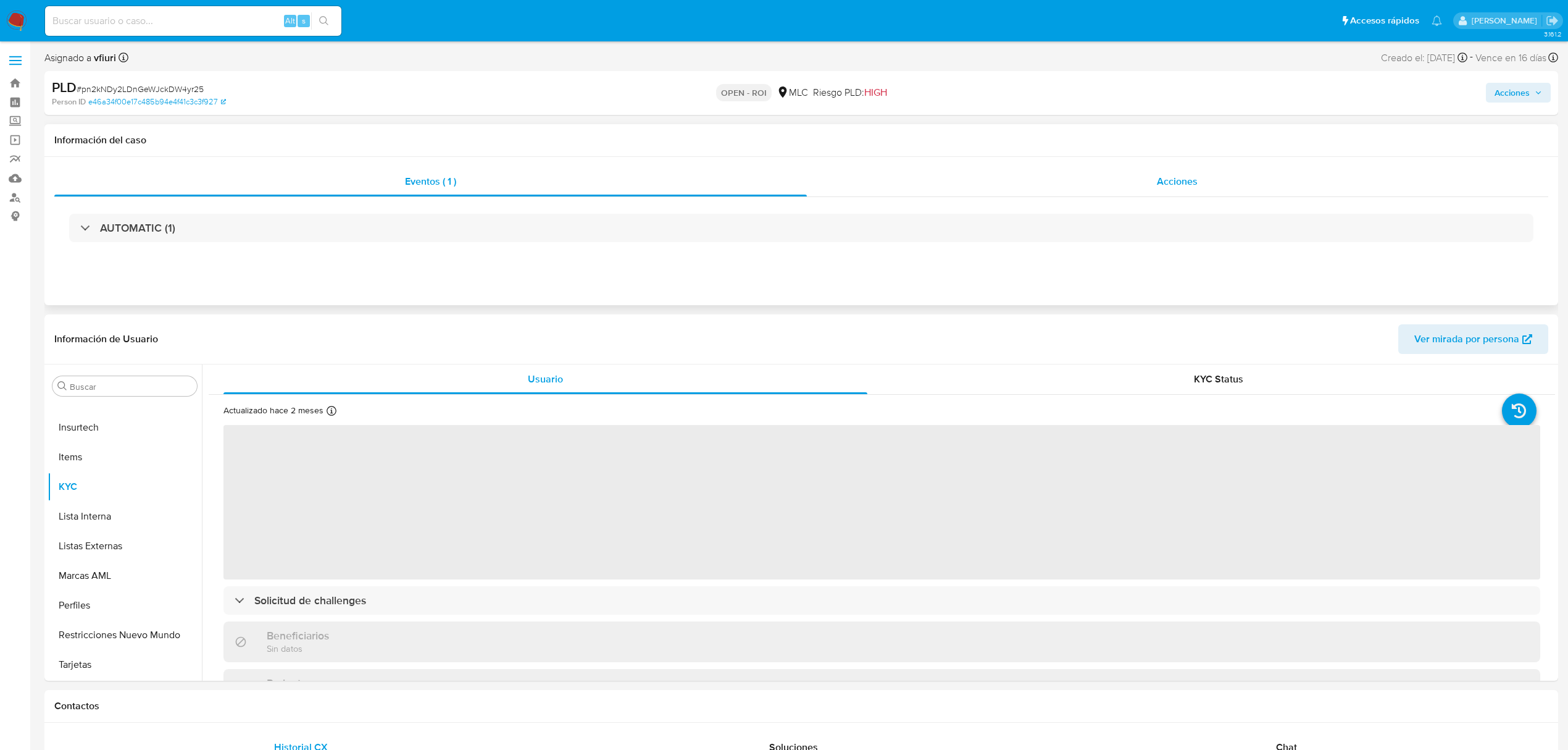
click at [1188, 180] on span "Acciones" at bounding box center [1178, 181] width 41 height 14
select select "10"
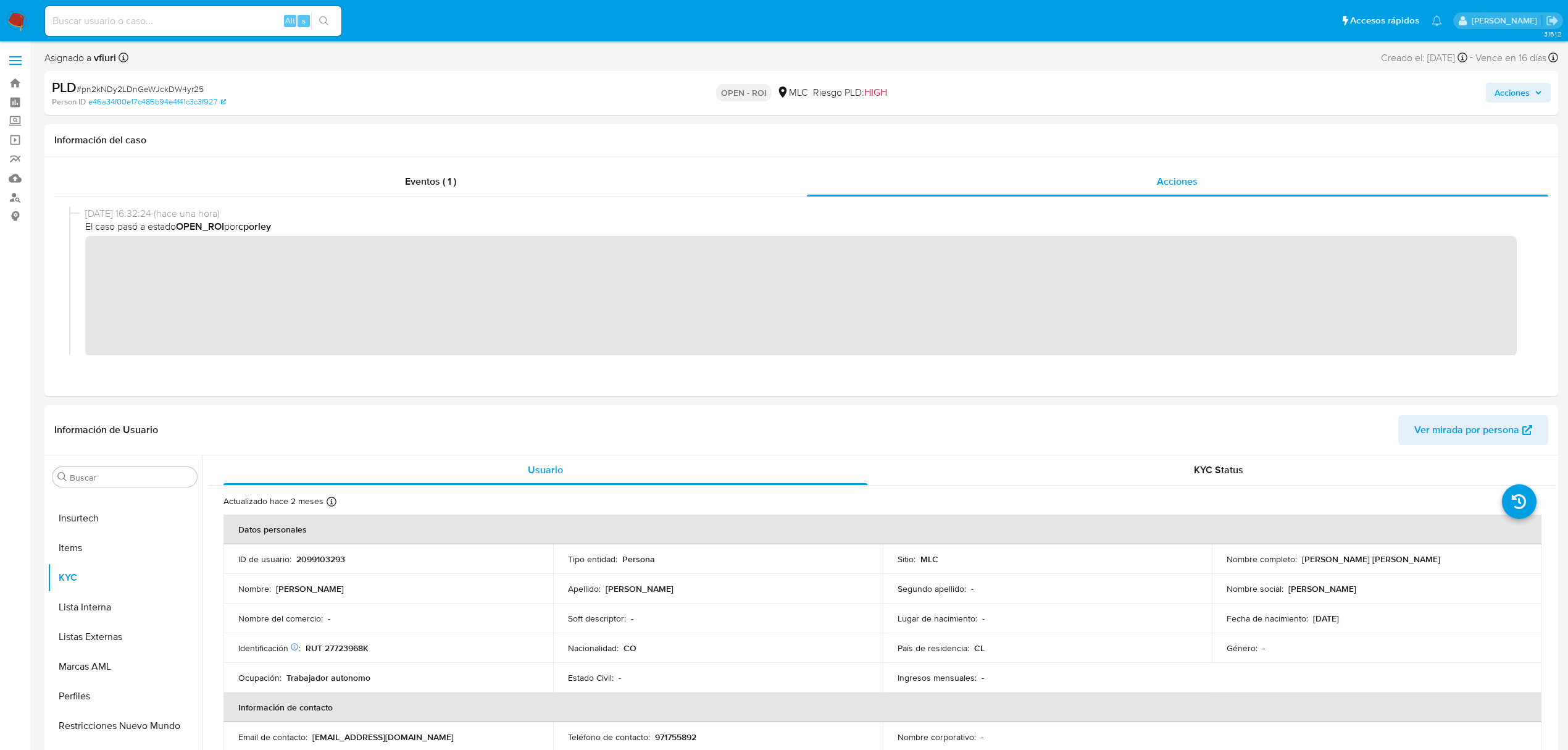
drag, startPoint x: 1500, startPoint y: 92, endPoint x: 1391, endPoint y: 94, distance: 109.0
click at [1500, 90] on span "Acciones" at bounding box center [1512, 93] width 35 height 20
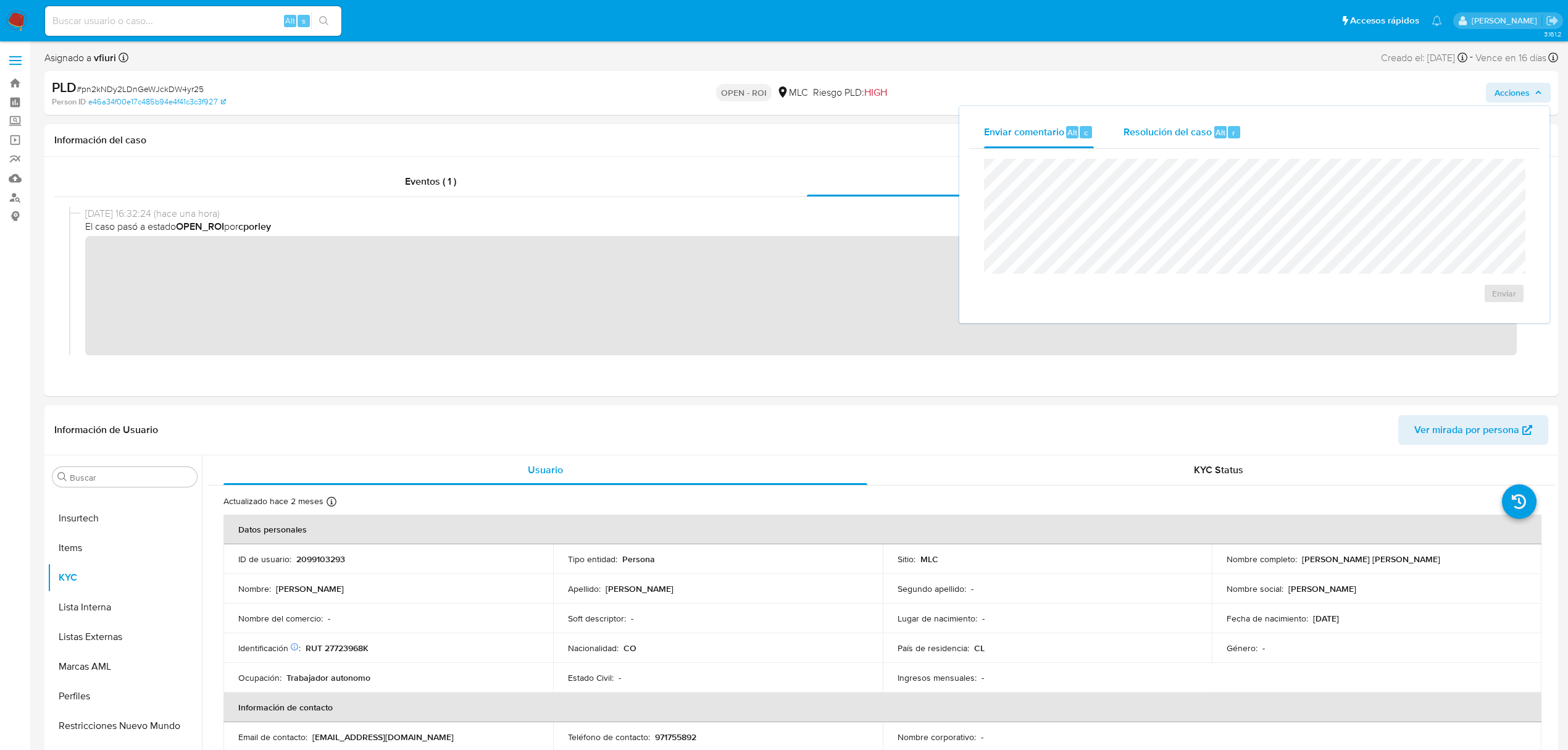
click at [1191, 126] on span "Resolución del caso" at bounding box center [1168, 132] width 89 height 14
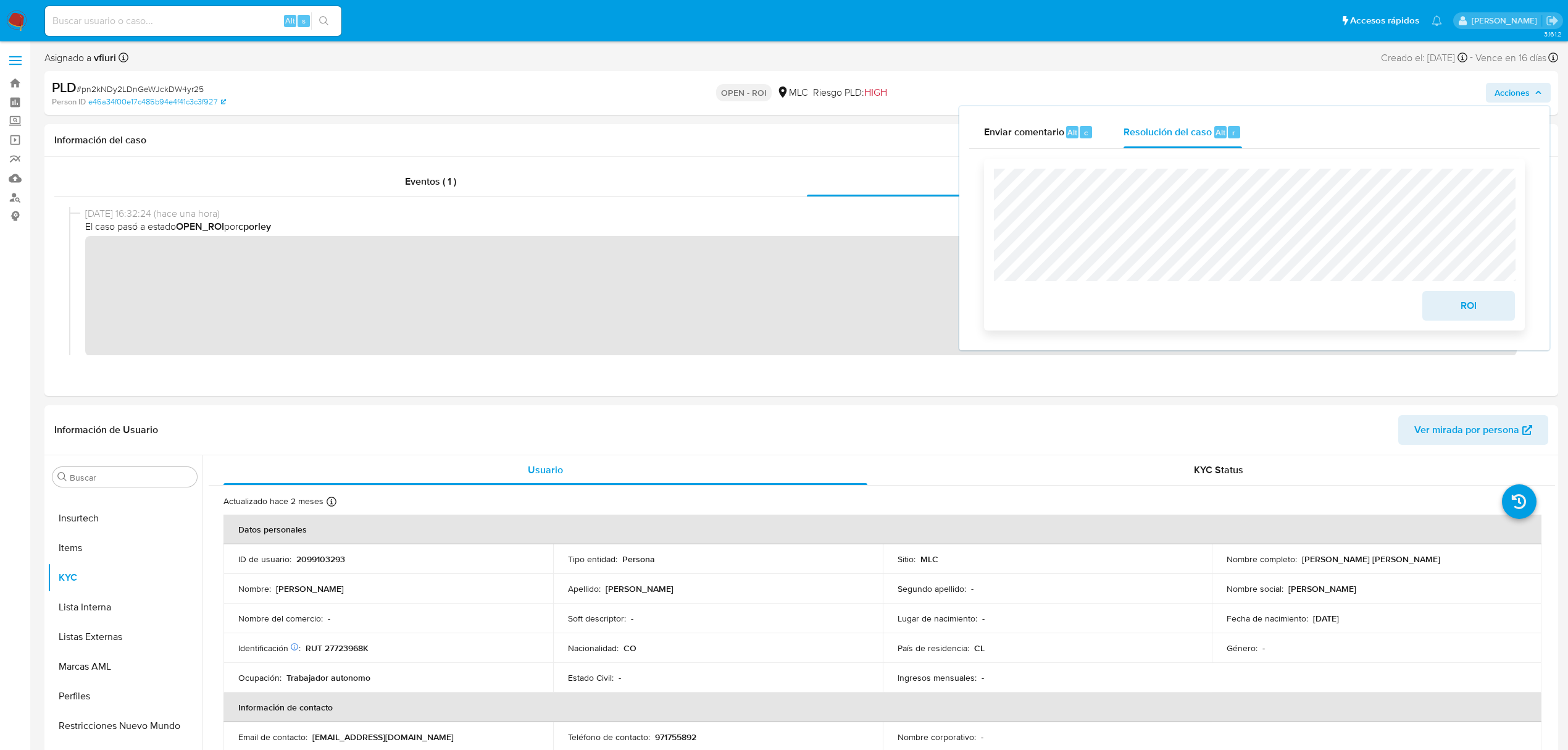
click at [1448, 305] on span "ROI" at bounding box center [1469, 306] width 61 height 27
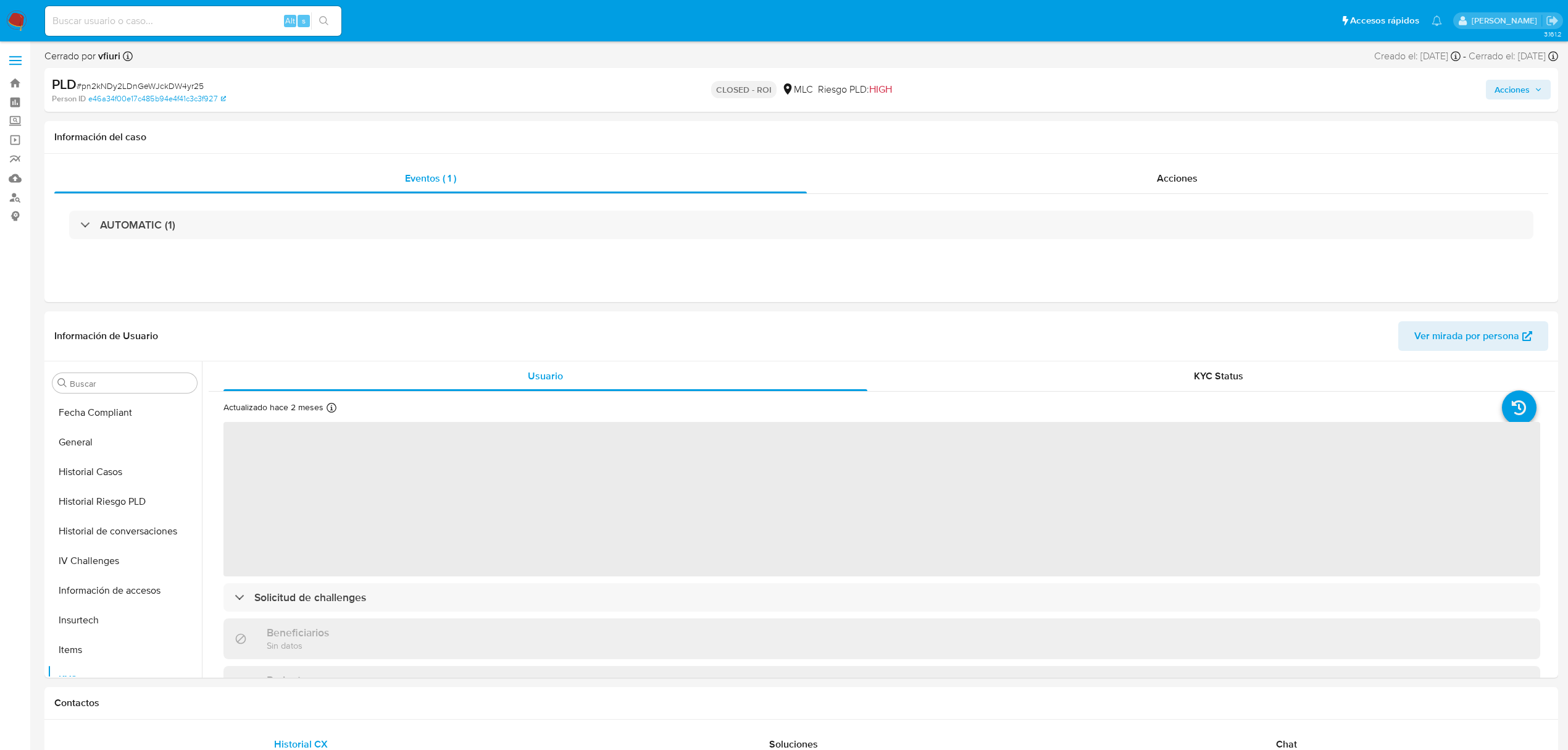
scroll to position [582, 0]
select select "10"
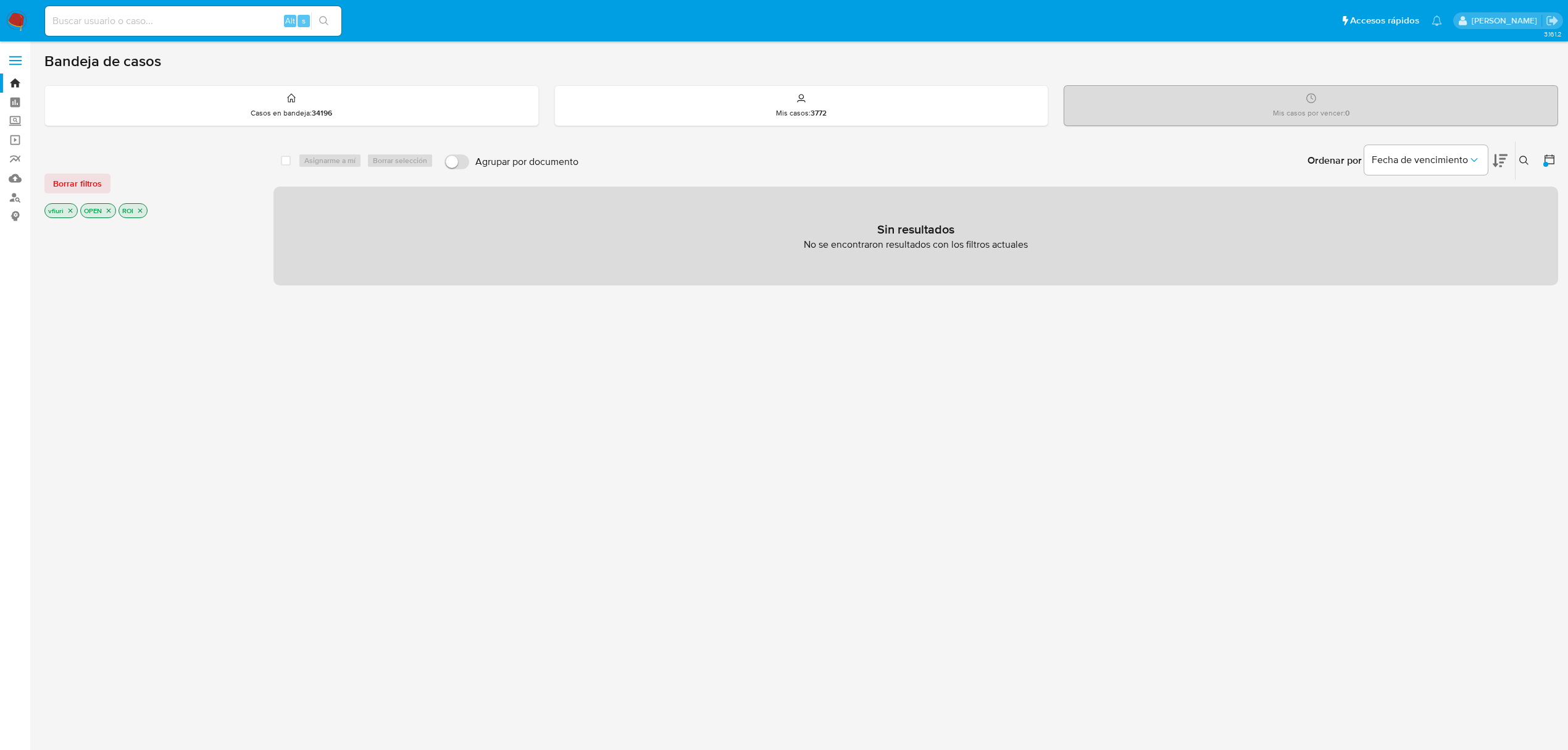
click at [144, 213] on icon "close-filter" at bounding box center [140, 211] width 8 height 8
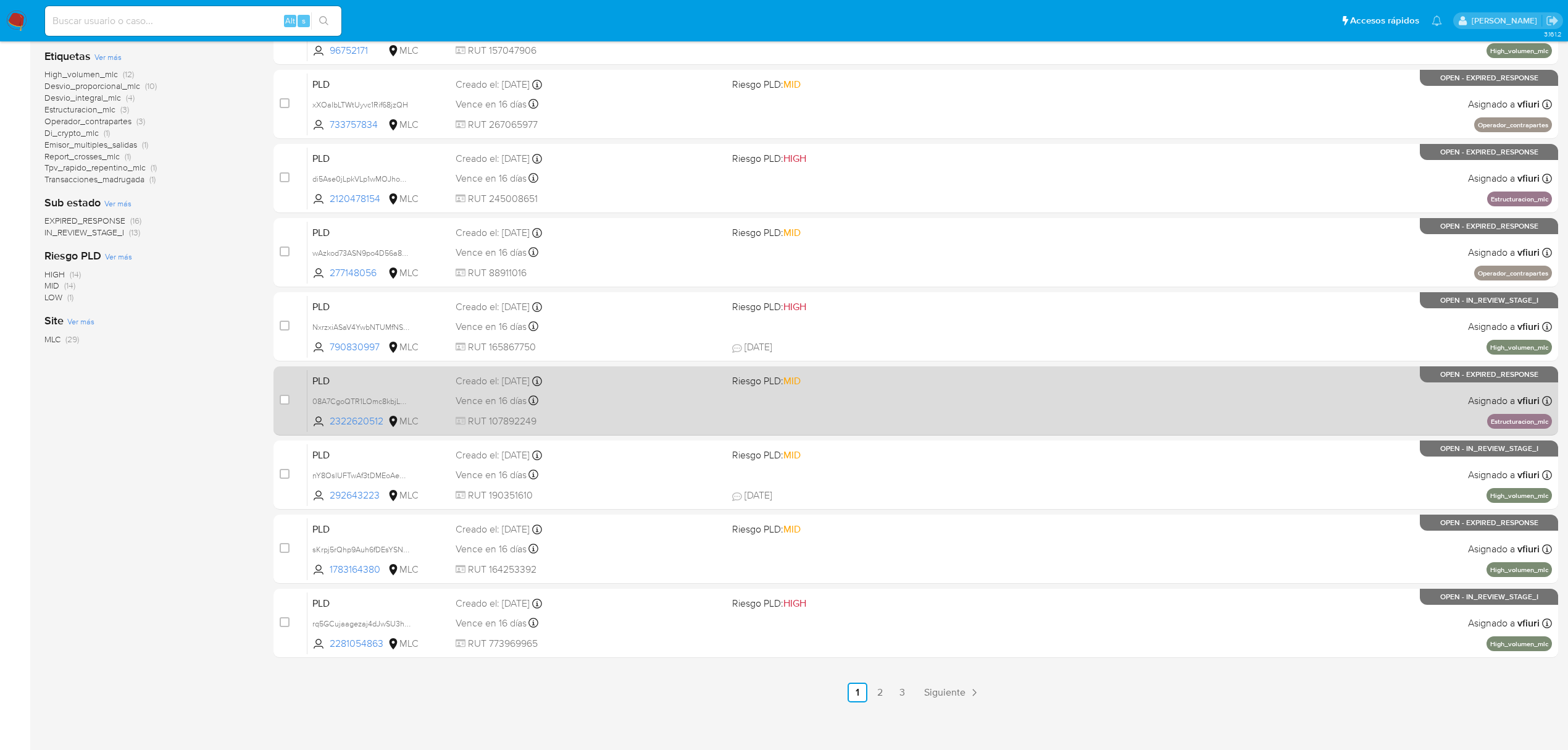
scroll to position [269, 0]
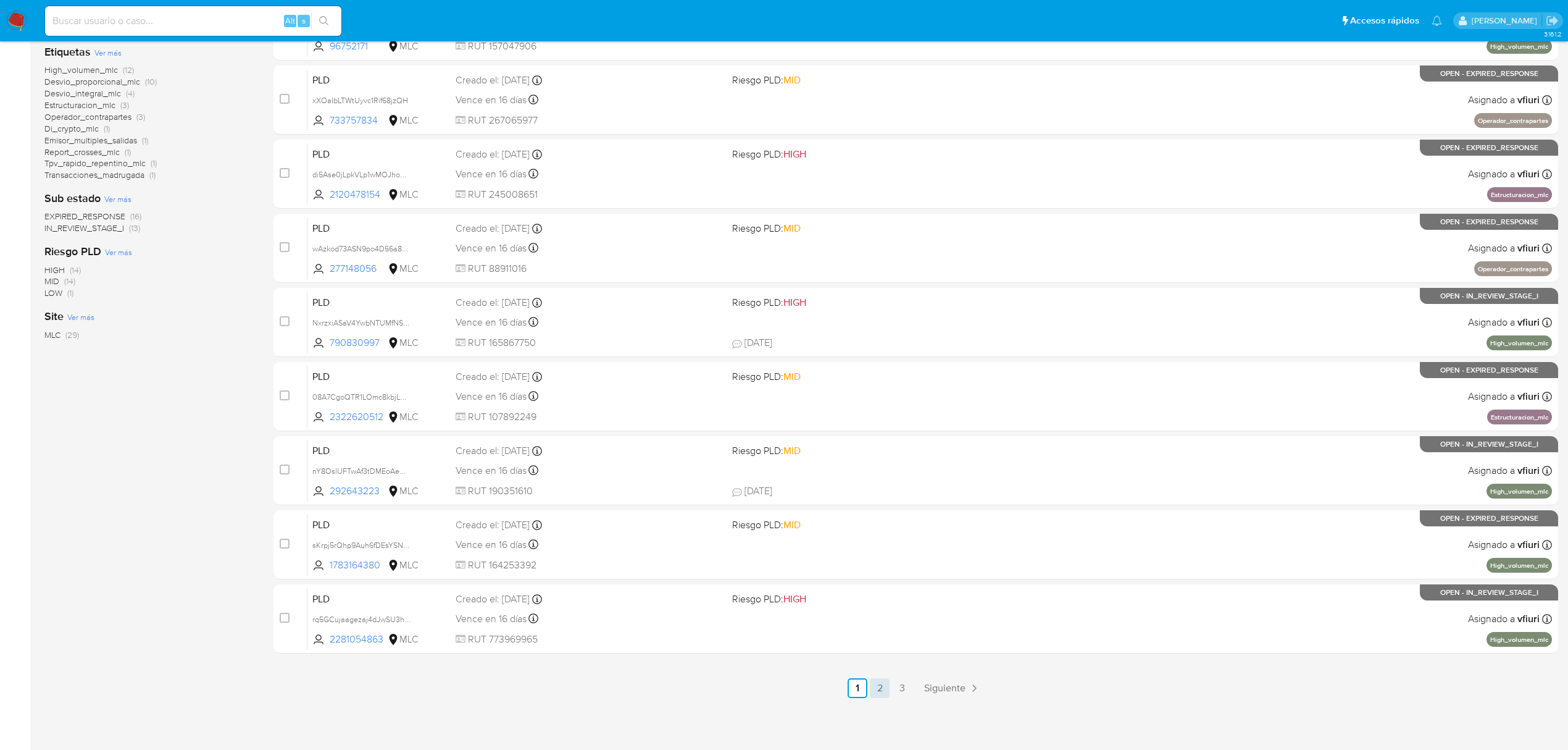
click at [881, 688] on link "2" at bounding box center [880, 689] width 20 height 20
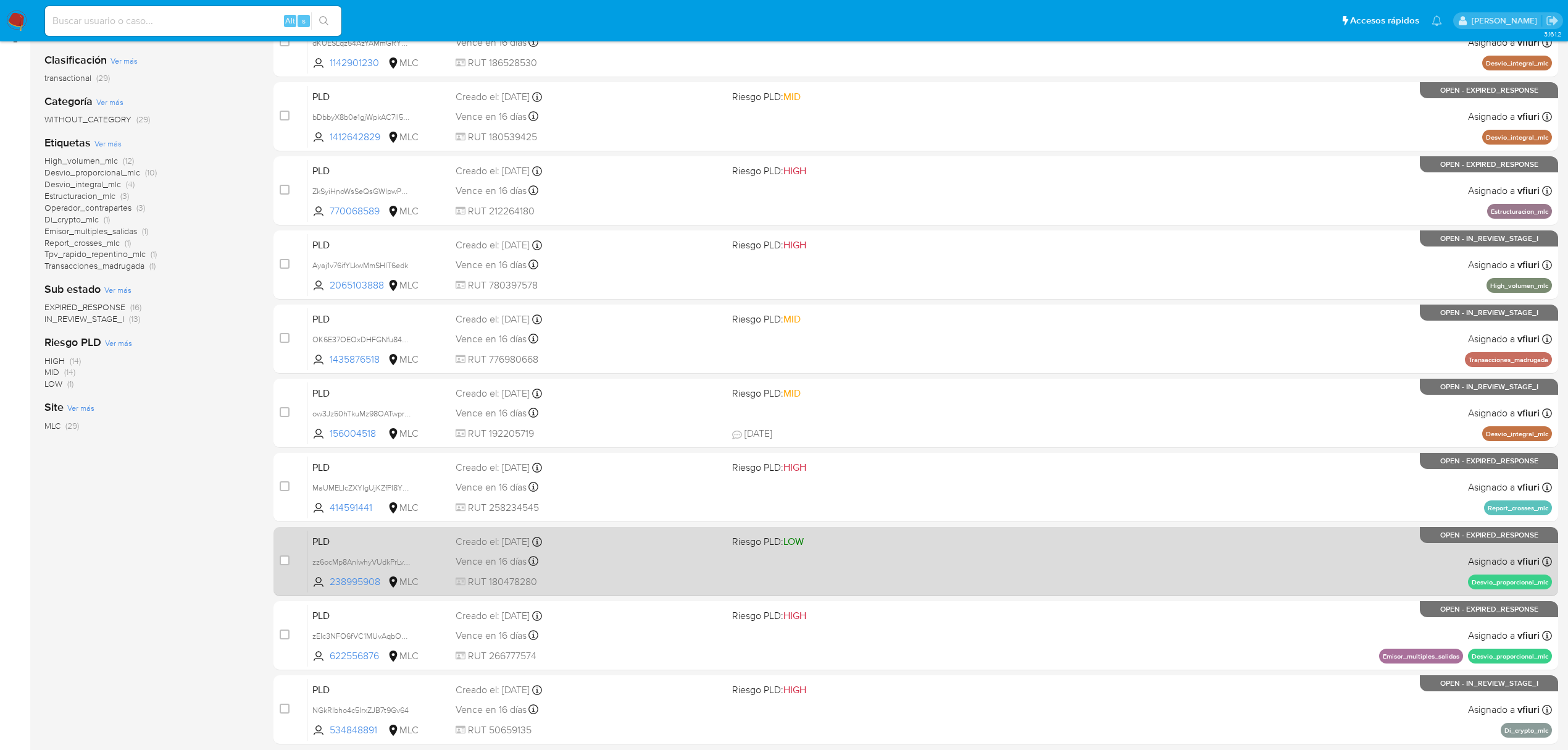
scroll to position [269, 0]
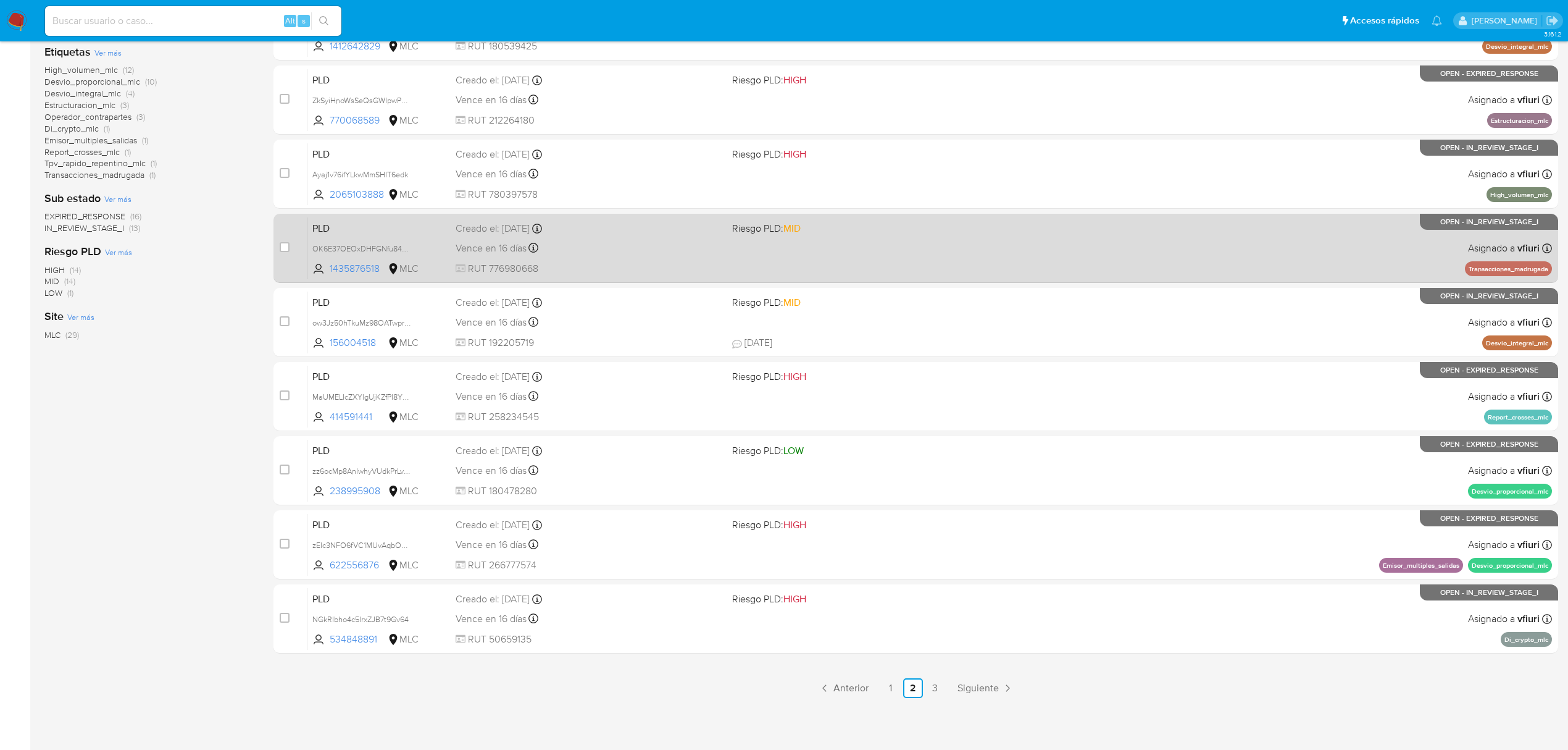
click at [934, 247] on span at bounding box center [865, 247] width 267 height 2
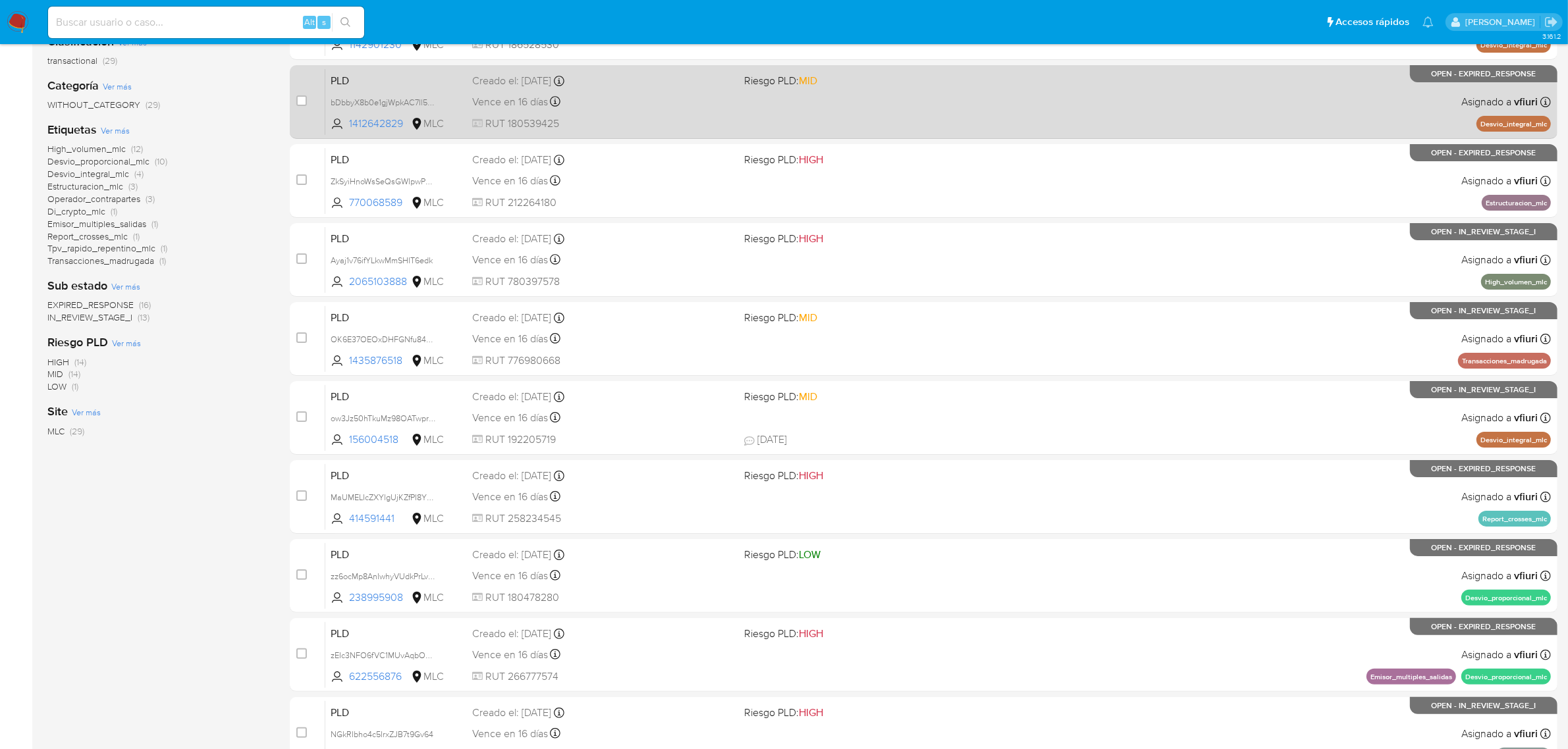
scroll to position [0, 0]
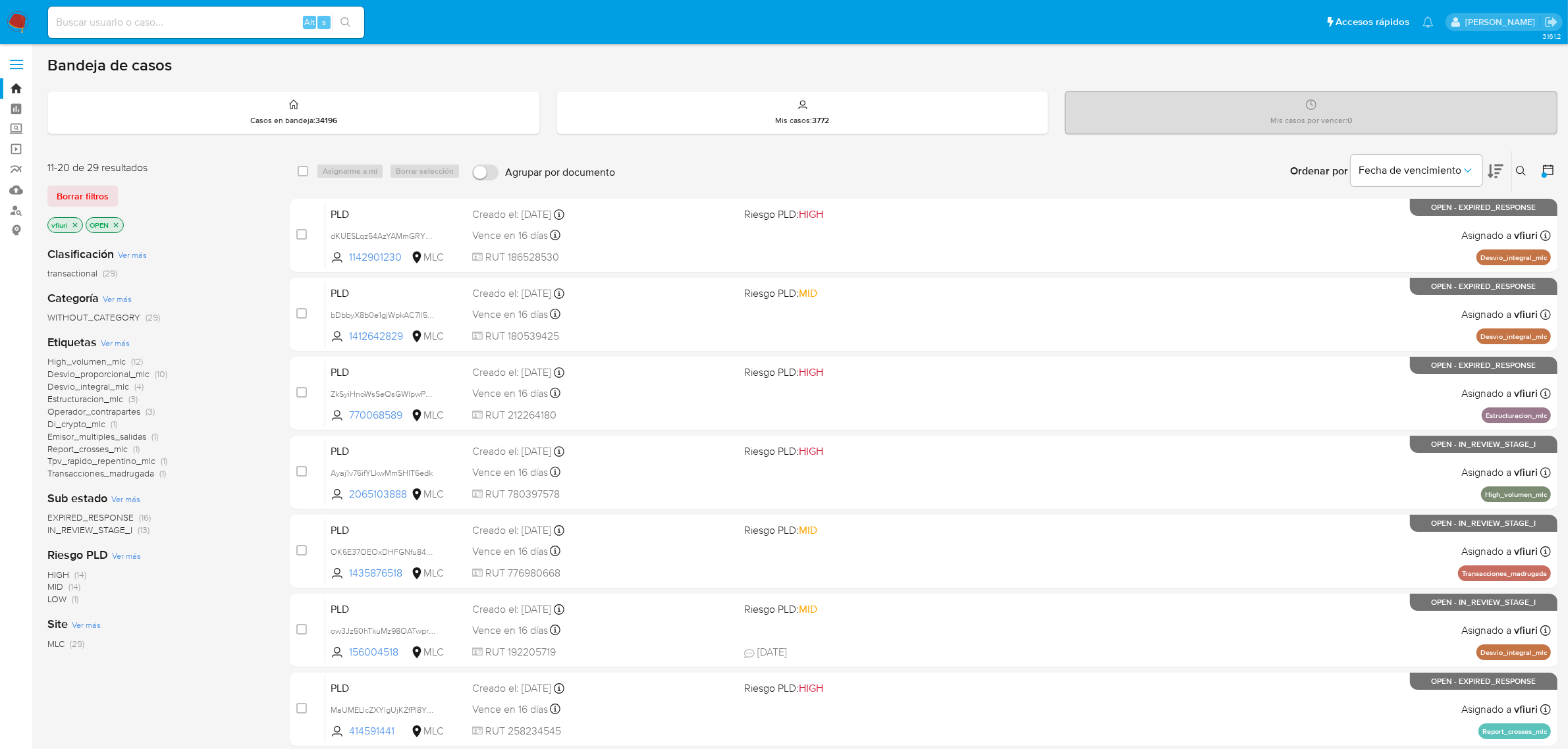
click at [1527, 175] on button at bounding box center [1523, 171] width 22 height 16
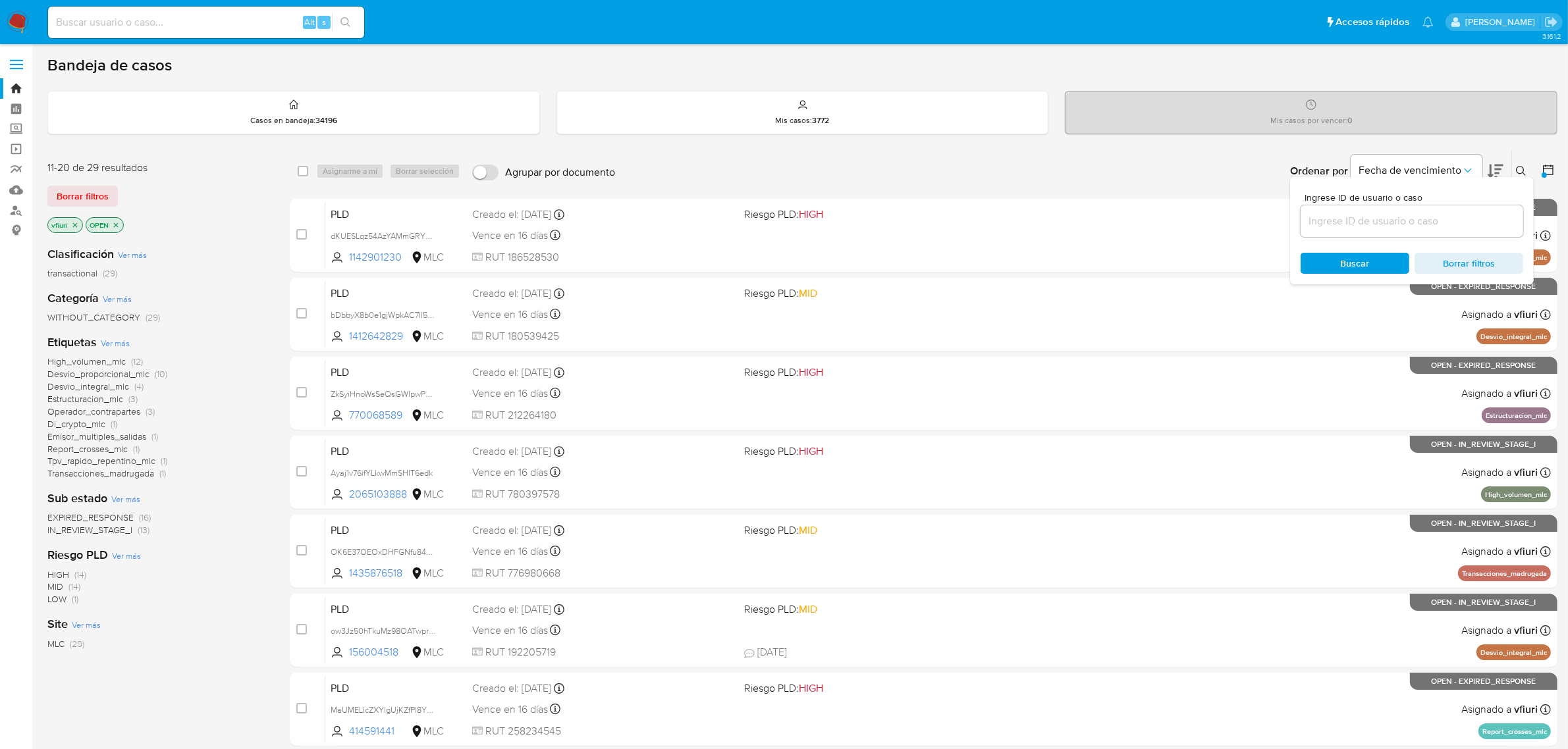
click at [1334, 228] on input at bounding box center [1411, 221] width 222 height 17
type input "OK6E37OEOxDHFGNfu84KmAEo"
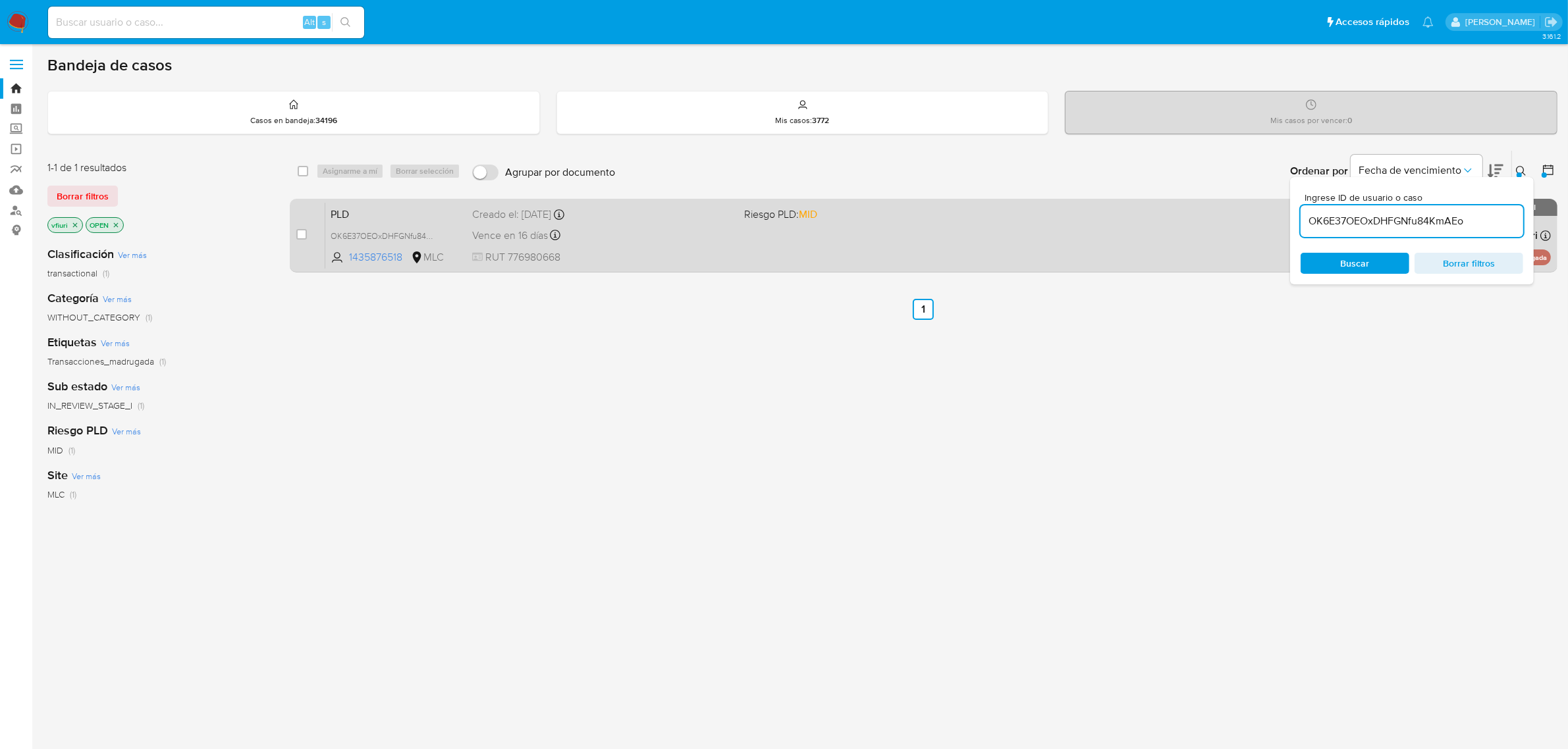
click at [963, 268] on div "case-item-checkbox No es posible asignar el caso PLD OK6E37OEOxDHFGNfu84KmAEo 1…" at bounding box center [923, 235] width 1267 height 74
click at [608, 241] on div "Vence en 16 días Vence el [DATE] 16:07:18" at bounding box center [603, 235] width 262 height 18
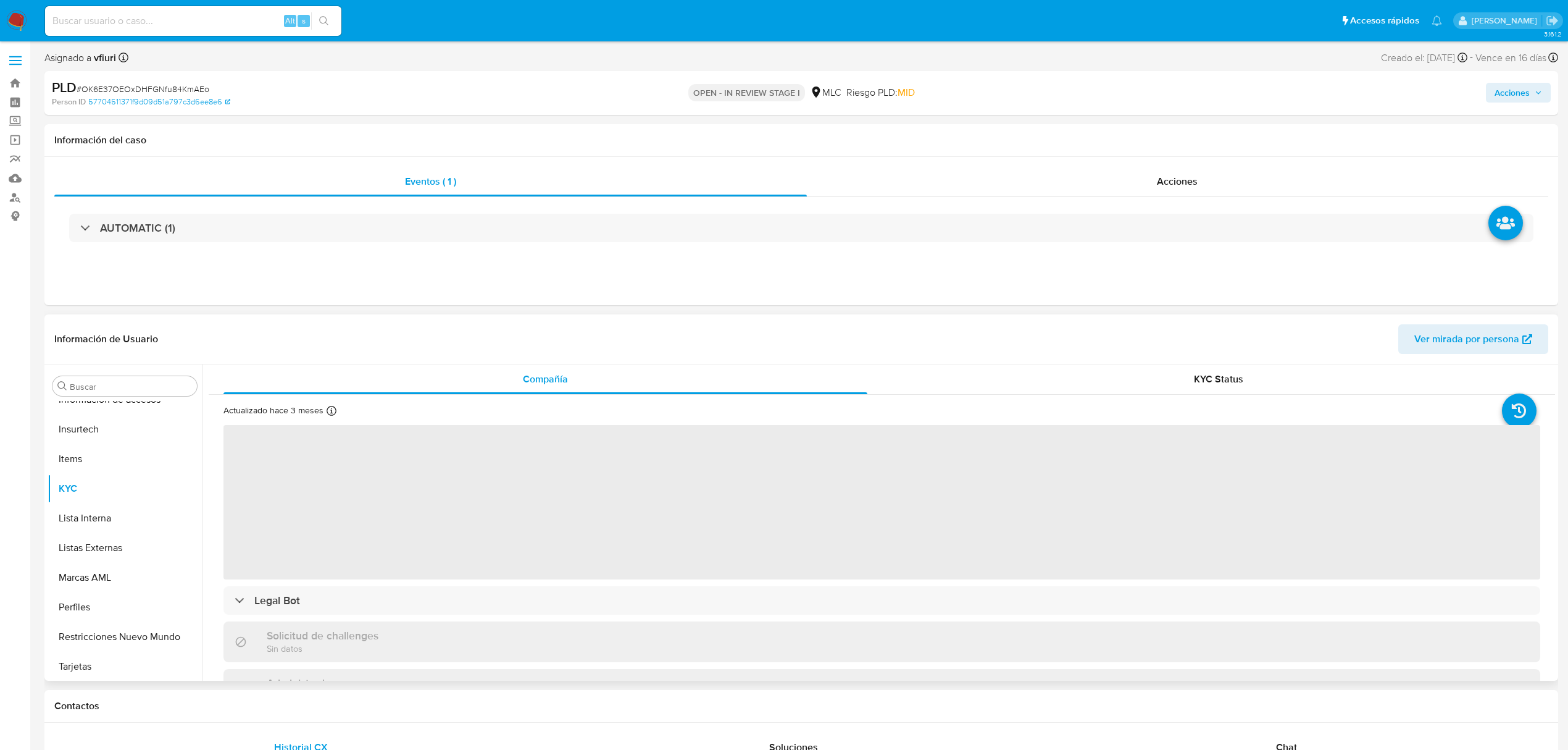
scroll to position [582, 0]
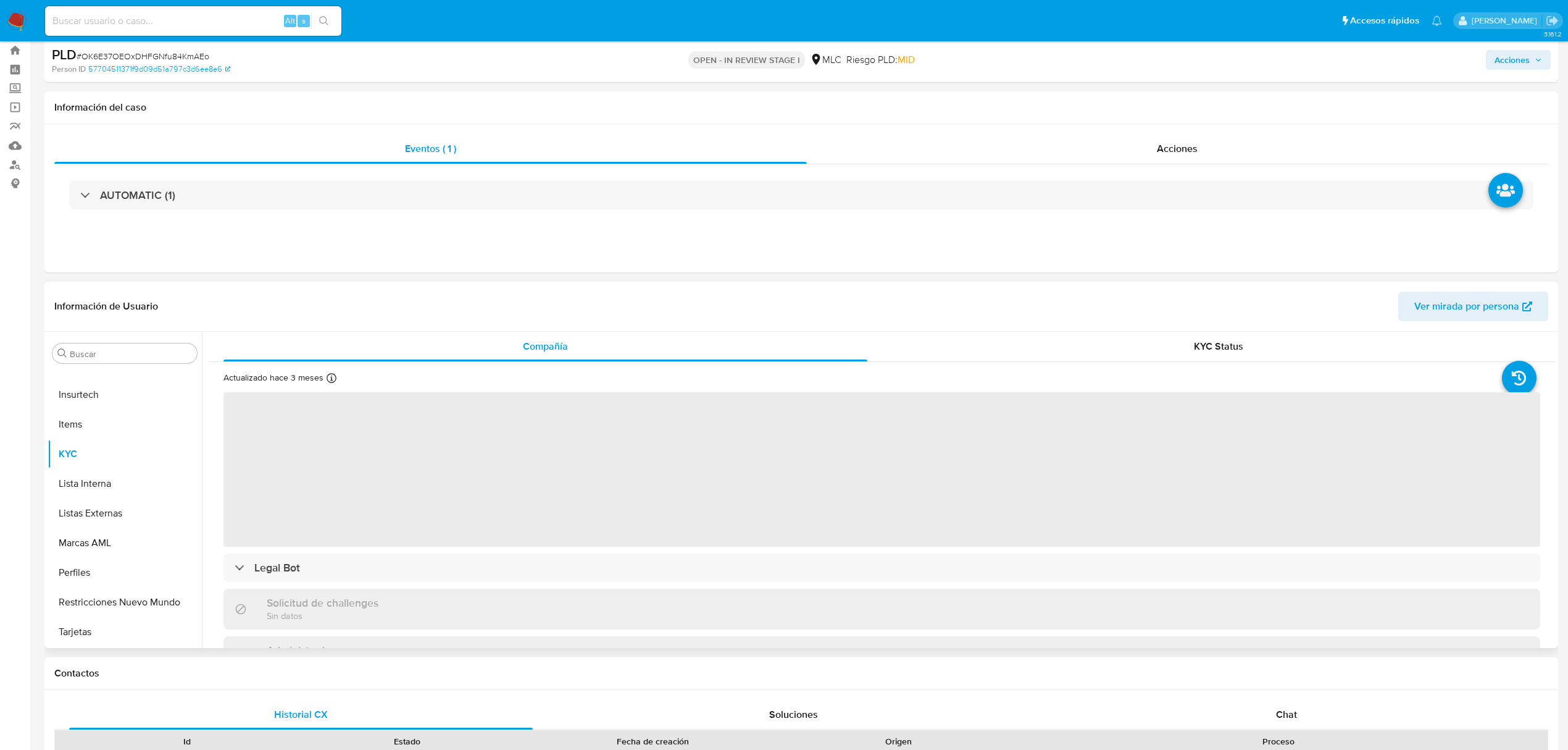
select select "10"
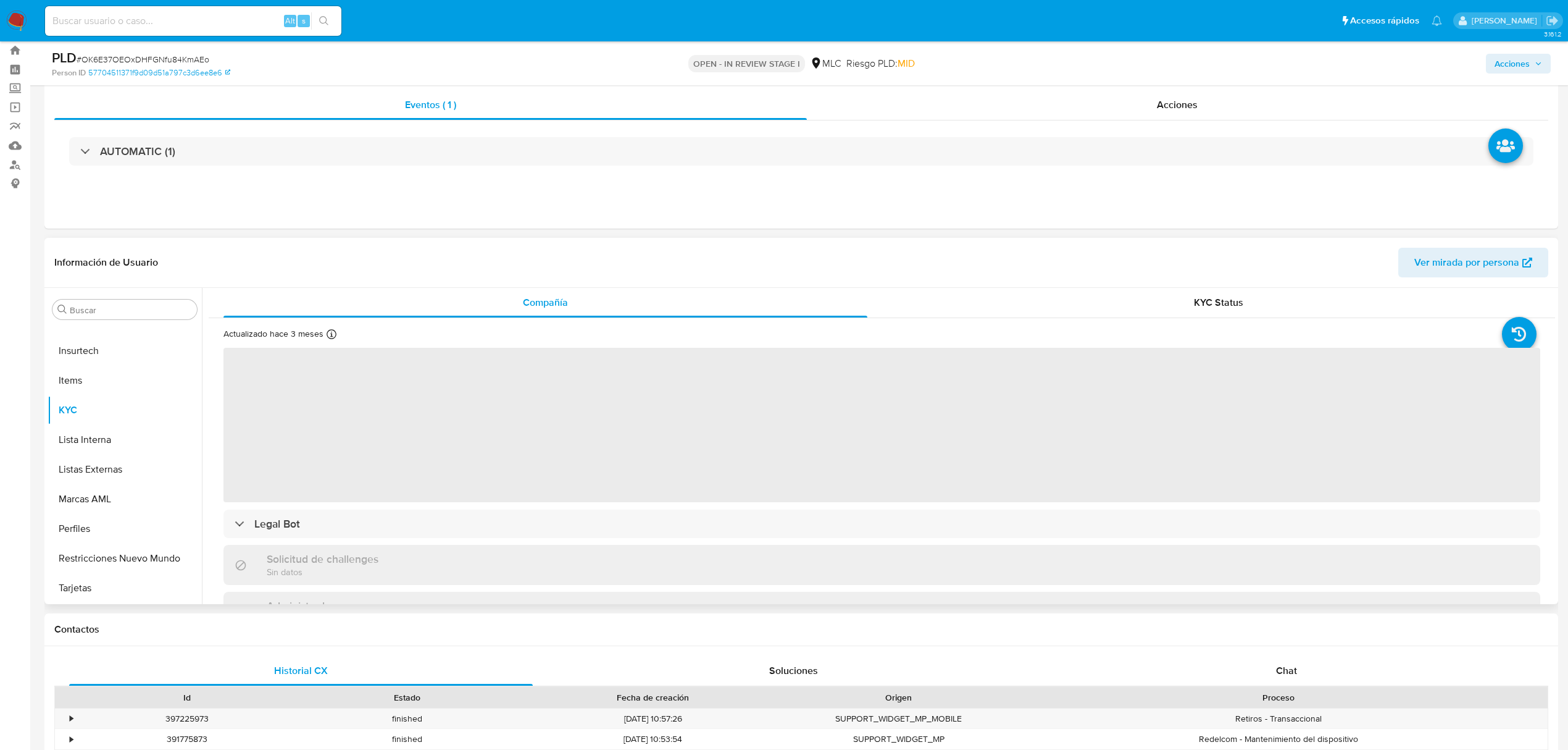
scroll to position [165, 0]
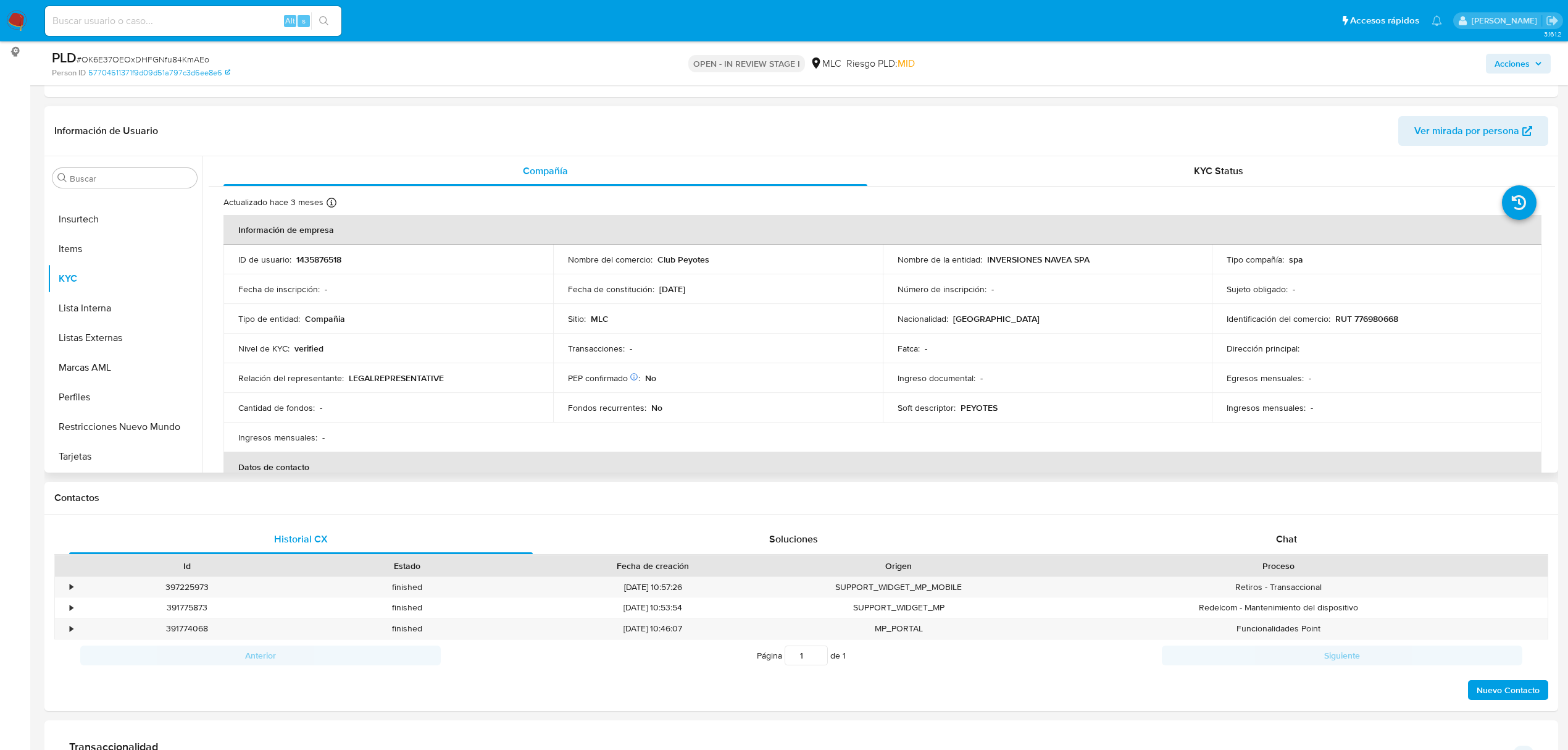
click at [316, 259] on p "1435876518" at bounding box center [318, 259] width 45 height 11
copy p "1435876518"
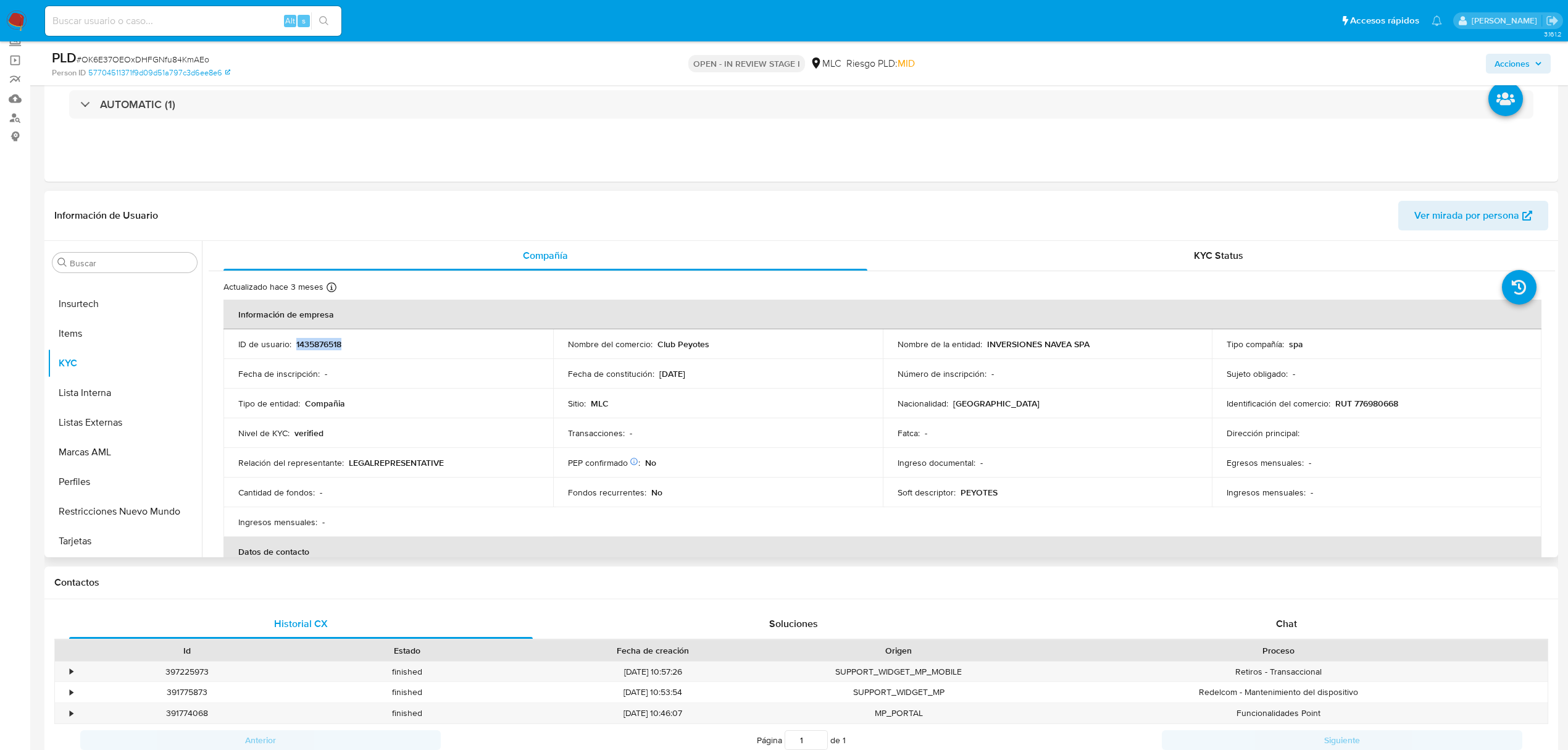
scroll to position [0, 0]
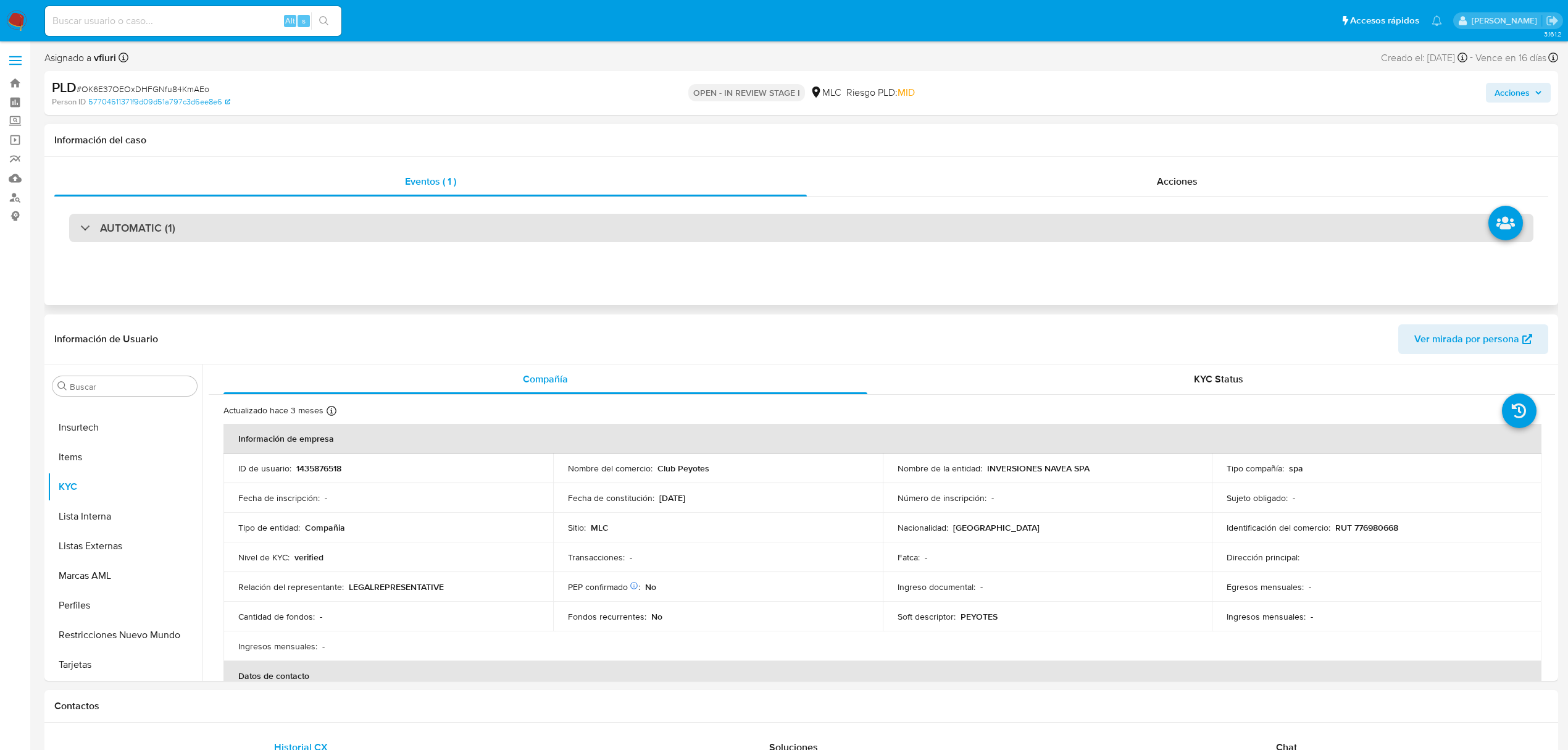
click at [261, 218] on div "AUTOMATIC (1)" at bounding box center [801, 228] width 1465 height 28
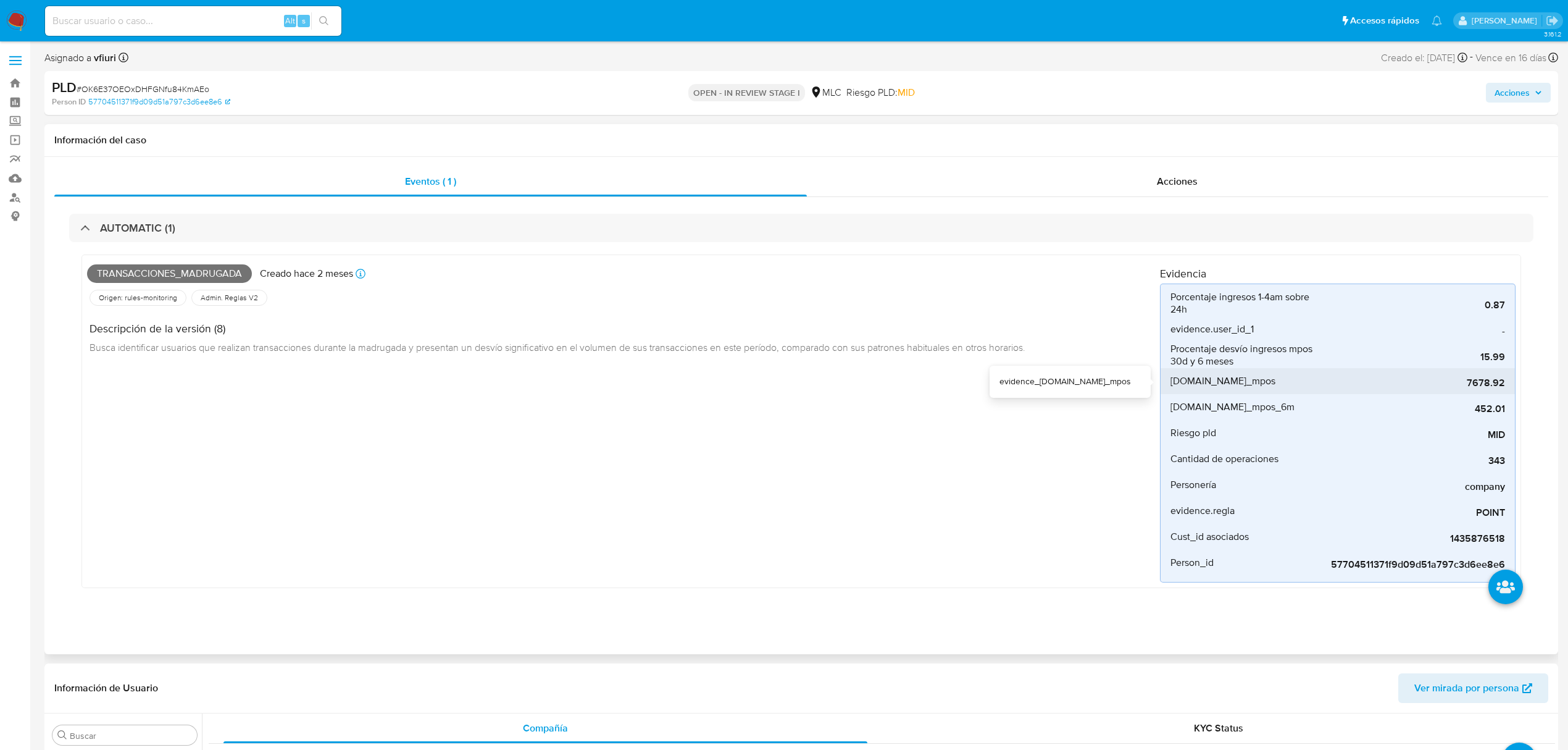
drag, startPoint x: 1462, startPoint y: 389, endPoint x: 1499, endPoint y: 389, distance: 37.0
click at [1499, 389] on span "7678.92" at bounding box center [1413, 383] width 185 height 12
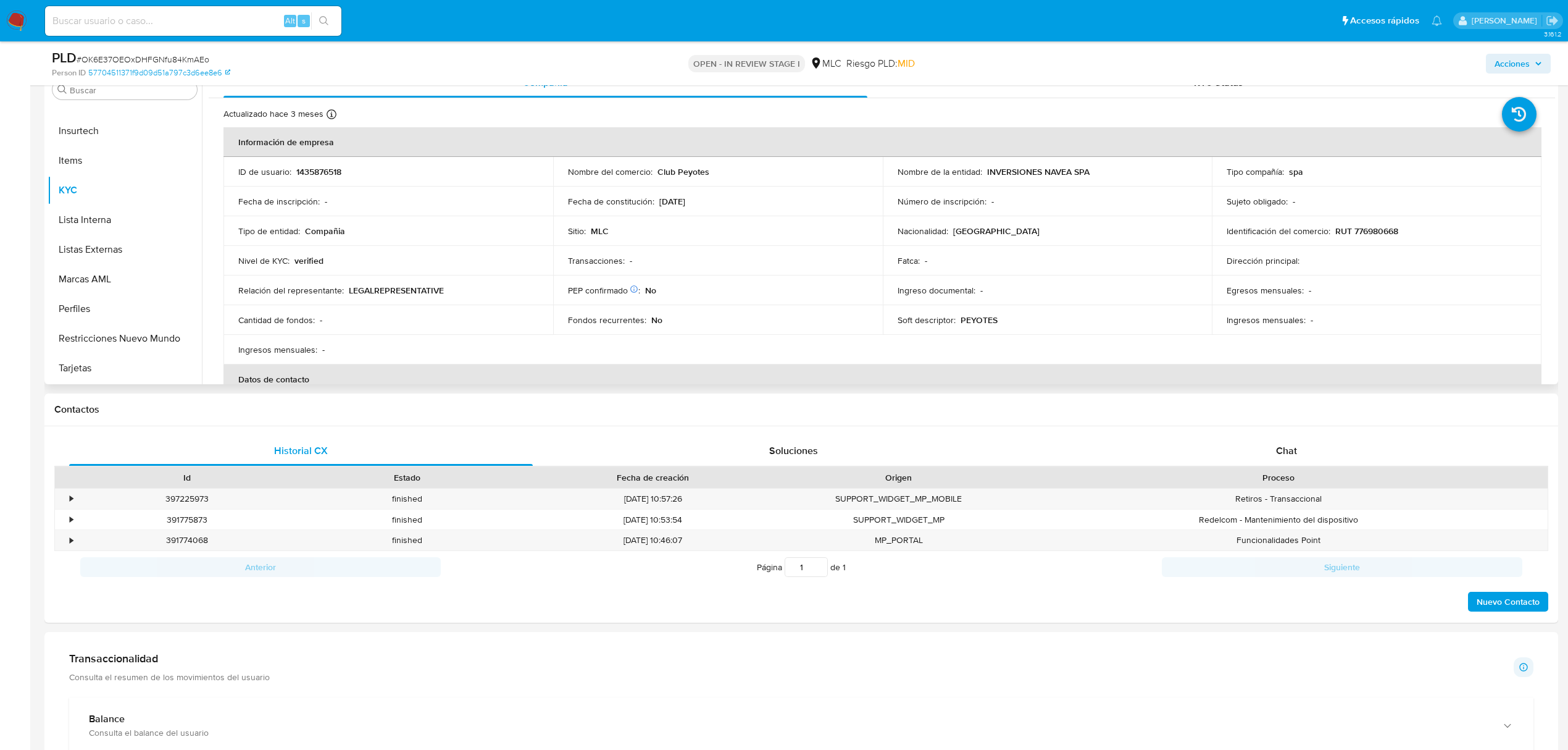
scroll to position [658, 0]
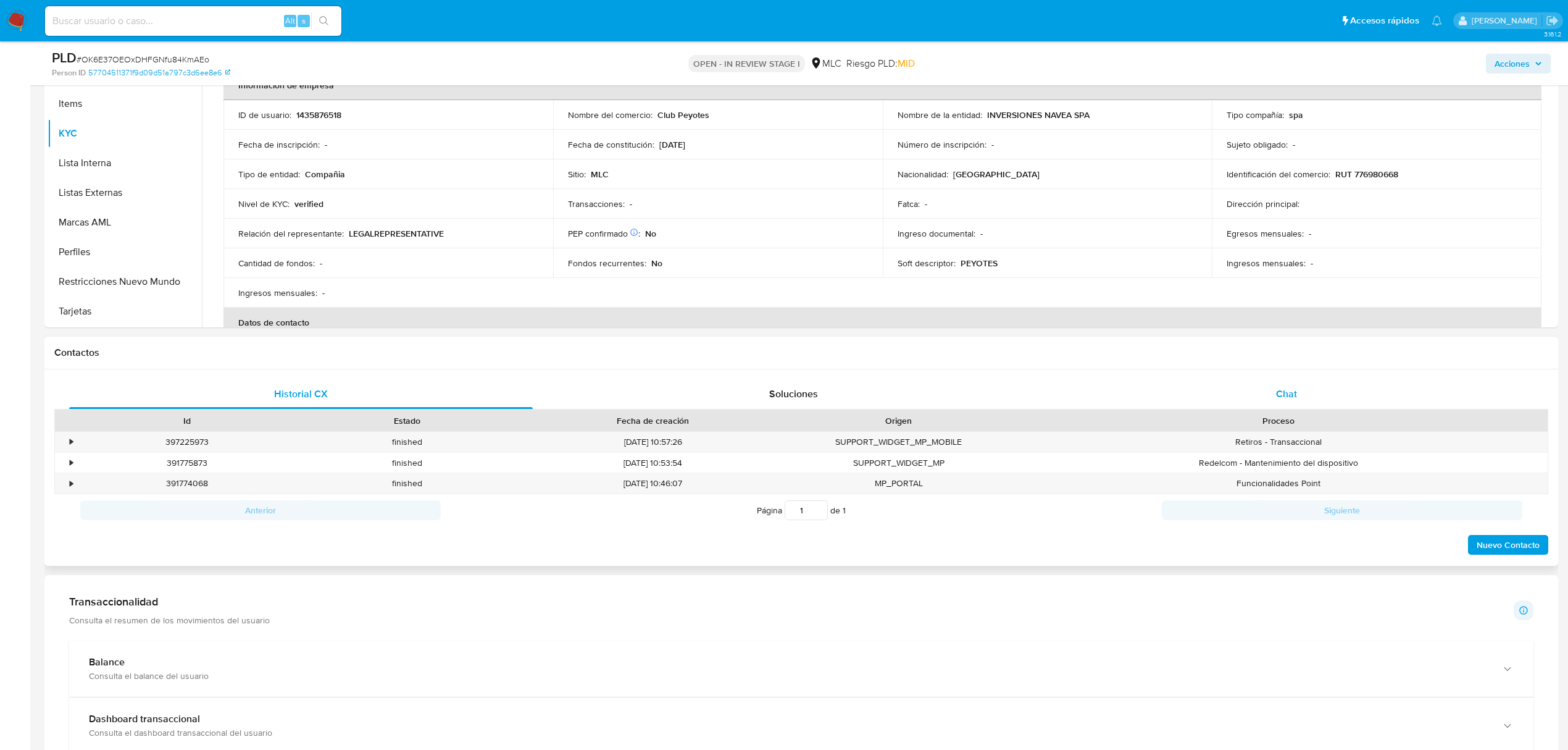
click at [1280, 394] on span "Chat" at bounding box center [1287, 394] width 21 height 14
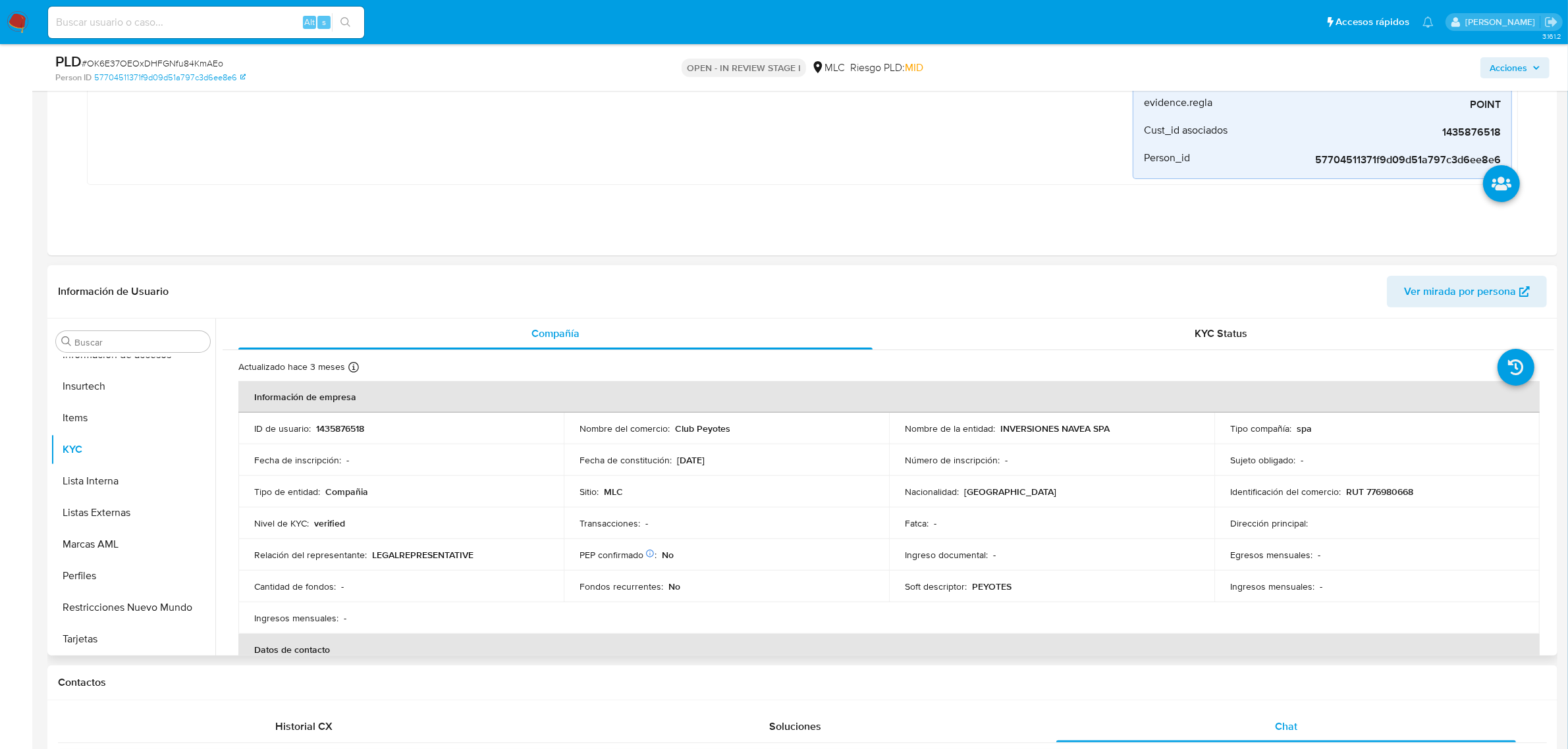
scroll to position [0, 0]
click at [1387, 490] on p "RUT 776980668" at bounding box center [1379, 492] width 67 height 12
click at [1387, 491] on p "RUT 776980668" at bounding box center [1379, 492] width 67 height 12
copy p "776980668"
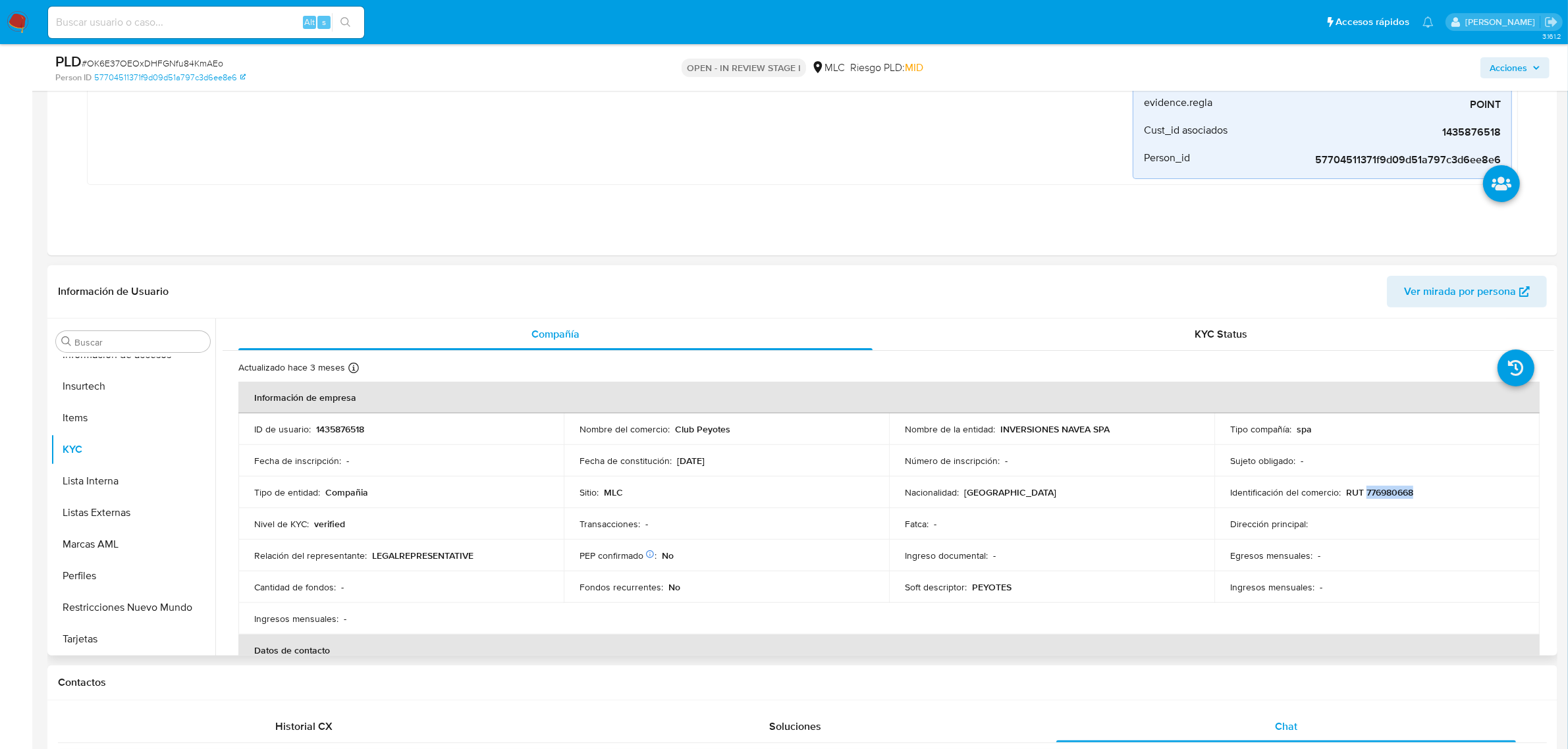
copy p "776980668"
drag, startPoint x: 1388, startPoint y: 485, endPoint x: 1401, endPoint y: 537, distance: 53.6
click at [1401, 537] on td "Dirección principal :" at bounding box center [1376, 524] width 325 height 32
click at [1388, 494] on p "RUT 776980668" at bounding box center [1379, 492] width 67 height 12
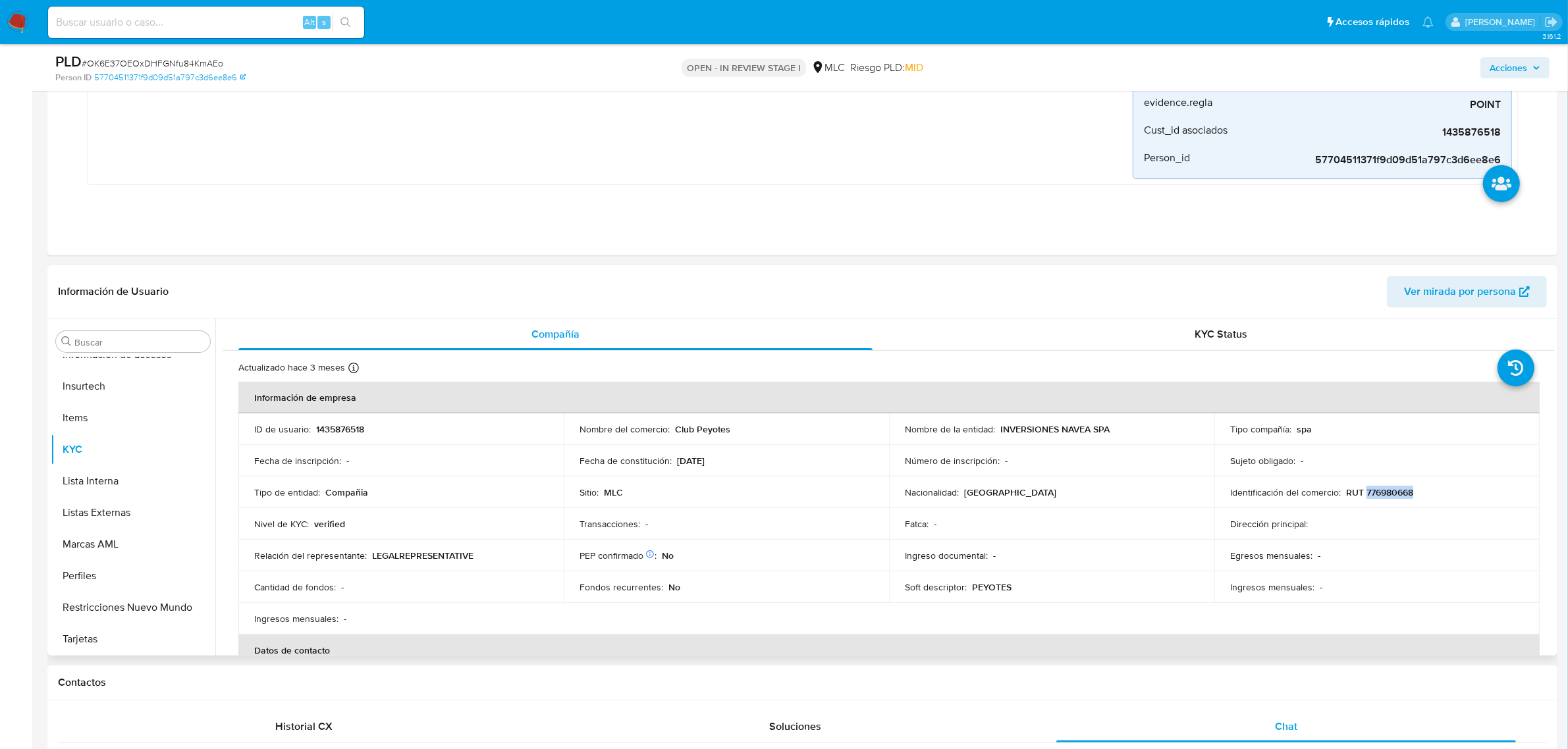
copy p "776980668"
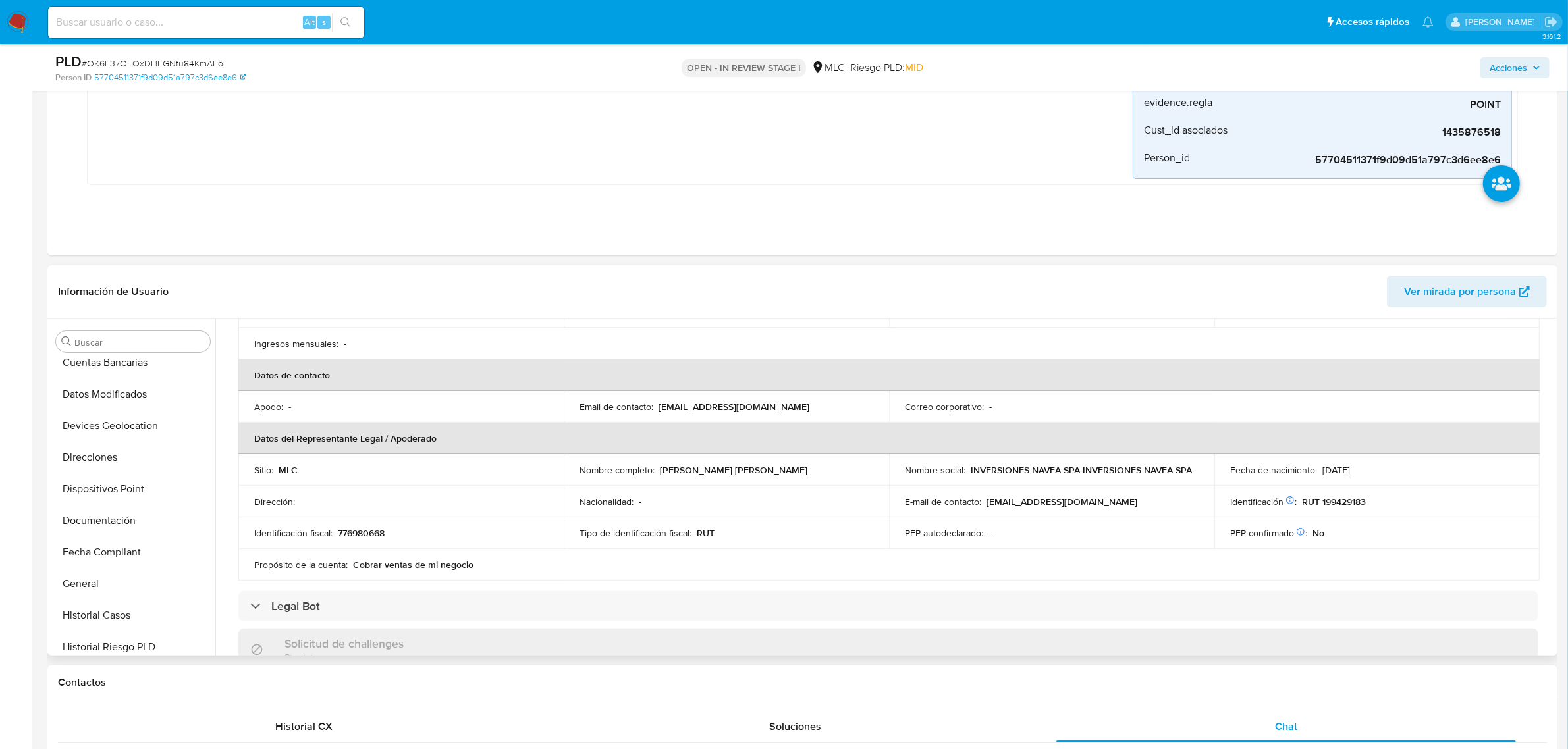
scroll to position [208, 0]
click at [111, 485] on button "Direcciones" at bounding box center [128, 482] width 154 height 32
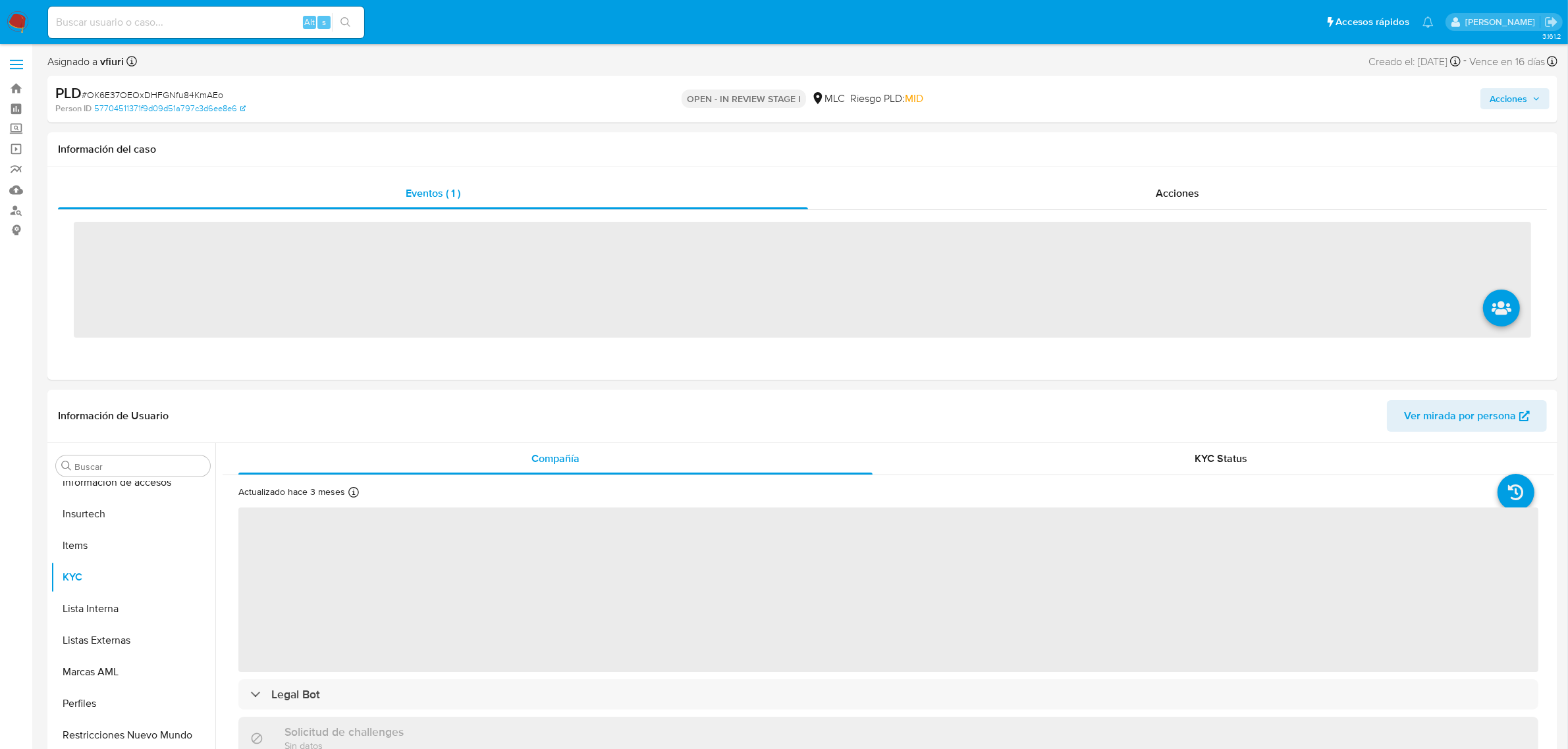
scroll to position [619, 0]
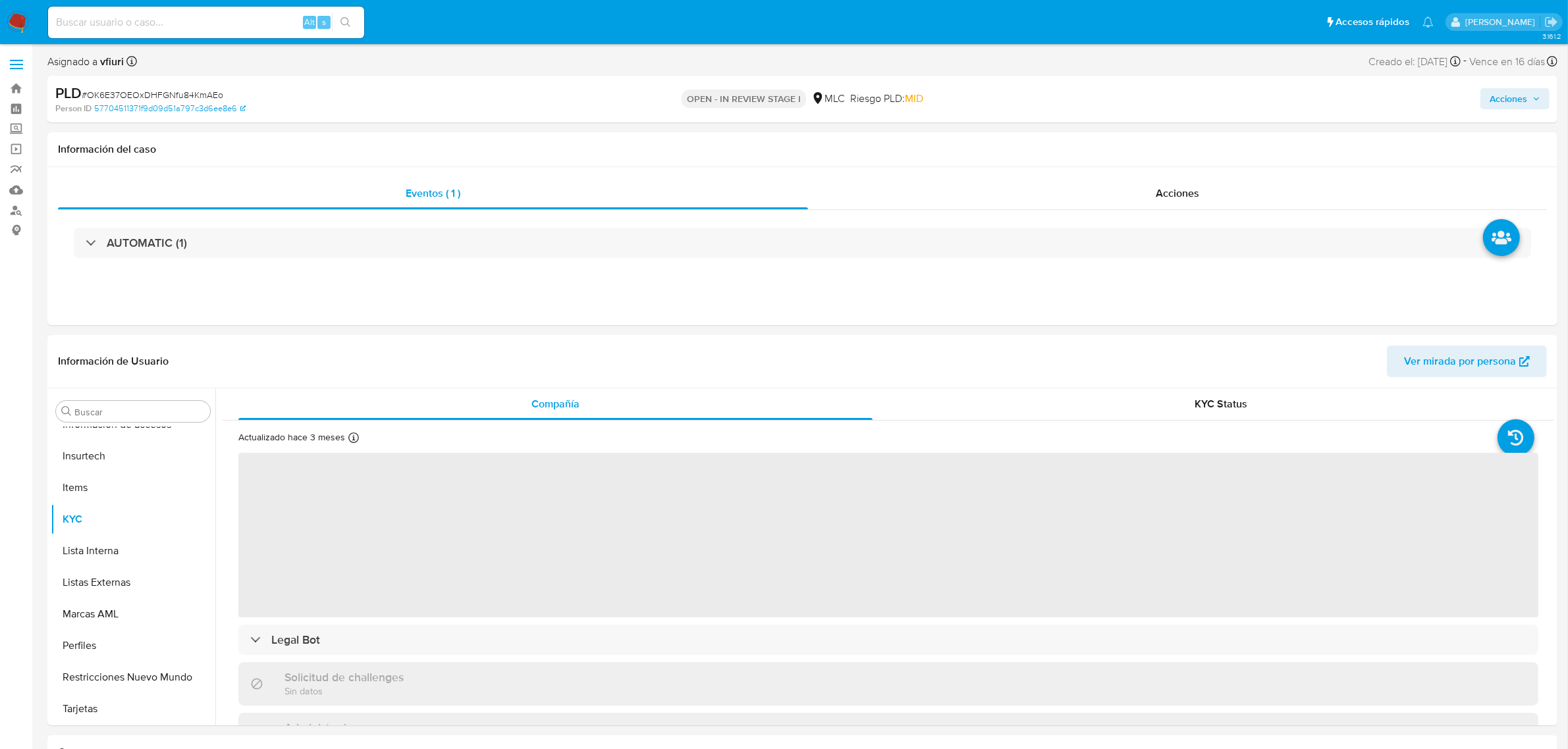
select select "10"
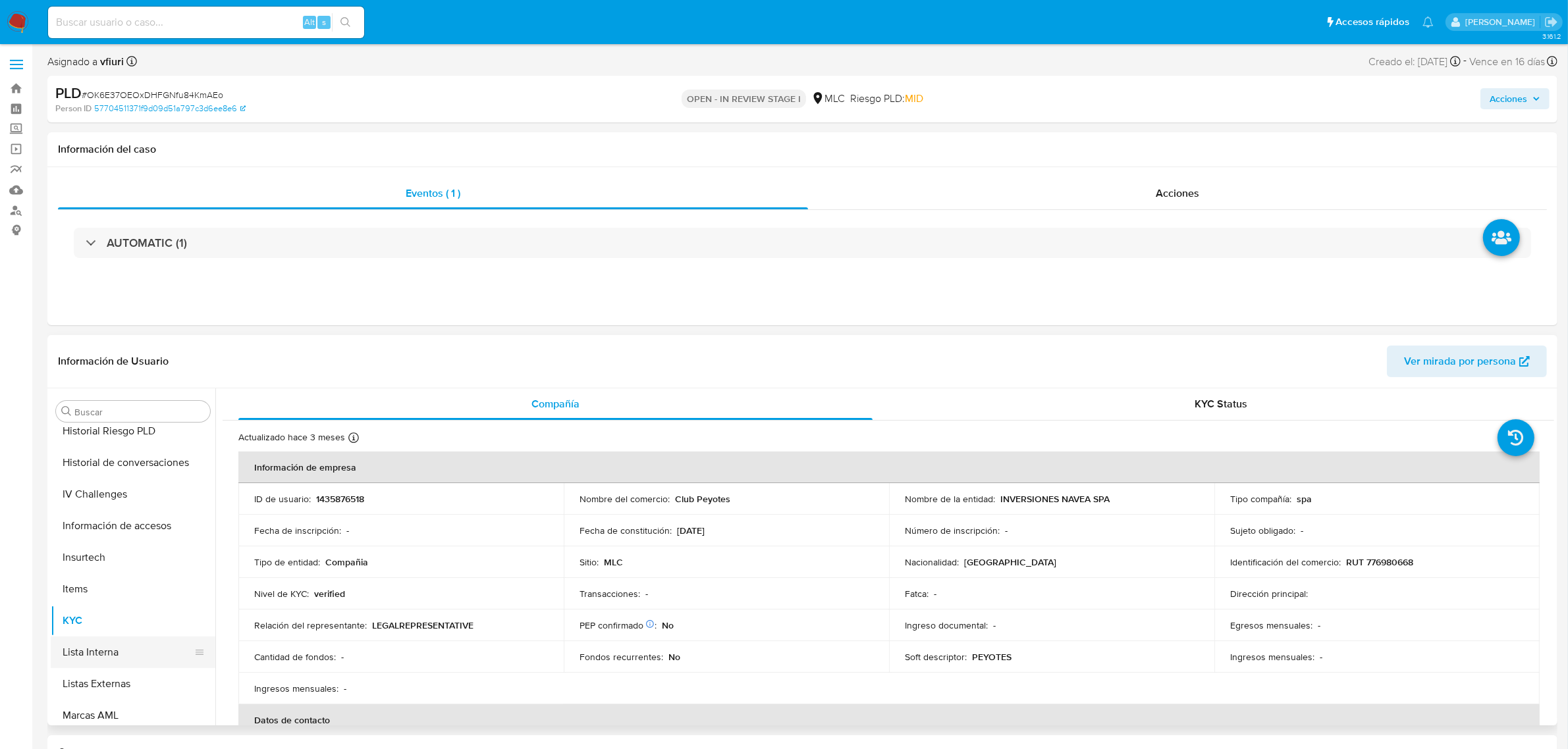
scroll to position [289, 0]
click at [109, 464] on button "Direcciones" at bounding box center [128, 469] width 154 height 32
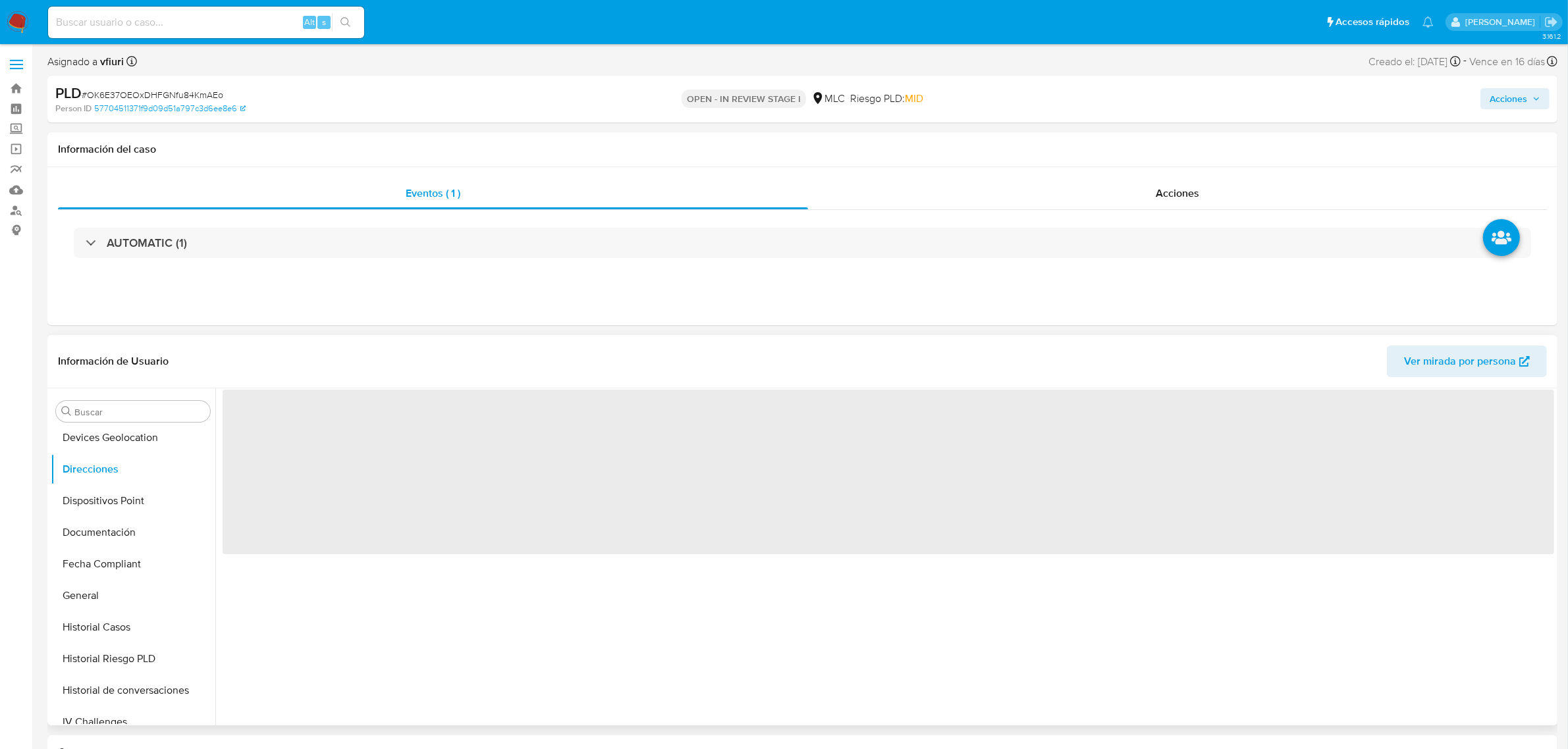
scroll to position [82, 0]
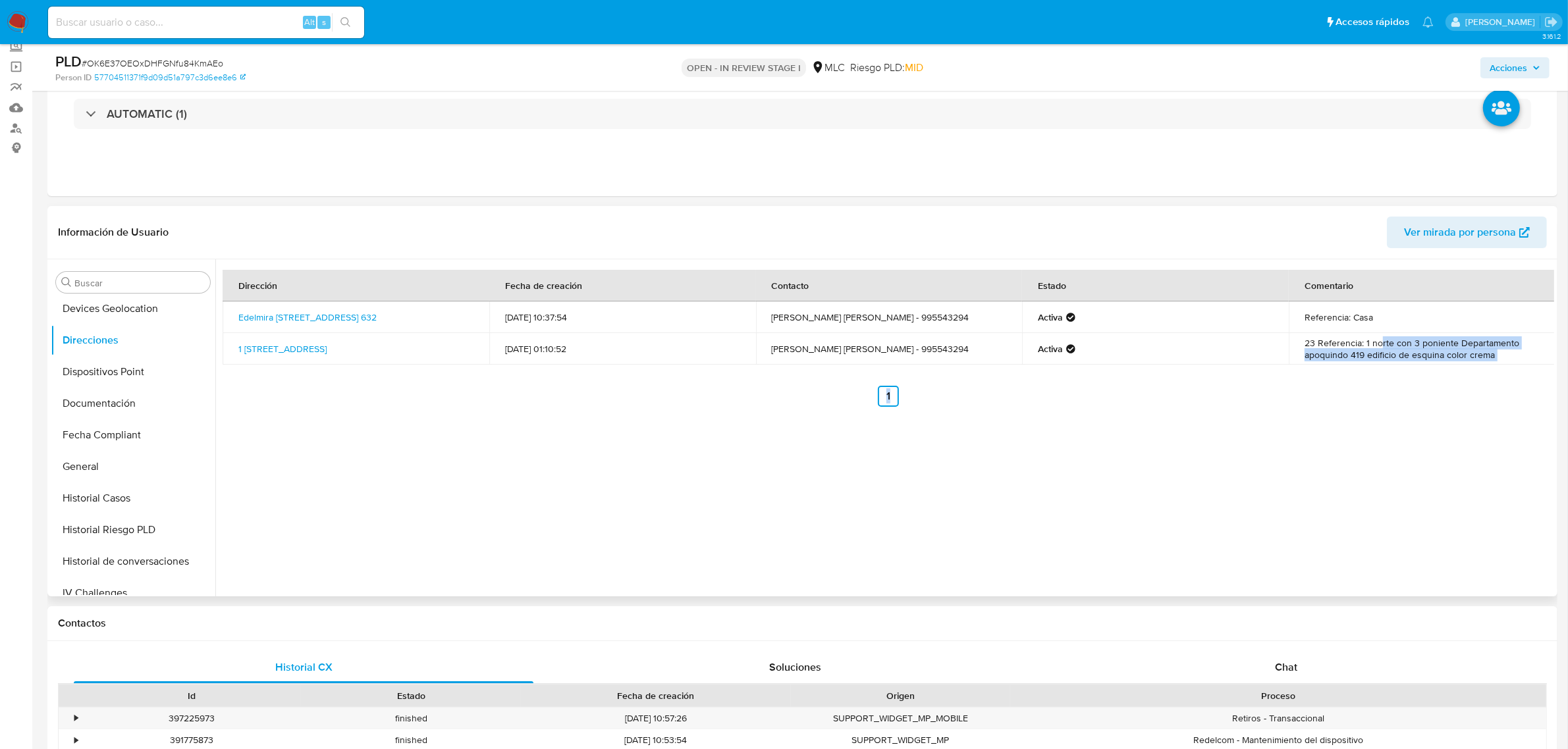
drag, startPoint x: 1378, startPoint y: 343, endPoint x: 1469, endPoint y: 369, distance: 94.6
click at [1469, 369] on div "Dirección Fecha de creación Contacto Estado Comentario [PERSON_NAME][STREET_ADD…" at bounding box center [887, 338] width 1331 height 137
click at [1523, 347] on td "23 Referencia: 1 norte con 3 poniente Departamento apoquindo 419 edificio de es…" at bounding box center [1422, 348] width 267 height 32
click at [1525, 352] on td "23 Referencia: 1 norte con 3 poniente Departamento apoquindo 419 edificio de es…" at bounding box center [1422, 348] width 267 height 32
click at [1489, 353] on td "23 Referencia: 1 norte con 3 poniente Departamento apoquindo 419 edificio de es…" at bounding box center [1422, 348] width 267 height 32
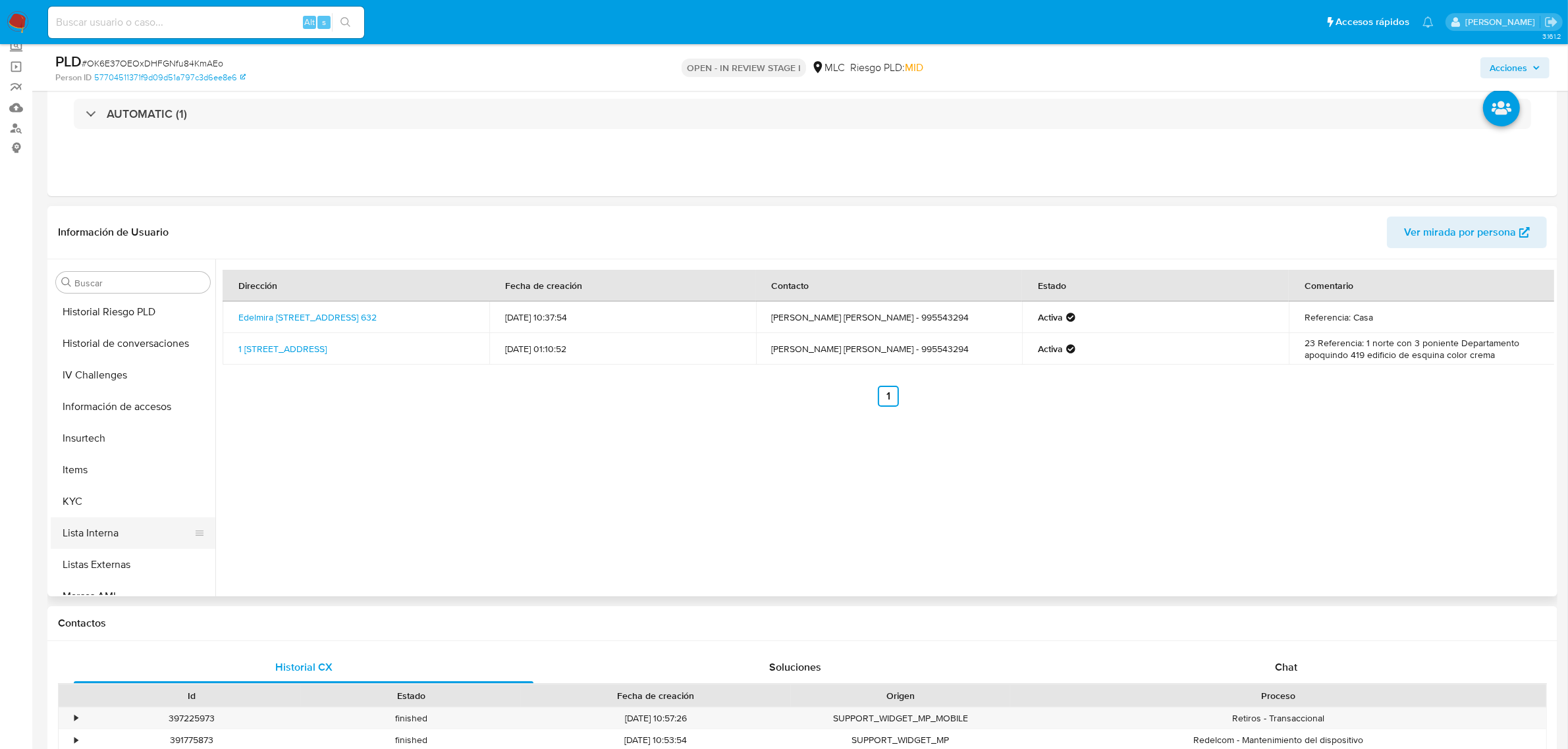
scroll to position [619, 0]
click at [99, 395] on button "KYC" at bounding box center [128, 390] width 154 height 32
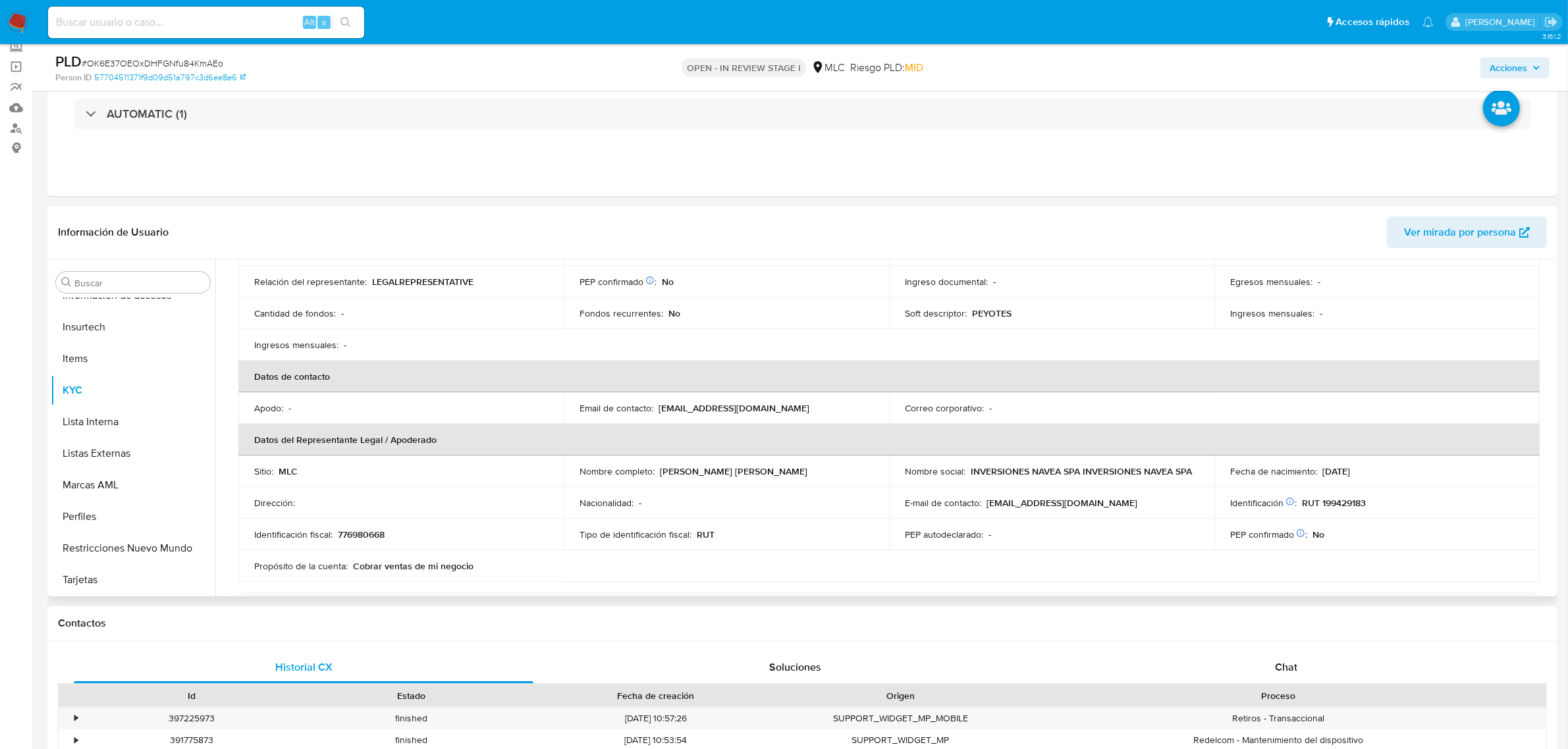
scroll to position [193, 0]
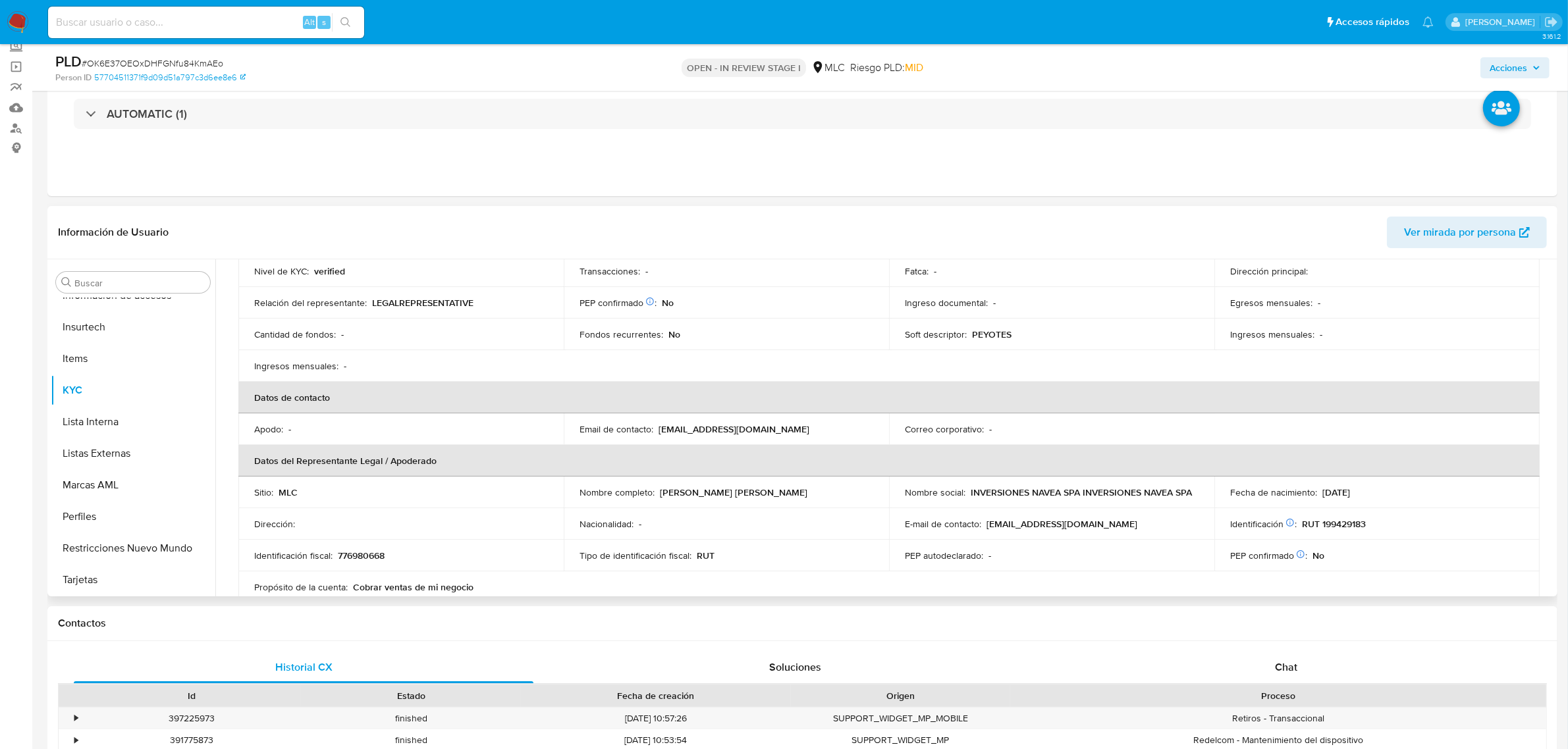
drag, startPoint x: 666, startPoint y: 497, endPoint x: 804, endPoint y: 495, distance: 138.0
click at [804, 495] on div "Nombre completo : María José Belén Navea Villalobos" at bounding box center [726, 492] width 293 height 12
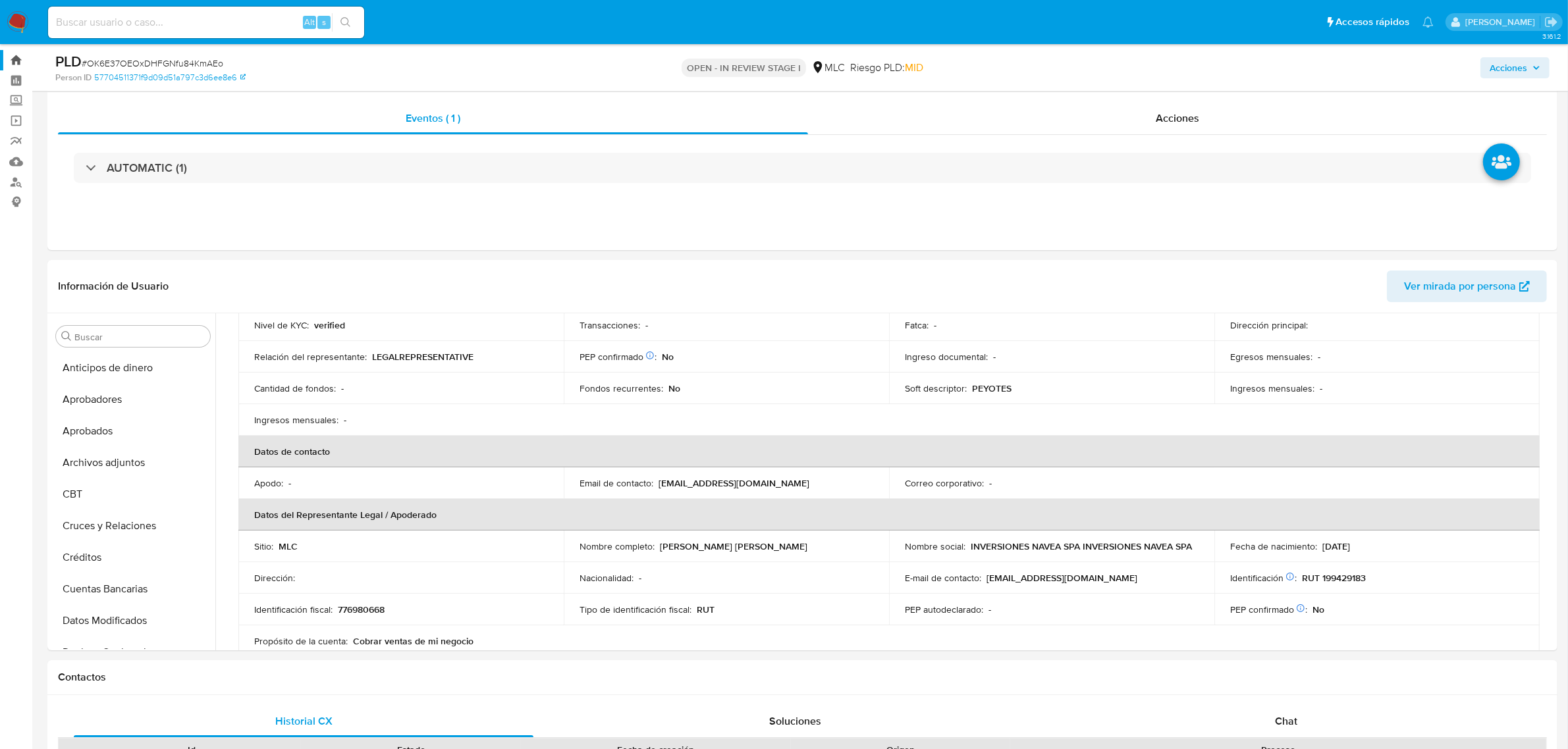
scroll to position [0, 0]
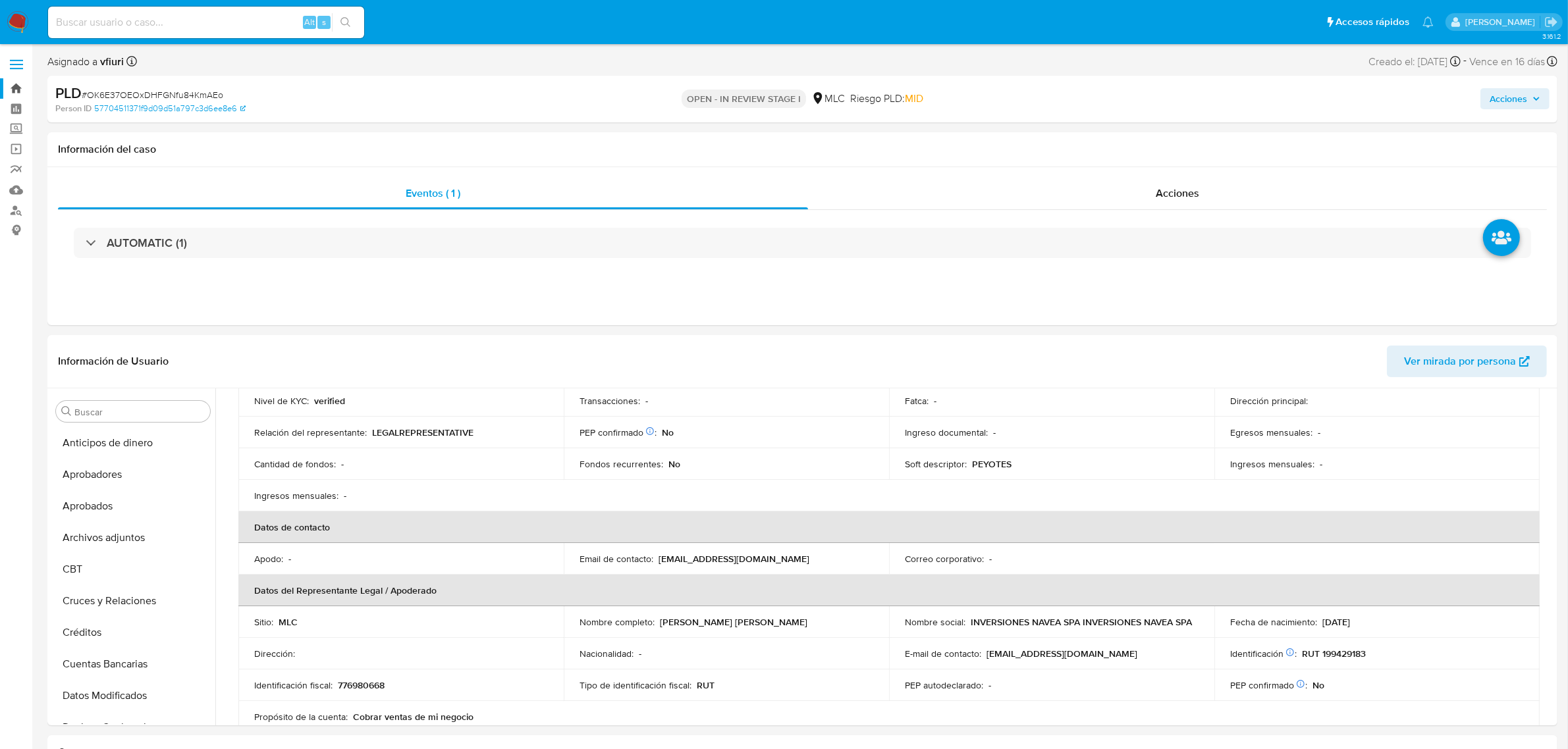
click at [11, 86] on link "Bandeja" at bounding box center [78, 88] width 157 height 20
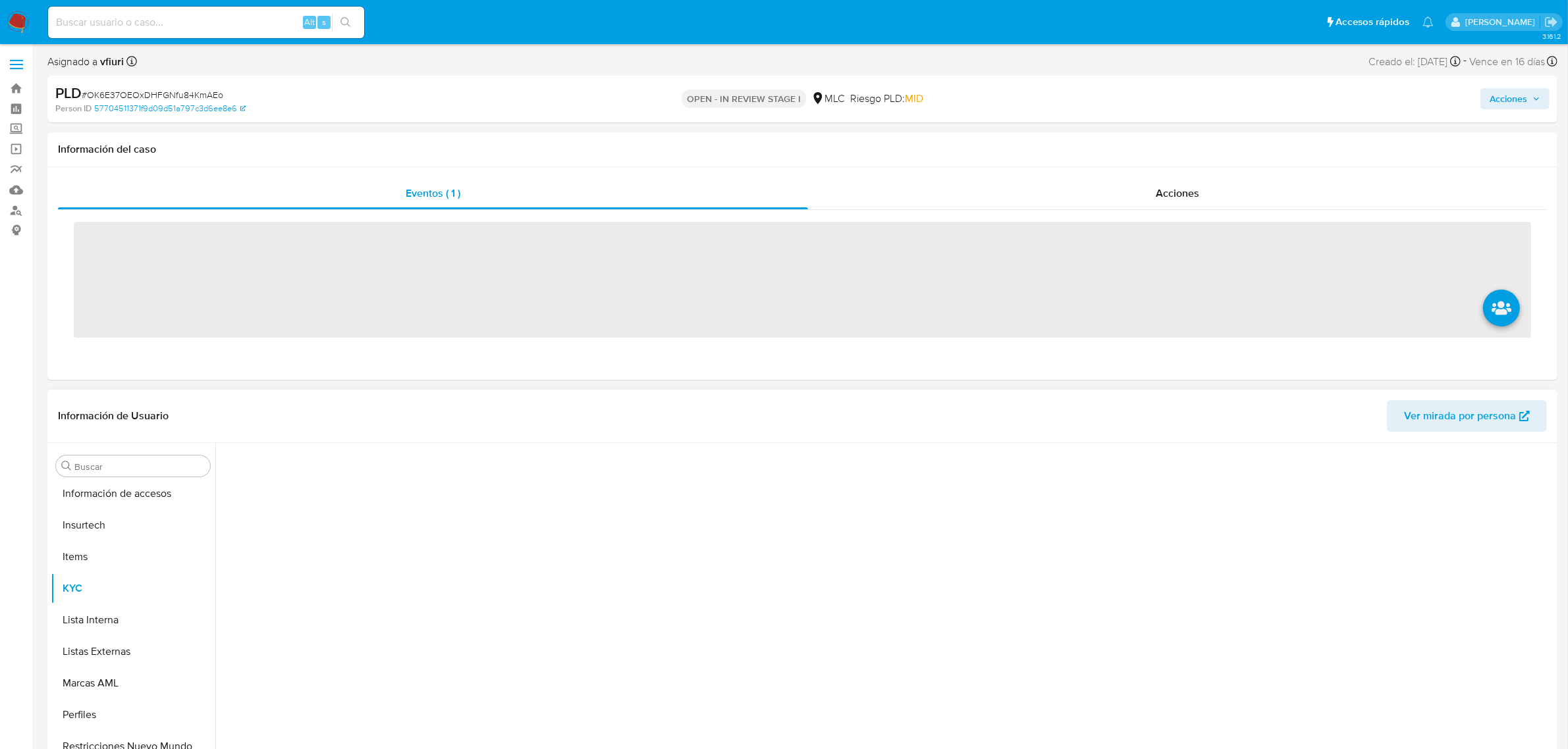
scroll to position [619, 0]
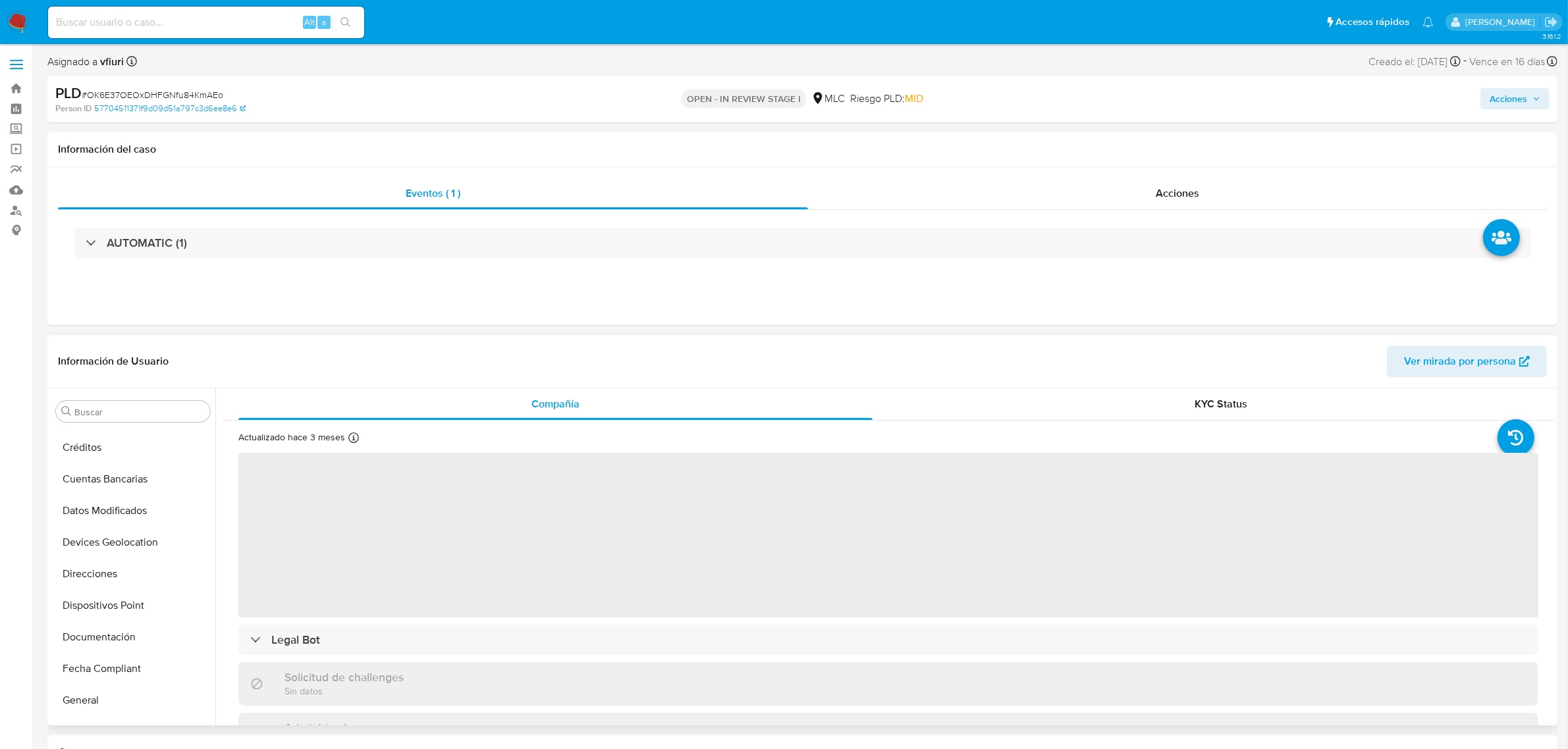
select select "10"
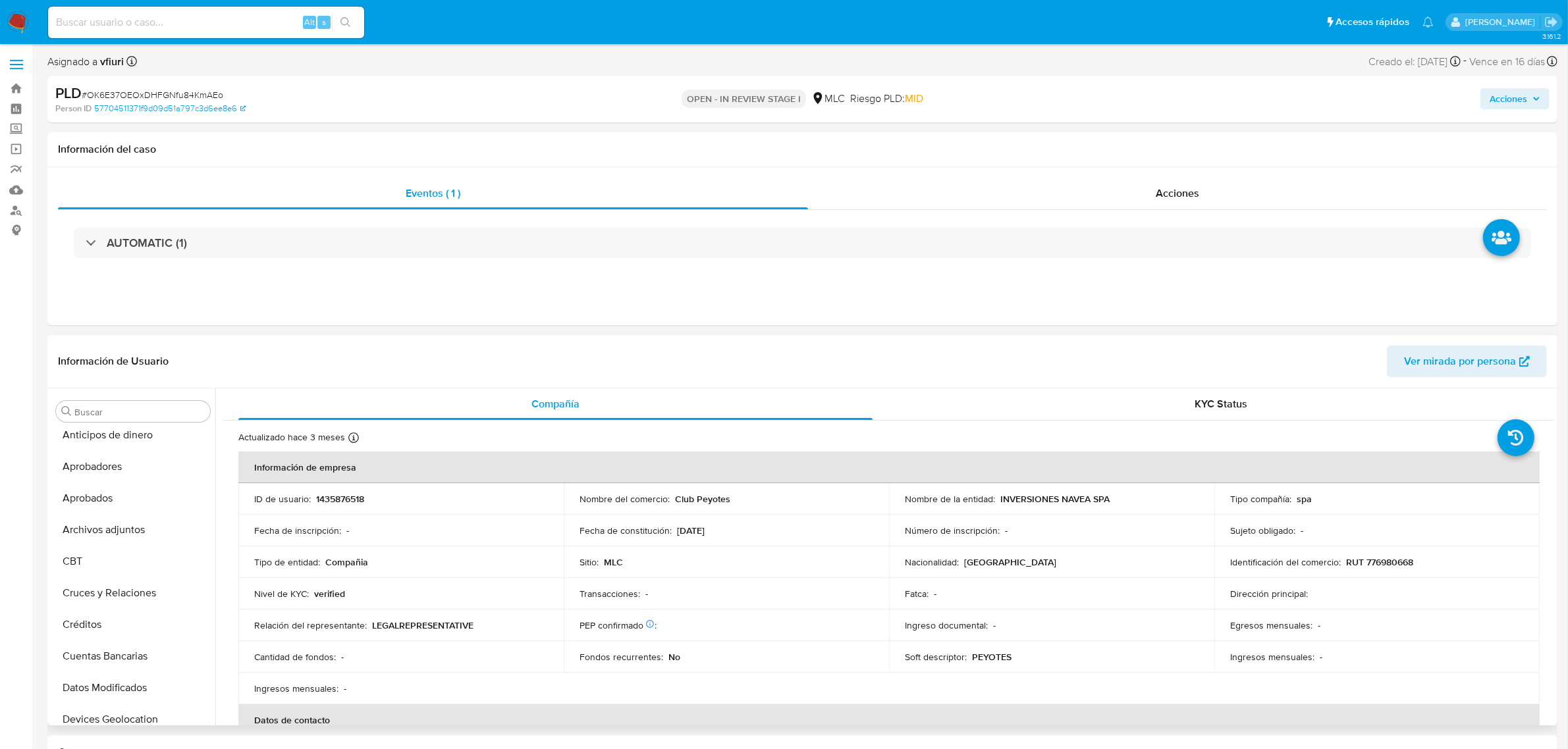
scroll to position [0, 0]
click at [127, 531] on button "Archivos adjuntos" at bounding box center [128, 537] width 154 height 32
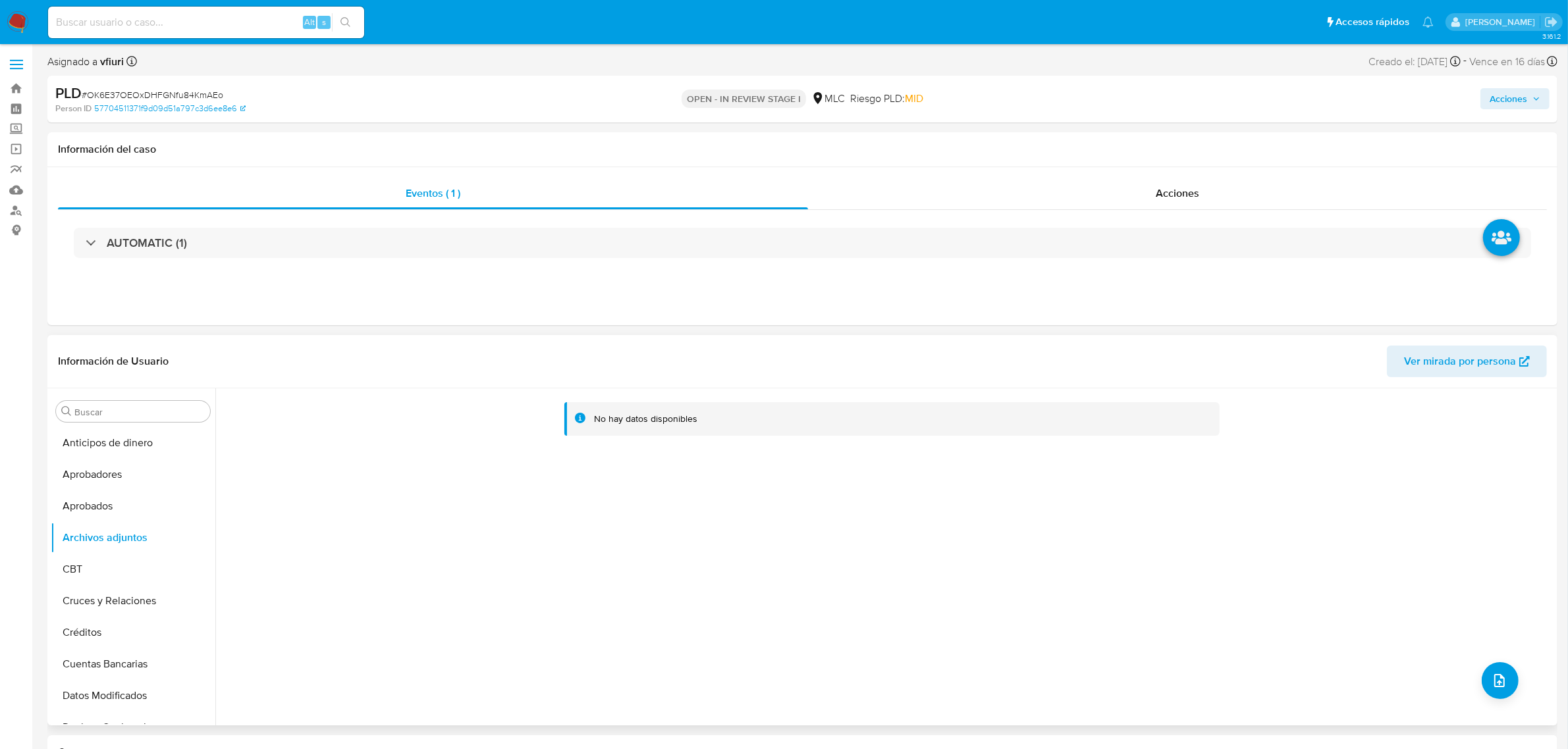
click at [1494, 701] on div "No hay datos disponibles" at bounding box center [884, 557] width 1338 height 337
click at [1498, 686] on icon "upload-file" at bounding box center [1499, 681] width 16 height 16
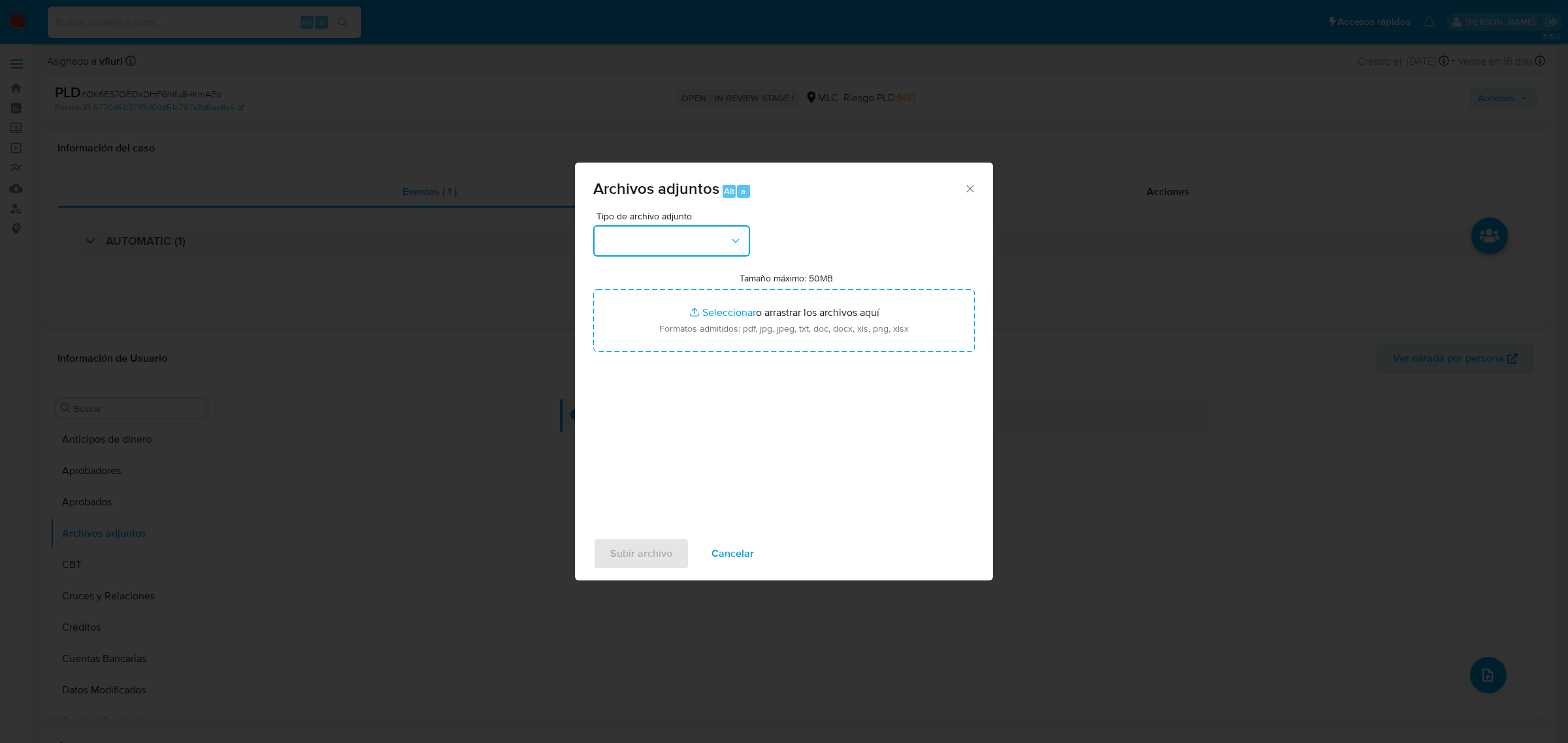
click at [624, 242] on button "button" at bounding box center [672, 240] width 157 height 31
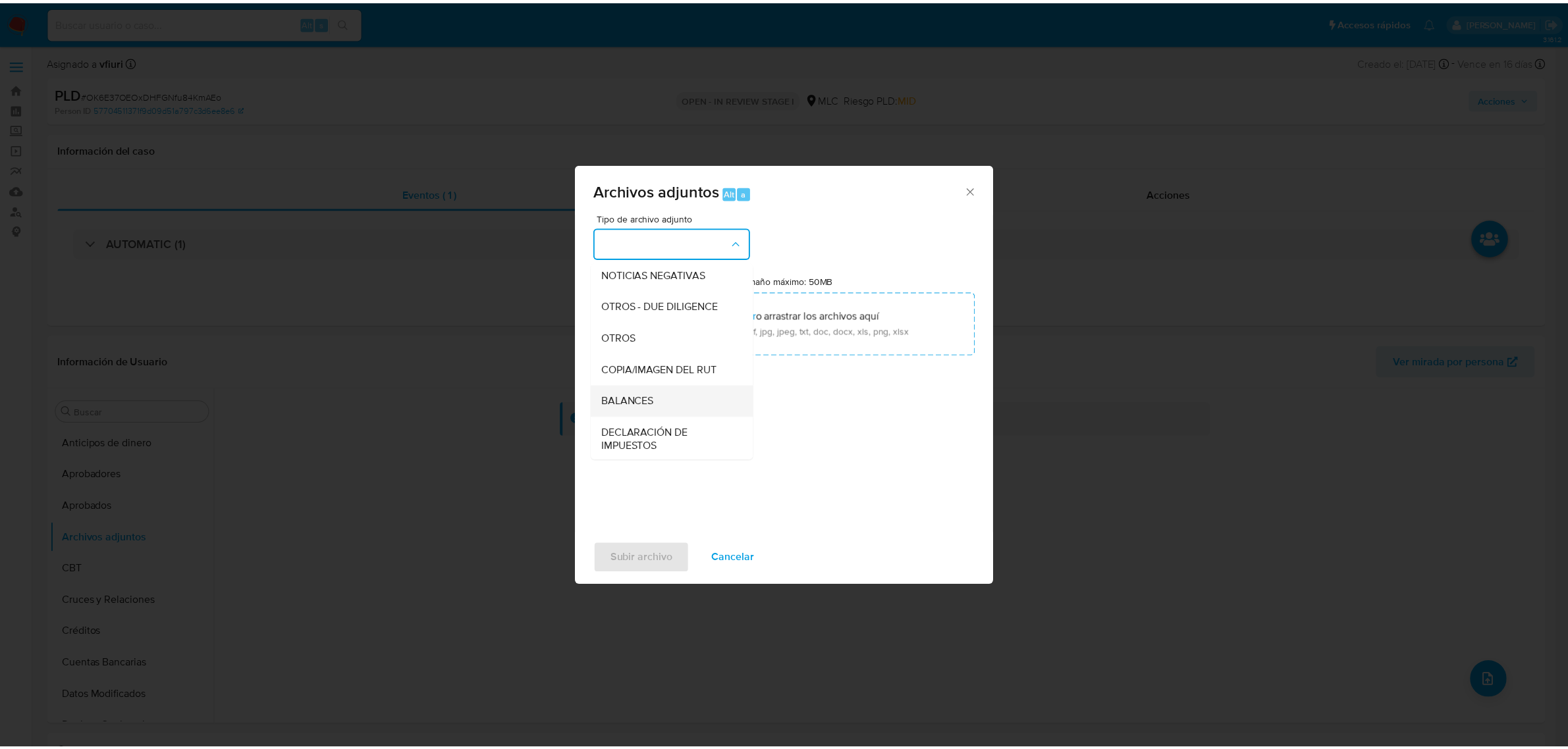
scroll to position [136, 0]
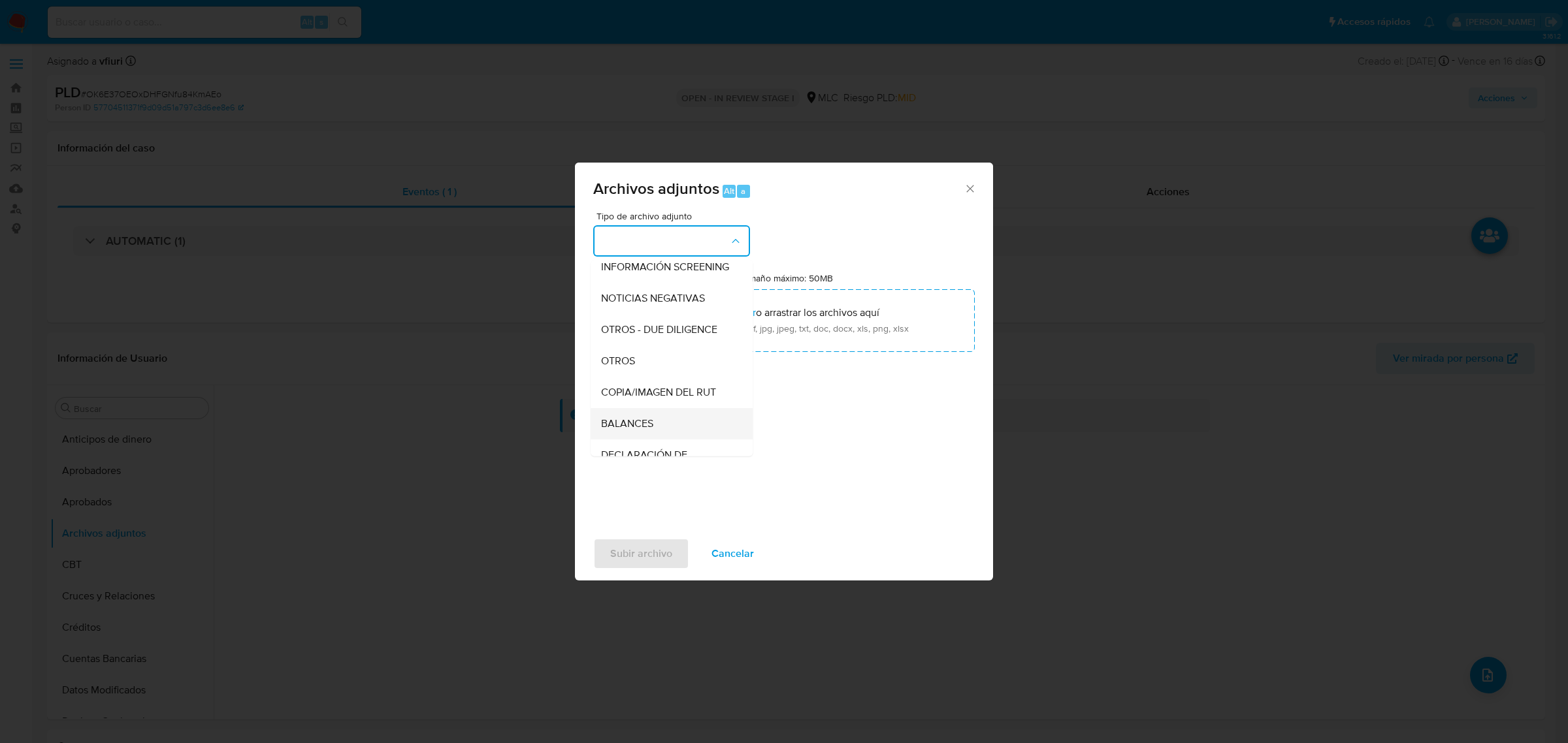
click at [654, 365] on div "OTROS" at bounding box center [668, 360] width 133 height 31
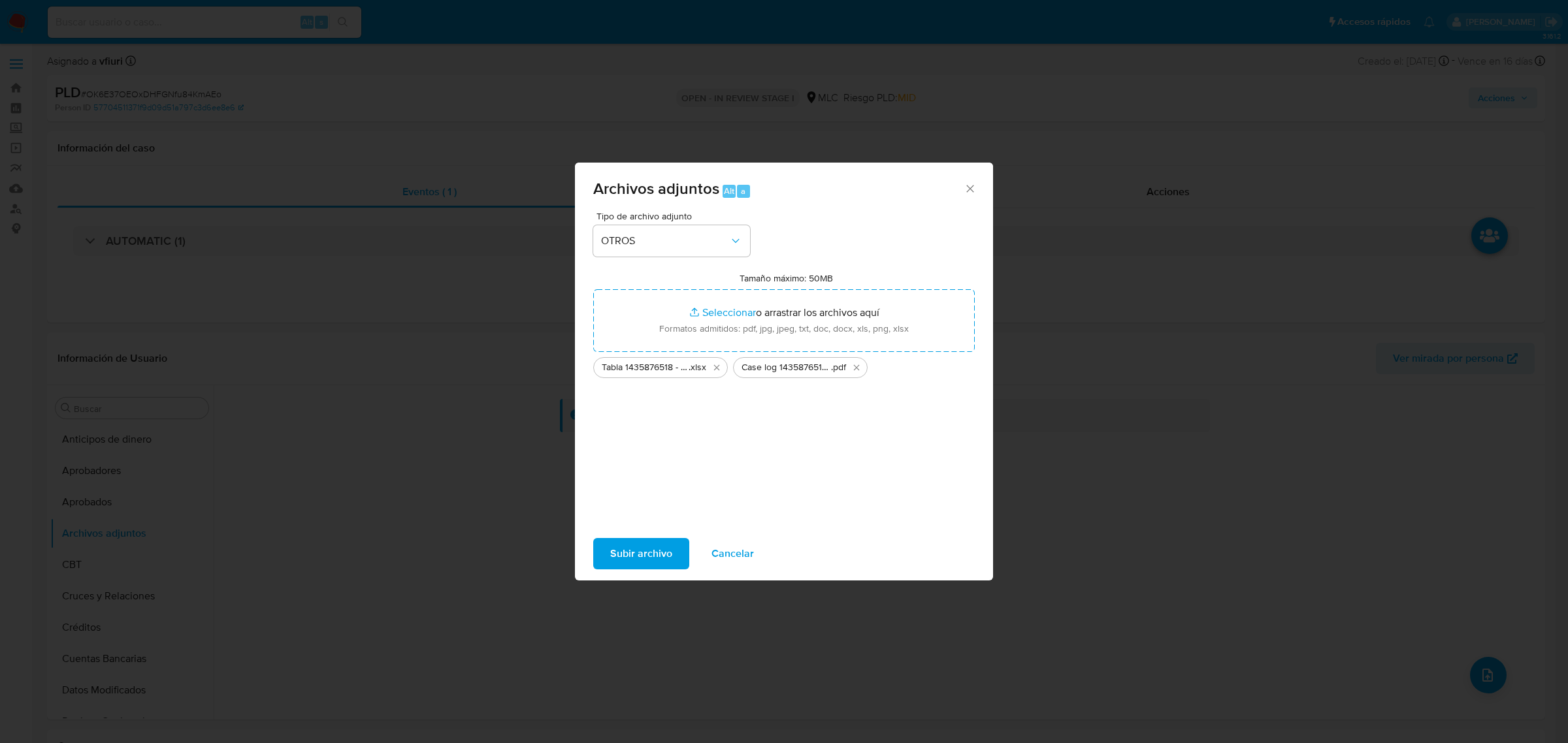
click at [626, 539] on span "Subir archivo" at bounding box center [641, 554] width 62 height 29
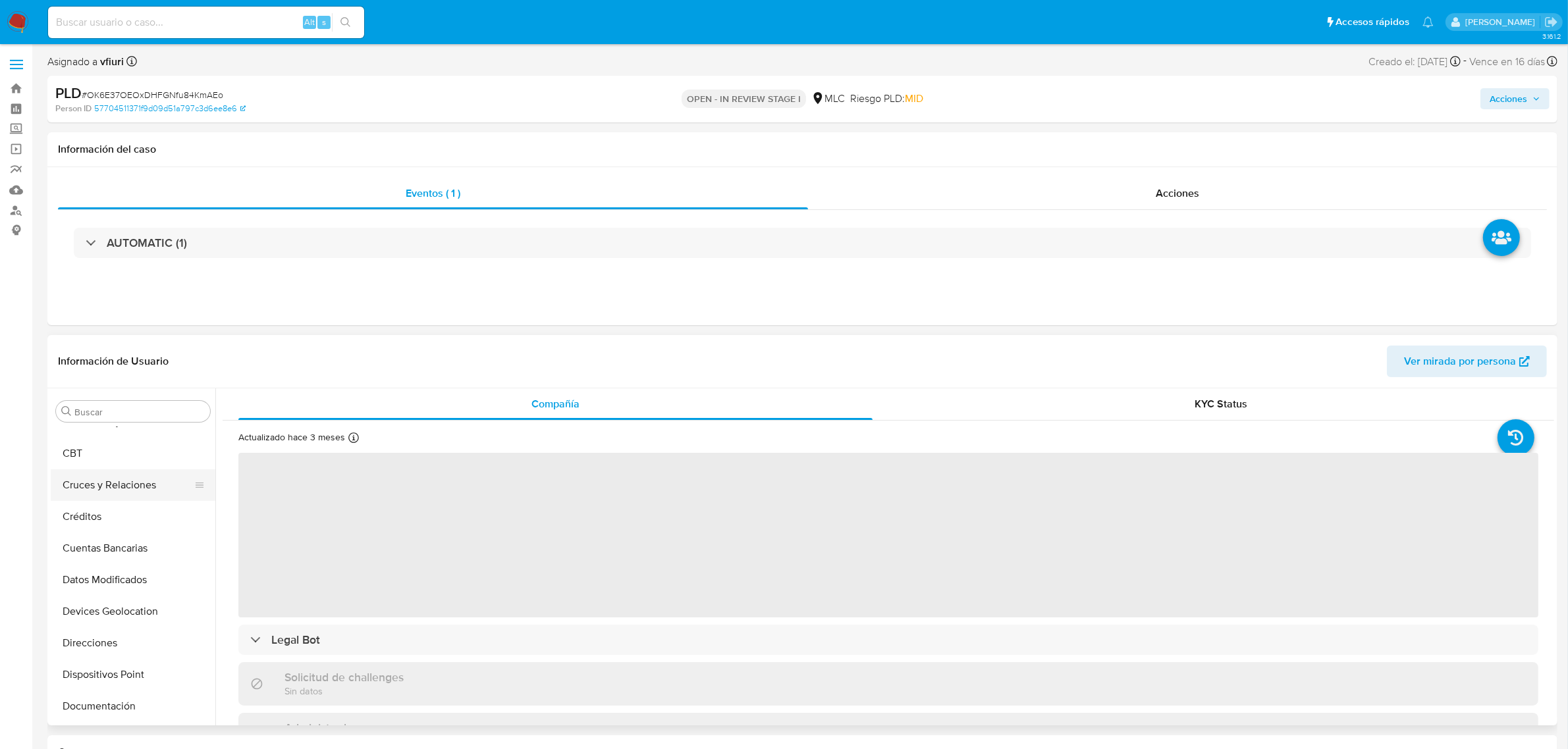
scroll to position [43, 0]
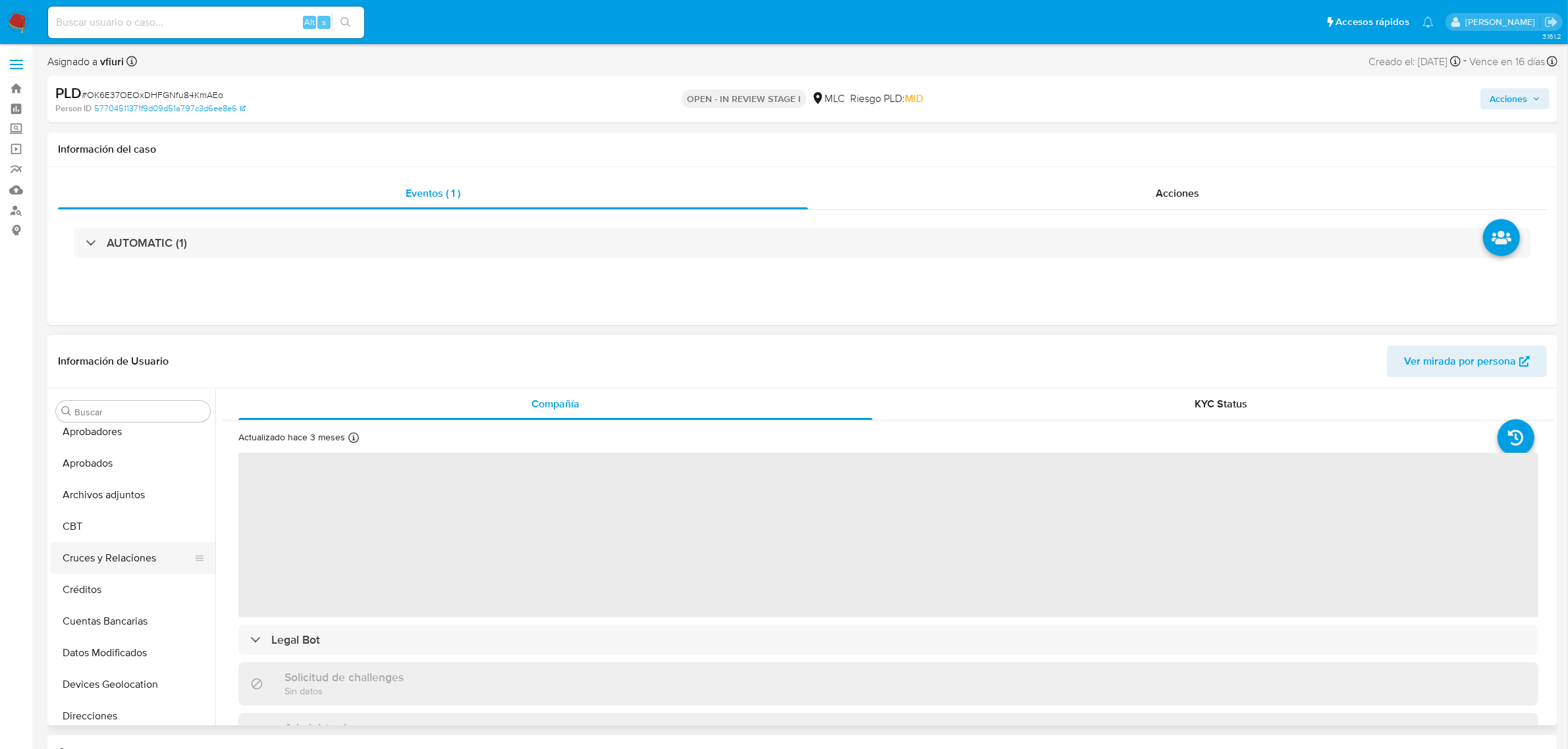
select select "10"
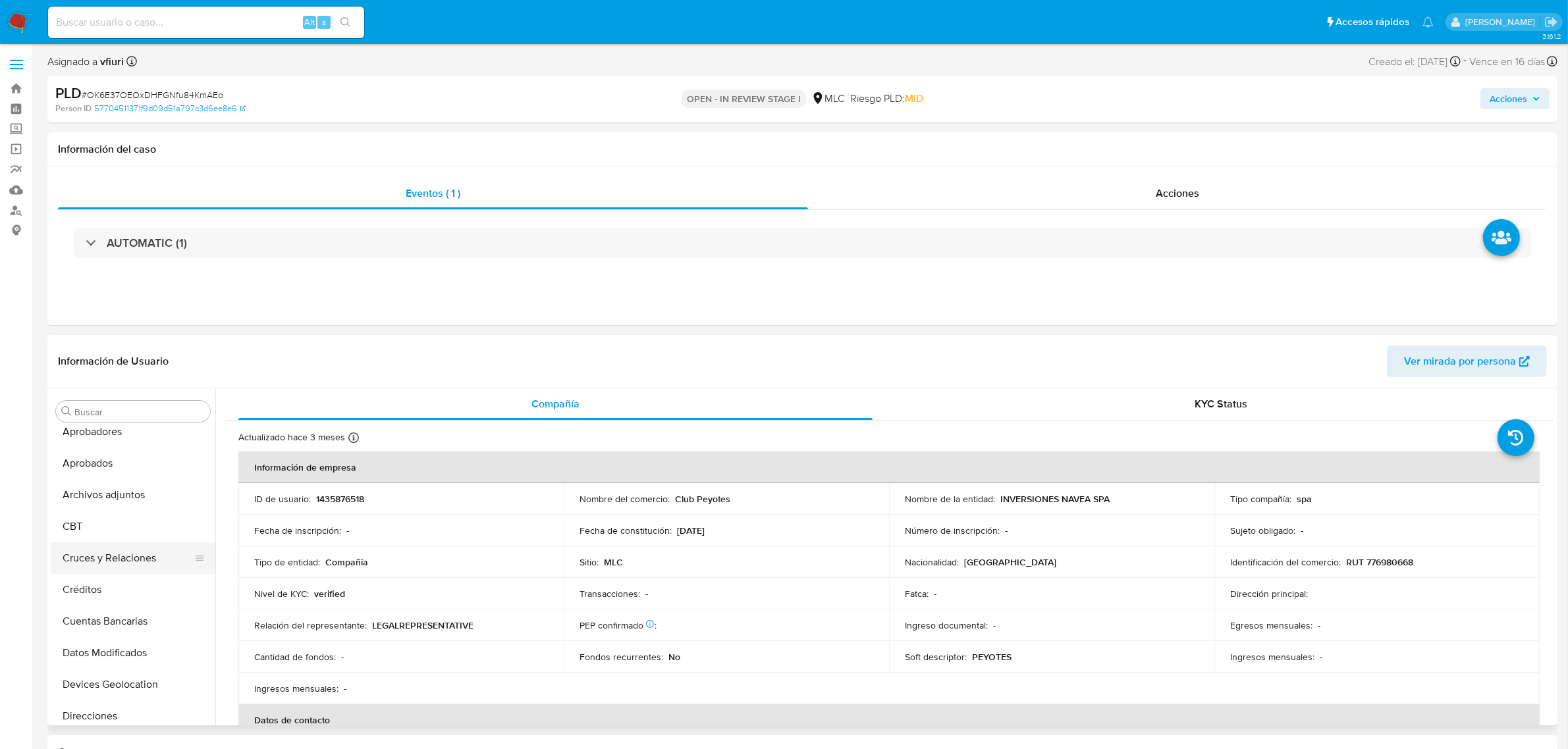
scroll to position [0, 0]
click at [100, 531] on button "Archivos adjuntos" at bounding box center [128, 537] width 154 height 32
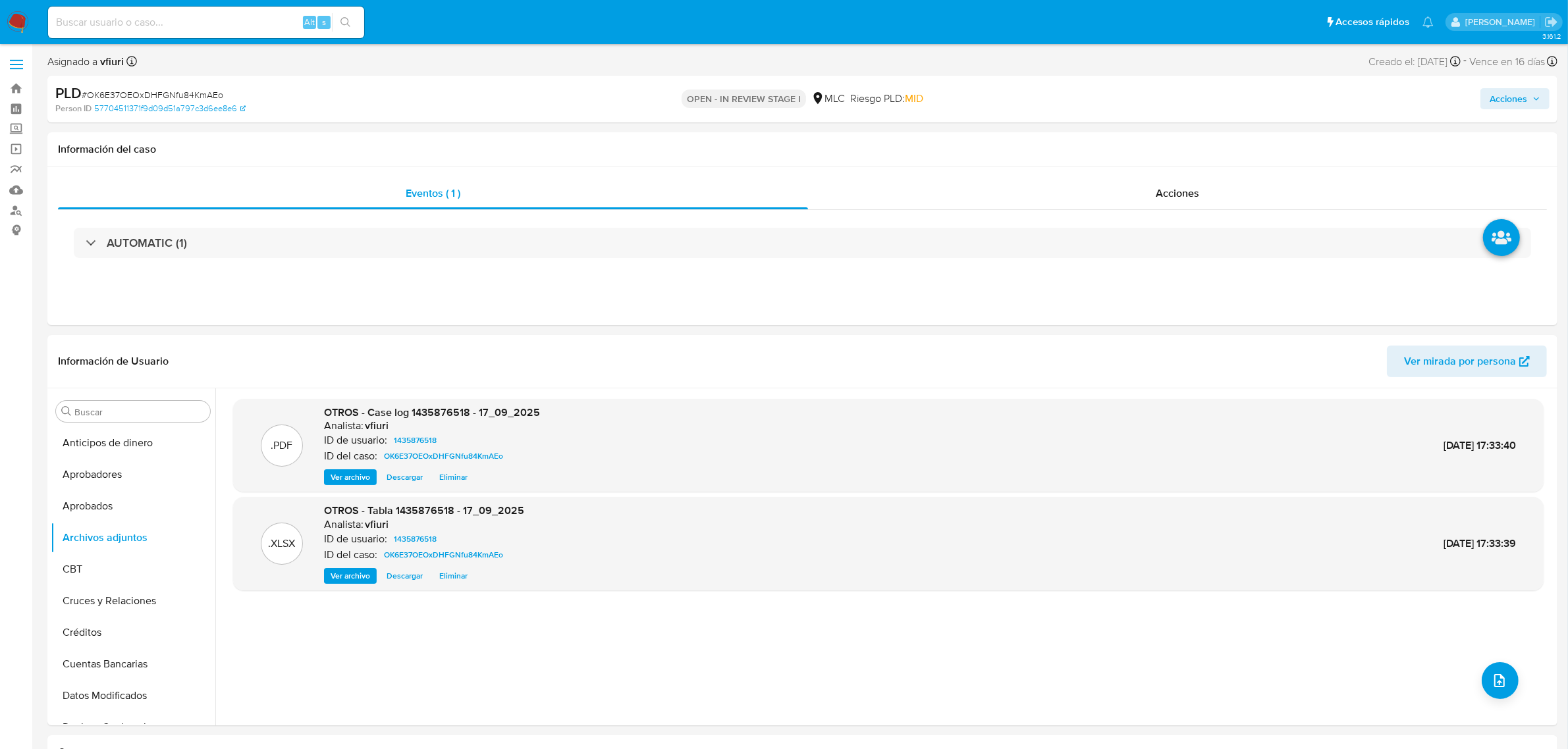
click at [1509, 101] on span "Acciones" at bounding box center [1508, 99] width 37 height 21
click at [1143, 133] on span "Resolución del caso" at bounding box center [1140, 141] width 95 height 15
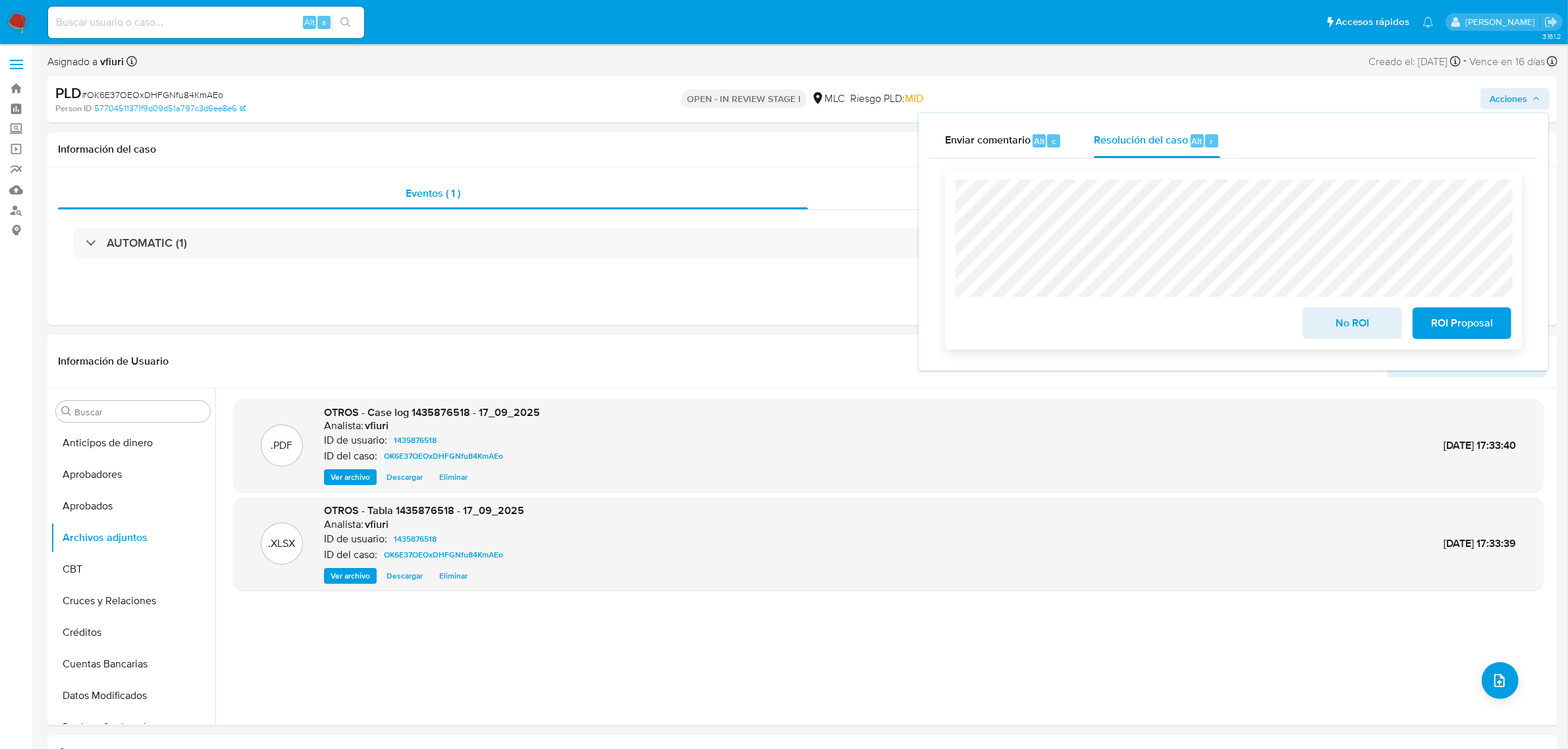
click at [1348, 326] on span "No ROI" at bounding box center [1352, 323] width 65 height 29
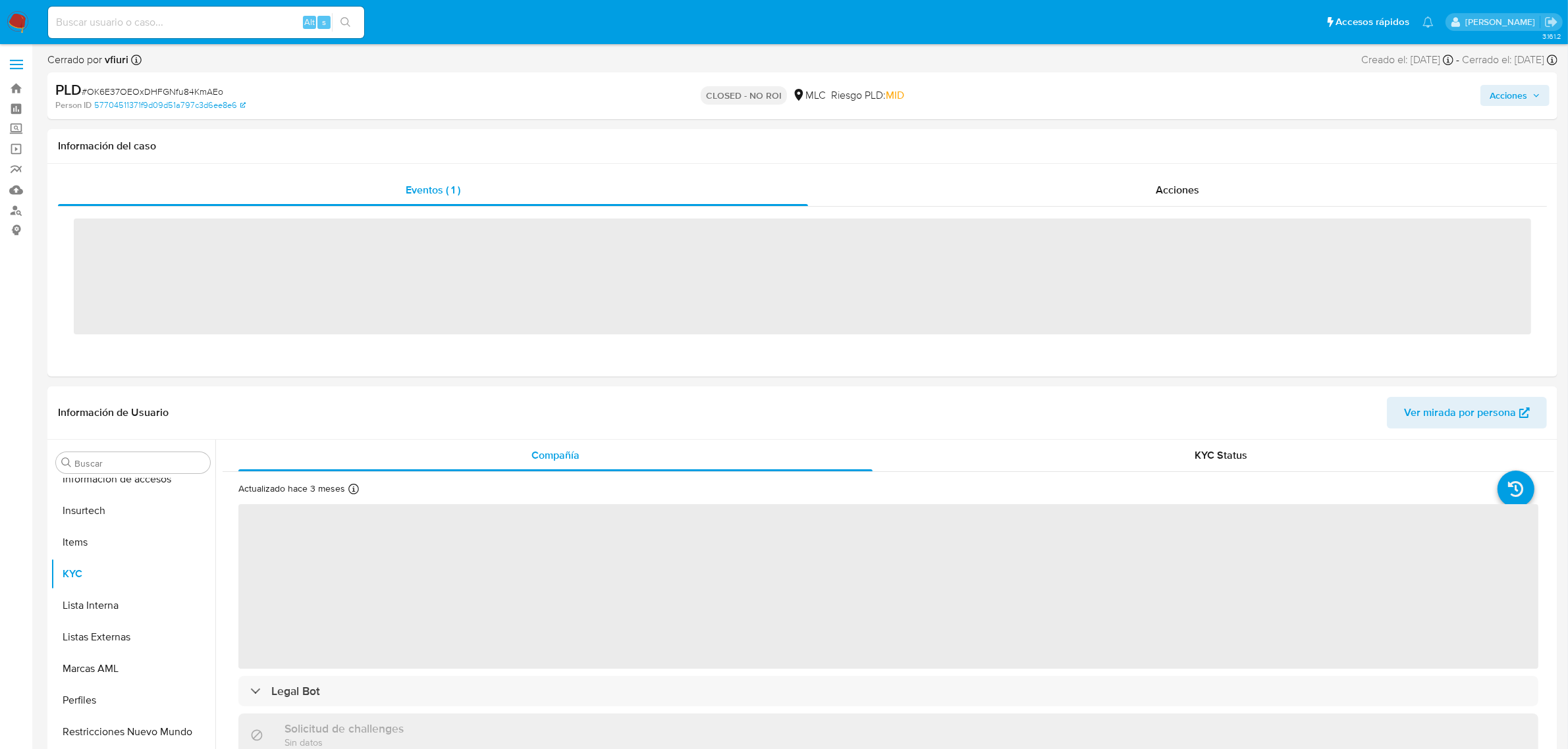
scroll to position [619, 0]
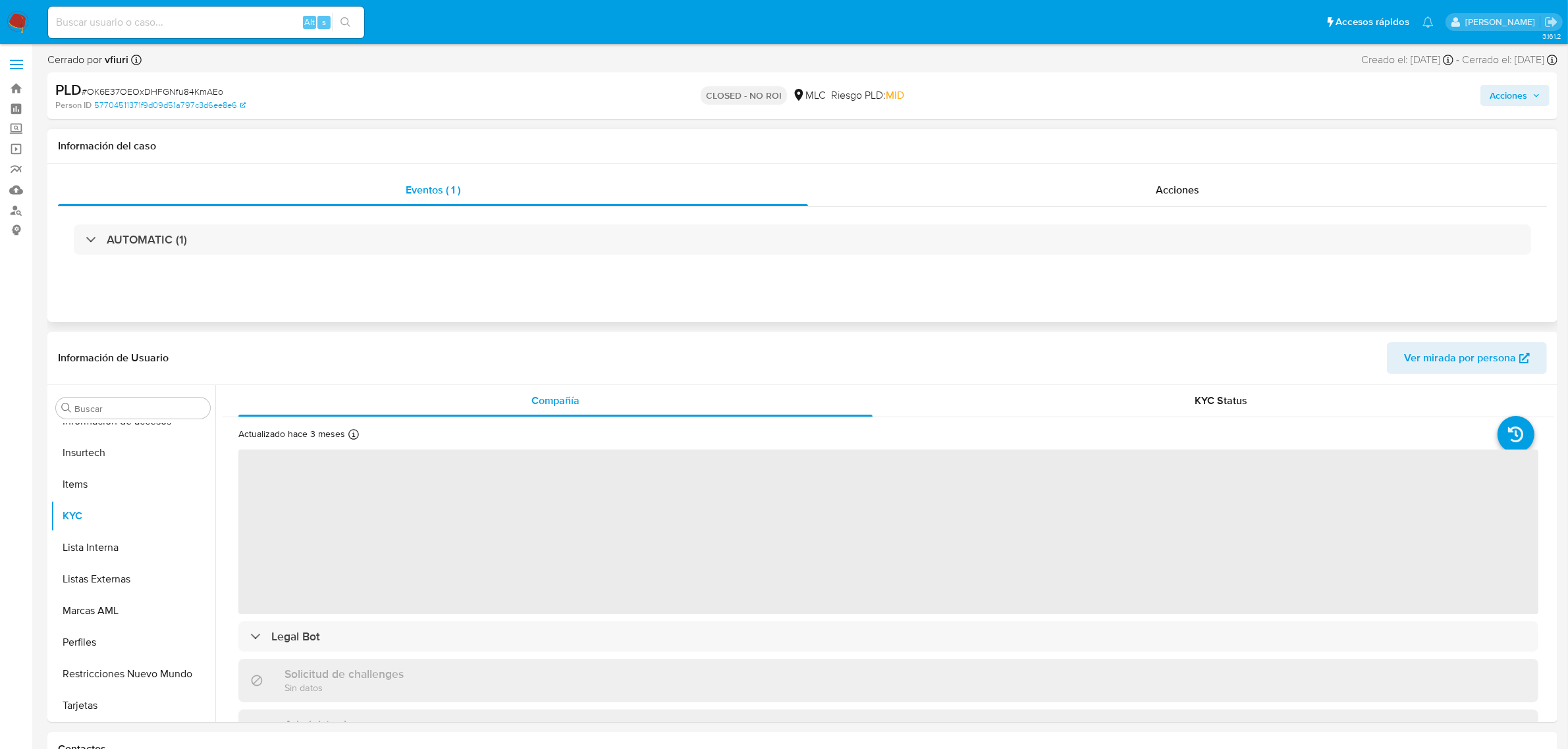
select select "10"
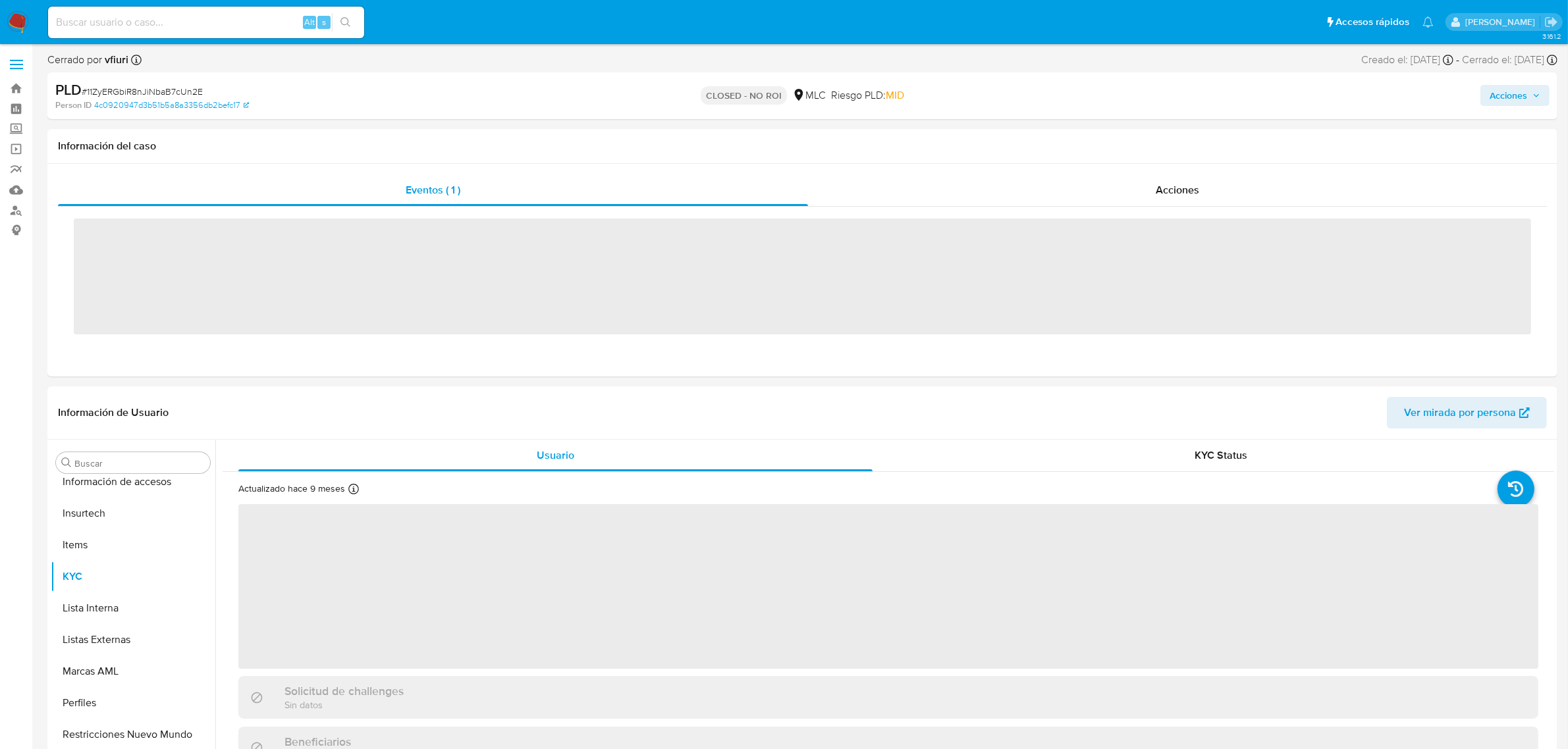
scroll to position [619, 0]
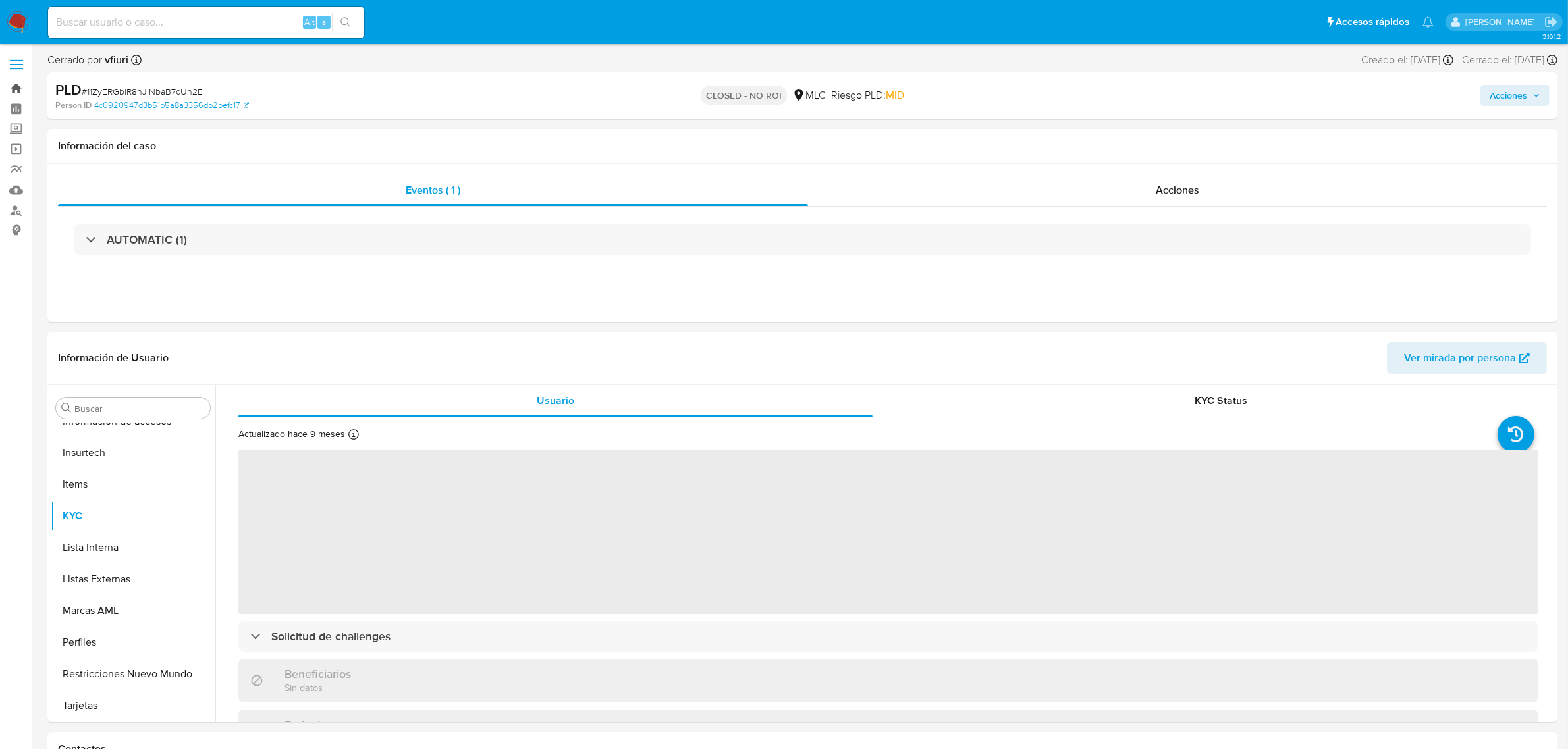
click at [10, 90] on link "Bandeja" at bounding box center [78, 88] width 157 height 20
select select "10"
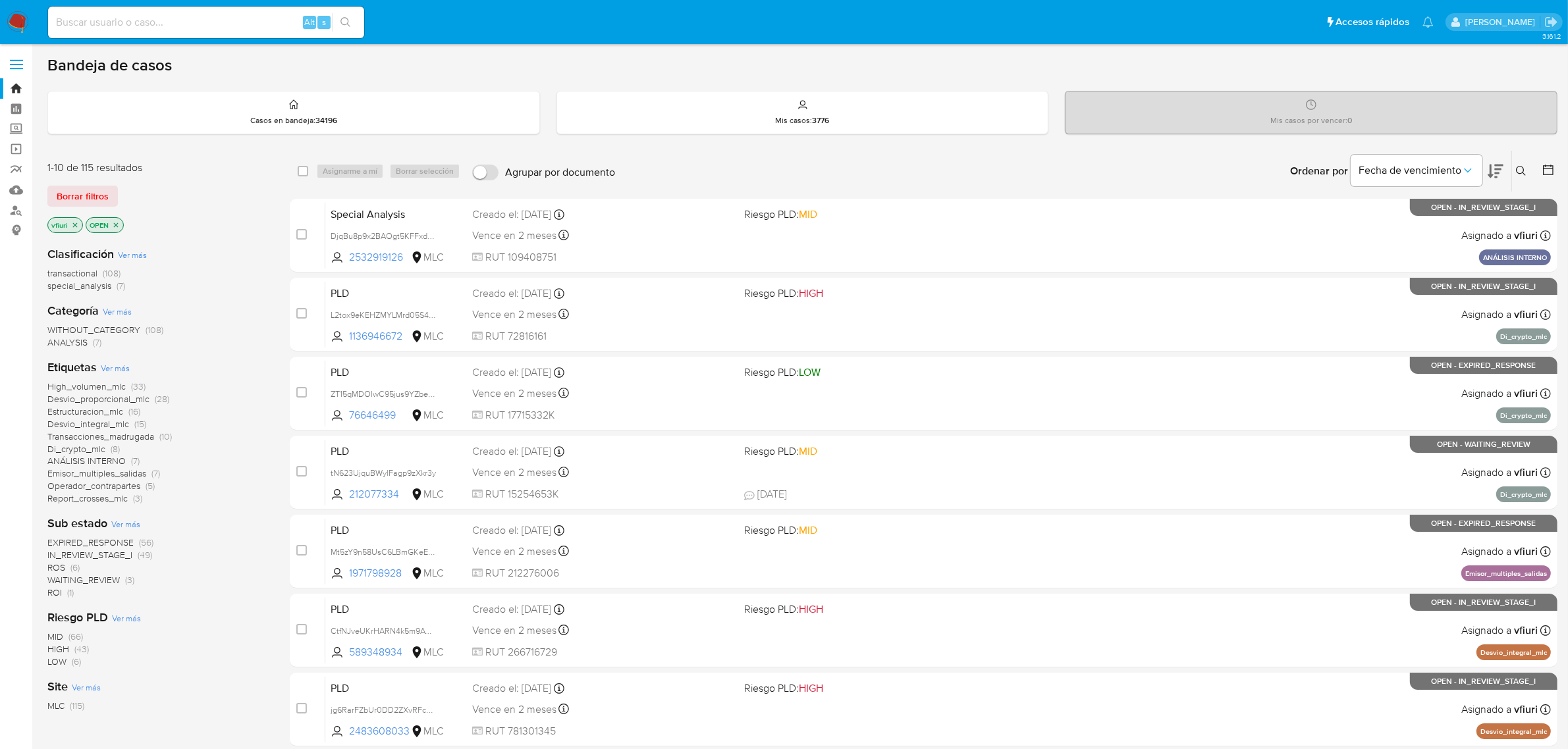
click at [1545, 169] on icon at bounding box center [1548, 170] width 13 height 13
click at [1558, 165] on main "3.161.2" at bounding box center [784, 543] width 1568 height 1087
click at [1554, 165] on icon at bounding box center [1548, 170] width 13 height 13
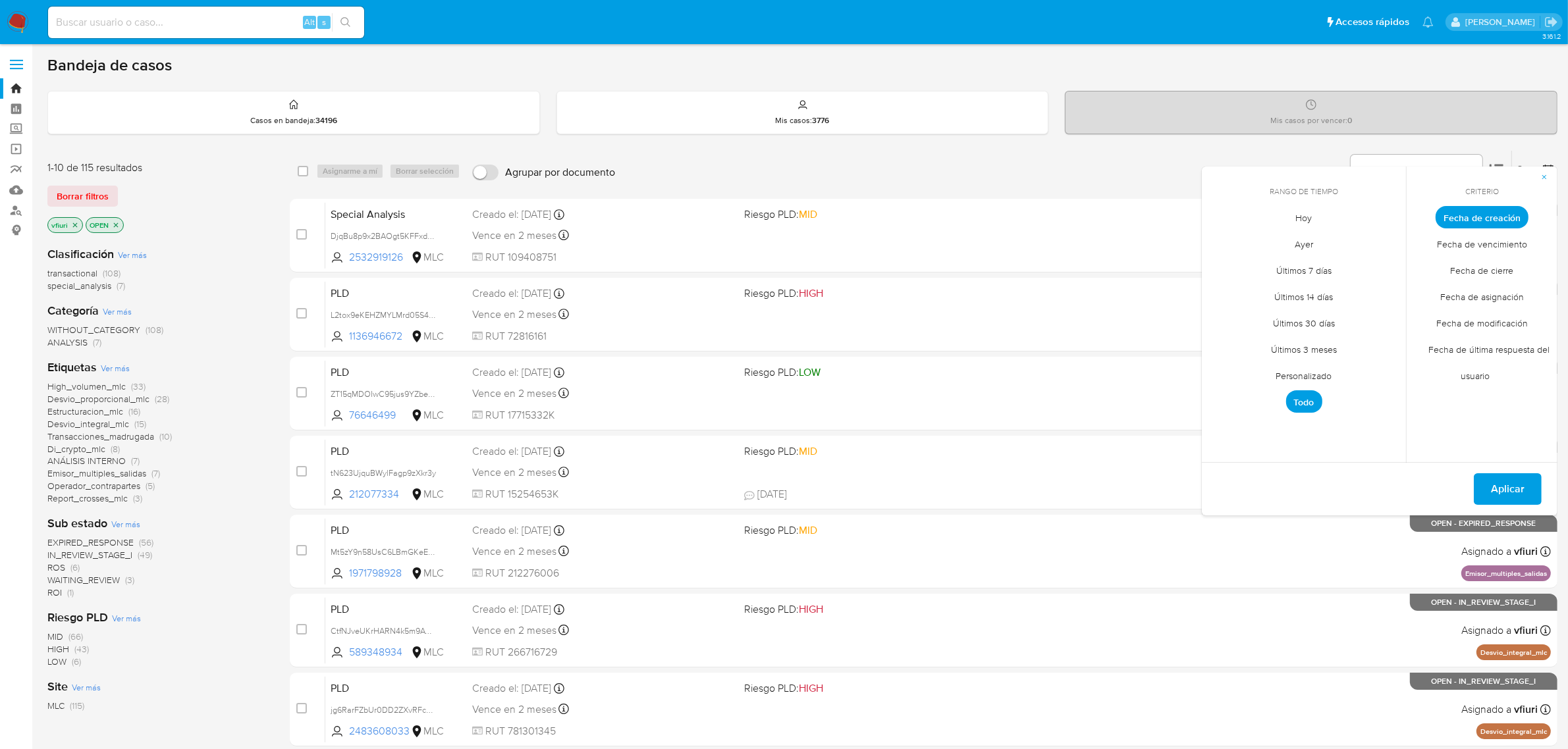
click at [1294, 372] on span "Personalizado" at bounding box center [1304, 376] width 83 height 27
click at [1223, 247] on icon "Mes anterior" at bounding box center [1222, 242] width 16 height 16
click at [1349, 314] on button "12" at bounding box center [1356, 317] width 21 height 21
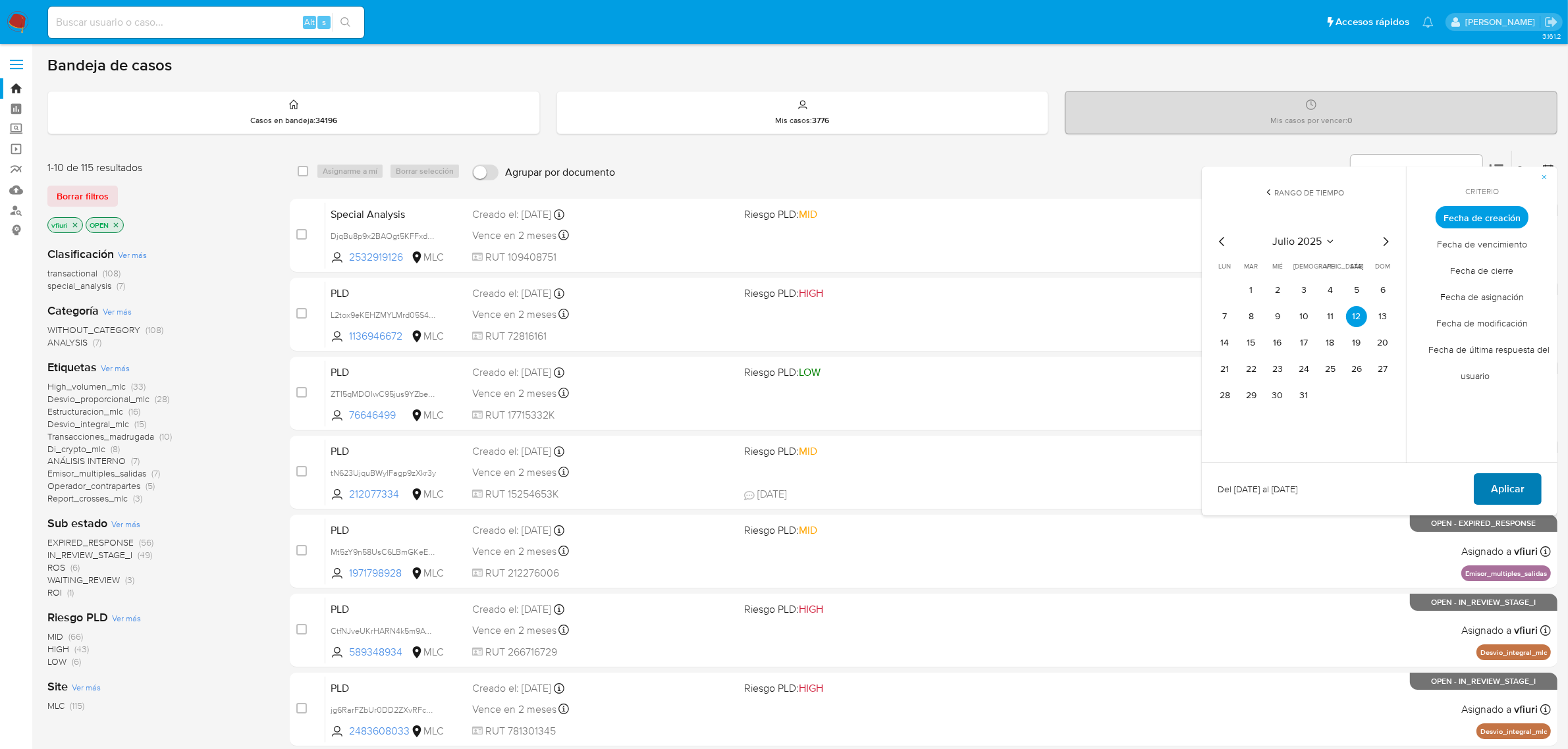
click at [1510, 482] on span "Aplicar" at bounding box center [1508, 489] width 34 height 29
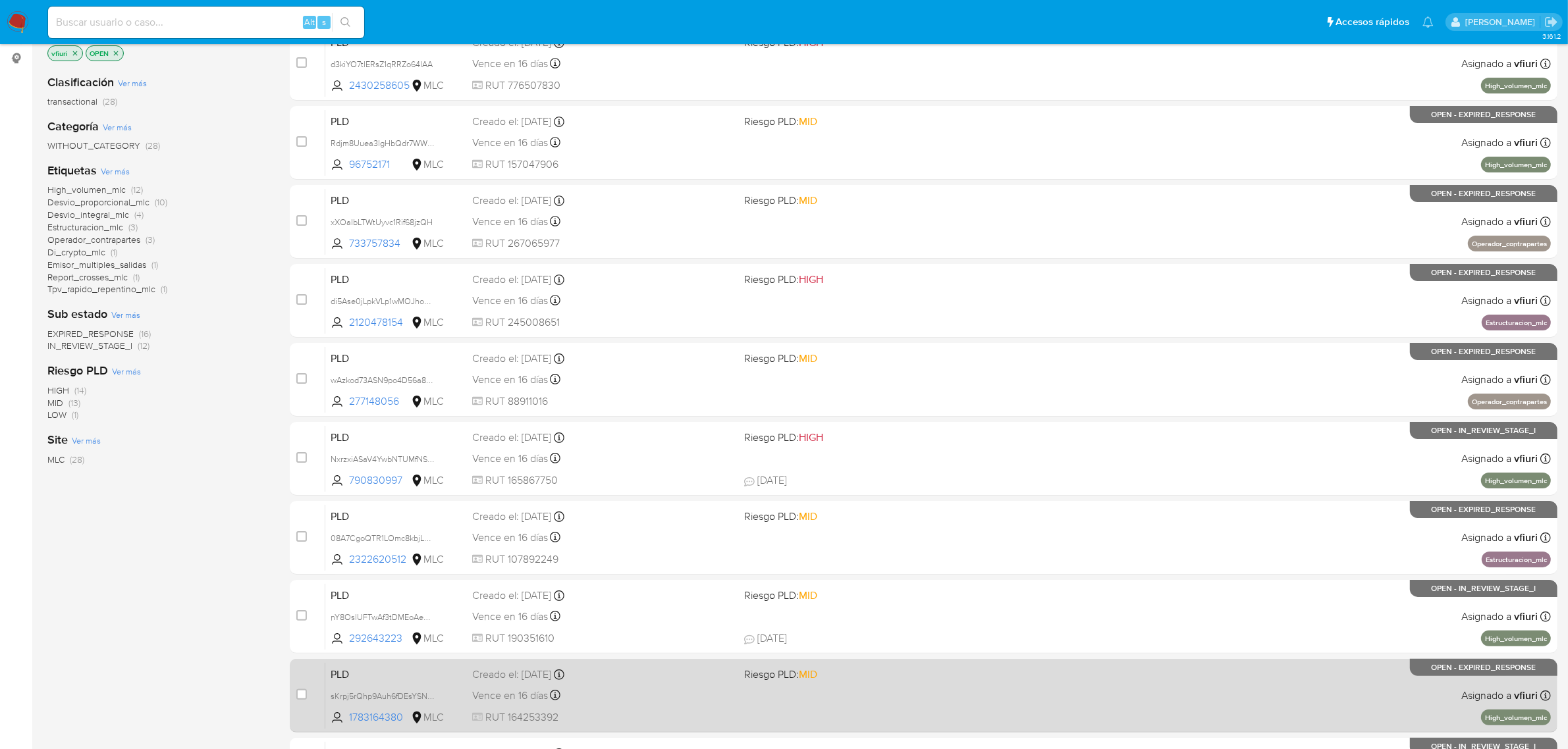
scroll to position [336, 0]
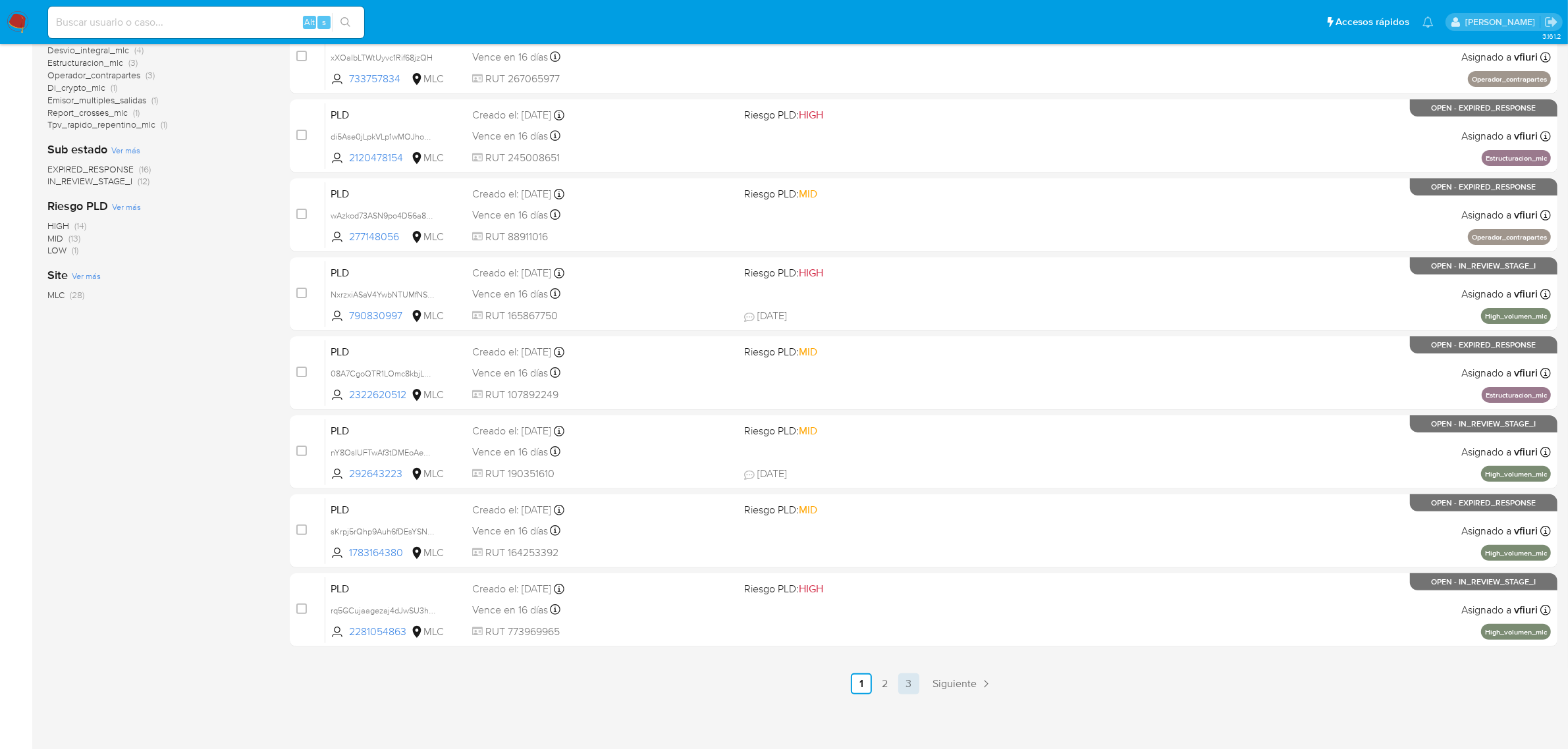
click at [904, 680] on link "3" at bounding box center [908, 684] width 21 height 21
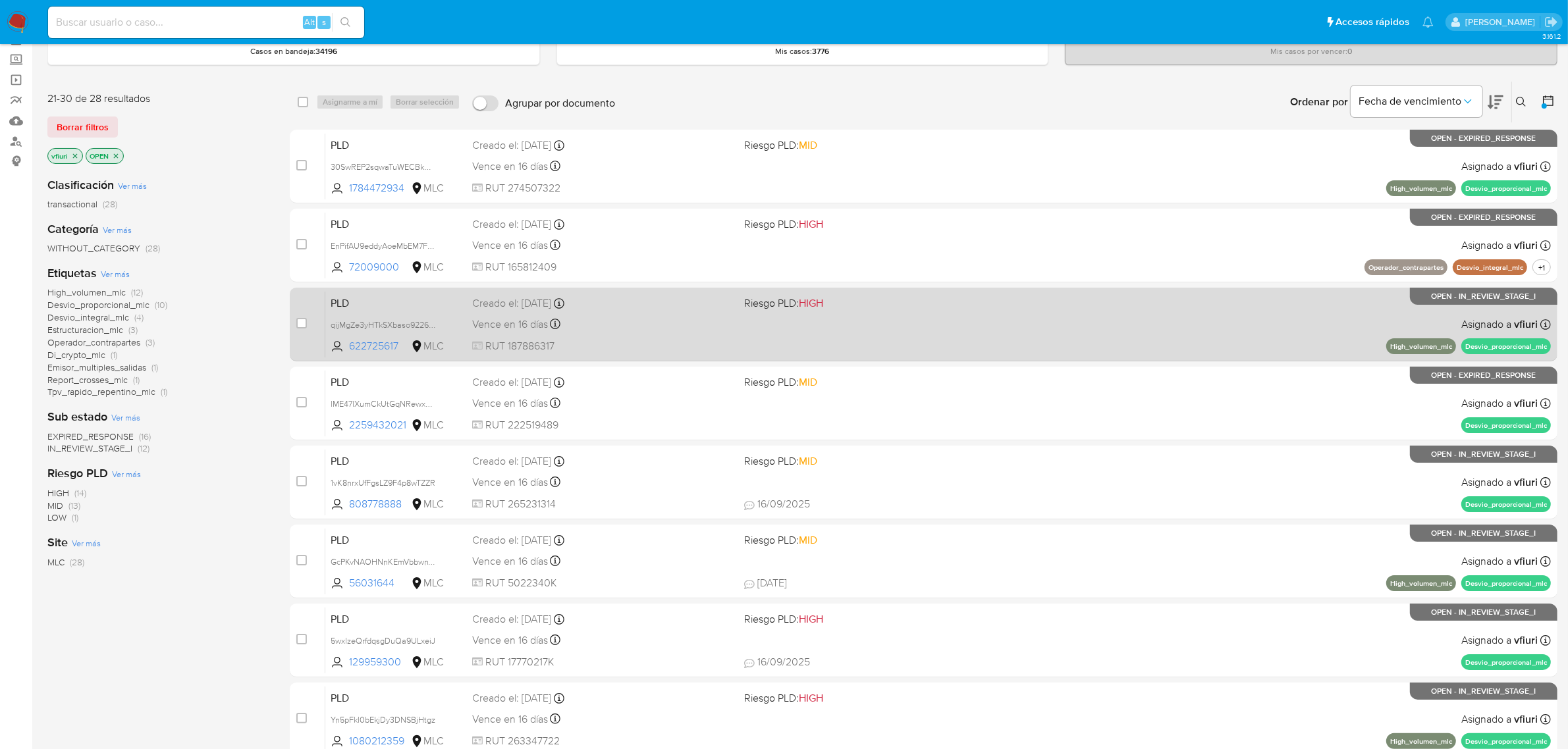
scroll to position [179, 0]
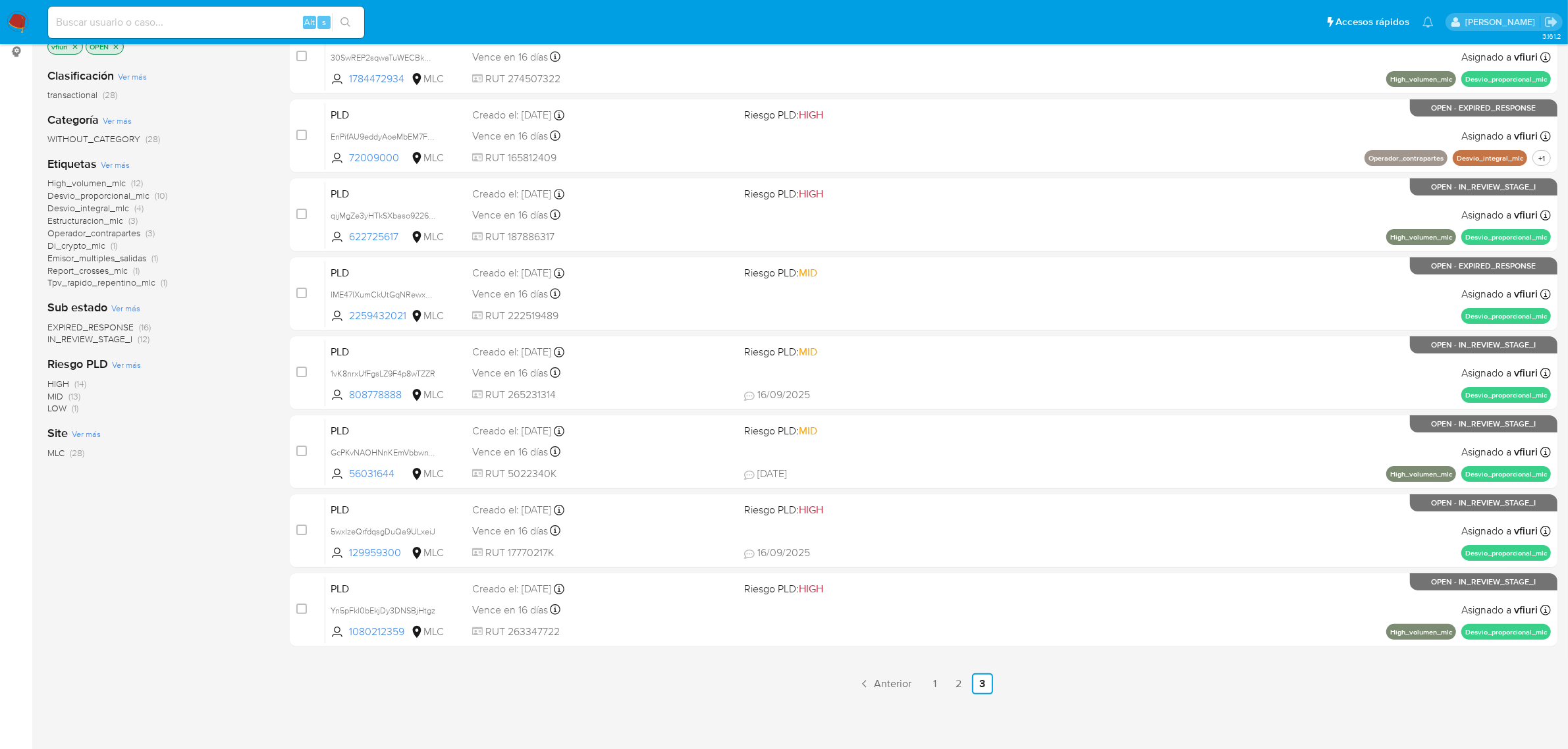
click at [969, 670] on div "select-all-cases-checkbox Asignarme a mí Borrar selección Agrupar por documento…" at bounding box center [923, 333] width 1267 height 723
click at [963, 682] on link "2" at bounding box center [959, 684] width 21 height 21
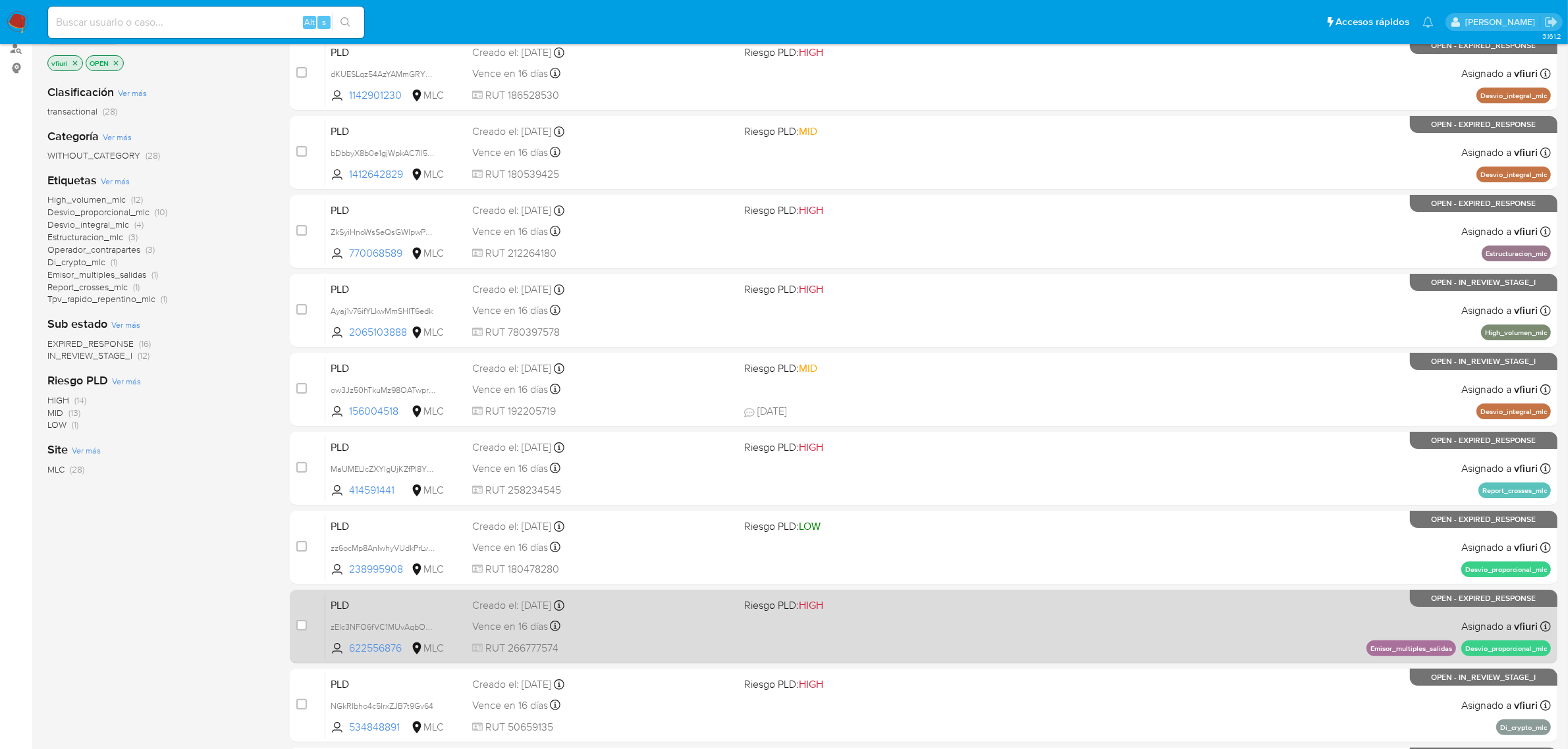
scroll to position [336, 0]
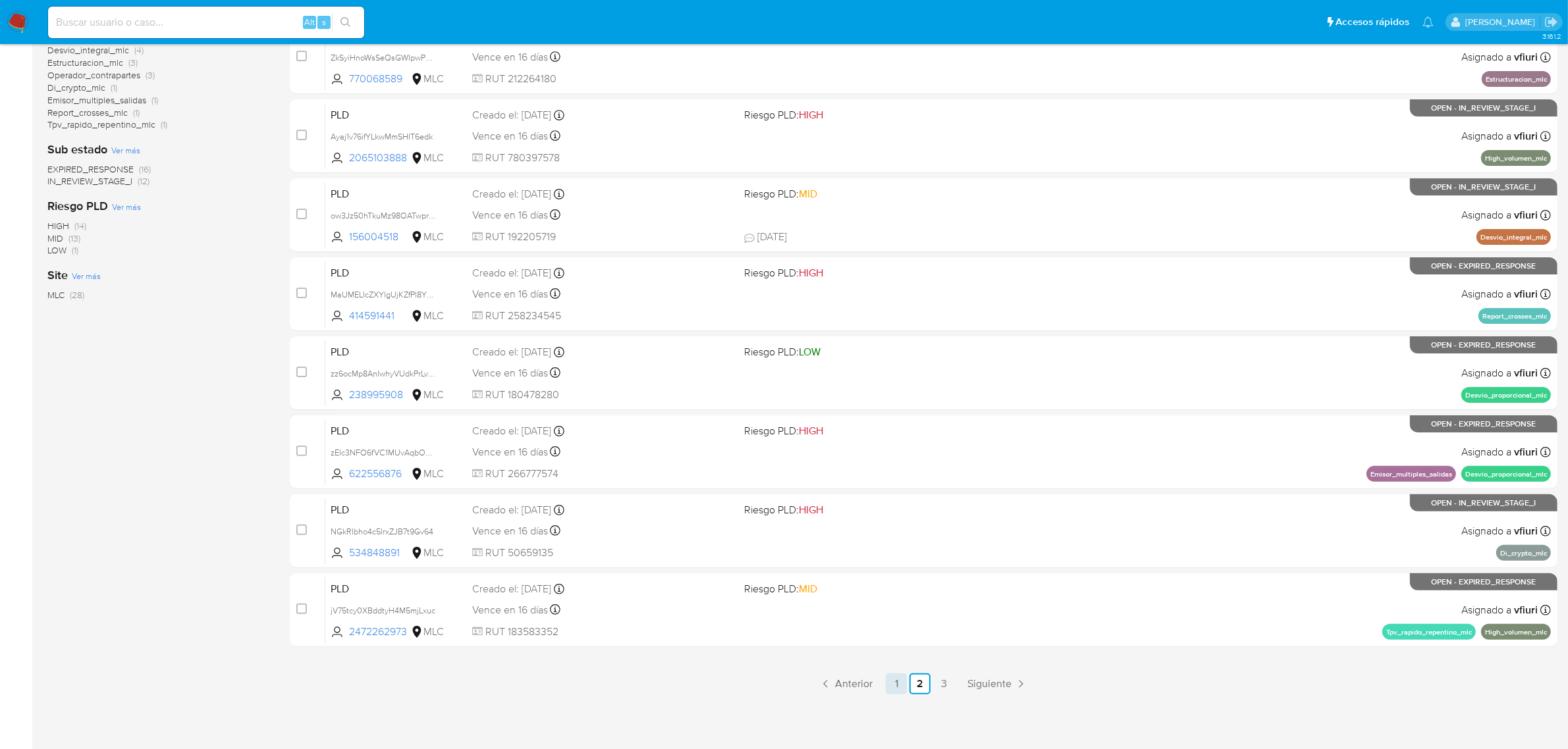
click at [894, 684] on link "1" at bounding box center [896, 684] width 21 height 21
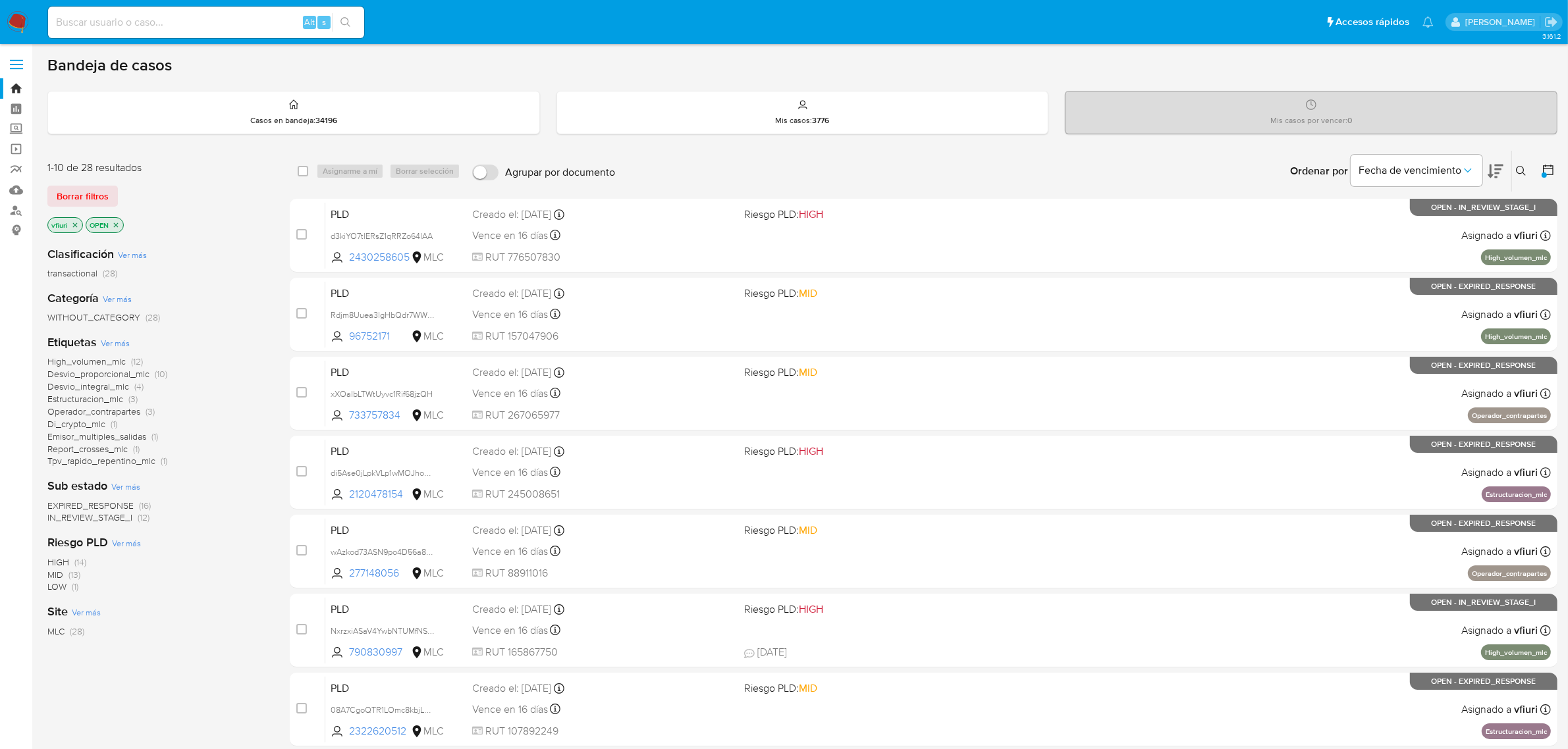
click at [63, 433] on span "Emisor_multiples_salidas" at bounding box center [97, 436] width 99 height 13
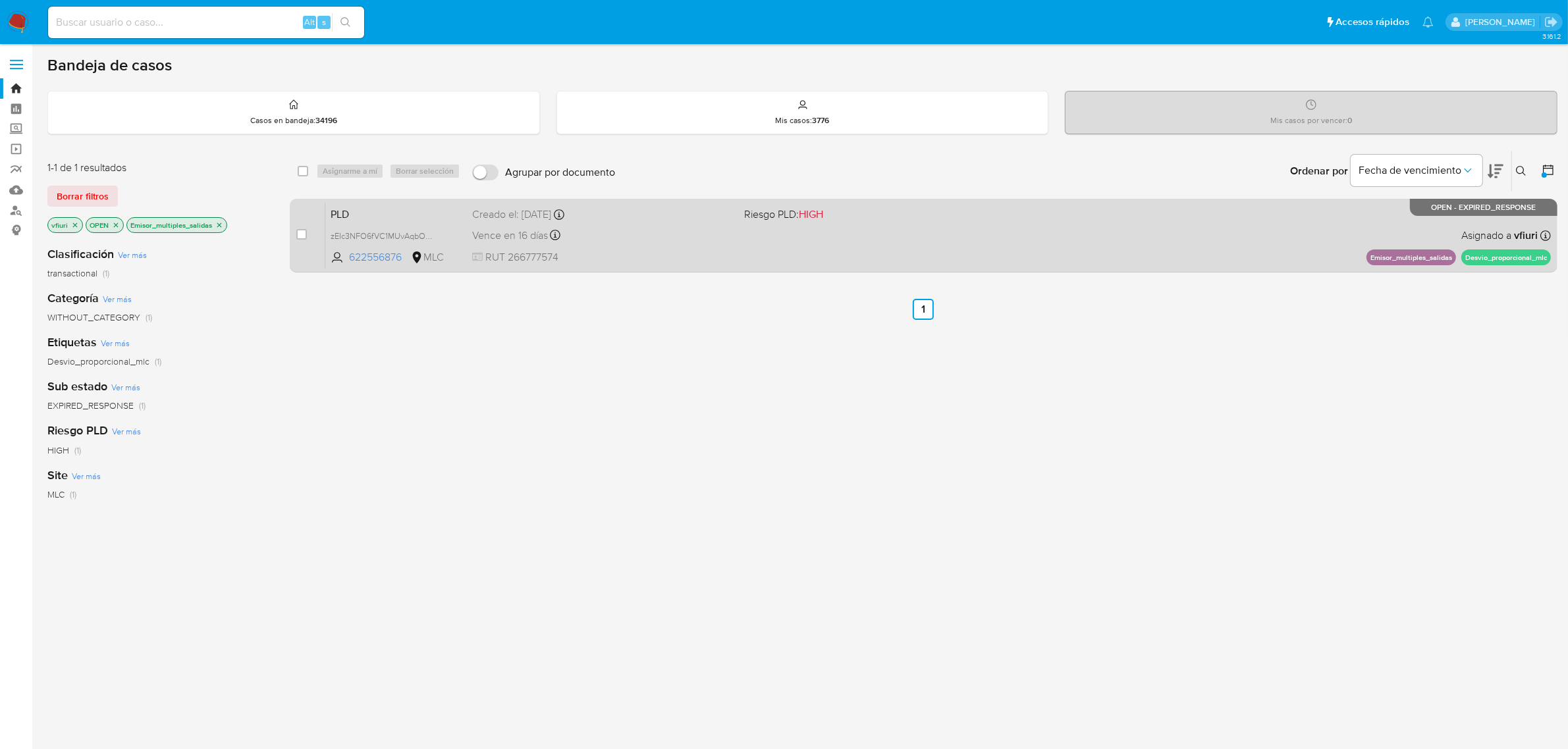
click at [986, 238] on div "PLD zEIc3NFO6fVC1MUvAqbOX3IQ 622556876 MLC Riesgo PLD: HIGH Creado el: 12/07/20…" at bounding box center [938, 235] width 1225 height 66
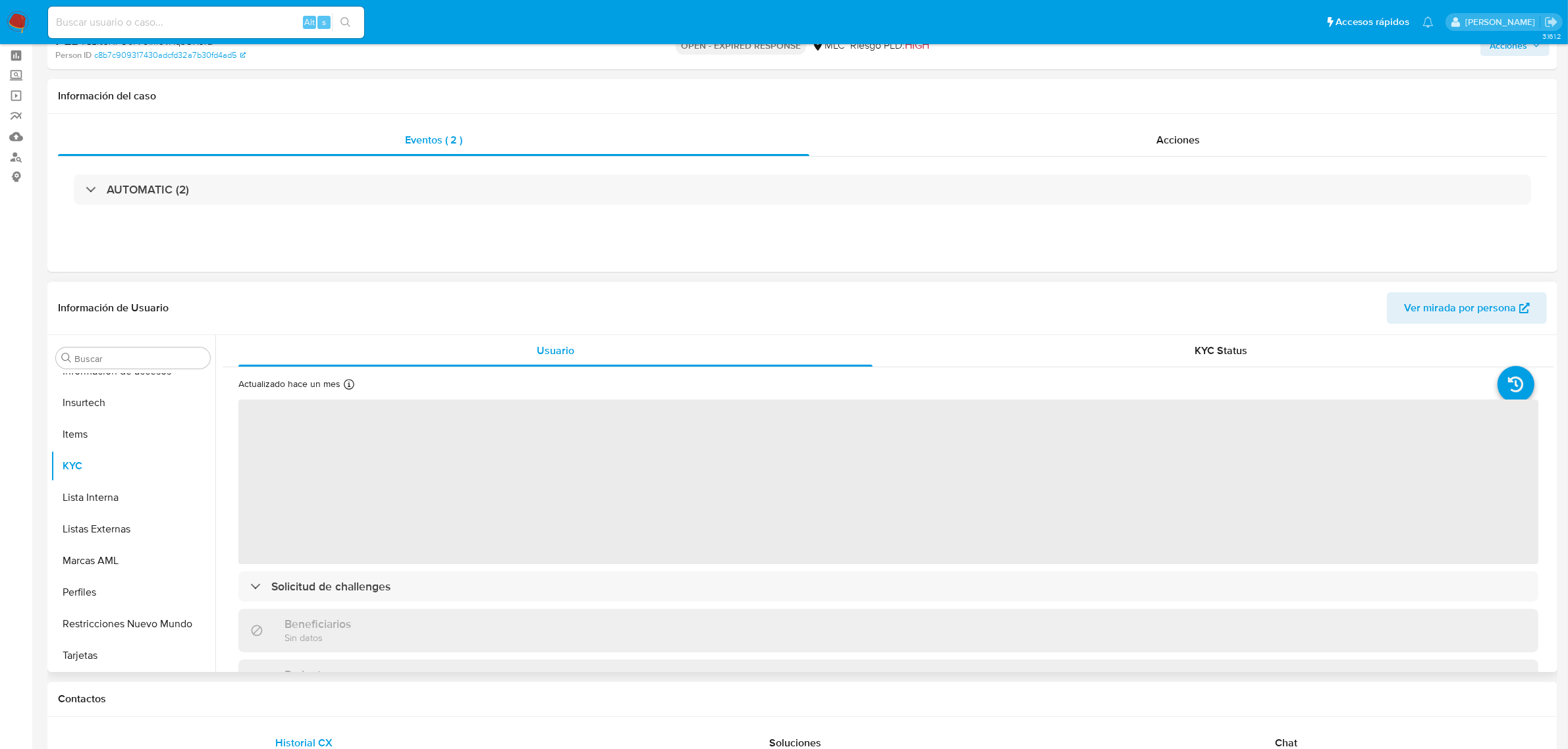
scroll to position [165, 0]
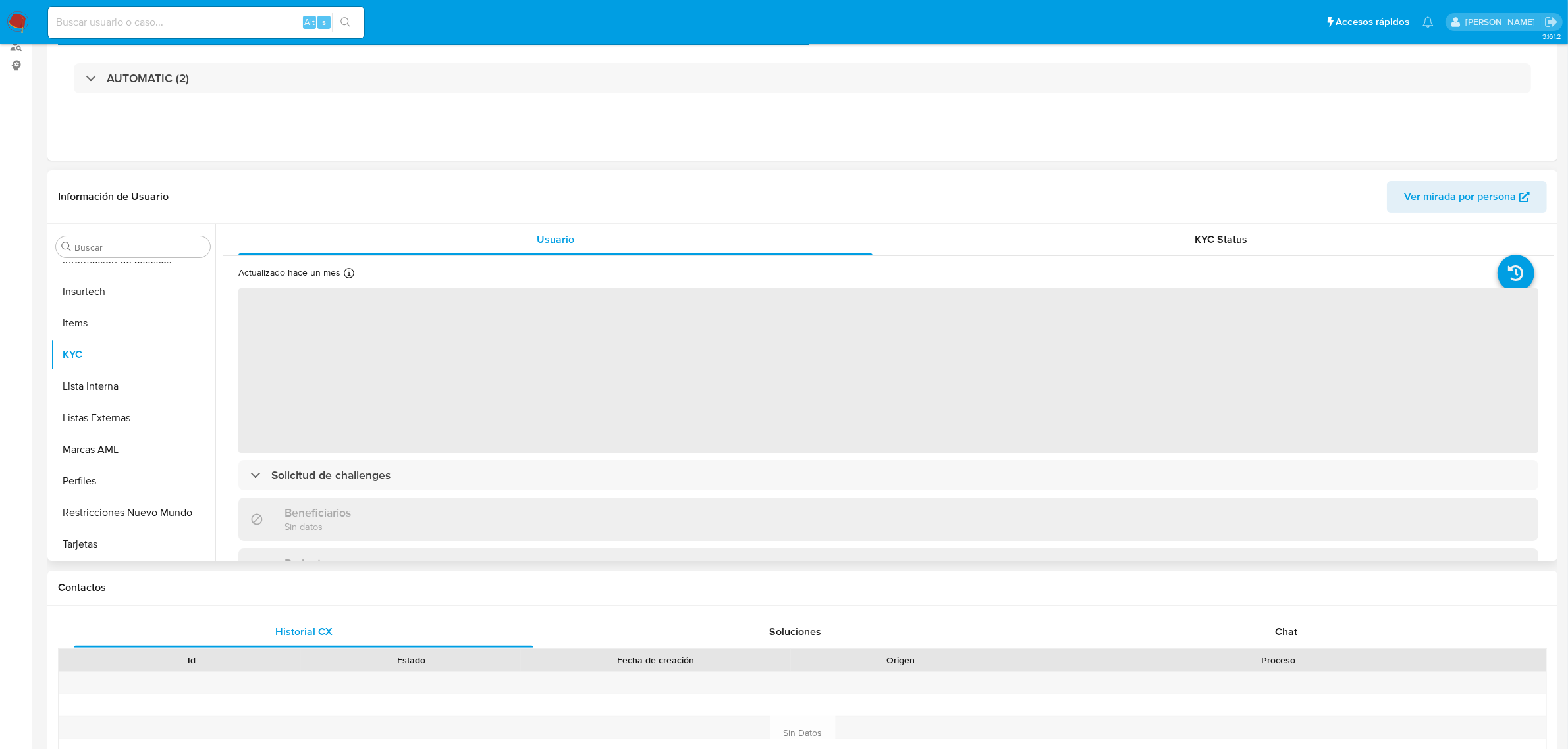
select select "10"
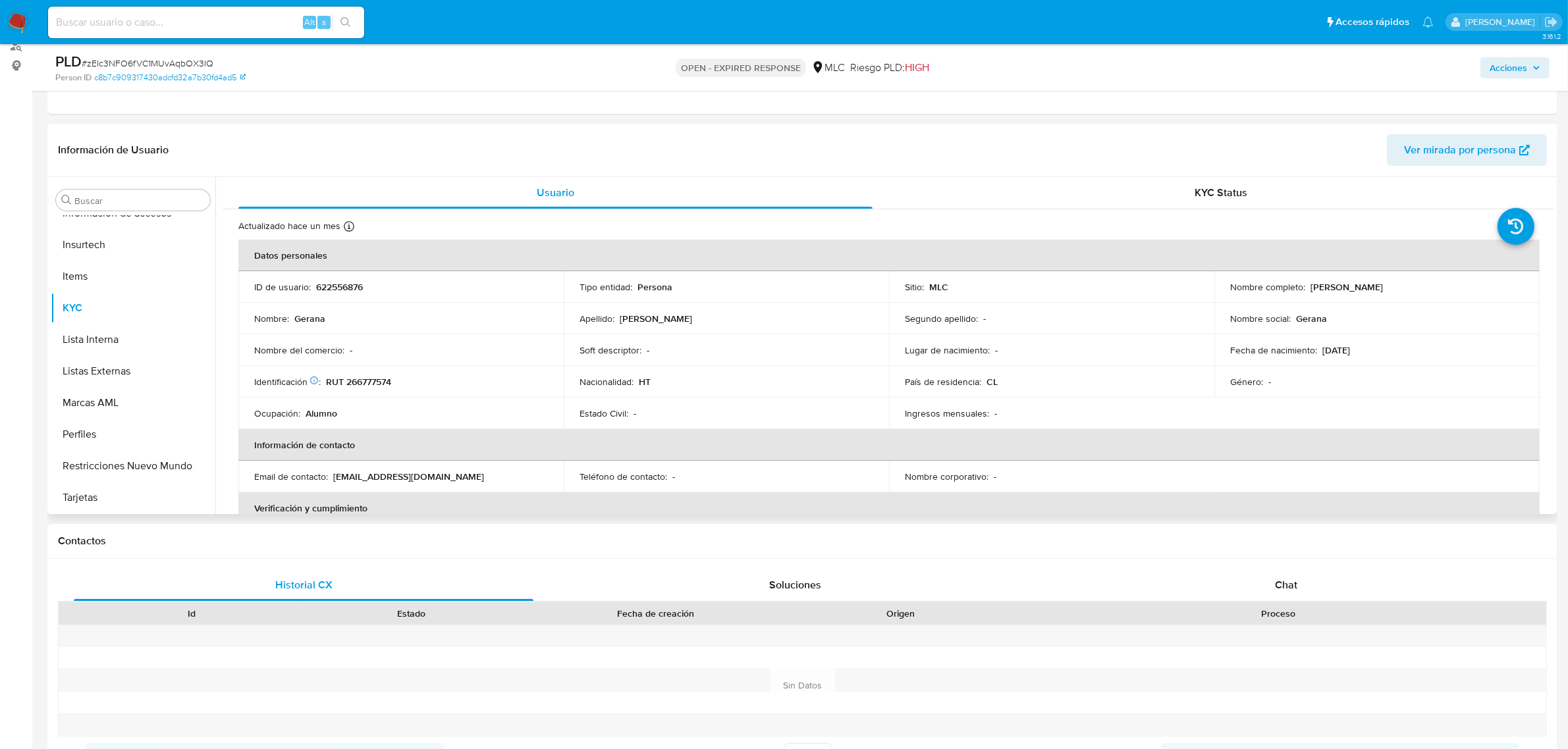
click at [333, 284] on p "622556876" at bounding box center [339, 287] width 47 height 12
copy p "622556876"
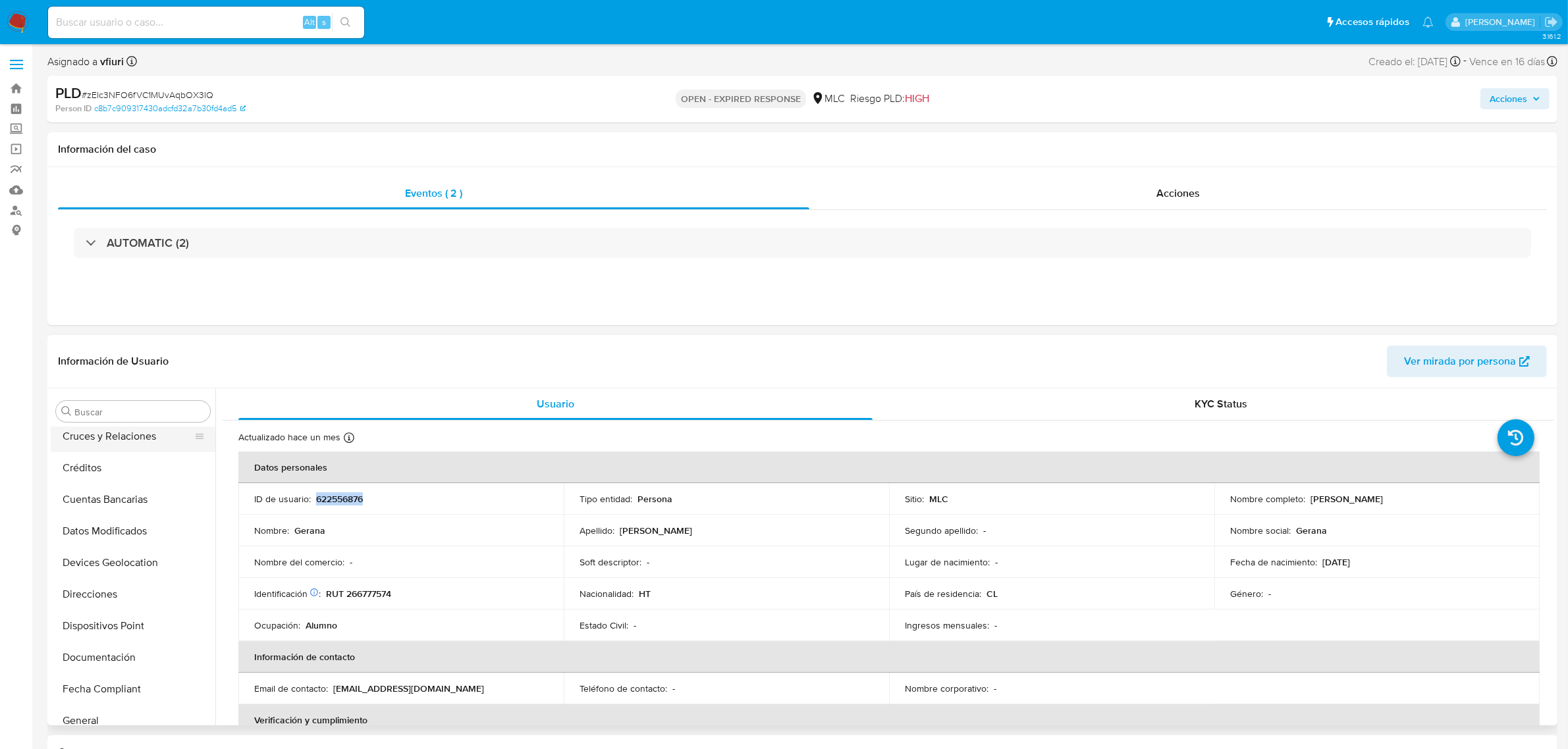
click at [103, 435] on button "Cruces y Relaciones" at bounding box center [128, 436] width 154 height 32
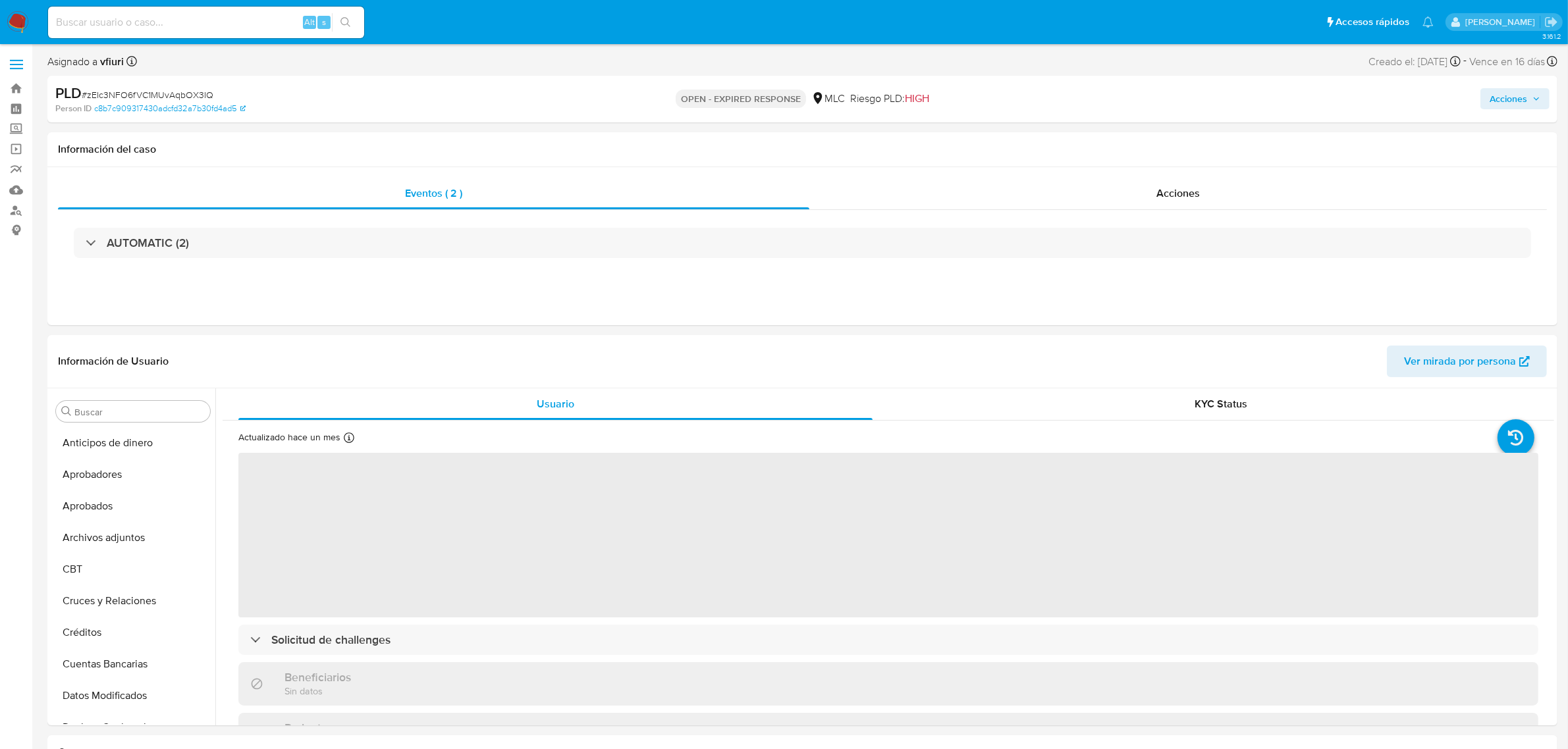
scroll to position [619, 0]
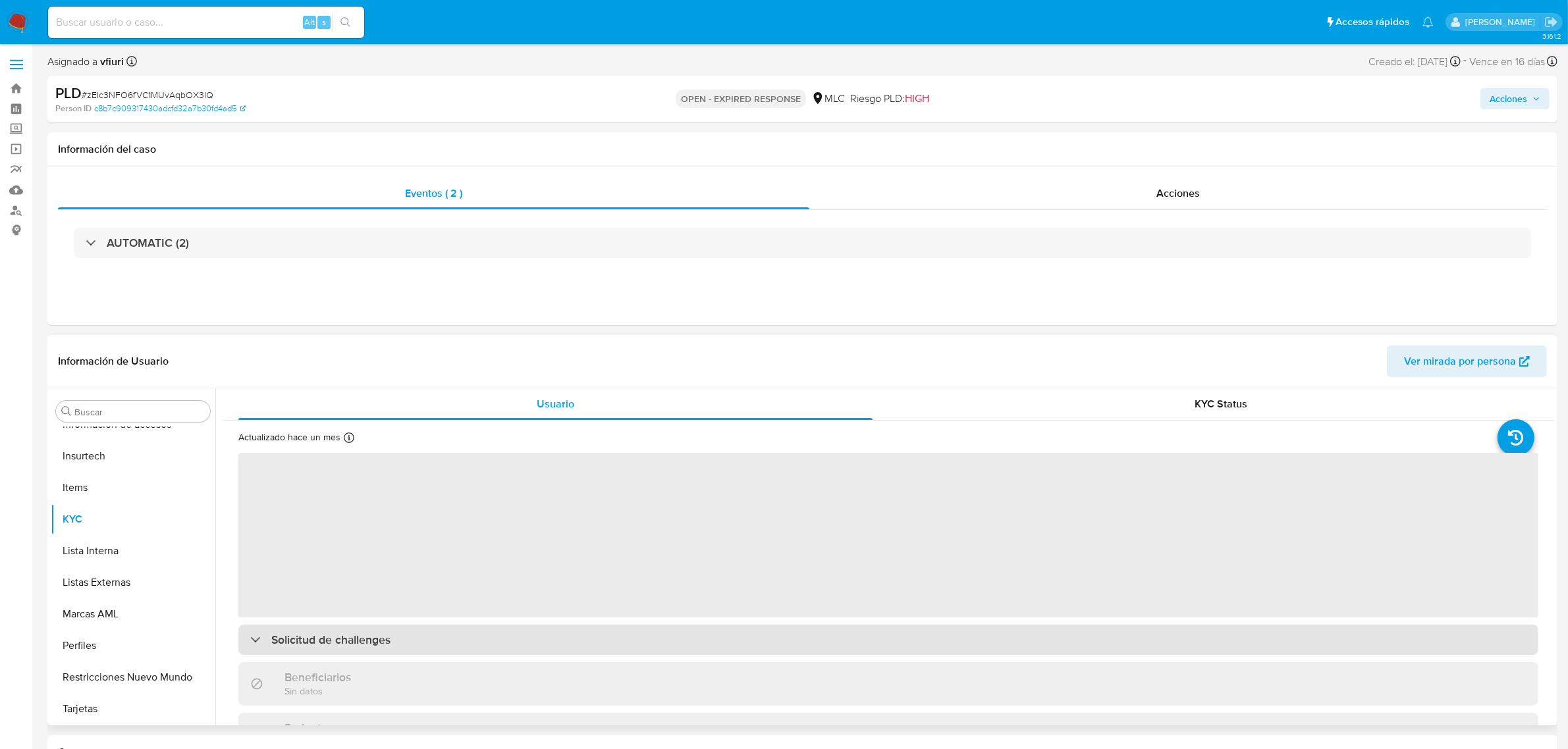
select select "10"
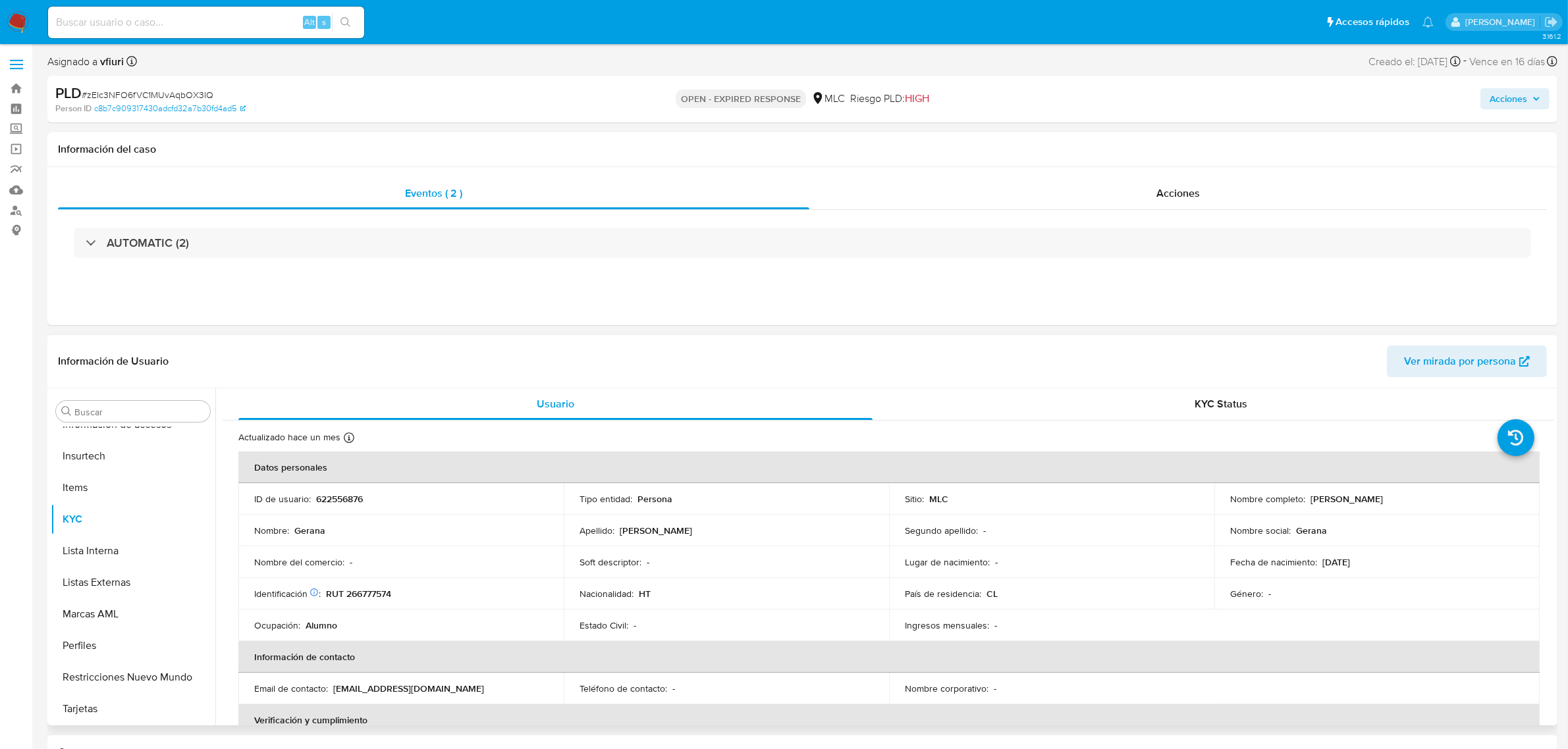
click at [340, 501] on p "622556876" at bounding box center [339, 499] width 47 height 12
copy p "622556876"
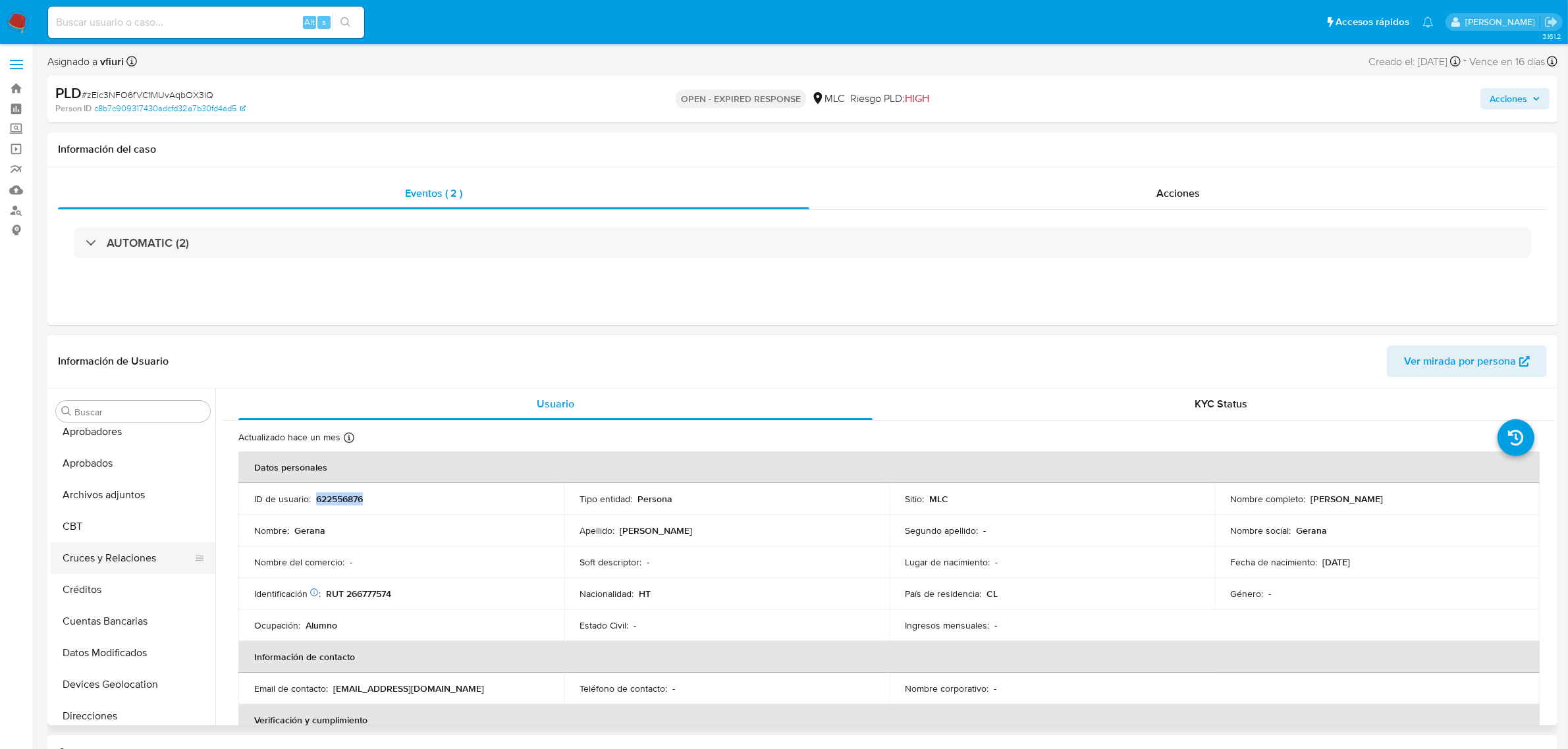
click at [95, 558] on button "Cruces y Relaciones" at bounding box center [128, 558] width 154 height 32
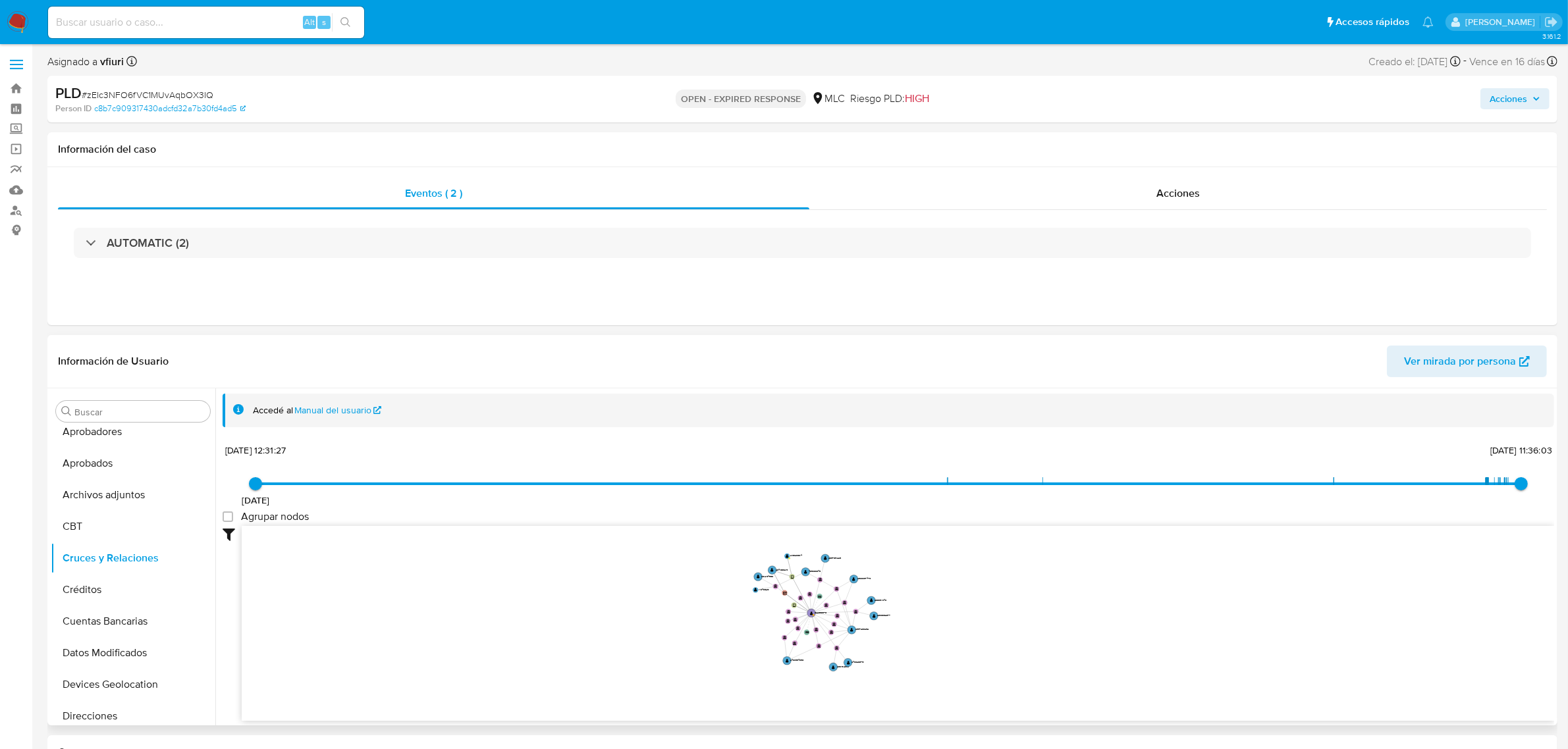
drag, startPoint x: 706, startPoint y: 592, endPoint x: 870, endPoint y: 586, distance: 164.1
click at [735, 597] on icon "user-622556876  622556876 user-2108280814  2108280814 device-5f2dbfa208813b00…" at bounding box center [898, 621] width 1313 height 191
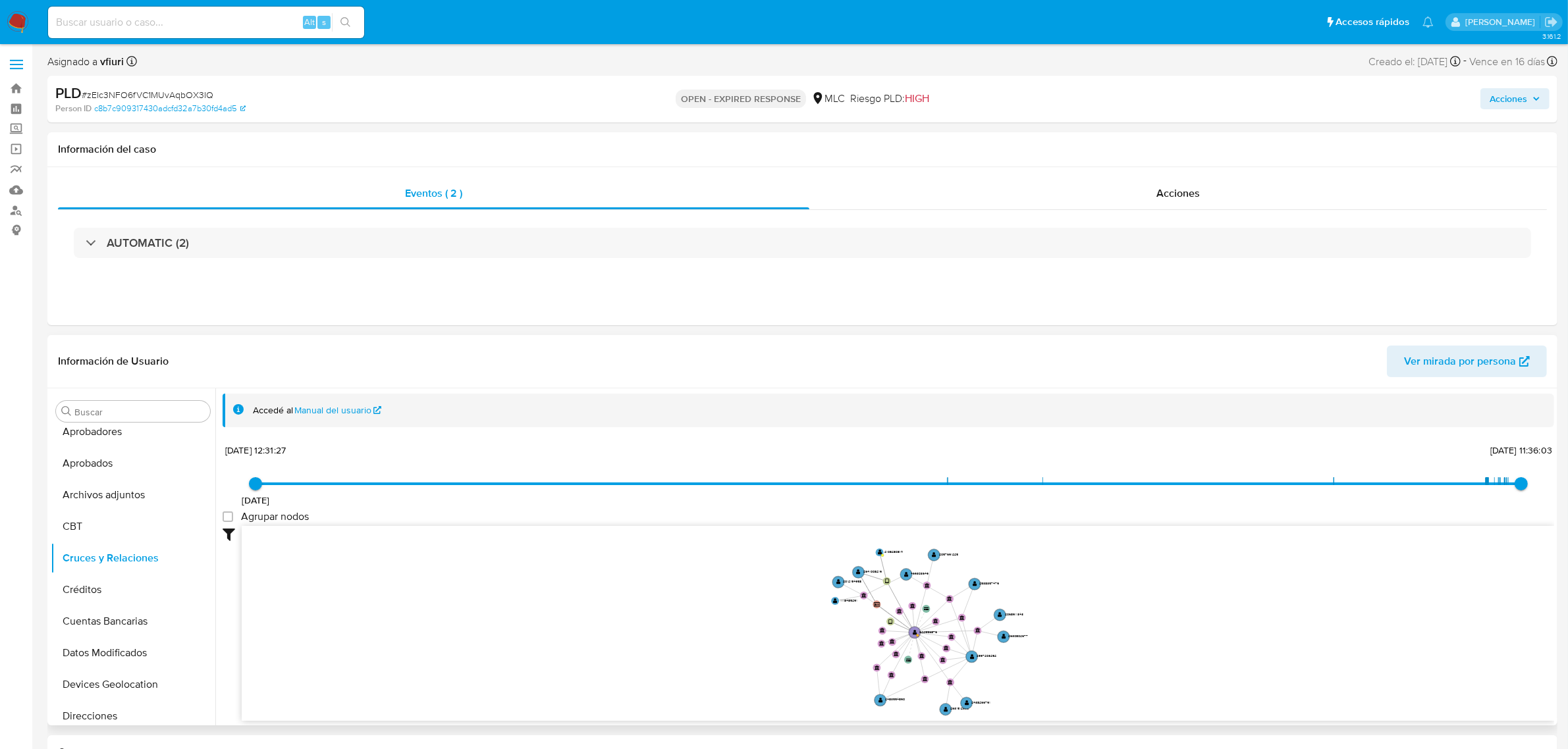
drag, startPoint x: 969, startPoint y: 591, endPoint x: 1095, endPoint y: 603, distance: 126.6
click at [1095, 603] on icon "user-622556876  622556876 user-2108280814  2108280814 device-5f2dbfa208813b00…" at bounding box center [898, 621] width 1313 height 191
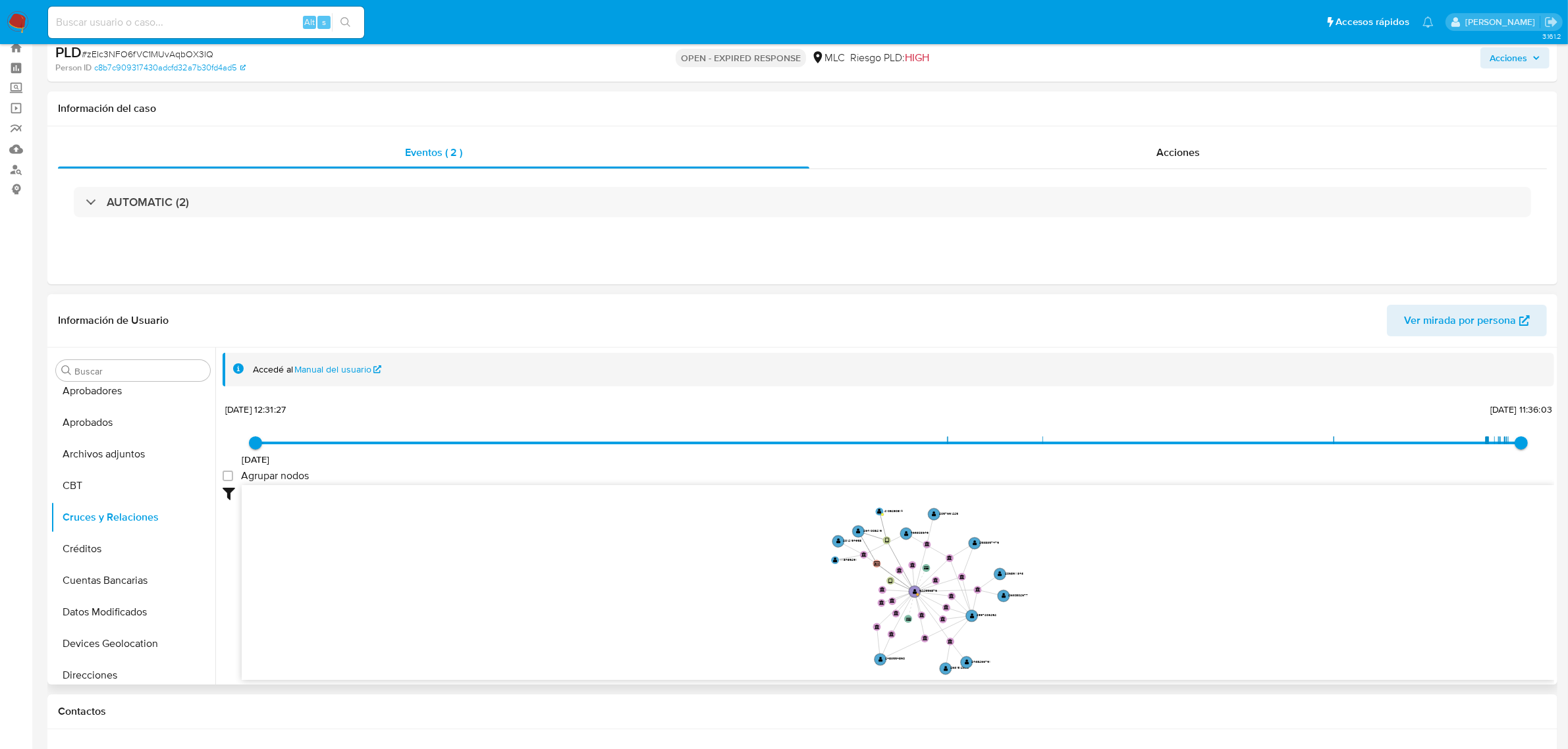
scroll to position [82, 0]
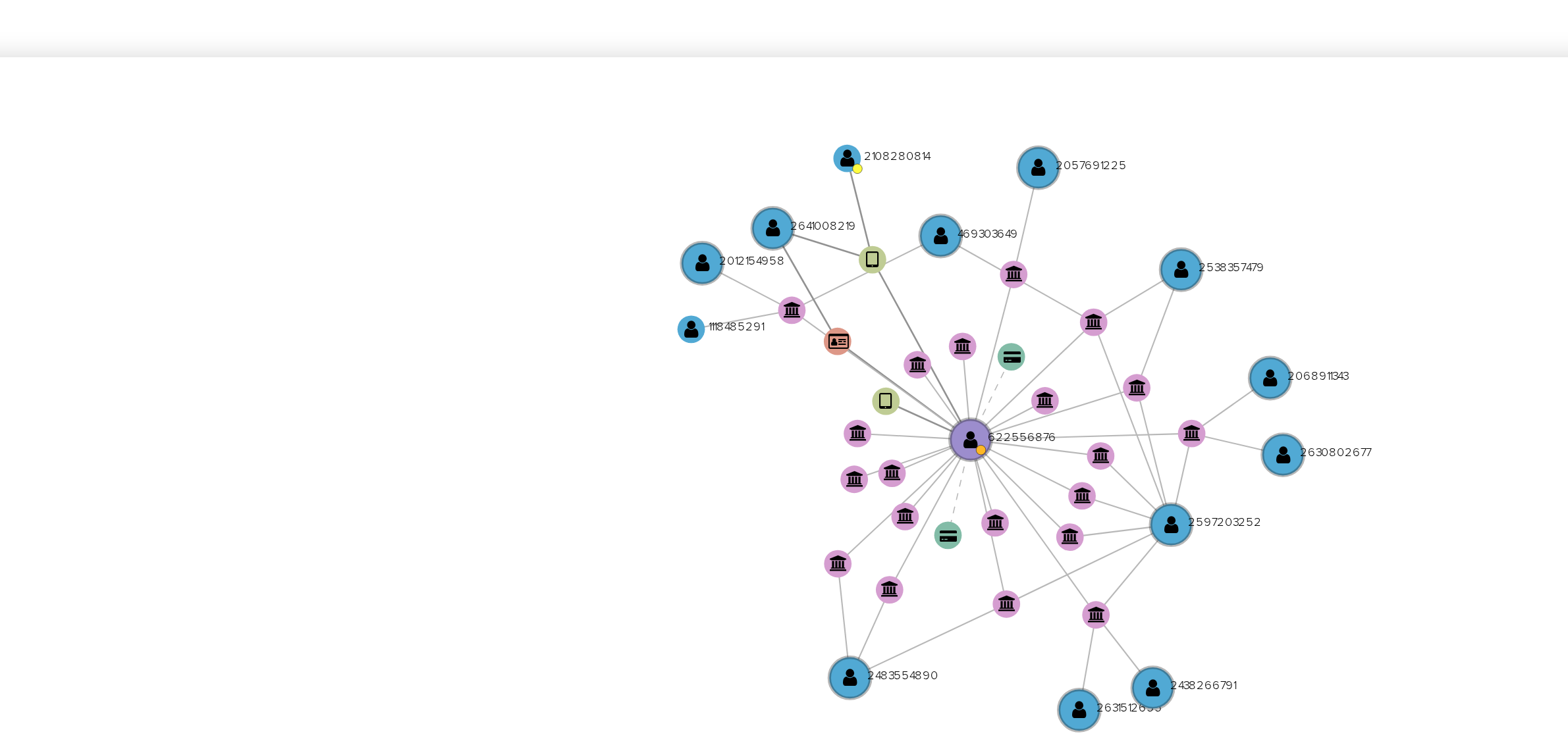
drag, startPoint x: 803, startPoint y: 473, endPoint x: 786, endPoint y: 468, distance: 17.7
click at [786, 467] on icon "user-622556876  622556876 user-2108280814  2108280814 device-5f2dbfa208813b00…" at bounding box center [898, 492] width 1313 height 191
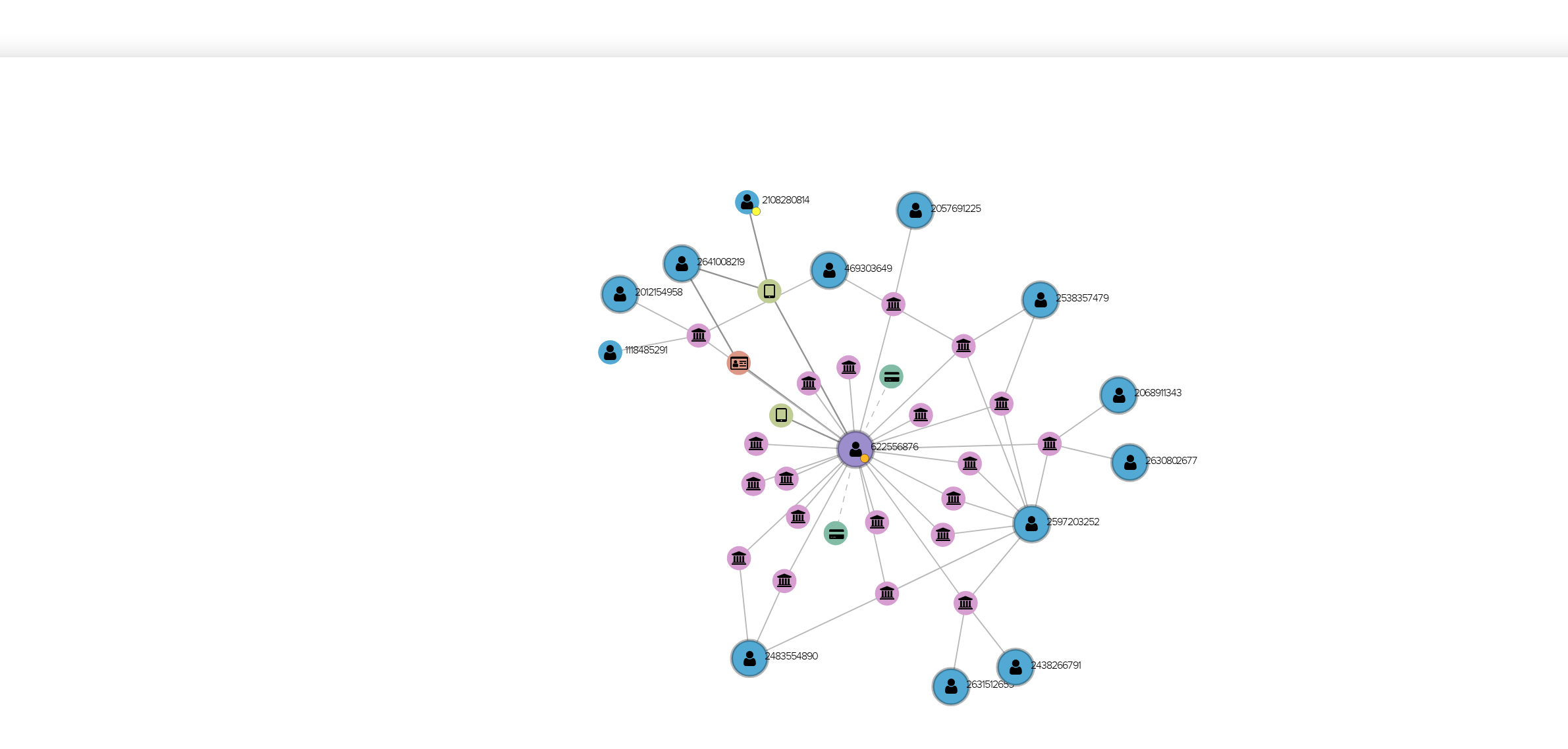
drag, startPoint x: 782, startPoint y: 488, endPoint x: 769, endPoint y: 494, distance: 14.3
click at [769, 494] on icon "user-622556876  622556876 user-2108280814  2108280814 device-5f2dbfa208813b00…" at bounding box center [898, 492] width 1313 height 191
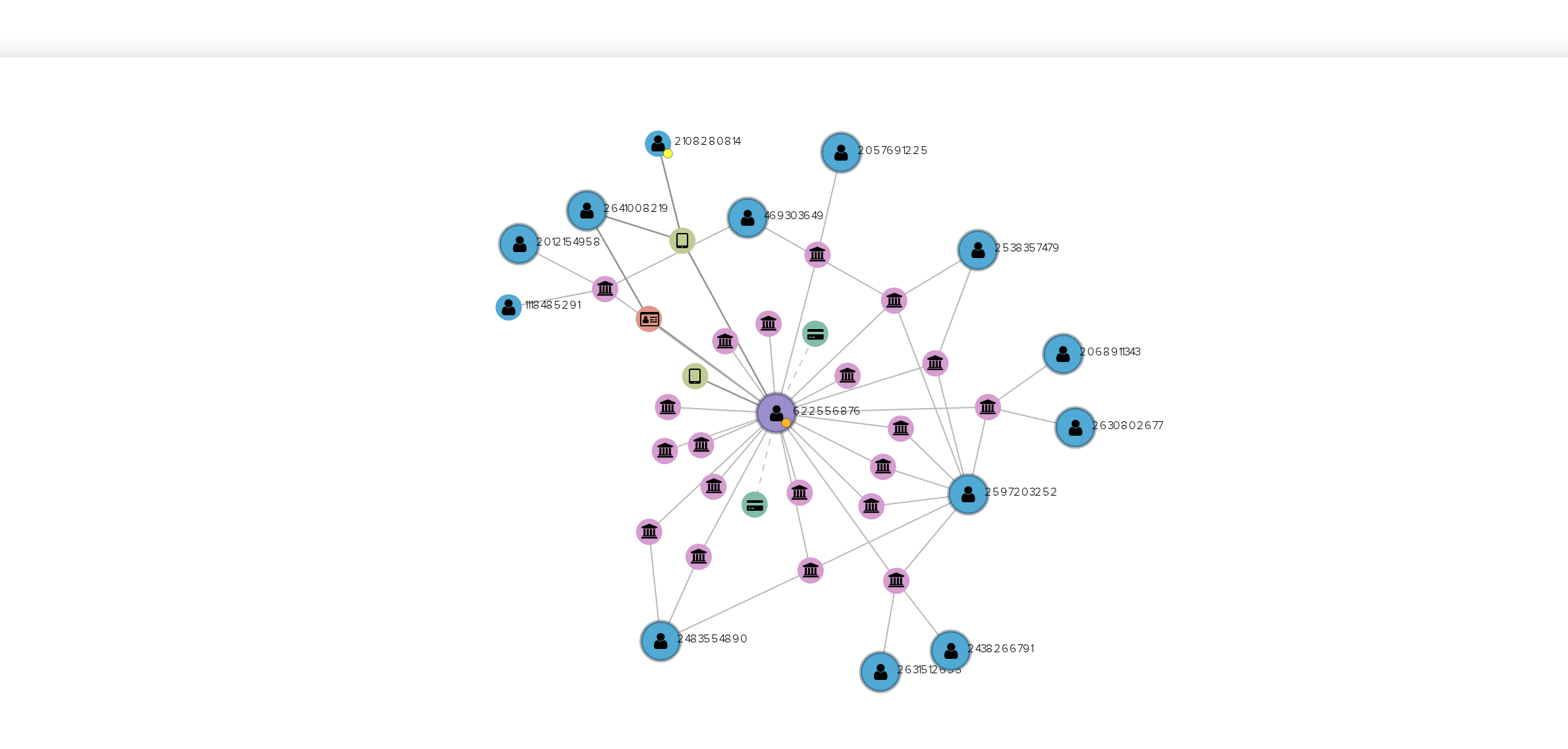
drag, startPoint x: 780, startPoint y: 513, endPoint x: 754, endPoint y: 505, distance: 27.2
click at [754, 505] on icon "user-622556876  622556876 user-2108280814  2108280814 device-5f2dbfa208813b00…" at bounding box center [898, 492] width 1313 height 191
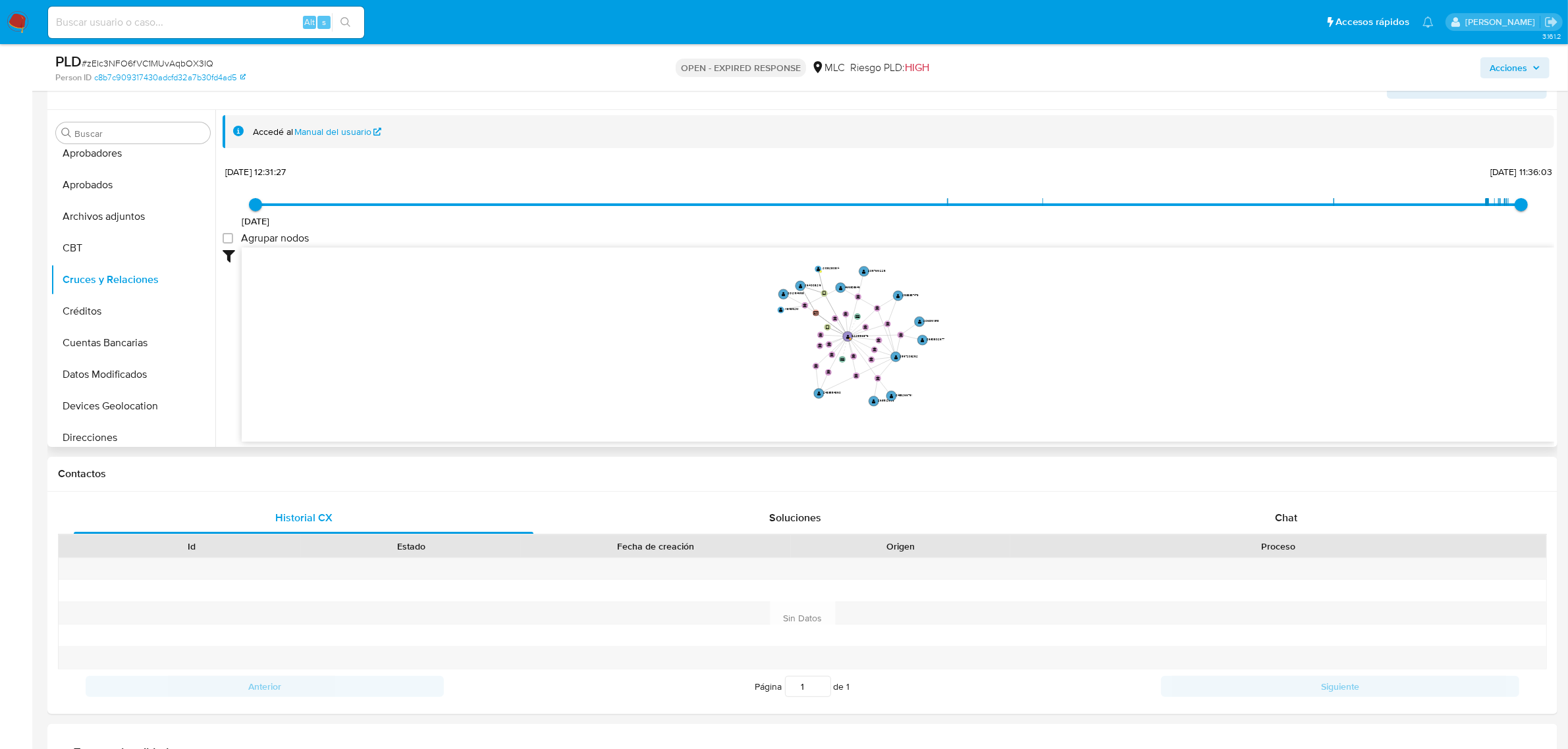
scroll to position [494, 0]
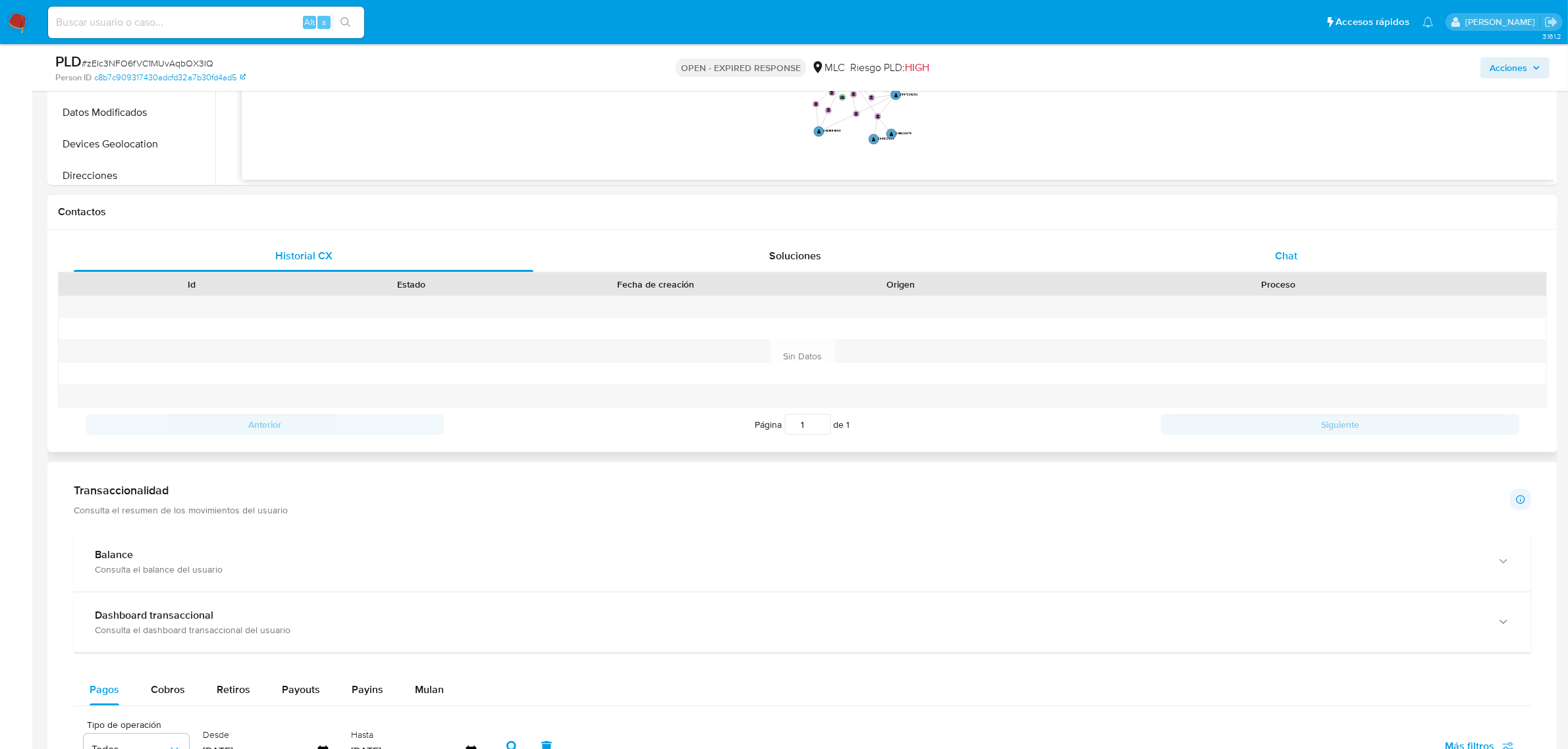
click at [1299, 264] on div "Chat" at bounding box center [1286, 255] width 460 height 32
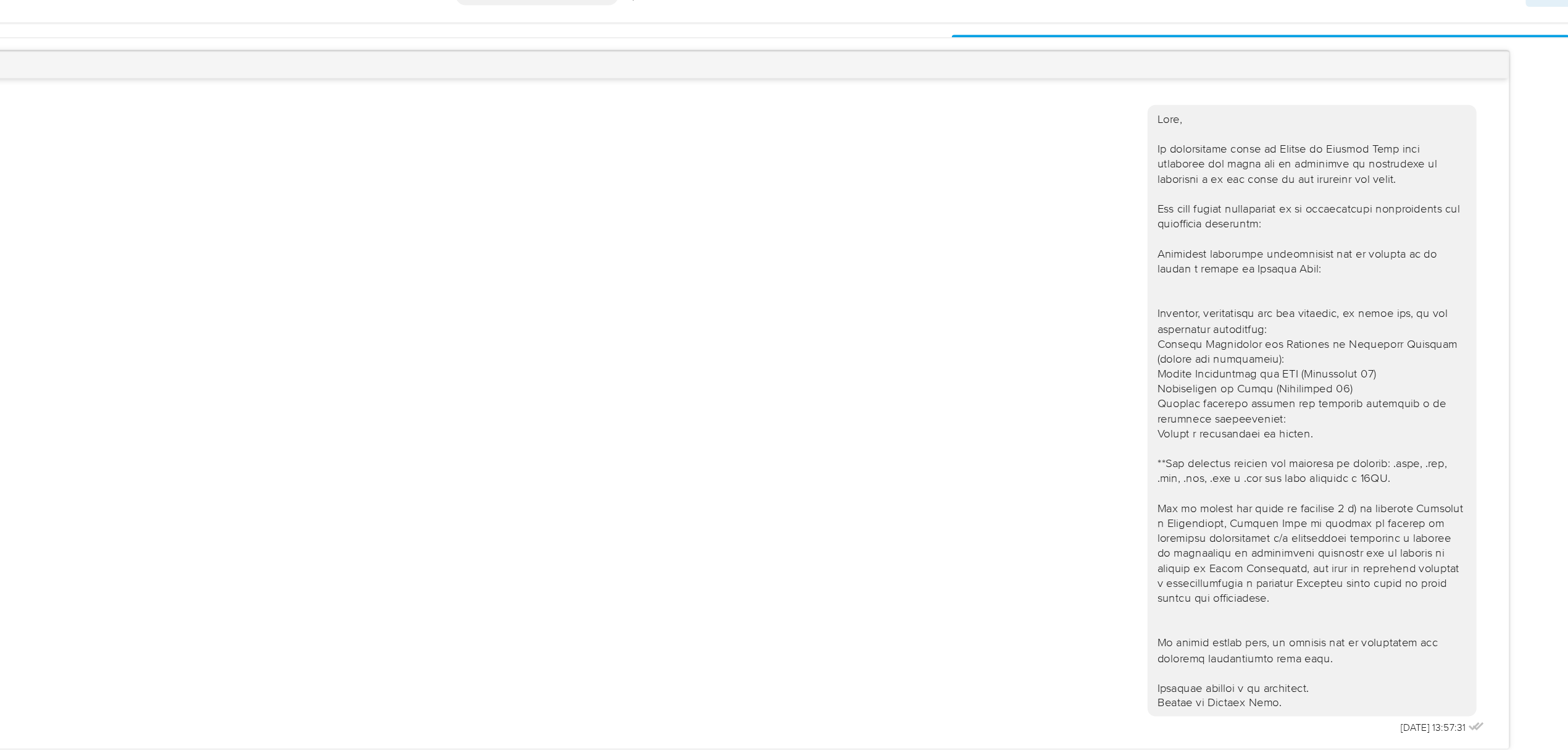
scroll to position [623, 0]
